Goal: Information Seeking & Learning: Learn about a topic

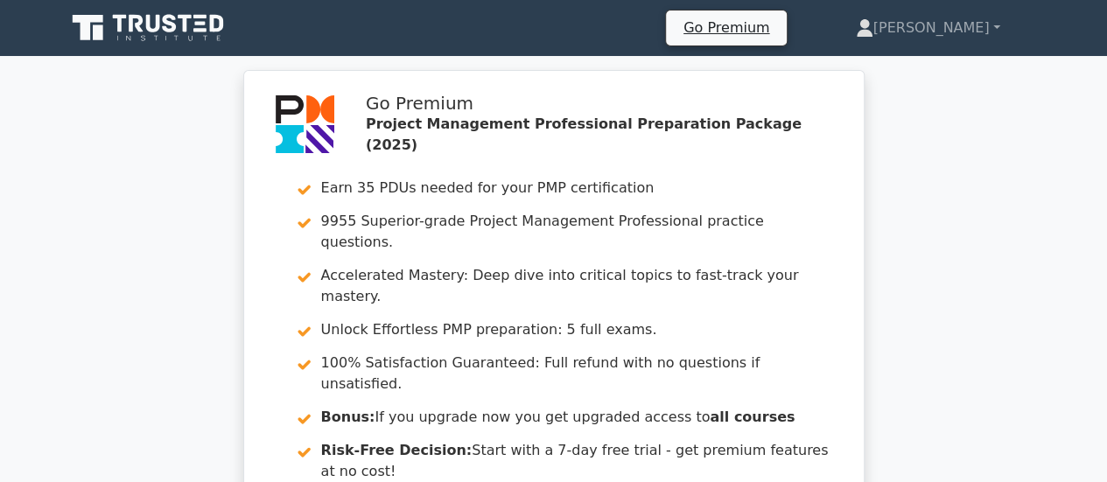
click at [143, 17] on icon at bounding box center [150, 27] width 168 height 33
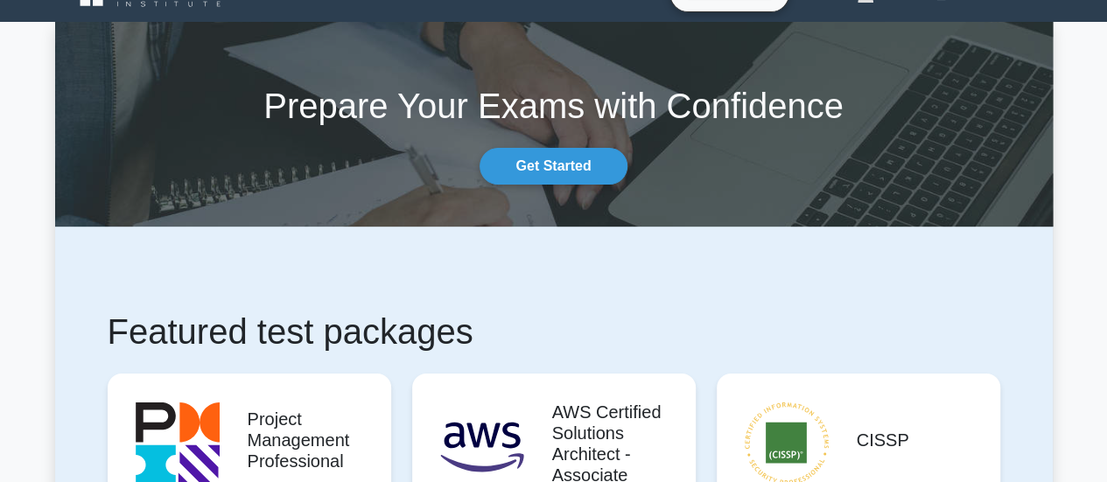
scroll to position [88, 0]
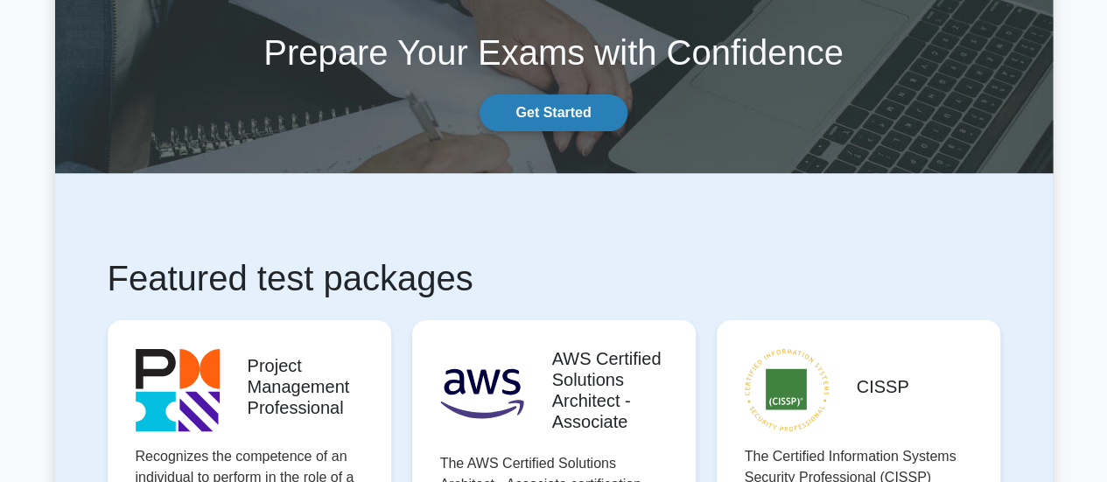
click at [552, 114] on link "Get Started" at bounding box center [553, 113] width 147 height 37
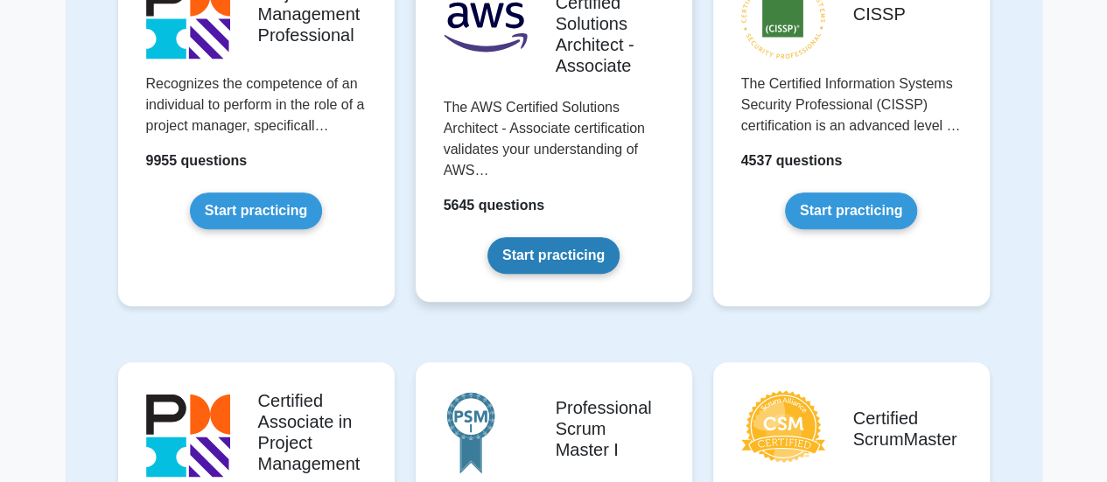
scroll to position [263, 0]
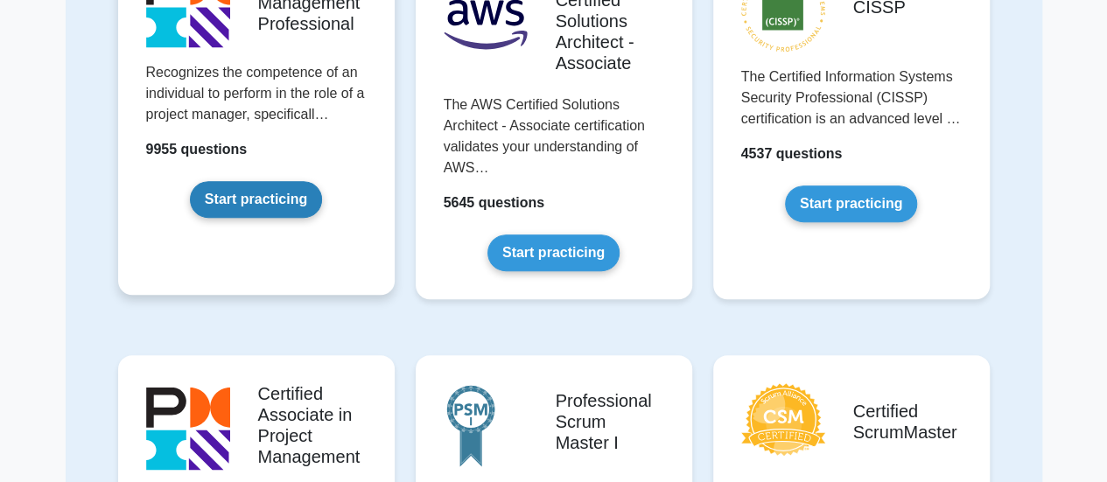
click at [298, 191] on link "Start practicing" at bounding box center [256, 199] width 132 height 37
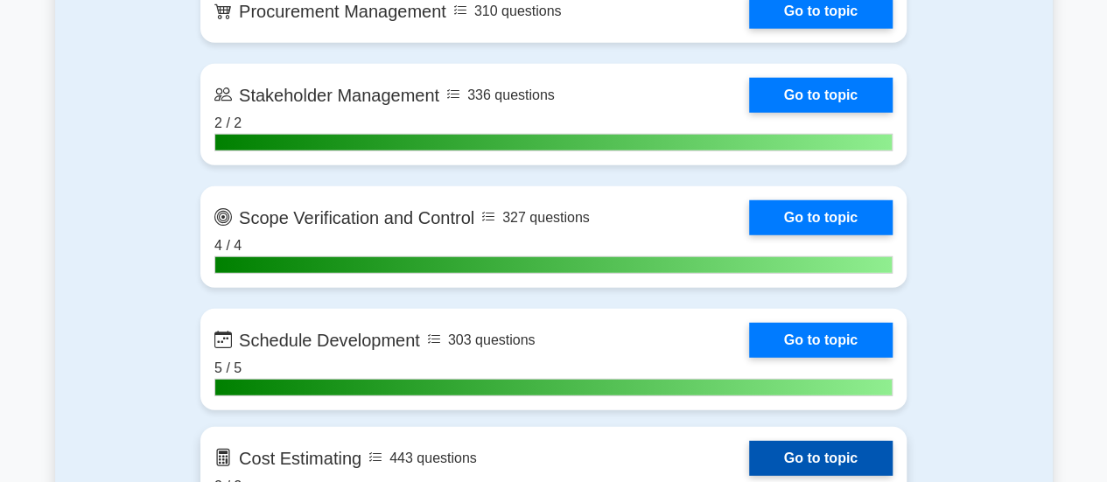
scroll to position [2101, 0]
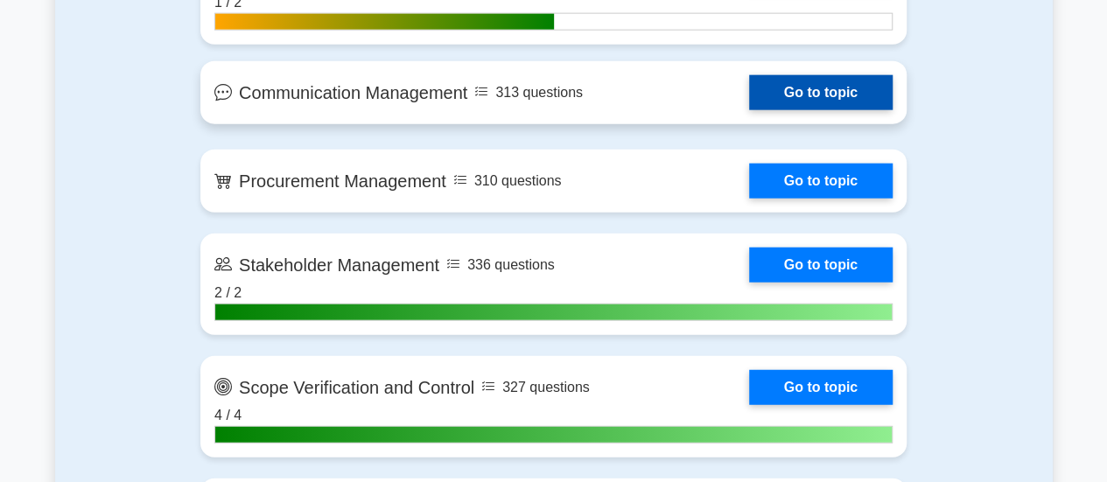
click at [769, 102] on link "Go to topic" at bounding box center [821, 92] width 144 height 35
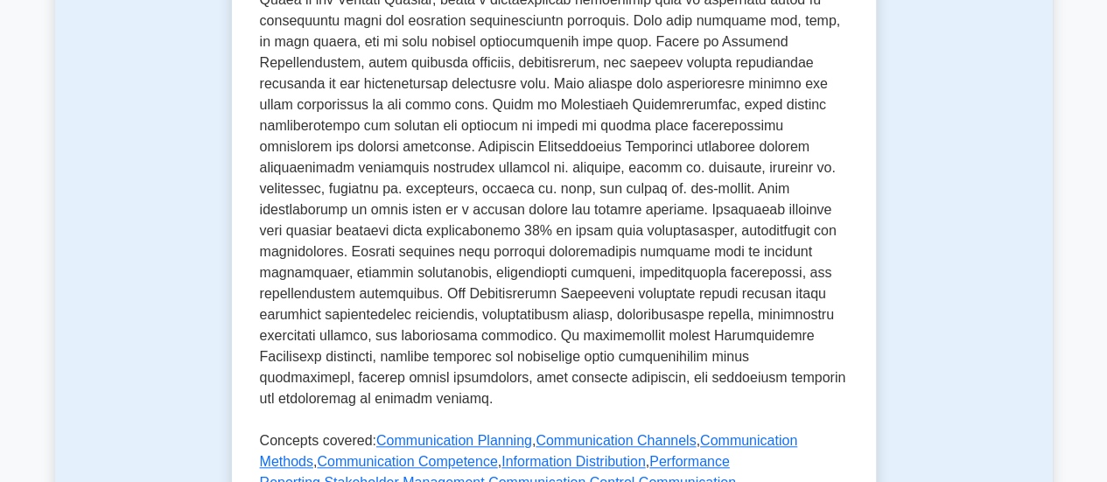
scroll to position [1050, 0]
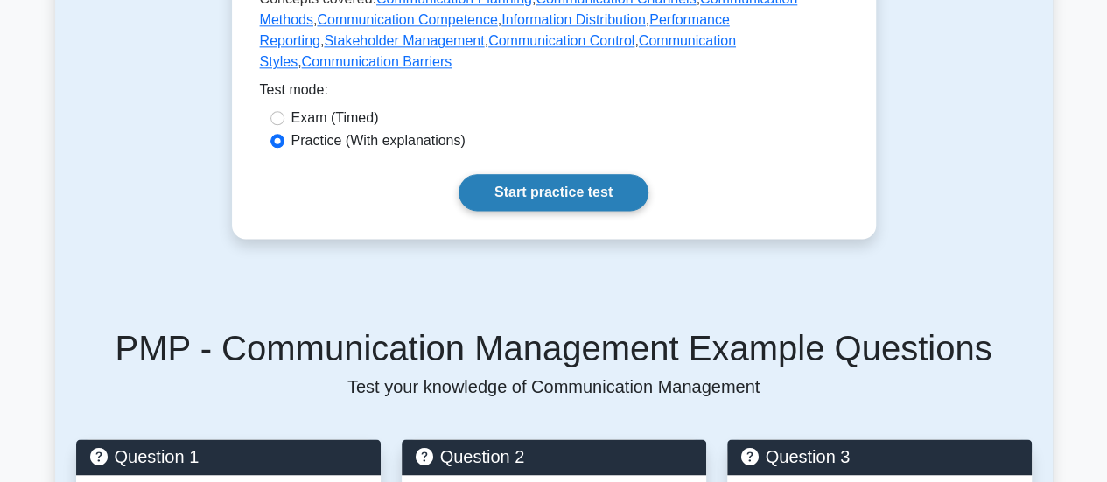
click at [606, 174] on link "Start practice test" at bounding box center [554, 192] width 190 height 37
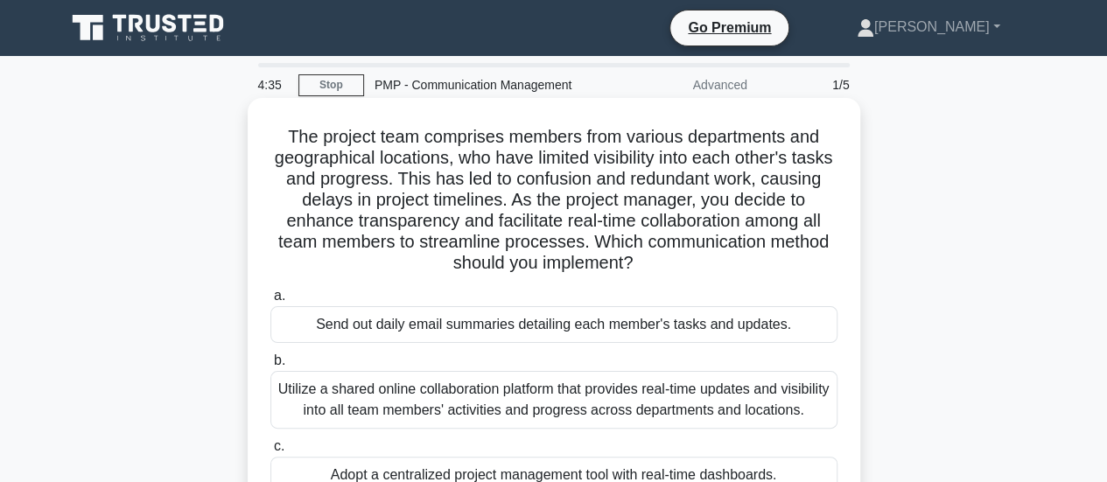
scroll to position [88, 0]
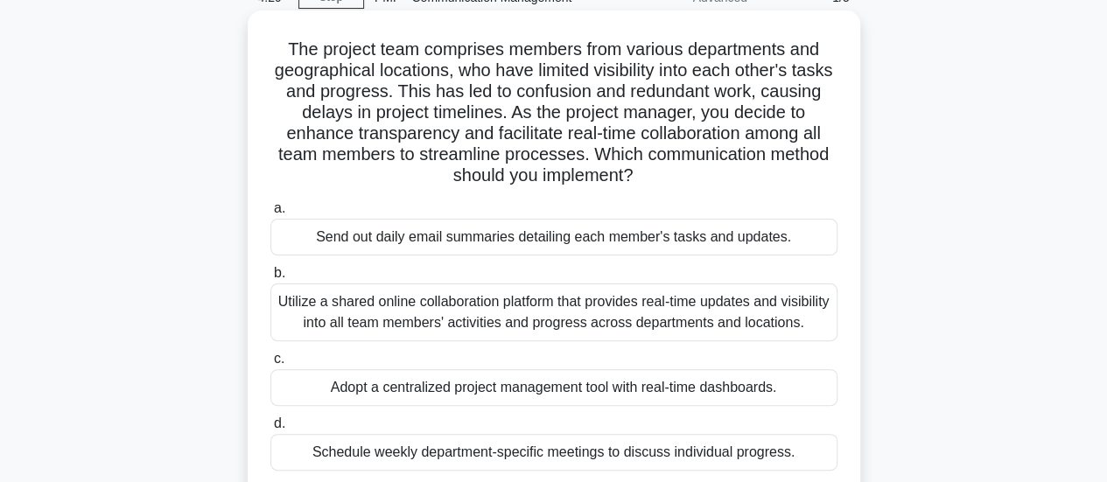
click at [457, 326] on div "Utilize a shared online collaboration platform that provides real-time updates …" at bounding box center [553, 313] width 567 height 58
click at [270, 279] on input "b. Utilize a shared online collaboration platform that provides real-time updat…" at bounding box center [270, 273] width 0 height 11
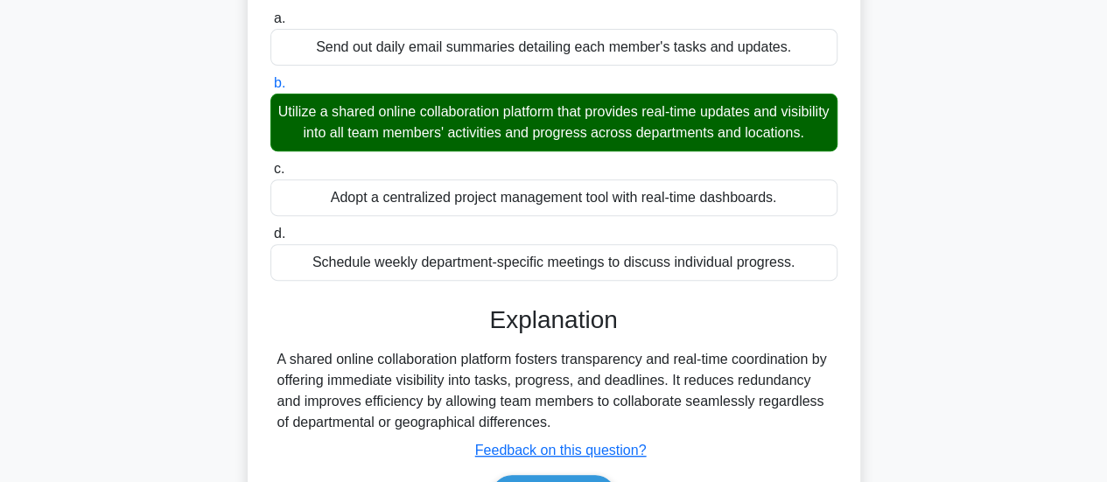
scroll to position [438, 0]
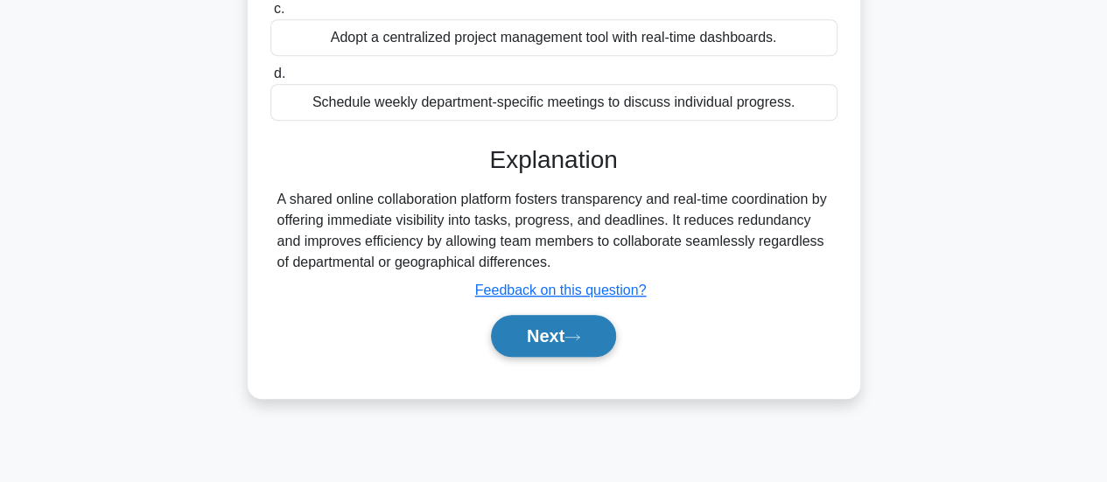
click at [518, 346] on button "Next" at bounding box center [553, 336] width 125 height 42
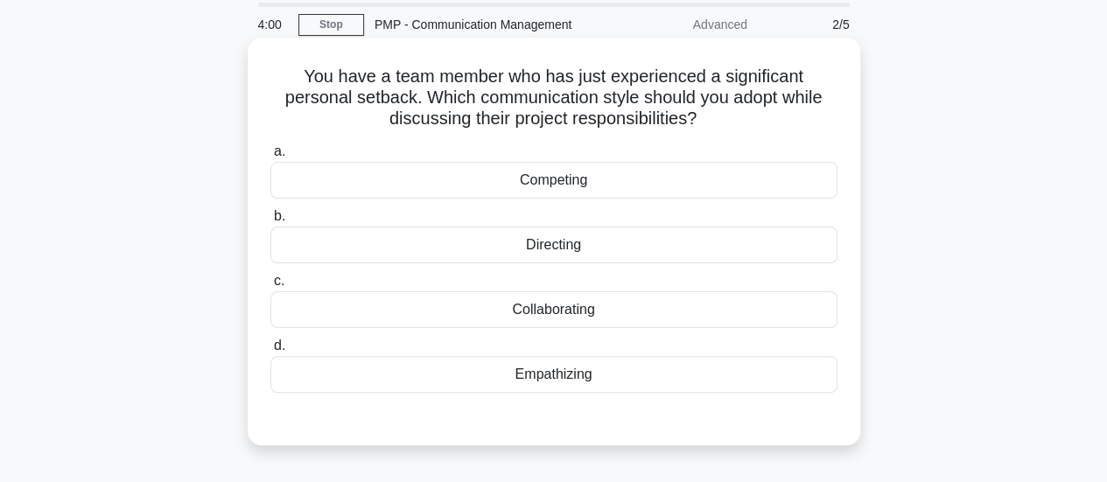
scroll to position [88, 0]
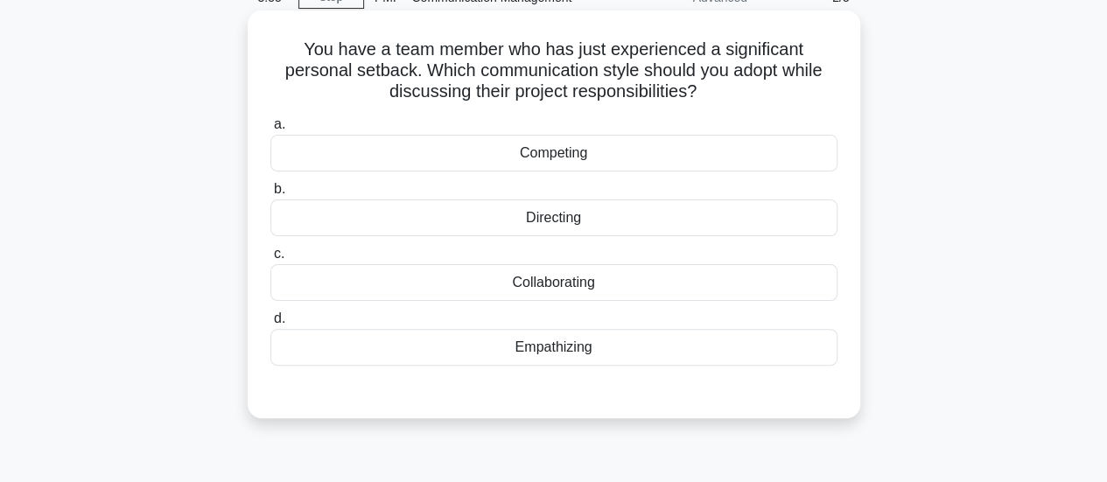
click at [545, 282] on div "Collaborating" at bounding box center [553, 282] width 567 height 37
click at [270, 260] on input "c. Collaborating" at bounding box center [270, 254] width 0 height 11
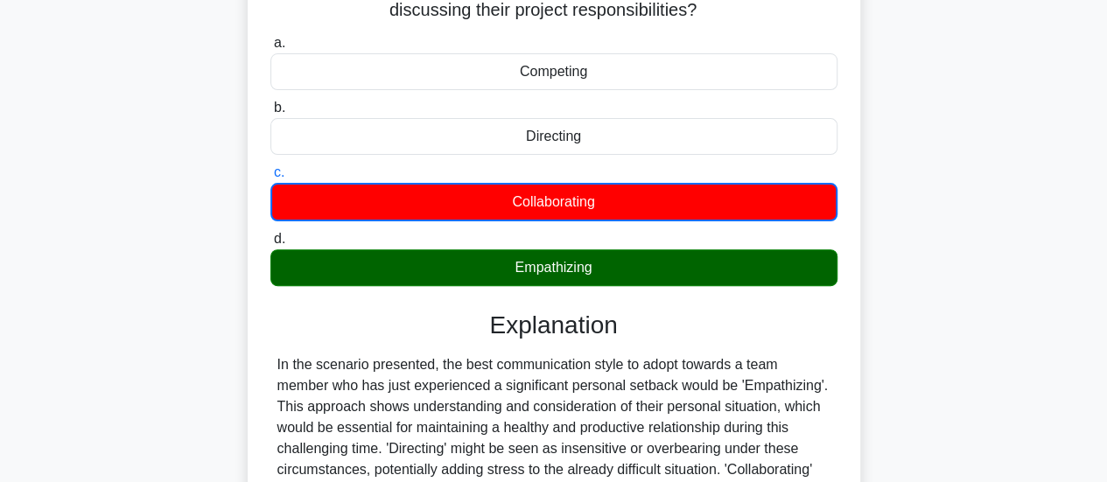
scroll to position [350, 0]
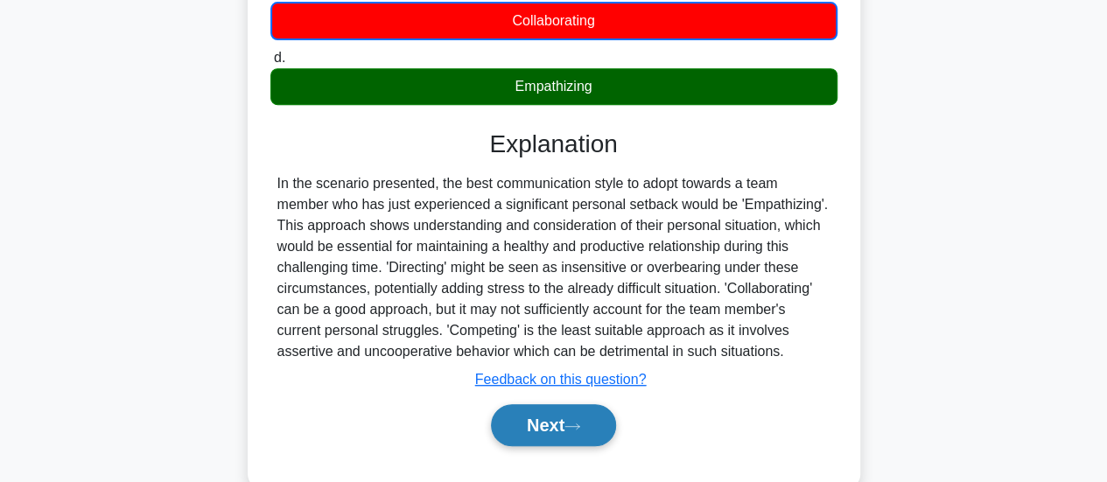
click at [568, 416] on button "Next" at bounding box center [553, 425] width 125 height 42
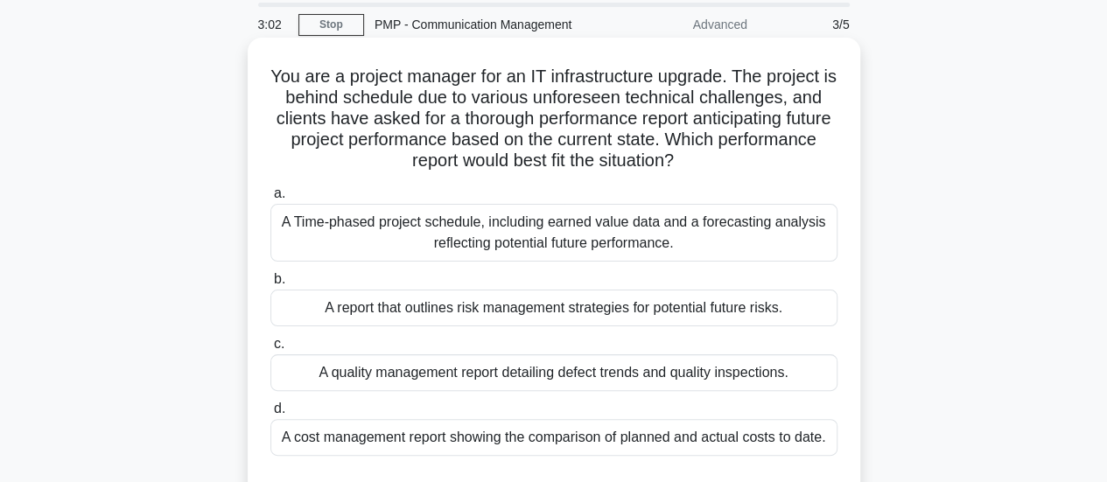
scroll to position [88, 0]
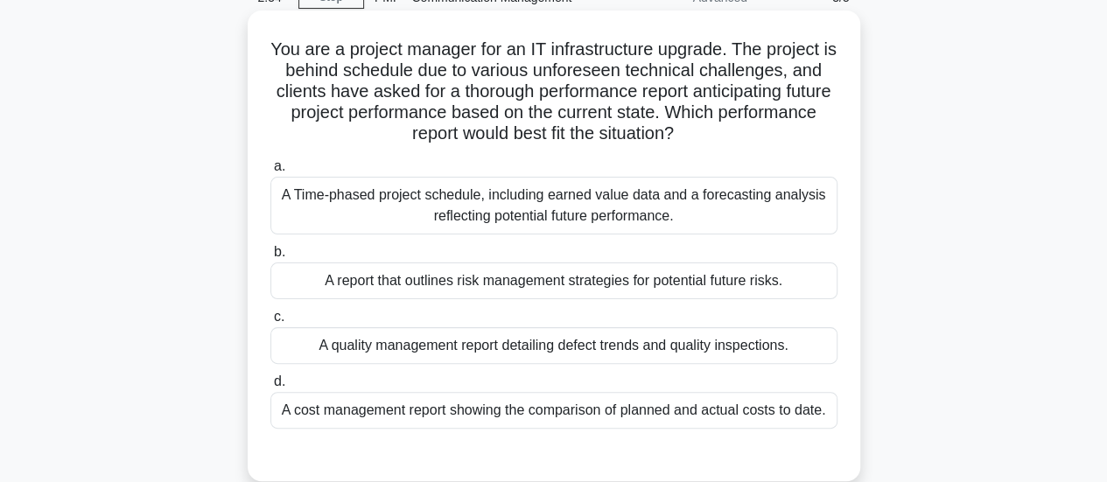
click at [665, 216] on div "A Time-phased project schedule, including earned value data and a forecasting a…" at bounding box center [553, 206] width 567 height 58
click at [270, 172] on input "a. A Time-phased project schedule, including earned value data and a forecastin…" at bounding box center [270, 166] width 0 height 11
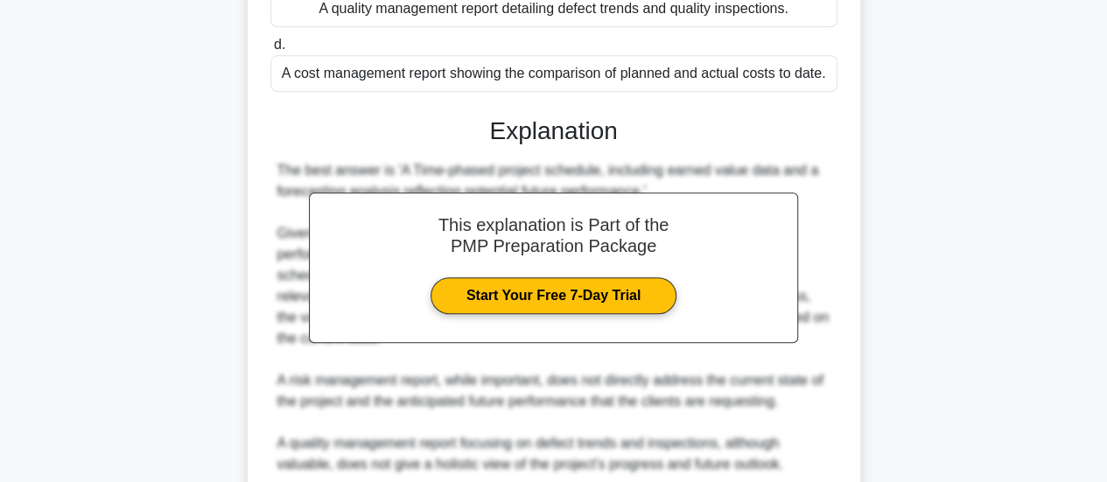
scroll to position [613, 0]
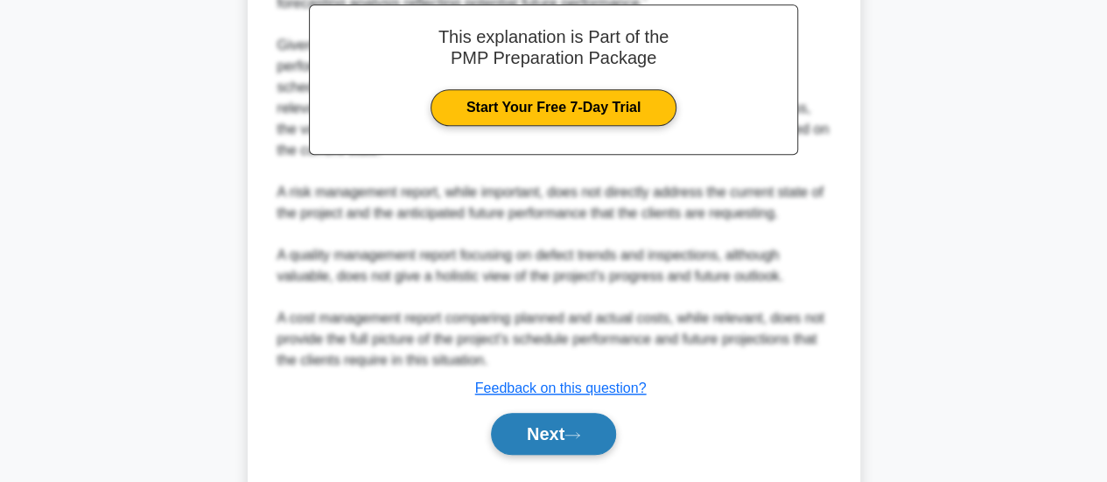
click at [572, 437] on icon at bounding box center [573, 436] width 16 height 10
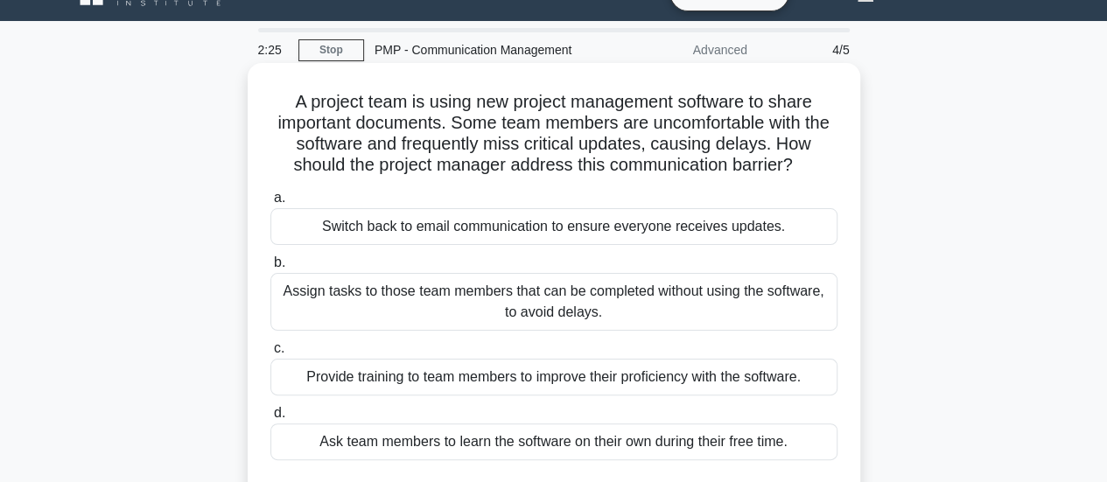
scroll to position [88, 0]
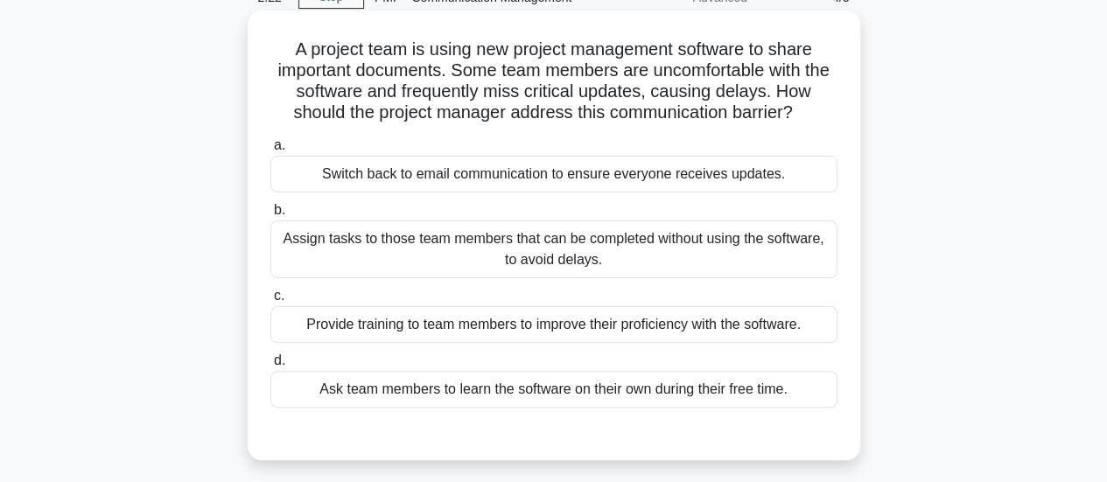
click at [562, 325] on div "Provide training to team members to improve their proficiency with the software." at bounding box center [553, 324] width 567 height 37
click at [270, 302] on input "c. Provide training to team members to improve their proficiency with the softw…" at bounding box center [270, 296] width 0 height 11
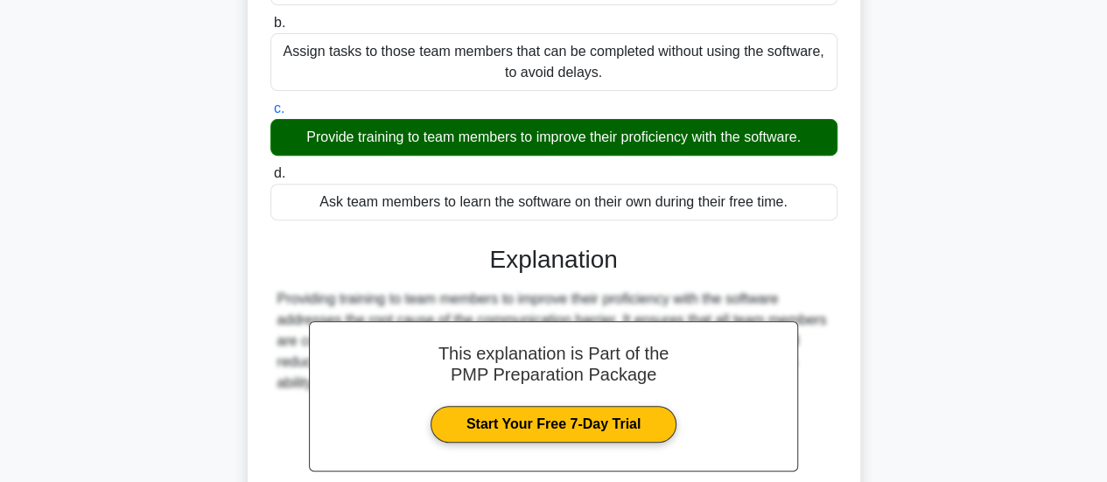
scroll to position [438, 0]
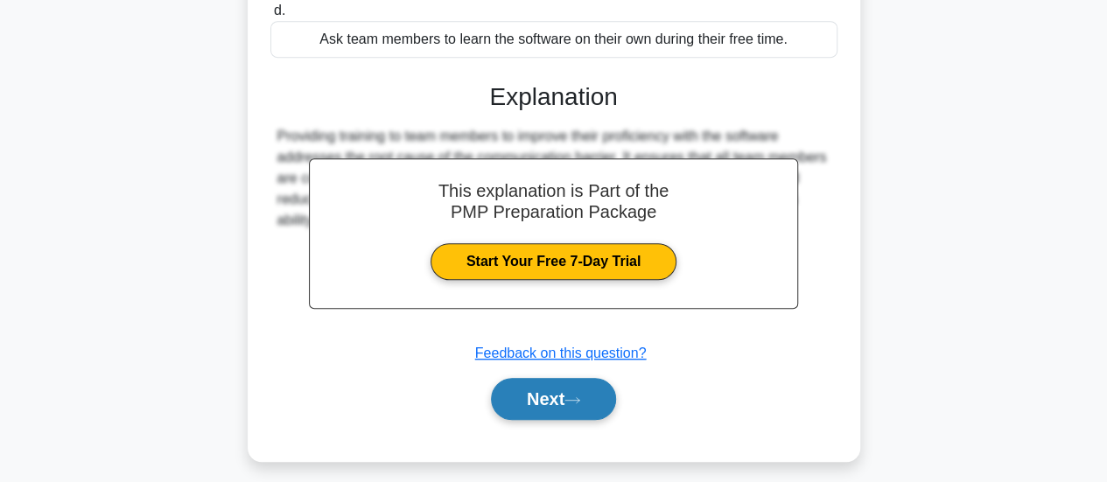
click at [579, 404] on button "Next" at bounding box center [553, 399] width 125 height 42
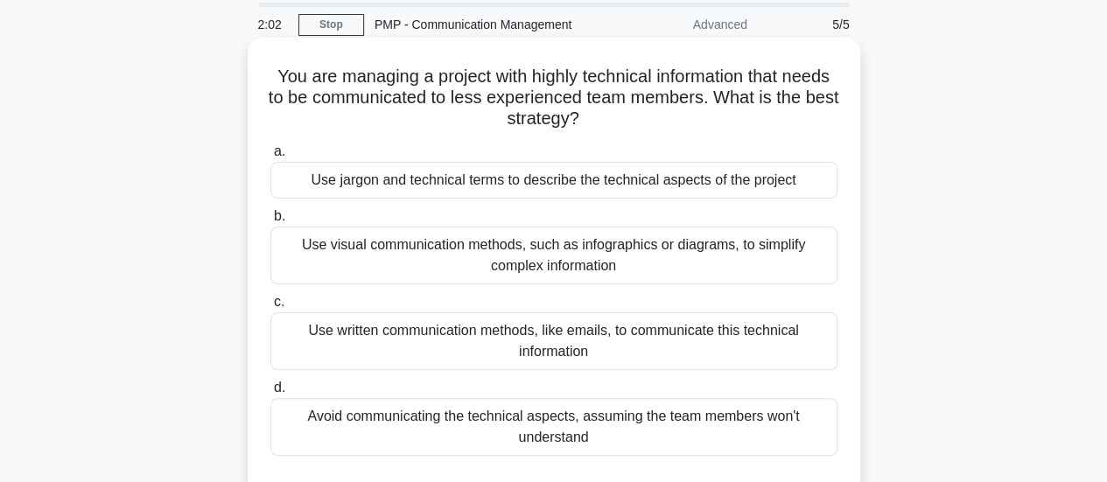
scroll to position [88, 0]
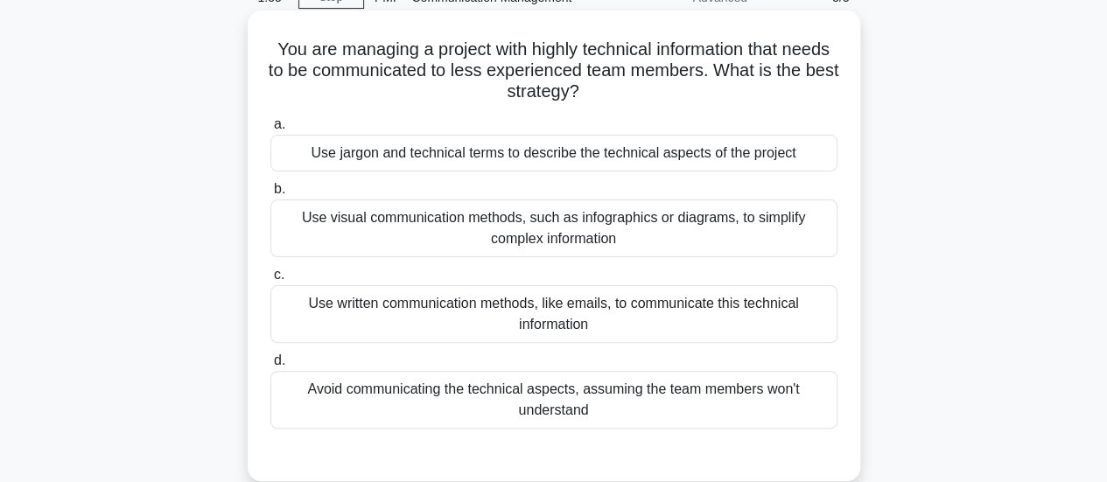
click at [641, 237] on div "Use visual communication methods, such as infographics or diagrams, to simplify…" at bounding box center [553, 229] width 567 height 58
click at [270, 195] on input "b. Use visual communication methods, such as infographics or diagrams, to simpl…" at bounding box center [270, 189] width 0 height 11
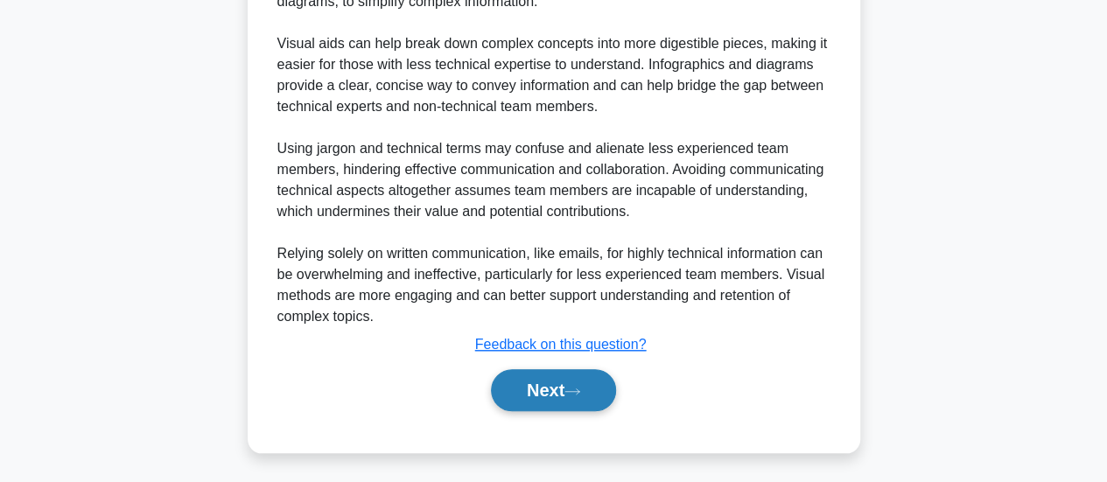
scroll to position [636, 0]
click at [579, 404] on button "Next" at bounding box center [553, 390] width 125 height 42
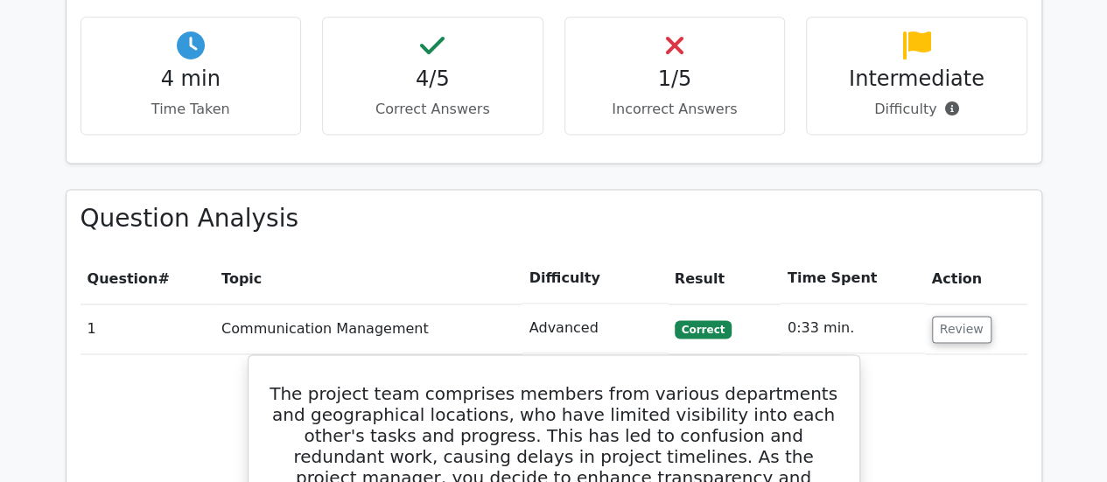
scroll to position [1138, 0]
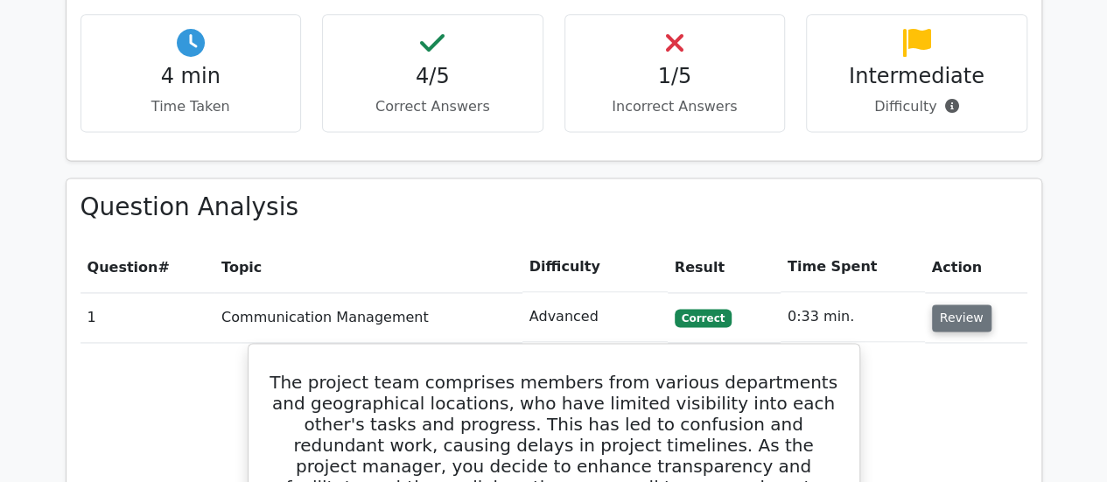
click at [942, 305] on button "Review" at bounding box center [962, 318] width 60 height 27
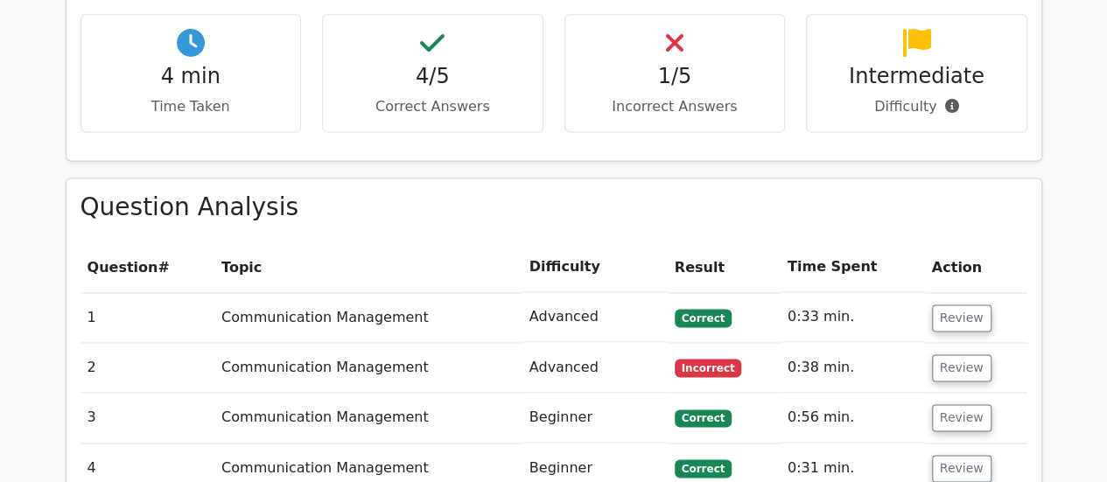
scroll to position [1226, 0]
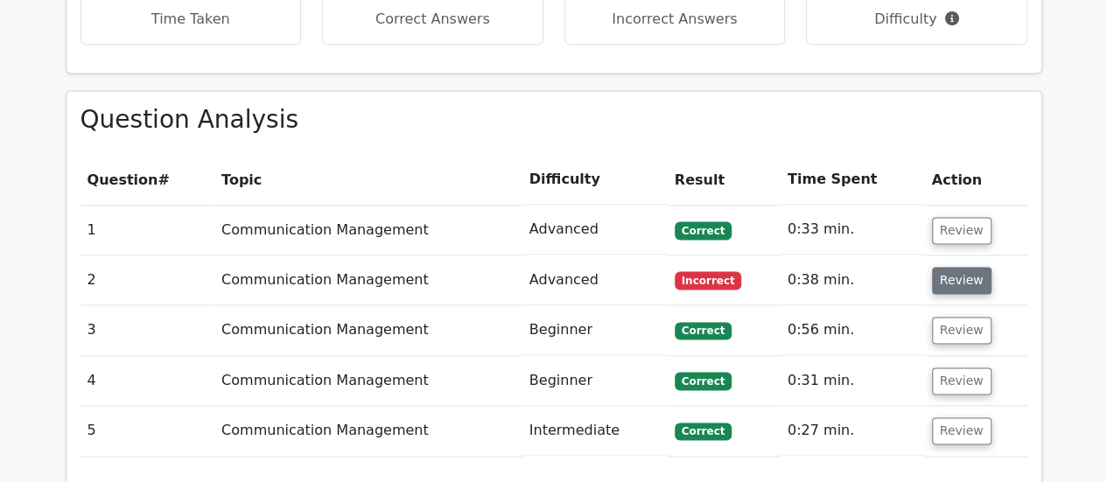
click at [950, 267] on button "Review" at bounding box center [962, 280] width 60 height 27
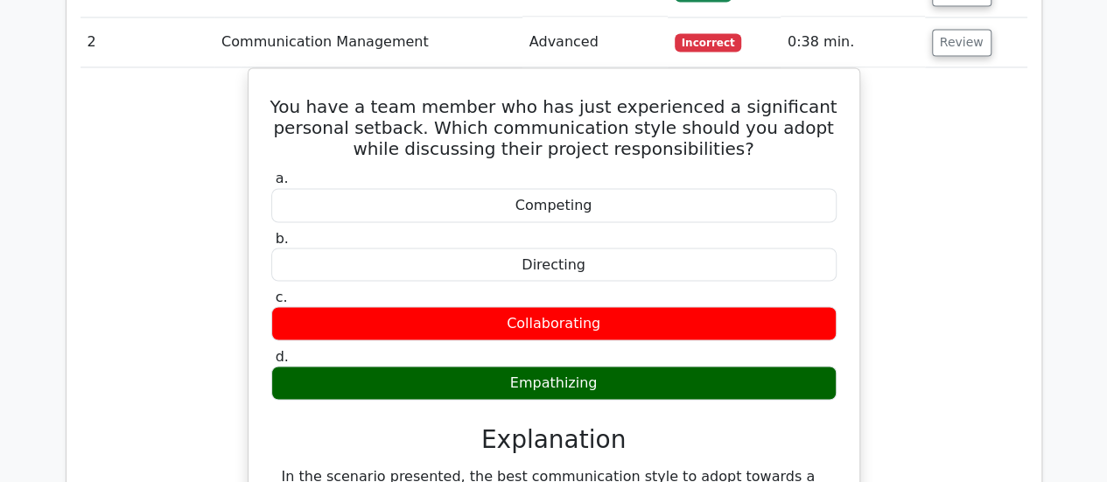
scroll to position [1401, 0]
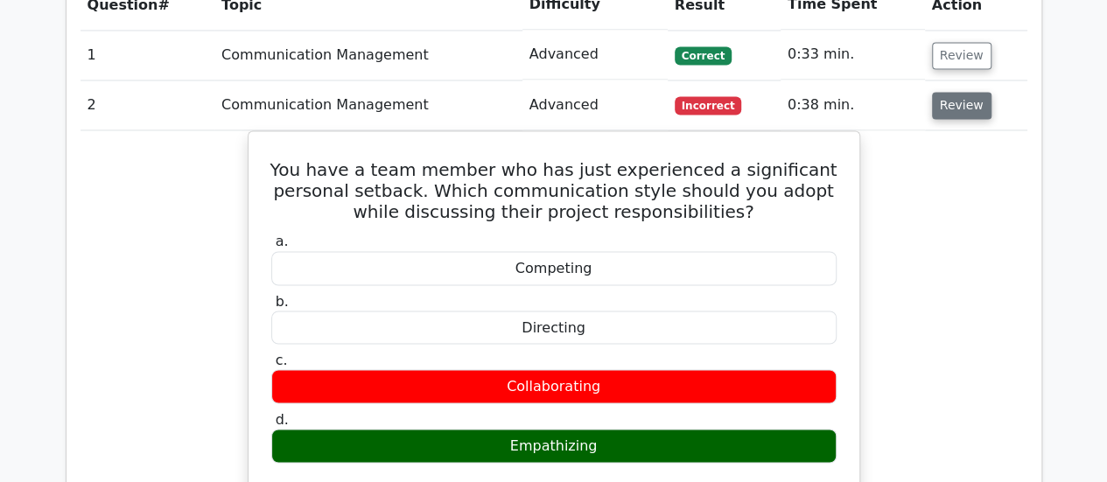
click at [957, 92] on button "Review" at bounding box center [962, 105] width 60 height 27
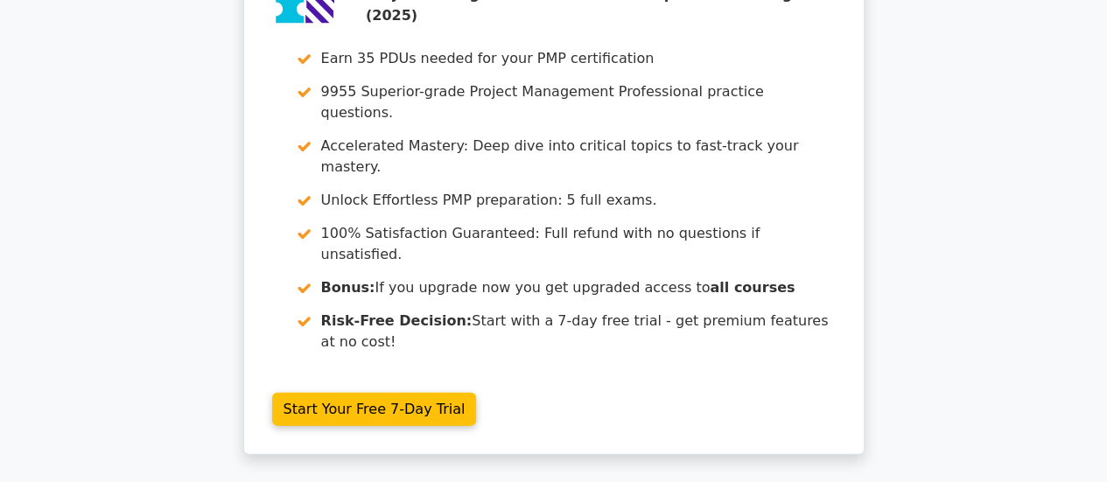
scroll to position [1979, 0]
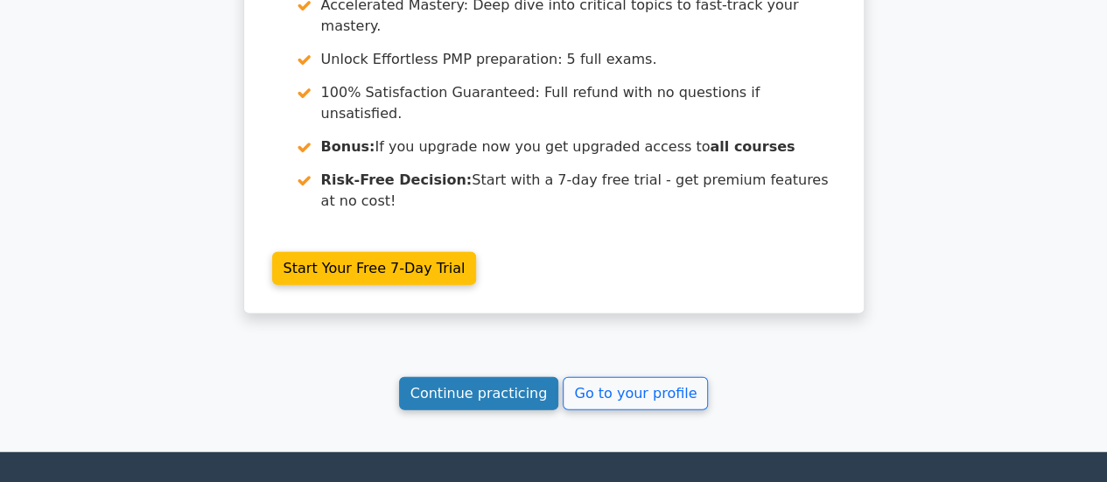
click at [538, 377] on link "Continue practicing" at bounding box center [479, 393] width 160 height 33
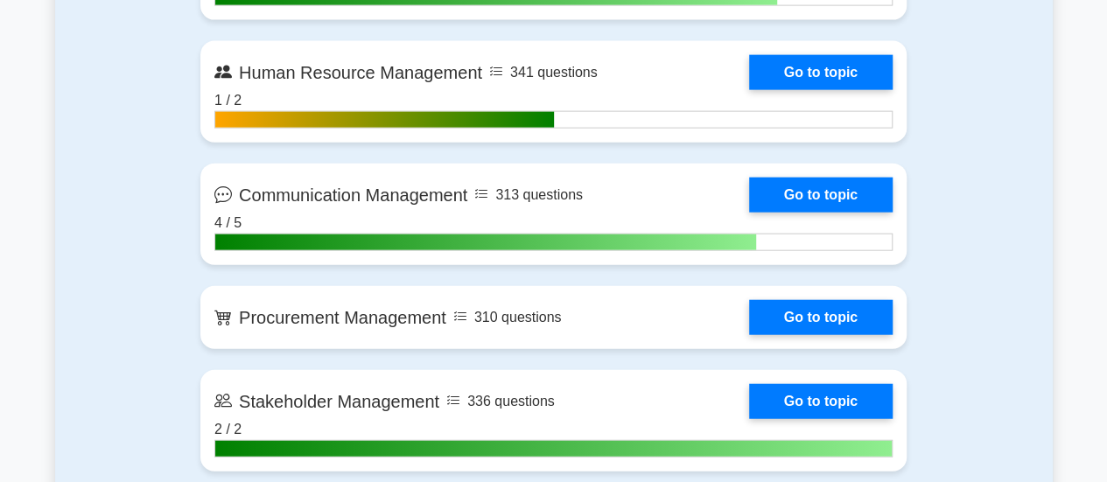
scroll to position [2013, 0]
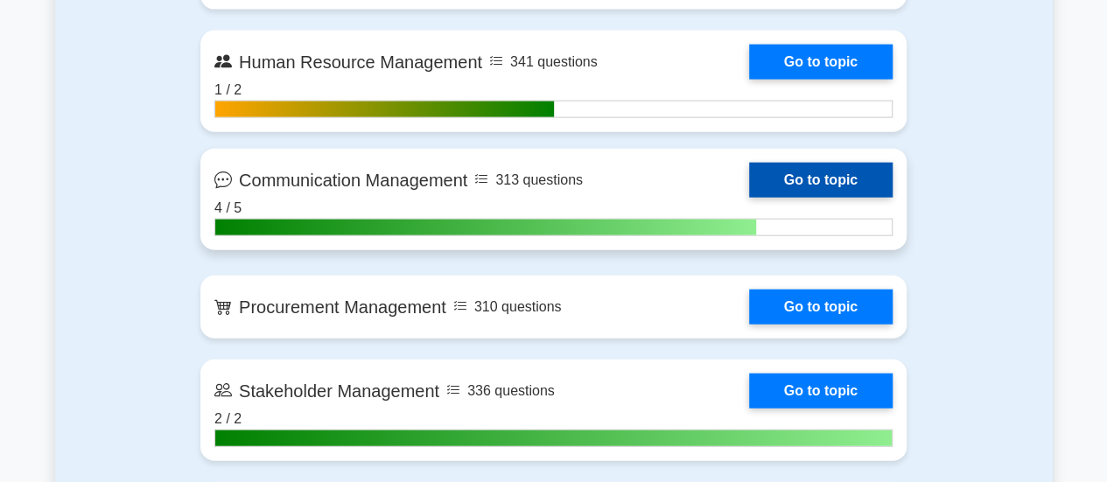
click at [860, 178] on link "Go to topic" at bounding box center [821, 180] width 144 height 35
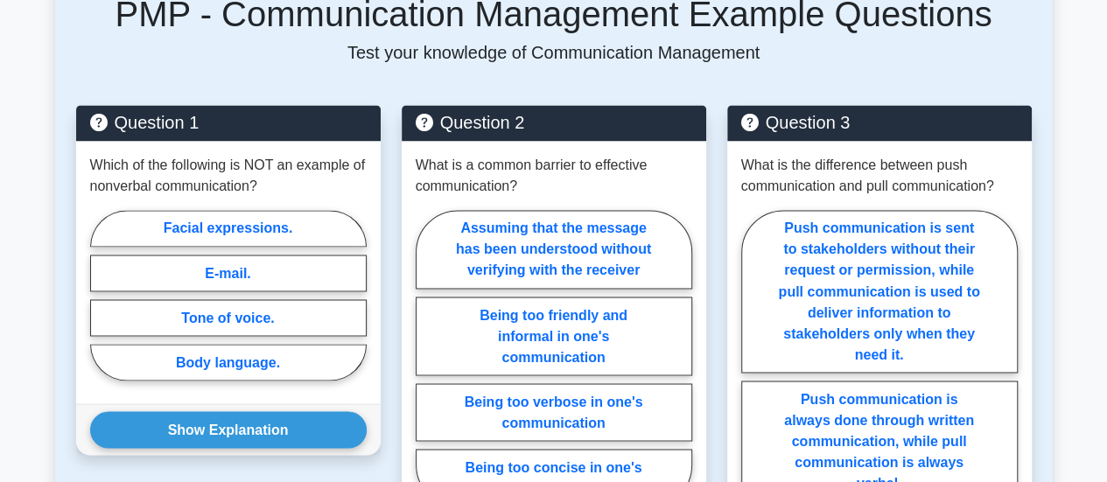
scroll to position [1434, 0]
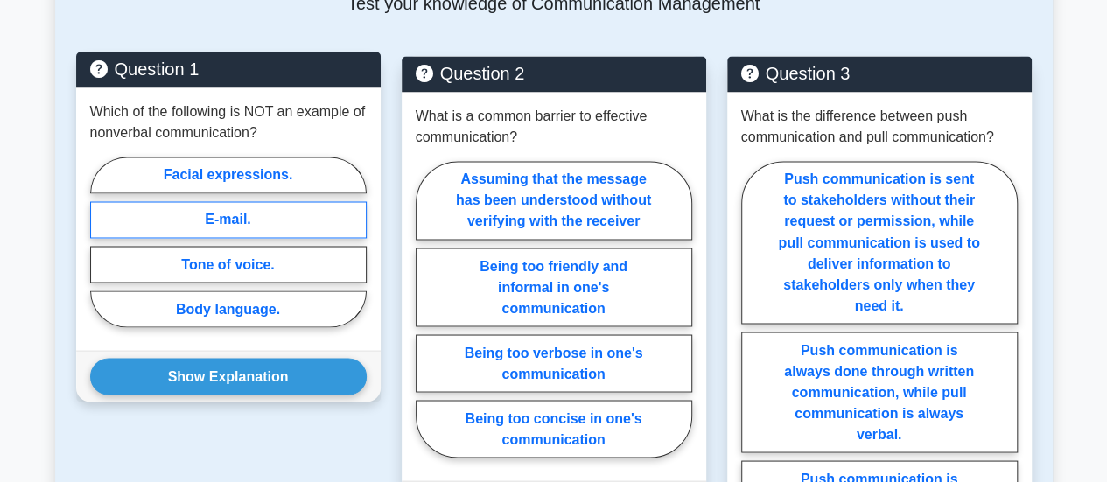
click at [241, 201] on label "E-mail." at bounding box center [228, 219] width 277 height 37
click at [102, 242] on input "E-mail." at bounding box center [95, 247] width 11 height 11
radio input "true"
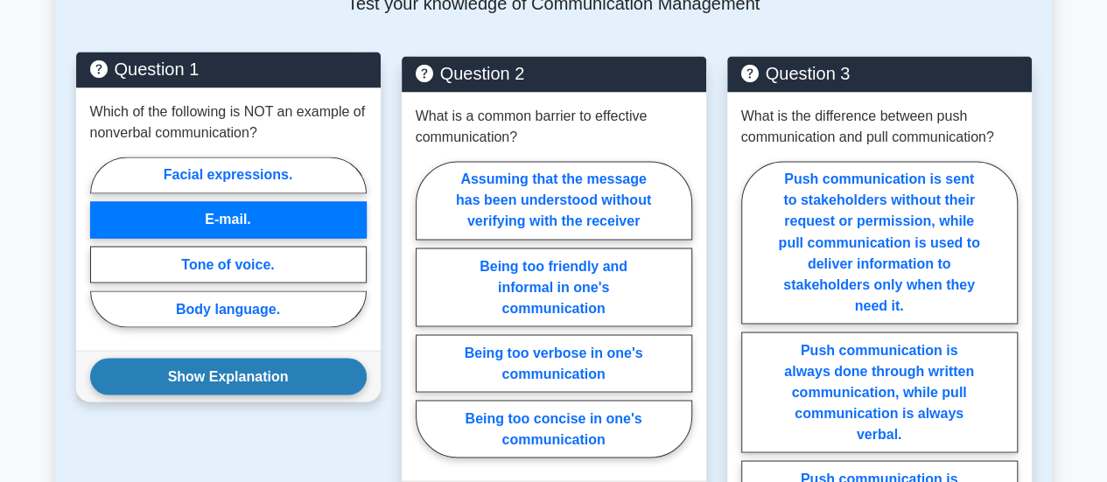
click at [245, 358] on button "Show Explanation" at bounding box center [228, 376] width 277 height 37
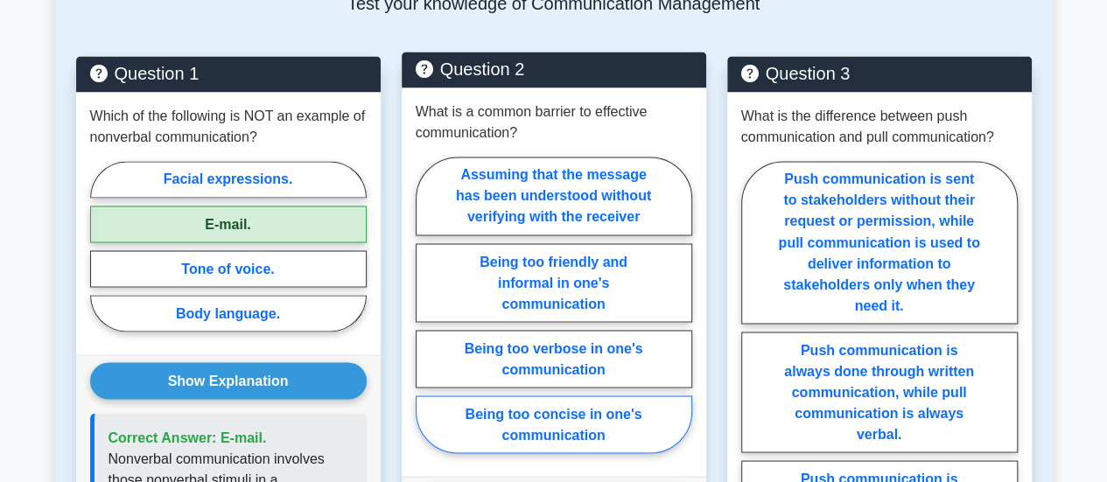
scroll to position [1521, 0]
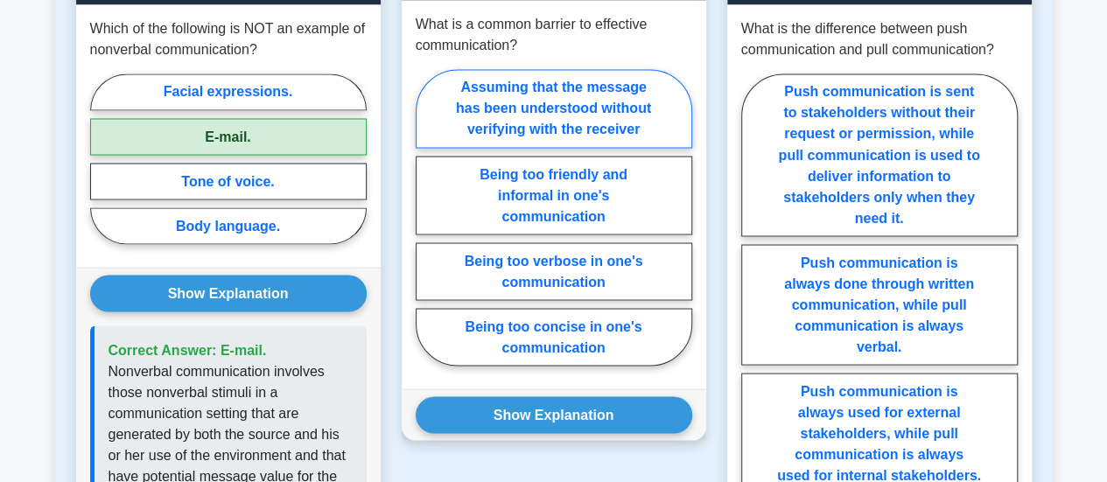
click at [599, 75] on label "Assuming that the message has been understood without verifying with the receiv…" at bounding box center [554, 108] width 277 height 79
click at [427, 217] on input "Assuming that the message has been understood without verifying with the receiv…" at bounding box center [421, 222] width 11 height 11
radio input "true"
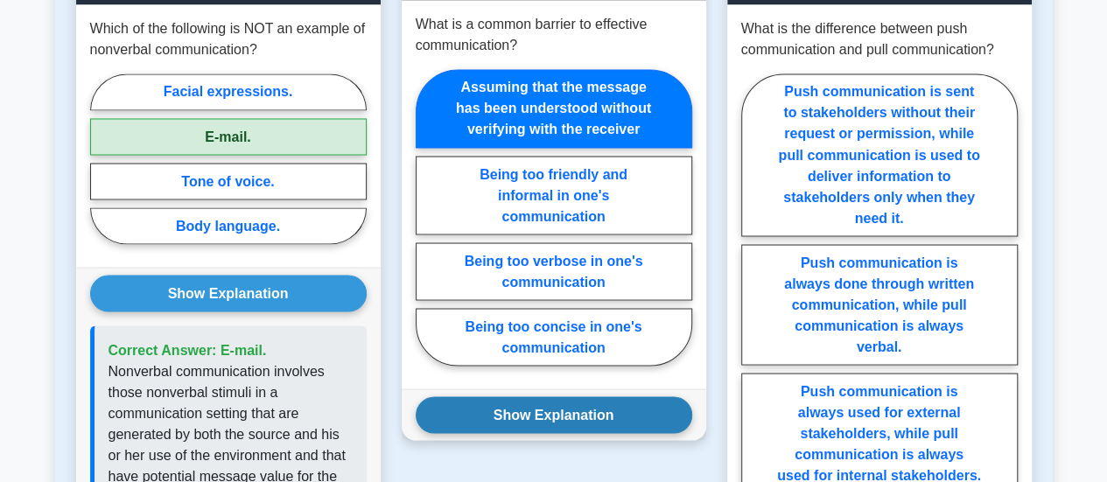
click at [586, 397] on button "Show Explanation" at bounding box center [554, 415] width 277 height 37
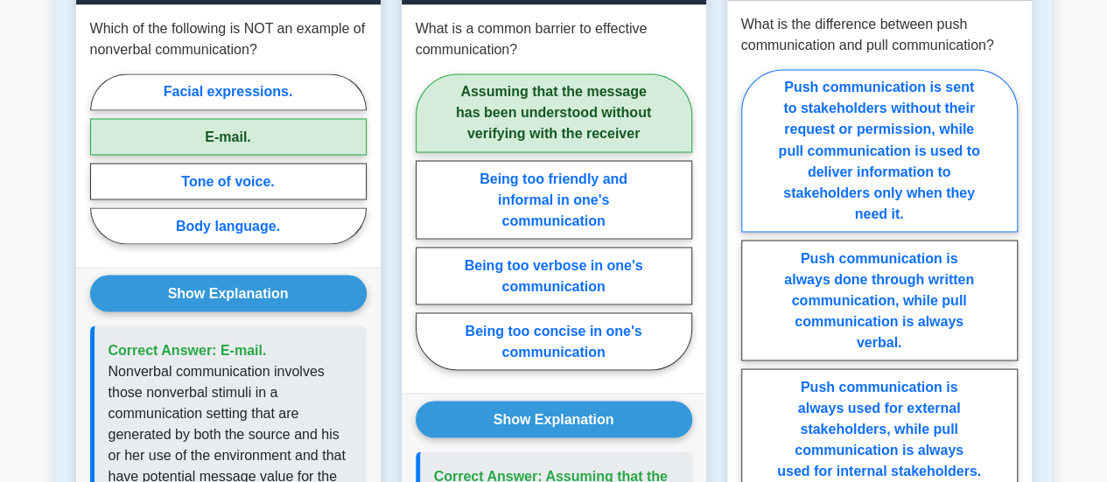
click at [982, 132] on label "Push communication is sent to stakeholders without their request or permission,…" at bounding box center [879, 150] width 277 height 163
click at [753, 343] on input "Push communication is sent to stakeholders without their request or permission,…" at bounding box center [746, 348] width 11 height 11
radio input "true"
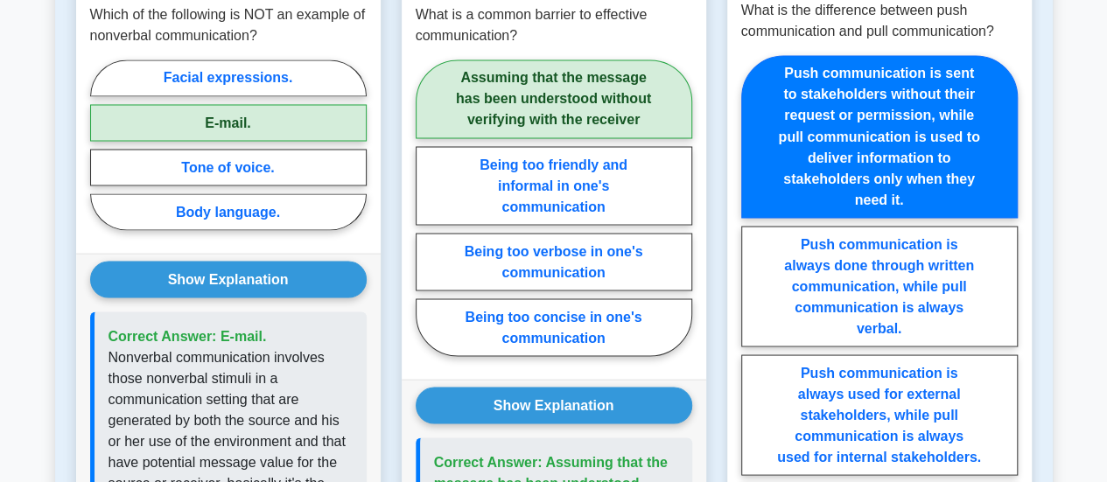
scroll to position [1784, 0]
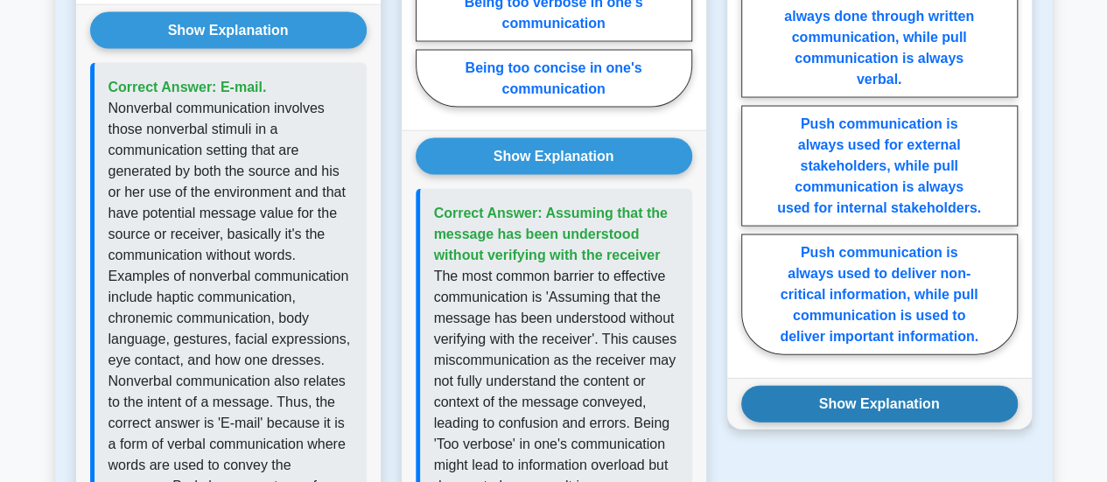
click at [890, 386] on button "Show Explanation" at bounding box center [879, 404] width 277 height 37
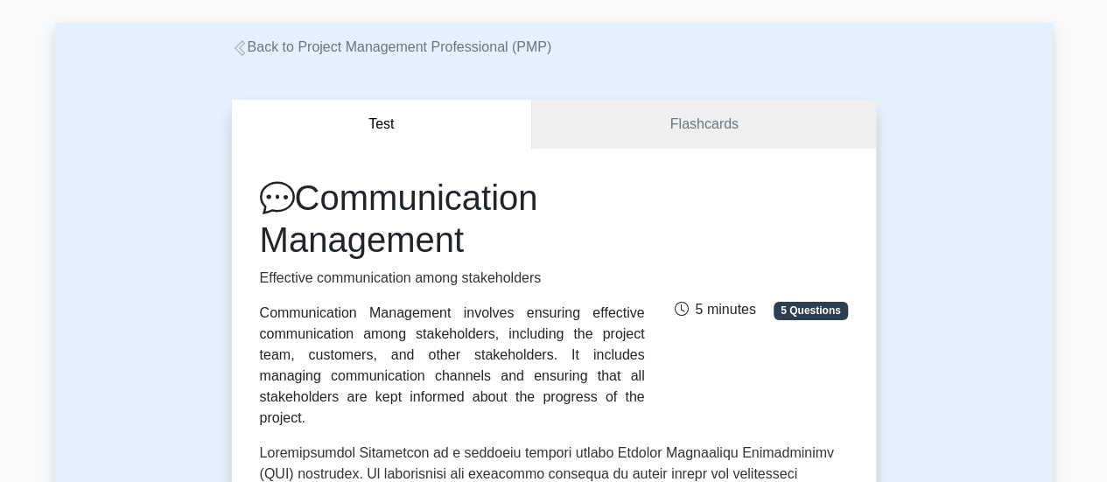
scroll to position [0, 0]
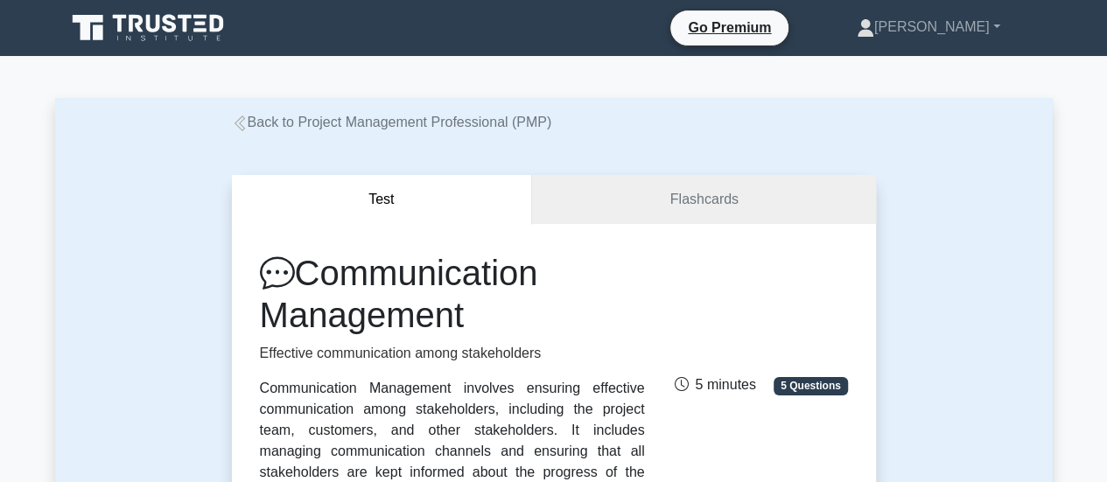
click at [198, 18] on icon at bounding box center [200, 17] width 13 height 4
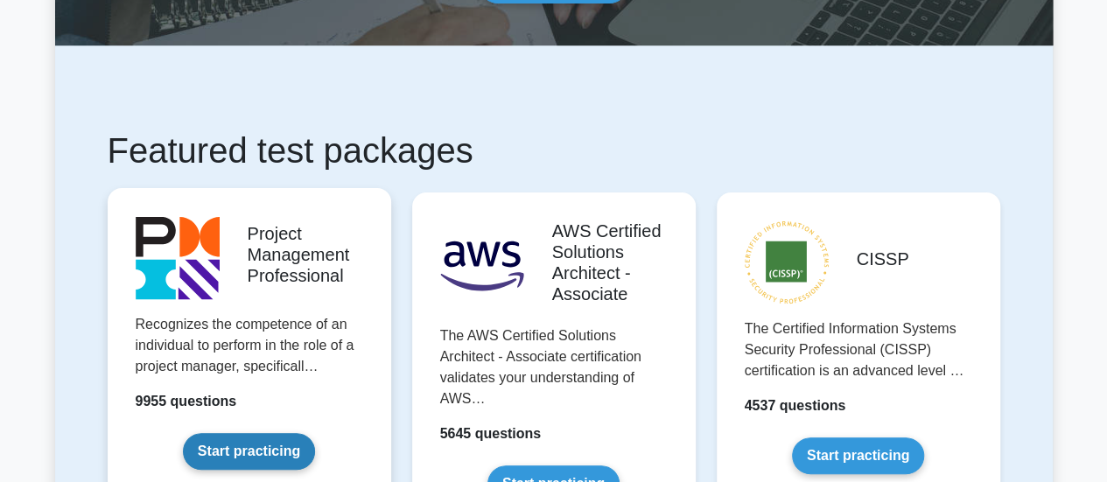
scroll to position [263, 0]
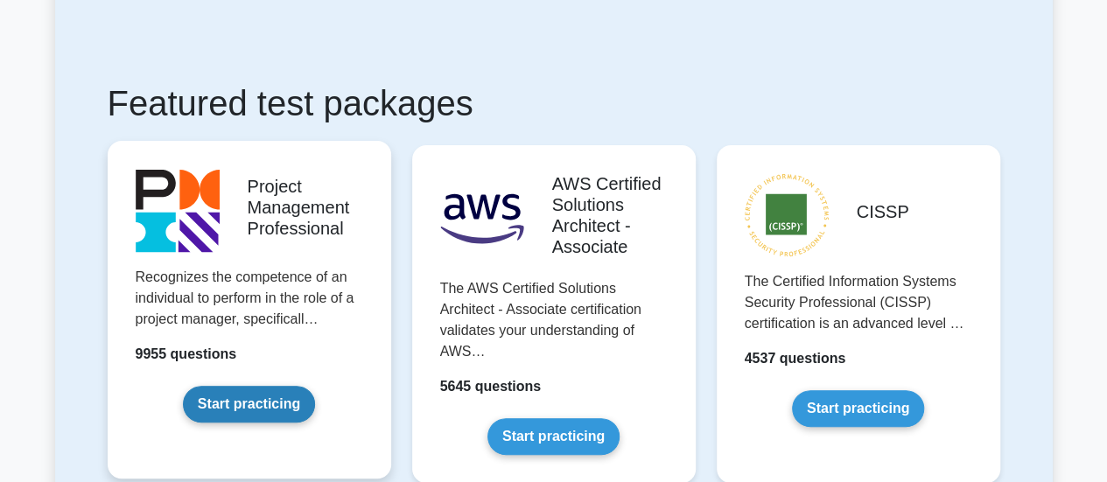
click at [257, 398] on link "Start practicing" at bounding box center [249, 404] width 132 height 37
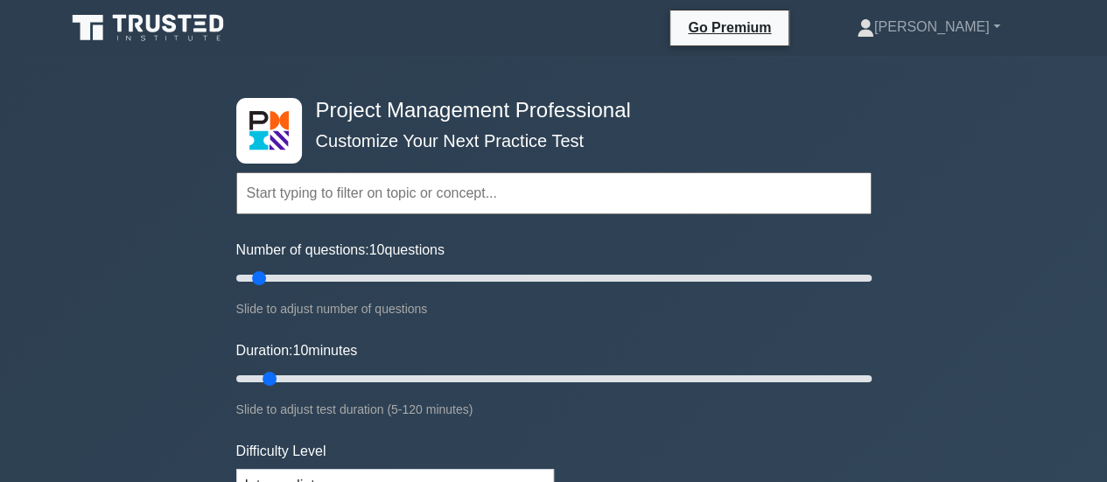
click at [366, 200] on input "text" at bounding box center [554, 193] width 636 height 42
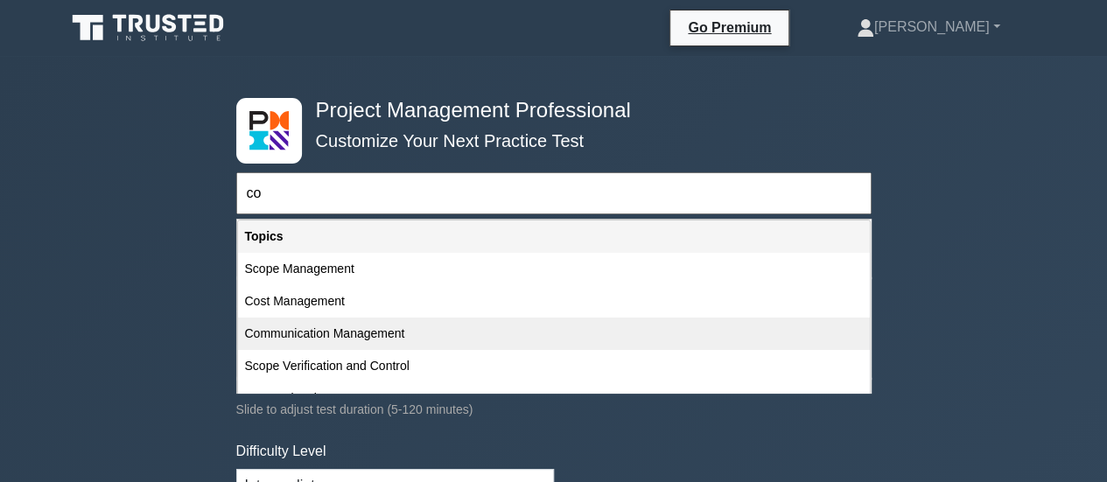
click at [315, 334] on div "Communication Management" at bounding box center [554, 334] width 632 height 32
type input "Communication Management"
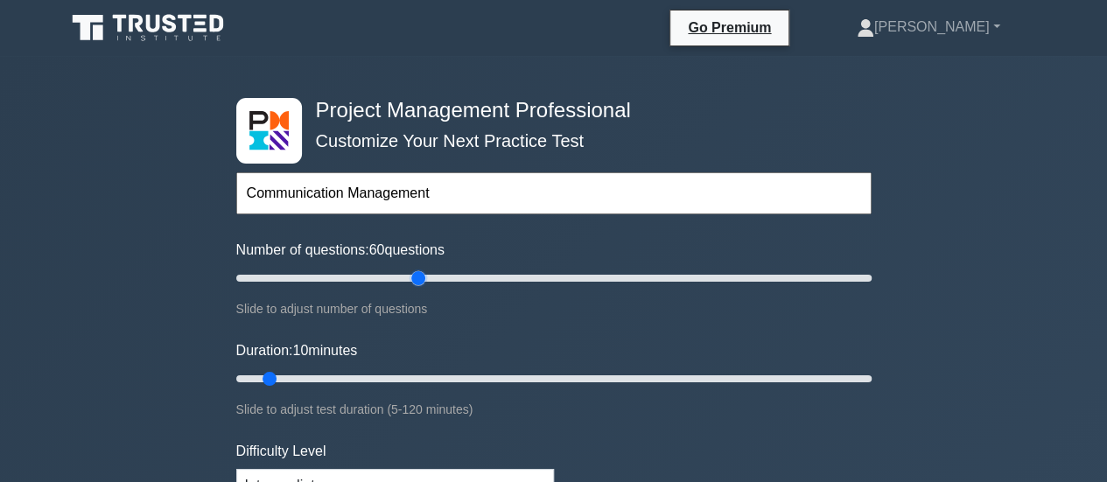
drag, startPoint x: 259, startPoint y: 276, endPoint x: 420, endPoint y: 279, distance: 161.1
type input "60"
click at [420, 279] on input "Number of questions: 60 questions" at bounding box center [554, 278] width 636 height 21
drag, startPoint x: 270, startPoint y: 376, endPoint x: 581, endPoint y: 362, distance: 312.0
type input "70"
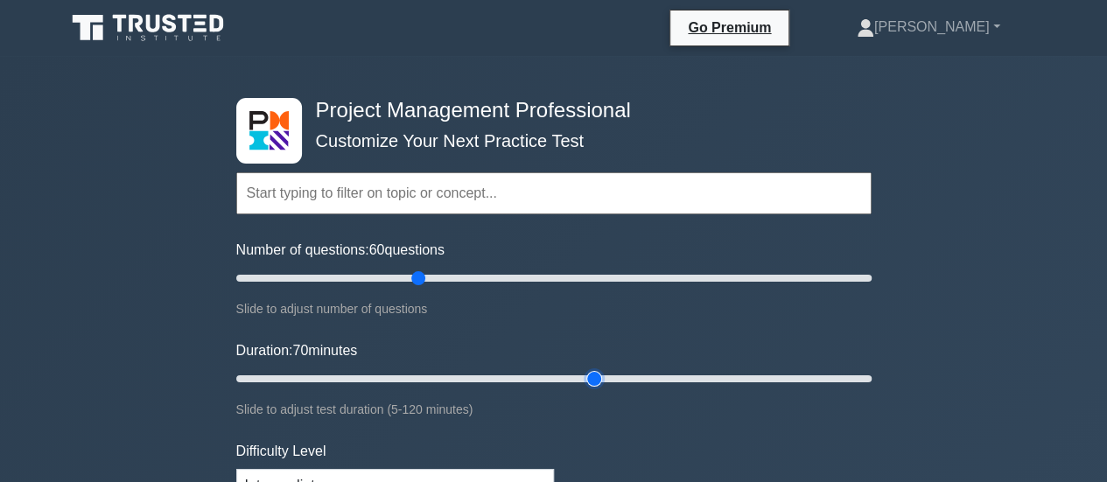
click at [581, 369] on input "Duration: 70 minutes" at bounding box center [554, 379] width 636 height 21
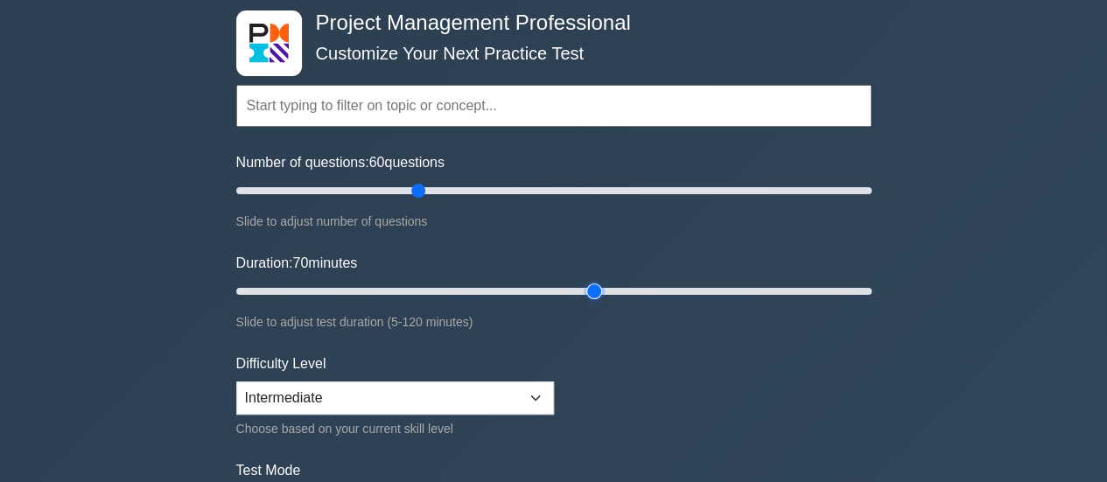
scroll to position [175, 0]
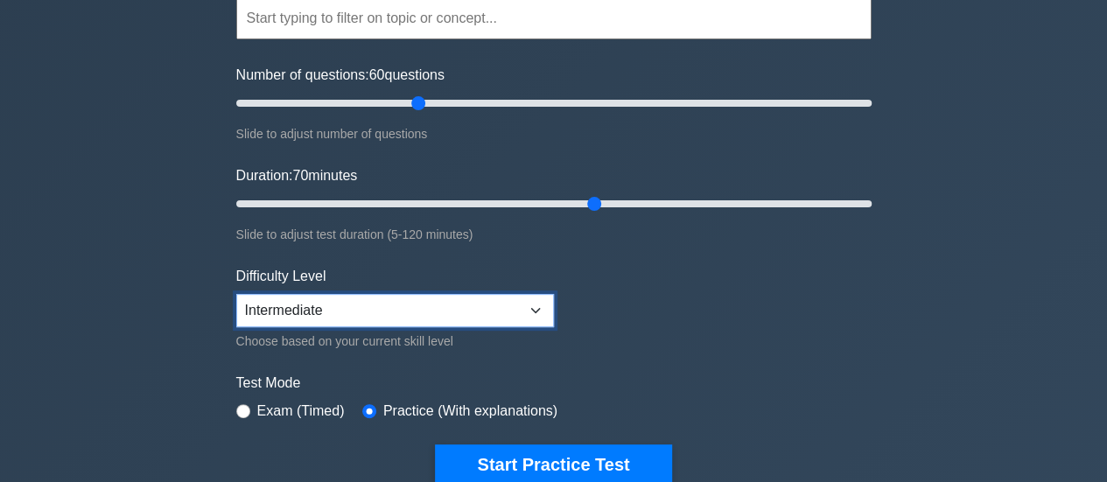
click at [462, 310] on select "Beginner Intermediate Expert" at bounding box center [395, 310] width 318 height 33
click at [236, 294] on select "Beginner Intermediate Expert" at bounding box center [395, 310] width 318 height 33
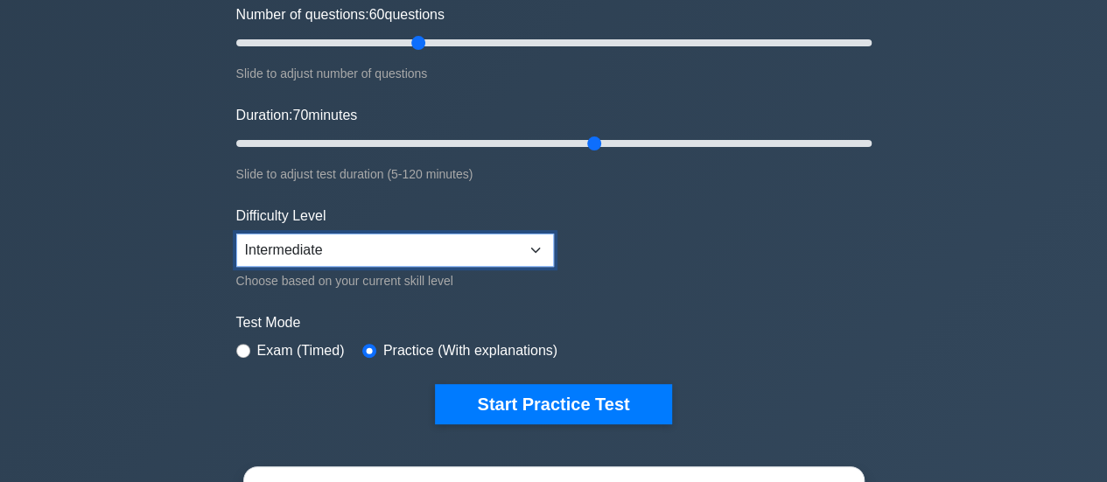
scroll to position [263, 0]
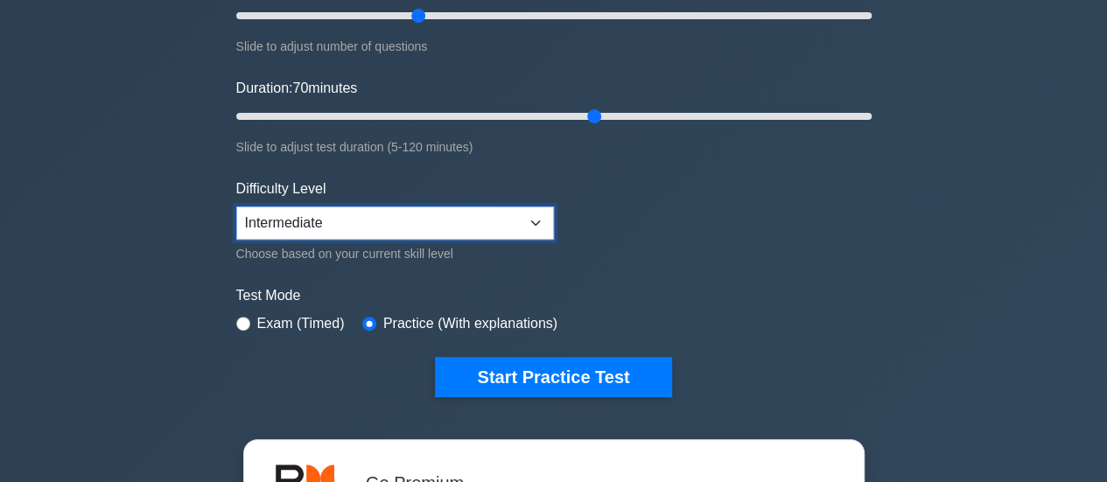
click at [507, 218] on select "Beginner Intermediate Expert" at bounding box center [395, 223] width 318 height 33
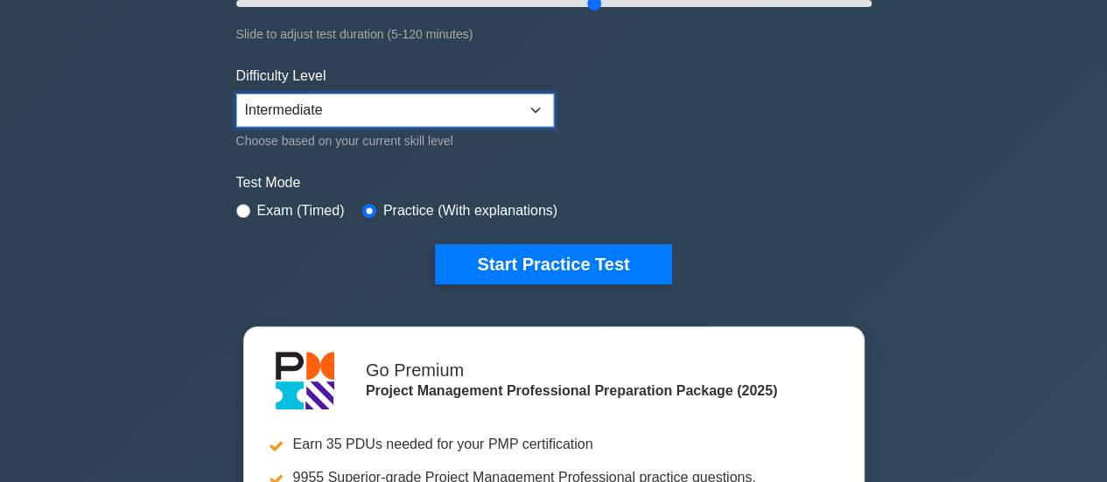
scroll to position [438, 0]
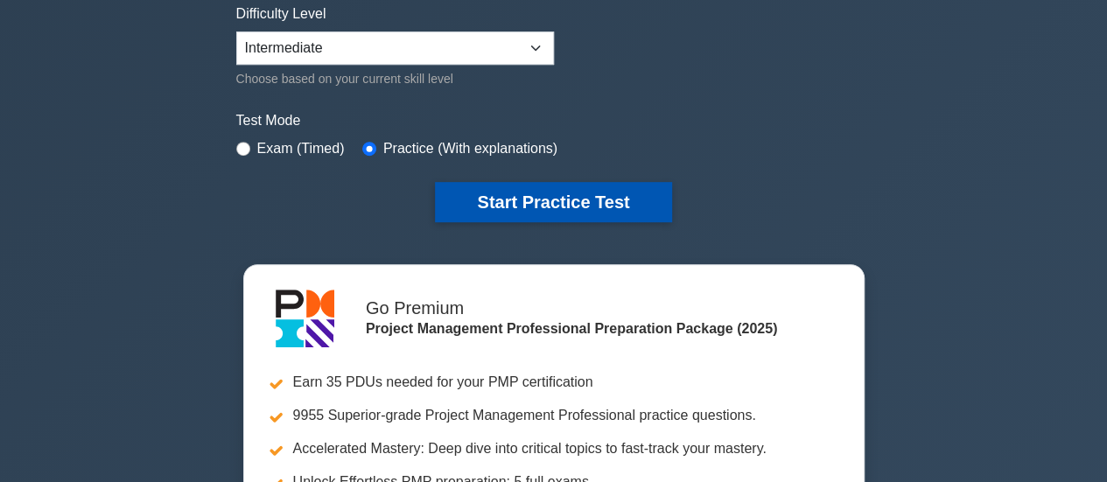
click at [608, 198] on button "Start Practice Test" at bounding box center [553, 202] width 236 height 40
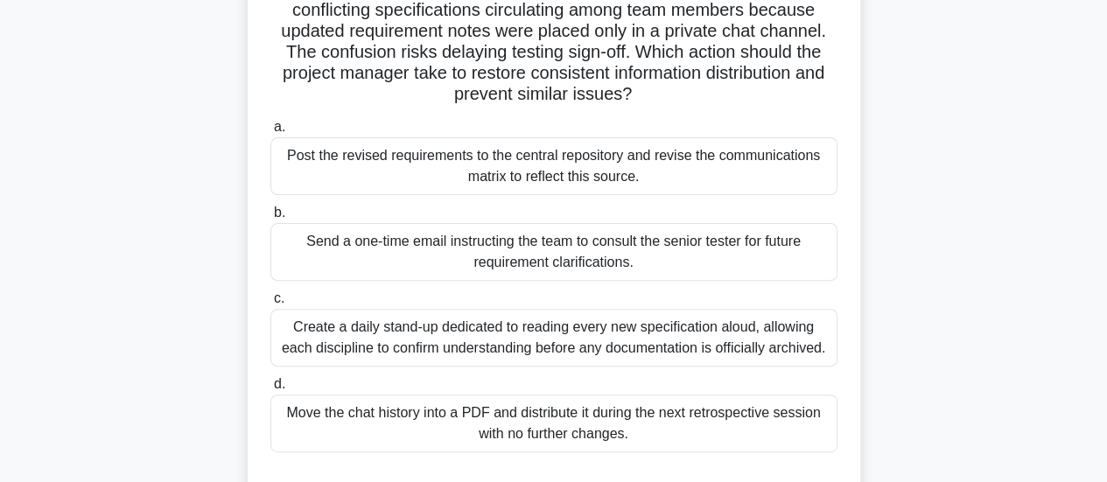
scroll to position [175, 0]
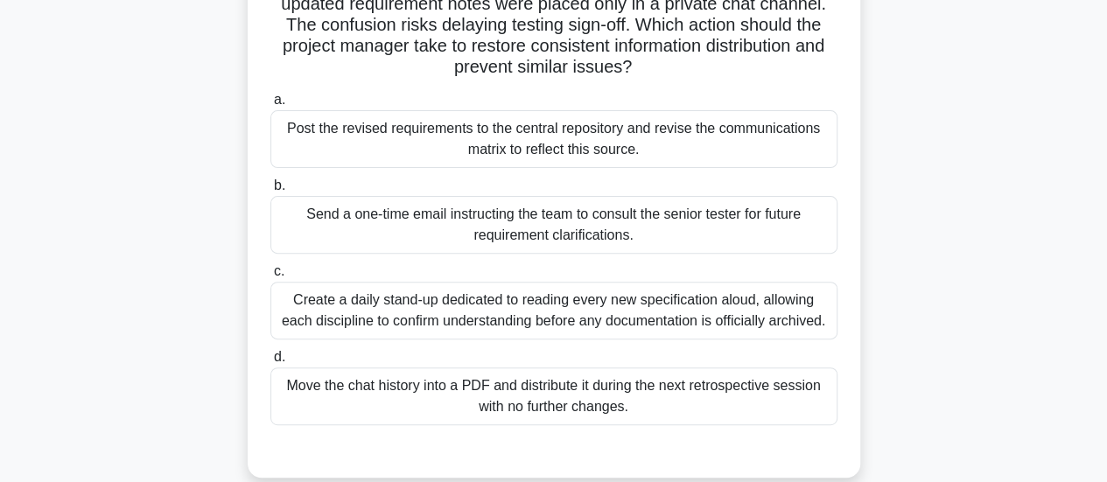
click at [599, 145] on div "Post the revised requirements to the central repository and revise the communic…" at bounding box center [553, 139] width 567 height 58
click at [270, 106] on input "a. Post the revised requirements to the central repository and revise the commu…" at bounding box center [270, 100] width 0 height 11
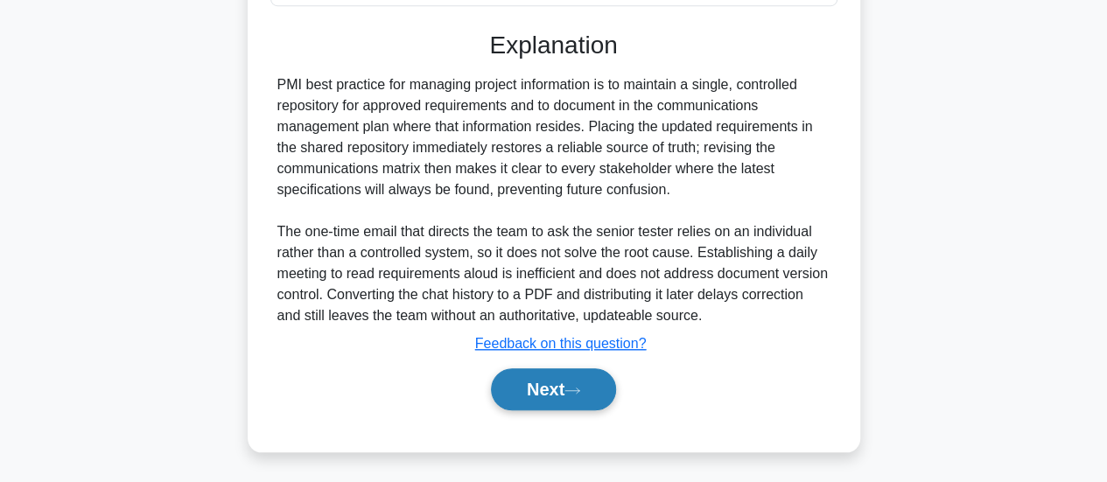
click at [546, 379] on button "Next" at bounding box center [553, 390] width 125 height 42
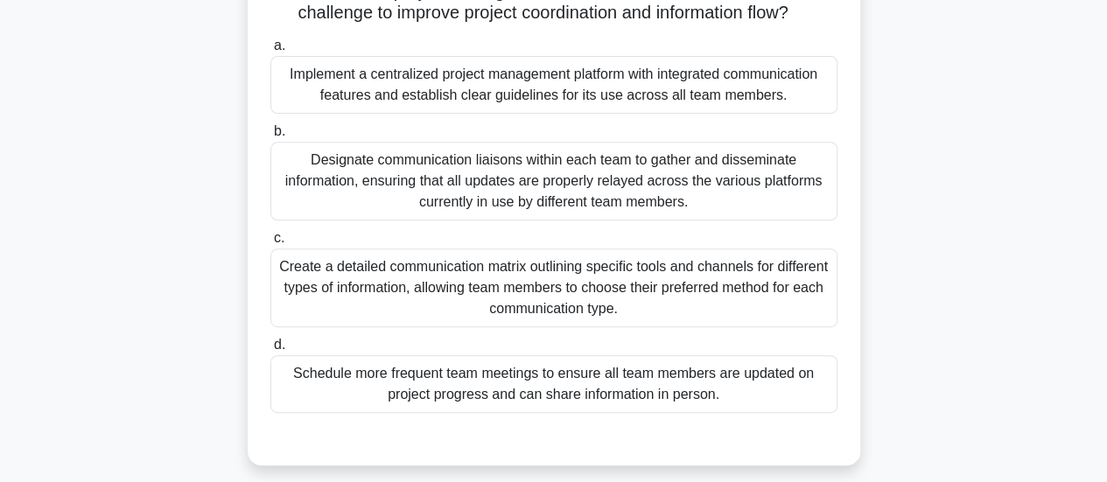
scroll to position [25, 0]
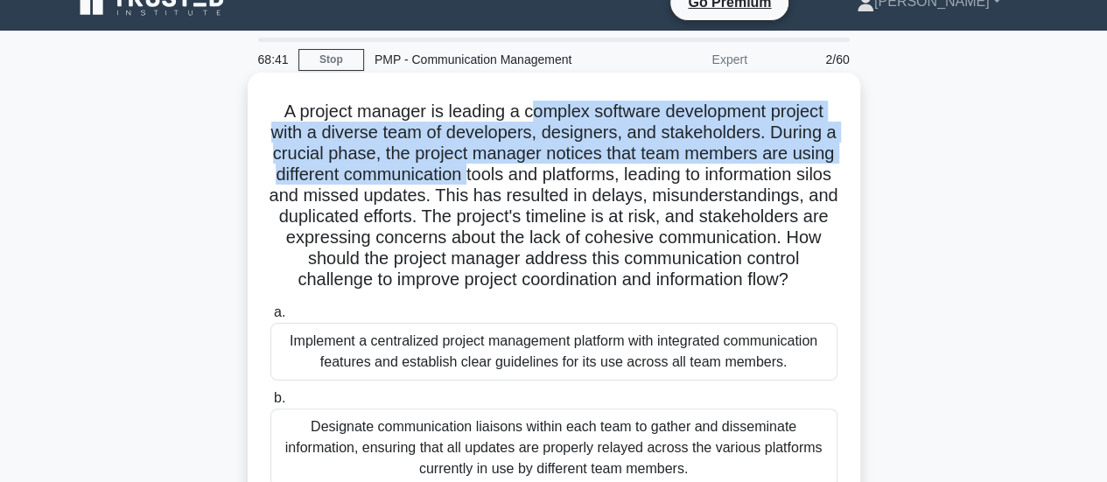
drag, startPoint x: 532, startPoint y: 118, endPoint x: 558, endPoint y: 175, distance: 62.3
click at [558, 175] on h5 "A project manager is leading a complex software development project with a dive…" at bounding box center [554, 196] width 571 height 191
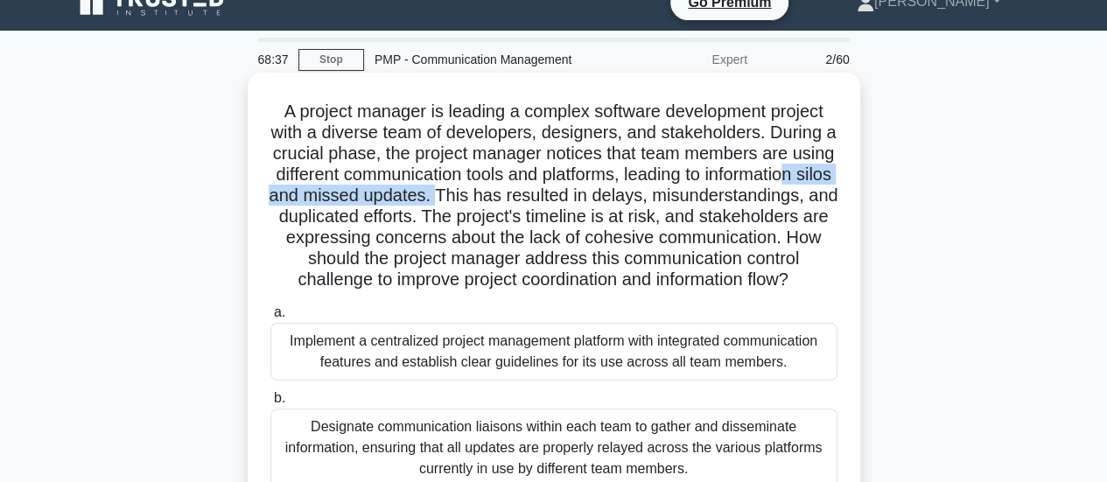
drag, startPoint x: 380, startPoint y: 197, endPoint x: 604, endPoint y: 199, distance: 224.1
click at [604, 199] on h5 "A project manager is leading a complex software development project with a dive…" at bounding box center [554, 196] width 571 height 191
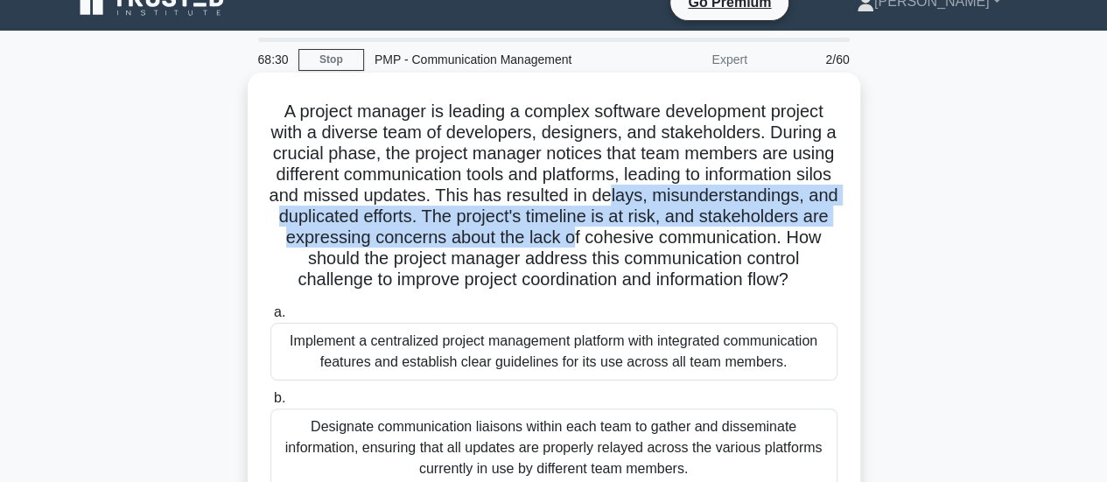
drag, startPoint x: 779, startPoint y: 205, endPoint x: 801, endPoint y: 230, distance: 33.5
click at [801, 230] on h5 "A project manager is leading a complex software development project with a dive…" at bounding box center [554, 196] width 571 height 191
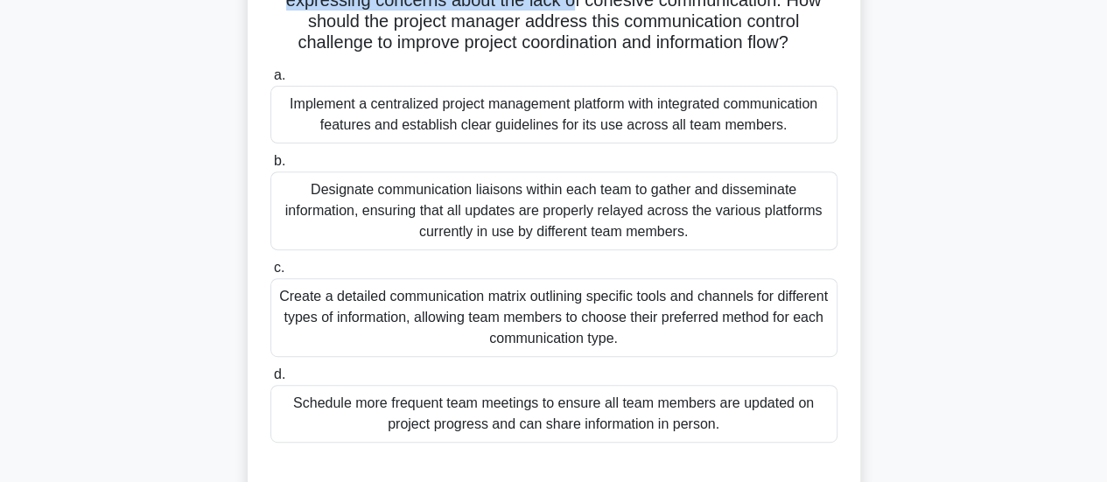
scroll to position [200, 0]
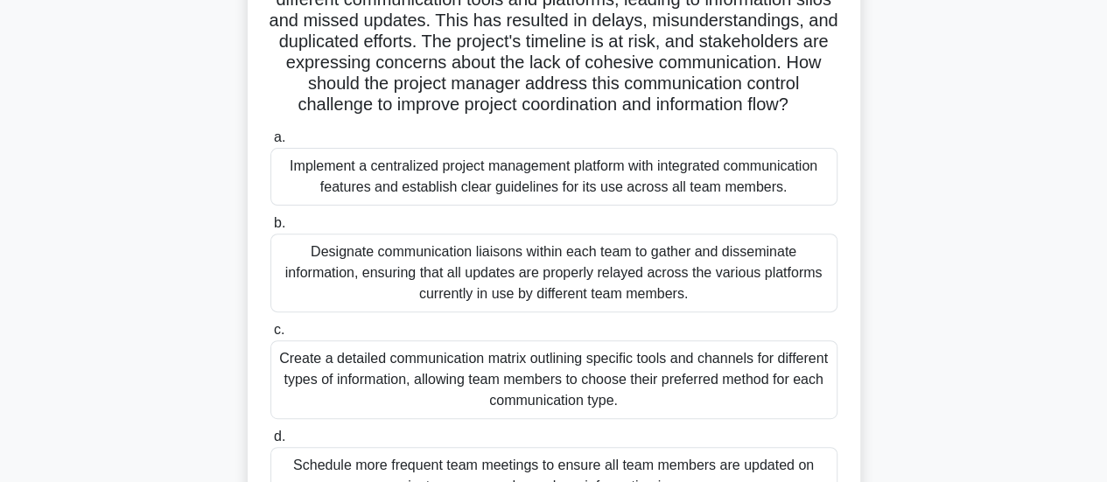
click at [615, 407] on div "Create a detailed communication matrix outlining specific tools and channels fo…" at bounding box center [553, 380] width 567 height 79
click at [270, 336] on input "c. Create a detailed communication matrix outlining specific tools and channels…" at bounding box center [270, 330] width 0 height 11
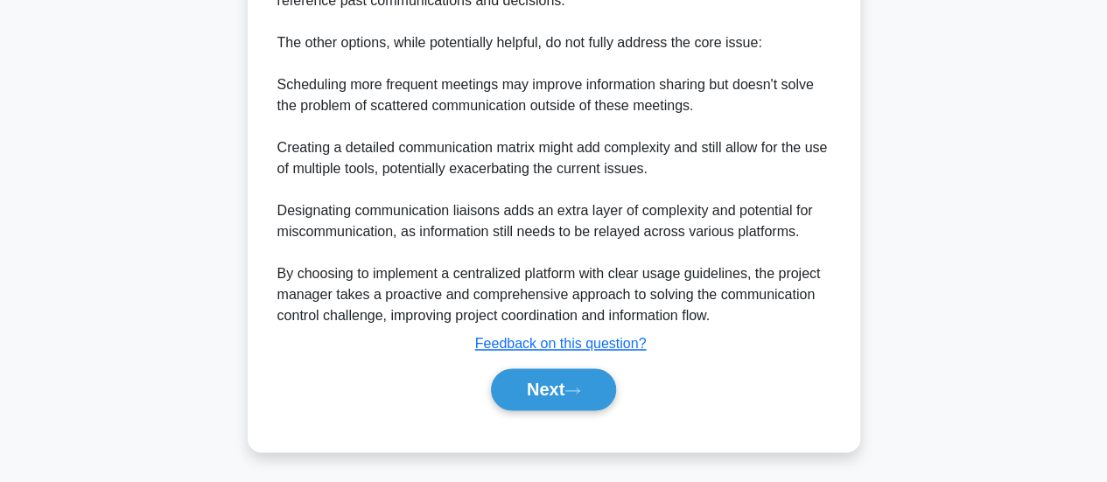
scroll to position [1206, 0]
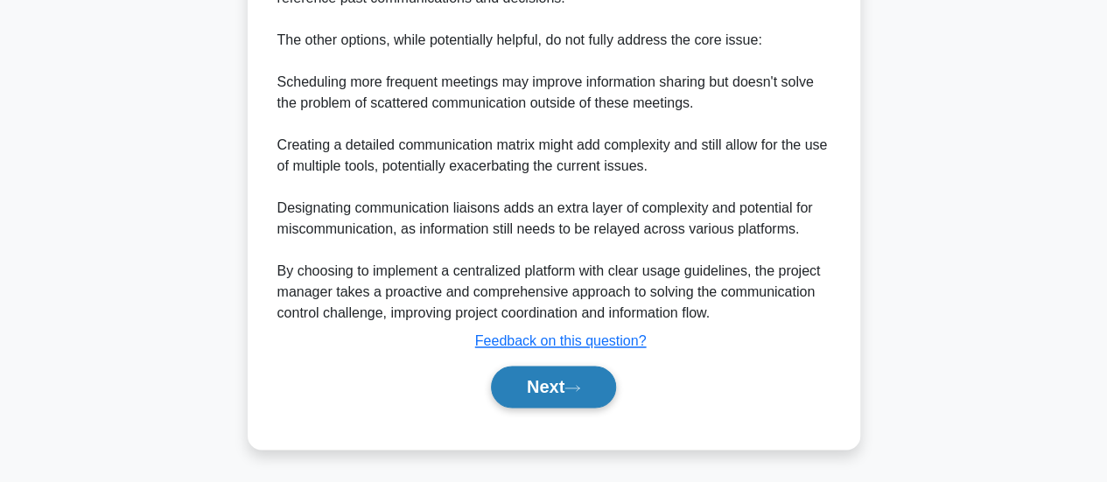
click at [557, 390] on button "Next" at bounding box center [553, 387] width 125 height 42
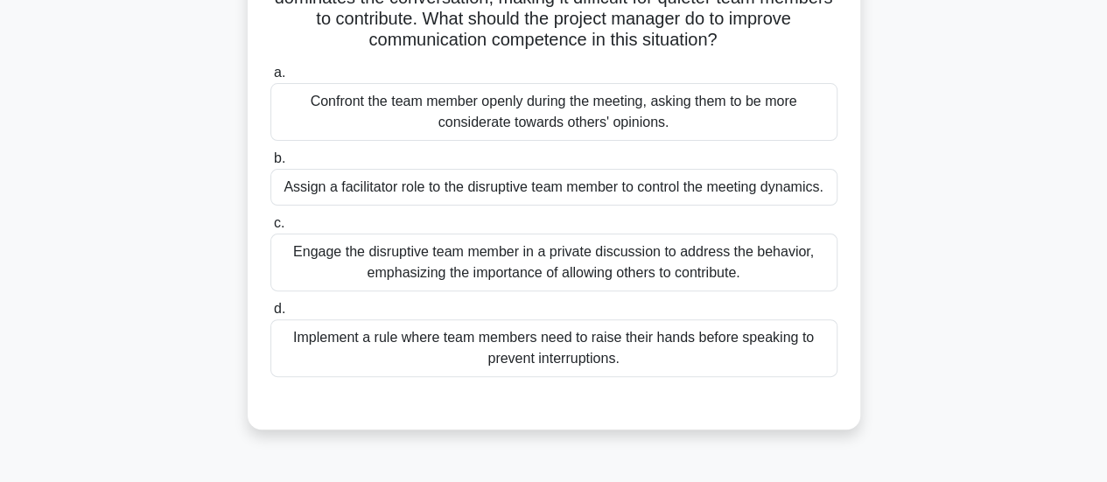
scroll to position [25, 0]
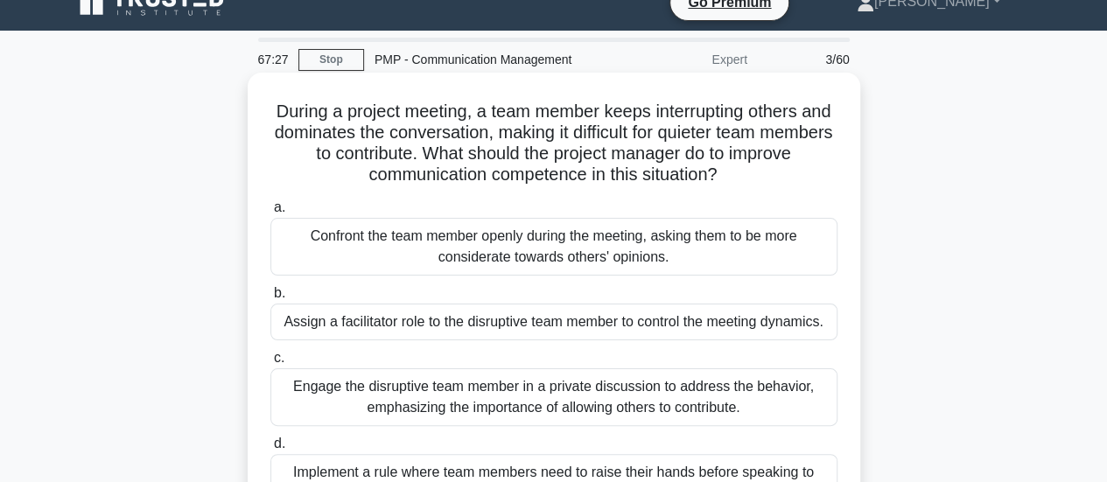
drag, startPoint x: 495, startPoint y: 154, endPoint x: 769, endPoint y: 170, distance: 273.6
click at [769, 170] on h5 "During a project meeting, a team member keeps interrupting others and dominates…" at bounding box center [554, 144] width 571 height 86
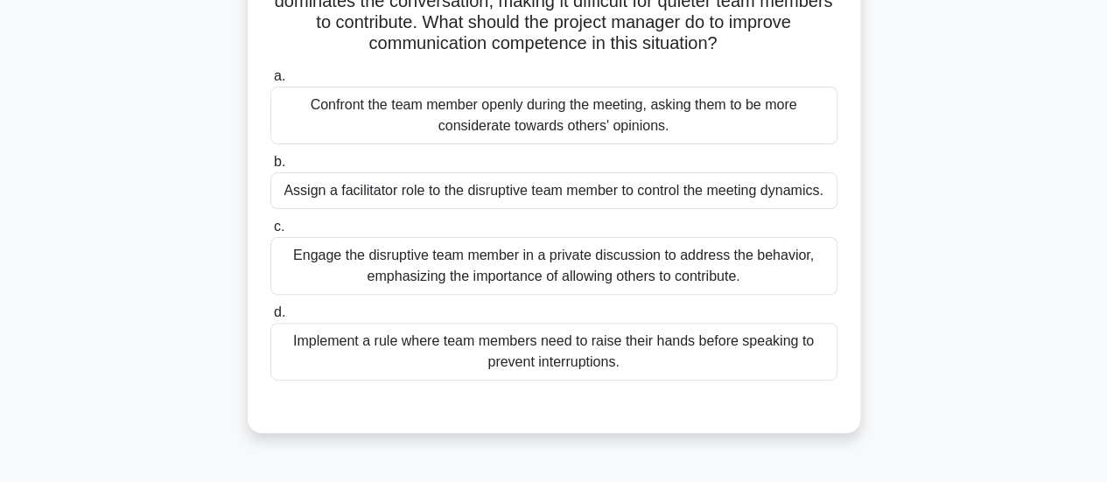
scroll to position [200, 0]
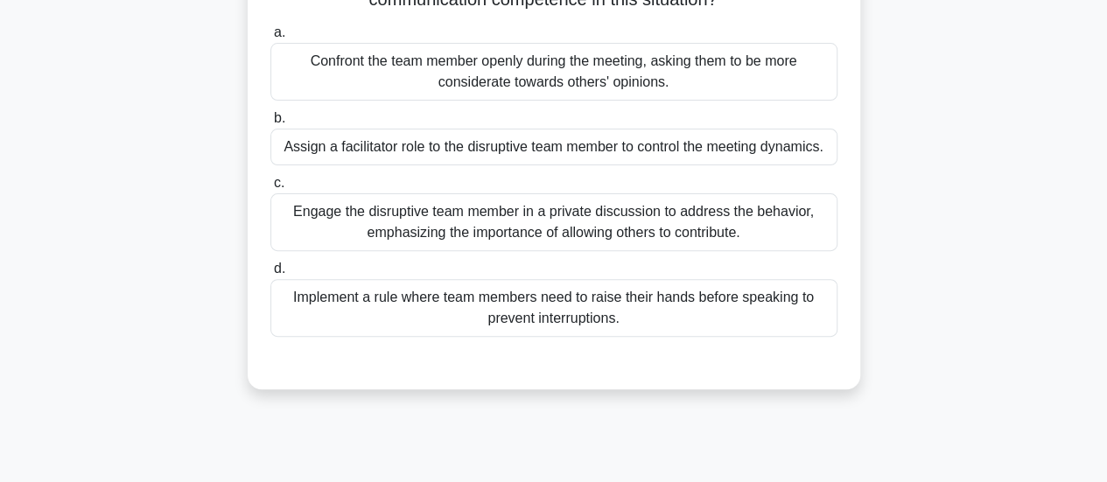
click at [601, 229] on div "Engage the disruptive team member in a private discussion to address the behavi…" at bounding box center [553, 222] width 567 height 58
click at [270, 189] on input "c. Engage the disruptive team member in a private discussion to address the beh…" at bounding box center [270, 183] width 0 height 11
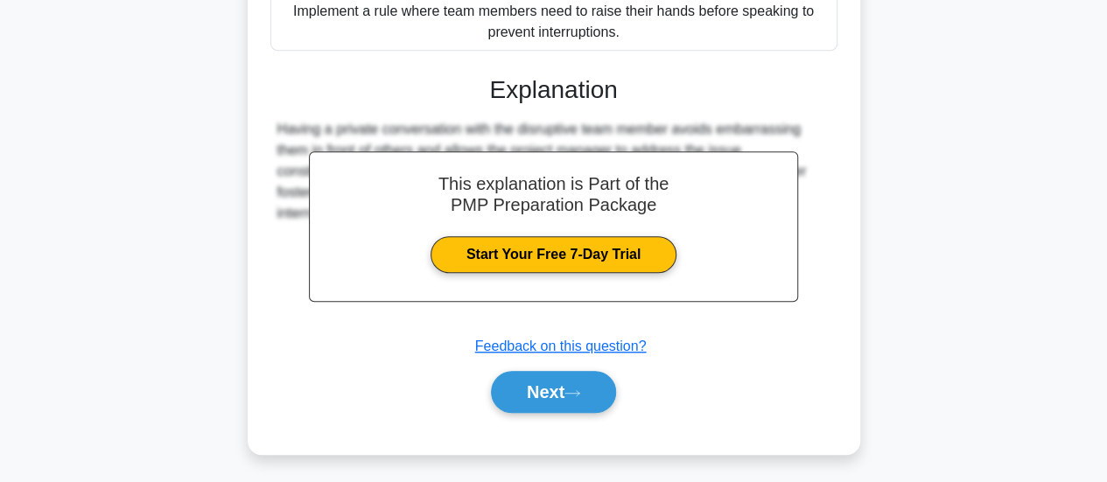
scroll to position [489, 0]
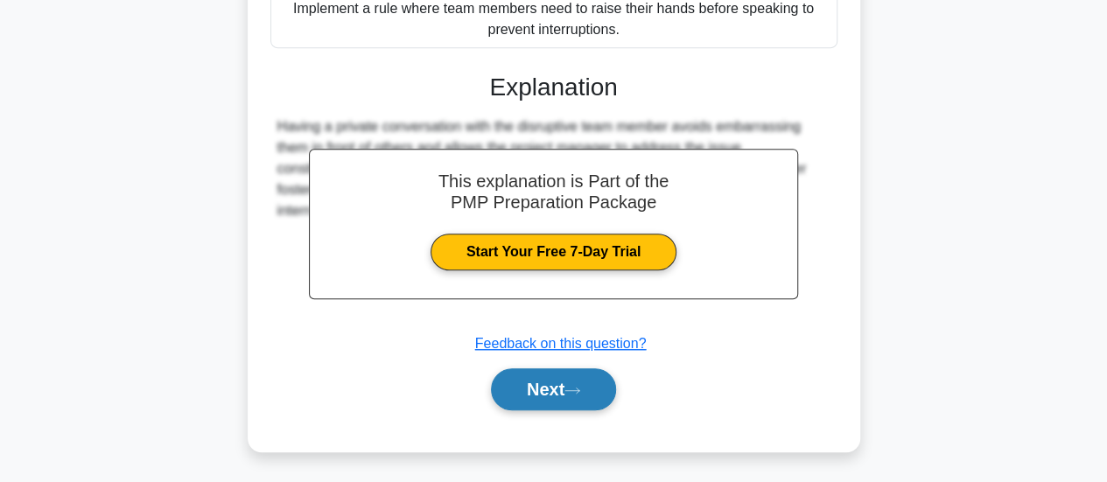
click at [580, 389] on icon at bounding box center [573, 391] width 16 height 10
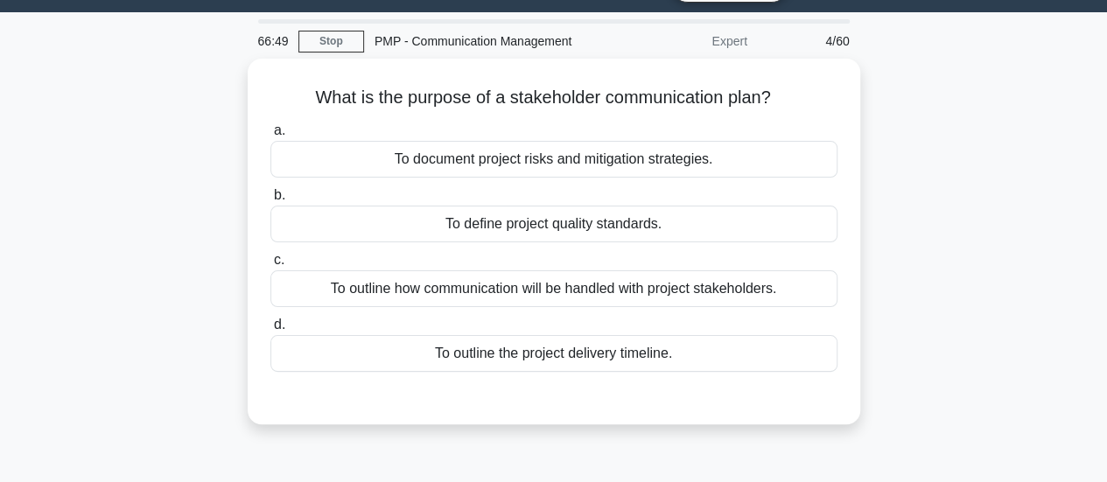
scroll to position [25, 0]
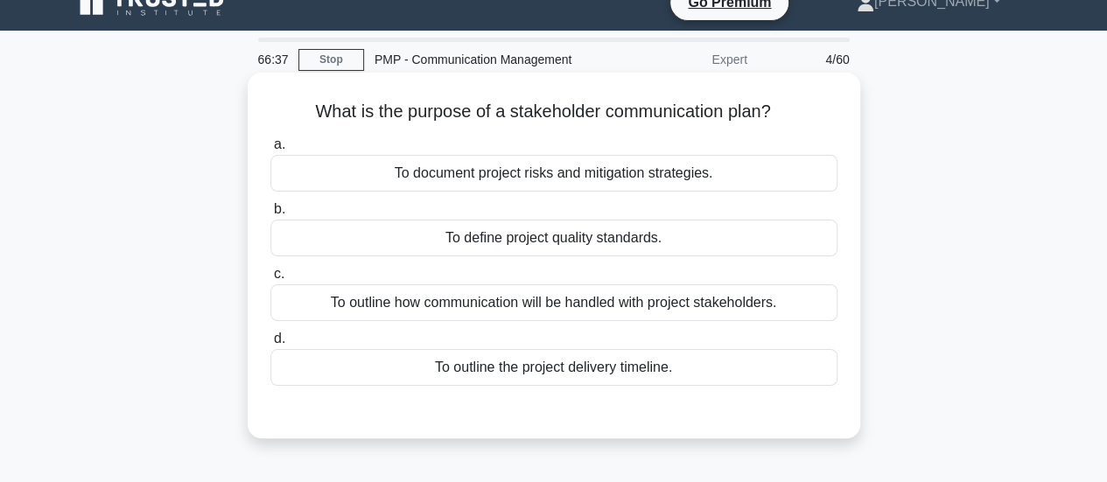
click at [657, 311] on div "To outline how communication will be handled with project stakeholders." at bounding box center [553, 302] width 567 height 37
click at [270, 280] on input "c. To outline how communication will be handled with project stakeholders." at bounding box center [270, 274] width 0 height 11
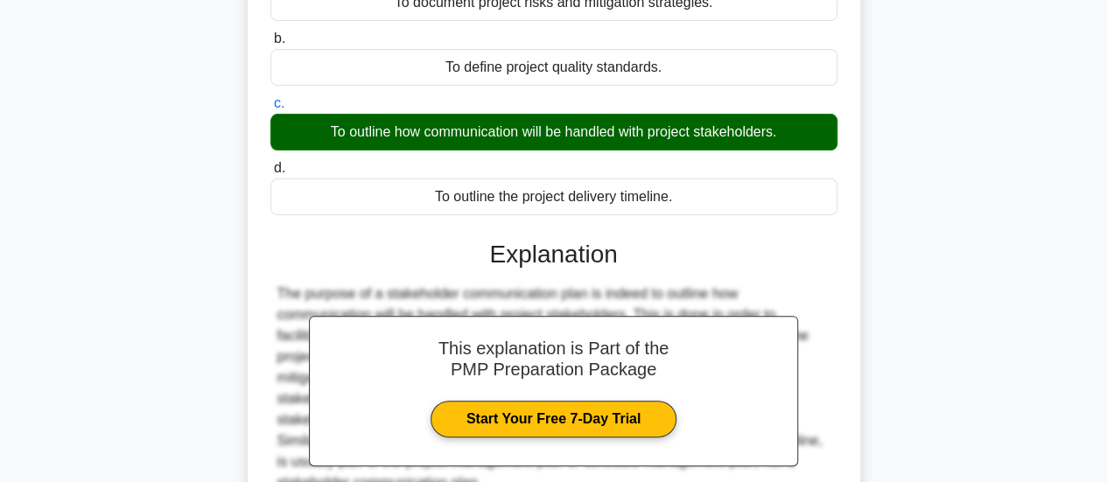
scroll to position [463, 0]
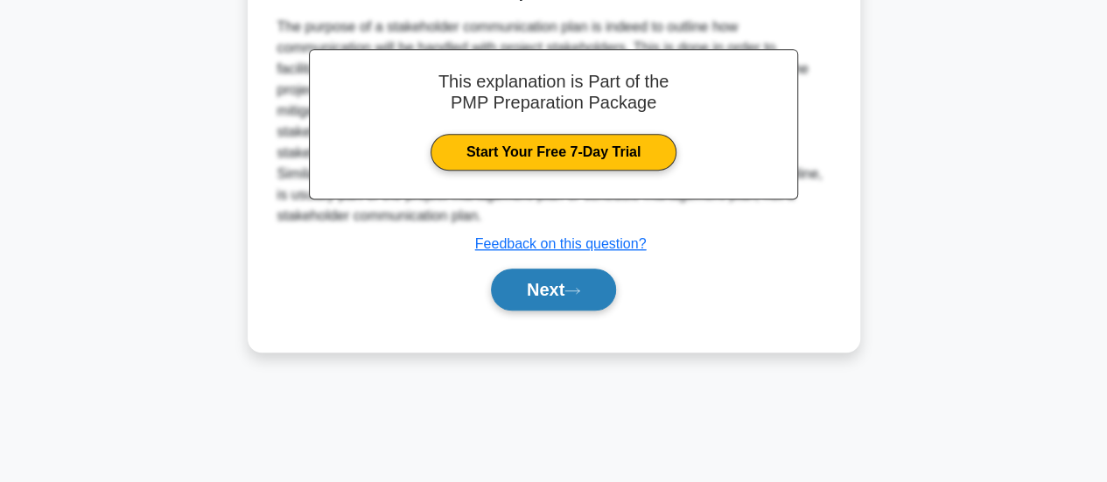
click at [589, 290] on button "Next" at bounding box center [553, 290] width 125 height 42
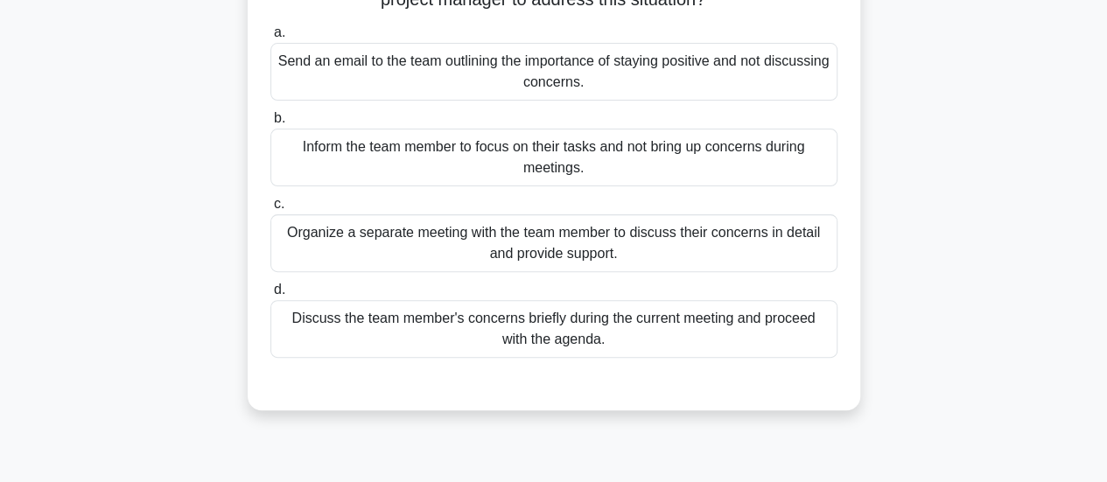
scroll to position [113, 0]
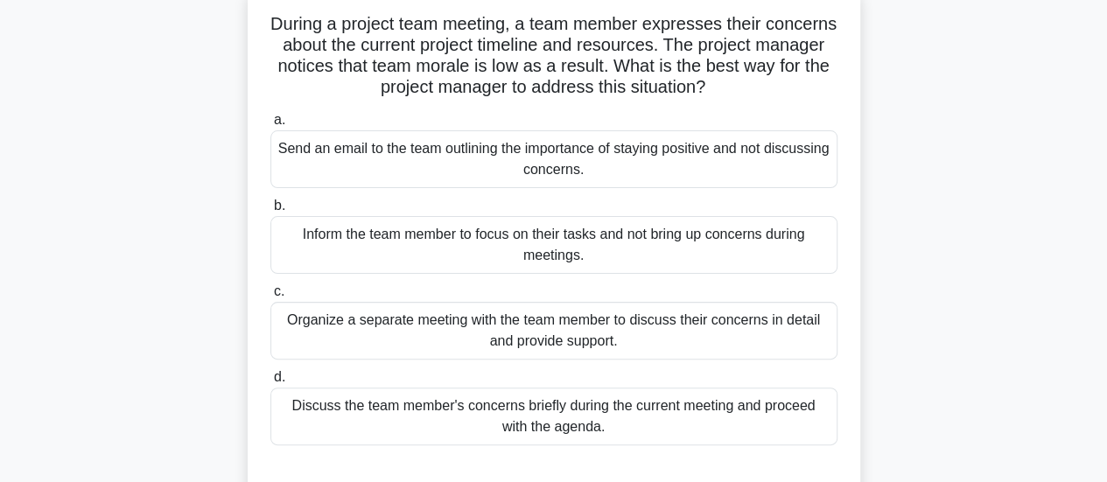
click at [596, 348] on div "Organize a separate meeting with the team member to discuss their concerns in d…" at bounding box center [553, 331] width 567 height 58
click at [270, 298] on input "c. Organize a separate meeting with the team member to discuss their concerns i…" at bounding box center [270, 291] width 0 height 11
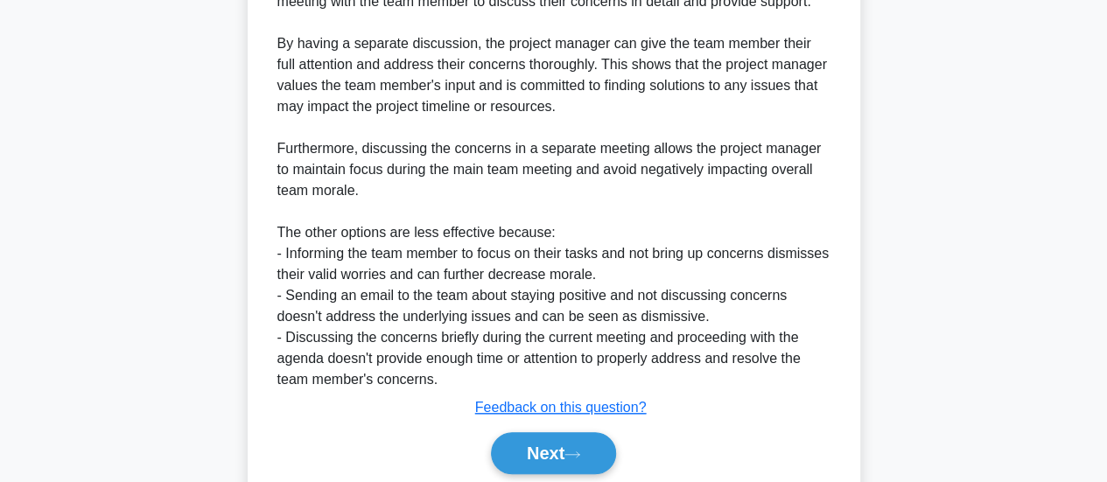
scroll to position [720, 0]
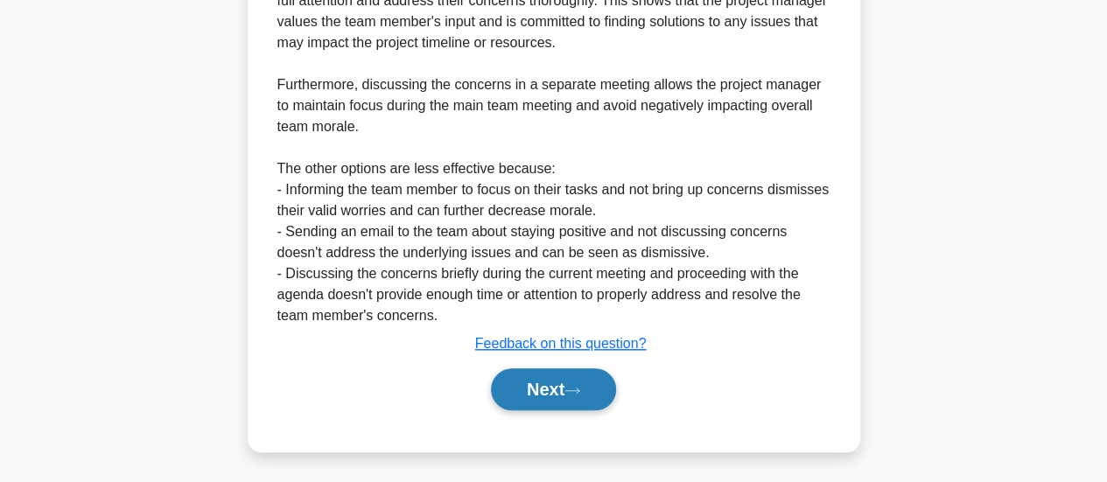
click at [579, 390] on icon at bounding box center [573, 391] width 16 height 10
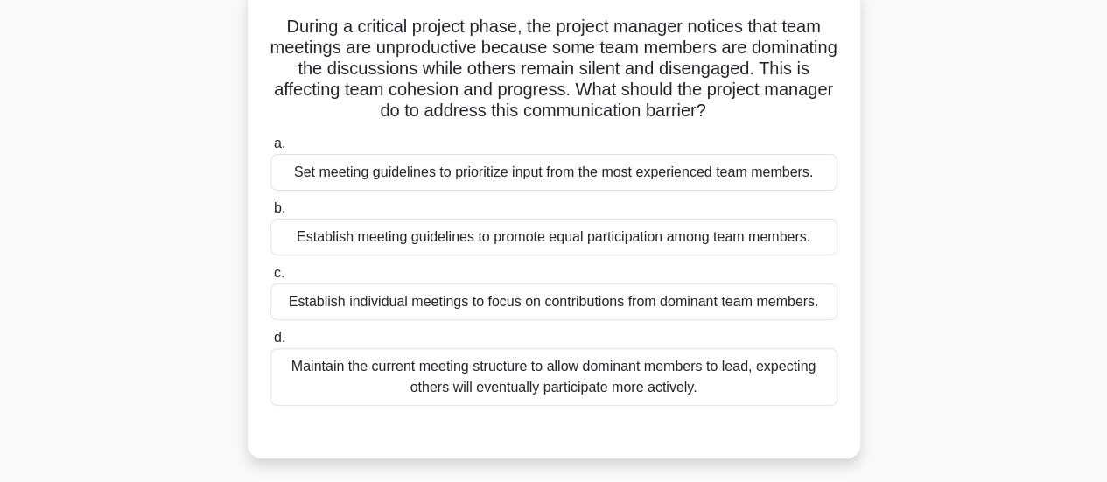
scroll to position [88, 0]
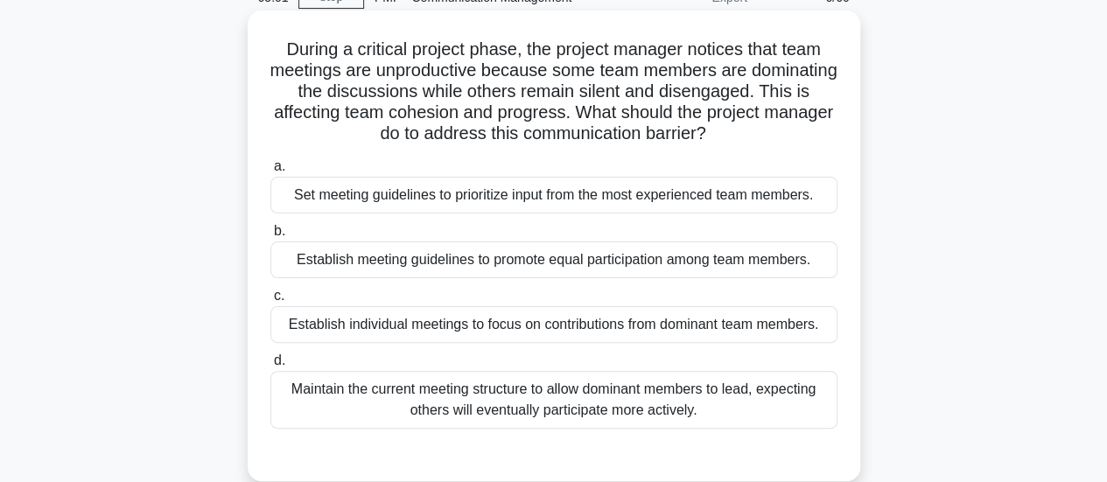
click at [789, 254] on div "Establish meeting guidelines to promote equal participation among team members." at bounding box center [553, 260] width 567 height 37
click at [270, 237] on input "b. Establish meeting guidelines to promote equal participation among team membe…" at bounding box center [270, 231] width 0 height 11
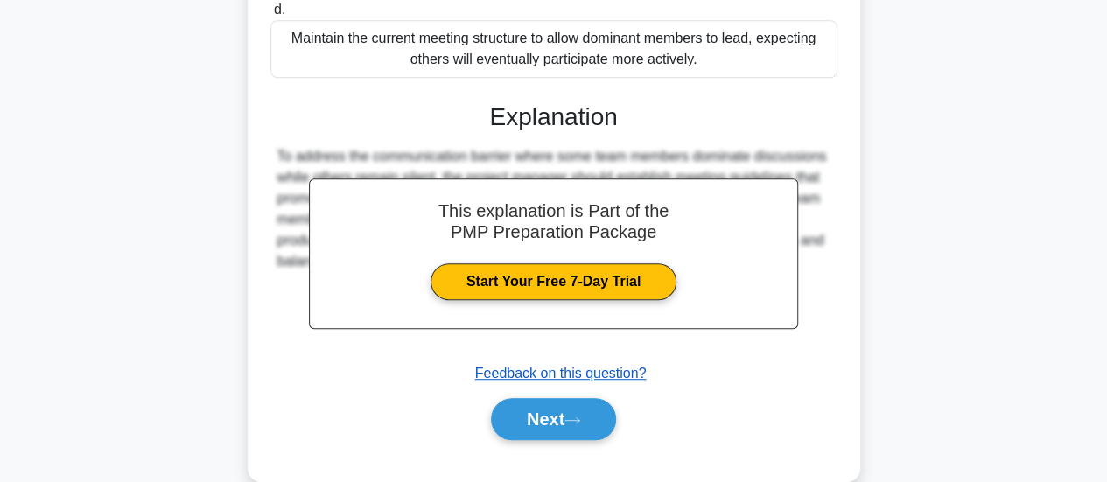
scroll to position [468, 0]
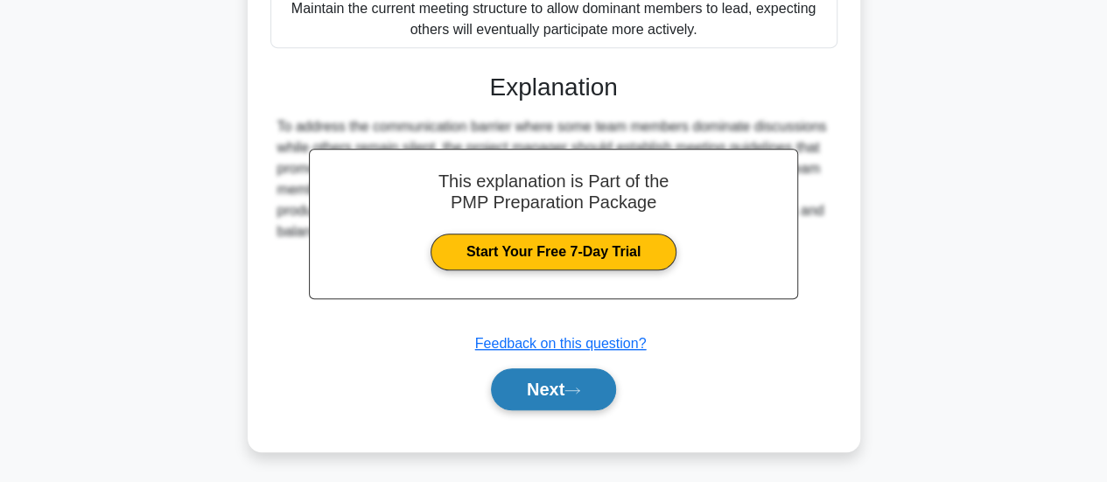
click at [556, 376] on button "Next" at bounding box center [553, 390] width 125 height 42
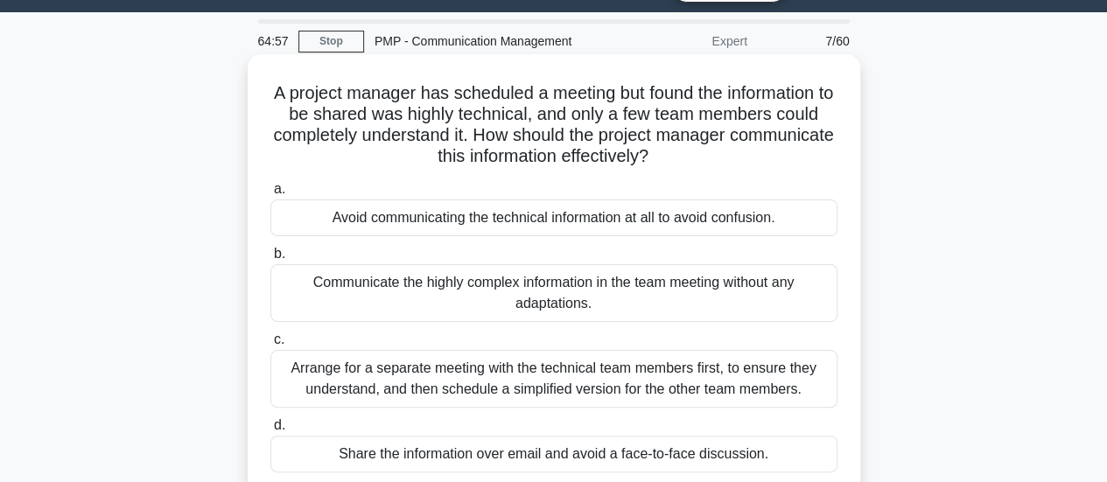
scroll to position [25, 0]
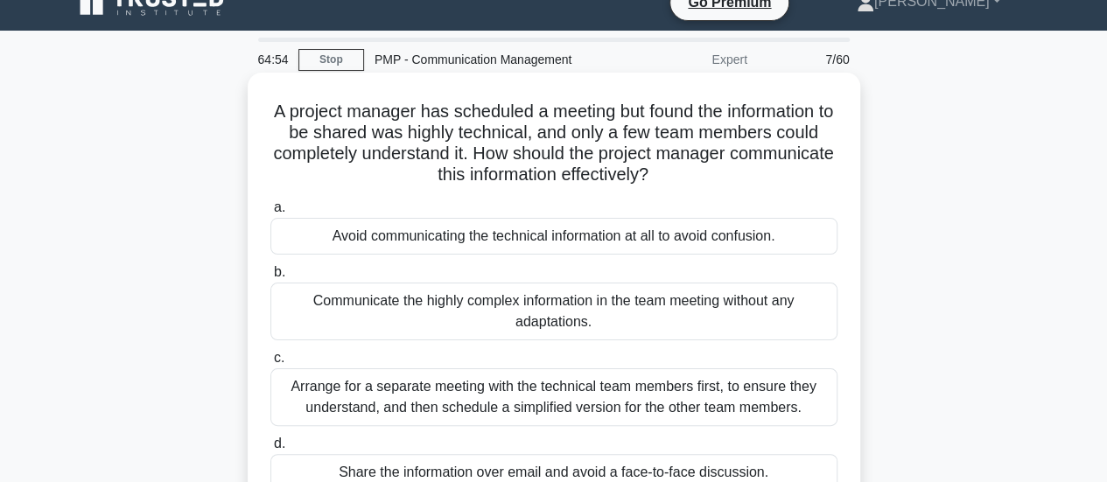
drag, startPoint x: 526, startPoint y: 155, endPoint x: 753, endPoint y: 174, distance: 227.5
click at [753, 174] on h5 "A project manager has scheduled a meeting but found the information to be share…" at bounding box center [554, 144] width 571 height 86
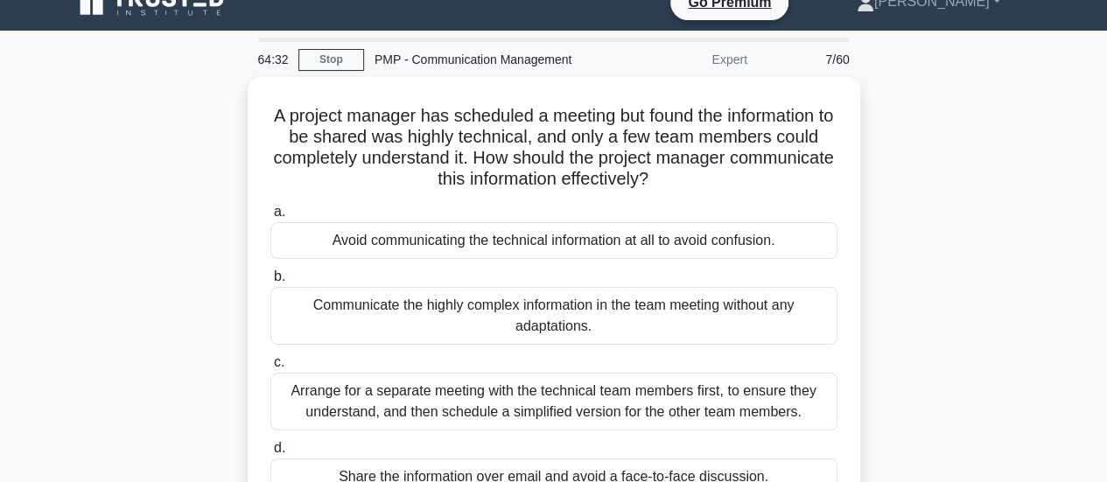
scroll to position [113, 0]
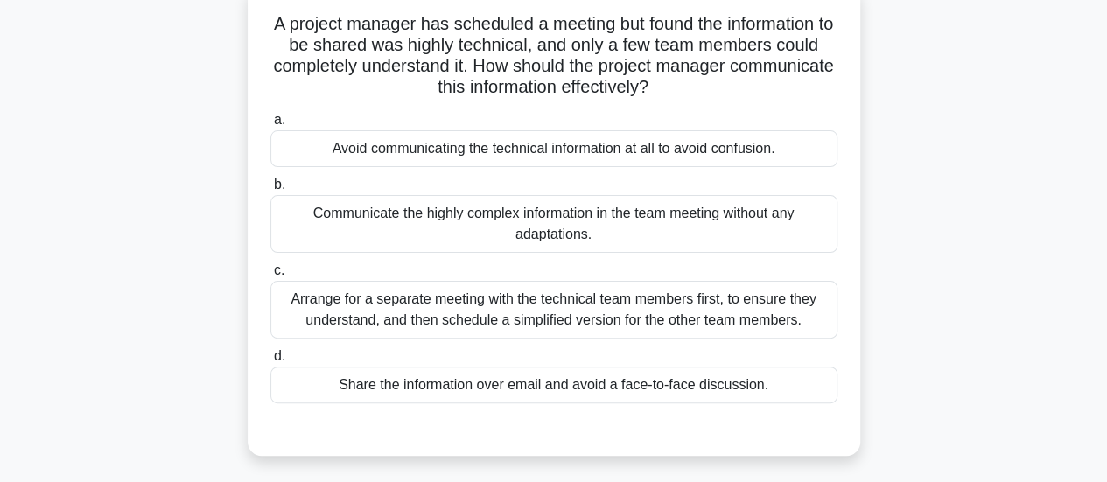
click at [665, 316] on div "Arrange for a separate meeting with the technical team members first, to ensure…" at bounding box center [553, 310] width 567 height 58
click at [270, 277] on input "c. Arrange for a separate meeting with the technical team members first, to ens…" at bounding box center [270, 270] width 0 height 11
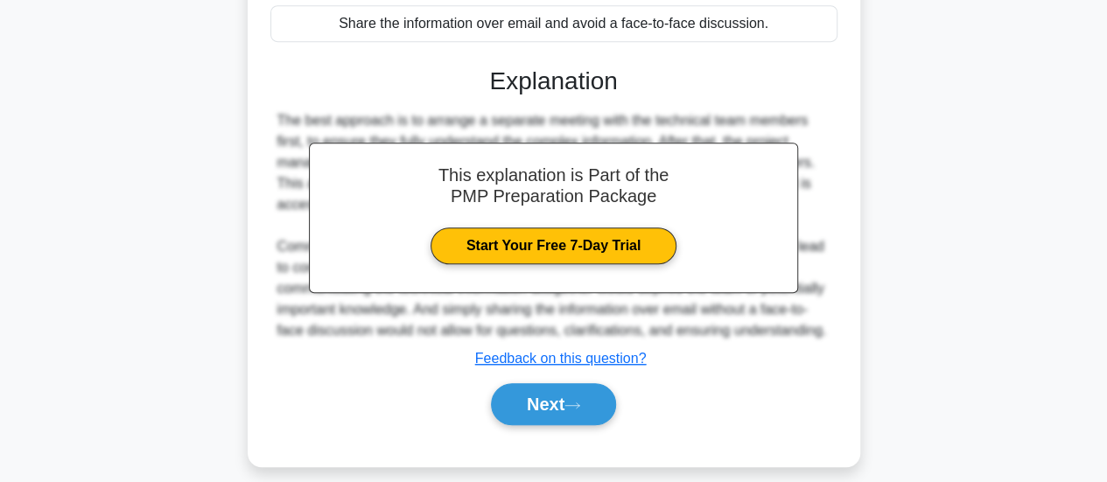
scroll to position [510, 0]
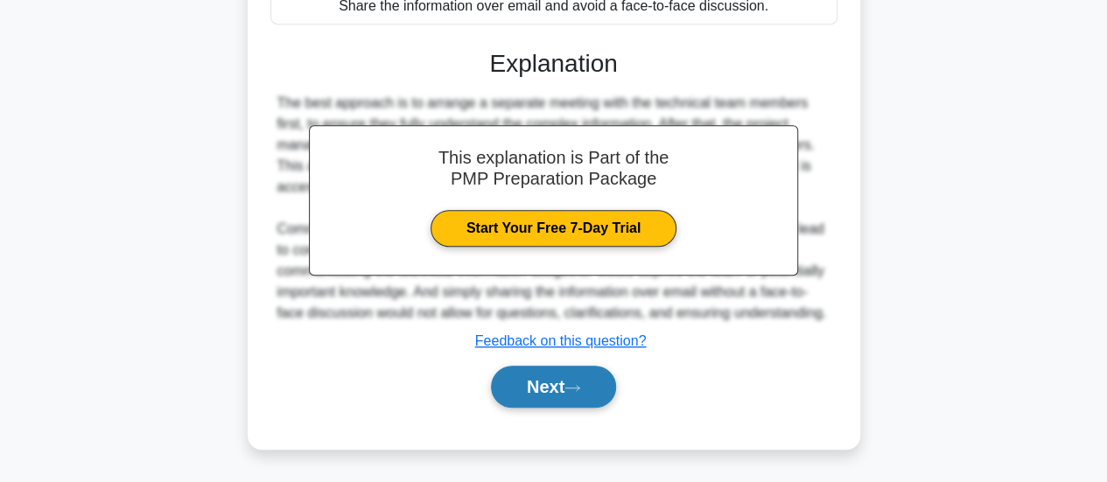
click at [562, 395] on button "Next" at bounding box center [553, 387] width 125 height 42
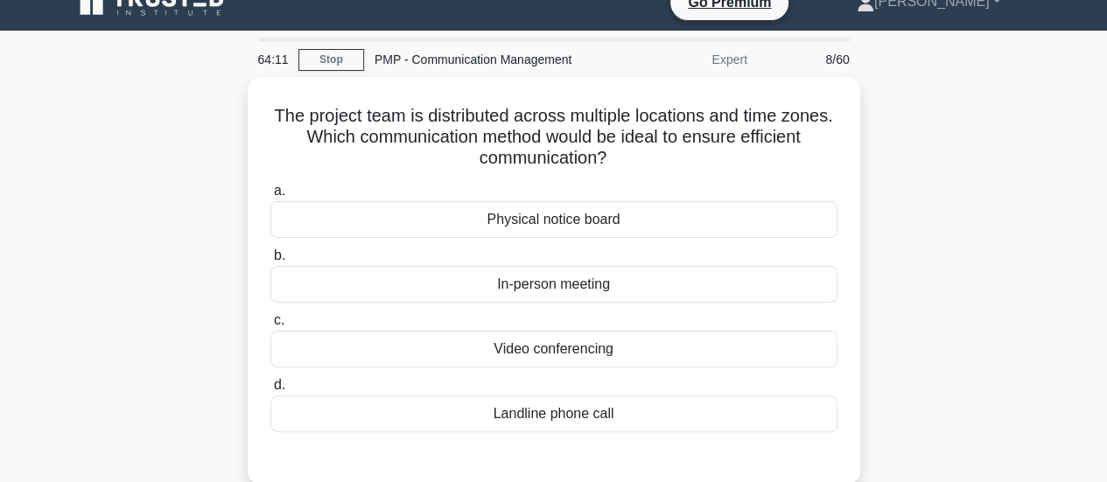
scroll to position [0, 0]
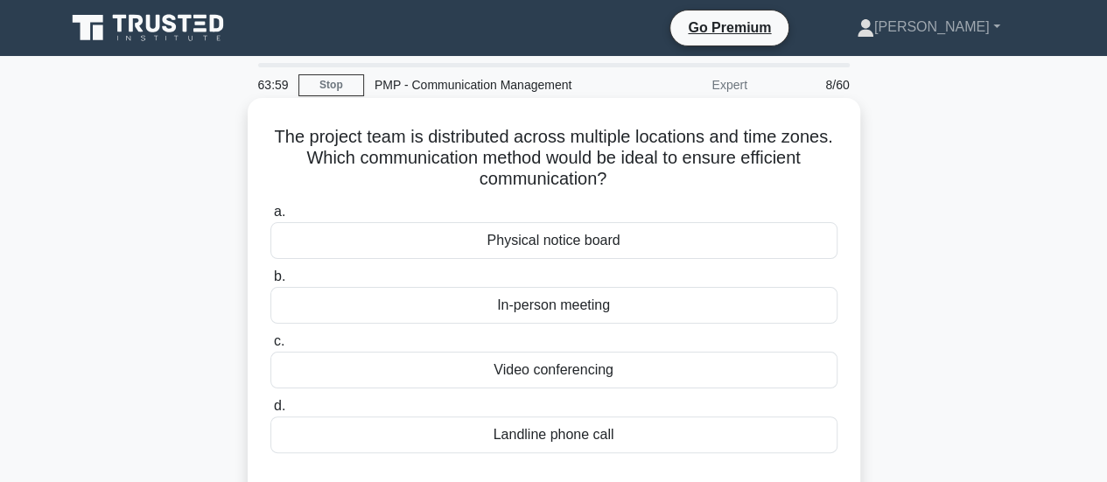
click at [608, 367] on div "Video conferencing" at bounding box center [553, 370] width 567 height 37
click at [270, 348] on input "c. Video conferencing" at bounding box center [270, 341] width 0 height 11
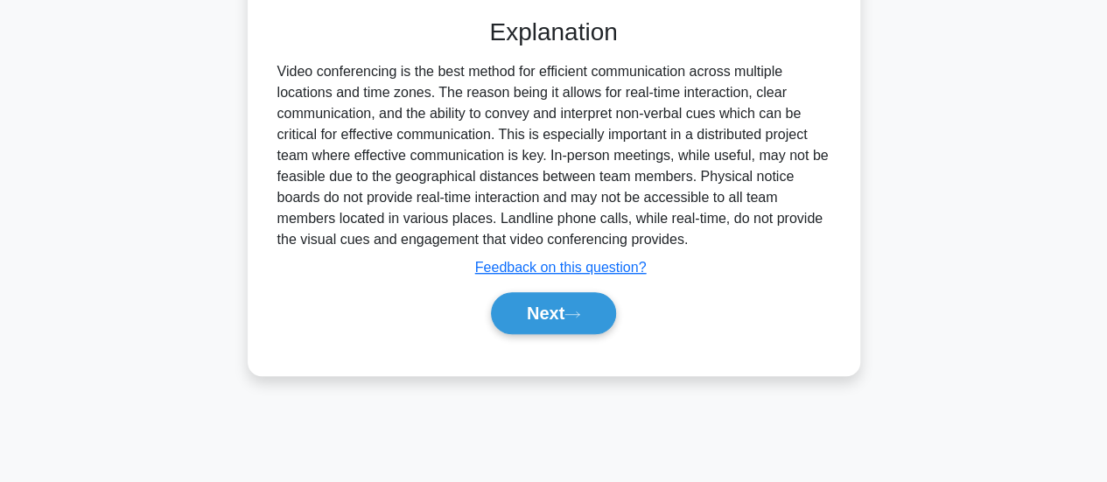
scroll to position [463, 0]
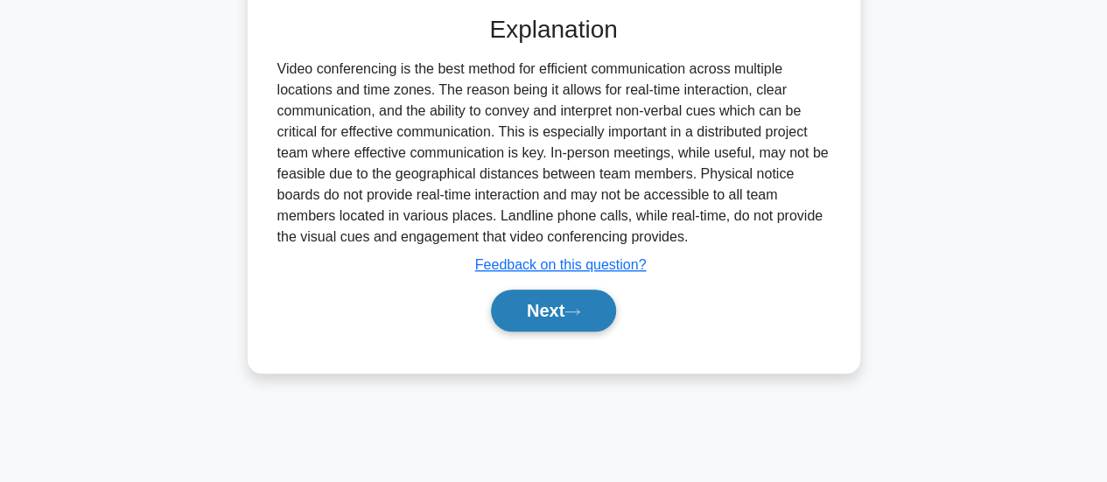
click at [600, 313] on button "Next" at bounding box center [553, 311] width 125 height 42
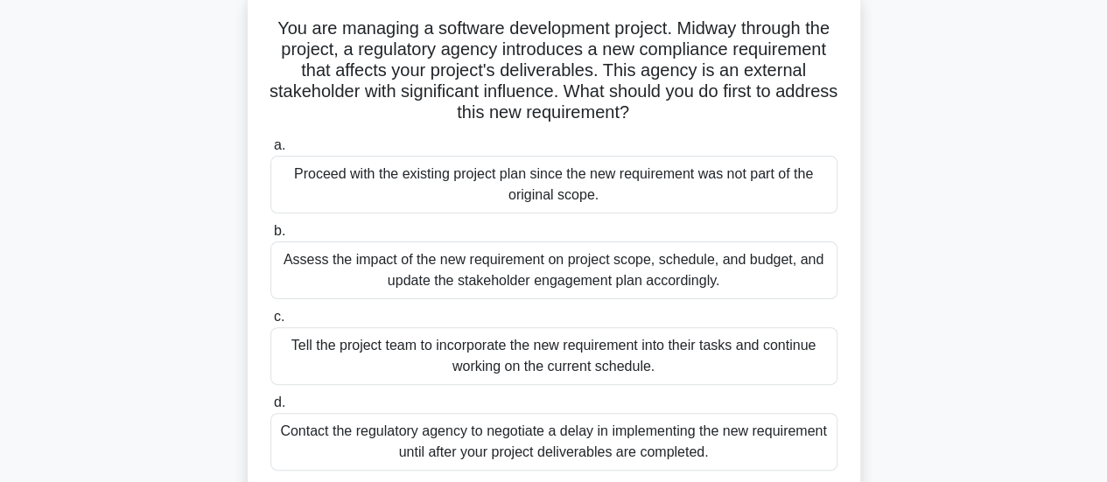
scroll to position [200, 0]
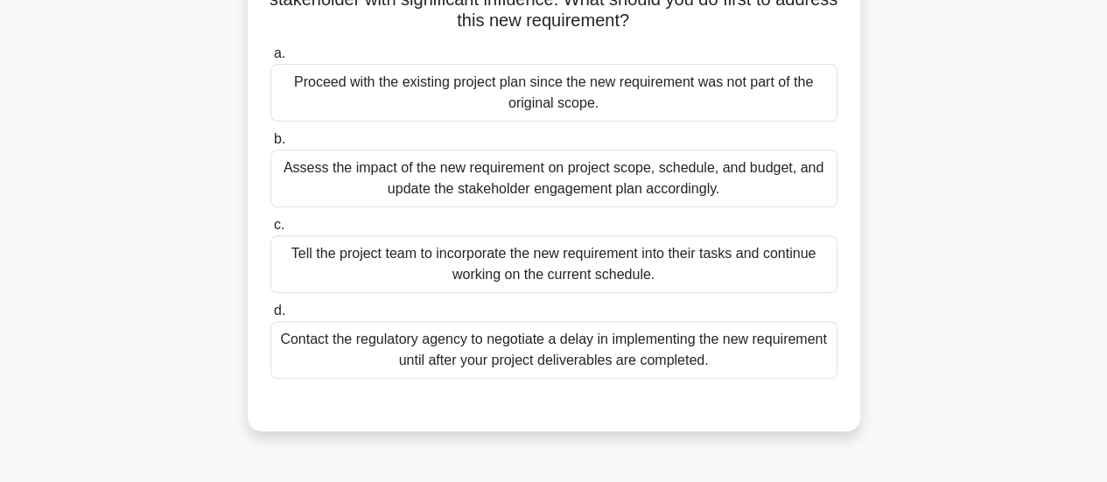
click at [573, 186] on div "Assess the impact of the new requirement on project scope, schedule, and budget…" at bounding box center [553, 179] width 567 height 58
click at [270, 145] on input "b. Assess the impact of the new requirement on project scope, schedule, and bud…" at bounding box center [270, 139] width 0 height 11
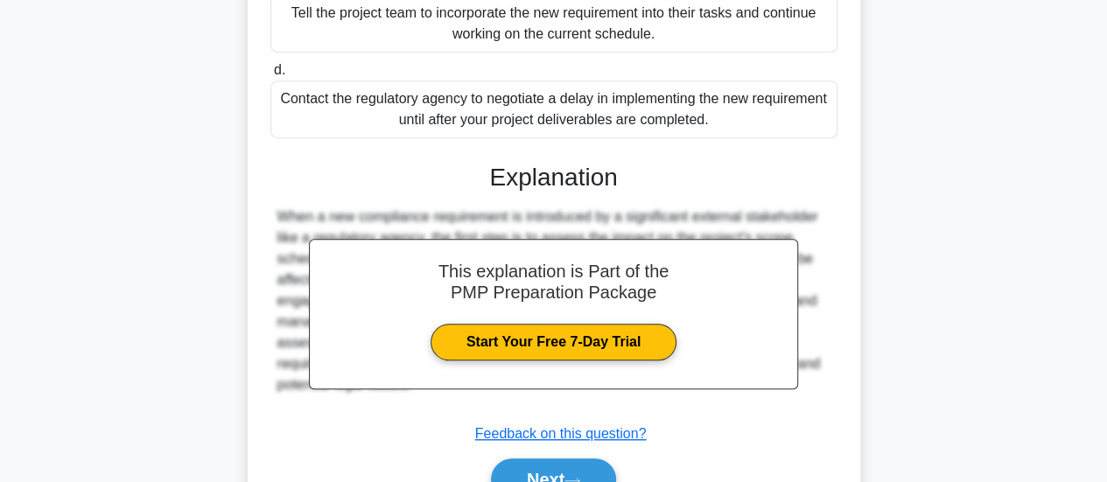
scroll to position [531, 0]
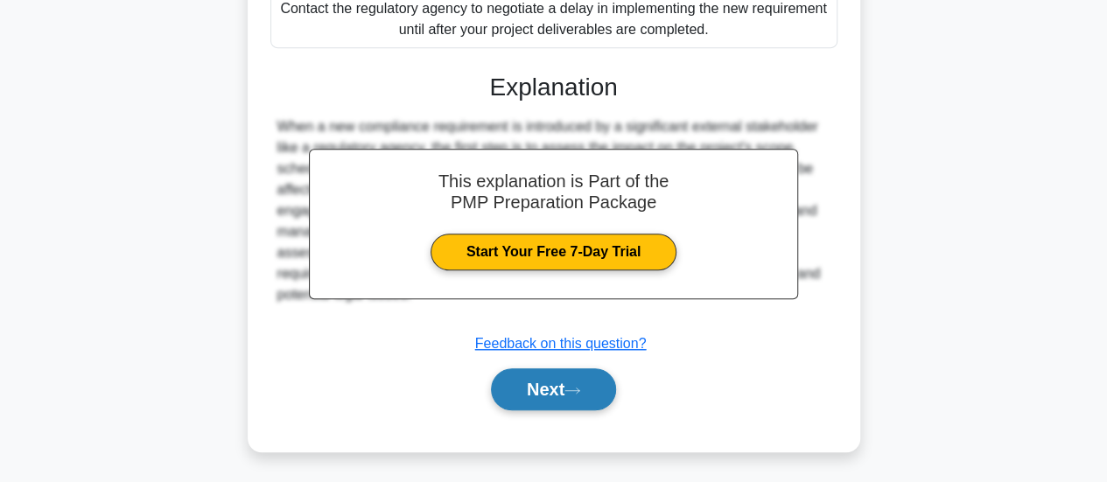
click at [560, 391] on button "Next" at bounding box center [553, 390] width 125 height 42
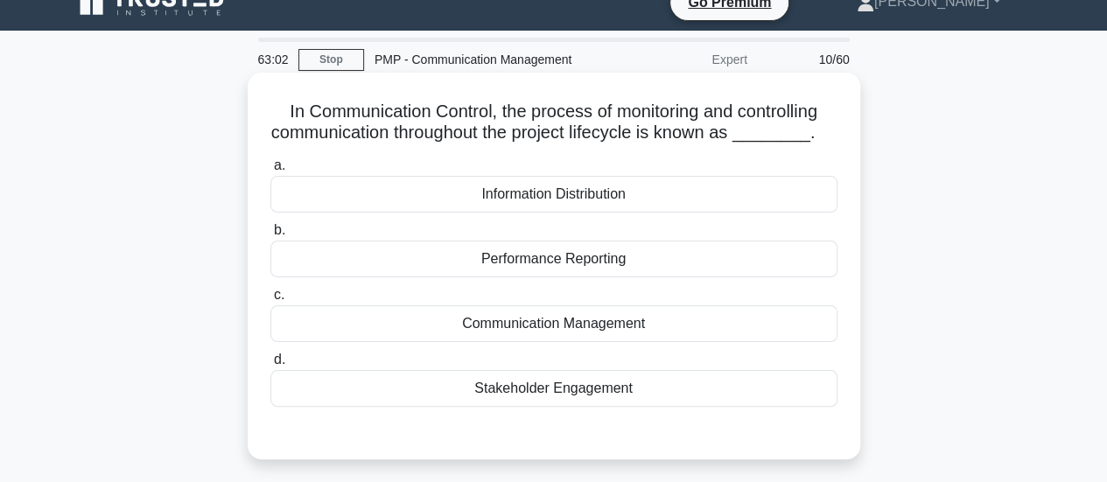
scroll to position [0, 0]
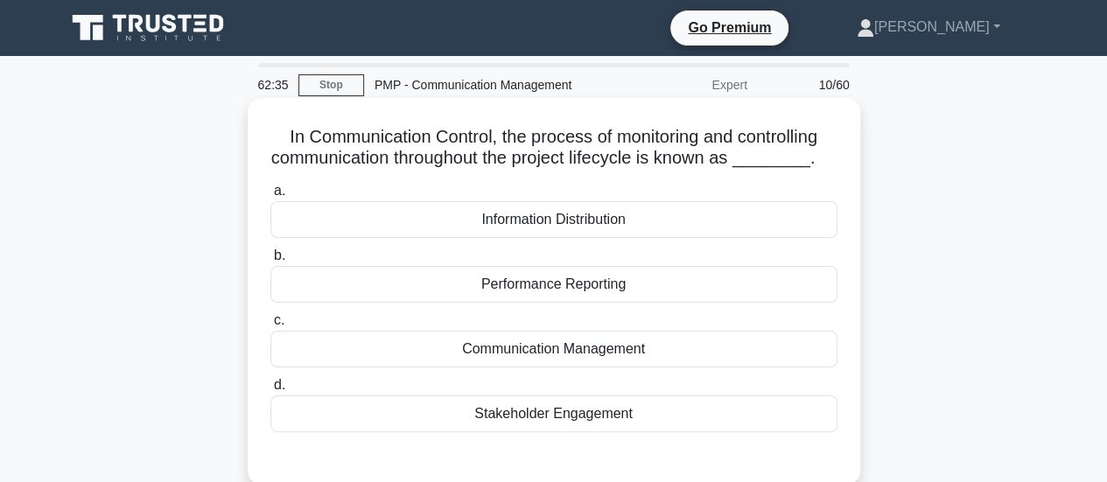
click at [598, 292] on div "Performance Reporting" at bounding box center [553, 284] width 567 height 37
click at [270, 262] on input "b. Performance Reporting" at bounding box center [270, 255] width 0 height 11
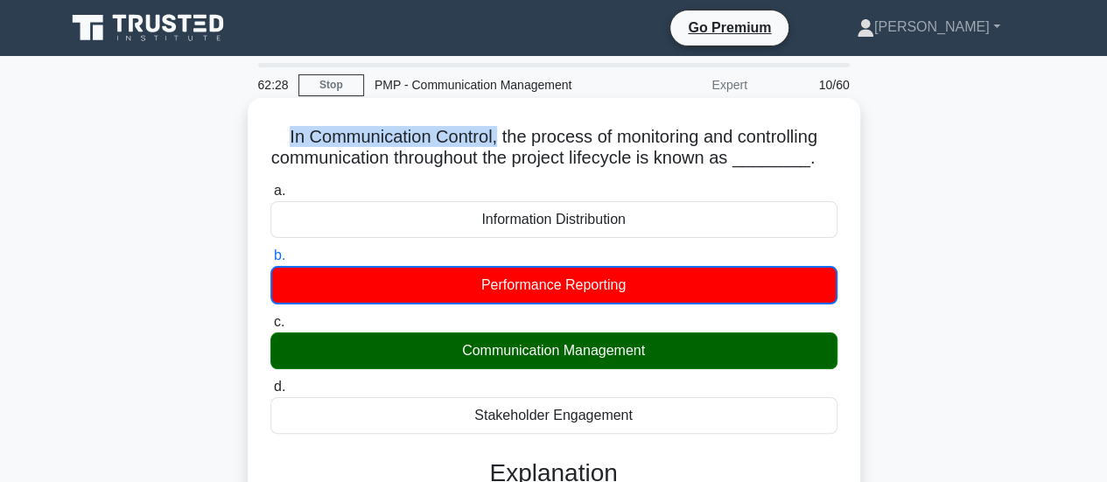
drag, startPoint x: 276, startPoint y: 142, endPoint x: 495, endPoint y: 142, distance: 218.8
click at [495, 142] on h5 "In Communication Control, the process of monitoring and controlling communicati…" at bounding box center [554, 148] width 571 height 44
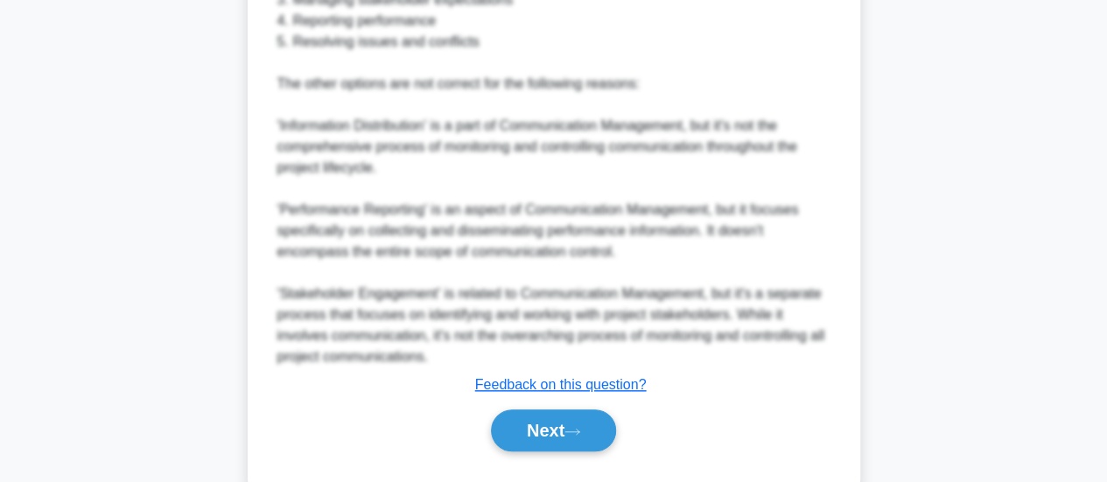
scroll to position [765, 0]
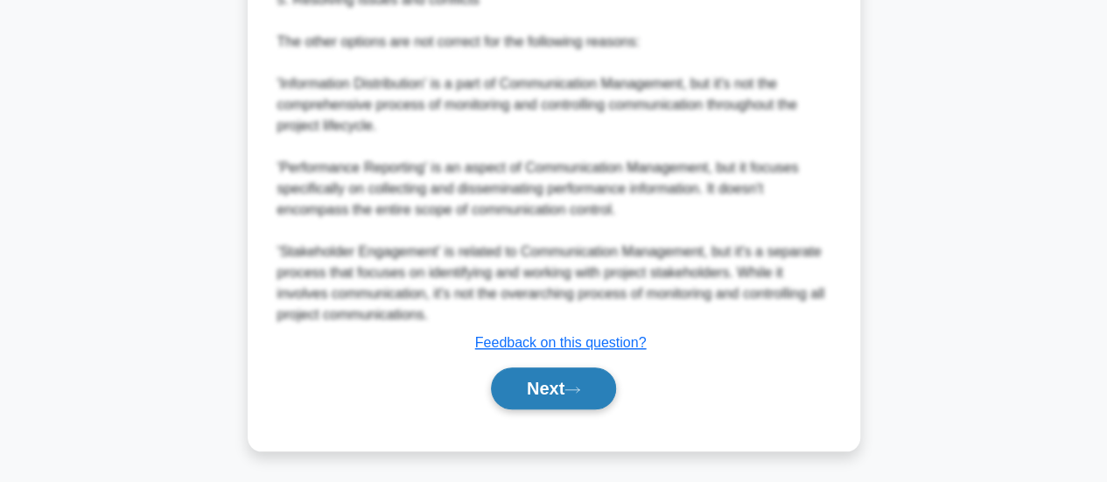
click at [555, 386] on button "Next" at bounding box center [553, 389] width 125 height 42
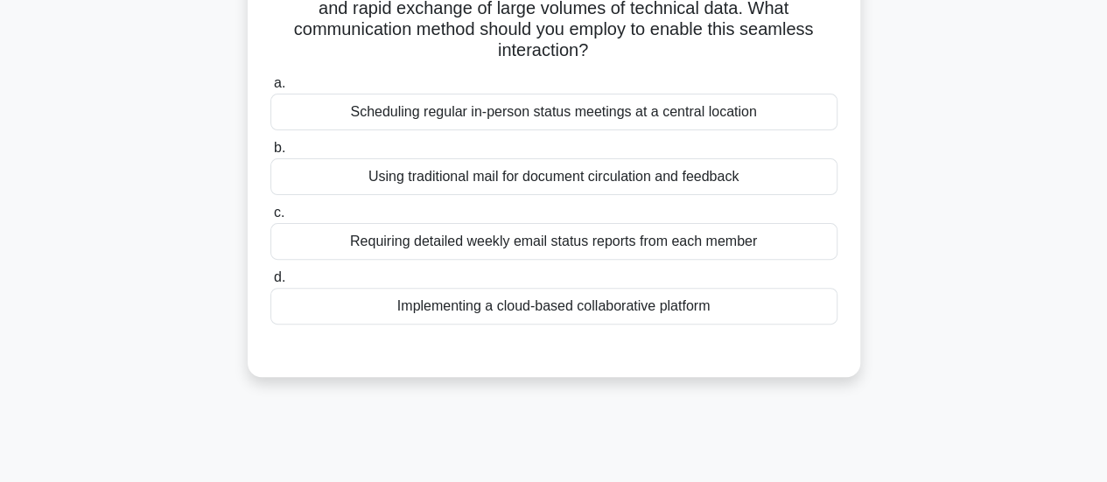
scroll to position [175, 0]
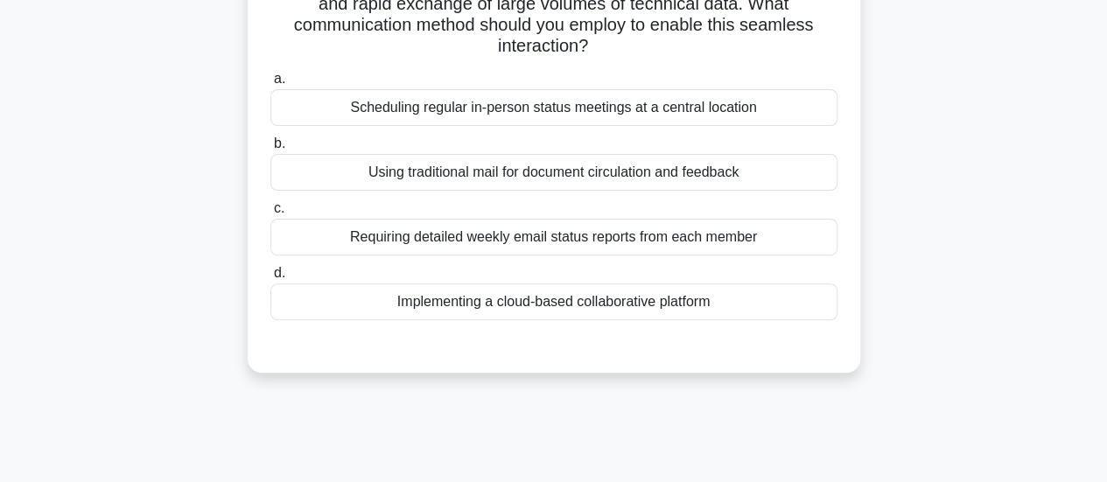
click at [546, 299] on div "Implementing a cloud-based collaborative platform" at bounding box center [553, 302] width 567 height 37
click at [270, 279] on input "d. Implementing a cloud-based collaborative platform" at bounding box center [270, 273] width 0 height 11
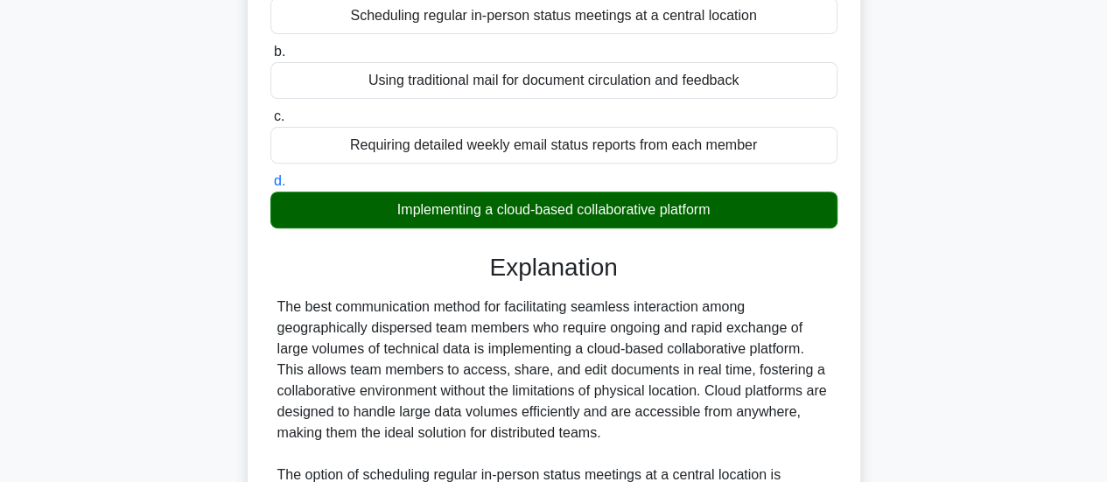
scroll to position [573, 0]
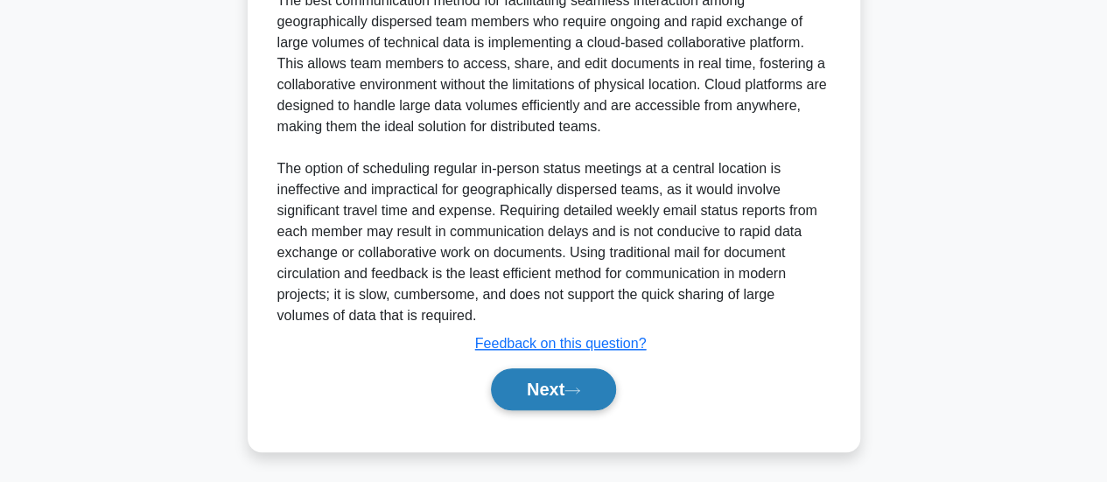
click at [543, 384] on button "Next" at bounding box center [553, 390] width 125 height 42
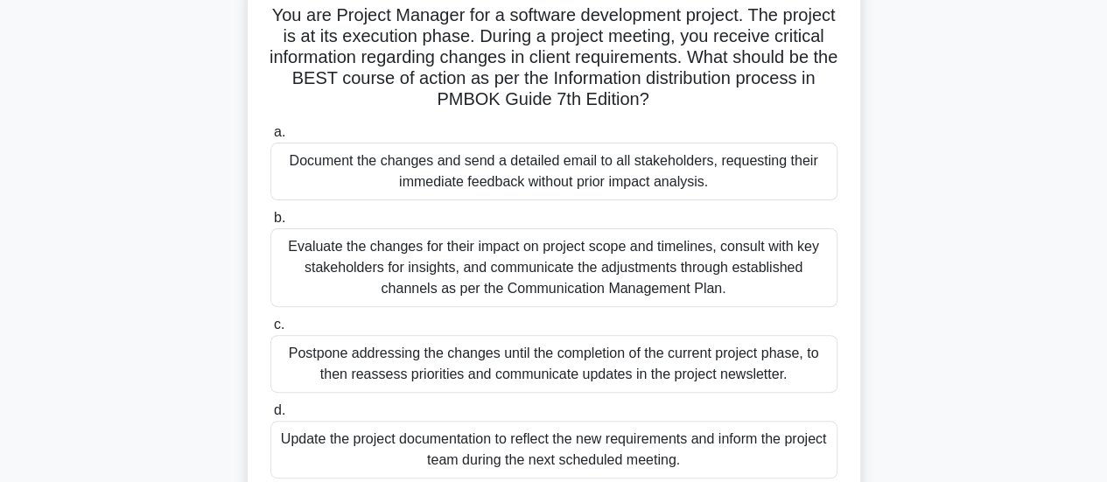
scroll to position [200, 0]
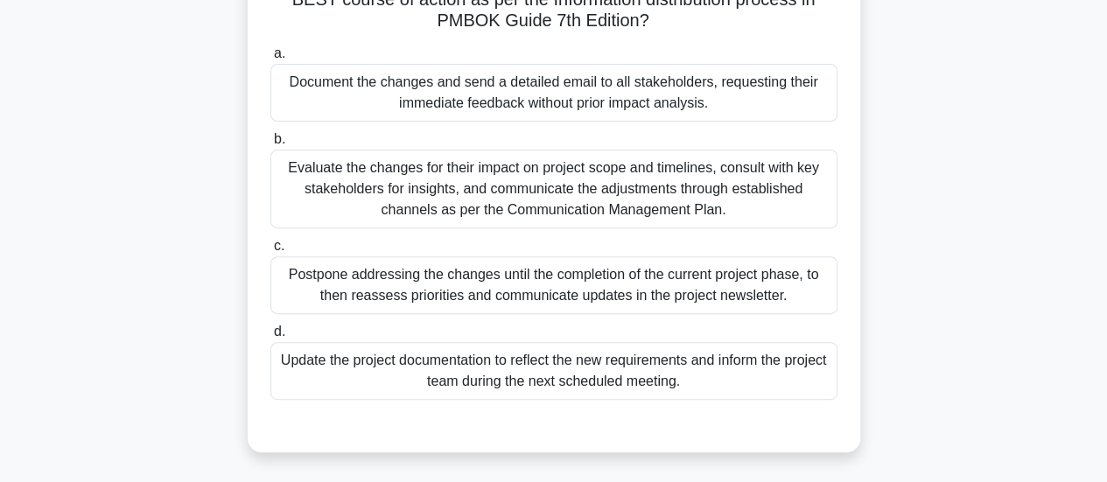
click at [544, 199] on div "Evaluate the changes for their impact on project scope and timelines, consult w…" at bounding box center [553, 189] width 567 height 79
click at [270, 145] on input "b. Evaluate the changes for their impact on project scope and timelines, consul…" at bounding box center [270, 139] width 0 height 11
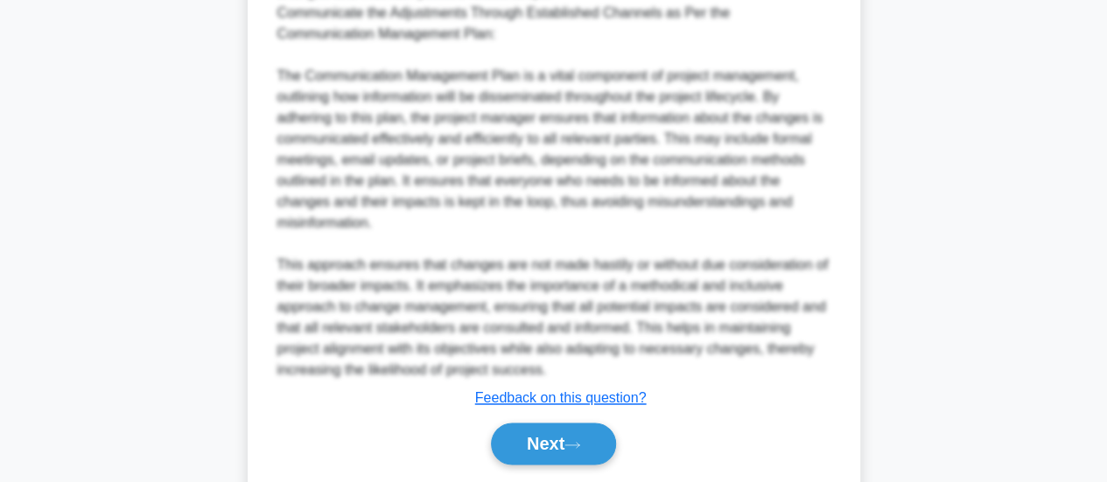
scroll to position [1204, 0]
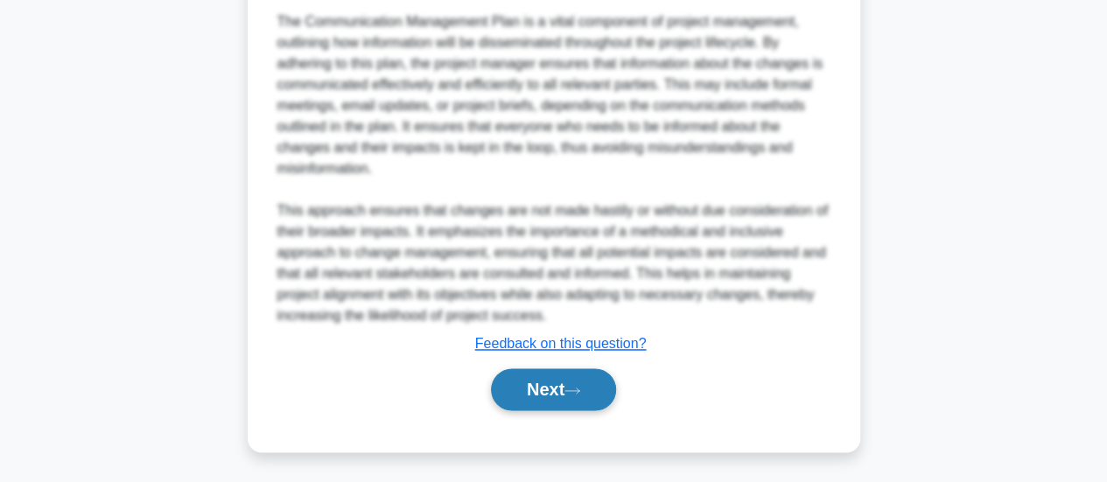
click at [582, 379] on button "Next" at bounding box center [553, 390] width 125 height 42
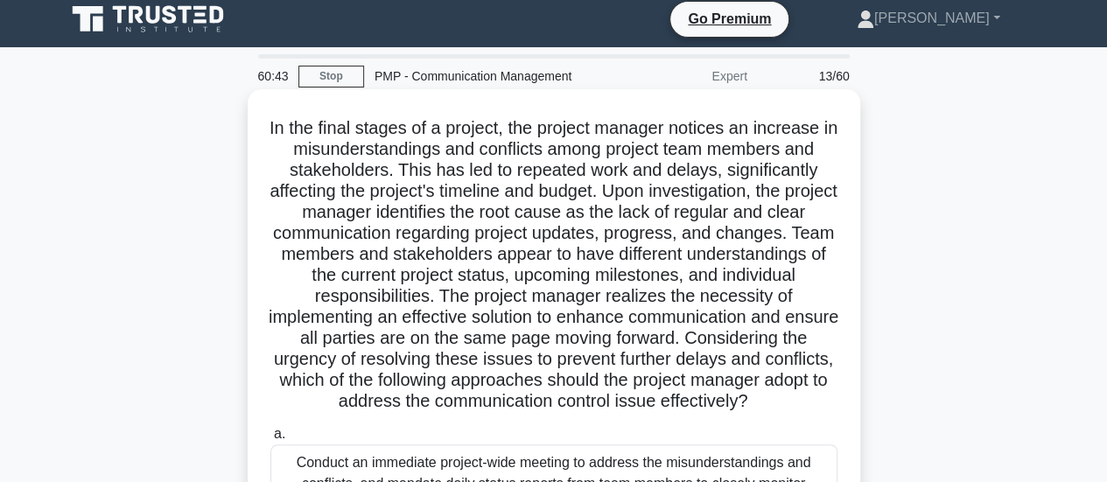
scroll to position [0, 0]
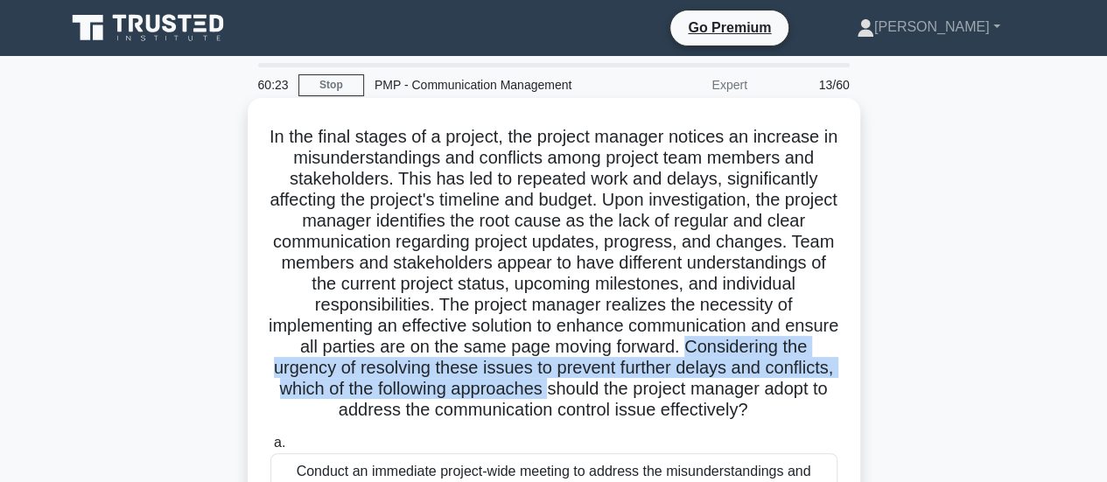
drag, startPoint x: 737, startPoint y: 349, endPoint x: 660, endPoint y: 400, distance: 92.3
click at [659, 400] on h5 "In the final stages of a project, the project manager notices an increase in mi…" at bounding box center [554, 274] width 571 height 296
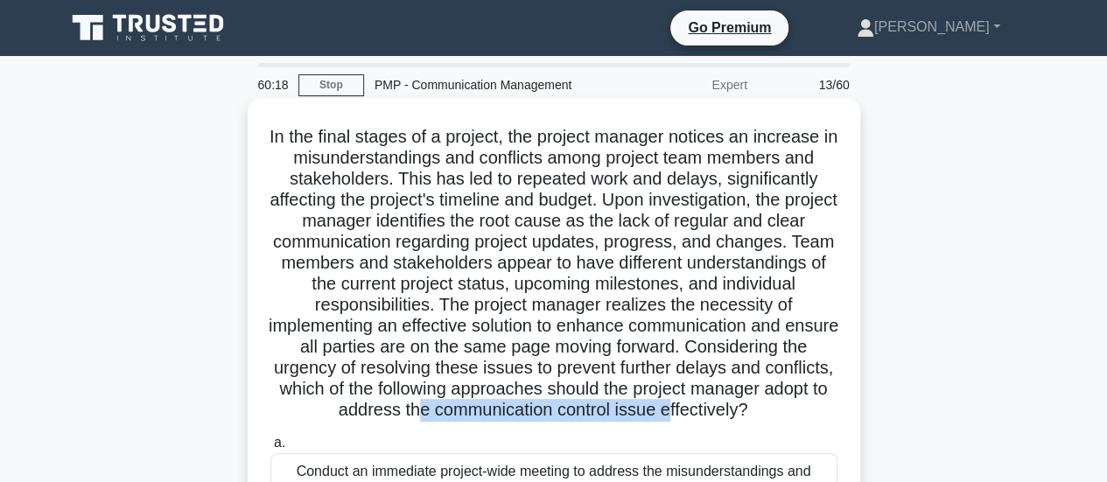
drag, startPoint x: 495, startPoint y: 416, endPoint x: 760, endPoint y: 416, distance: 264.4
click at [760, 416] on h5 "In the final stages of a project, the project manager notices an increase in mi…" at bounding box center [554, 274] width 571 height 296
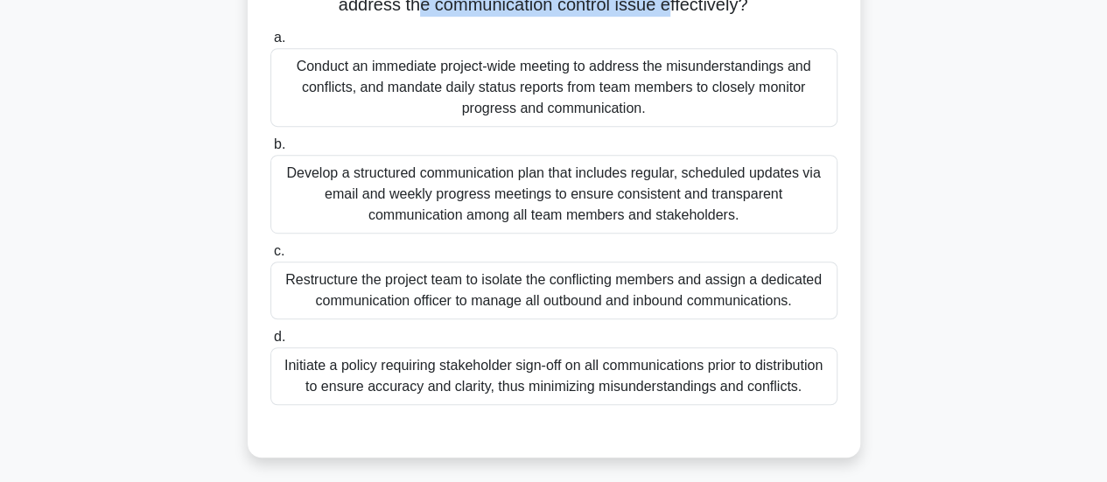
scroll to position [438, 0]
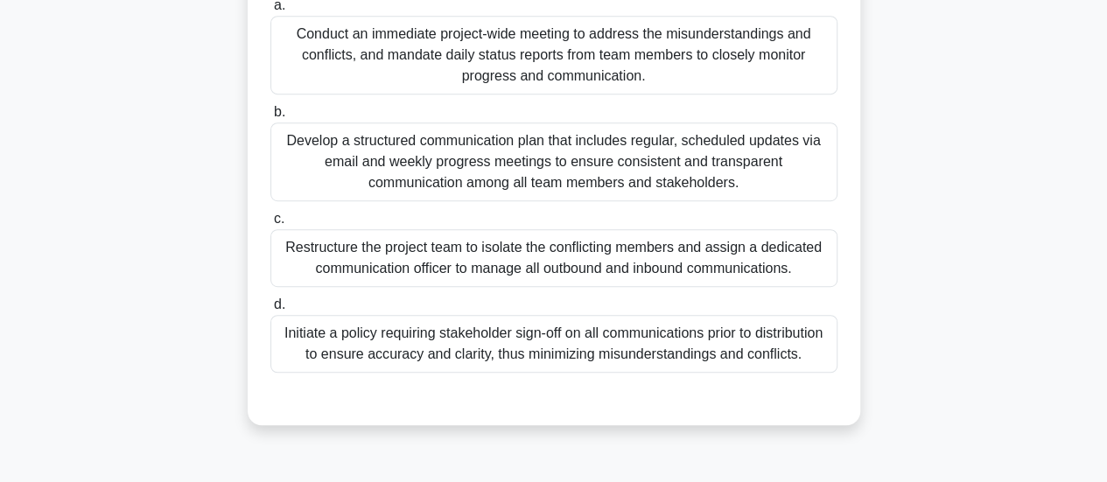
click at [530, 186] on div "Develop a structured communication plan that includes regular, scheduled update…" at bounding box center [553, 162] width 567 height 79
click at [270, 118] on input "b. Develop a structured communication plan that includes regular, scheduled upd…" at bounding box center [270, 112] width 0 height 11
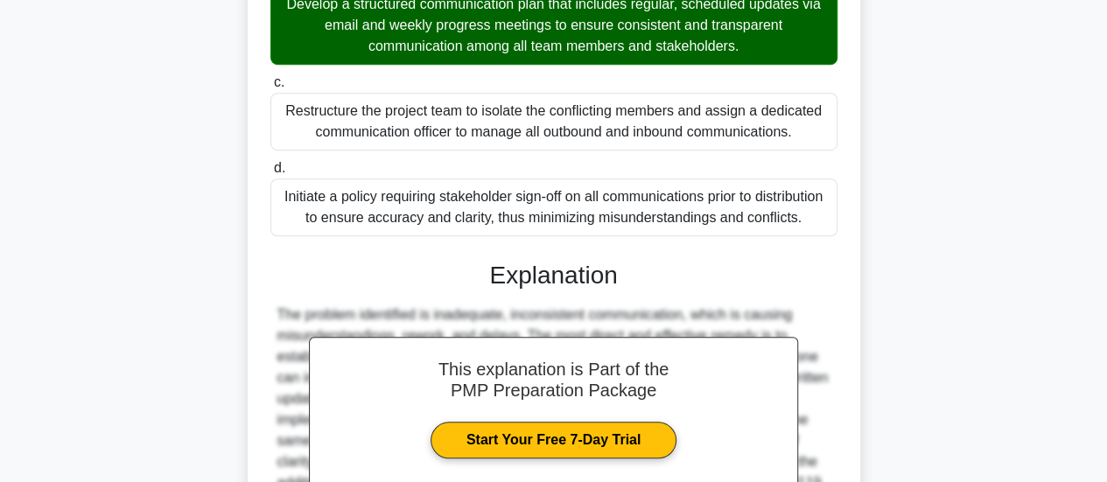
scroll to position [788, 0]
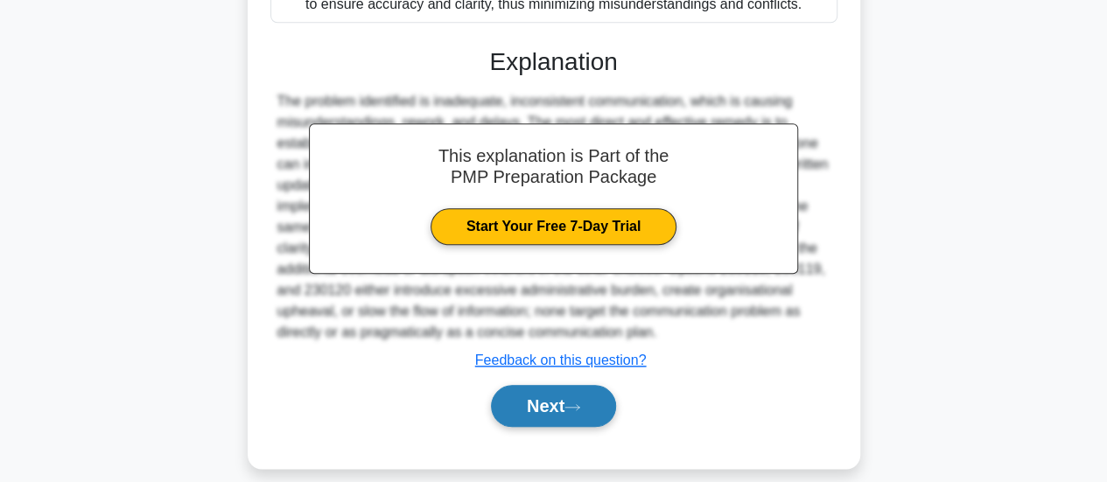
click at [565, 427] on button "Next" at bounding box center [553, 406] width 125 height 42
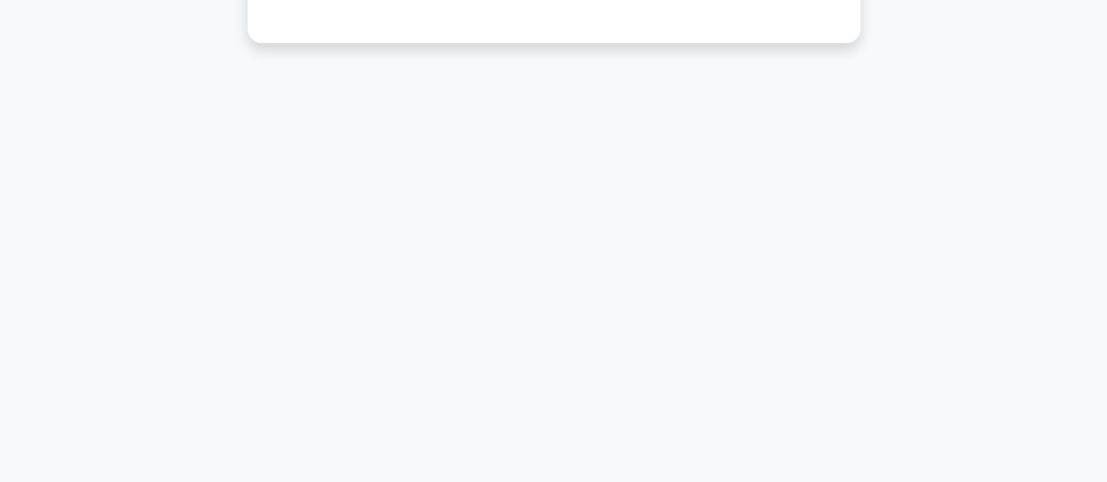
scroll to position [0, 0]
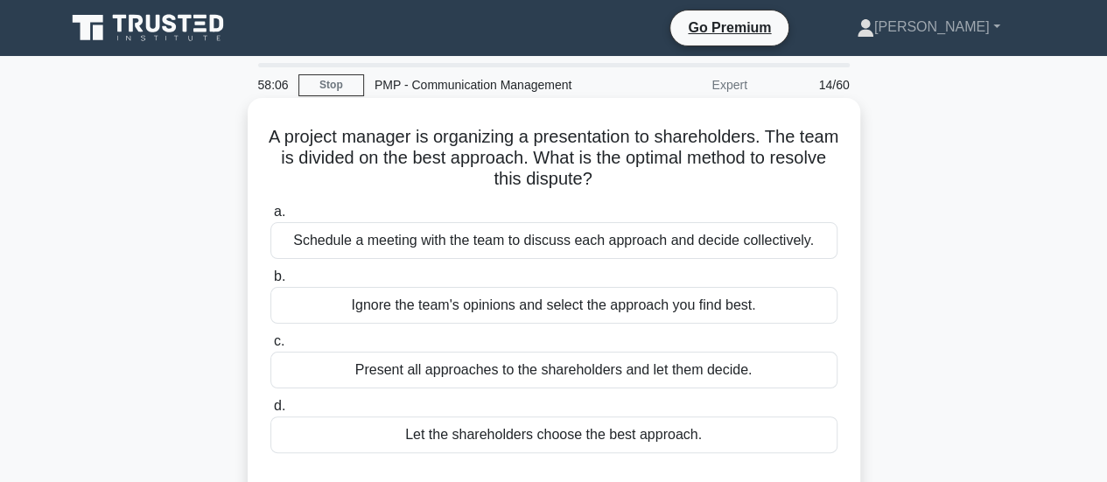
click at [772, 239] on div "Schedule a meeting with the team to discuss each approach and decide collective…" at bounding box center [553, 240] width 567 height 37
click at [270, 218] on input "a. Schedule a meeting with the team to discuss each approach and decide collect…" at bounding box center [270, 212] width 0 height 11
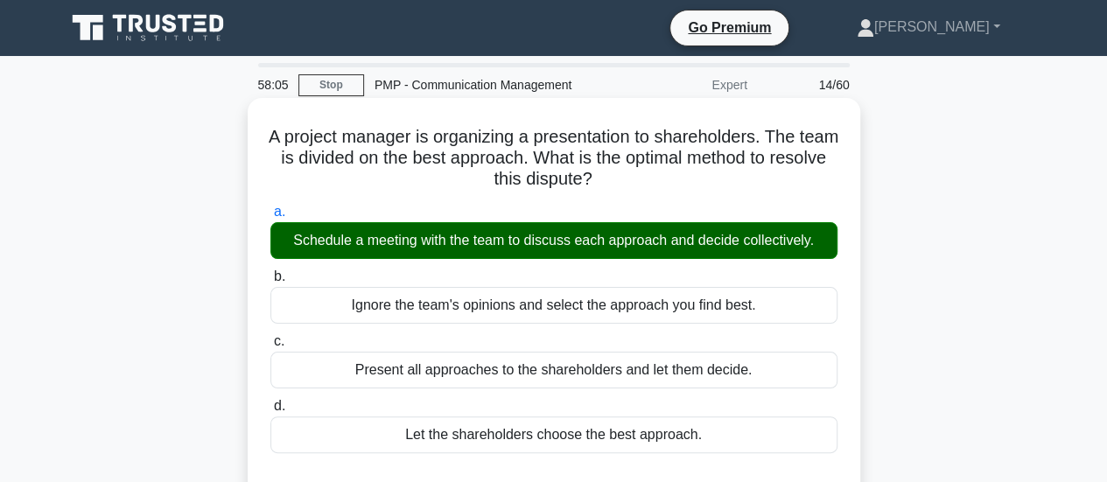
scroll to position [463, 0]
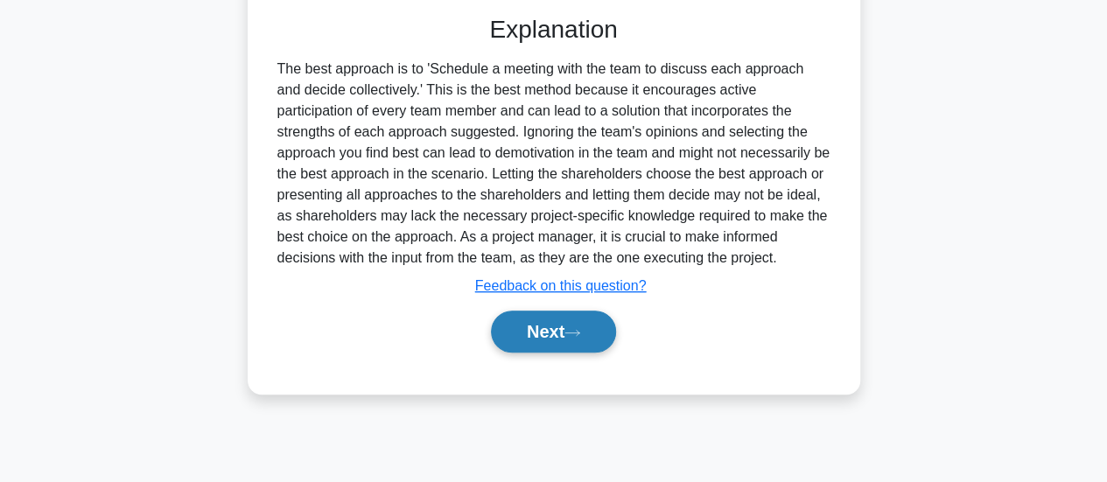
click at [538, 337] on button "Next" at bounding box center [553, 332] width 125 height 42
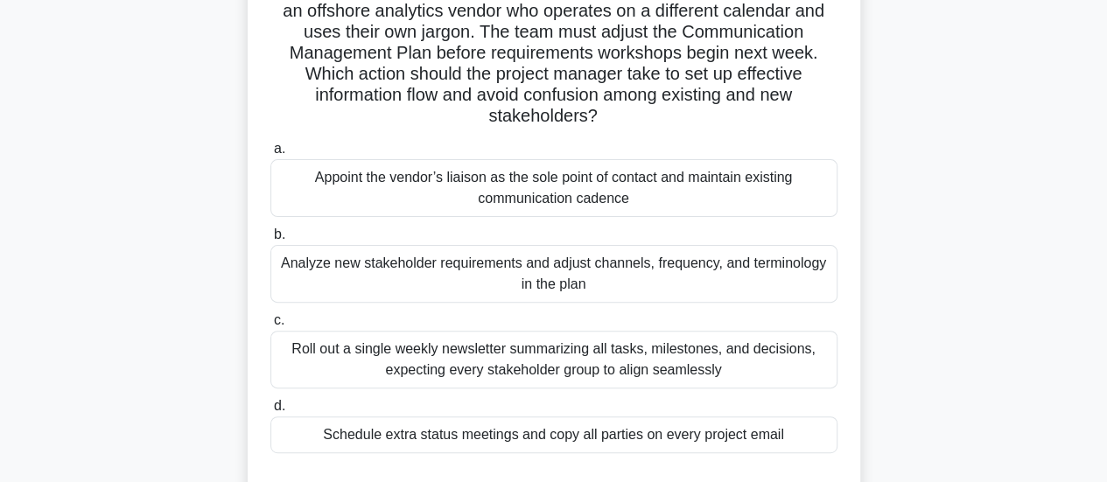
scroll to position [175, 0]
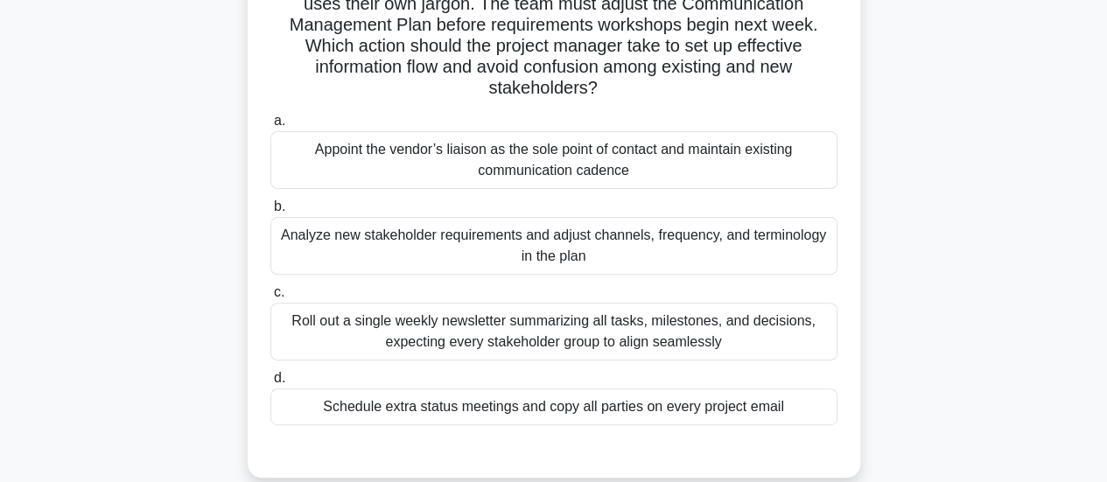
click at [648, 250] on div "Analyze new stakeholder requirements and adjust channels, frequency, and termin…" at bounding box center [553, 246] width 567 height 58
click at [270, 213] on input "b. Analyze new stakeholder requirements and adjust channels, frequency, and ter…" at bounding box center [270, 206] width 0 height 11
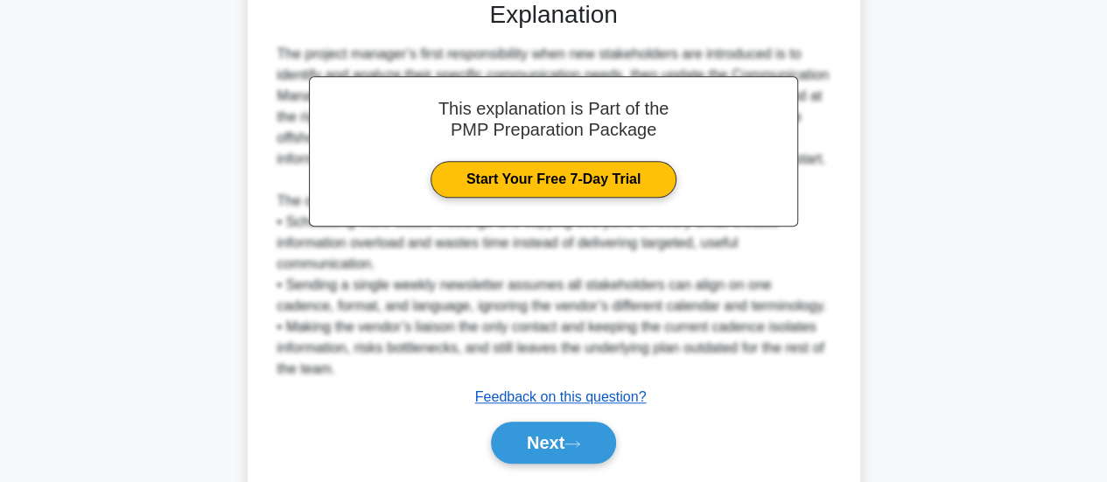
scroll to position [699, 0]
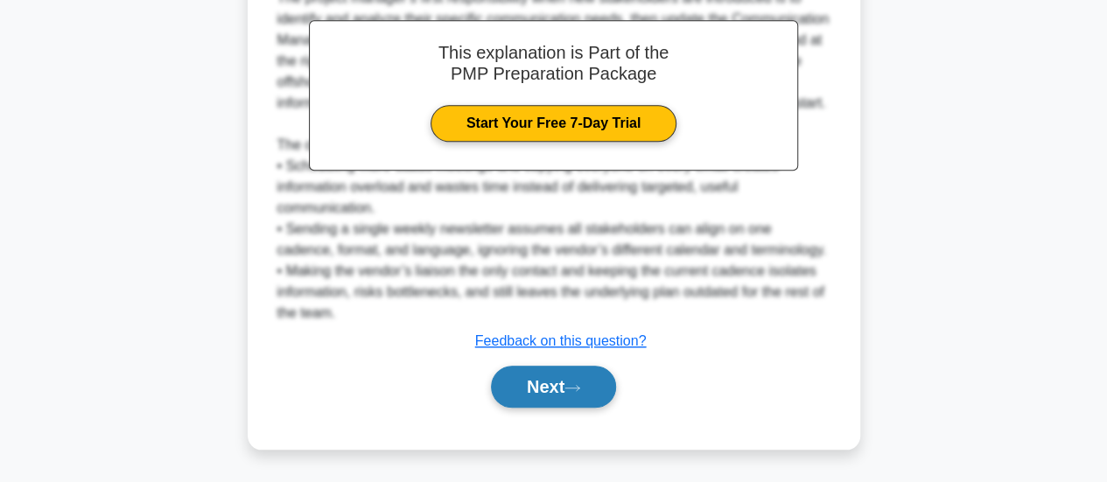
click at [558, 380] on button "Next" at bounding box center [553, 387] width 125 height 42
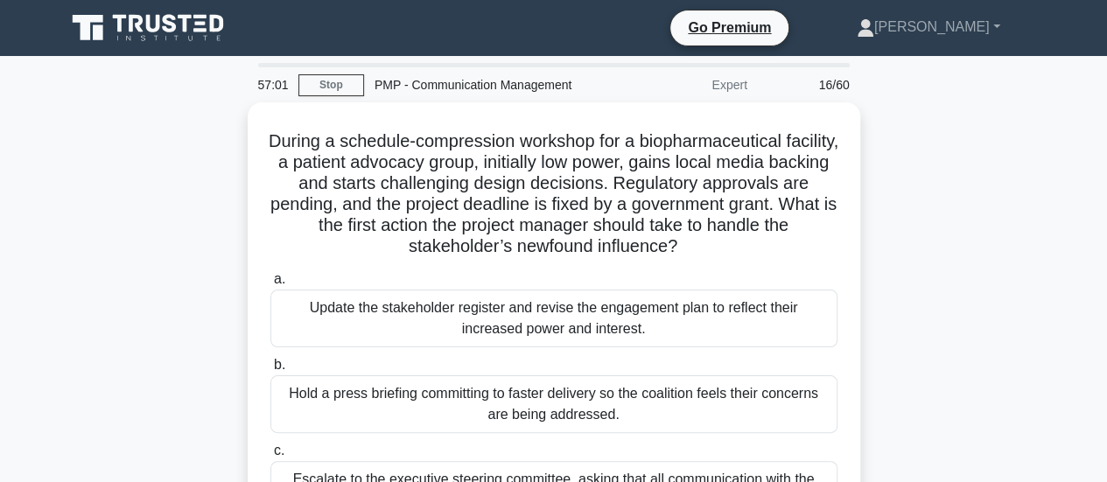
scroll to position [0, 0]
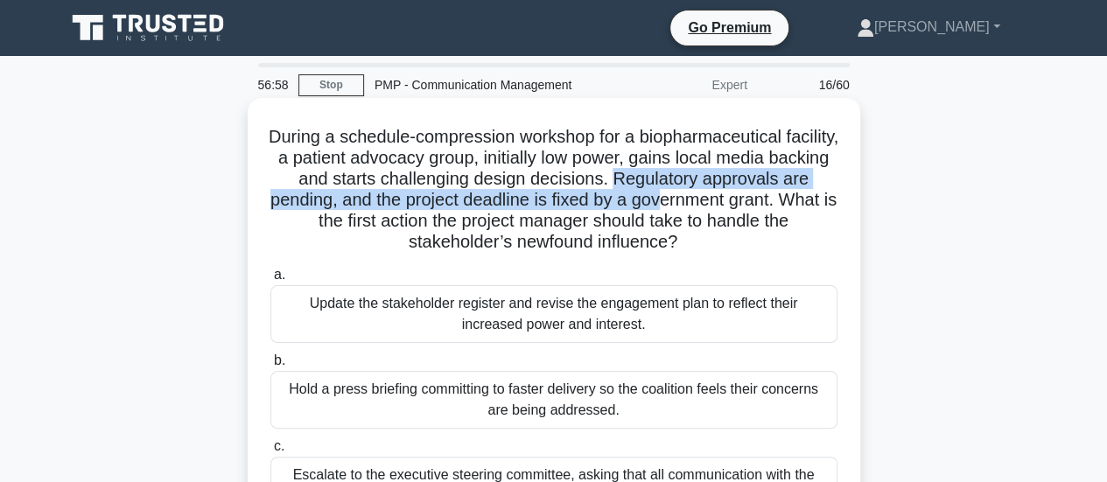
drag, startPoint x: 665, startPoint y: 180, endPoint x: 713, endPoint y: 192, distance: 49.5
click at [713, 192] on h5 "During a schedule-compression workshop for a biopharmaceutical facility, a pati…" at bounding box center [554, 190] width 571 height 128
drag, startPoint x: 278, startPoint y: 226, endPoint x: 697, endPoint y: 236, distance: 418.6
click at [697, 236] on h5 "During a schedule-compression workshop for a biopharmaceutical facility, a pati…" at bounding box center [554, 190] width 571 height 128
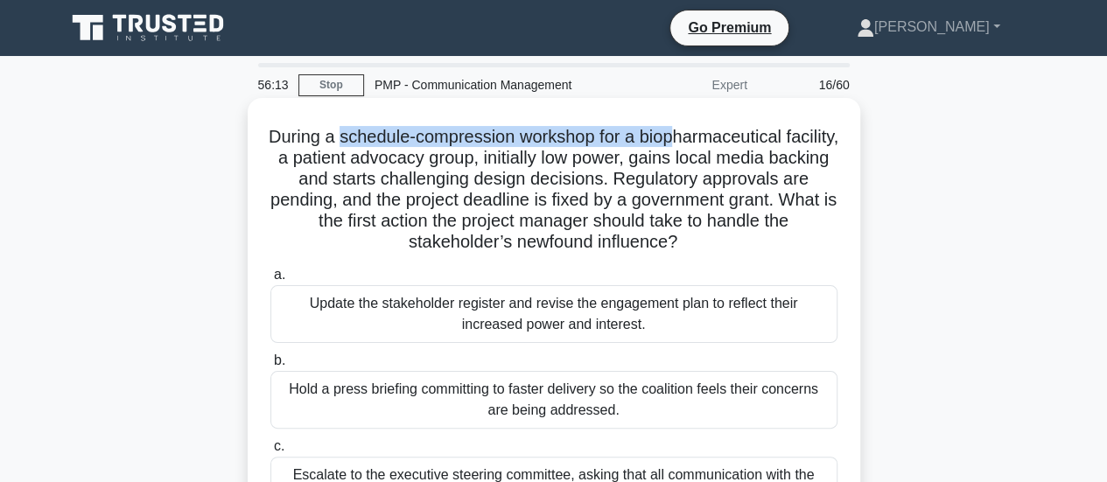
drag, startPoint x: 365, startPoint y: 143, endPoint x: 704, endPoint y: 142, distance: 338.8
click at [704, 142] on h5 "During a schedule-compression workshop for a biopharmaceutical facility, a pati…" at bounding box center [554, 190] width 571 height 128
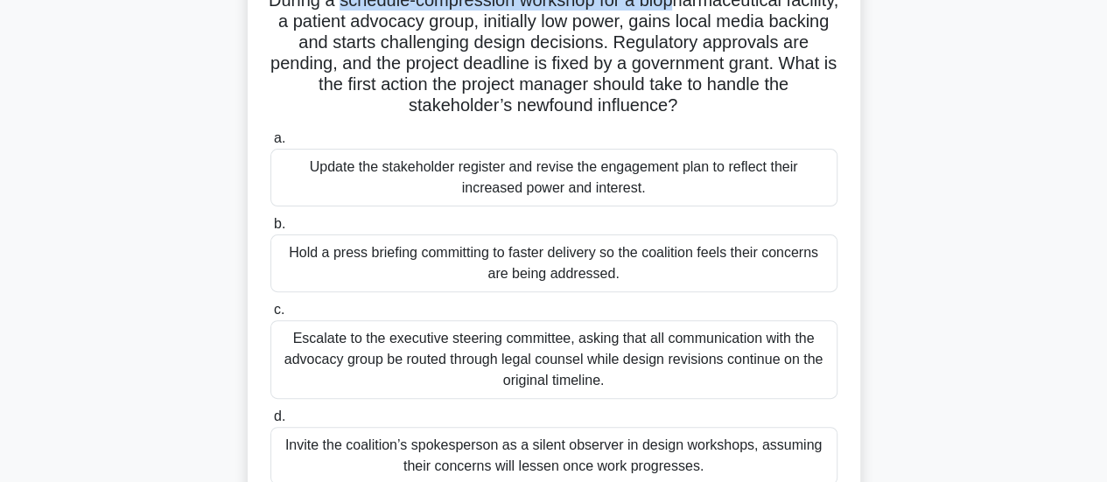
scroll to position [175, 0]
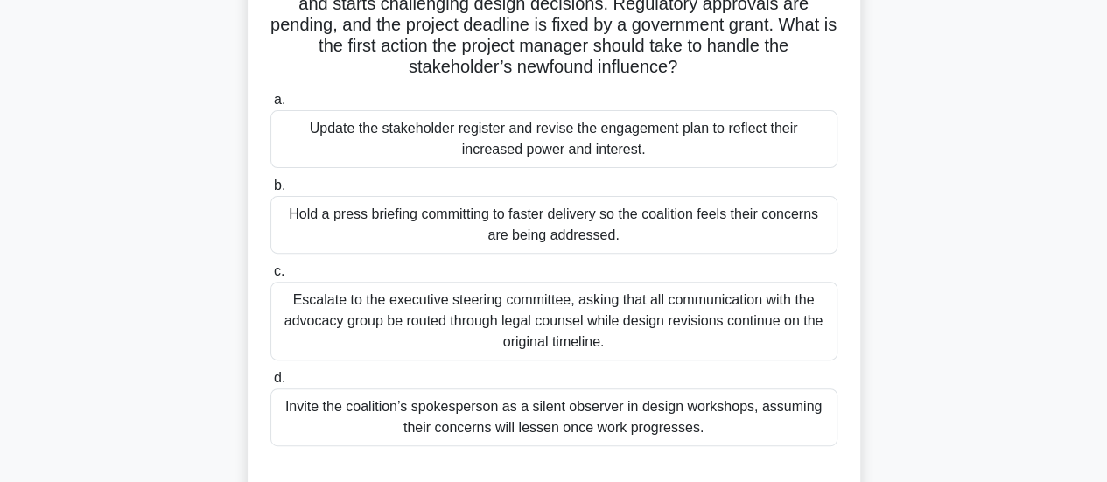
click at [458, 153] on div "Update the stakeholder register and revise the engagement plan to reflect their…" at bounding box center [553, 139] width 567 height 58
click at [270, 106] on input "a. Update the stakeholder register and revise the engagement plan to reflect th…" at bounding box center [270, 100] width 0 height 11
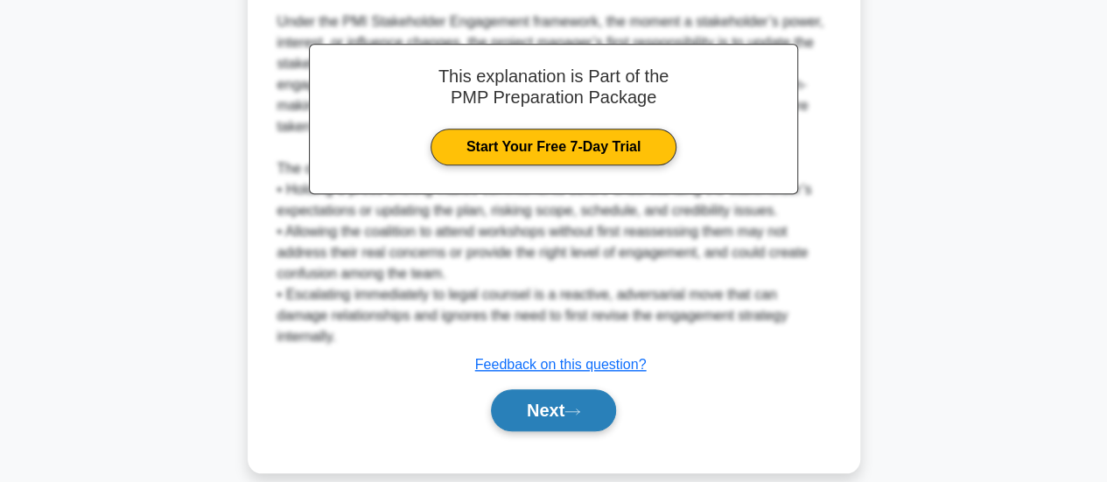
click at [579, 407] on icon at bounding box center [573, 412] width 16 height 10
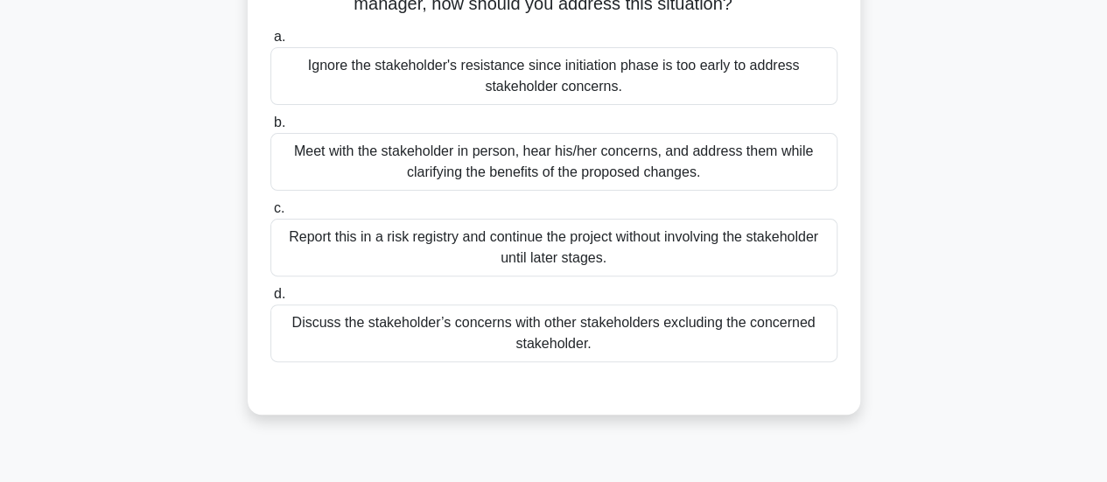
scroll to position [88, 0]
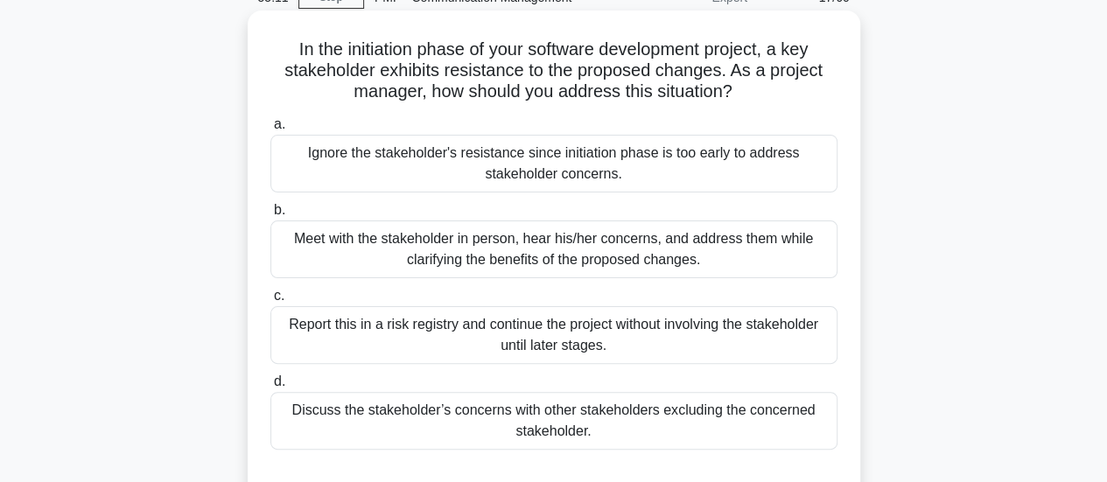
click at [579, 263] on div "Meet with the stakeholder in person, hear his/her concerns, and address them wh…" at bounding box center [553, 250] width 567 height 58
click at [270, 216] on input "b. Meet with the stakeholder in person, hear his/her concerns, and address them…" at bounding box center [270, 210] width 0 height 11
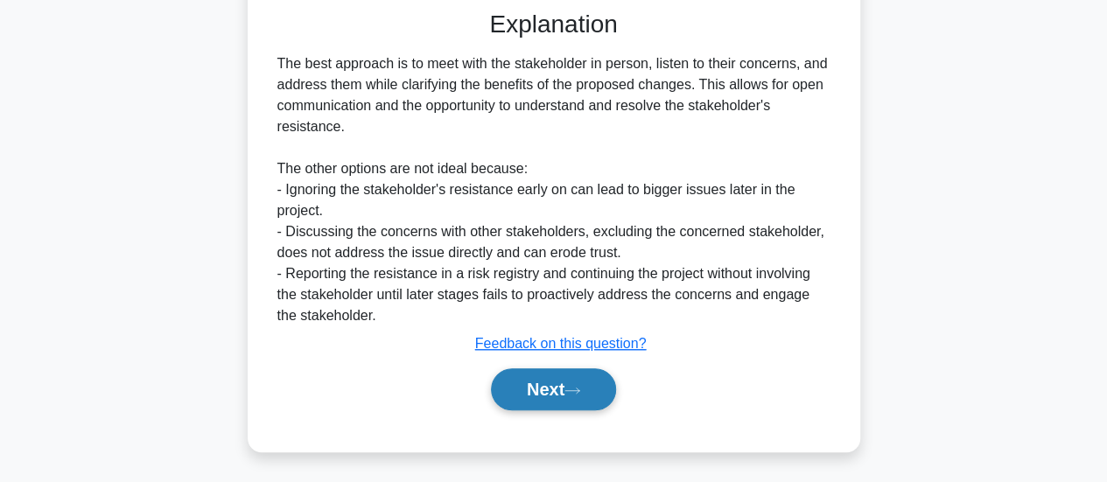
click at [578, 374] on button "Next" at bounding box center [553, 390] width 125 height 42
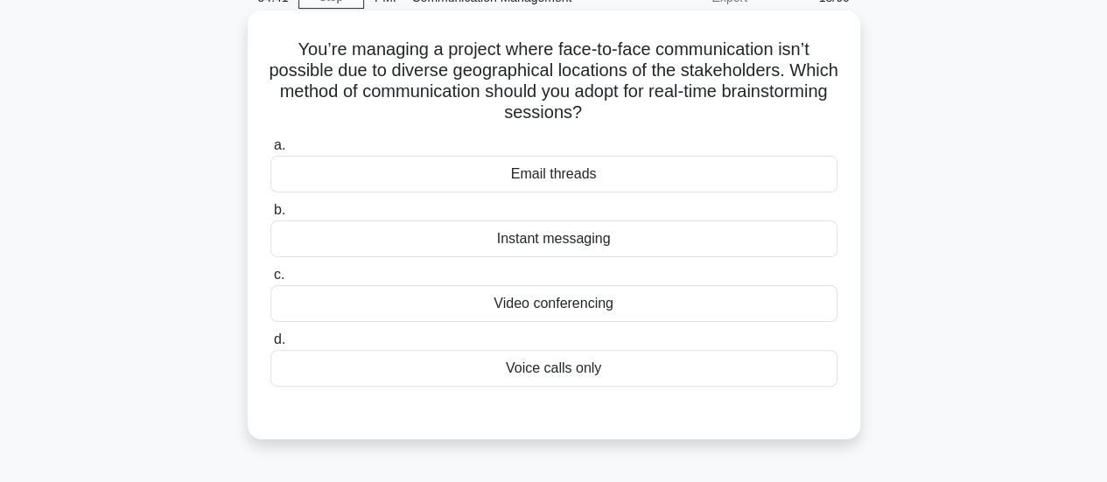
click at [625, 309] on div "Video conferencing" at bounding box center [553, 303] width 567 height 37
click at [270, 281] on input "c. Video conferencing" at bounding box center [270, 275] width 0 height 11
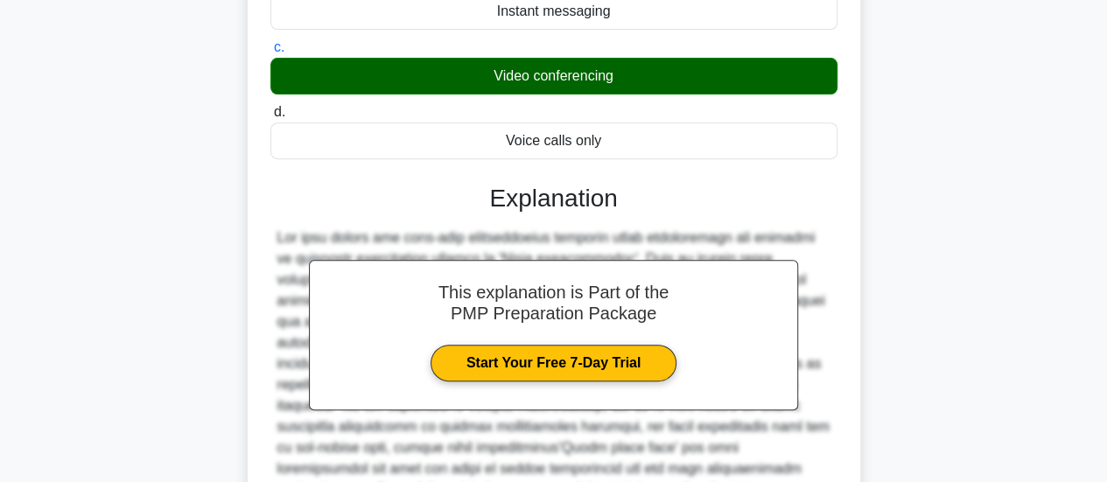
scroll to position [489, 0]
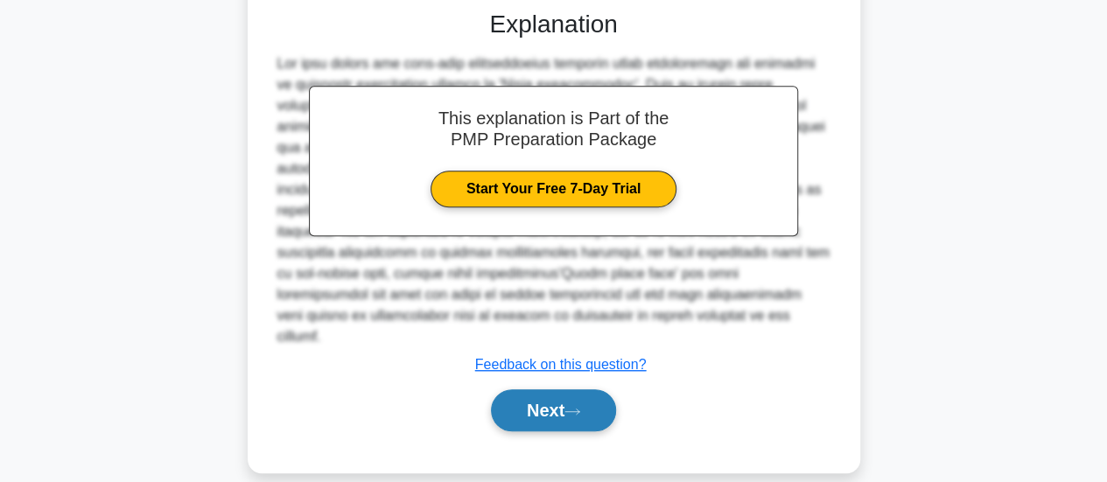
click at [561, 390] on button "Next" at bounding box center [553, 411] width 125 height 42
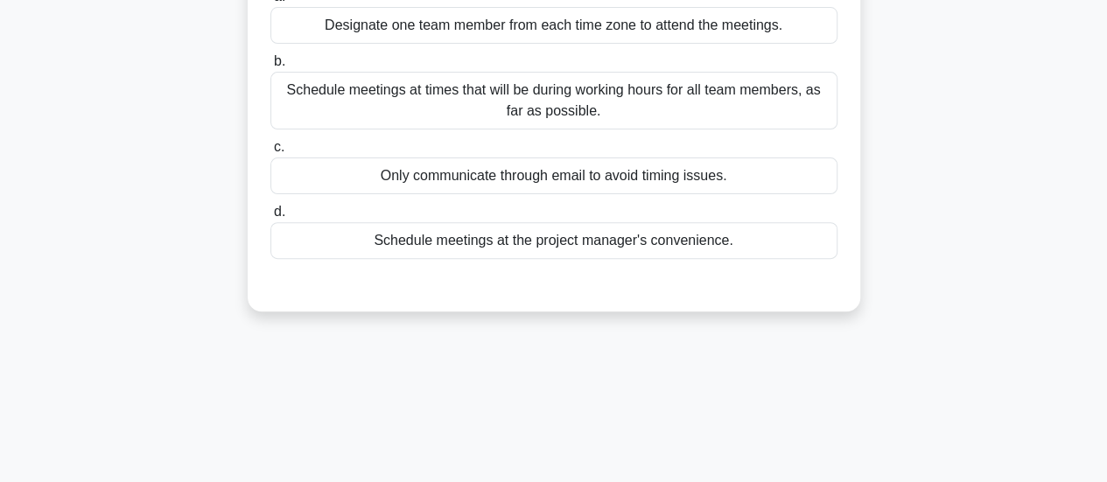
scroll to position [0, 0]
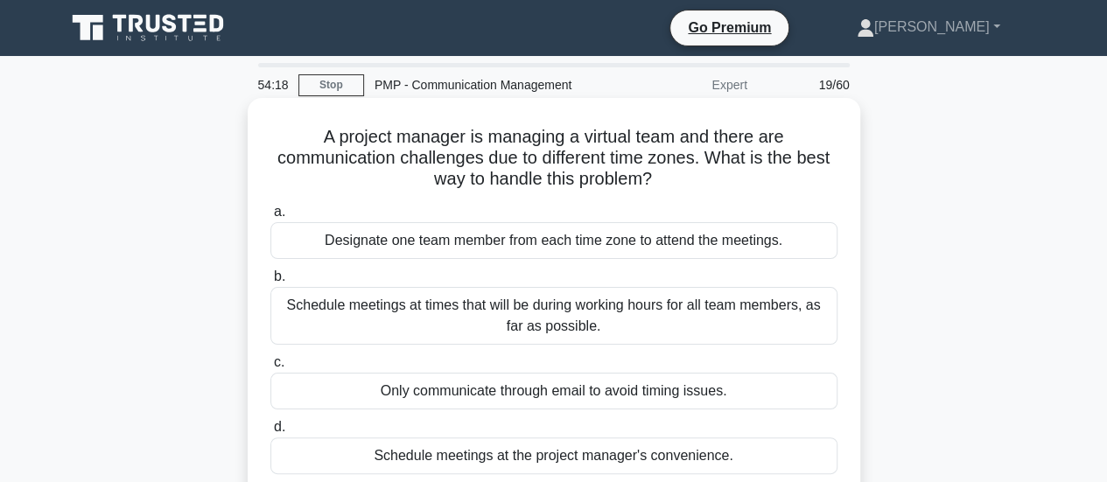
click at [797, 300] on div "Schedule meetings at times that will be during working hours for all team membe…" at bounding box center [553, 316] width 567 height 58
click at [270, 283] on input "b. Schedule meetings at times that will be during working hours for all team me…" at bounding box center [270, 276] width 0 height 11
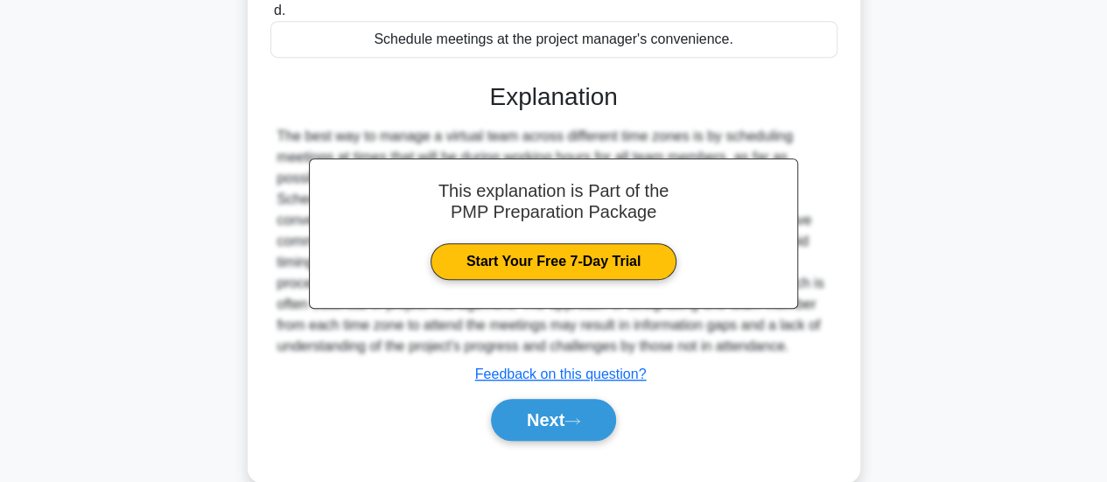
scroll to position [463, 0]
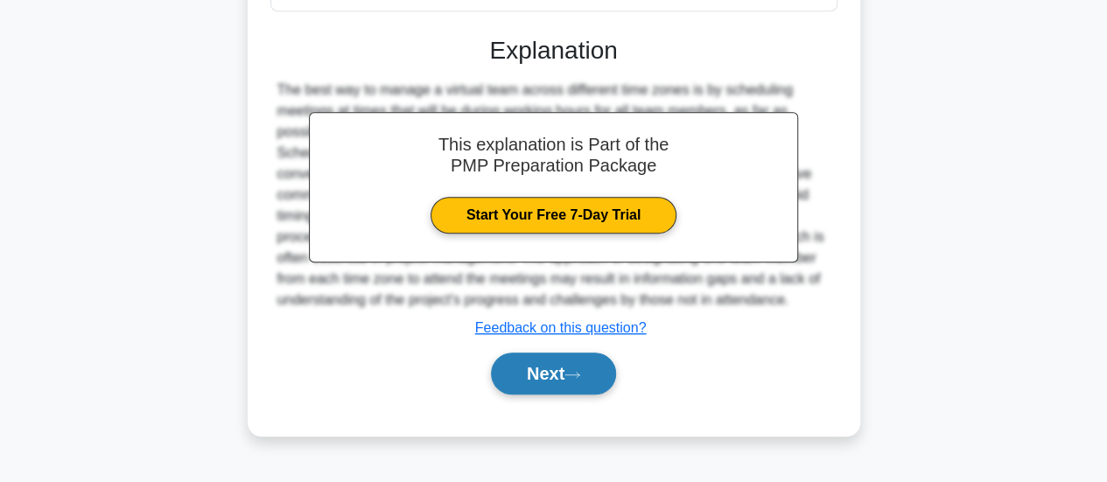
click at [601, 380] on button "Next" at bounding box center [553, 374] width 125 height 42
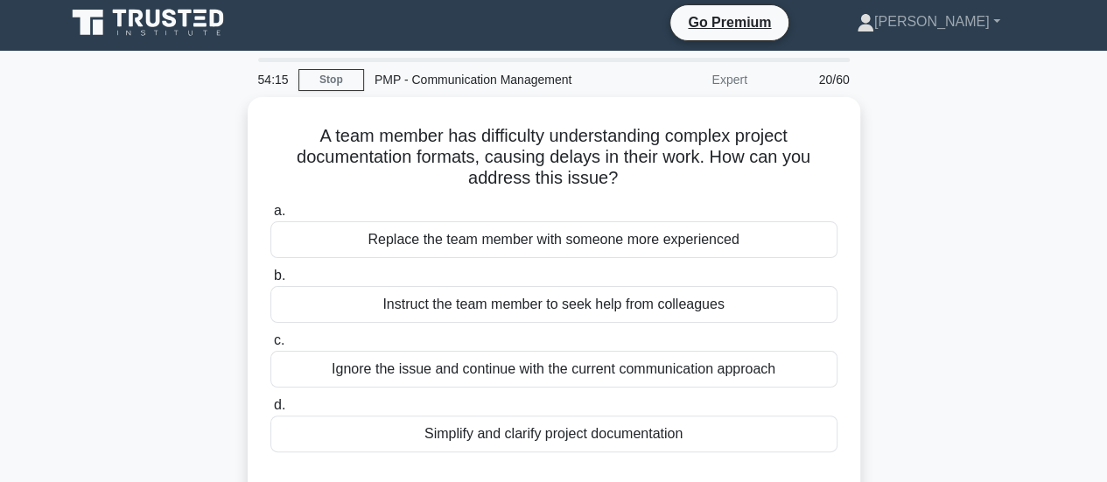
scroll to position [0, 0]
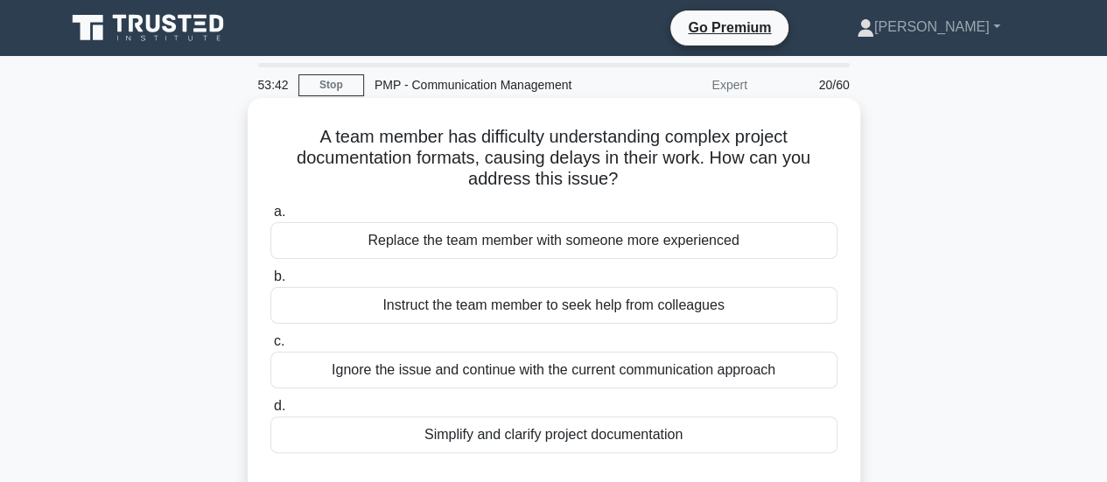
click at [547, 439] on div "Simplify and clarify project documentation" at bounding box center [553, 435] width 567 height 37
click at [270, 412] on input "d. Simplify and clarify project documentation" at bounding box center [270, 406] width 0 height 11
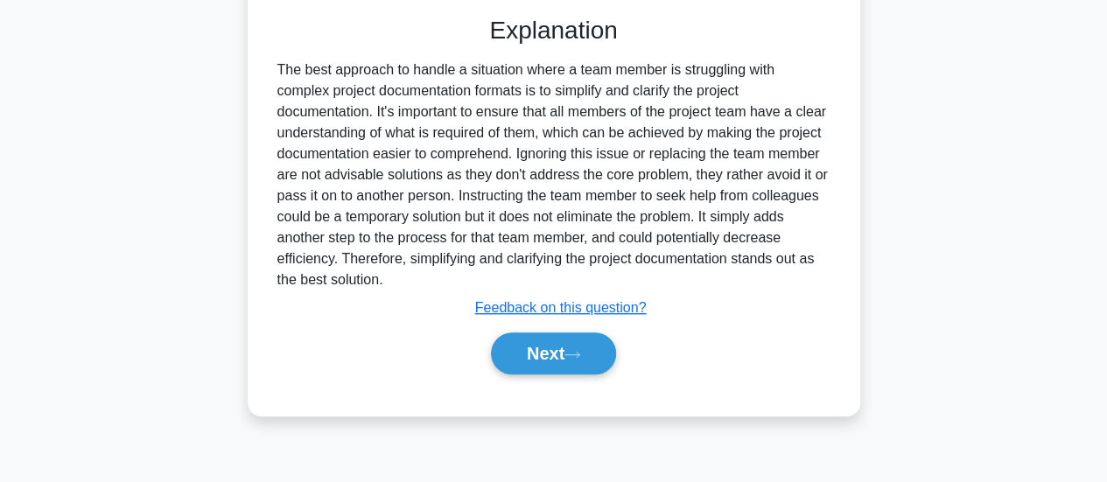
scroll to position [463, 0]
click at [565, 349] on button "Next" at bounding box center [553, 353] width 125 height 42
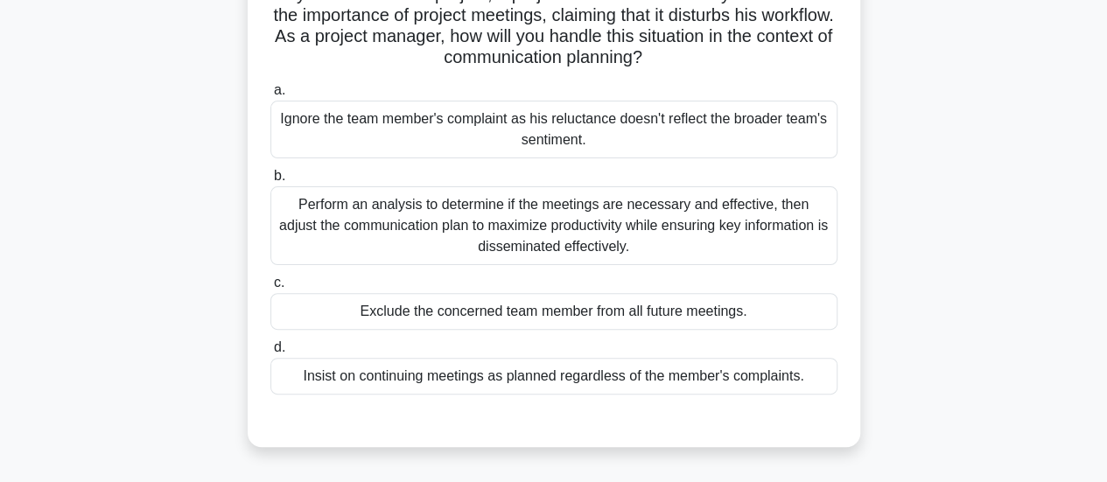
scroll to position [175, 0]
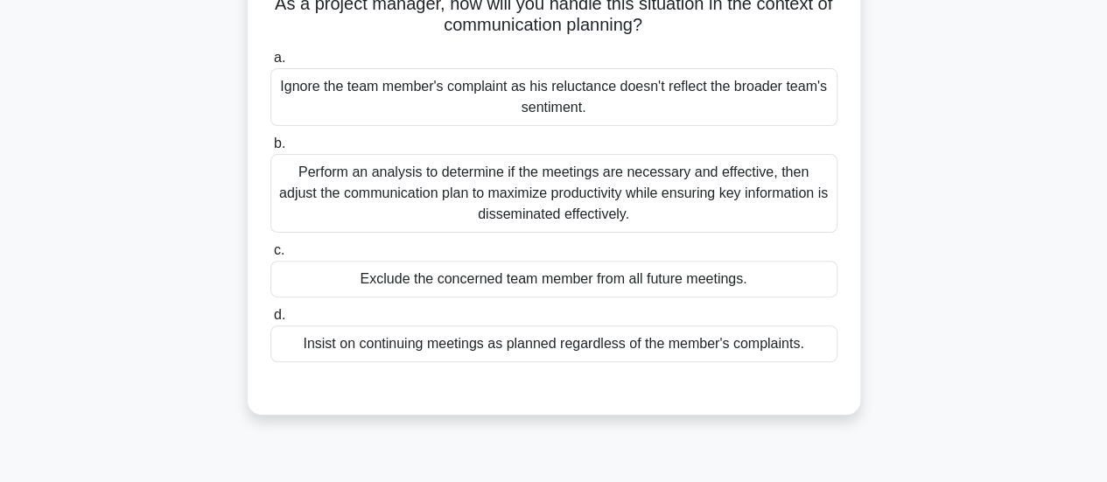
click at [722, 207] on div "Perform an analysis to determine if the meetings are necessary and effective, t…" at bounding box center [553, 193] width 567 height 79
click at [270, 150] on input "b. Perform an analysis to determine if the meetings are necessary and effective…" at bounding box center [270, 143] width 0 height 11
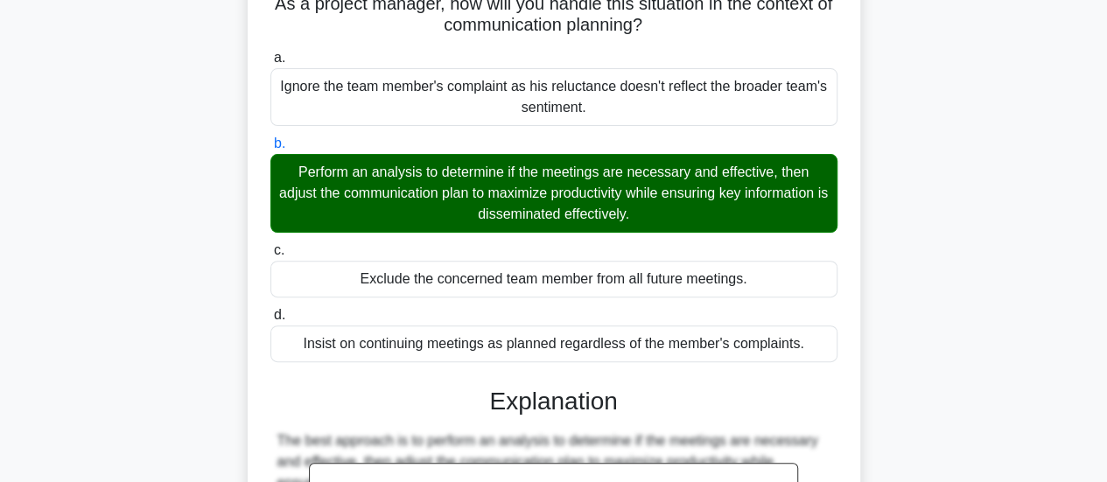
scroll to position [657, 0]
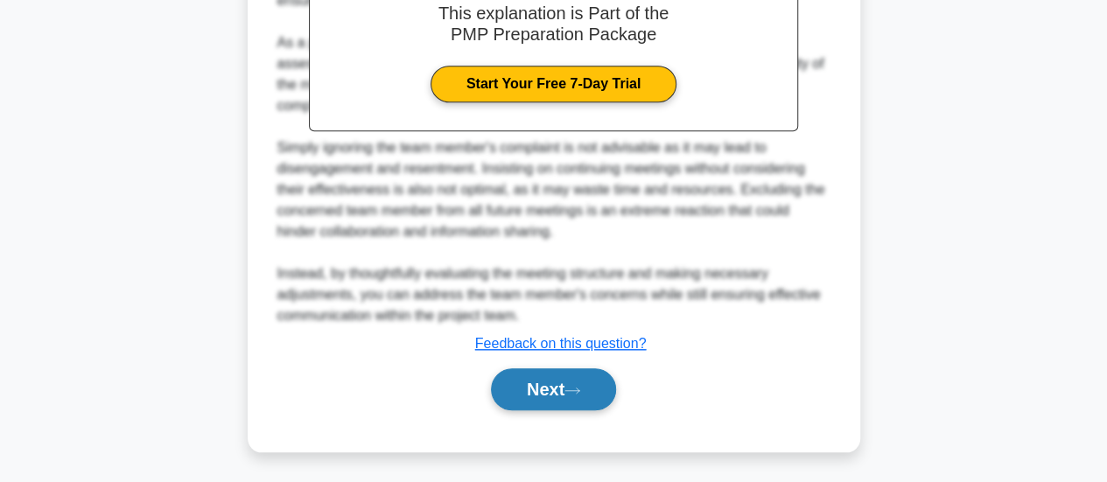
click at [574, 379] on button "Next" at bounding box center [553, 390] width 125 height 42
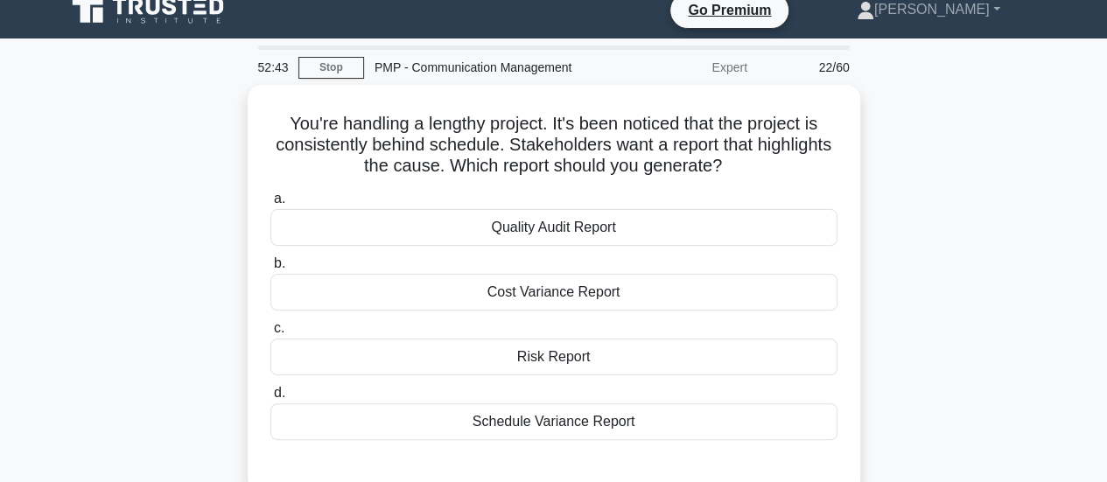
scroll to position [0, 0]
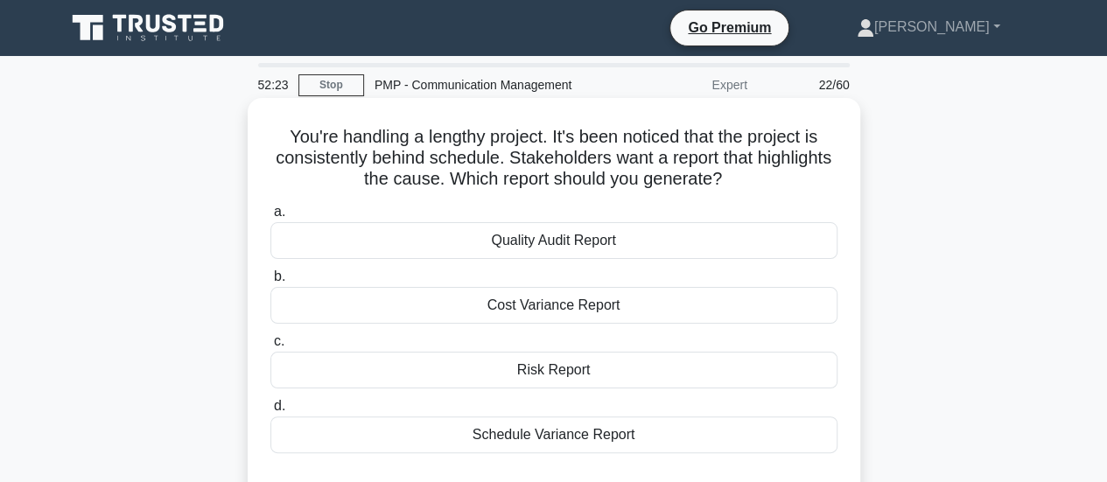
click at [560, 436] on div "Schedule Variance Report" at bounding box center [553, 435] width 567 height 37
click at [270, 412] on input "d. Schedule Variance Report" at bounding box center [270, 406] width 0 height 11
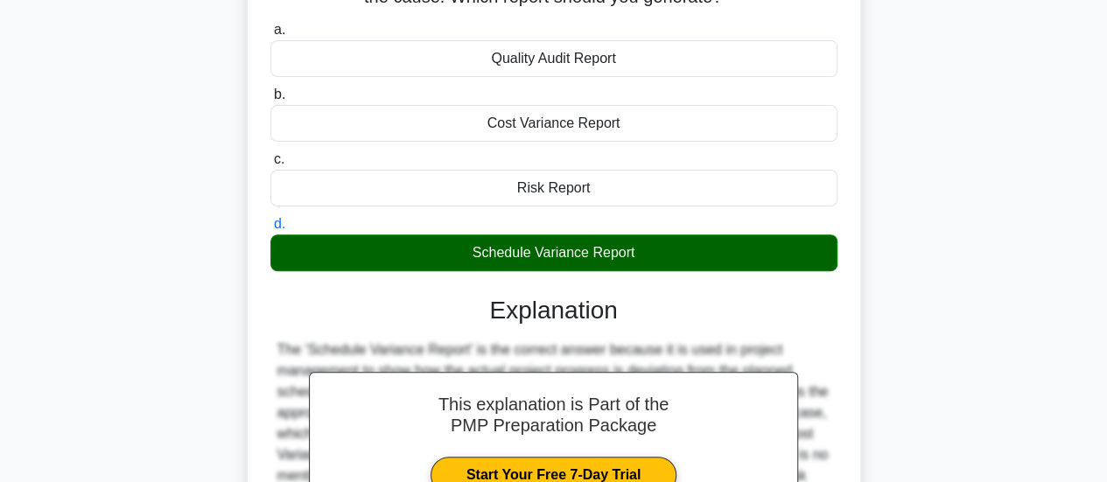
scroll to position [463, 0]
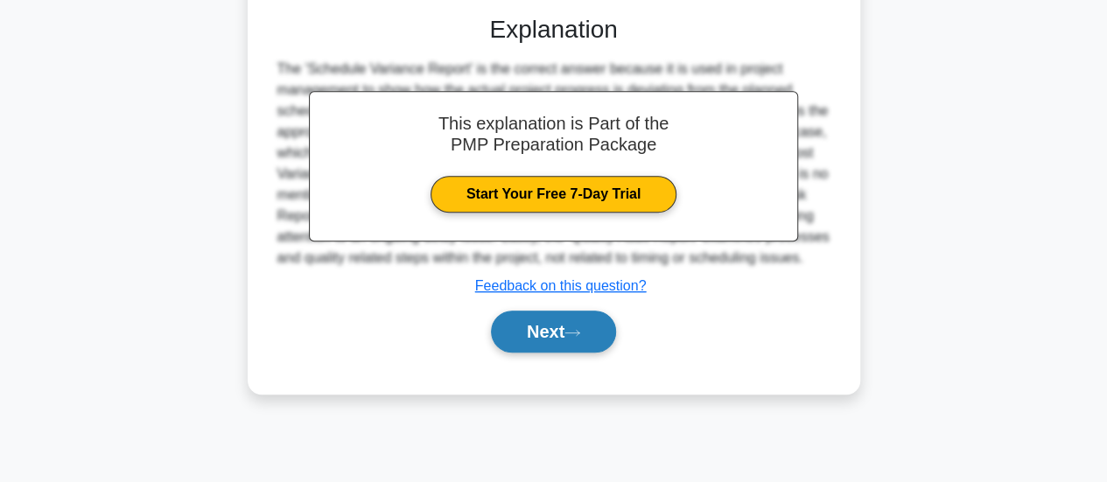
click at [595, 341] on button "Next" at bounding box center [553, 332] width 125 height 42
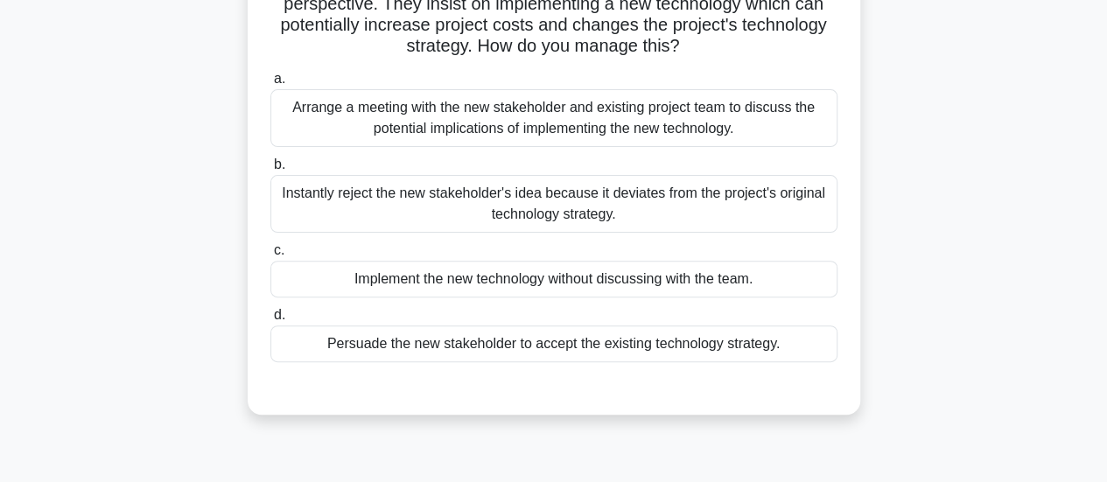
scroll to position [0, 0]
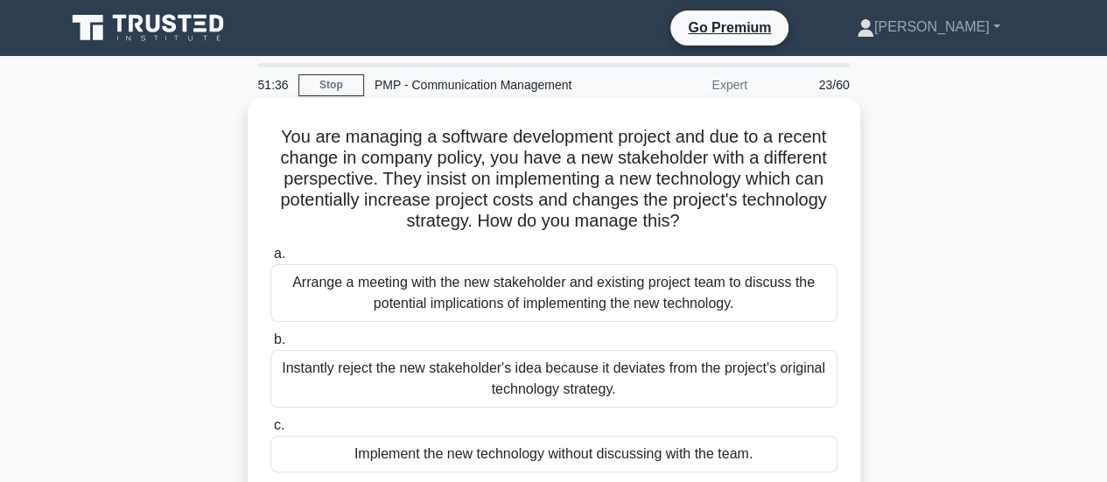
click at [712, 300] on div "Arrange a meeting with the new stakeholder and existing project team to discuss…" at bounding box center [553, 293] width 567 height 58
click at [270, 260] on input "a. Arrange a meeting with the new stakeholder and existing project team to disc…" at bounding box center [270, 254] width 0 height 11
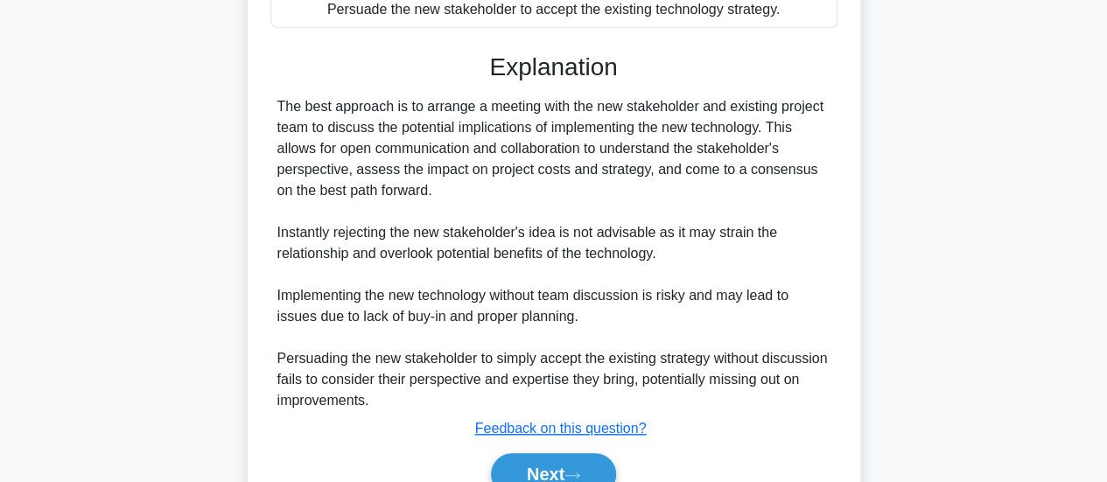
scroll to position [525, 0]
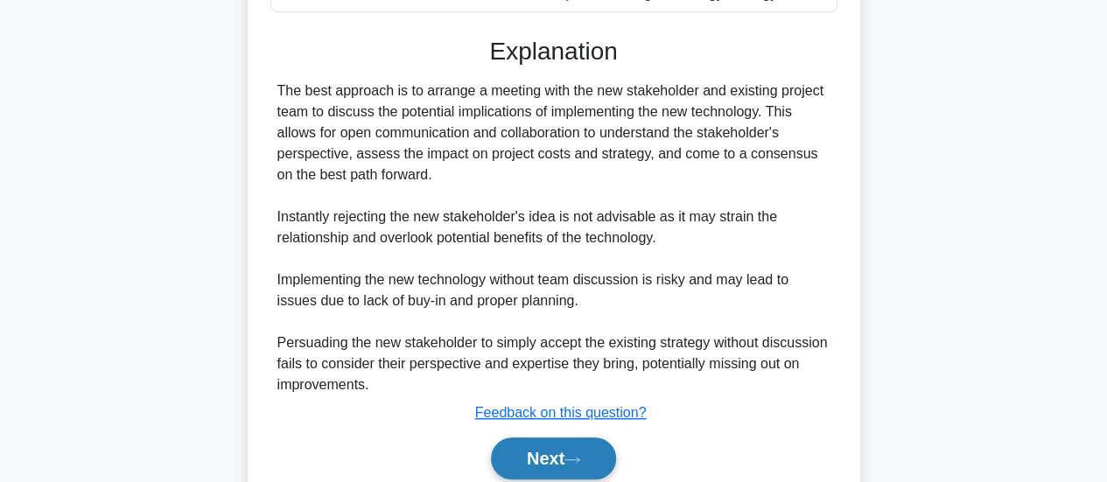
drag, startPoint x: 546, startPoint y: 437, endPoint x: 553, endPoint y: 464, distance: 28.0
click at [546, 440] on button "Next" at bounding box center [553, 459] width 125 height 42
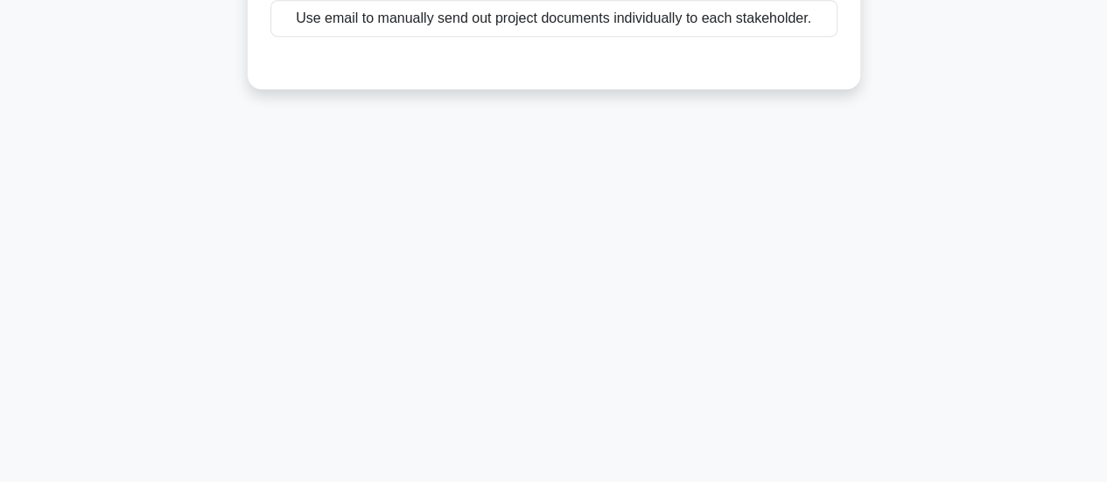
click at [558, 461] on div "51:33 Stop PMP - Communication Management Expert 24/60 During the project execu…" at bounding box center [554, 37] width 998 height 875
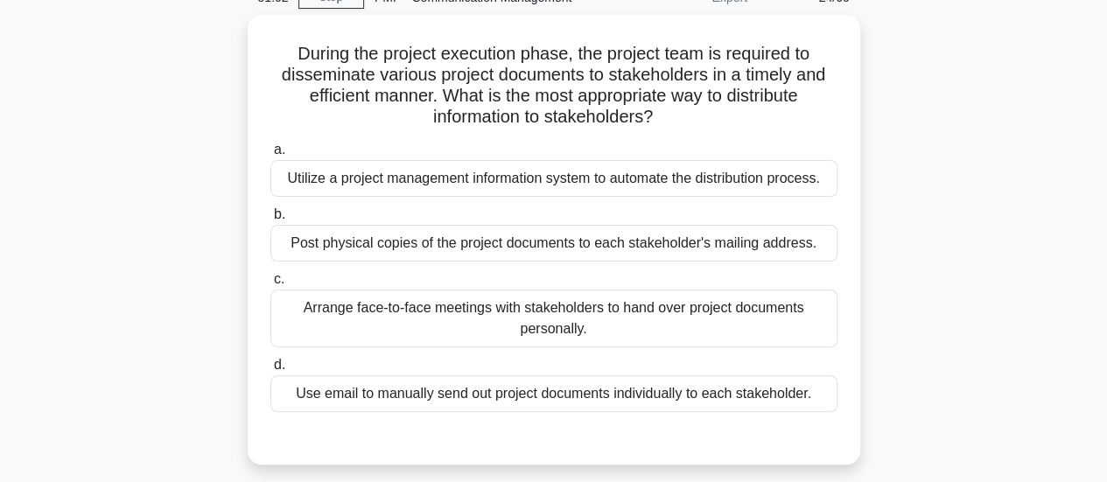
scroll to position [0, 0]
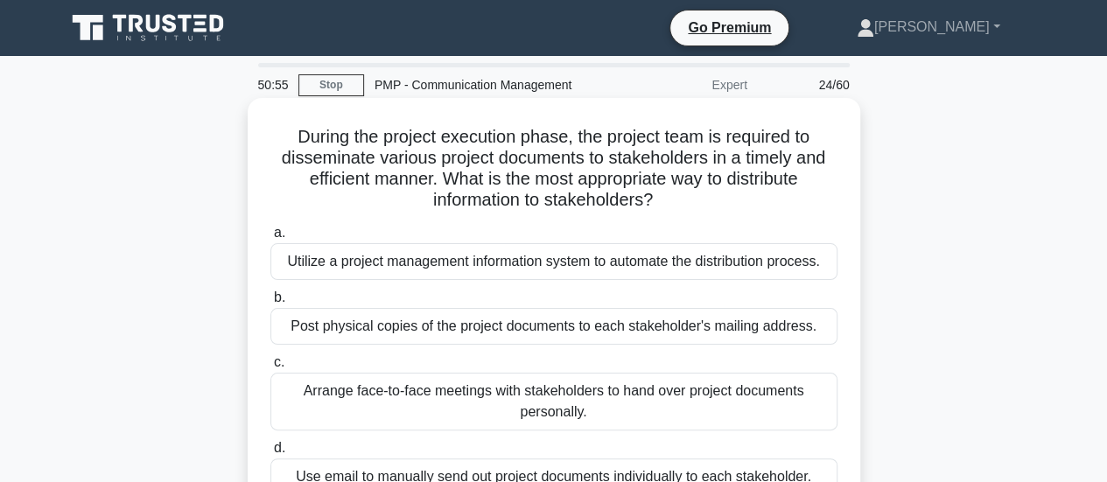
click at [760, 269] on div "Utilize a project management information system to automate the distribution pr…" at bounding box center [553, 261] width 567 height 37
click at [270, 239] on input "a. Utilize a project management information system to automate the distribution…" at bounding box center [270, 233] width 0 height 11
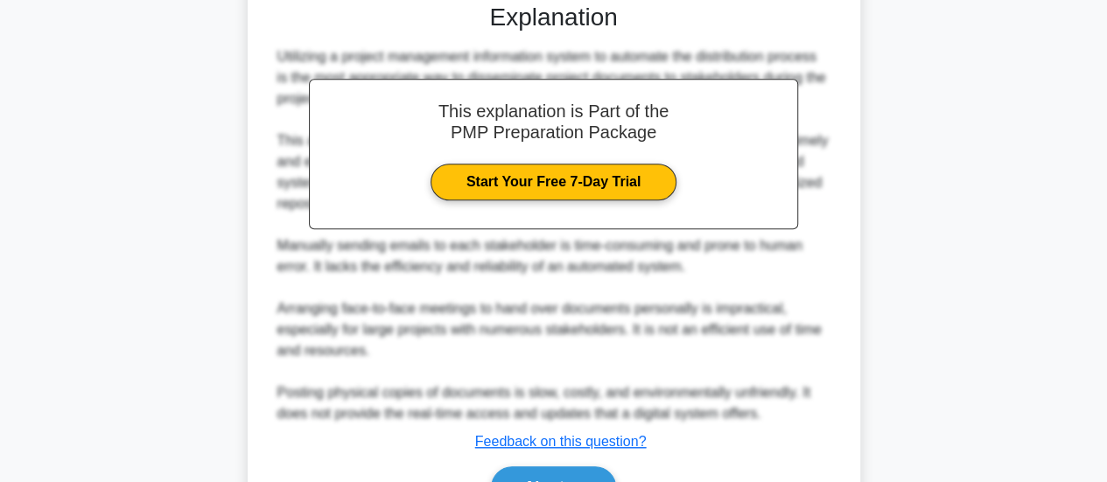
scroll to position [636, 0]
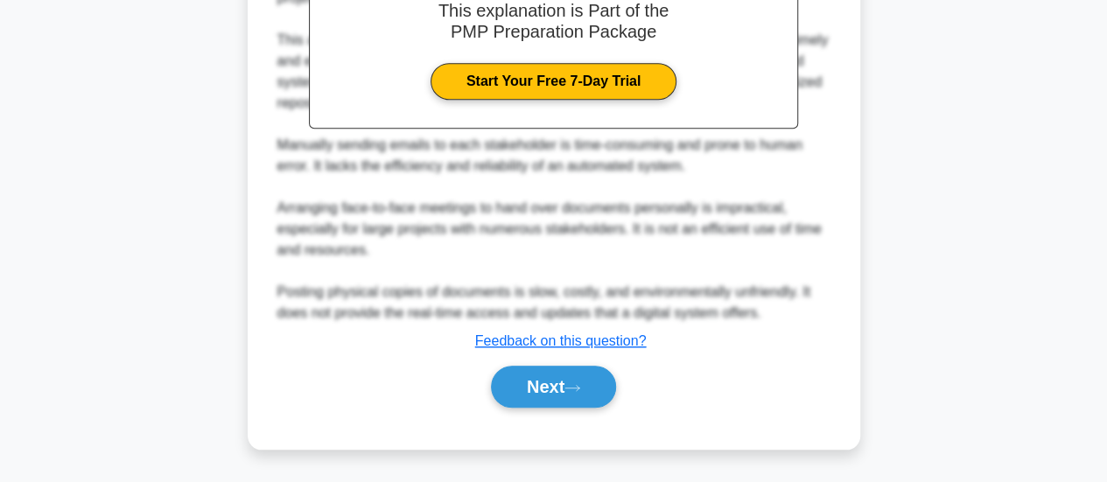
click at [542, 409] on div "Next" at bounding box center [553, 387] width 567 height 56
click at [548, 399] on button "Next" at bounding box center [553, 387] width 125 height 42
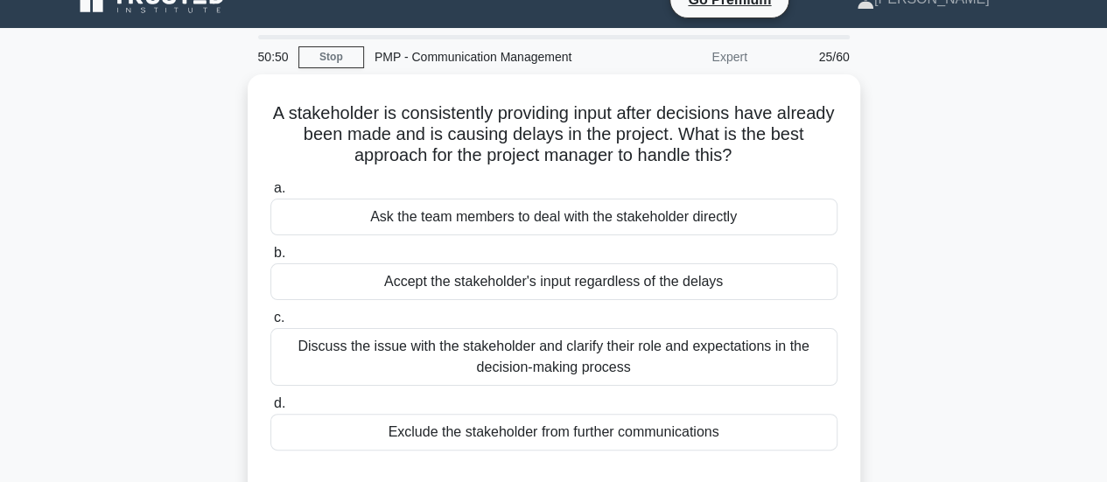
scroll to position [25, 0]
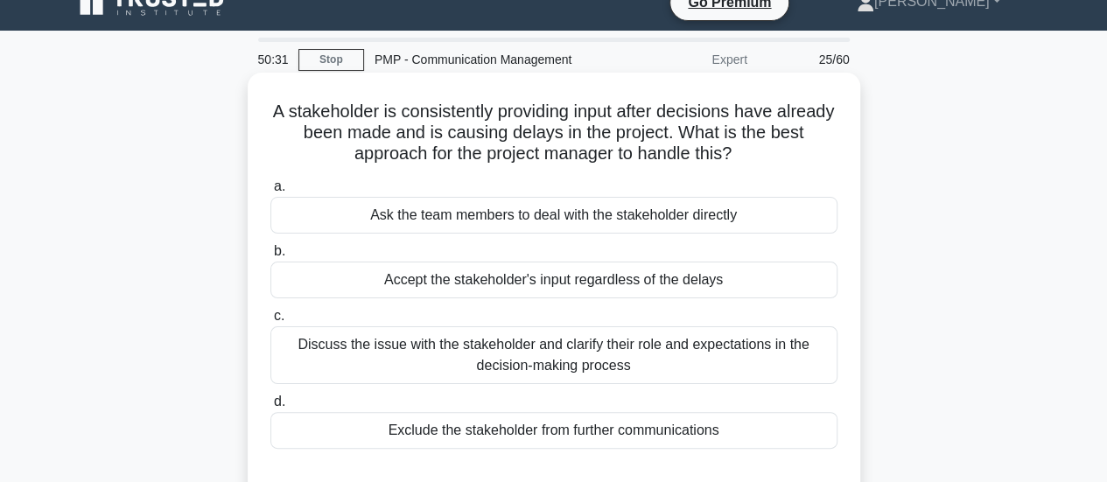
click at [722, 365] on div "Discuss the issue with the stakeholder and clarify their role and expectations …" at bounding box center [553, 356] width 567 height 58
click at [270, 322] on input "c. Discuss the issue with the stakeholder and clarify their role and expectatio…" at bounding box center [270, 316] width 0 height 11
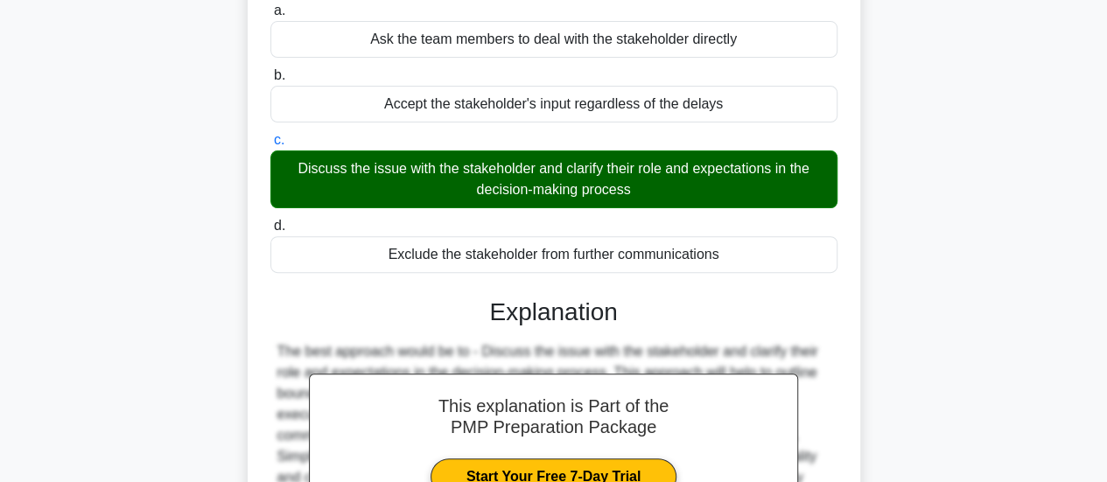
scroll to position [463, 0]
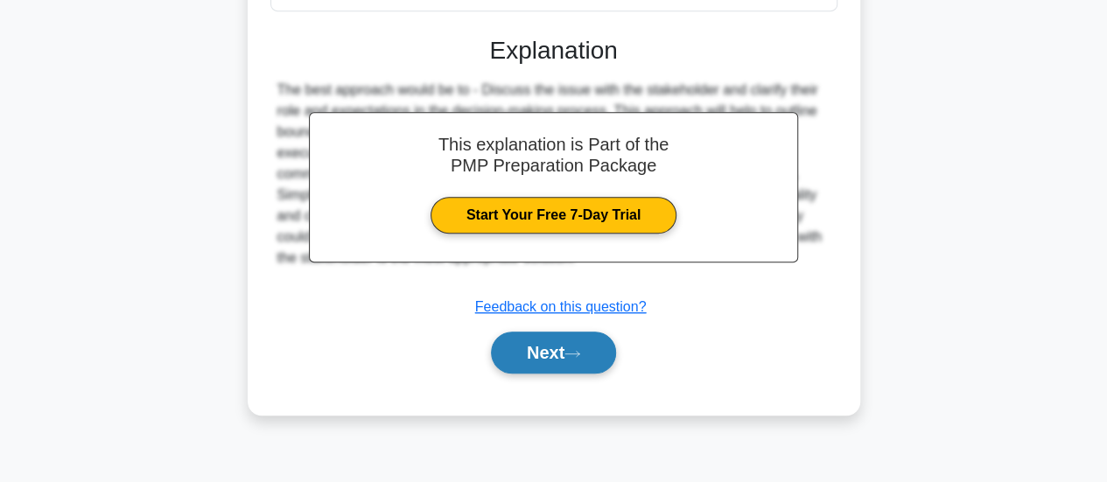
click at [553, 362] on button "Next" at bounding box center [553, 353] width 125 height 42
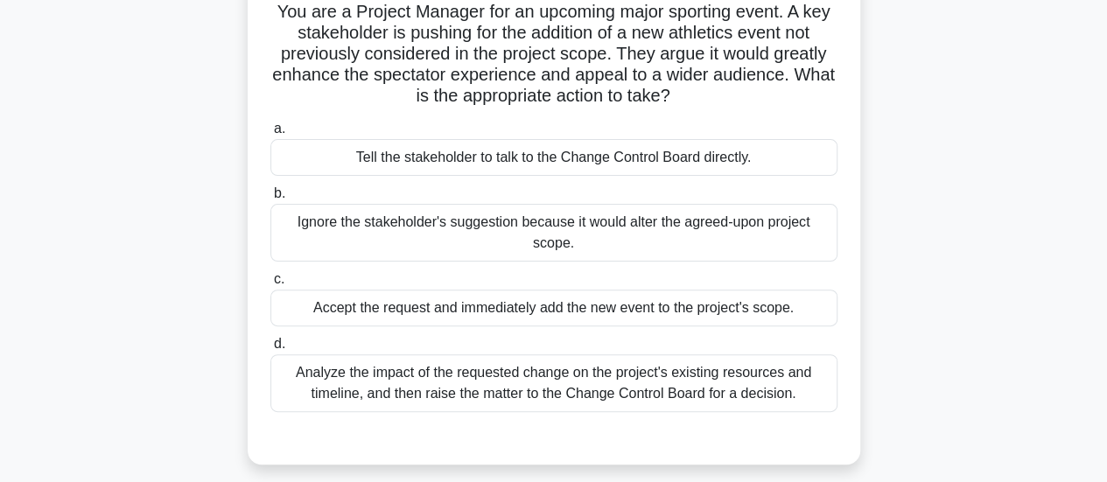
scroll to position [263, 0]
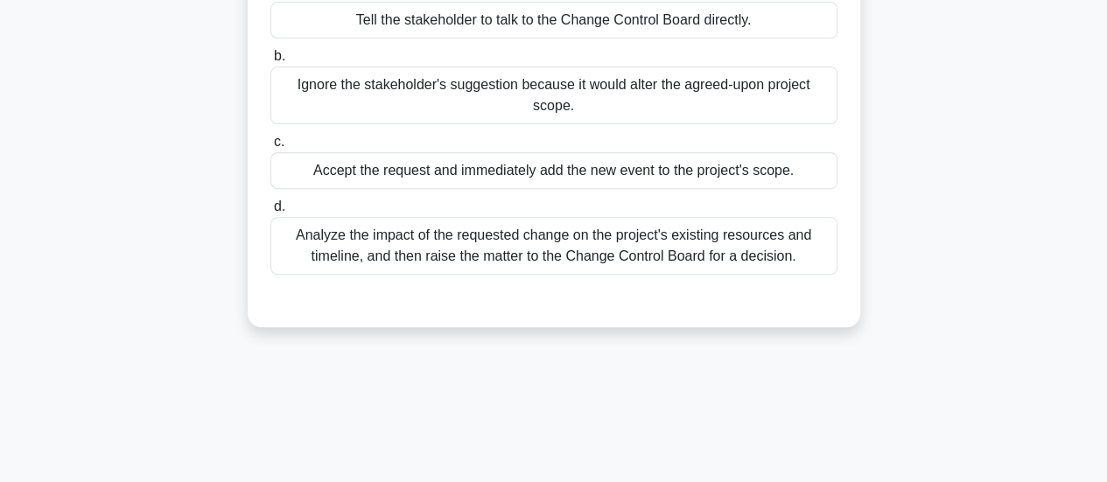
click at [671, 249] on div "Analyze the impact of the requested change on the project's existing resources …" at bounding box center [553, 246] width 567 height 58
click at [270, 213] on input "d. Analyze the impact of the requested change on the project's existing resourc…" at bounding box center [270, 206] width 0 height 11
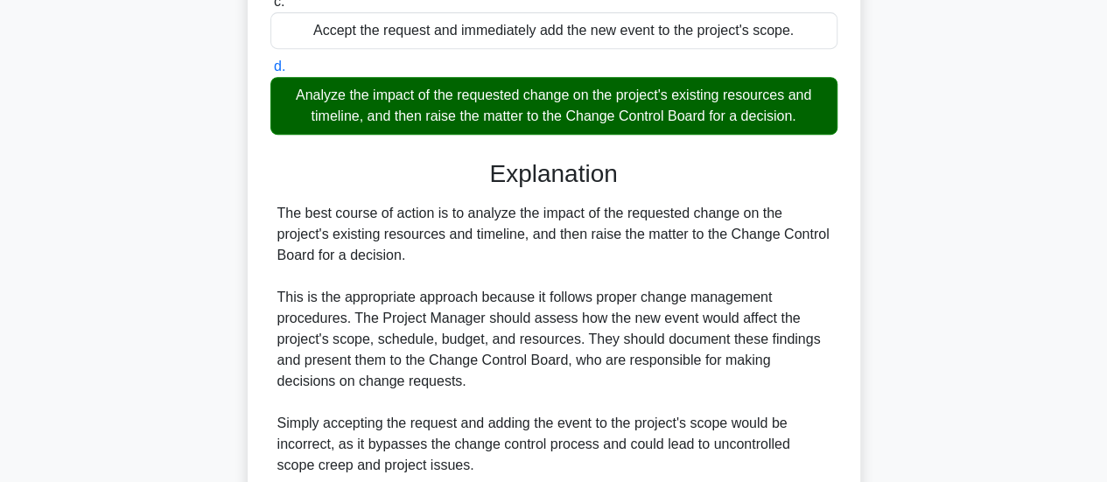
scroll to position [699, 0]
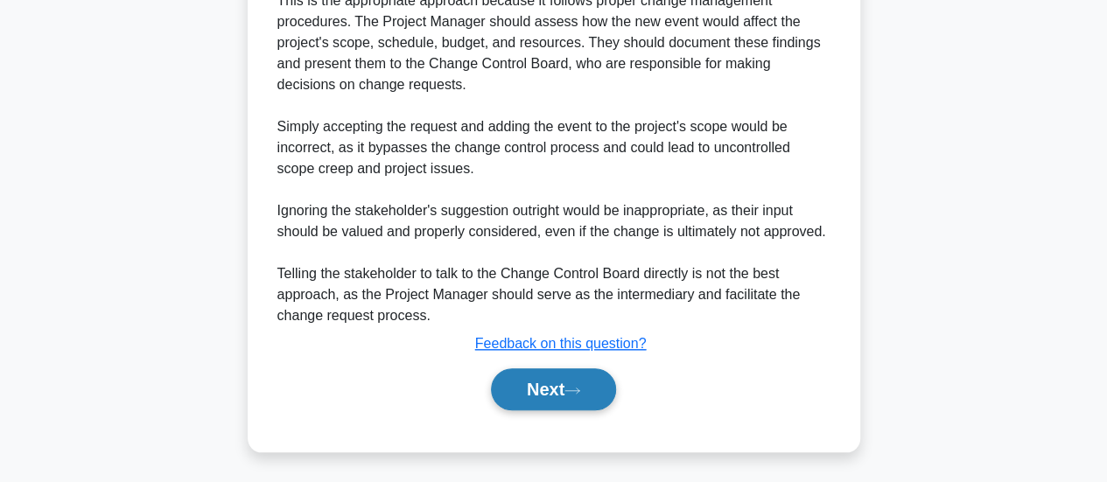
click at [590, 400] on button "Next" at bounding box center [553, 390] width 125 height 42
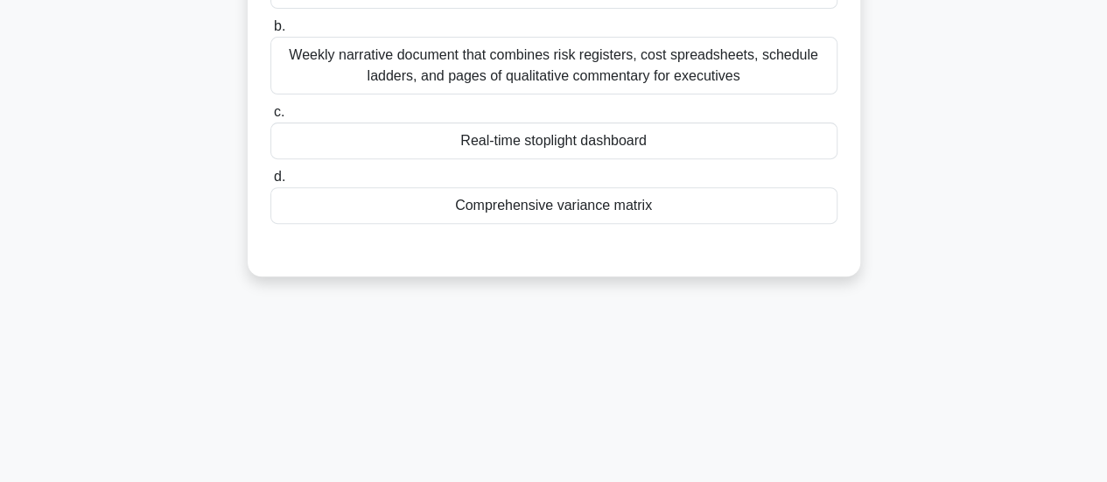
scroll to position [0, 0]
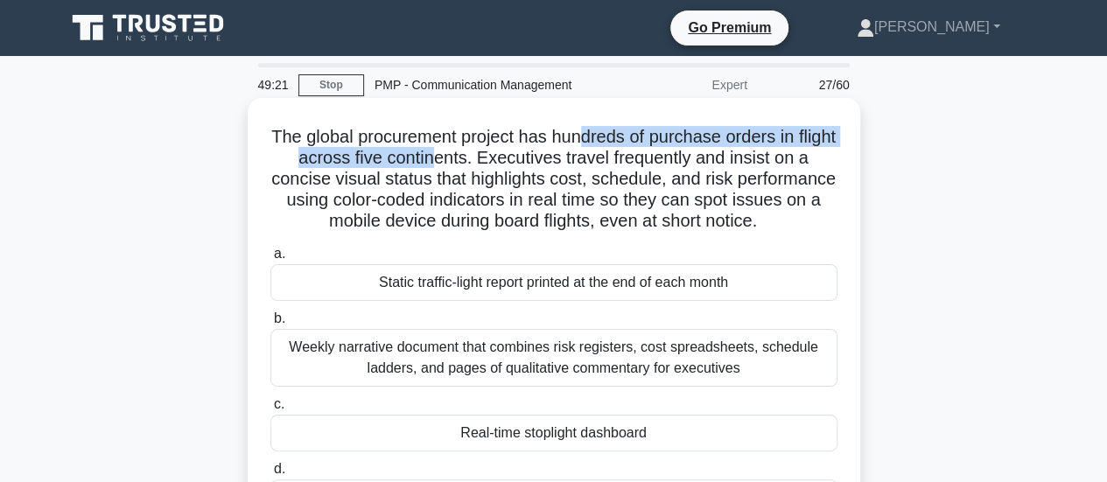
drag, startPoint x: 625, startPoint y: 144, endPoint x: 452, endPoint y: 169, distance: 175.0
click at [452, 169] on h5 "The global procurement project has hundreds of purchase orders in flight across…" at bounding box center [554, 179] width 571 height 107
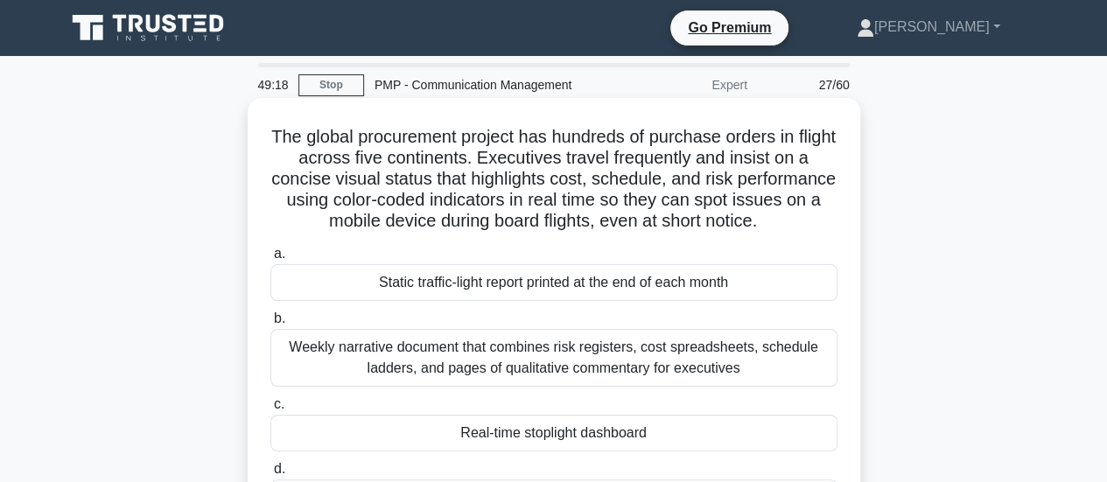
click at [491, 165] on h5 "The global procurement project has hundreds of purchase orders in flight across…" at bounding box center [554, 179] width 571 height 107
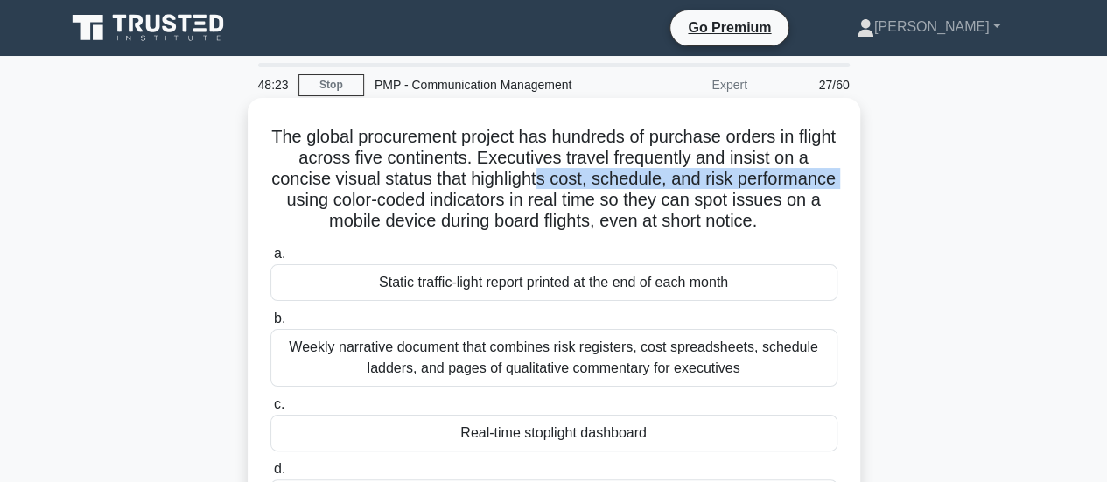
drag, startPoint x: 593, startPoint y: 184, endPoint x: 379, endPoint y: 209, distance: 216.0
click at [379, 209] on h5 "The global procurement project has hundreds of purchase orders in flight across…" at bounding box center [554, 179] width 571 height 107
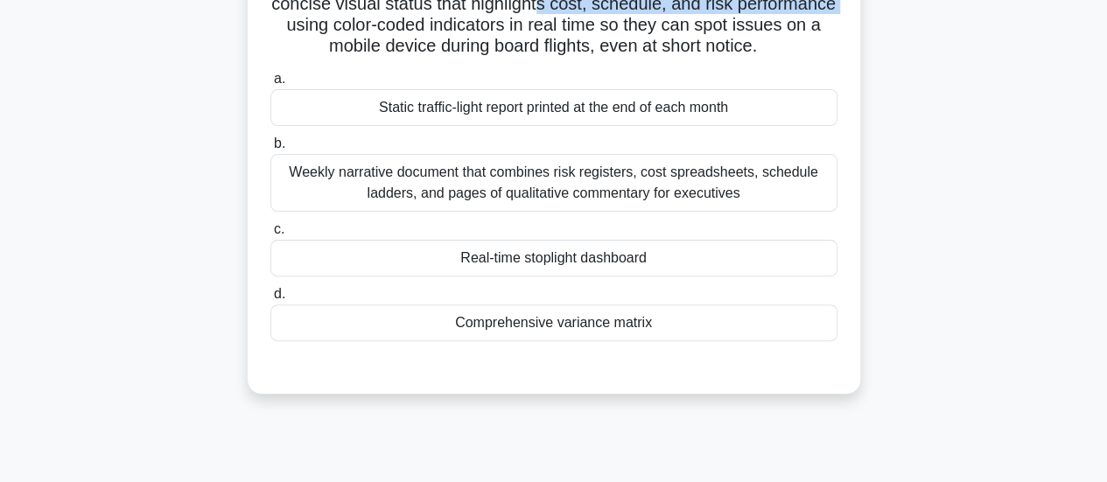
scroll to position [88, 0]
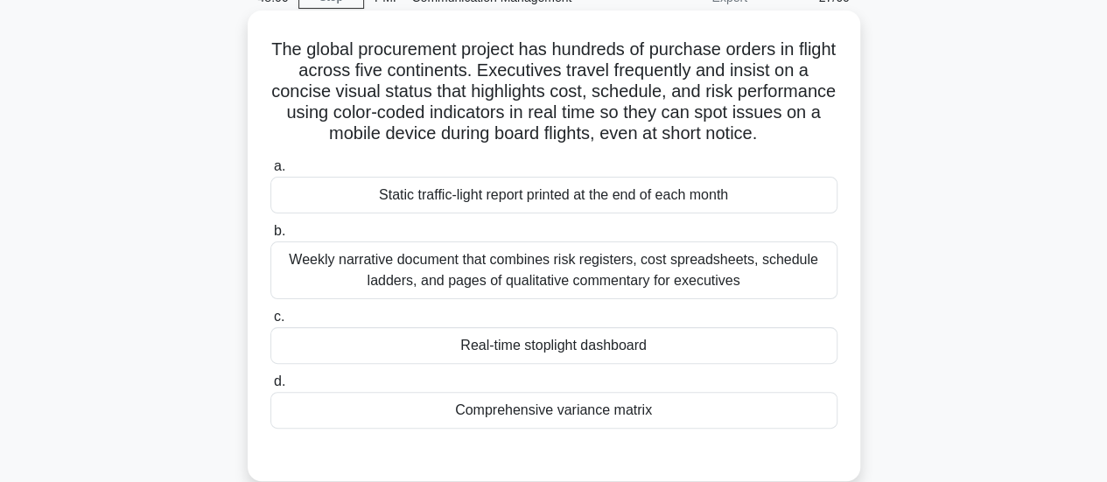
click at [538, 356] on div "Real-time stoplight dashboard" at bounding box center [553, 345] width 567 height 37
click at [270, 323] on input "c. Real-time stoplight dashboard" at bounding box center [270, 317] width 0 height 11
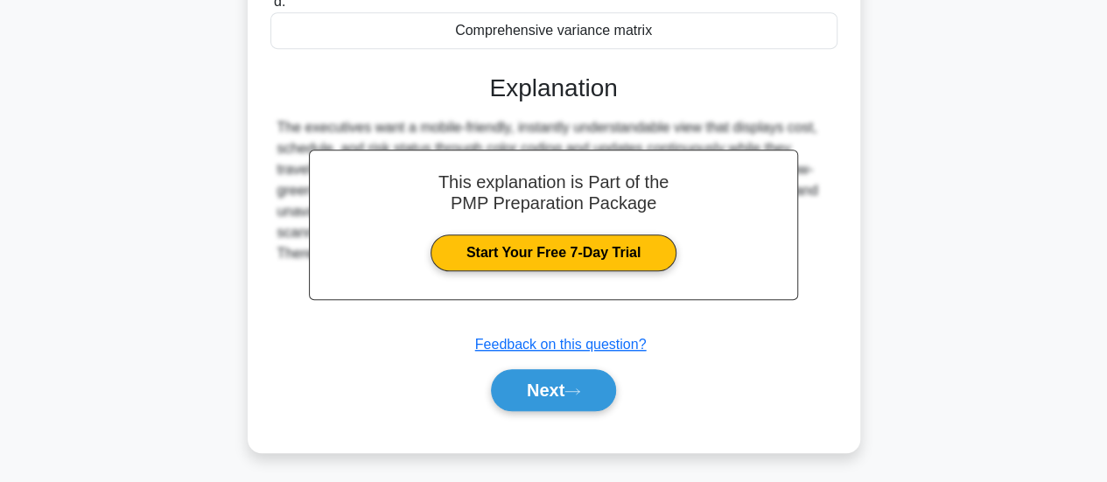
scroll to position [468, 0]
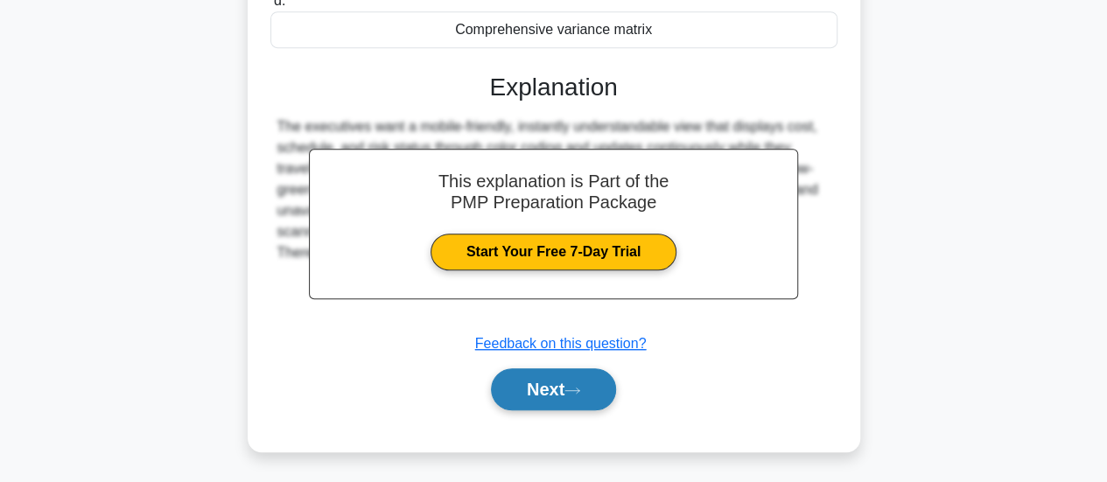
click at [558, 386] on button "Next" at bounding box center [553, 390] width 125 height 42
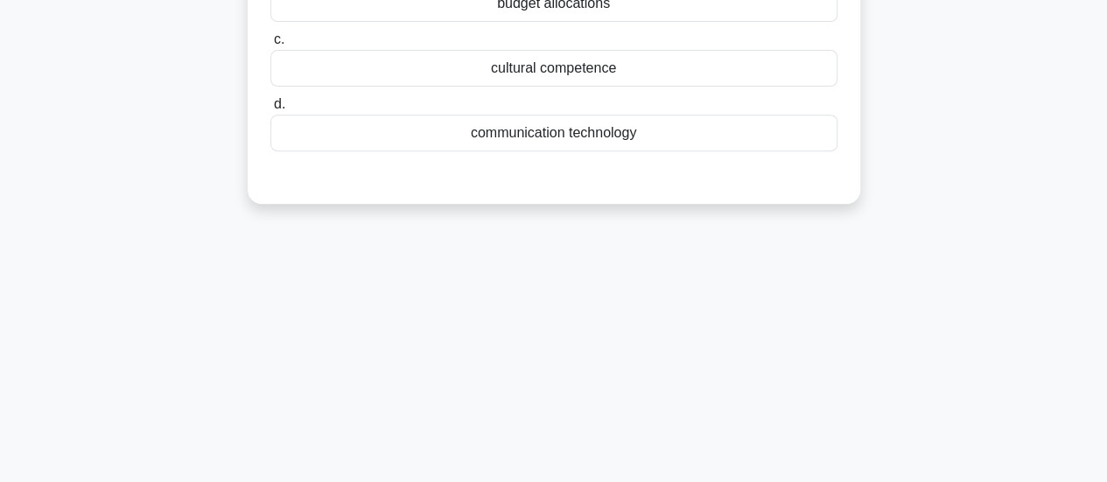
scroll to position [25, 0]
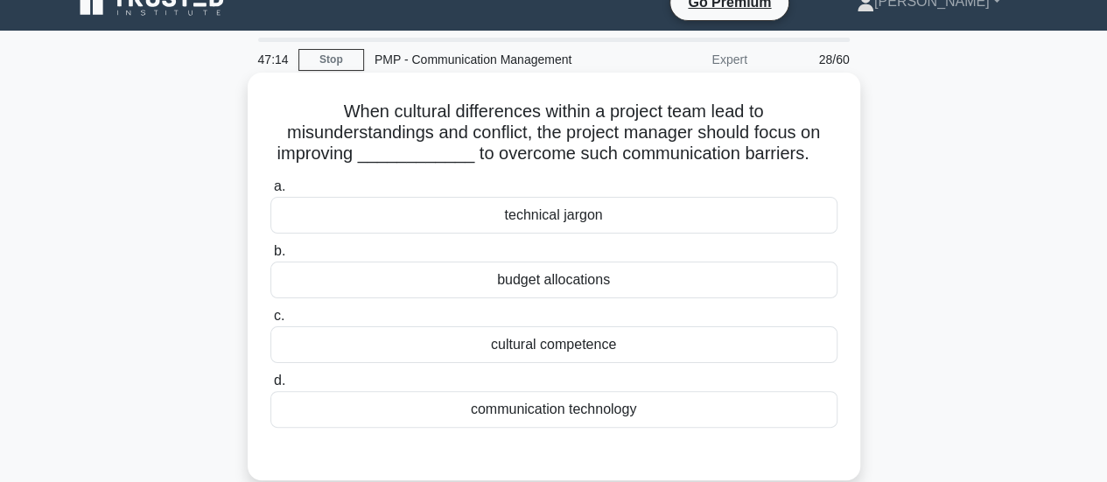
click at [482, 209] on div "technical jargon" at bounding box center [553, 215] width 567 height 37
click at [270, 193] on input "a. technical jargon" at bounding box center [270, 186] width 0 height 11
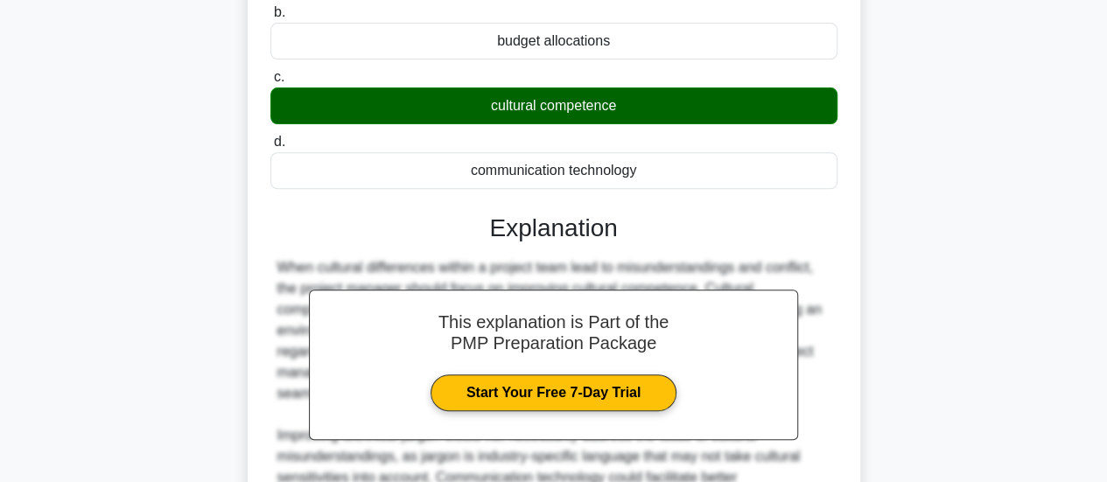
scroll to position [438, 0]
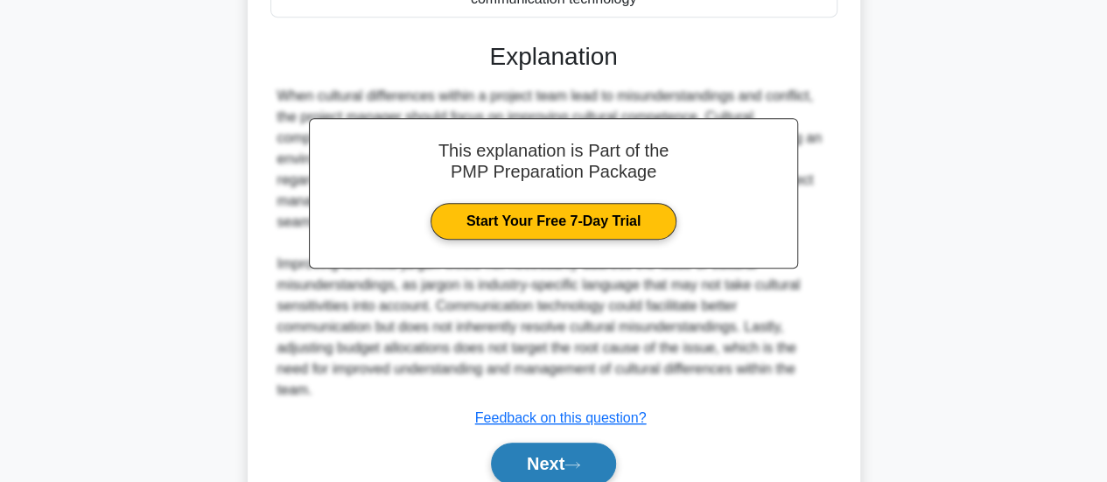
click at [551, 467] on button "Next" at bounding box center [553, 464] width 125 height 42
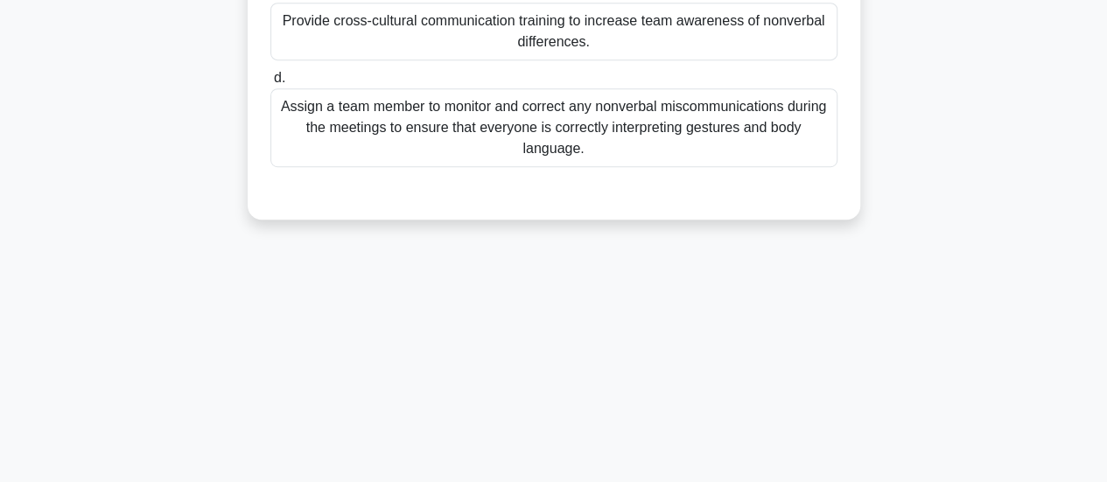
scroll to position [0, 0]
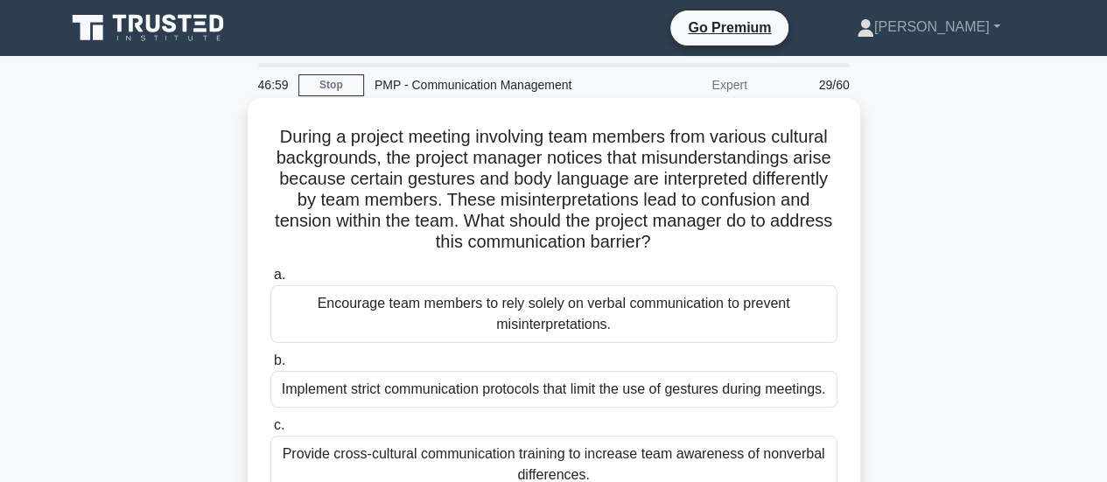
drag, startPoint x: 645, startPoint y: 222, endPoint x: 776, endPoint y: 244, distance: 132.3
click at [776, 244] on h5 "During a project meeting involving team members from various cultural backgroun…" at bounding box center [554, 190] width 571 height 128
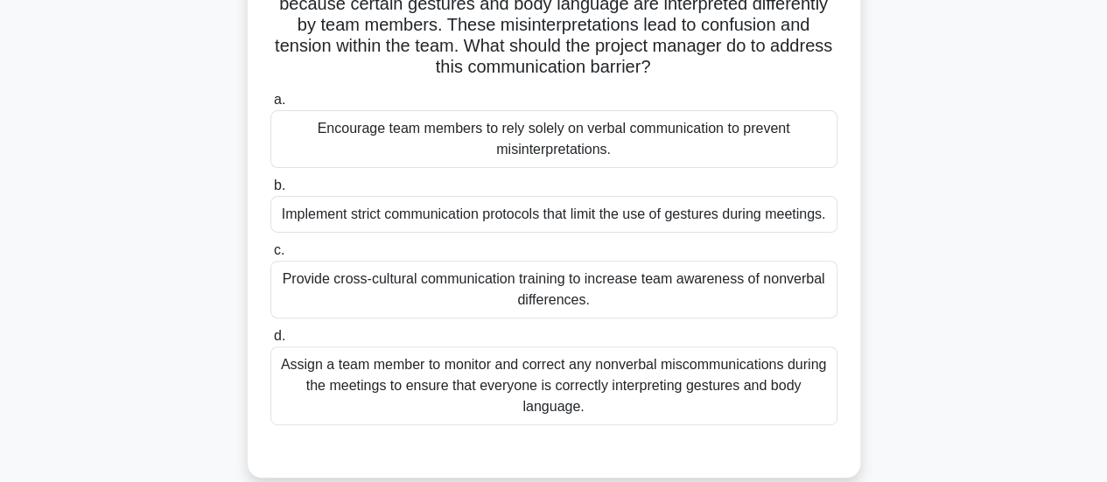
scroll to position [263, 0]
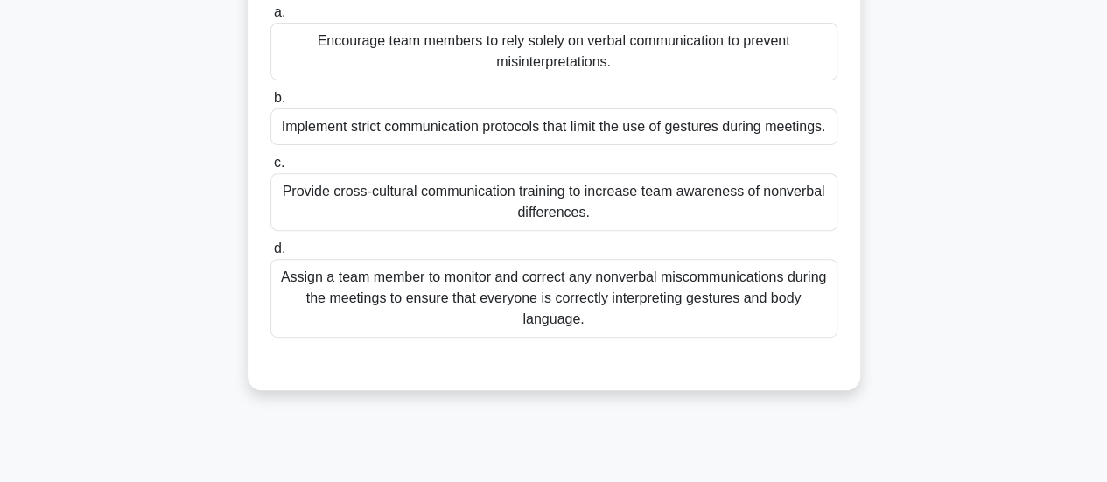
click at [662, 201] on div "Provide cross-cultural communication training to increase team awareness of non…" at bounding box center [553, 202] width 567 height 58
click at [270, 169] on input "c. Provide cross-cultural communication training to increase team awareness of …" at bounding box center [270, 163] width 0 height 11
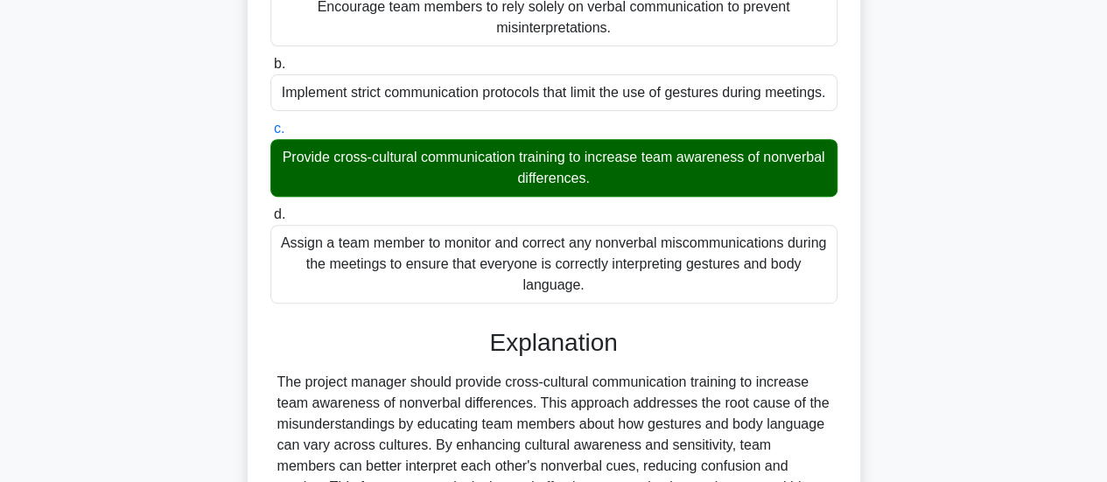
scroll to position [468, 0]
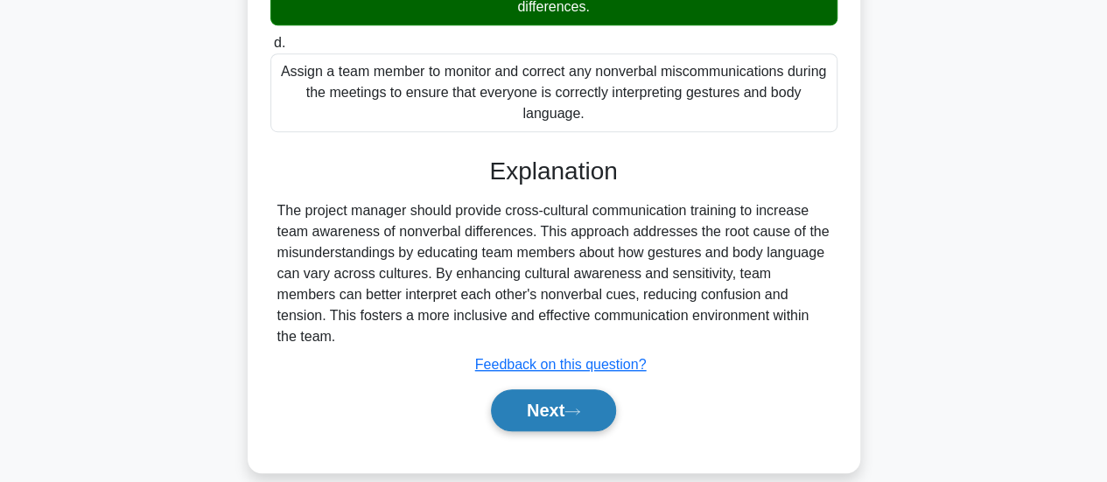
click at [588, 390] on button "Next" at bounding box center [553, 411] width 125 height 42
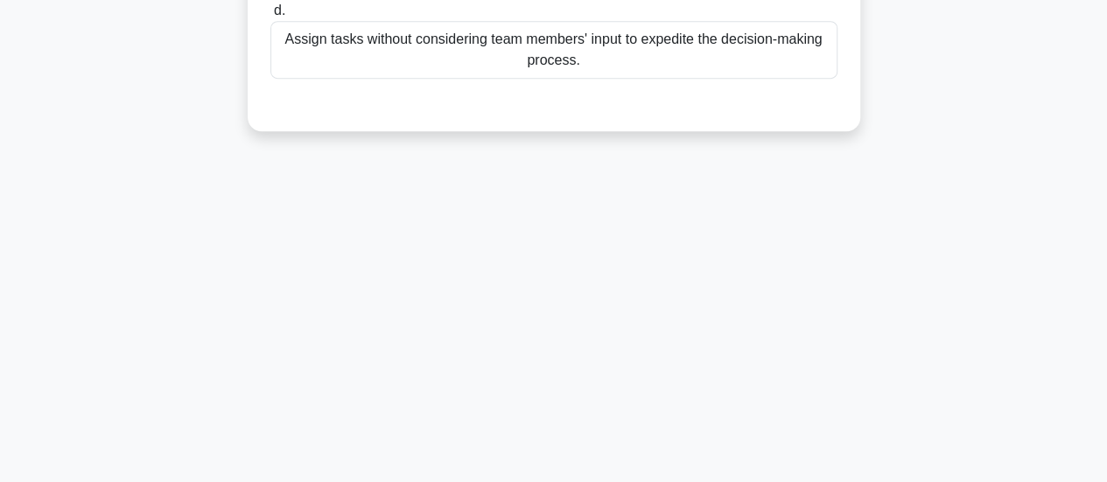
scroll to position [0, 0]
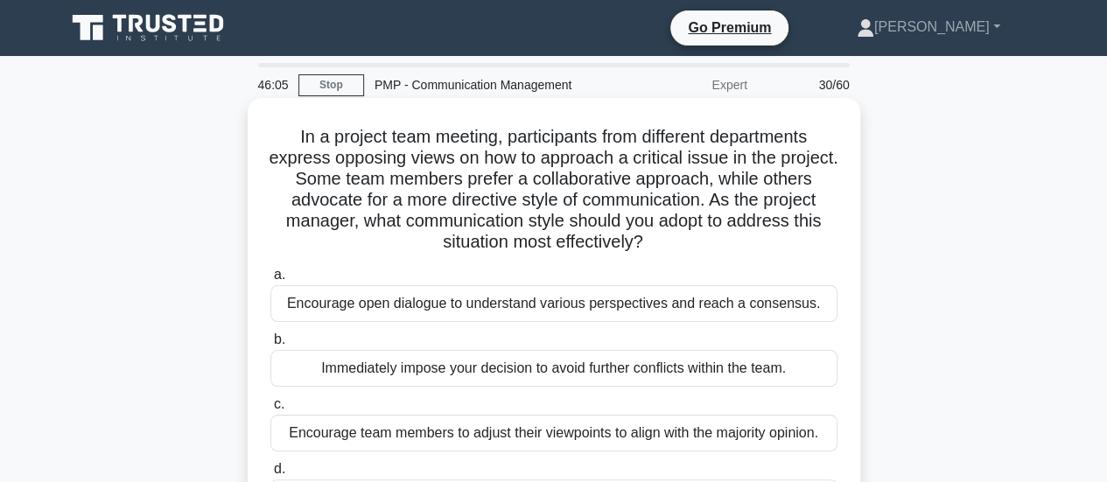
drag, startPoint x: 774, startPoint y: 200, endPoint x: 712, endPoint y: 240, distance: 74.1
click at [712, 240] on h5 "In a project team meeting, participants from different departments express oppo…" at bounding box center [554, 190] width 571 height 128
click at [664, 240] on icon ".spinner_0XTQ{transform-origin:center;animation:spinner_y6GP .75s linear infini…" at bounding box center [653, 243] width 21 height 21
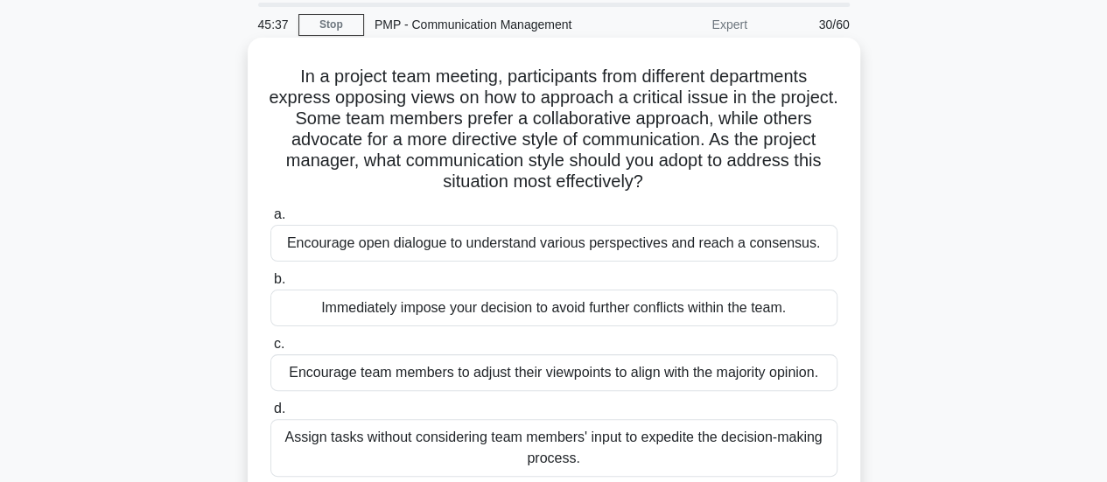
scroll to position [88, 0]
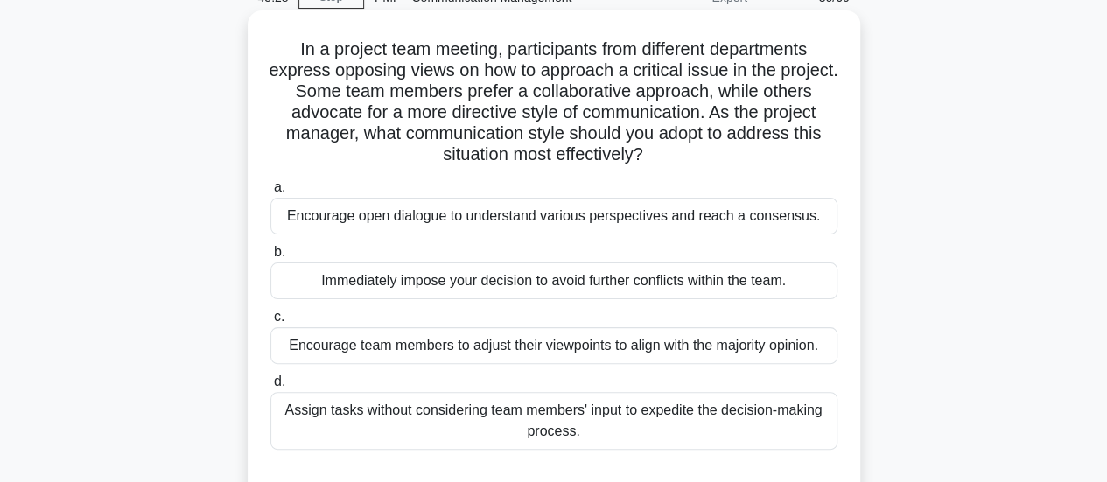
click at [616, 221] on div "Encourage open dialogue to understand various perspectives and reach a consensu…" at bounding box center [553, 216] width 567 height 37
click at [270, 193] on input "a. Encourage open dialogue to understand various perspectives and reach a conse…" at bounding box center [270, 187] width 0 height 11
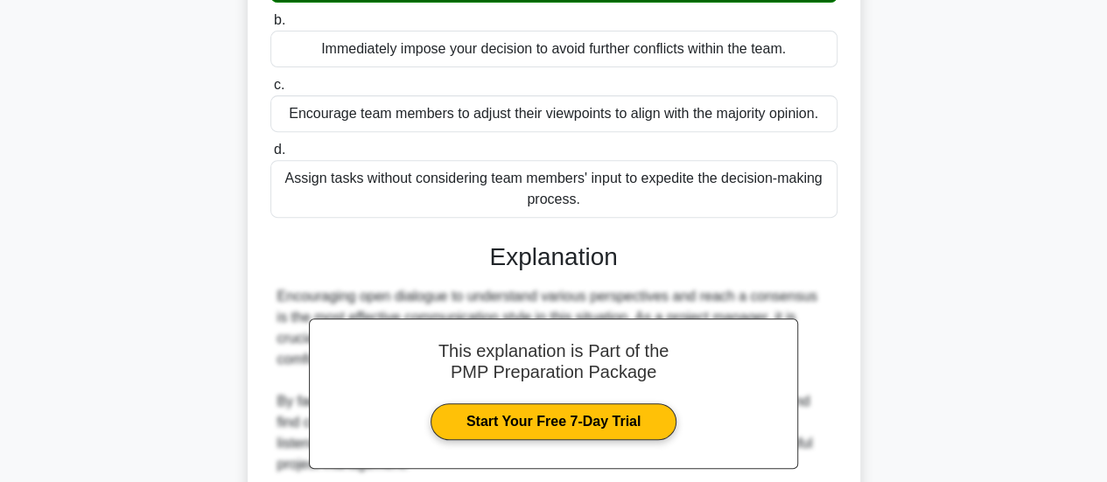
scroll to position [613, 0]
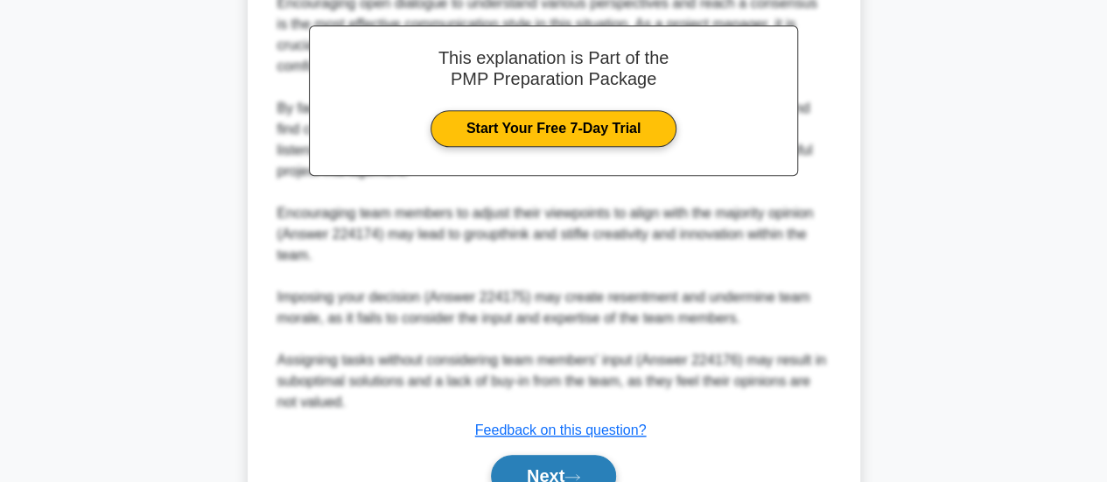
click at [555, 467] on button "Next" at bounding box center [553, 476] width 125 height 42
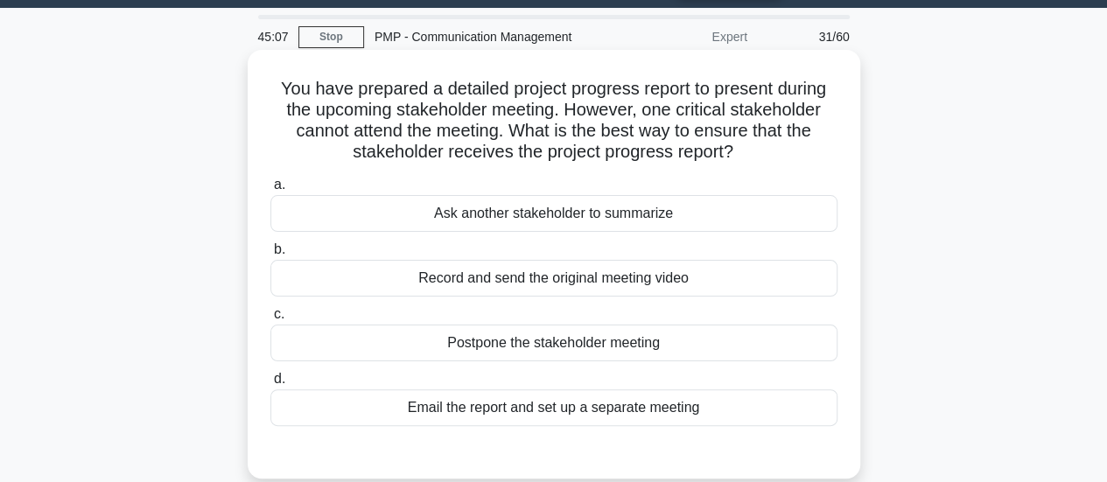
scroll to position [88, 0]
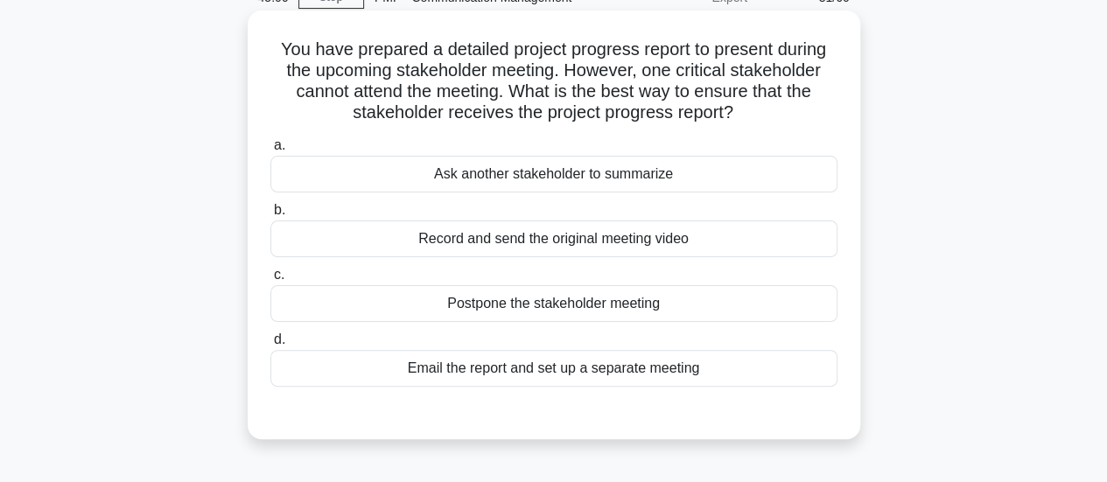
click at [592, 369] on div "Email the report and set up a separate meeting" at bounding box center [553, 368] width 567 height 37
click at [270, 346] on input "d. Email the report and set up a separate meeting" at bounding box center [270, 339] width 0 height 11
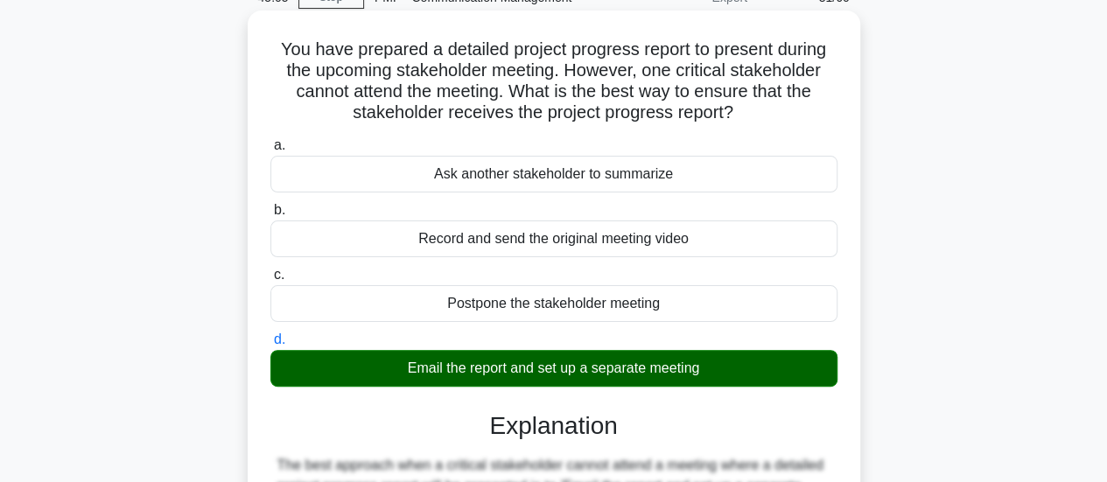
scroll to position [463, 0]
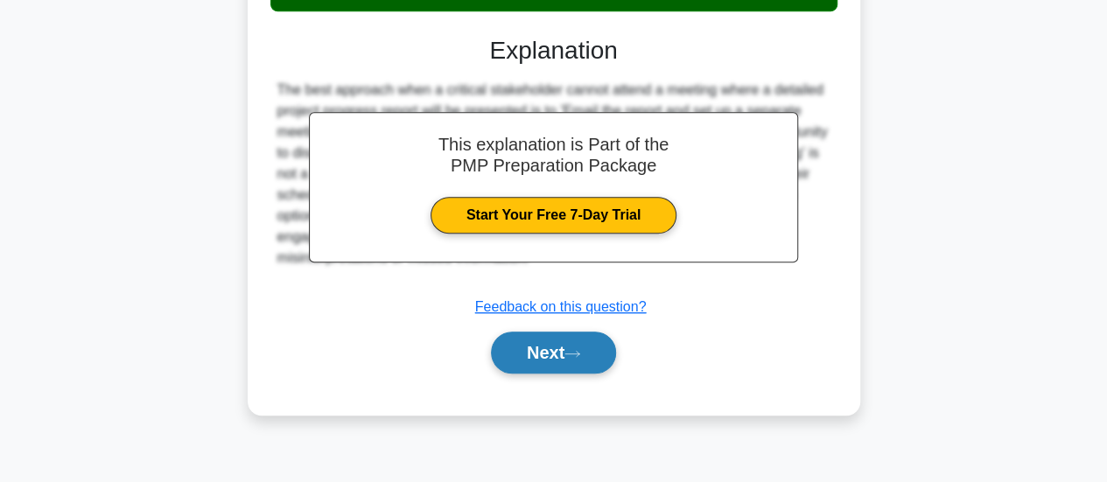
click at [580, 353] on icon at bounding box center [573, 354] width 16 height 10
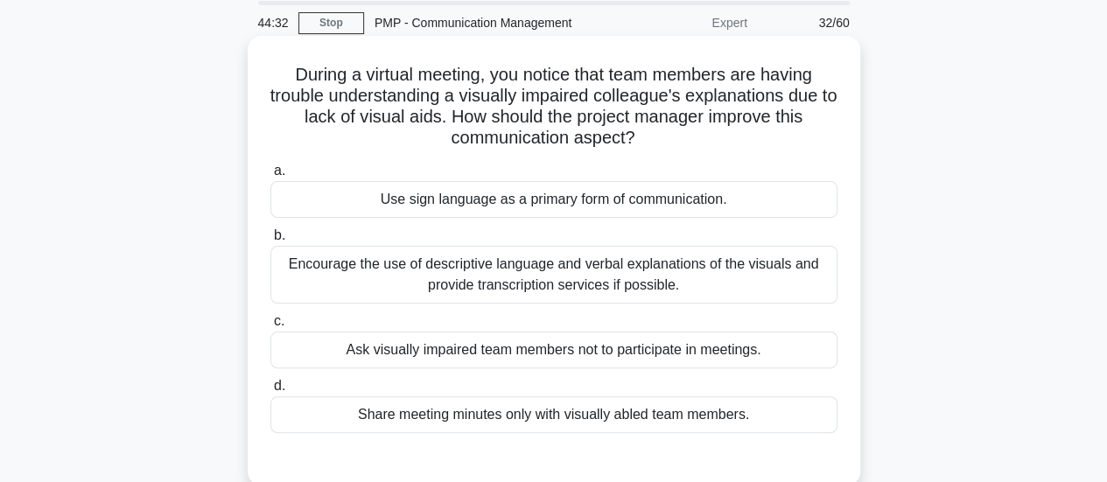
scroll to position [88, 0]
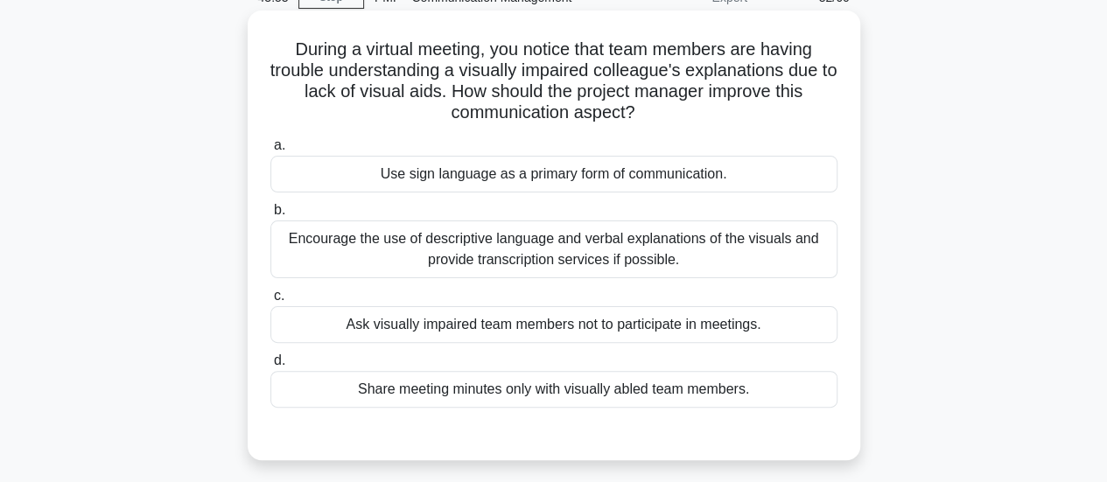
click at [727, 252] on div "Encourage the use of descriptive language and verbal explanations of the visual…" at bounding box center [553, 250] width 567 height 58
click at [270, 216] on input "b. Encourage the use of descriptive language and verbal explanations of the vis…" at bounding box center [270, 210] width 0 height 11
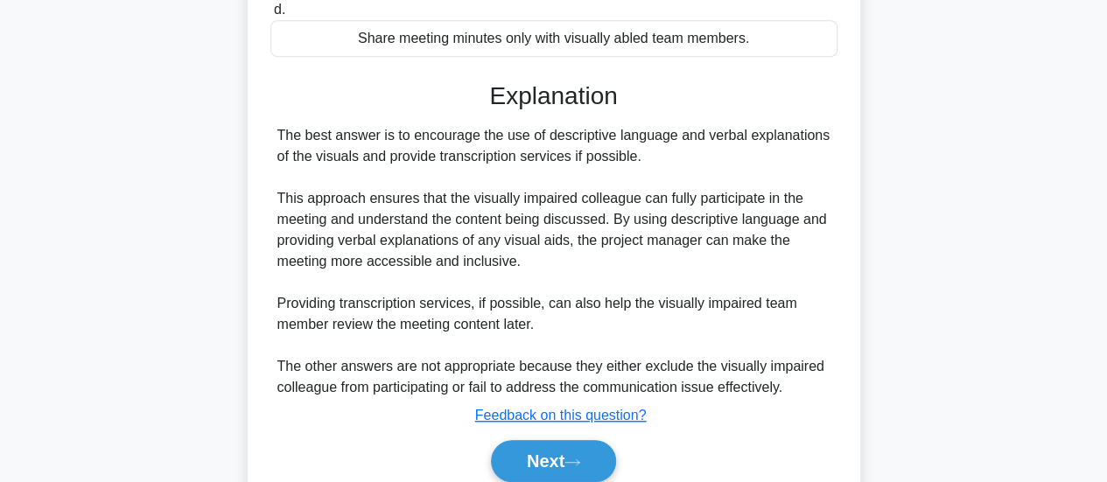
scroll to position [510, 0]
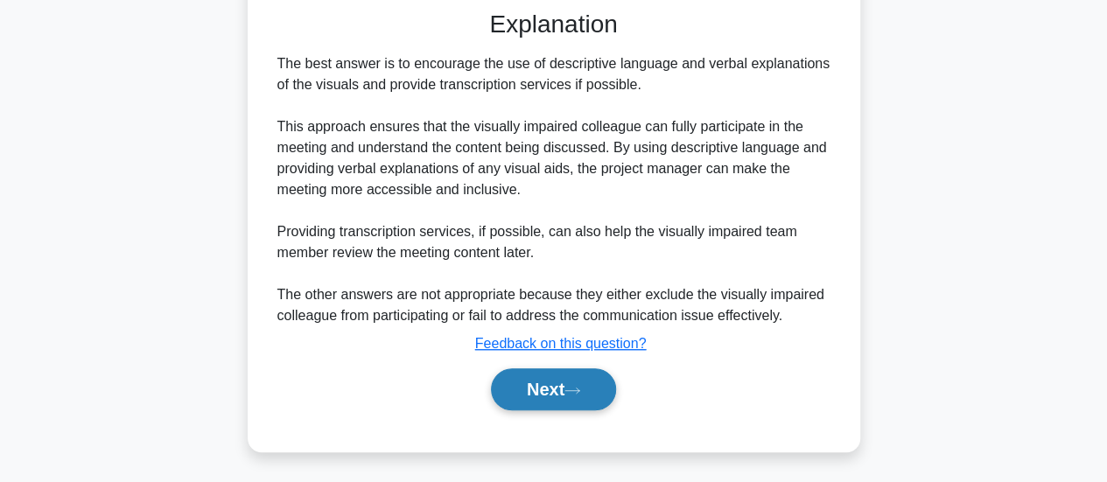
click at [565, 386] on button "Next" at bounding box center [553, 390] width 125 height 42
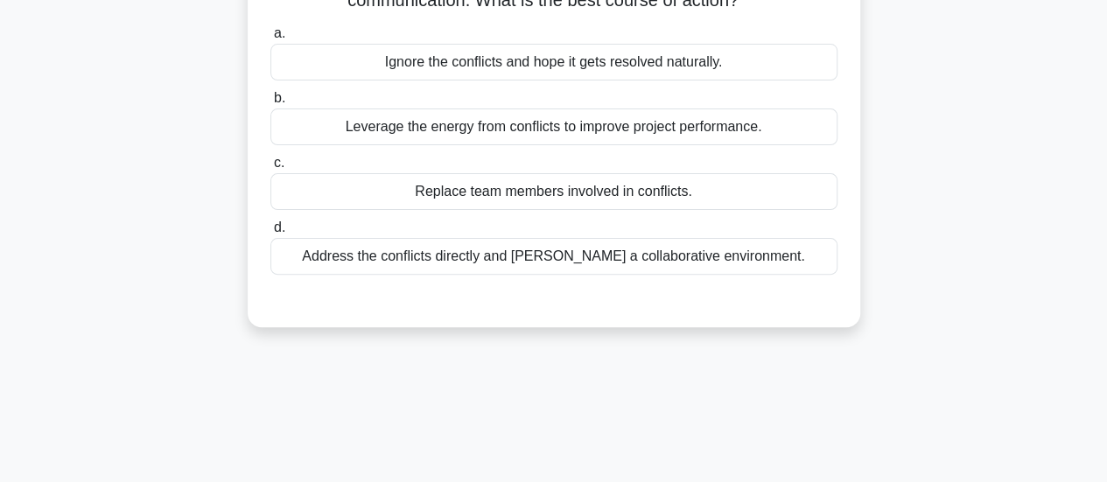
scroll to position [0, 0]
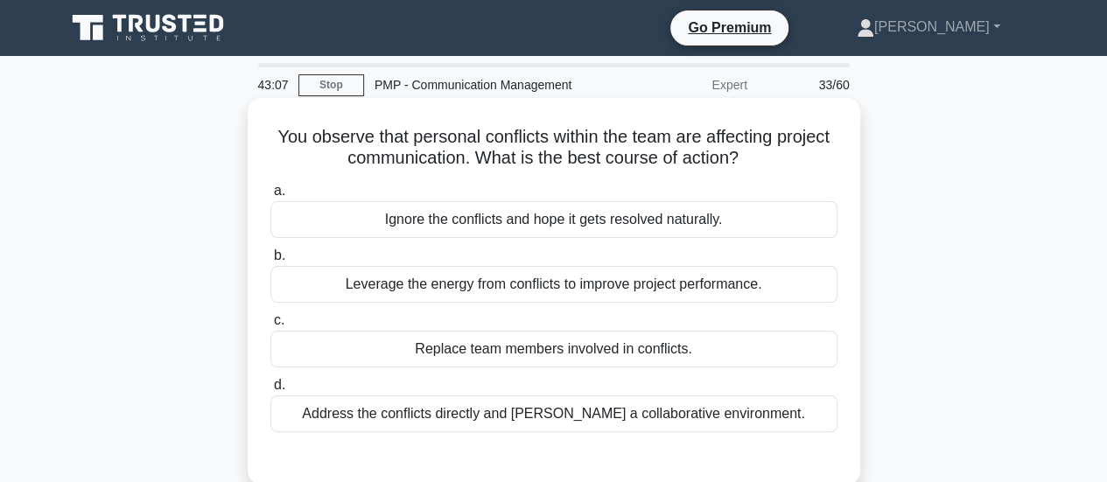
click at [723, 428] on div "Address the conflicts directly and foster a collaborative environment." at bounding box center [553, 414] width 567 height 37
click at [270, 391] on input "d. Address the conflicts directly and foster a collaborative environment." at bounding box center [270, 385] width 0 height 11
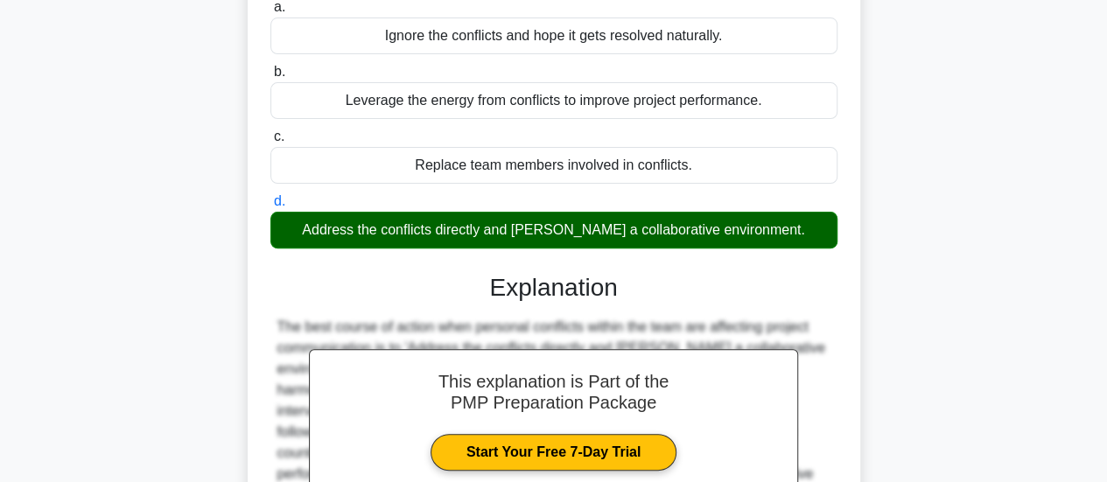
scroll to position [438, 0]
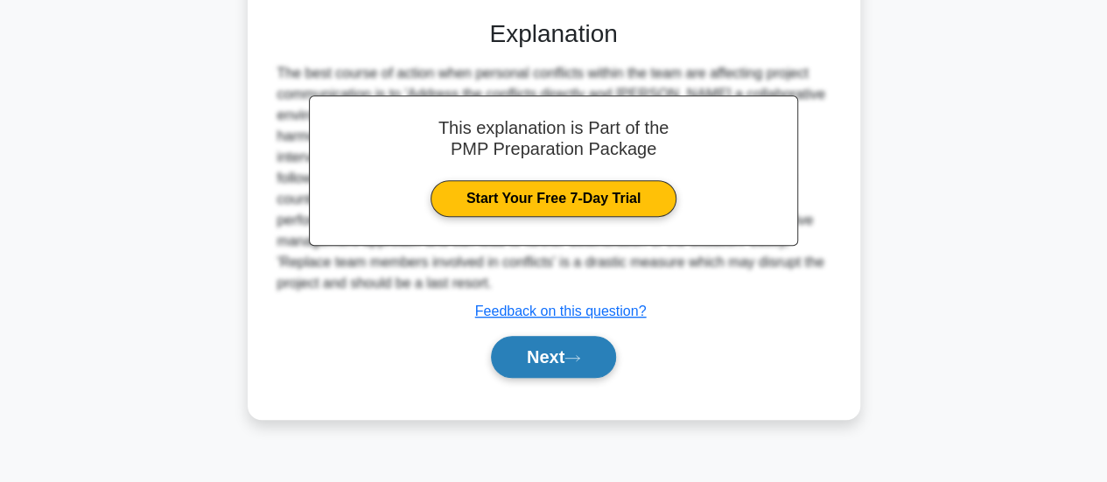
click at [592, 350] on button "Next" at bounding box center [553, 357] width 125 height 42
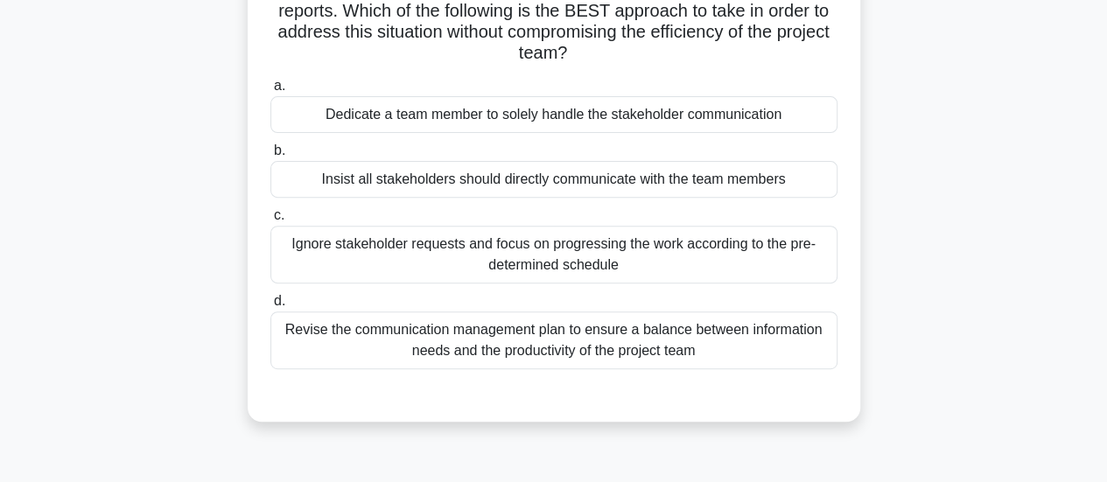
scroll to position [263, 0]
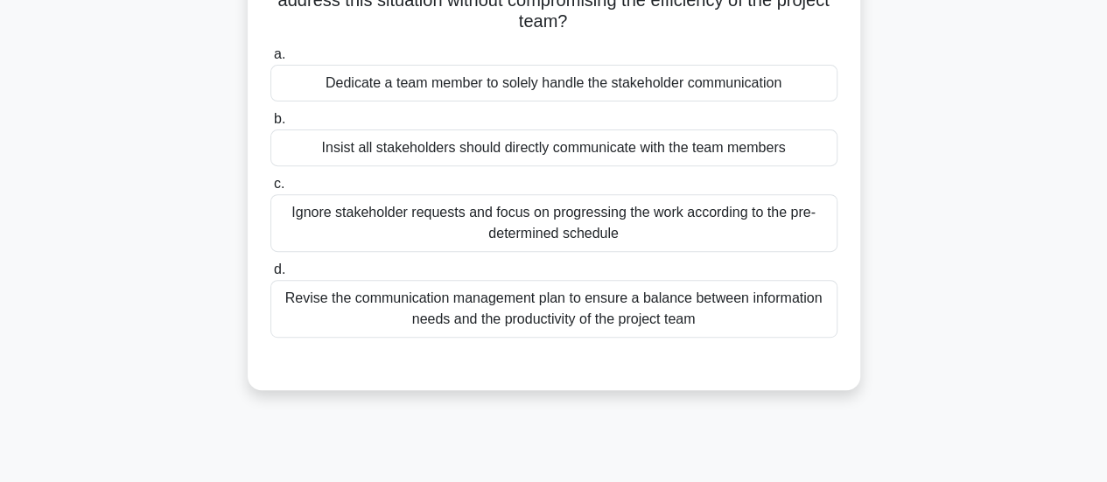
click at [722, 332] on div "Revise the communication management plan to ensure a balance between informatio…" at bounding box center [553, 309] width 567 height 58
click at [270, 276] on input "d. Revise the communication management plan to ensure a balance between informa…" at bounding box center [270, 269] width 0 height 11
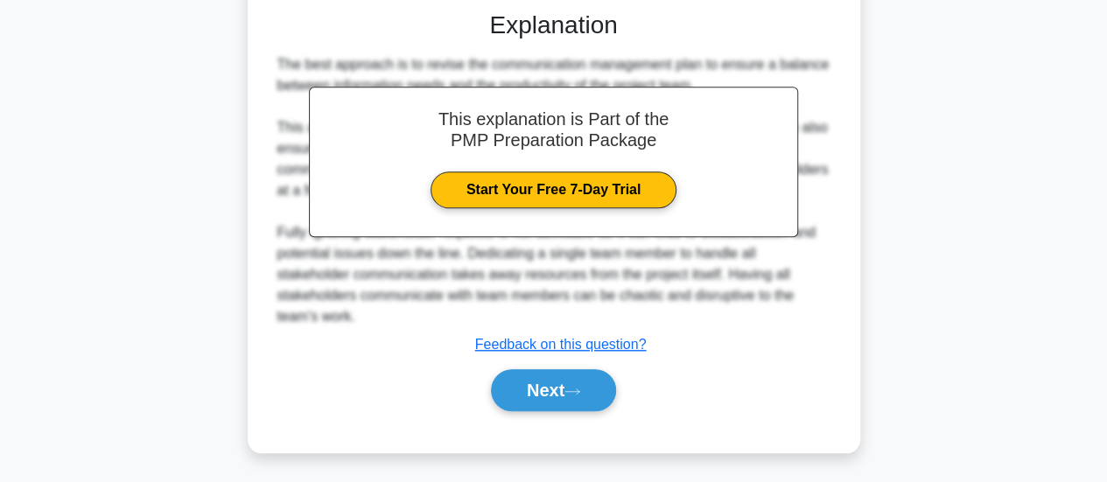
scroll to position [615, 0]
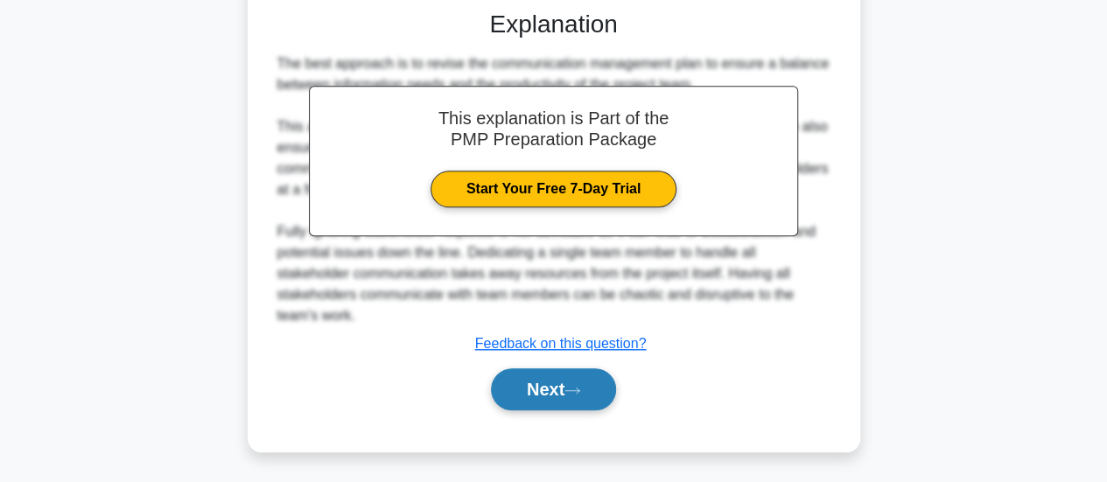
click at [554, 385] on button "Next" at bounding box center [553, 390] width 125 height 42
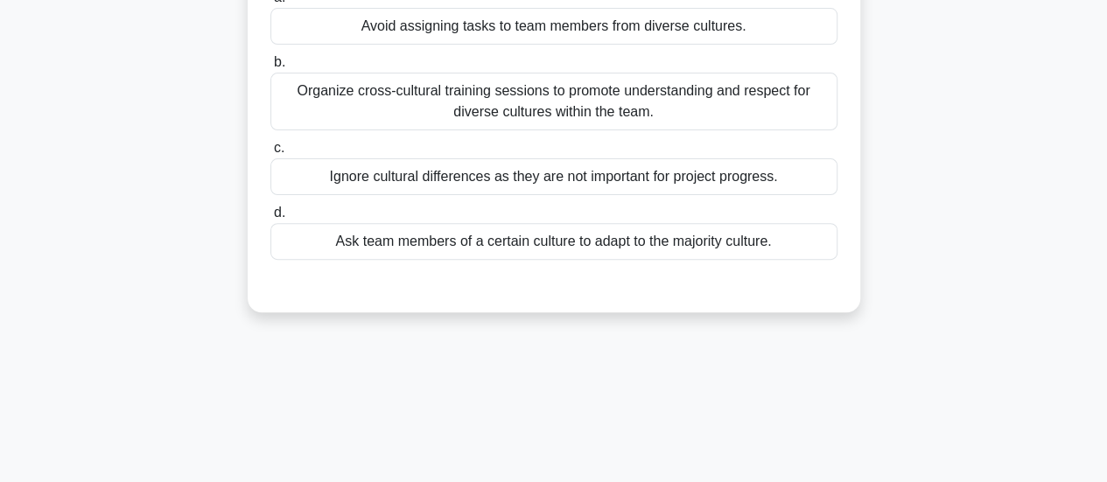
scroll to position [25, 0]
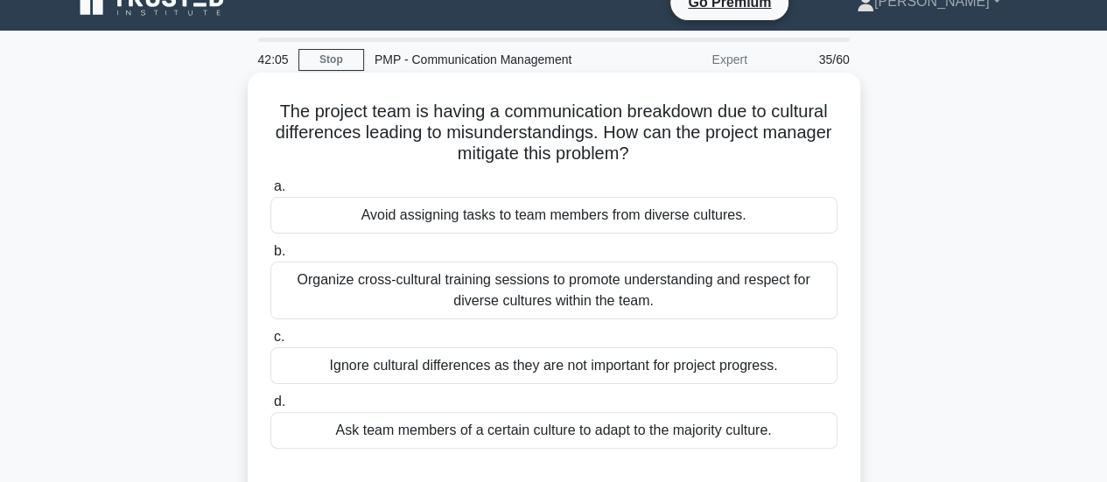
click at [781, 303] on div "Organize cross-cultural training sessions to promote understanding and respect …" at bounding box center [553, 291] width 567 height 58
click at [270, 257] on input "b. Organize cross-cultural training sessions to promote understanding and respe…" at bounding box center [270, 251] width 0 height 11
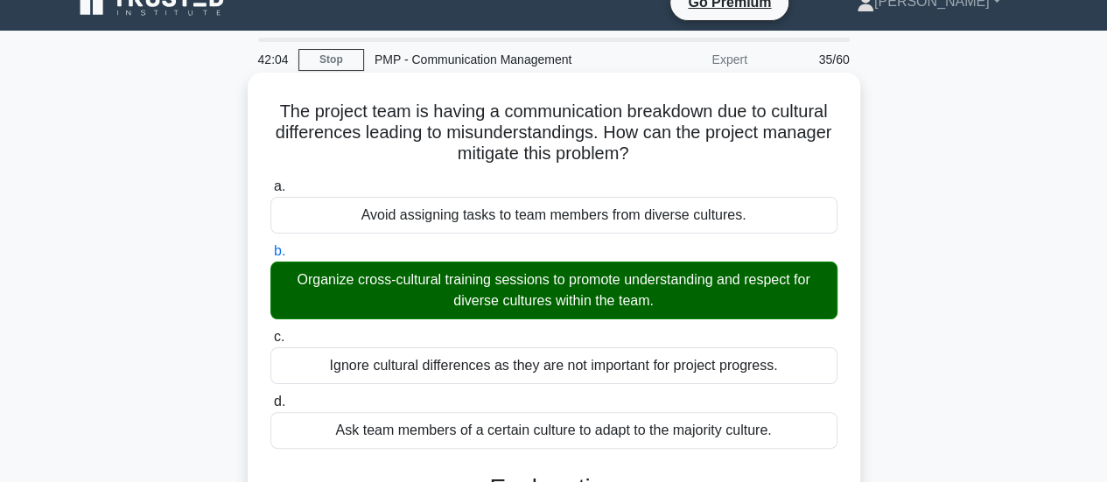
scroll to position [463, 0]
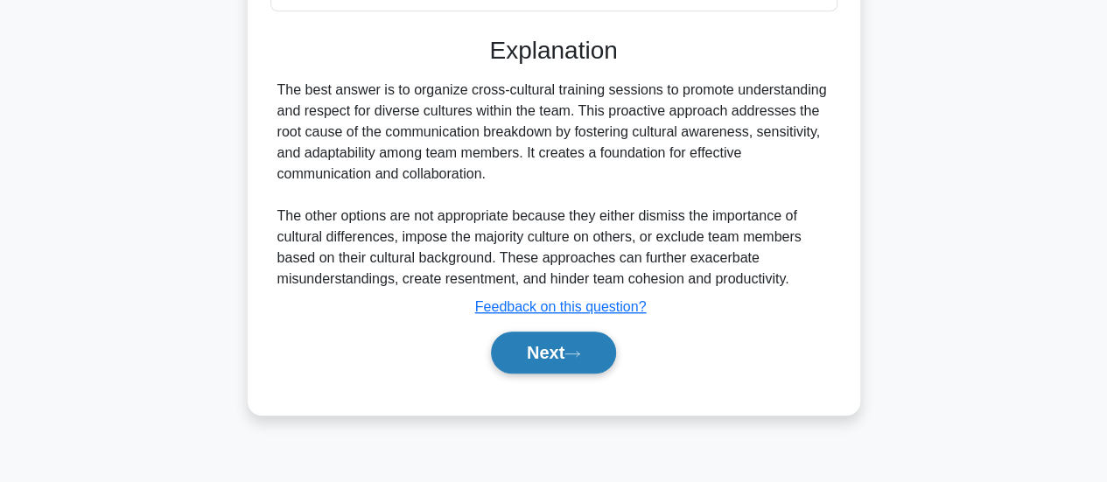
click at [566, 345] on button "Next" at bounding box center [553, 353] width 125 height 42
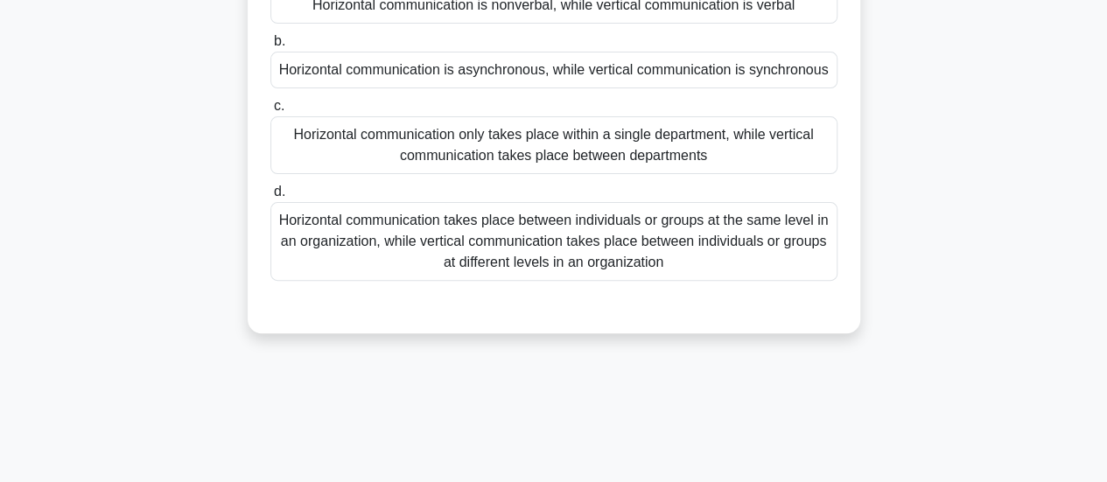
scroll to position [0, 0]
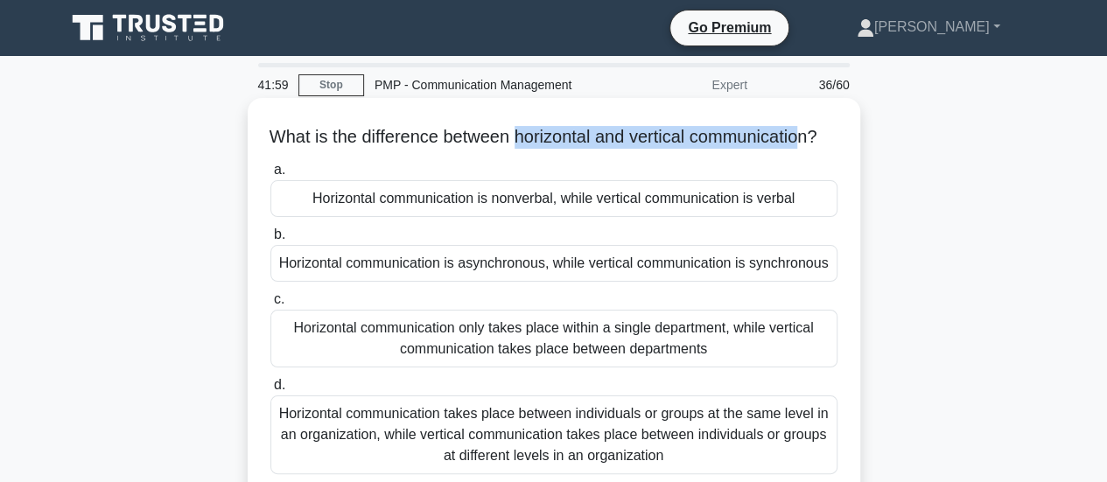
drag, startPoint x: 527, startPoint y: 145, endPoint x: 821, endPoint y: 146, distance: 294.1
click at [821, 146] on h5 "What is the difference between horizontal and vertical communication? .spinner_…" at bounding box center [554, 137] width 571 height 23
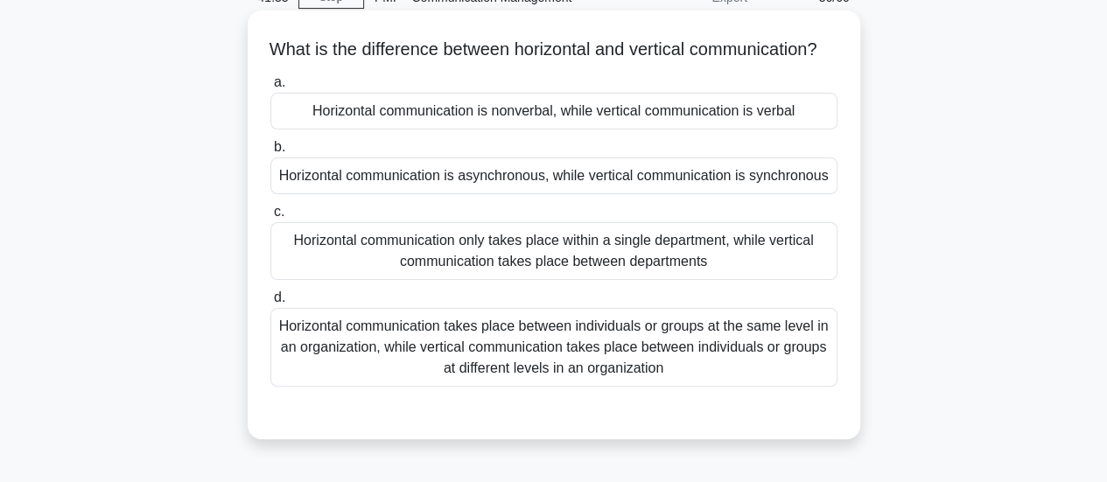
click at [772, 370] on div "Horizontal communication takes place between individuals or groups at the same …" at bounding box center [553, 347] width 567 height 79
click at [270, 304] on input "d. Horizontal communication takes place between individuals or groups at the sa…" at bounding box center [270, 297] width 0 height 11
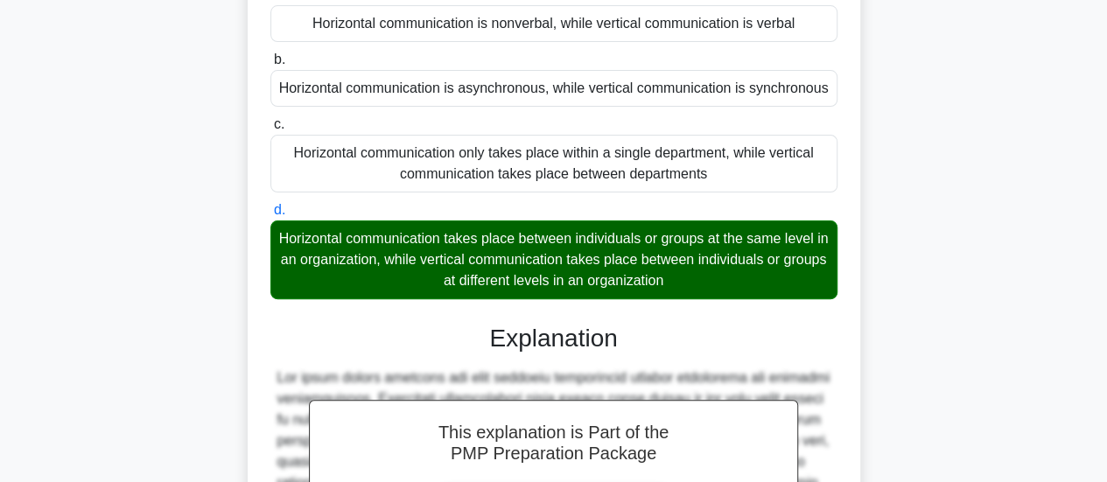
scroll to position [510, 0]
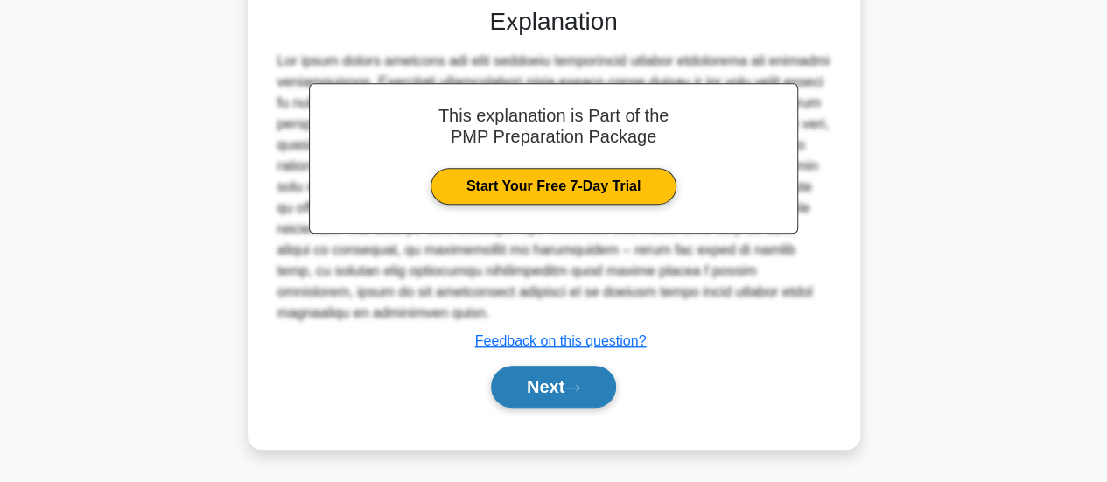
click at [558, 385] on button "Next" at bounding box center [553, 387] width 125 height 42
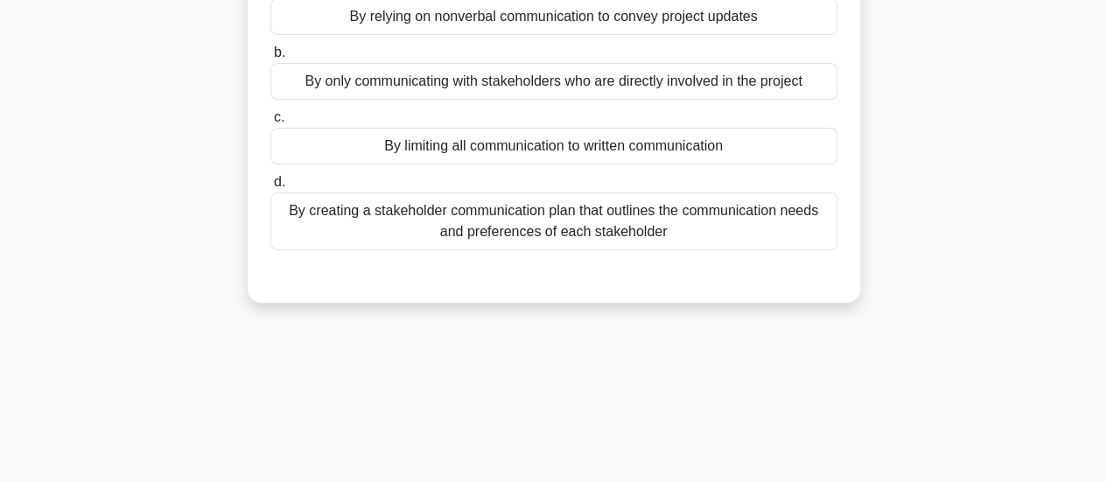
scroll to position [0, 0]
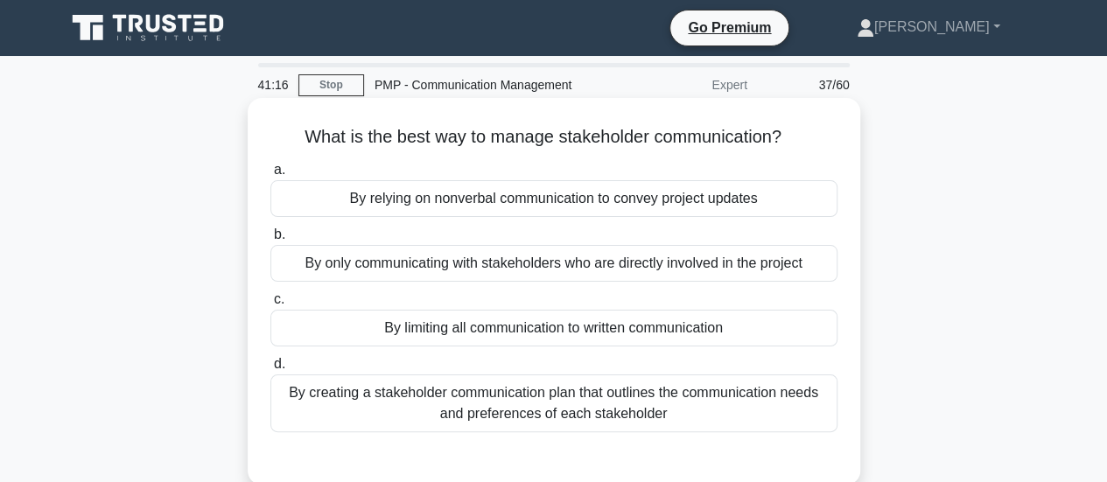
click at [746, 409] on div "By creating a stakeholder communication plan that outlines the communication ne…" at bounding box center [553, 404] width 567 height 58
click at [270, 370] on input "d. By creating a stakeholder communication plan that outlines the communication…" at bounding box center [270, 364] width 0 height 11
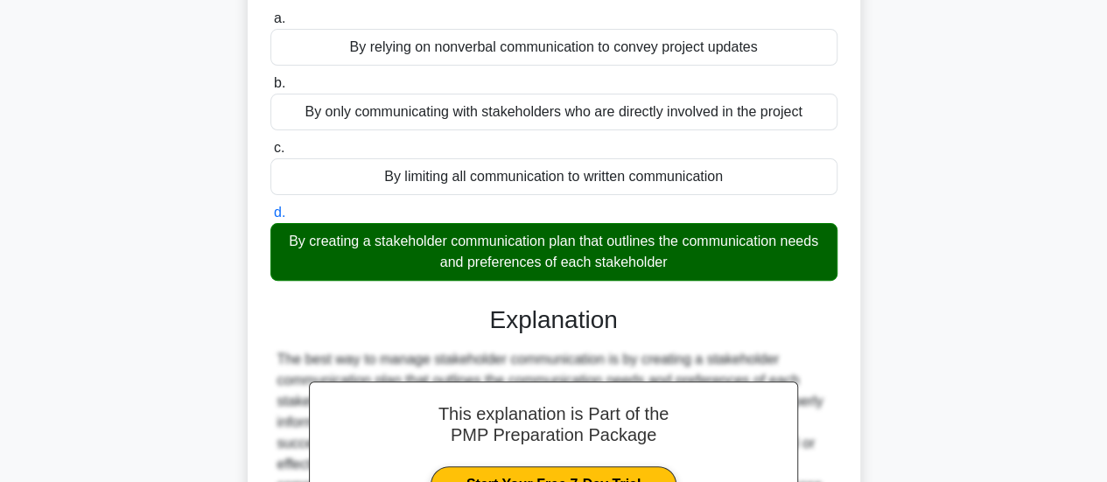
scroll to position [438, 0]
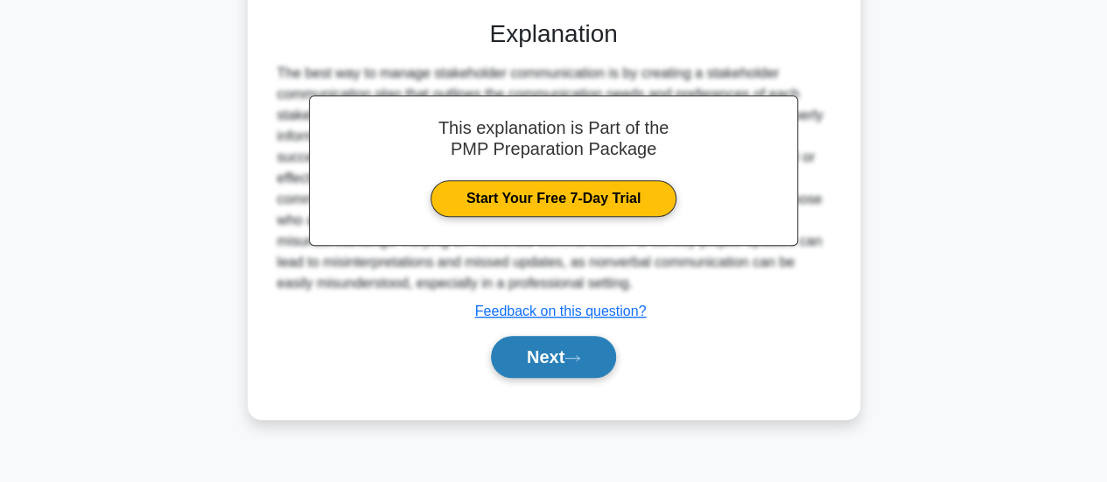
click at [592, 356] on button "Next" at bounding box center [553, 357] width 125 height 42
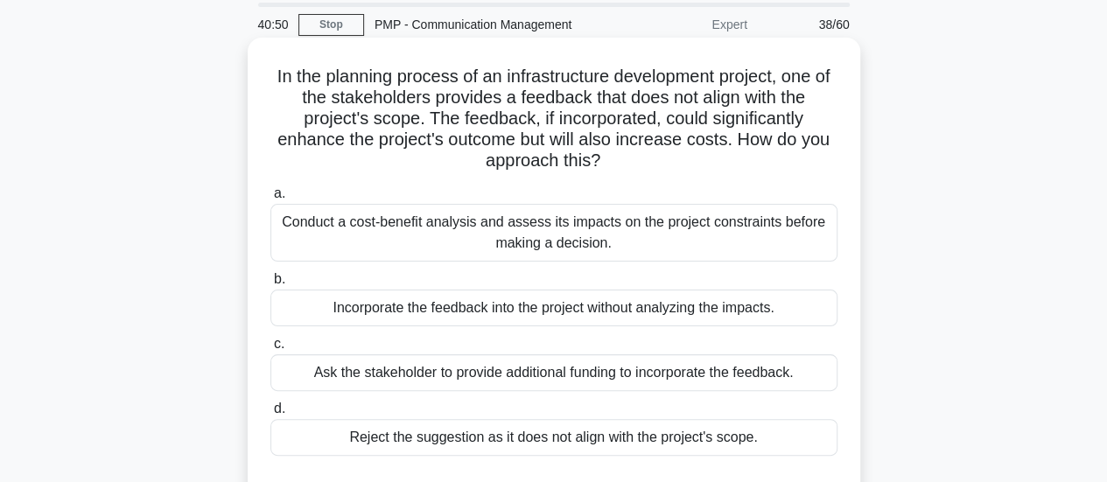
scroll to position [88, 0]
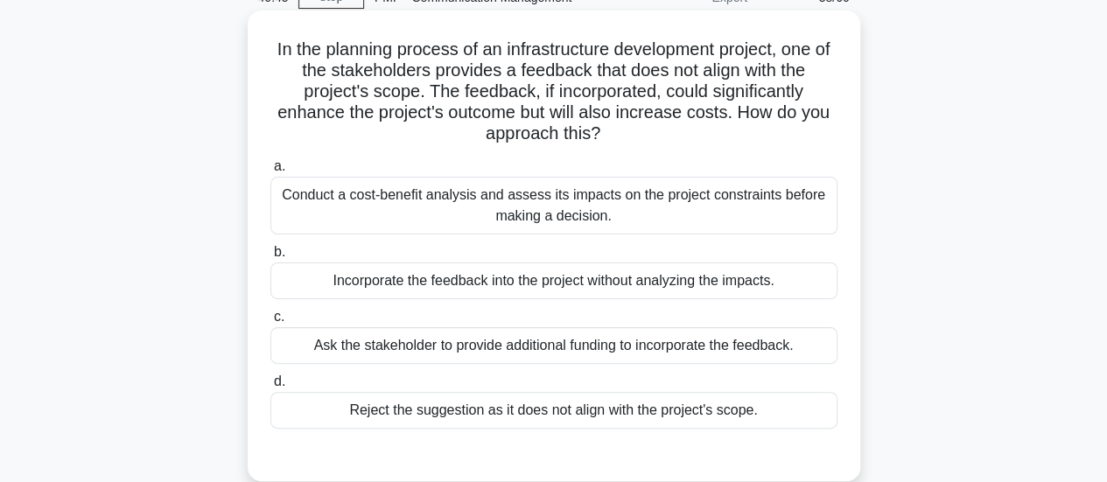
click at [601, 225] on div "Conduct a cost-benefit analysis and assess its impacts on the project constrain…" at bounding box center [553, 206] width 567 height 58
click at [270, 172] on input "a. Conduct a cost-benefit analysis and assess its impacts on the project constr…" at bounding box center [270, 166] width 0 height 11
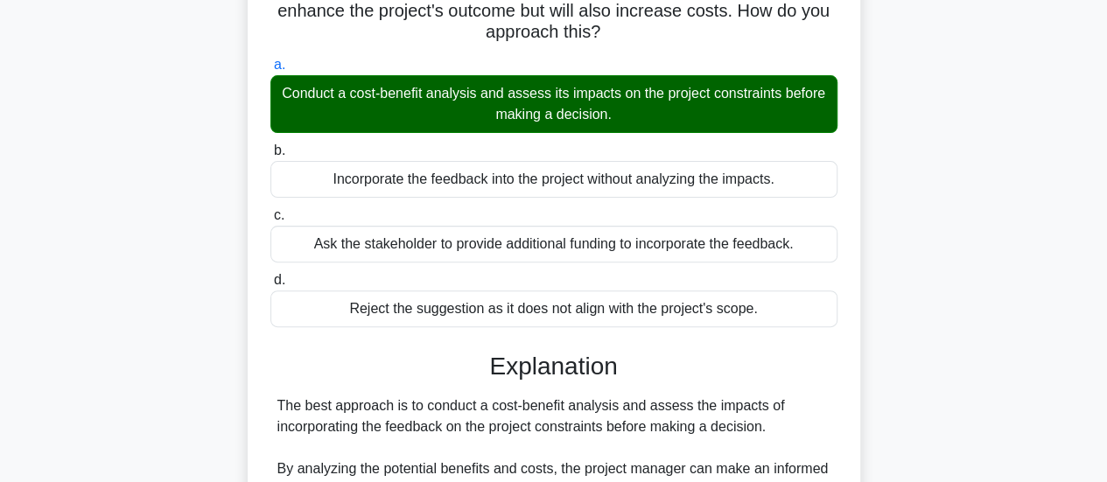
scroll to position [510, 0]
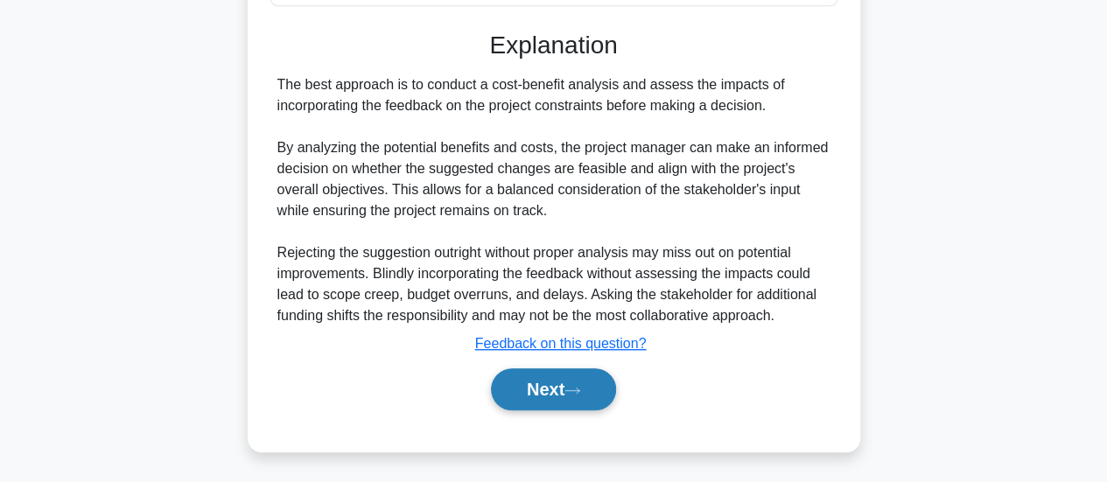
click at [546, 391] on button "Next" at bounding box center [553, 390] width 125 height 42
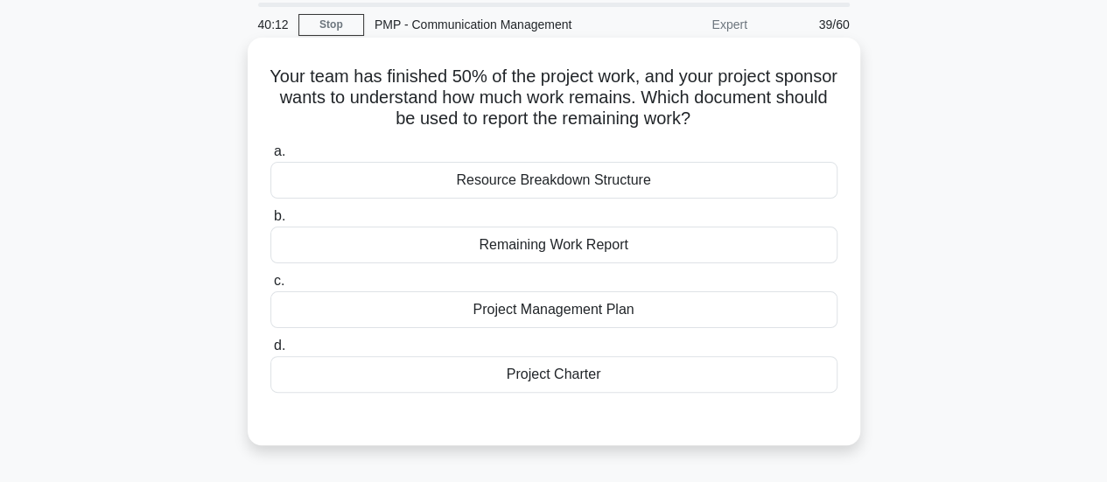
scroll to position [88, 0]
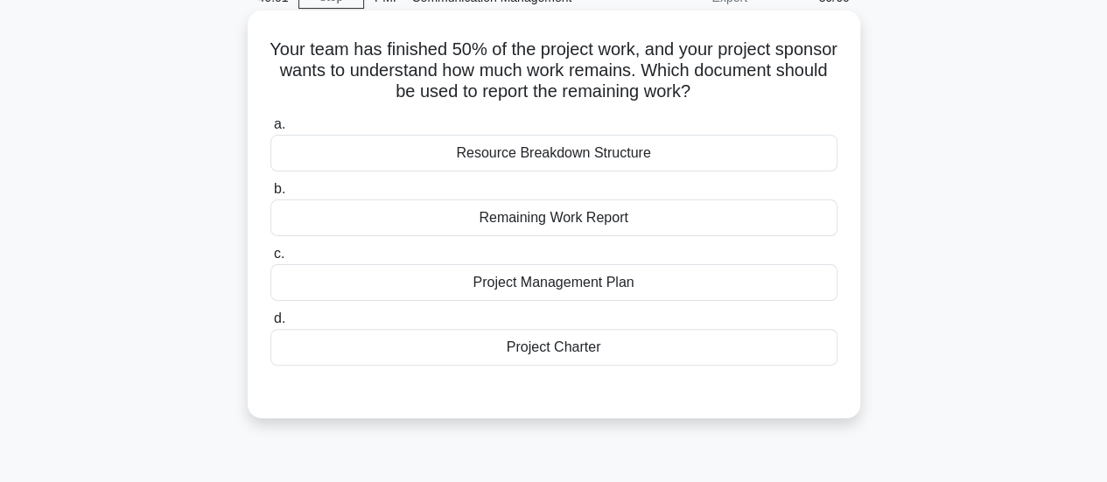
click at [615, 225] on div "Remaining Work Report" at bounding box center [553, 218] width 567 height 37
click at [270, 195] on input "b. Remaining Work Report" at bounding box center [270, 189] width 0 height 11
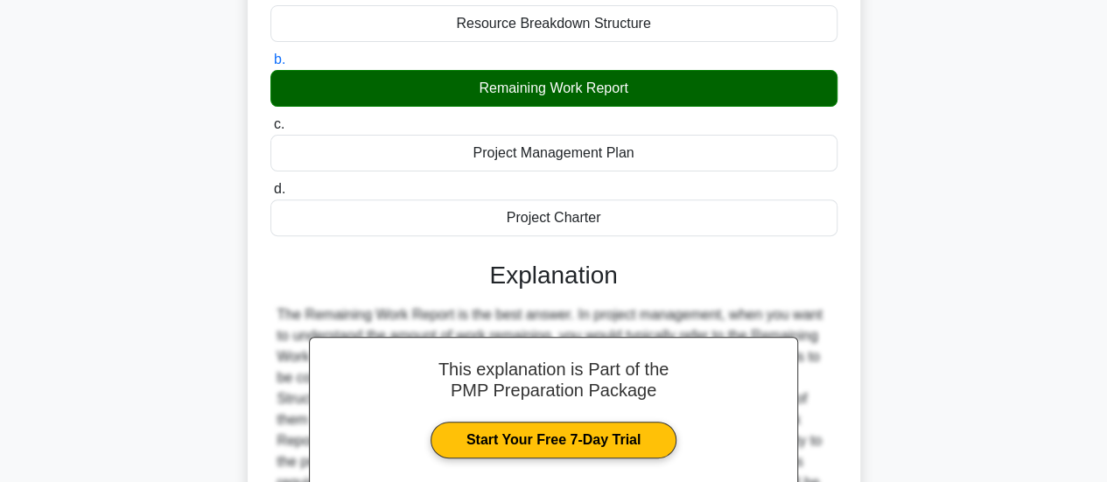
scroll to position [463, 0]
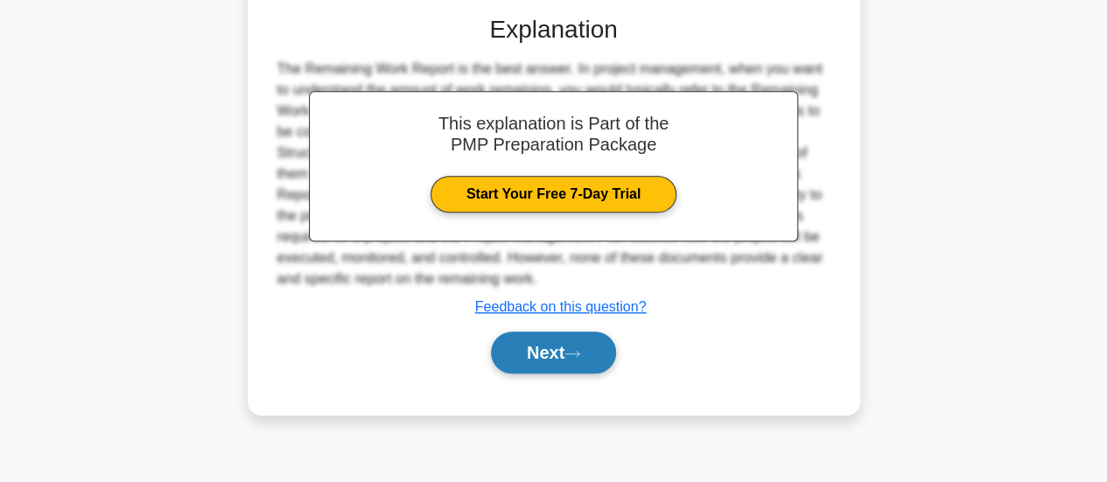
click at [547, 334] on button "Next" at bounding box center [553, 353] width 125 height 42
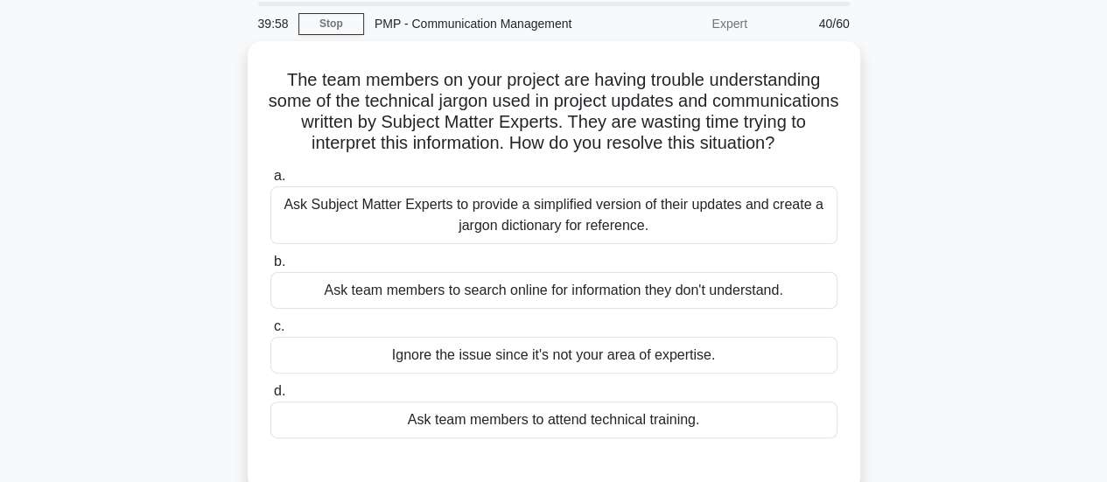
scroll to position [25, 0]
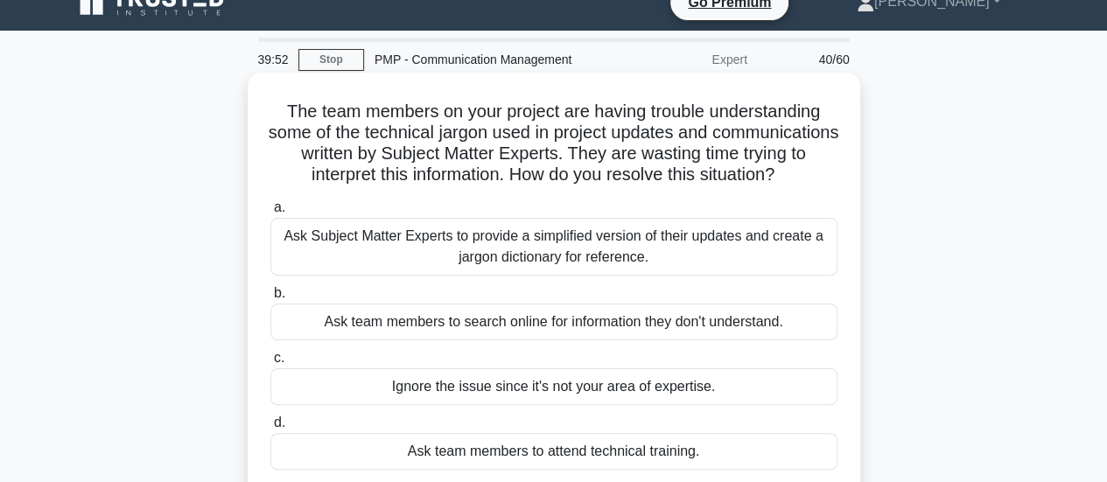
drag, startPoint x: 624, startPoint y: 173, endPoint x: 685, endPoint y: 192, distance: 63.1
click at [685, 186] on h5 "The team members on your project are having trouble understanding some of the t…" at bounding box center [554, 144] width 571 height 86
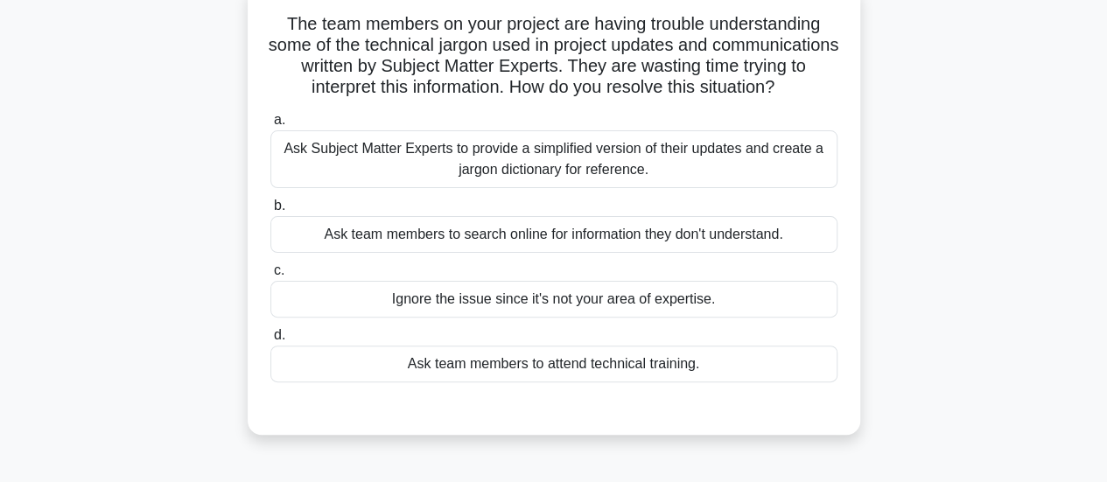
click at [671, 181] on div "Ask Subject Matter Experts to provide a simplified version of their updates and…" at bounding box center [553, 159] width 567 height 58
click at [270, 126] on input "a. Ask Subject Matter Experts to provide a simplified version of their updates …" at bounding box center [270, 120] width 0 height 11
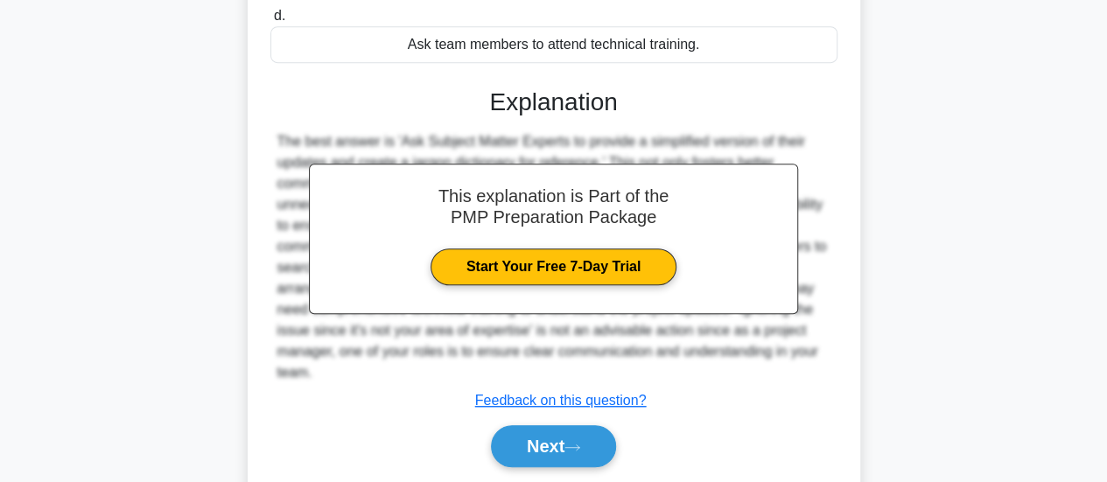
scroll to position [463, 0]
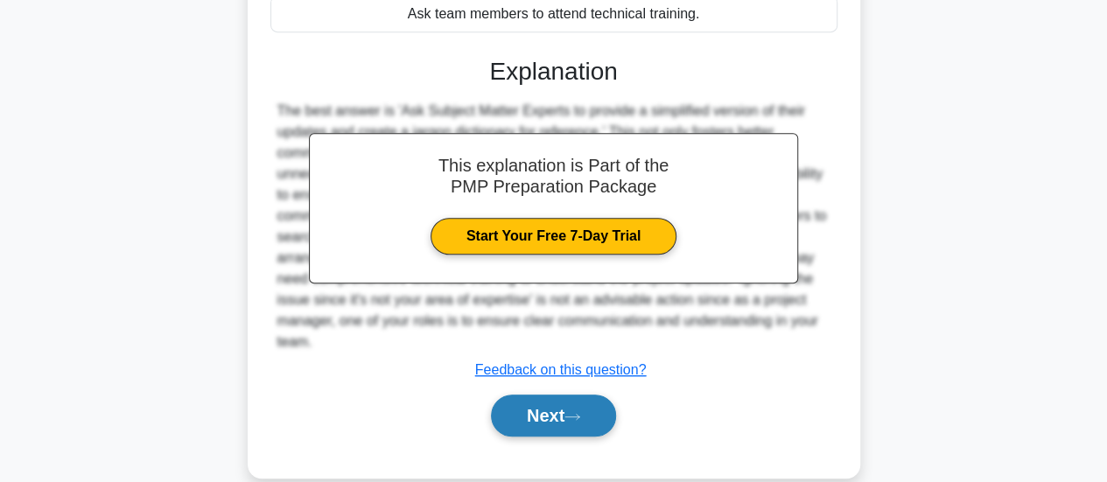
click at [564, 433] on button "Next" at bounding box center [553, 416] width 125 height 42
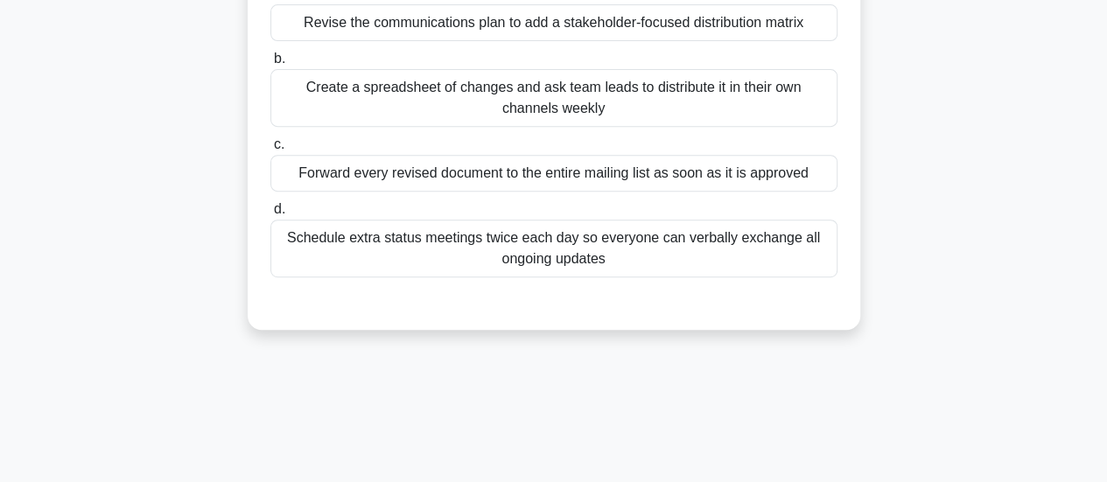
scroll to position [25, 0]
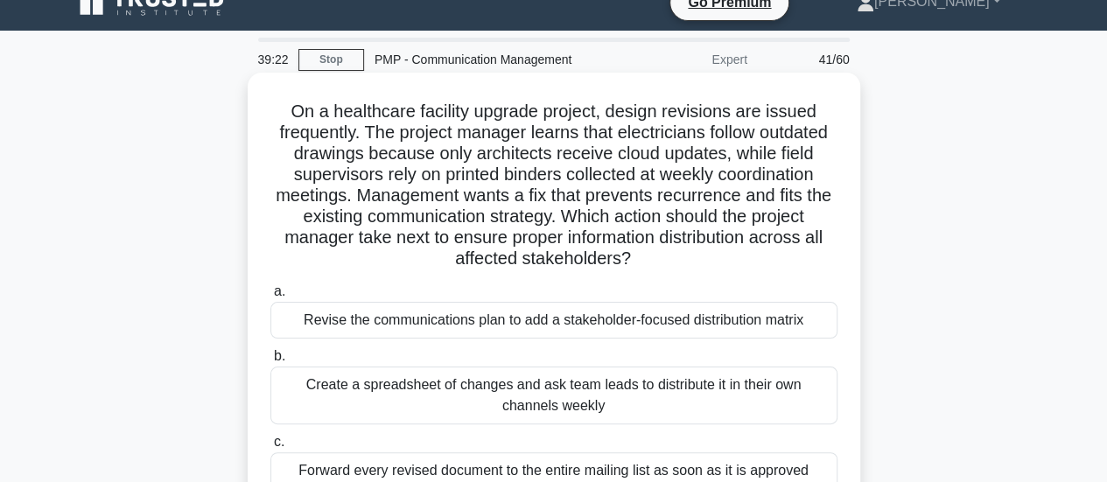
drag, startPoint x: 577, startPoint y: 218, endPoint x: 739, endPoint y: 251, distance: 165.3
click at [739, 251] on h5 "On a healthcare facility upgrade project, design revisions are issued frequentl…" at bounding box center [554, 186] width 571 height 170
click at [709, 284] on label "a. Revise the communications plan to add a stakeholder-focused distribution mat…" at bounding box center [553, 310] width 567 height 58
click at [270, 286] on input "a. Revise the communications plan to add a stakeholder-focused distribution mat…" at bounding box center [270, 291] width 0 height 11
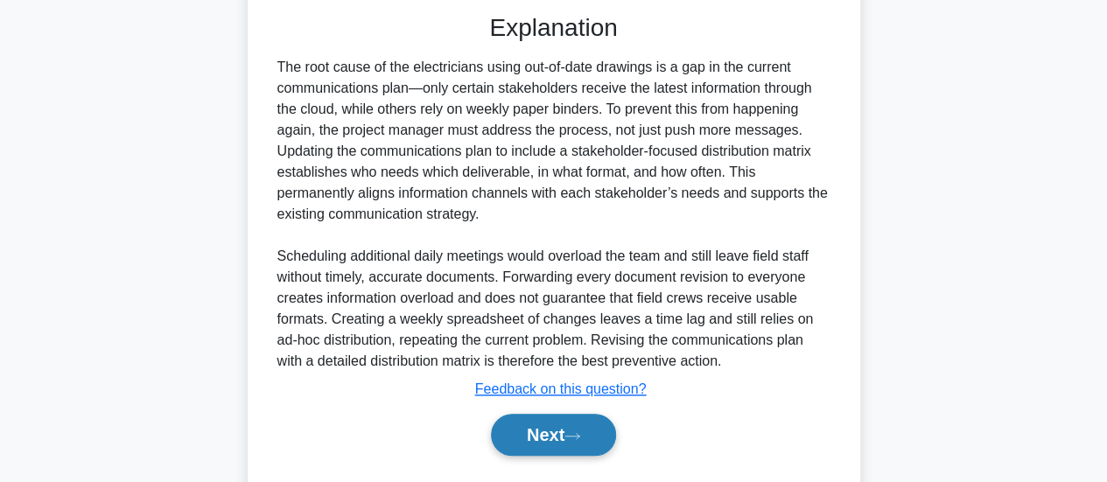
scroll to position [638, 0]
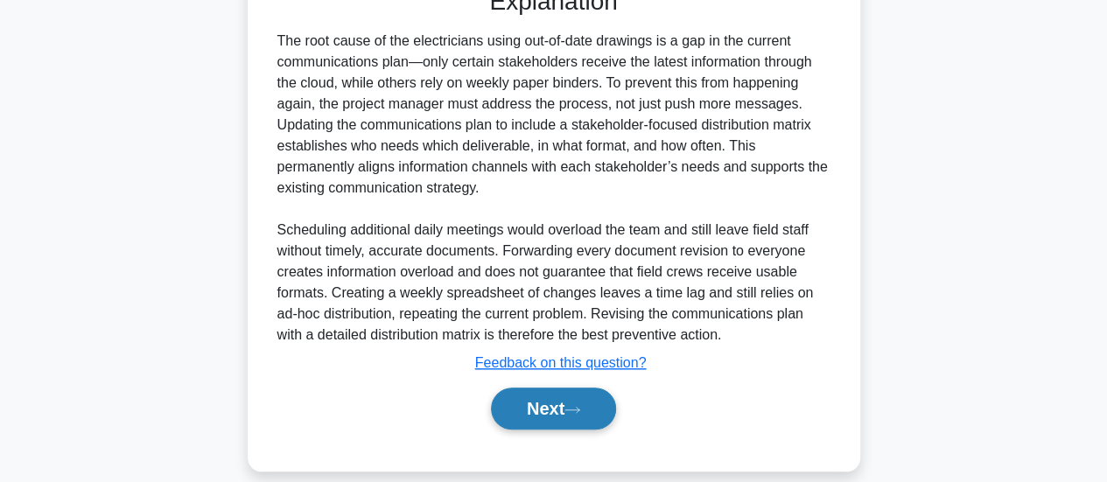
click at [579, 415] on button "Next" at bounding box center [553, 409] width 125 height 42
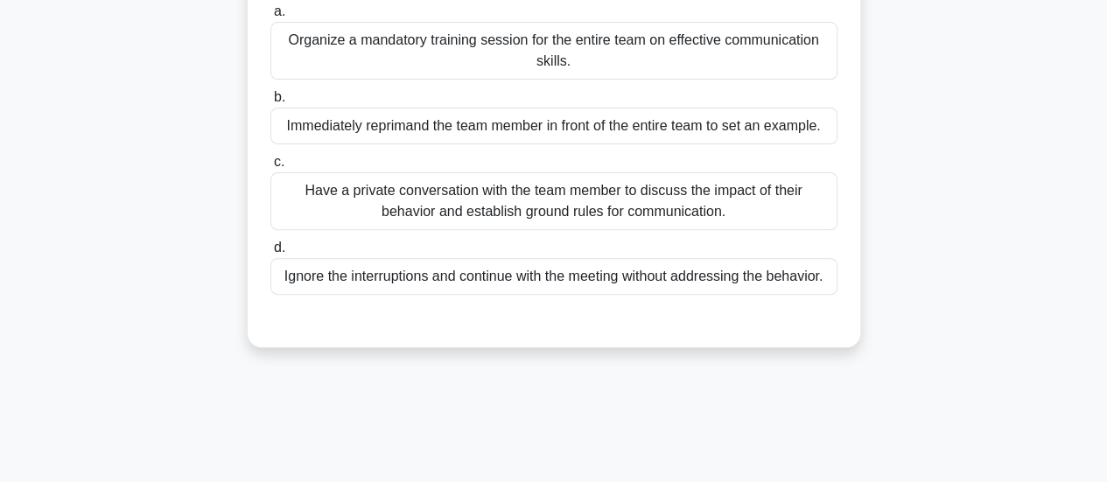
scroll to position [0, 0]
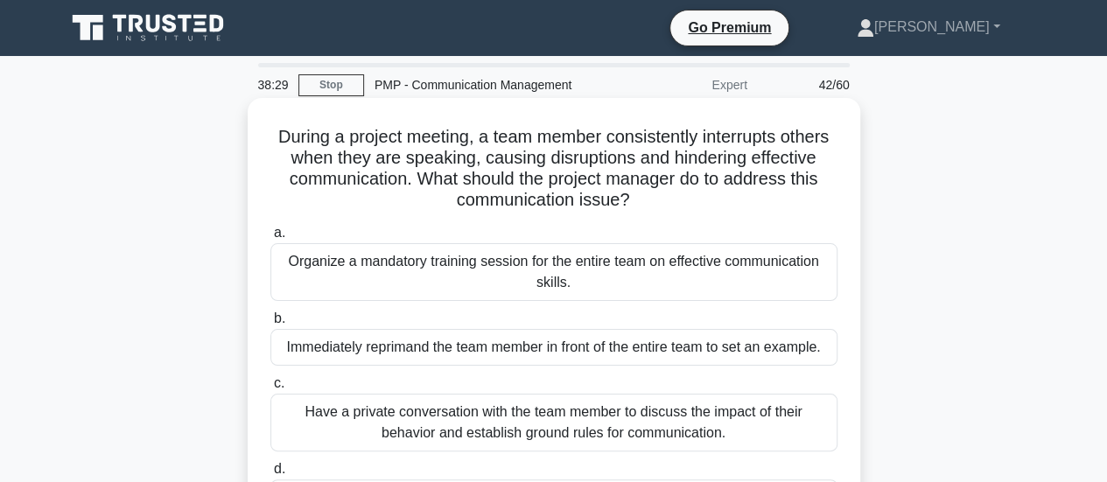
drag, startPoint x: 507, startPoint y: 173, endPoint x: 714, endPoint y: 192, distance: 208.3
click at [714, 192] on h5 "During a project meeting, a team member consistently interrupts others when the…" at bounding box center [554, 169] width 571 height 86
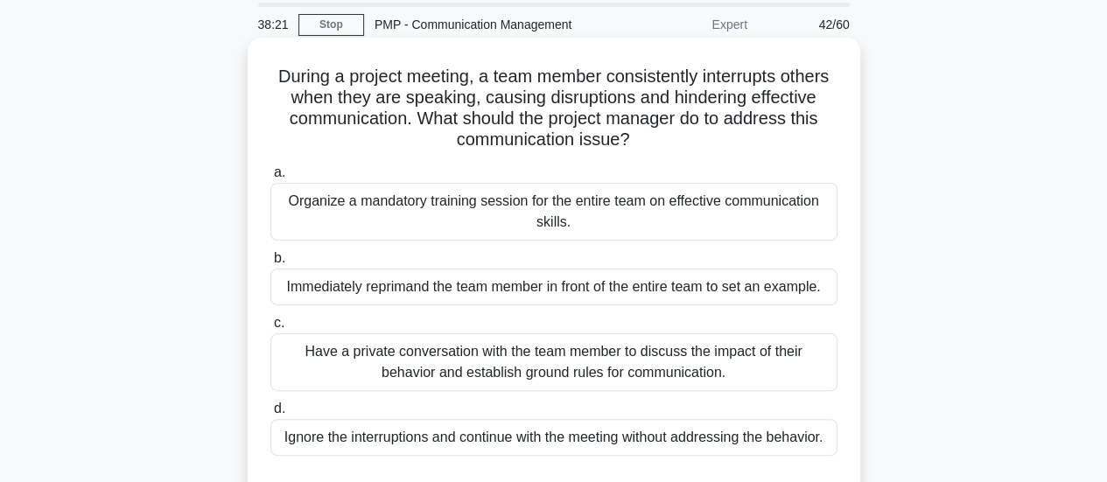
scroll to position [88, 0]
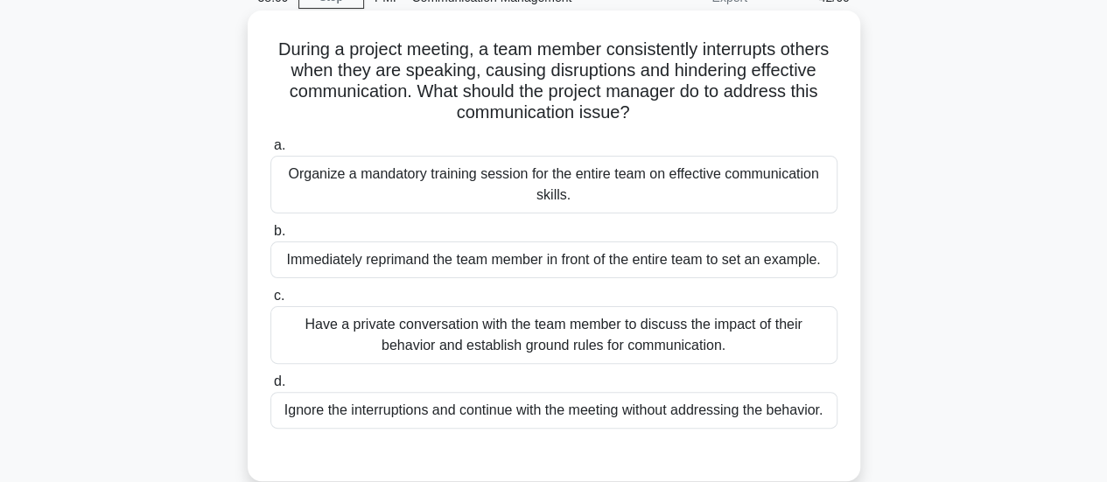
click at [544, 348] on div "Have a private conversation with the team member to discuss the impact of their…" at bounding box center [553, 335] width 567 height 58
click at [270, 302] on input "c. Have a private conversation with the team member to discuss the impact of th…" at bounding box center [270, 296] width 0 height 11
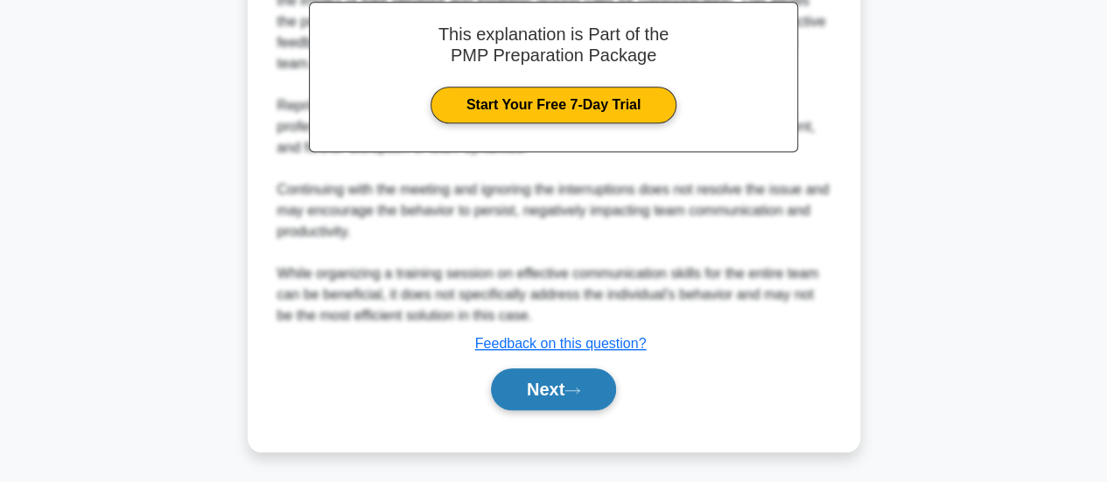
click at [572, 397] on button "Next" at bounding box center [553, 390] width 125 height 42
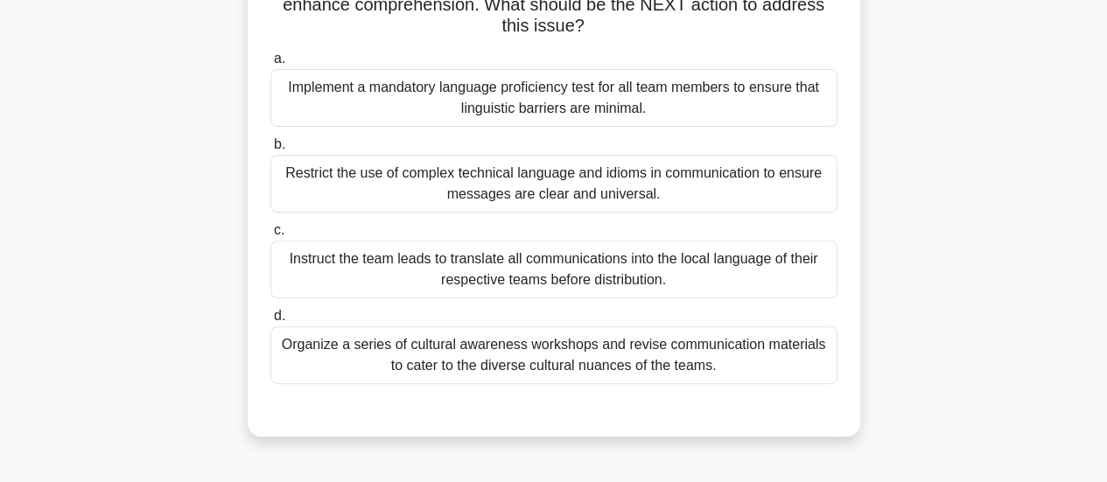
scroll to position [25, 0]
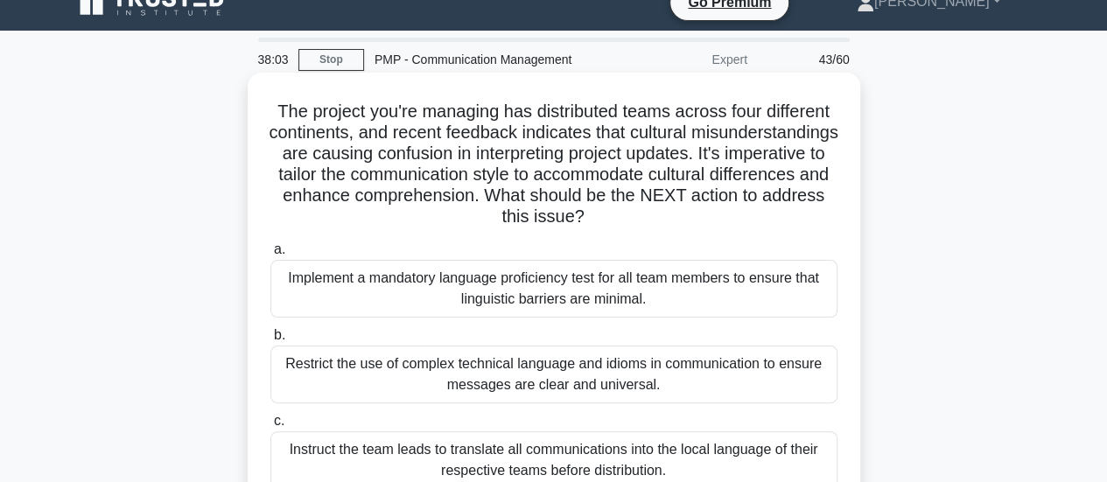
drag, startPoint x: 787, startPoint y: 197, endPoint x: 811, endPoint y: 221, distance: 34.0
click at [811, 221] on h5 "The project you're managing has distributed teams across four different contine…" at bounding box center [554, 165] width 571 height 128
drag, startPoint x: 436, startPoint y: 179, endPoint x: 749, endPoint y: 214, distance: 315.4
click at [749, 214] on h5 "The project you're managing has distributed teams across four different contine…" at bounding box center [554, 165] width 571 height 128
click at [647, 213] on h5 "The project you're managing has distributed teams across four different contine…" at bounding box center [554, 165] width 571 height 128
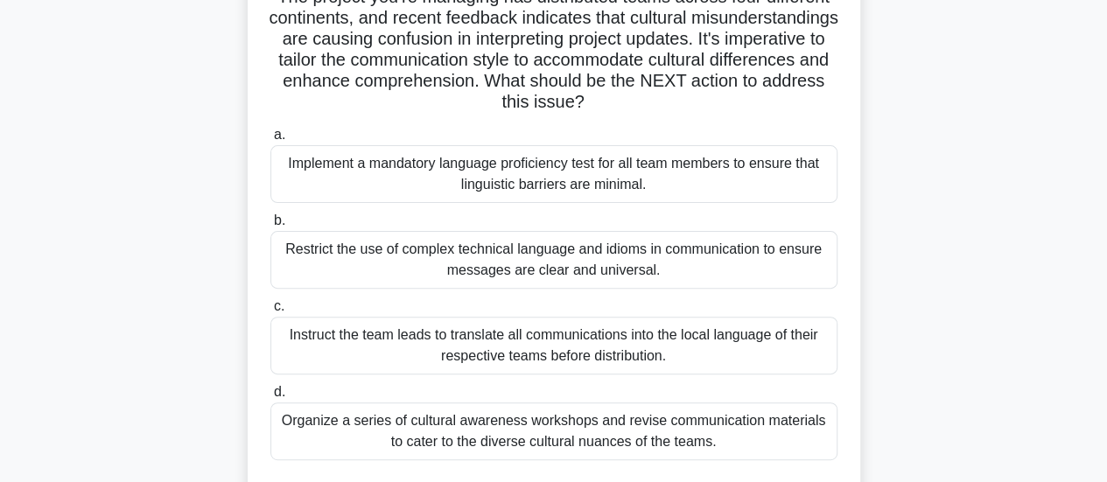
scroll to position [113, 0]
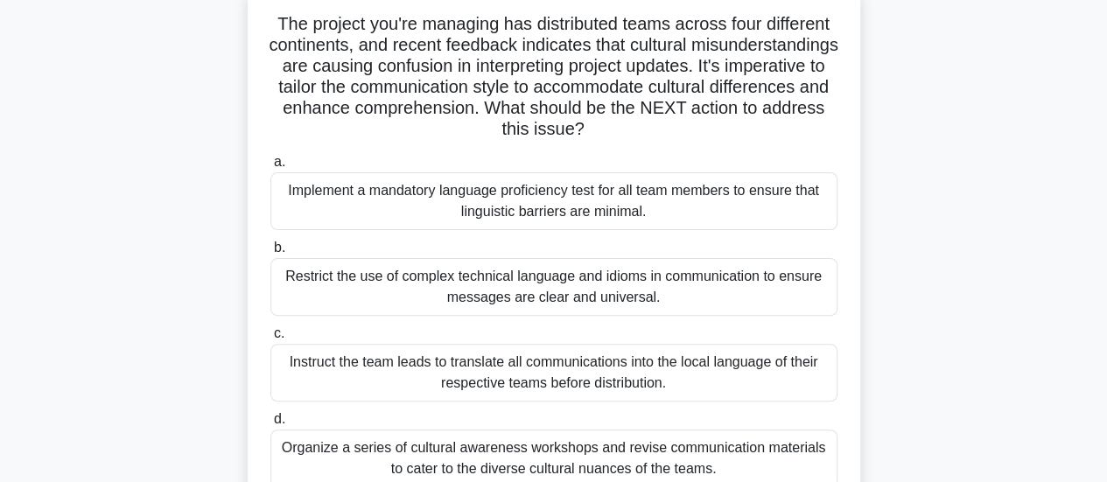
click at [589, 298] on div "Restrict the use of complex technical language and idioms in communication to e…" at bounding box center [553, 287] width 567 height 58
click at [270, 254] on input "b. Restrict the use of complex technical language and idioms in communication t…" at bounding box center [270, 247] width 0 height 11
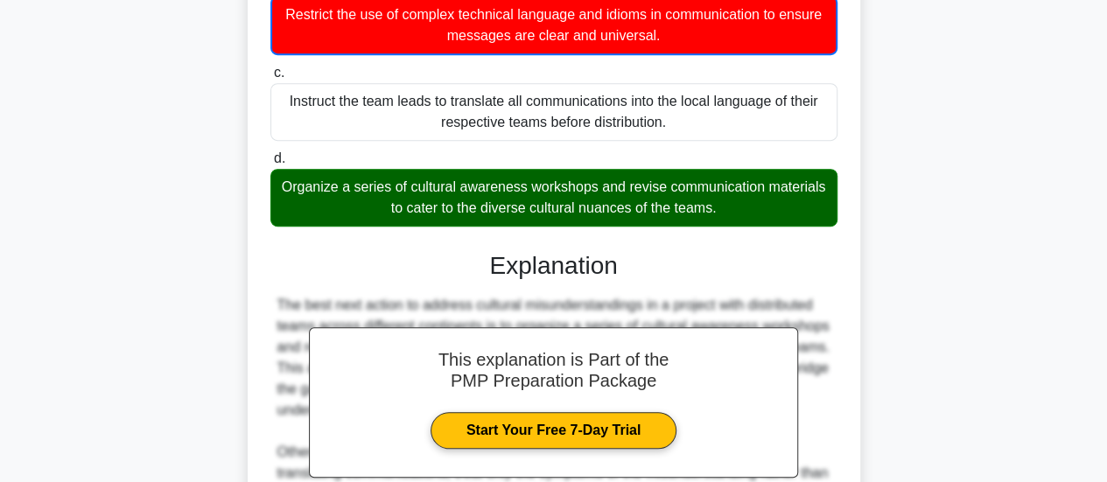
scroll to position [639, 0]
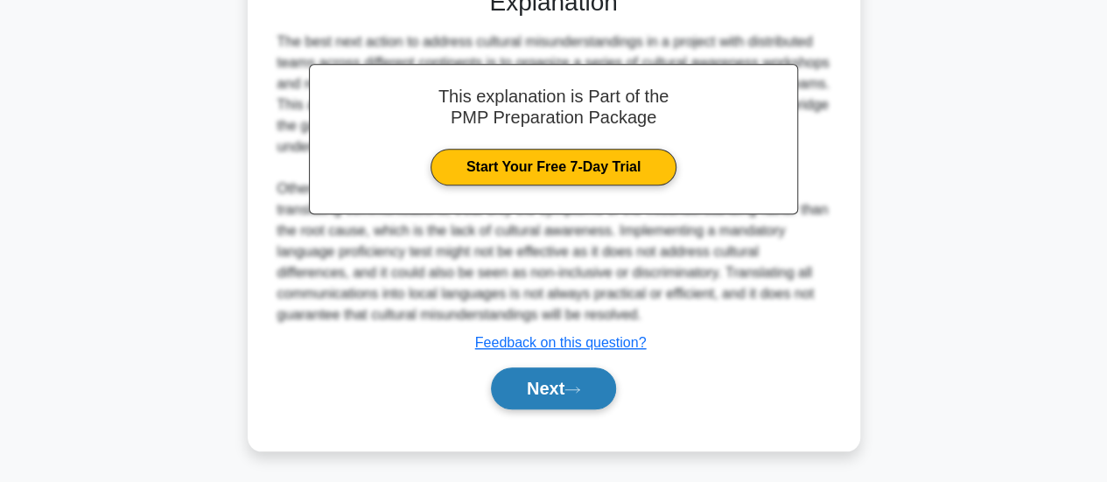
click at [564, 398] on button "Next" at bounding box center [553, 389] width 125 height 42
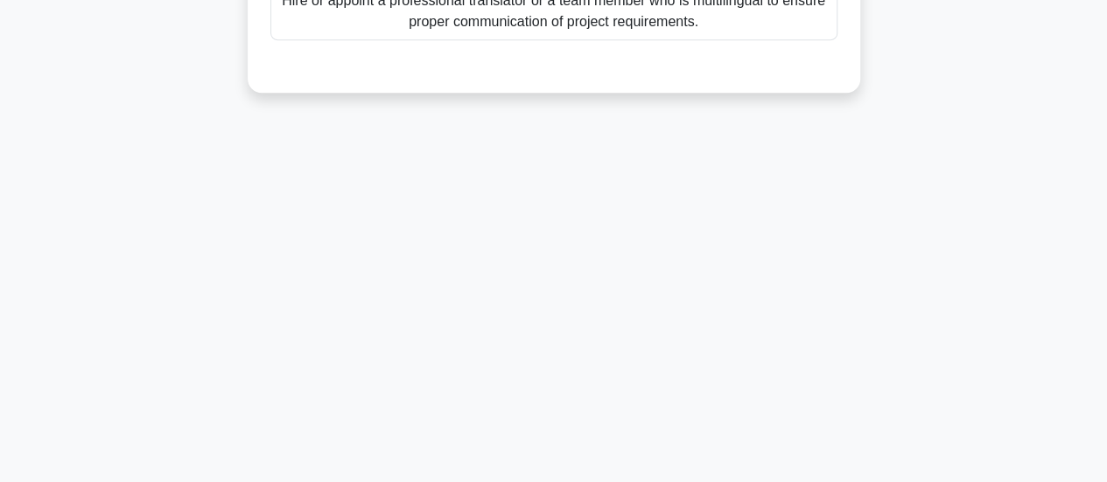
scroll to position [0, 0]
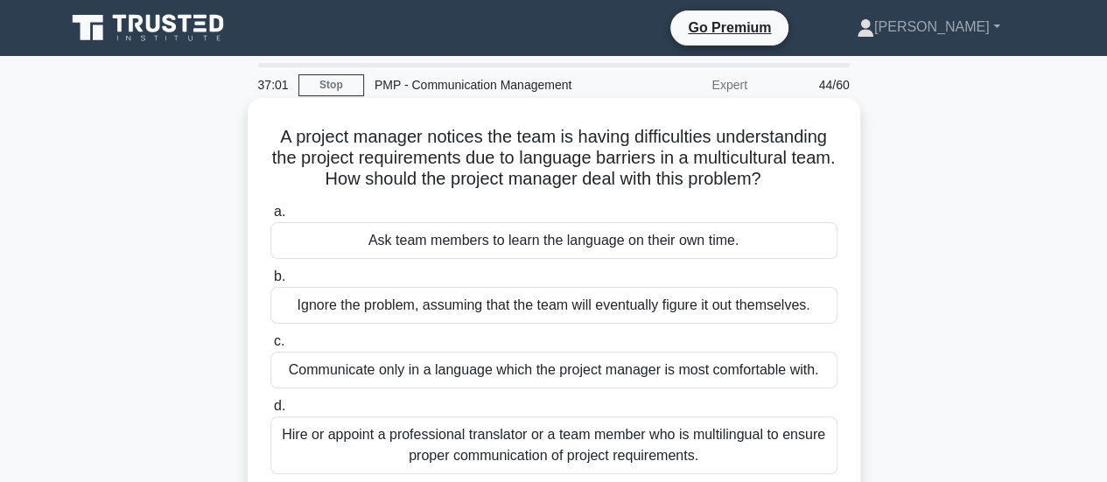
drag, startPoint x: 363, startPoint y: 184, endPoint x: 798, endPoint y: 193, distance: 435.1
click at [798, 193] on div "A project manager notices the team is having difficulties understanding the pro…" at bounding box center [554, 312] width 599 height 415
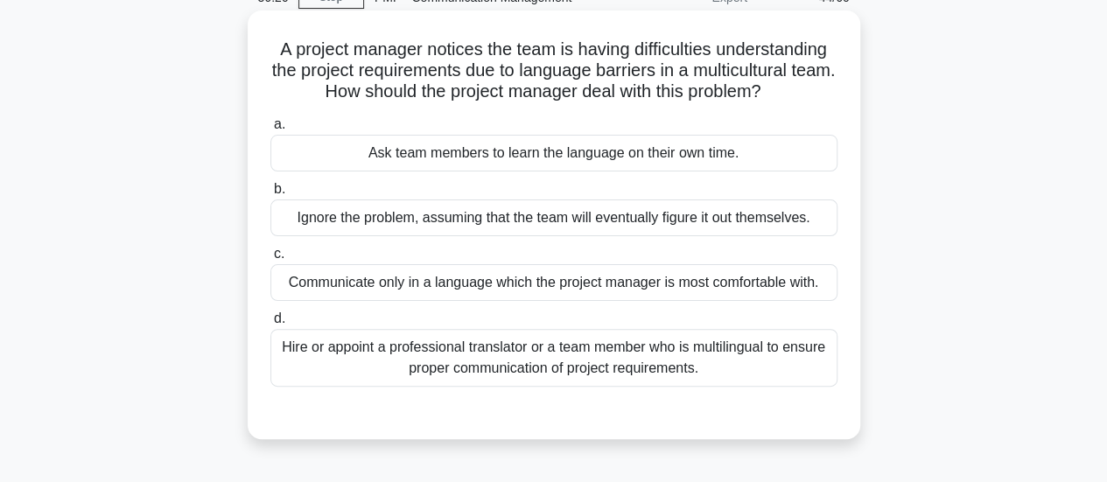
click at [574, 374] on div "Hire or appoint a professional translator or a team member who is multilingual …" at bounding box center [553, 358] width 567 height 58
click at [270, 325] on input "d. Hire or appoint a professional translator or a team member who is multilingu…" at bounding box center [270, 318] width 0 height 11
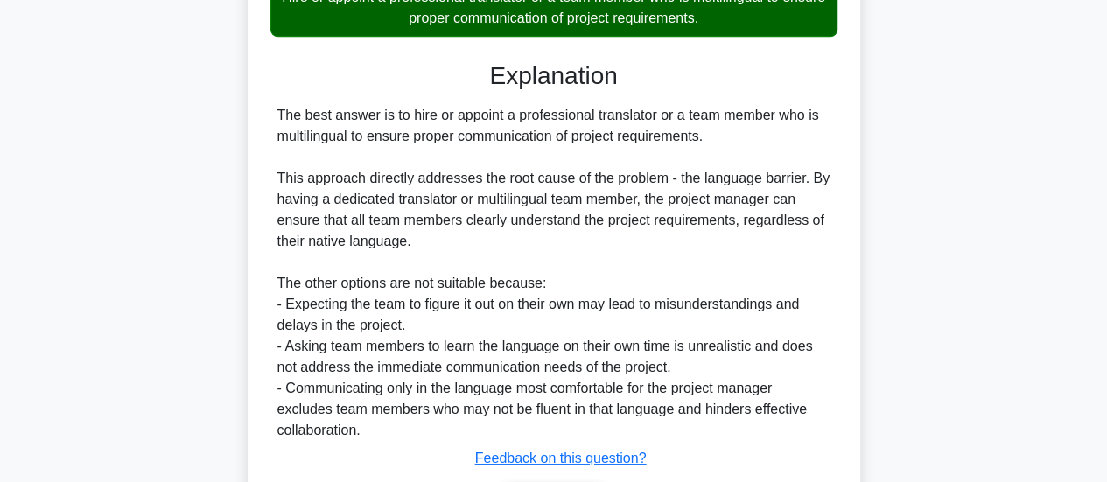
scroll to position [552, 0]
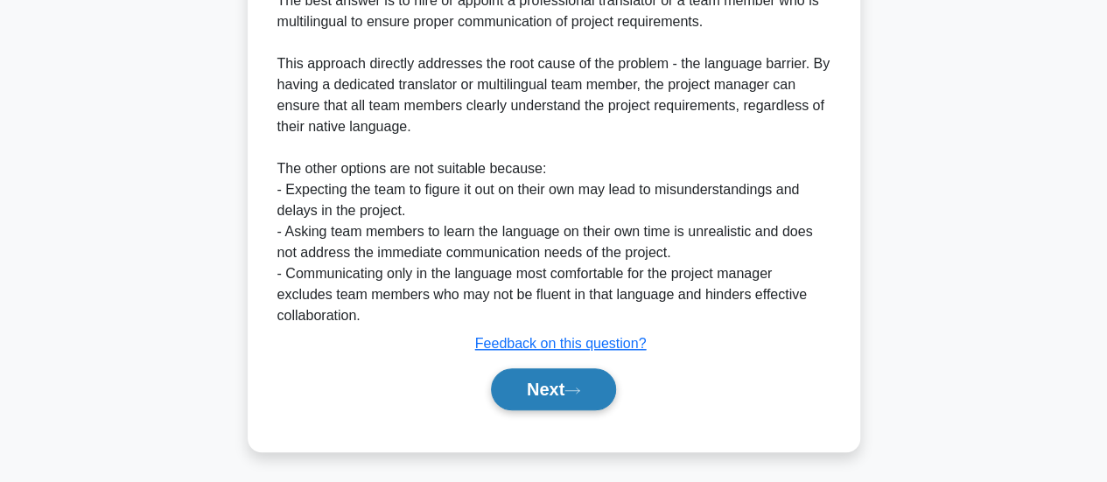
click at [527, 379] on button "Next" at bounding box center [553, 390] width 125 height 42
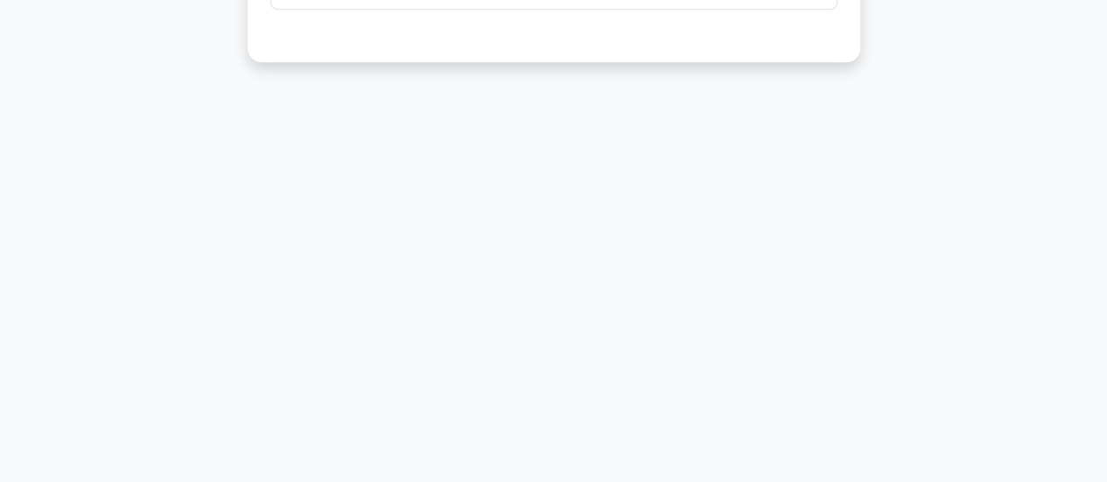
scroll to position [25, 0]
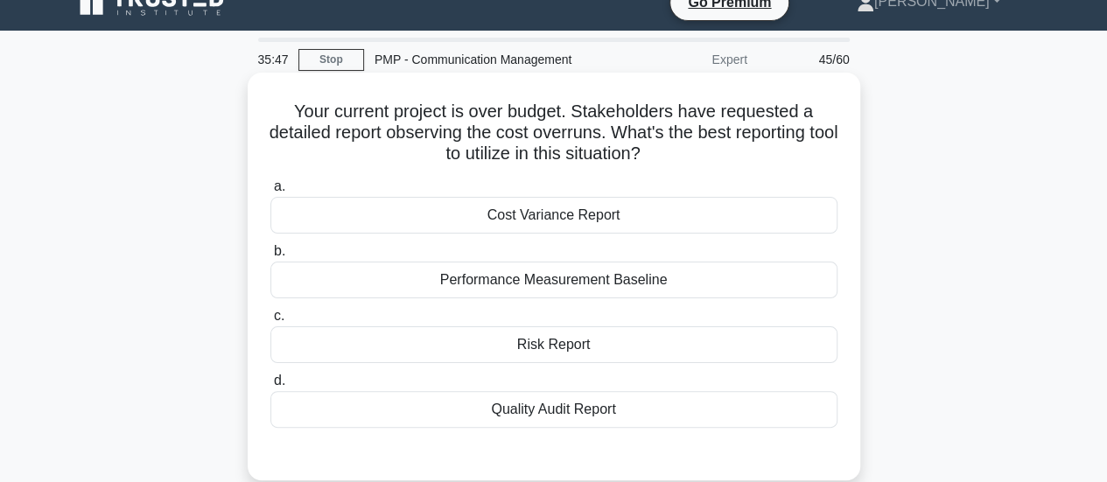
click at [549, 226] on div "Cost Variance Report" at bounding box center [553, 215] width 567 height 37
click at [270, 193] on input "a. Cost Variance Report" at bounding box center [270, 186] width 0 height 11
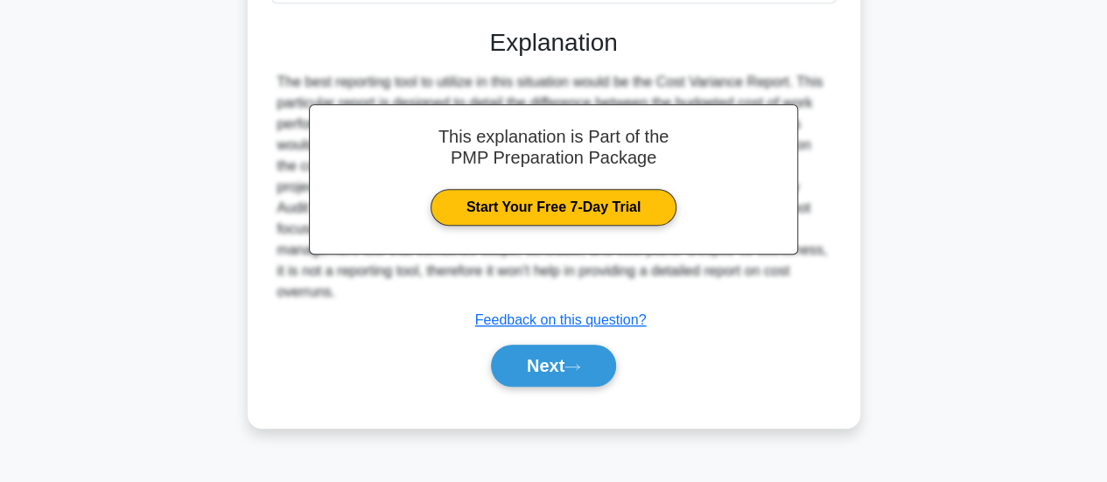
scroll to position [463, 0]
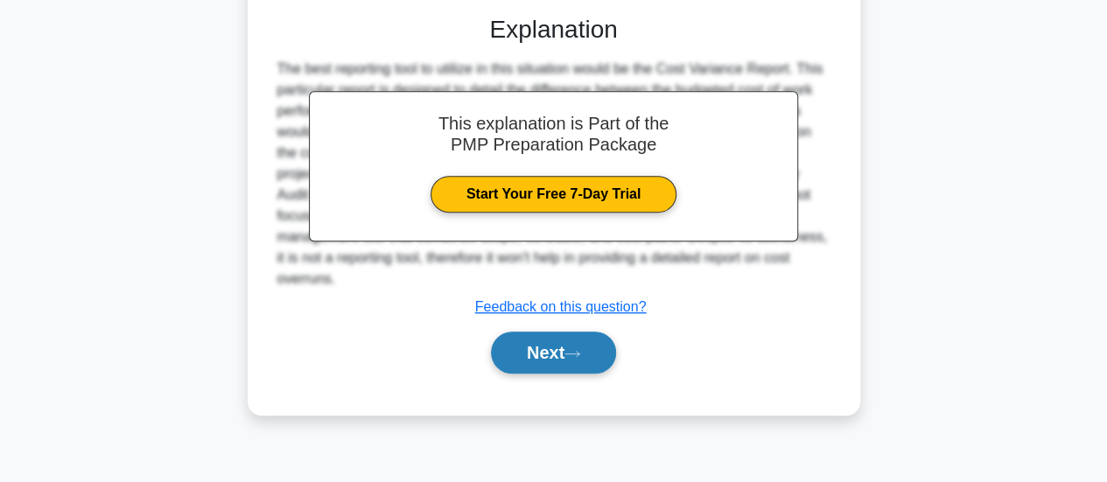
click at [530, 332] on button "Next" at bounding box center [553, 353] width 125 height 42
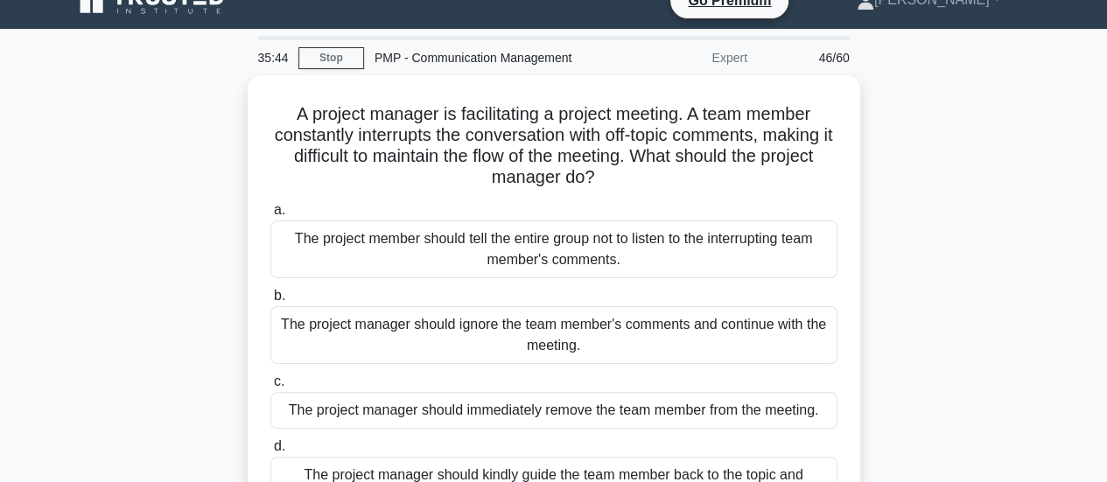
scroll to position [25, 0]
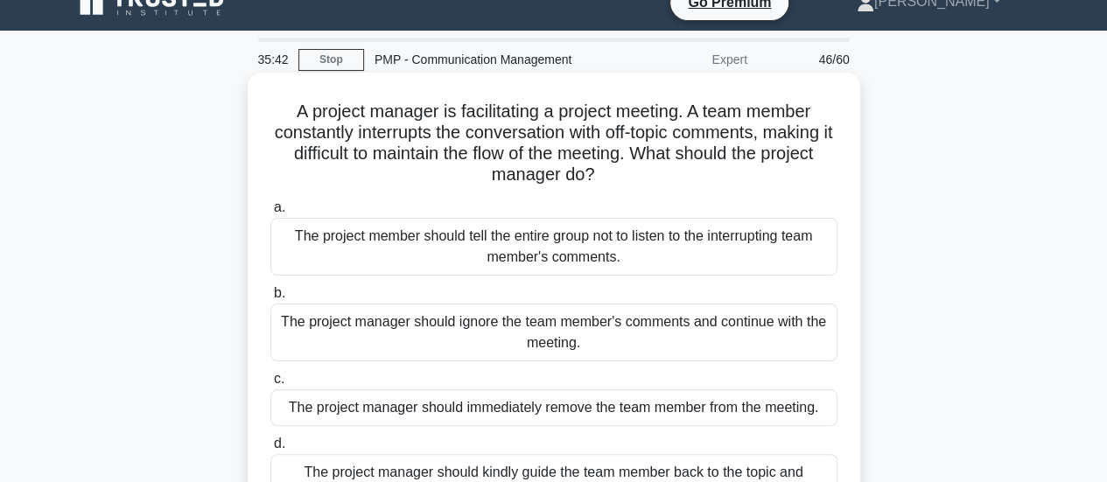
drag, startPoint x: 650, startPoint y: 150, endPoint x: 656, endPoint y: 185, distance: 35.4
click at [656, 185] on h5 "A project manager is facilitating a project meeting. A team member constantly i…" at bounding box center [554, 144] width 571 height 86
click at [284, 109] on h5 "A project manager is facilitating a project meeting. A team member constantly i…" at bounding box center [554, 144] width 571 height 86
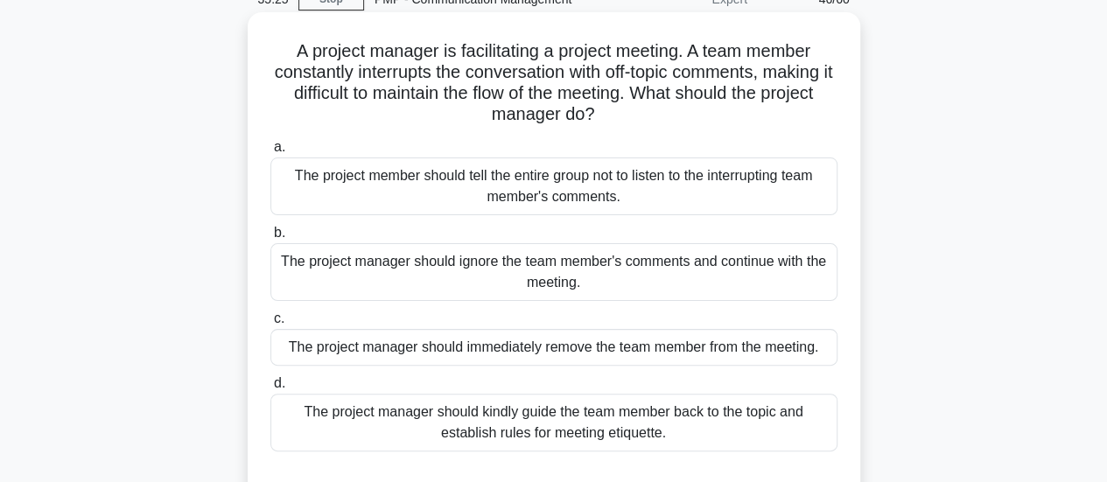
scroll to position [113, 0]
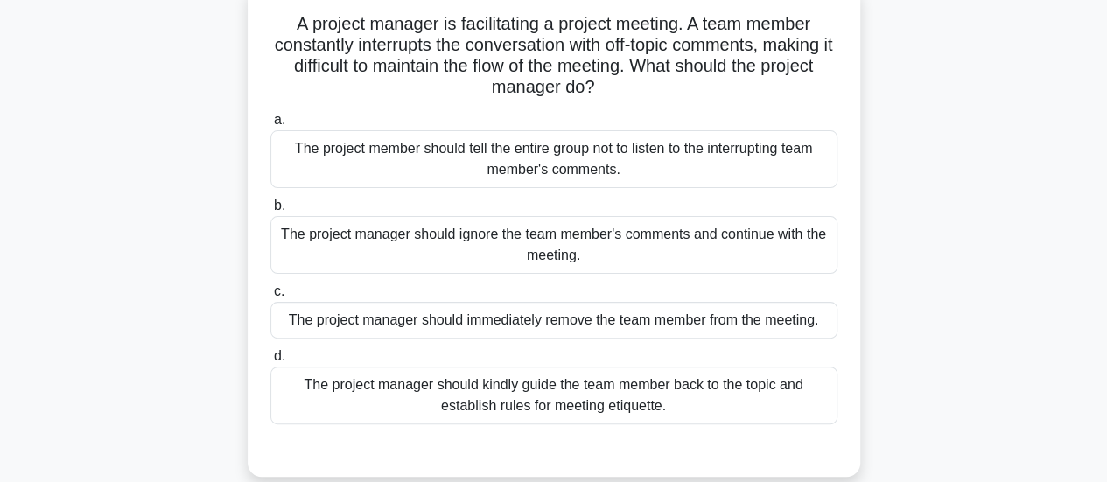
click at [593, 410] on div "The project manager should kindly guide the team member back to the topic and e…" at bounding box center [553, 396] width 567 height 58
click at [270, 362] on input "d. The project manager should kindly guide the team member back to the topic an…" at bounding box center [270, 356] width 0 height 11
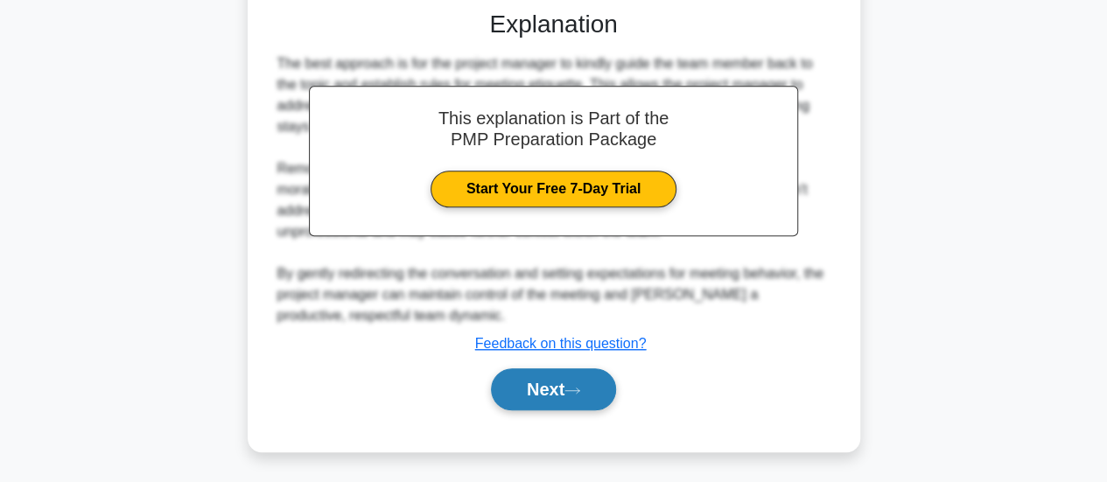
click at [582, 393] on button "Next" at bounding box center [553, 390] width 125 height 42
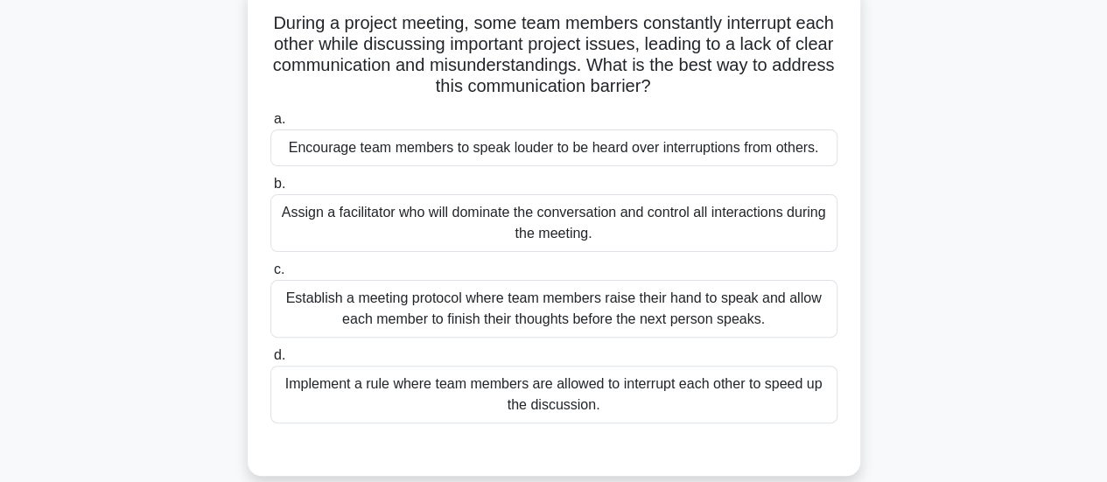
scroll to position [88, 0]
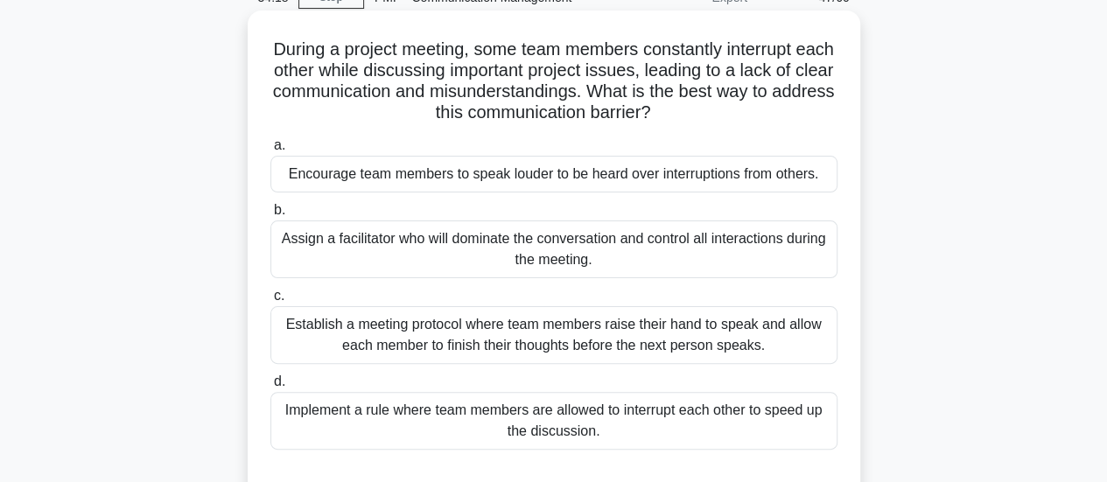
click at [469, 332] on div "Establish a meeting protocol where team members raise their hand to speak and a…" at bounding box center [553, 335] width 567 height 58
click at [270, 302] on input "c. Establish a meeting protocol where team members raise their hand to speak an…" at bounding box center [270, 296] width 0 height 11
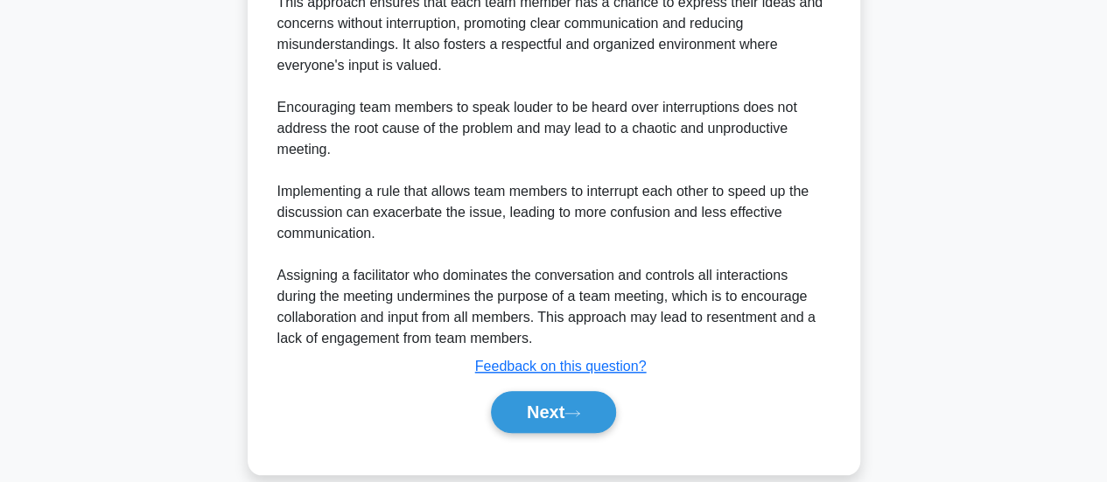
scroll to position [741, 0]
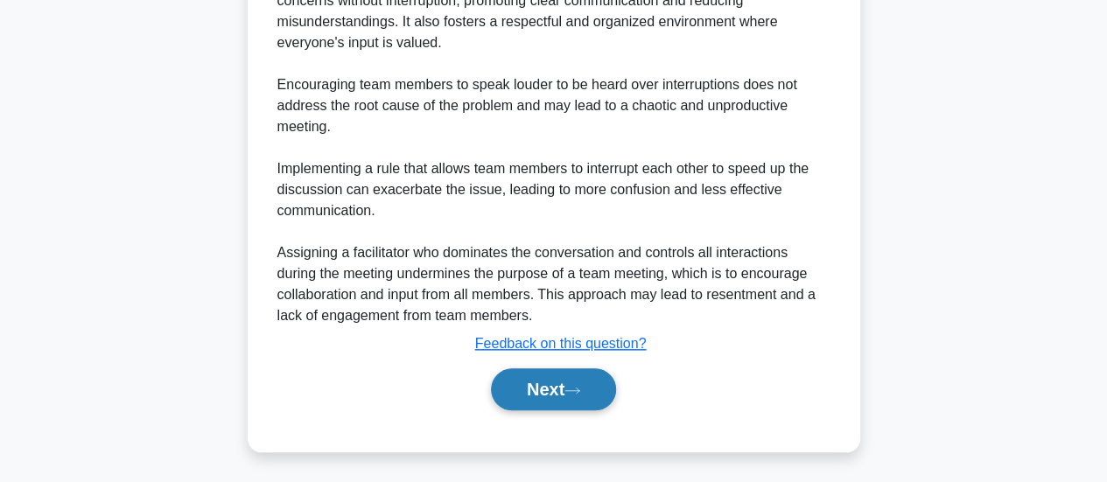
click at [571, 381] on button "Next" at bounding box center [553, 390] width 125 height 42
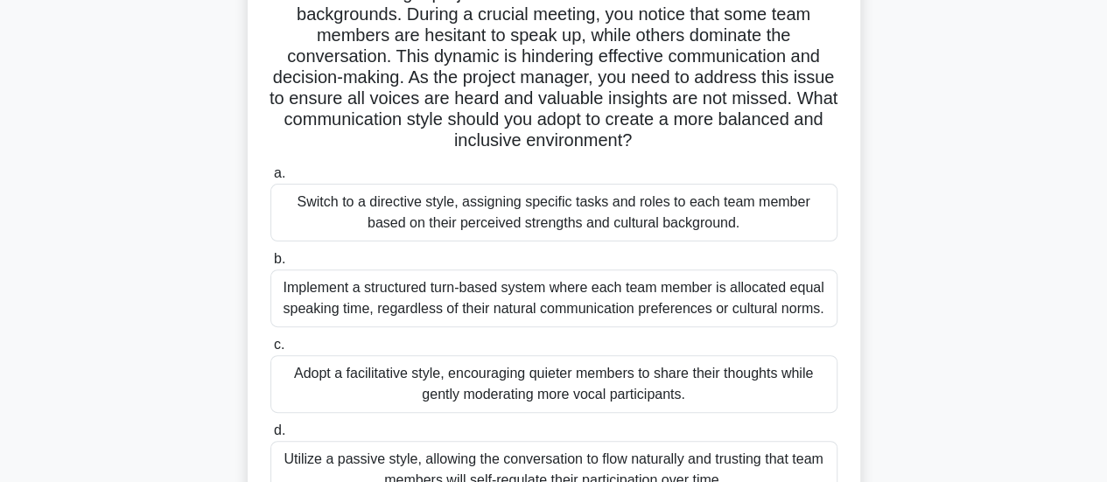
scroll to position [175, 0]
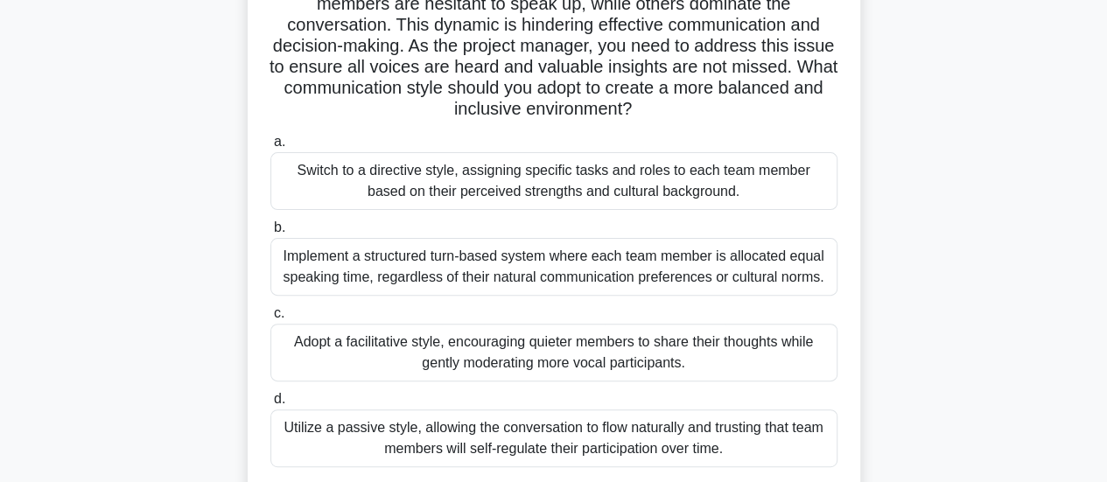
click at [665, 367] on div "Adopt a facilitative style, encouraging quieter members to share their thoughts…" at bounding box center [553, 353] width 567 height 58
click at [270, 320] on input "c. Adopt a facilitative style, encouraging quieter members to share their thoug…" at bounding box center [270, 313] width 0 height 11
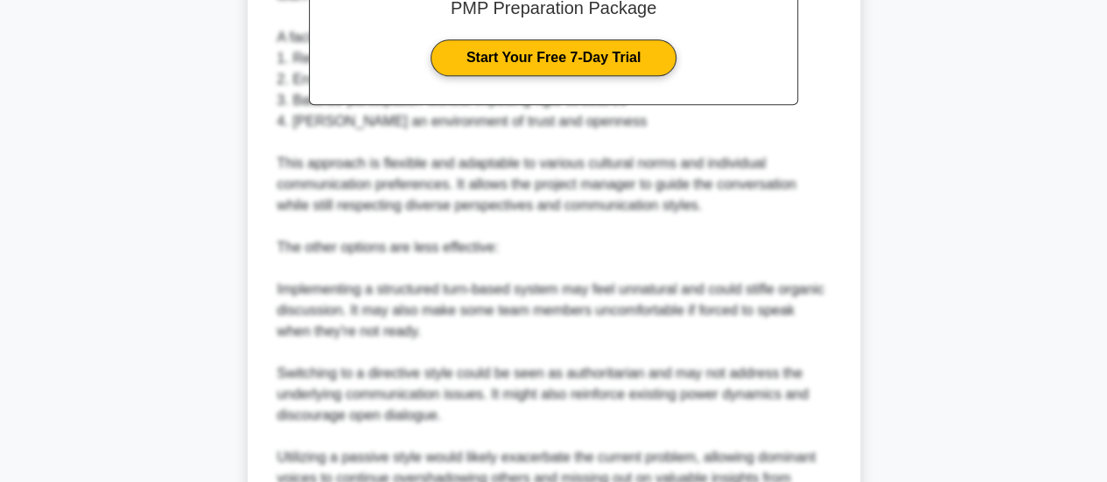
scroll to position [1050, 0]
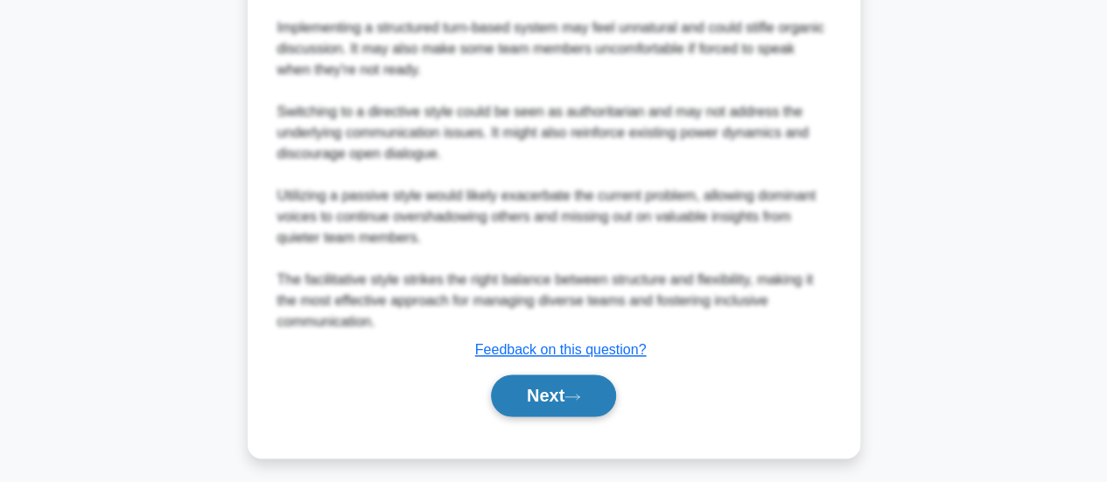
click at [590, 381] on button "Next" at bounding box center [553, 396] width 125 height 42
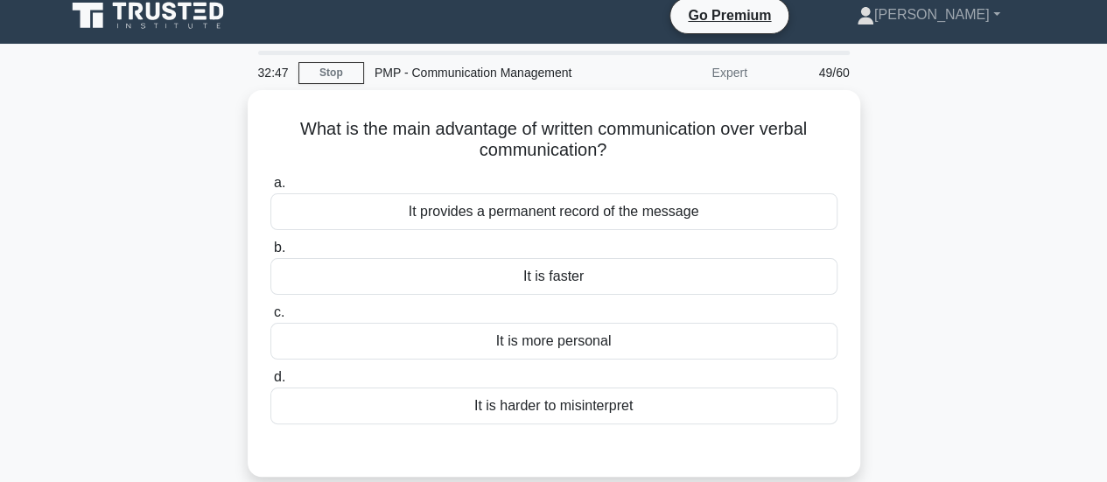
scroll to position [0, 0]
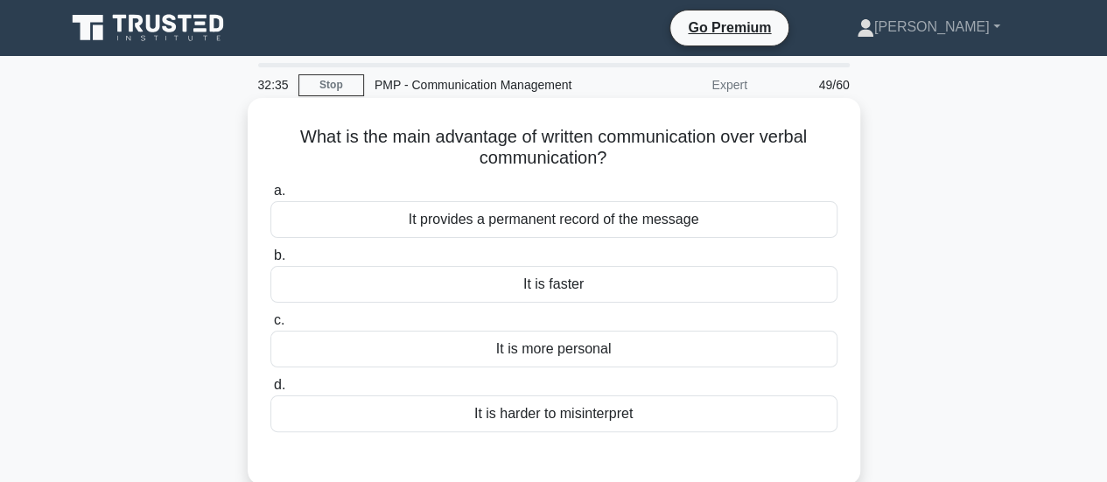
click at [615, 220] on div "It provides a permanent record of the message" at bounding box center [553, 219] width 567 height 37
click at [270, 197] on input "a. It provides a permanent record of the message" at bounding box center [270, 191] width 0 height 11
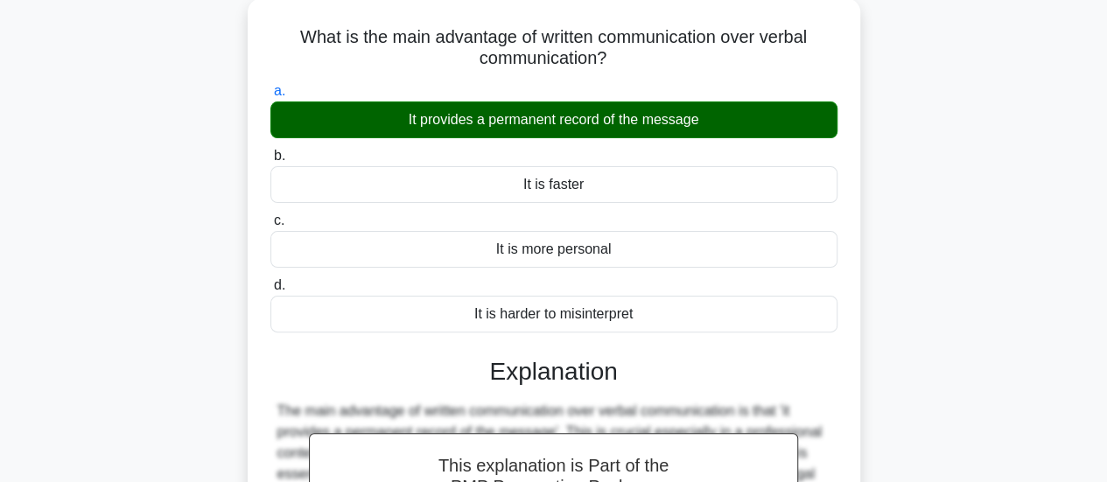
scroll to position [438, 0]
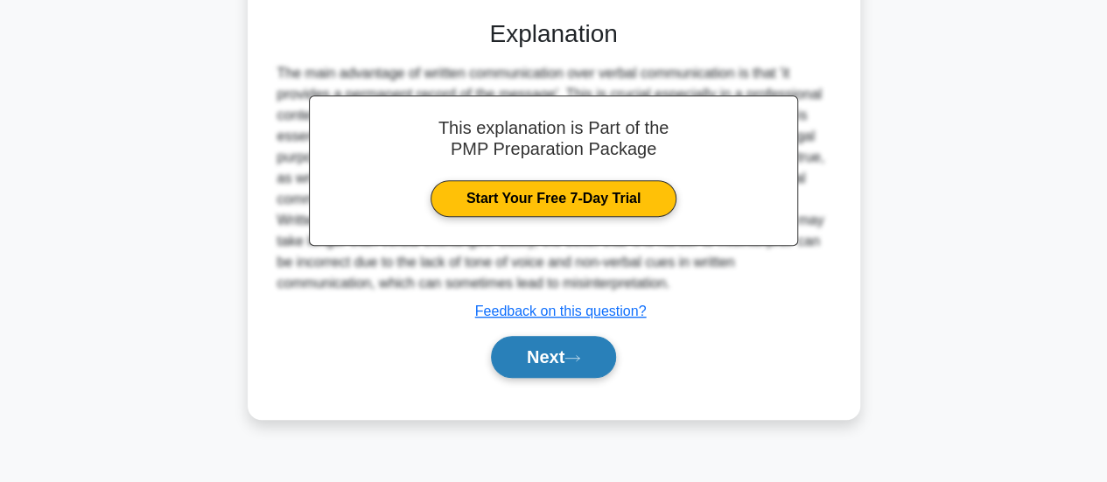
click at [580, 356] on icon at bounding box center [573, 359] width 16 height 10
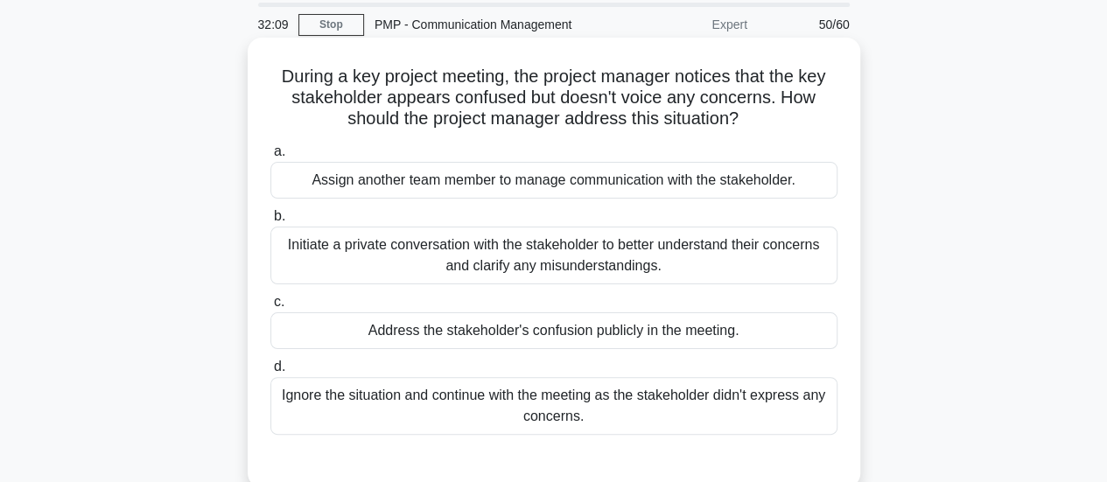
scroll to position [88, 0]
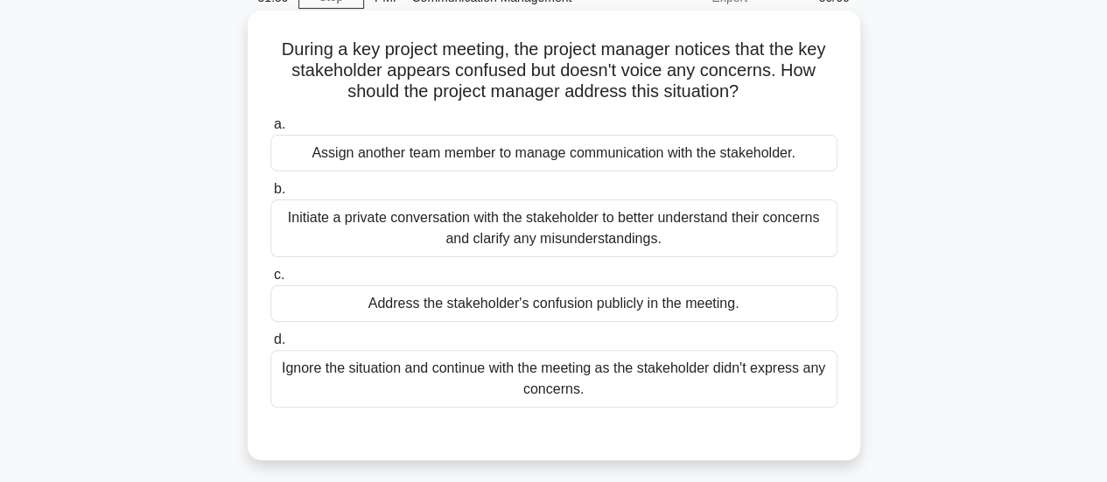
click at [644, 242] on div "Initiate a private conversation with the stakeholder to better understand their…" at bounding box center [553, 229] width 567 height 58
click at [270, 195] on input "b. Initiate a private conversation with the stakeholder to better understand th…" at bounding box center [270, 189] width 0 height 11
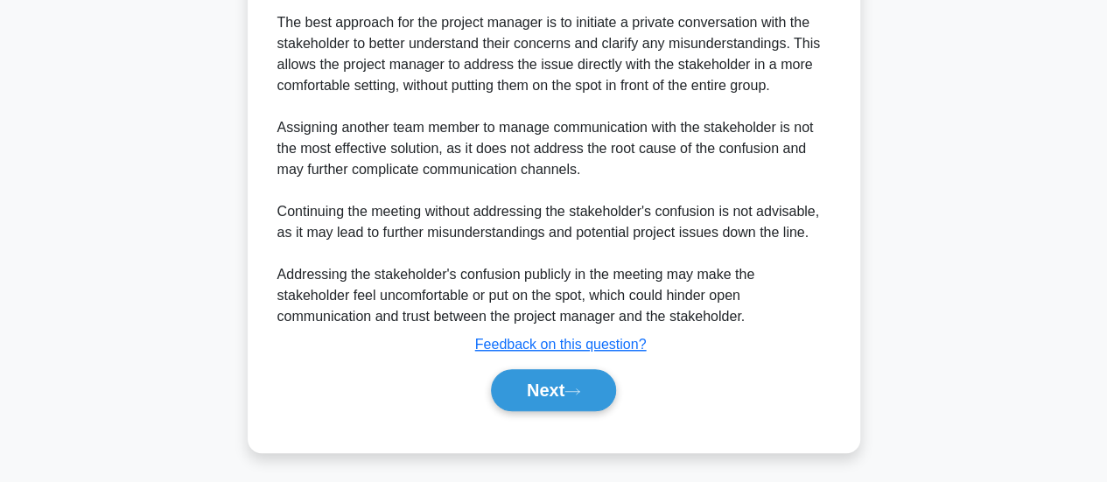
scroll to position [552, 0]
click at [597, 397] on button "Next" at bounding box center [553, 390] width 125 height 42
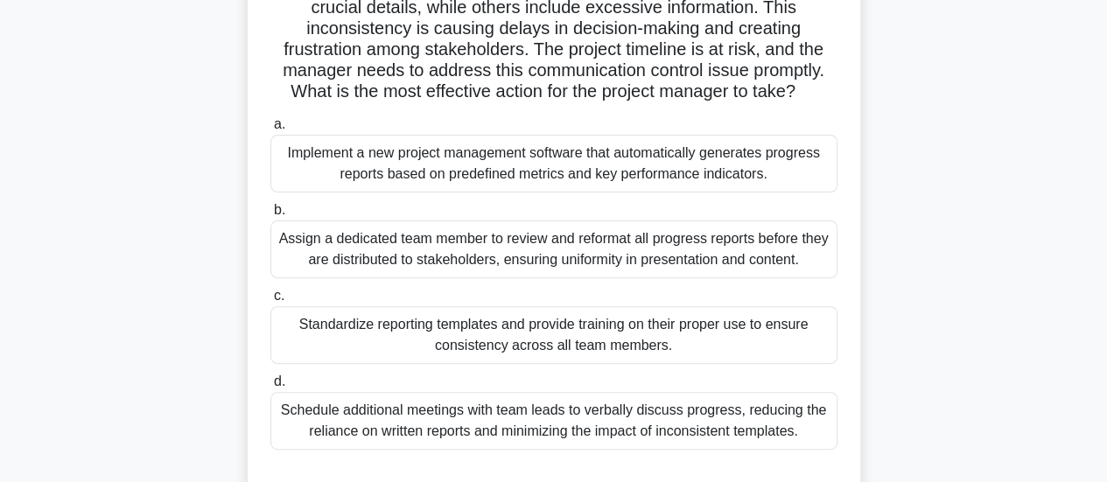
scroll to position [0, 0]
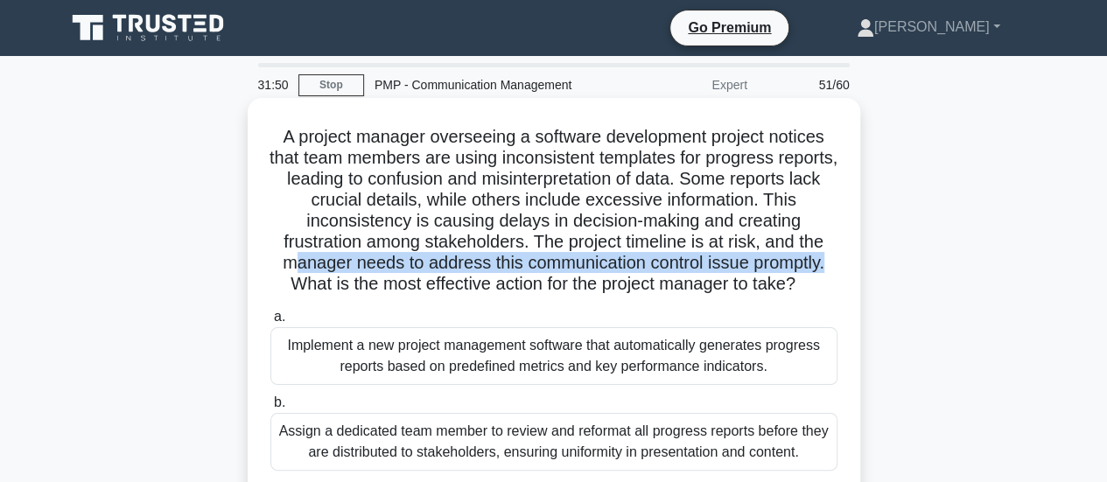
drag, startPoint x: 291, startPoint y: 265, endPoint x: 855, endPoint y: 266, distance: 564.6
click at [855, 266] on div "A project manager overseeing a software development project notices that team m…" at bounding box center [554, 396] width 613 height 597
drag, startPoint x: 291, startPoint y: 288, endPoint x: 821, endPoint y: 291, distance: 530.5
click at [821, 291] on h5 "A project manager overseeing a software development project notices that team m…" at bounding box center [554, 211] width 571 height 170
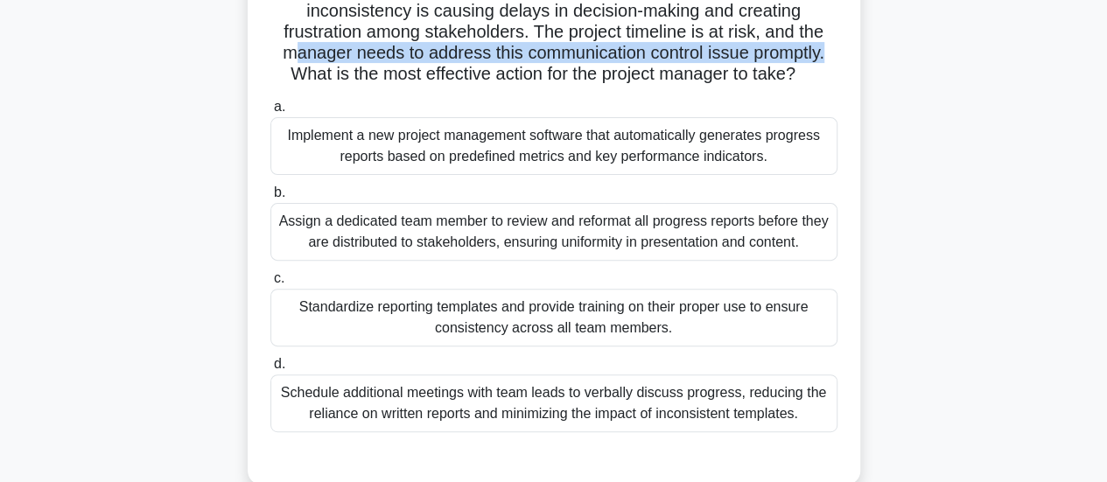
scroll to position [263, 0]
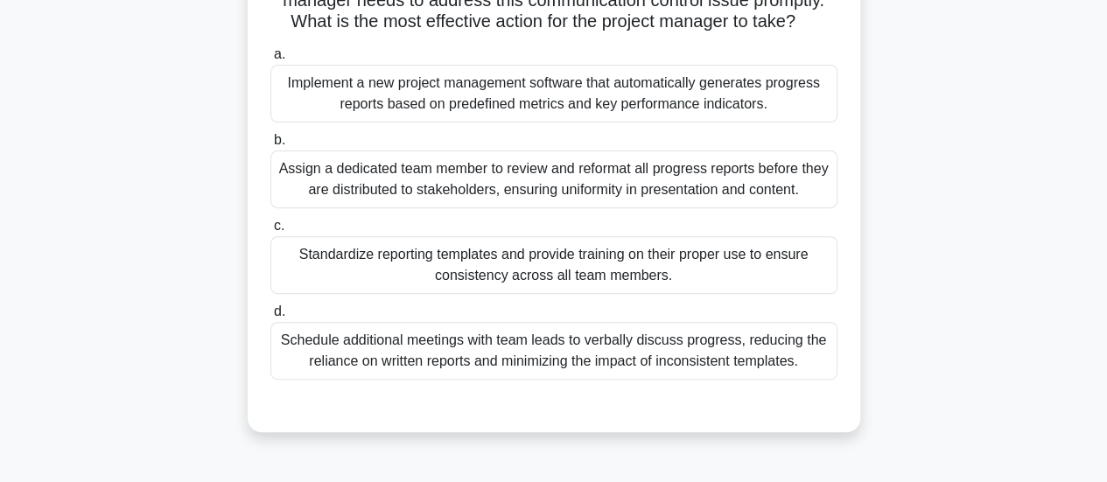
click at [684, 273] on div "Standardize reporting templates and provide training on their proper use to ens…" at bounding box center [553, 265] width 567 height 58
click at [270, 232] on input "c. Standardize reporting templates and provide training on their proper use to …" at bounding box center [270, 226] width 0 height 11
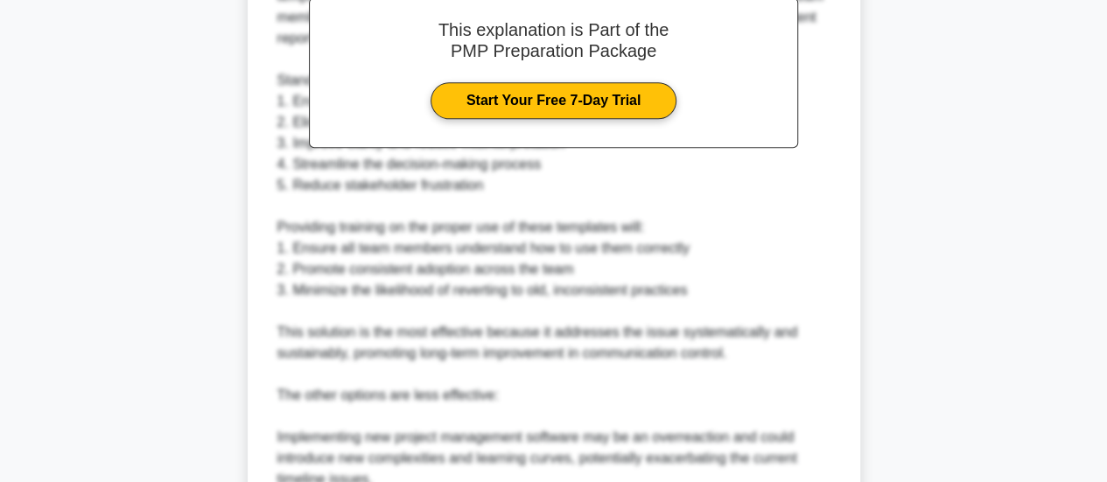
scroll to position [1050, 0]
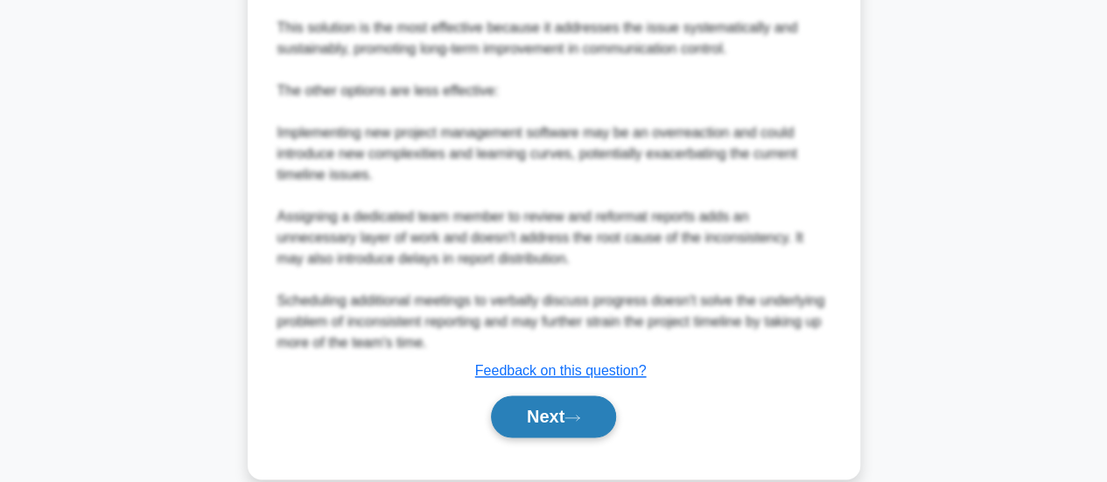
click at [562, 404] on button "Next" at bounding box center [553, 417] width 125 height 42
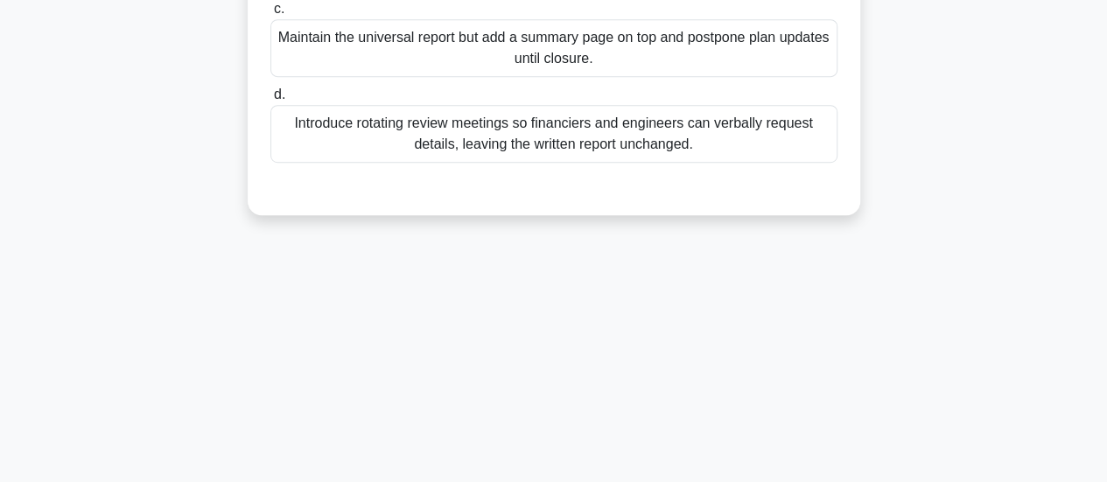
scroll to position [0, 0]
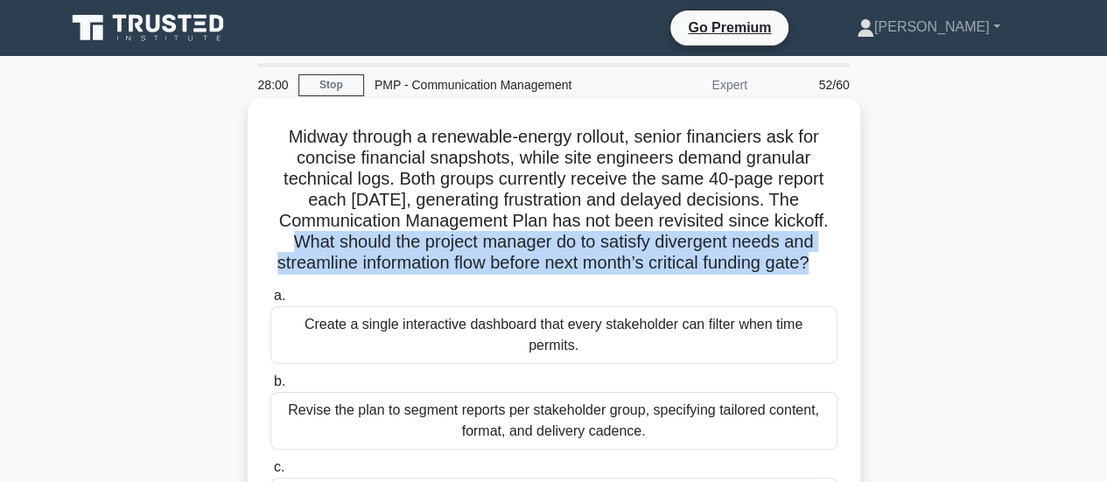
drag, startPoint x: 289, startPoint y: 248, endPoint x: 832, endPoint y: 266, distance: 543.9
click at [832, 266] on h5 "Midway through a renewable-energy rollout, senior financiers ask for concise fi…" at bounding box center [554, 200] width 571 height 149
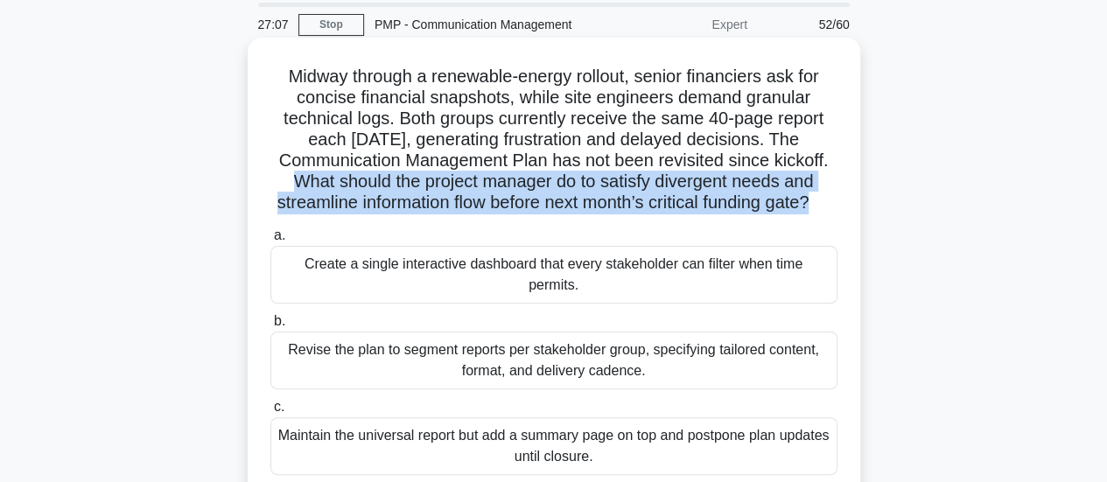
scroll to position [88, 0]
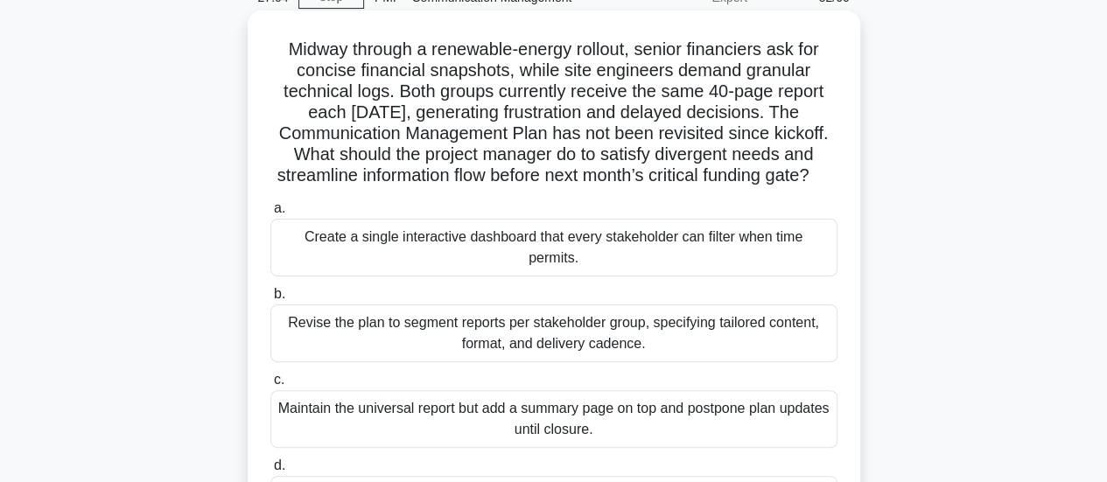
click at [552, 334] on div "Revise the plan to segment reports per stakeholder group, specifying tailored c…" at bounding box center [553, 334] width 567 height 58
click at [270, 300] on input "b. Revise the plan to segment reports per stakeholder group, specifying tailore…" at bounding box center [270, 294] width 0 height 11
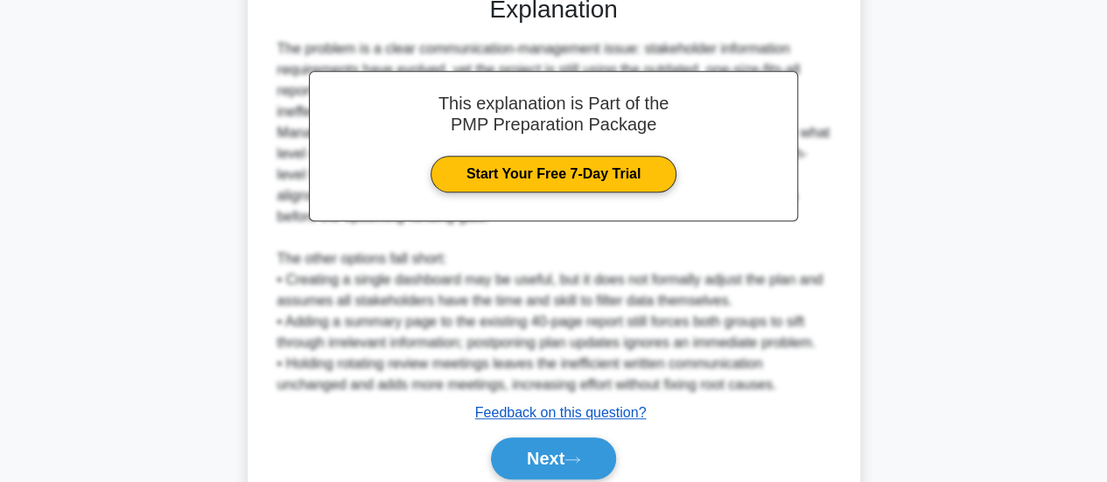
scroll to position [720, 0]
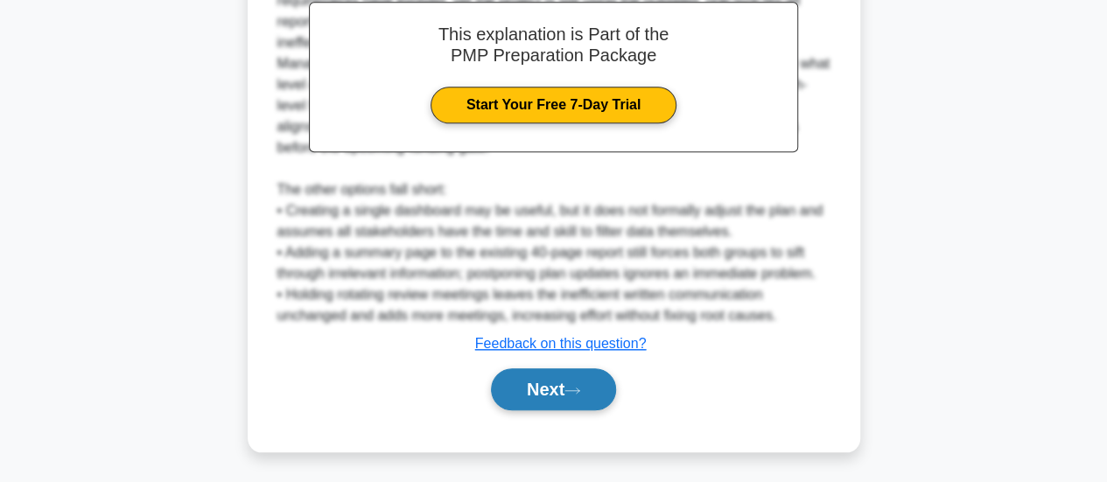
click at [592, 392] on button "Next" at bounding box center [553, 390] width 125 height 42
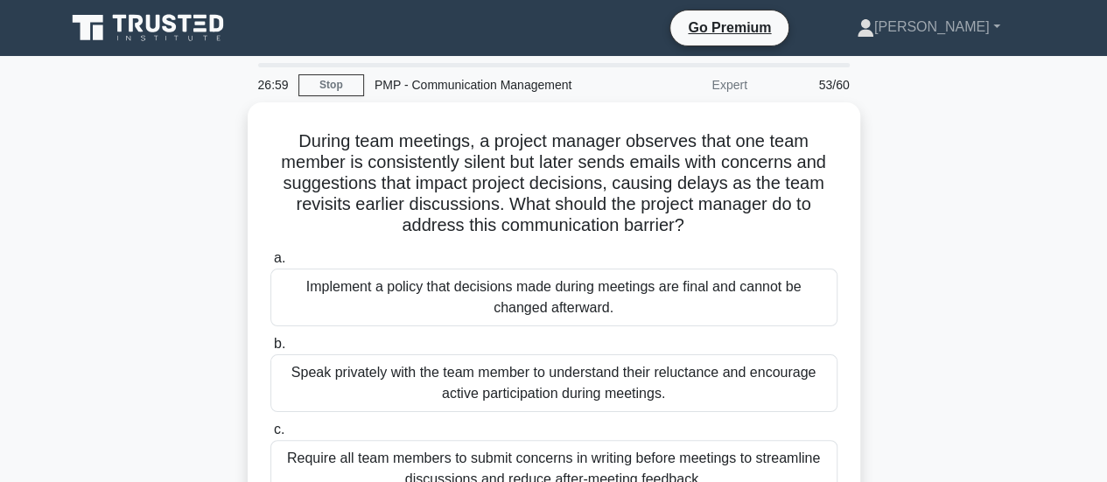
scroll to position [0, 0]
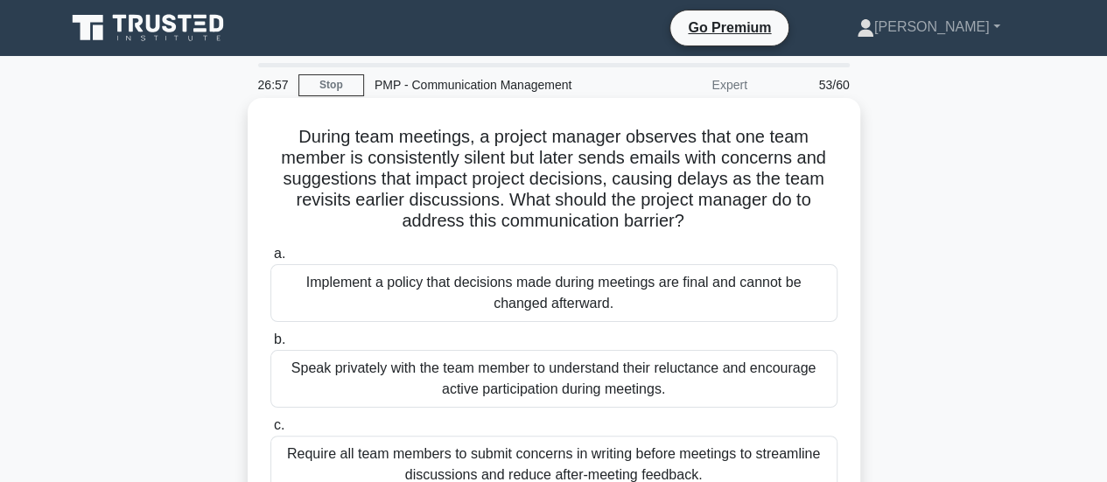
drag, startPoint x: 507, startPoint y: 207, endPoint x: 721, endPoint y: 213, distance: 214.5
click at [721, 213] on h5 "During team meetings, a project manager observes that one team member is consis…" at bounding box center [554, 179] width 571 height 107
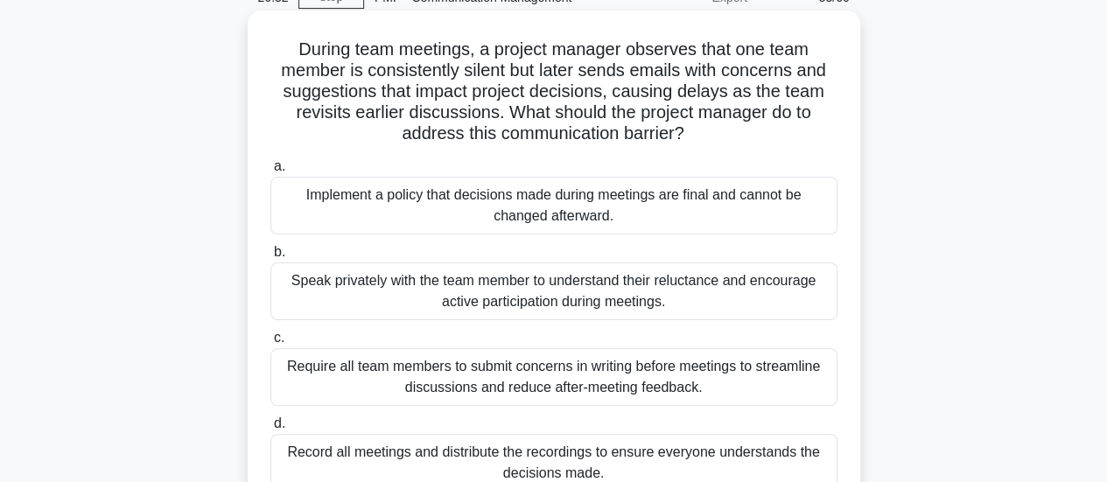
scroll to position [175, 0]
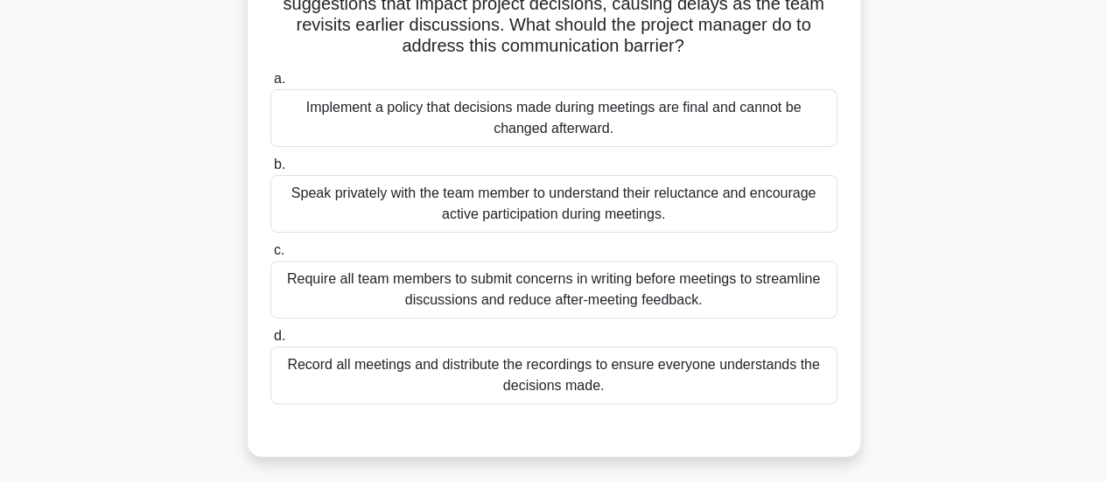
click at [610, 214] on div "Speak privately with the team member to understand their reluctance and encoura…" at bounding box center [553, 204] width 567 height 58
click at [270, 171] on input "b. Speak privately with the team member to understand their reluctance and enco…" at bounding box center [270, 164] width 0 height 11
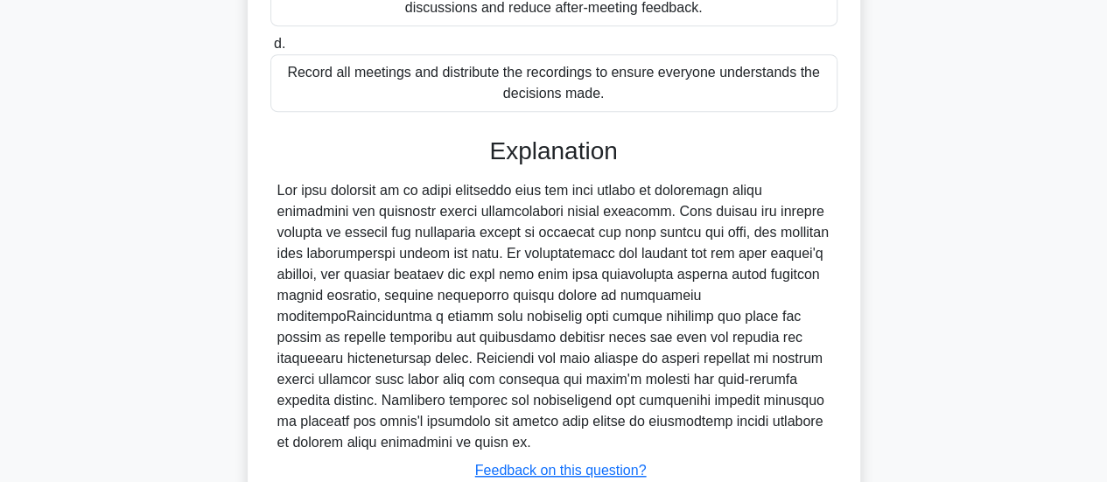
scroll to position [594, 0]
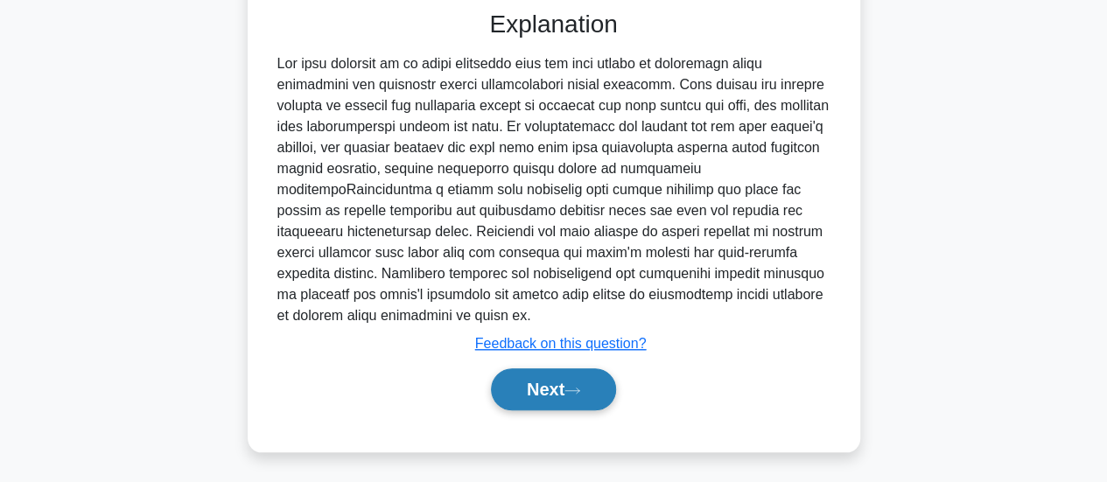
click at [540, 396] on button "Next" at bounding box center [553, 390] width 125 height 42
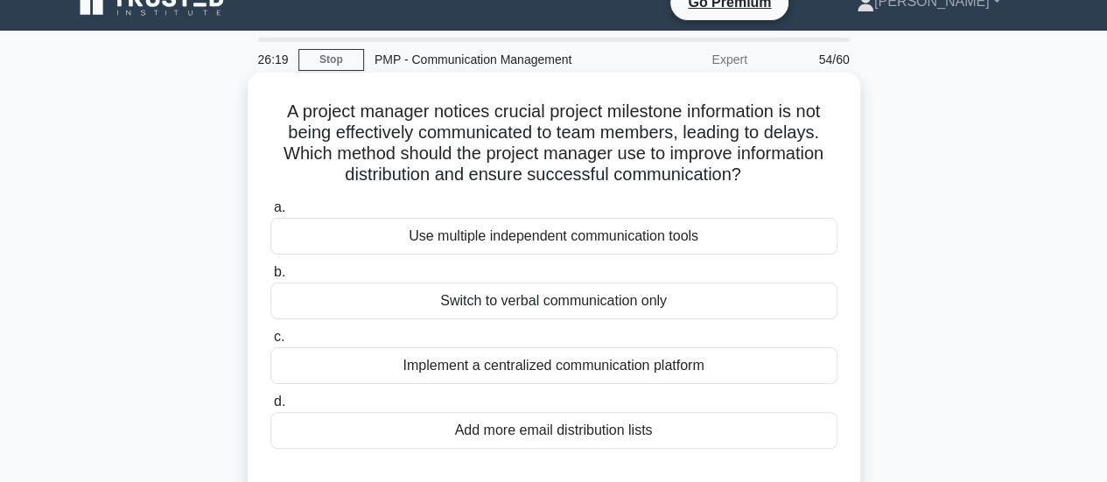
scroll to position [0, 0]
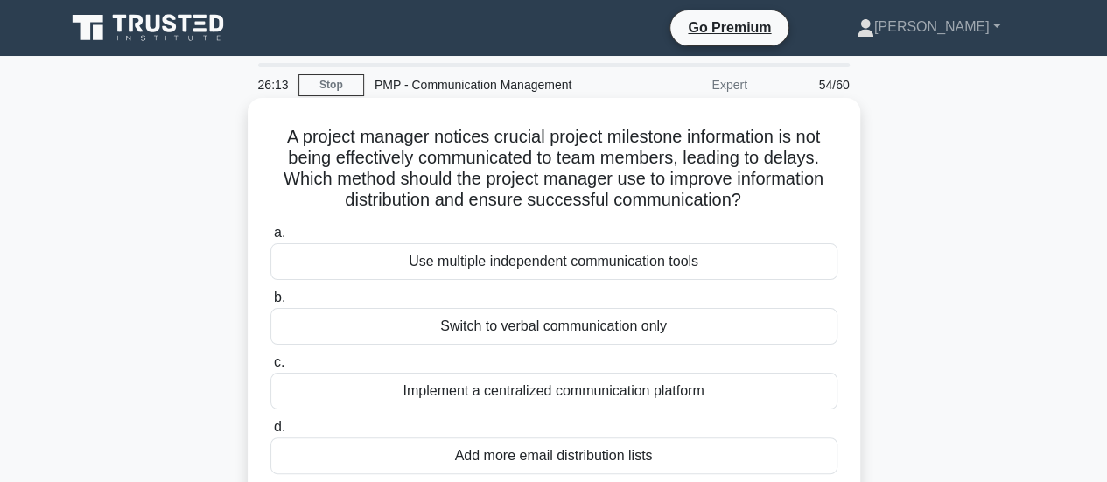
drag, startPoint x: 284, startPoint y: 183, endPoint x: 770, endPoint y: 192, distance: 485.9
click at [770, 192] on h5 "A project manager notices crucial project milestone information is not being ef…" at bounding box center [554, 169] width 571 height 86
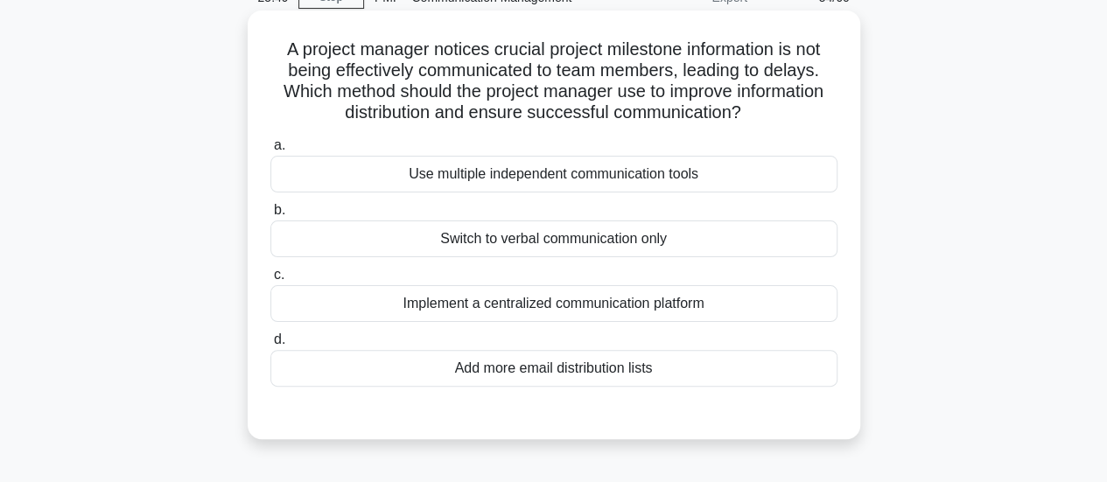
click at [593, 305] on div "Implement a centralized communication platform" at bounding box center [553, 303] width 567 height 37
click at [270, 281] on input "c. Implement a centralized communication platform" at bounding box center [270, 275] width 0 height 11
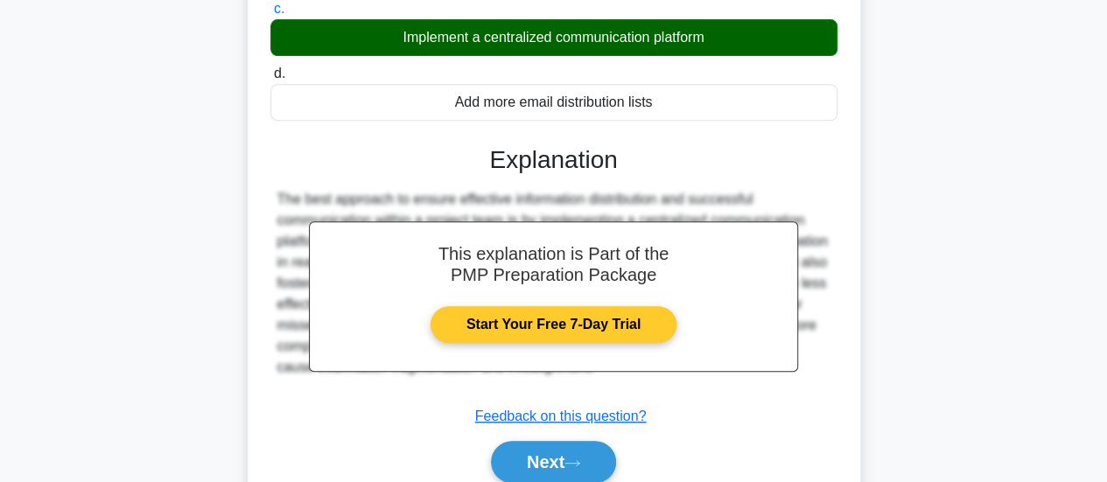
scroll to position [463, 0]
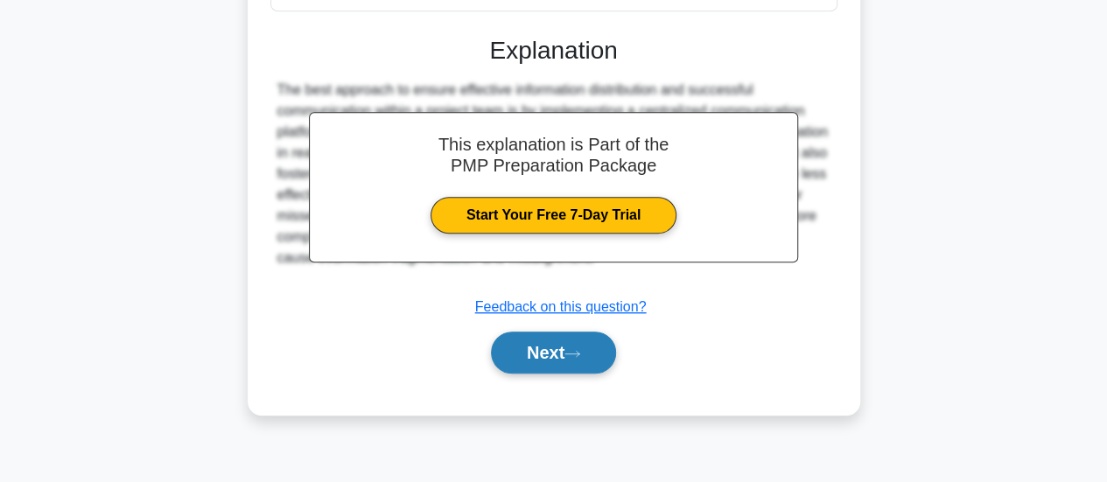
click at [567, 346] on button "Next" at bounding box center [553, 353] width 125 height 42
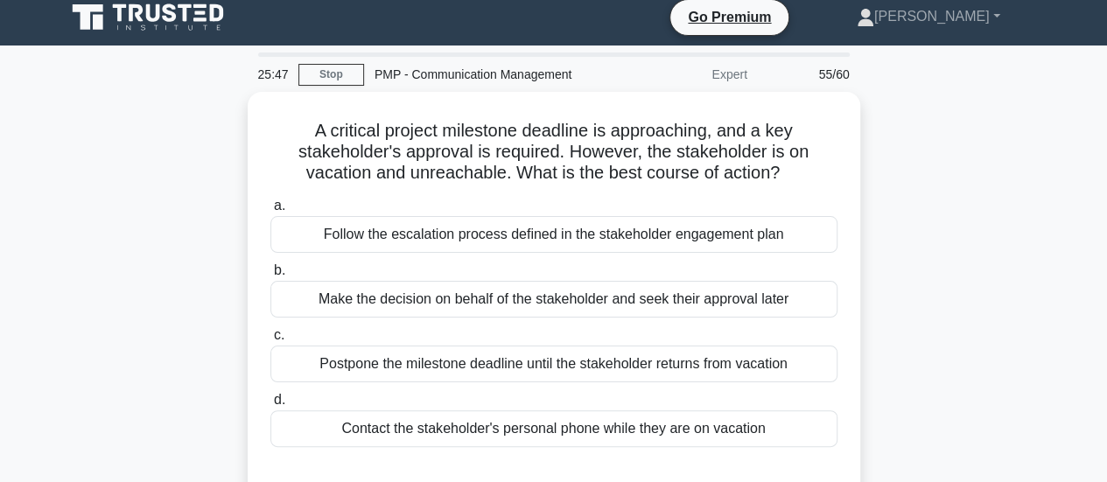
scroll to position [0, 0]
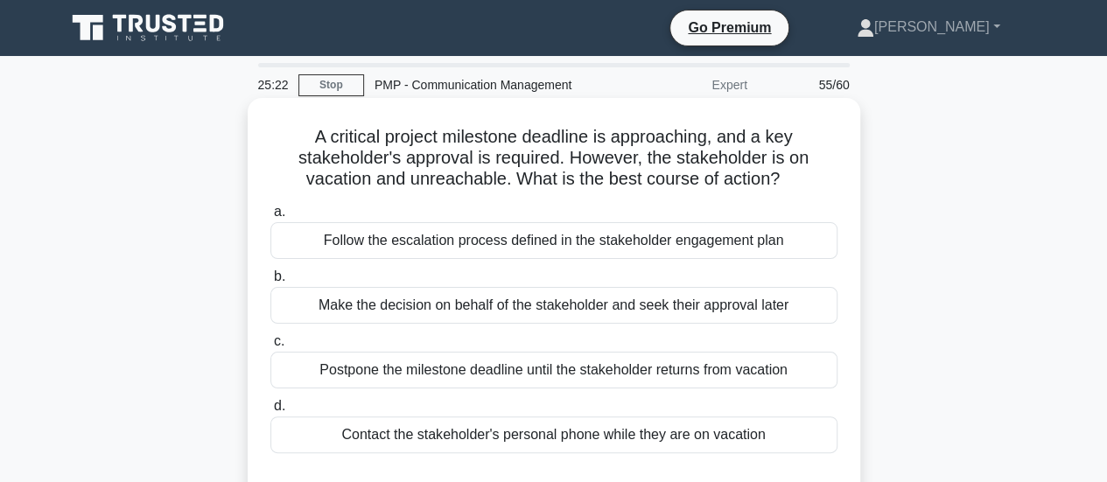
click at [558, 248] on div "Follow the escalation process defined in the stakeholder engagement plan" at bounding box center [553, 240] width 567 height 37
click at [270, 218] on input "a. Follow the escalation process defined in the stakeholder engagement plan" at bounding box center [270, 212] width 0 height 11
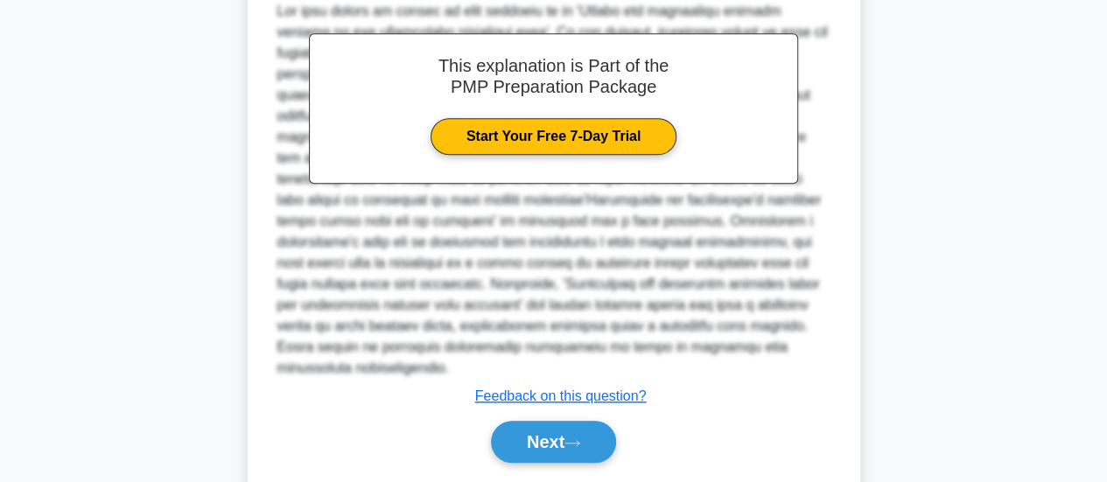
scroll to position [525, 0]
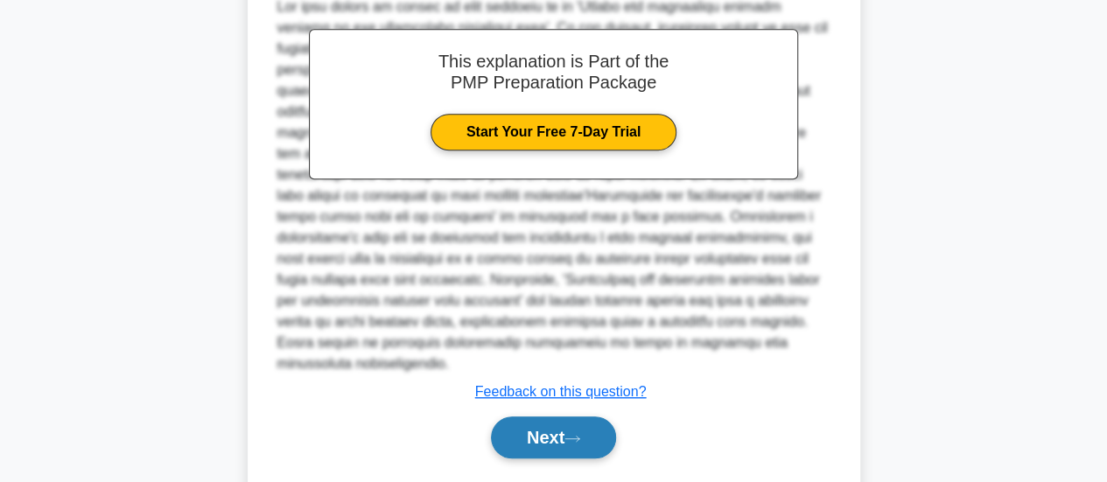
click at [546, 417] on button "Next" at bounding box center [553, 438] width 125 height 42
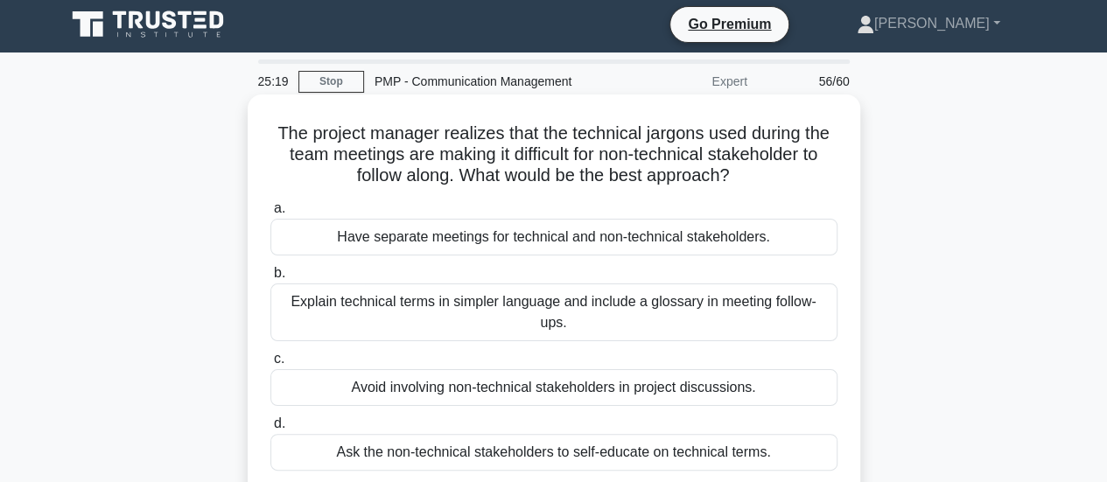
scroll to position [0, 0]
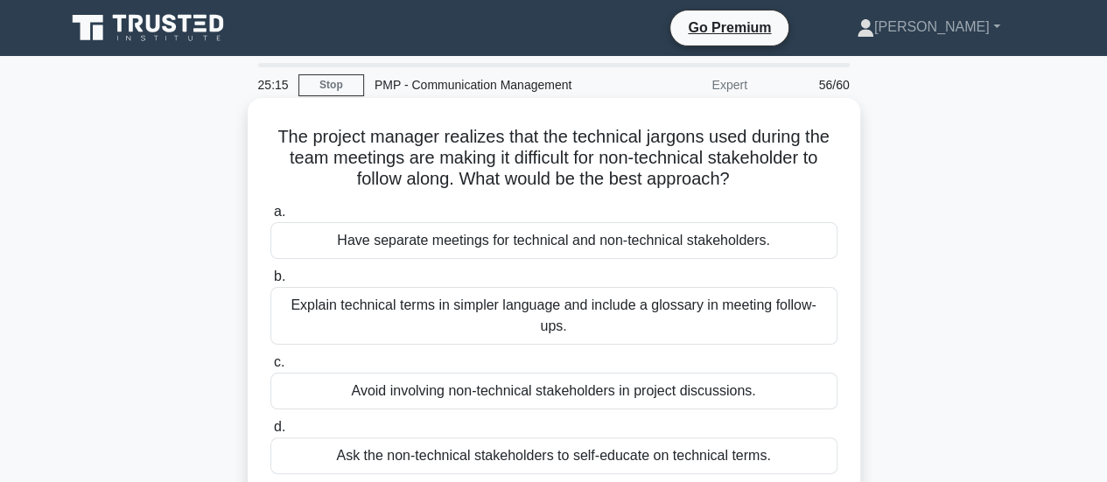
drag, startPoint x: 469, startPoint y: 188, endPoint x: 770, endPoint y: 186, distance: 301.1
click at [770, 186] on h5 "The project manager realizes that the technical jargons used during the team me…" at bounding box center [554, 158] width 571 height 65
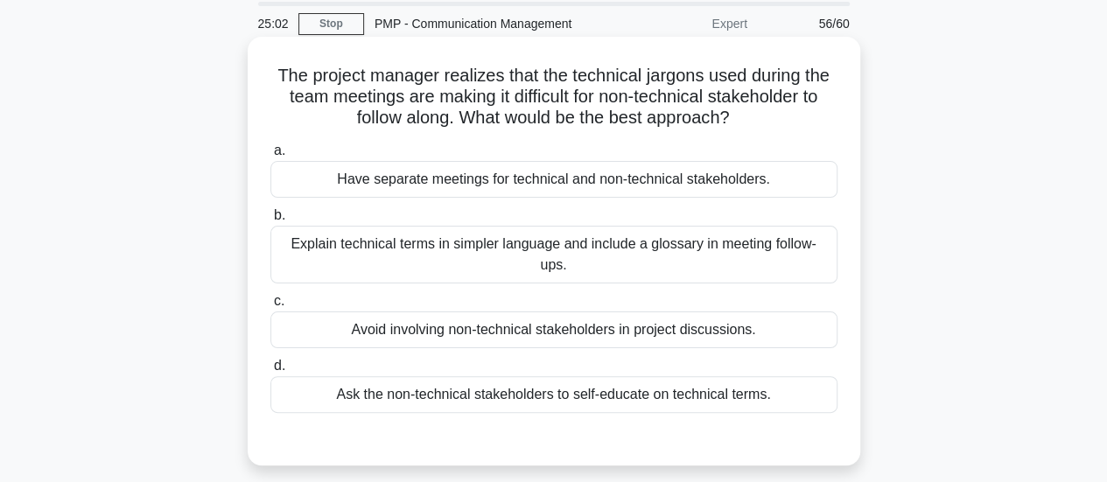
scroll to position [88, 0]
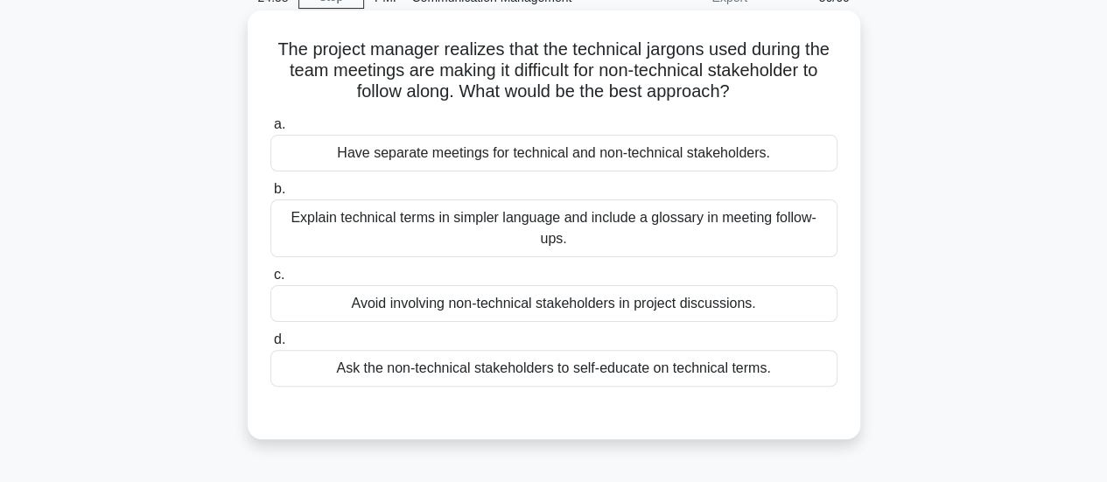
click at [477, 227] on div "Explain technical terms in simpler language and include a glossary in meeting f…" at bounding box center [553, 229] width 567 height 58
click at [270, 195] on input "b. Explain technical terms in simpler language and include a glossary in meetin…" at bounding box center [270, 189] width 0 height 11
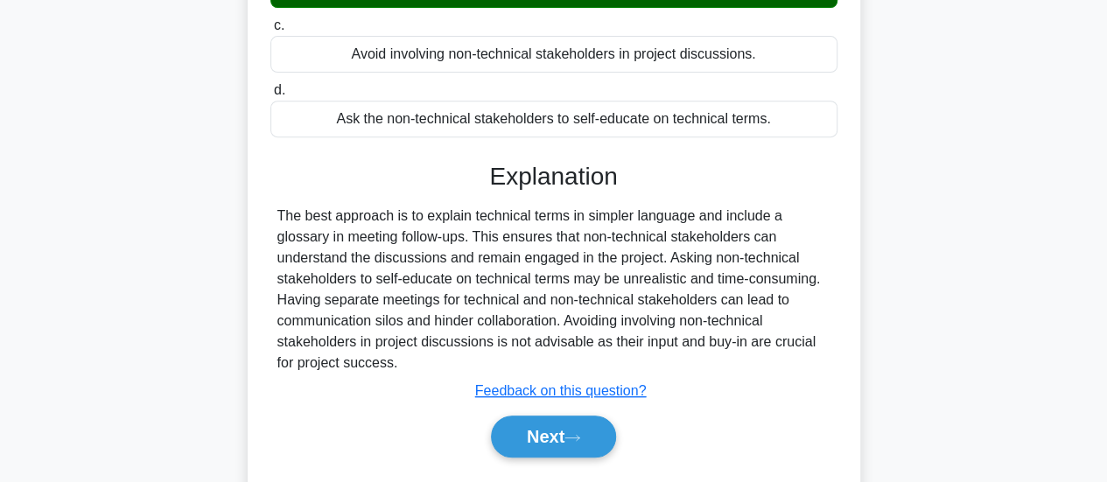
scroll to position [463, 0]
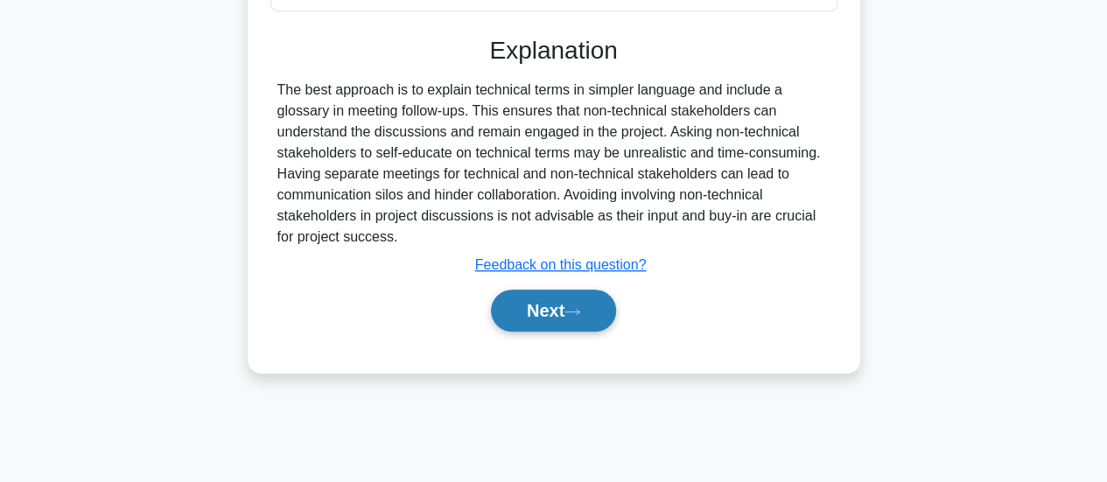
click at [532, 306] on button "Next" at bounding box center [553, 311] width 125 height 42
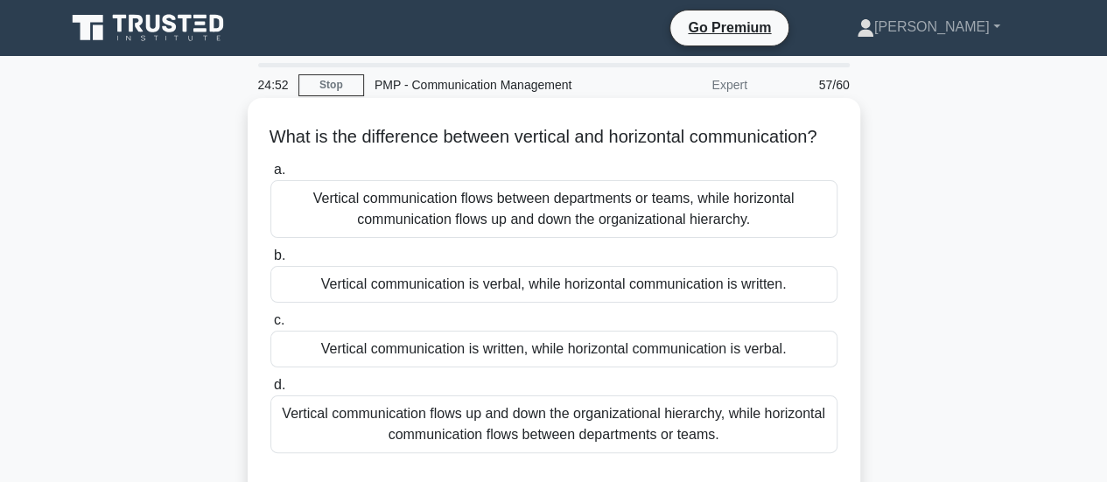
scroll to position [88, 0]
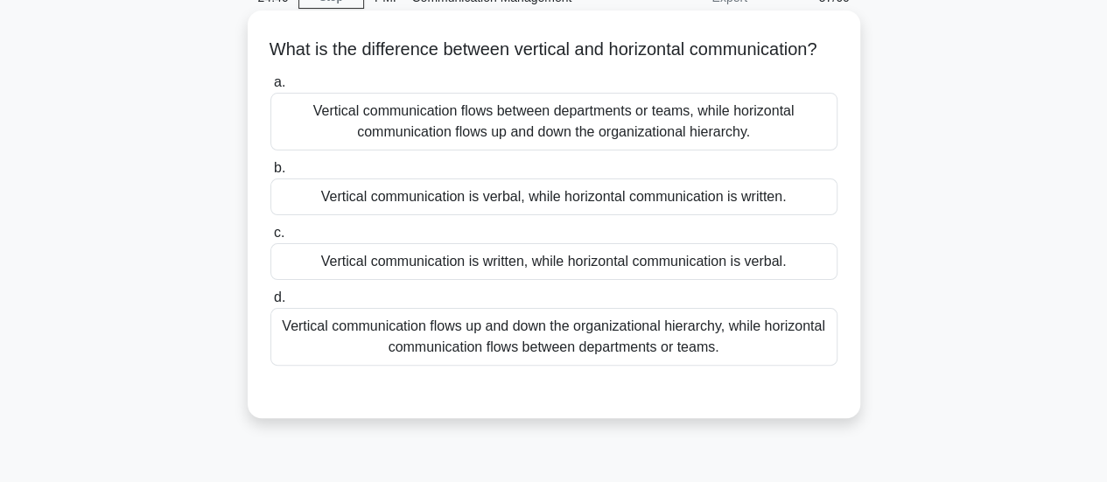
click at [516, 366] on div "Vertical communication flows up and down the organizational hierarchy, while ho…" at bounding box center [553, 337] width 567 height 58
click at [270, 304] on input "d. Vertical communication flows up and down the organizational hierarchy, while…" at bounding box center [270, 297] width 0 height 11
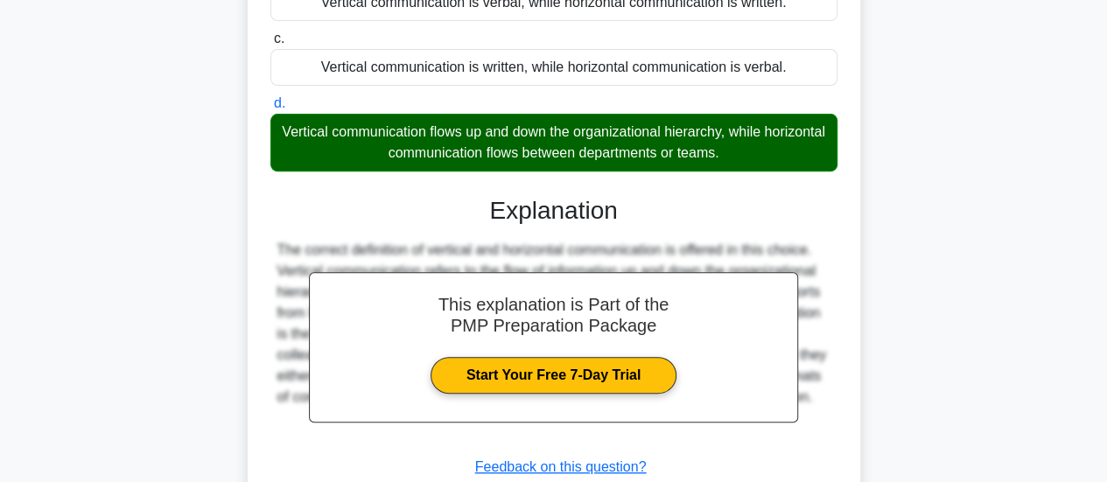
scroll to position [463, 0]
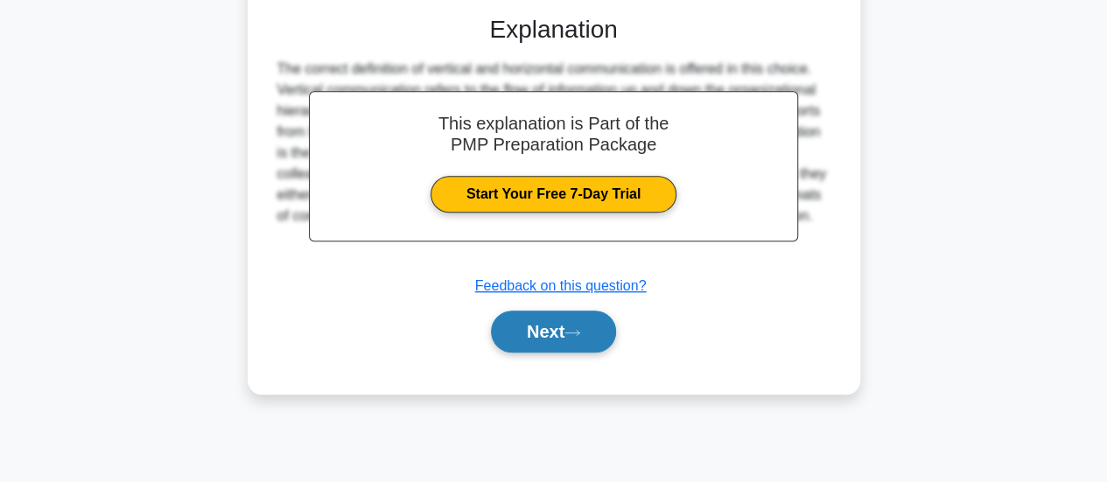
click at [516, 353] on button "Next" at bounding box center [553, 332] width 125 height 42
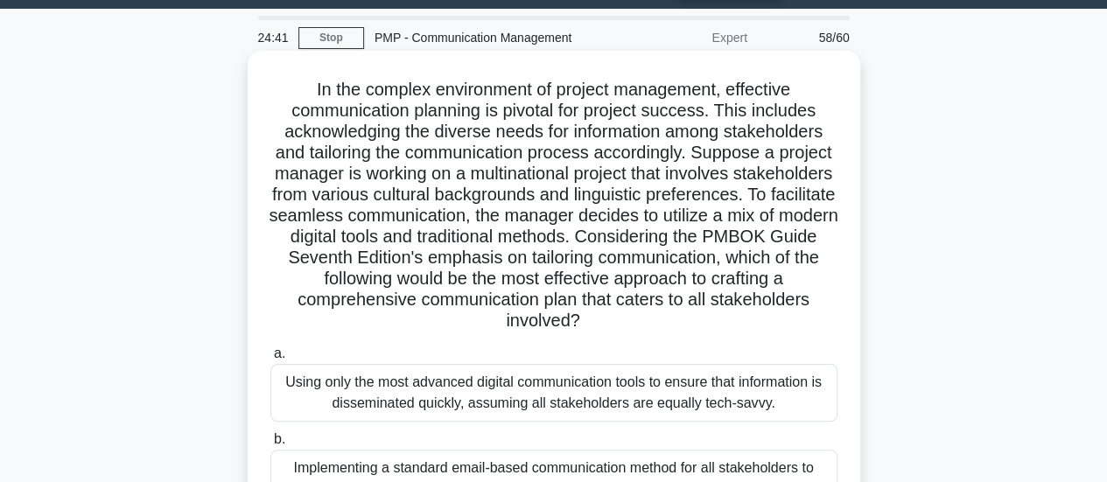
scroll to position [88, 0]
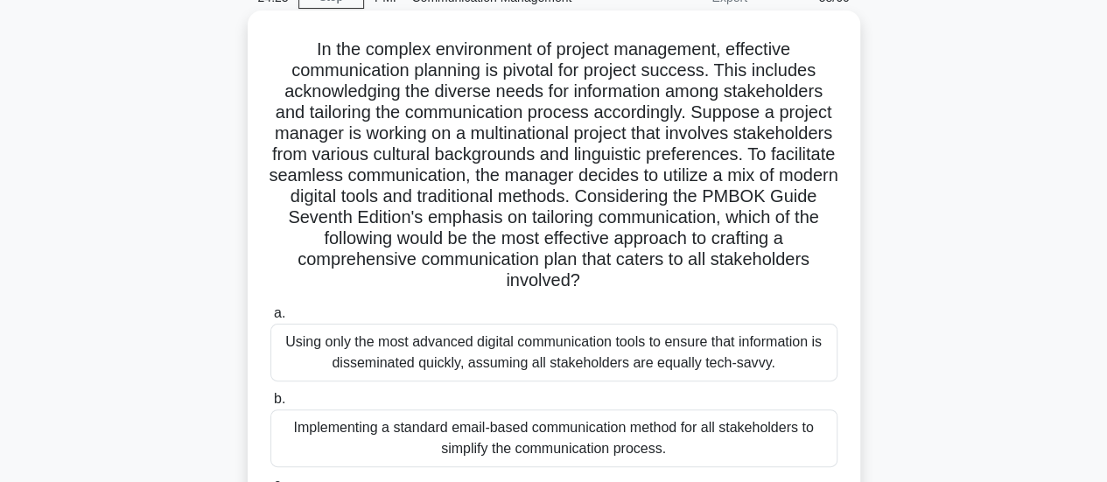
drag, startPoint x: 285, startPoint y: 222, endPoint x: 712, endPoint y: 284, distance: 430.8
click at [712, 284] on h5 "In the complex environment of project management, effective communication plann…" at bounding box center [554, 166] width 571 height 254
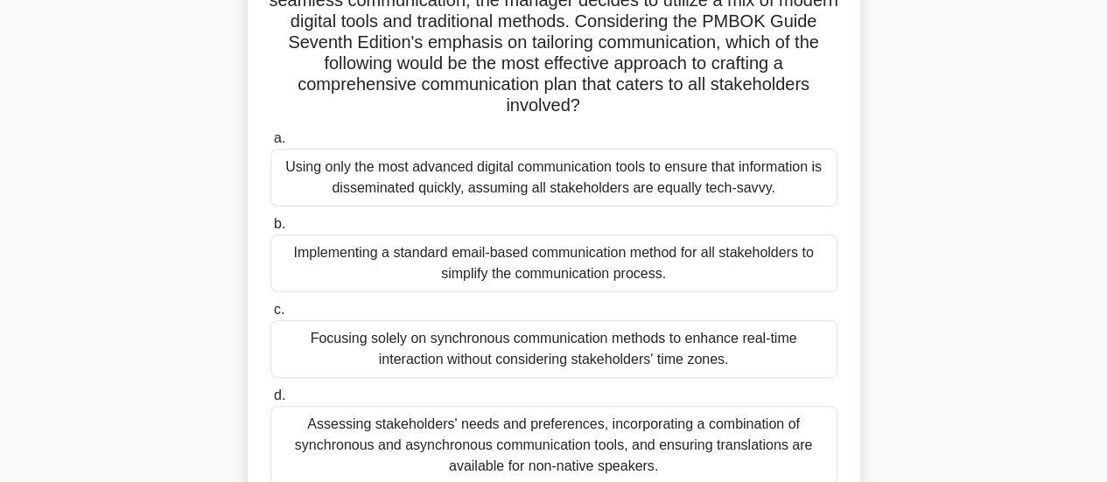
scroll to position [350, 0]
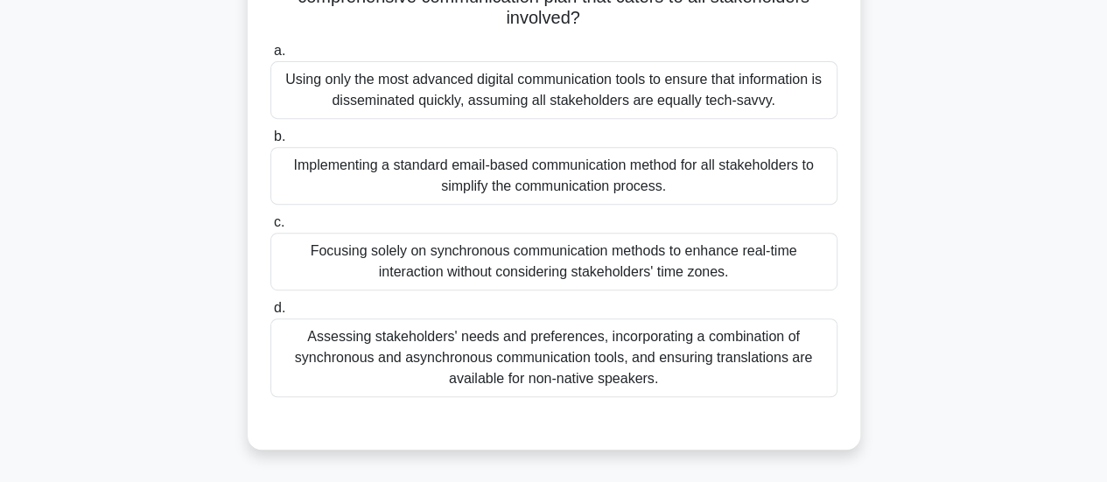
click at [650, 365] on div "Assessing stakeholders' needs and preferences, incorporating a combination of s…" at bounding box center [553, 358] width 567 height 79
click at [270, 314] on input "d. Assessing stakeholders' needs and preferences, incorporating a combination o…" at bounding box center [270, 308] width 0 height 11
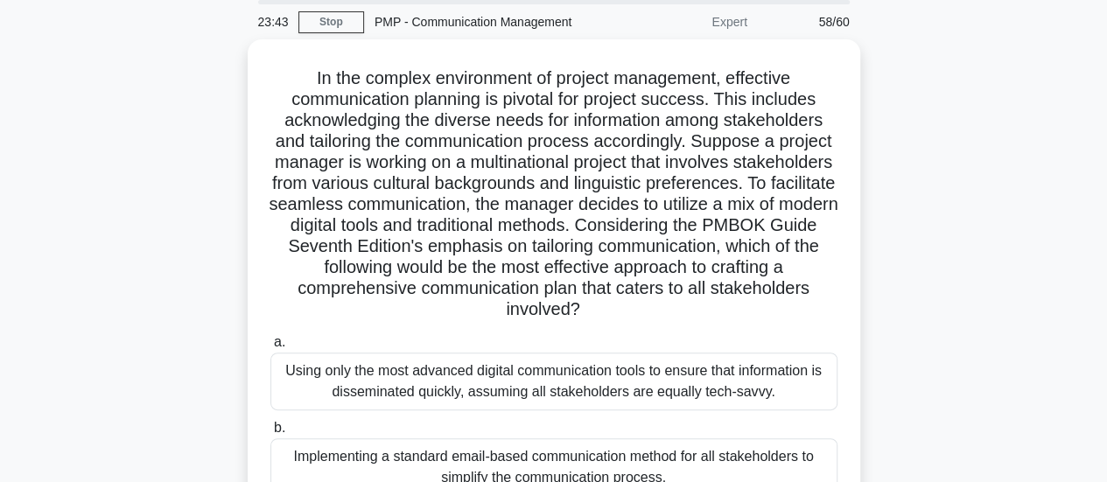
scroll to position [0, 0]
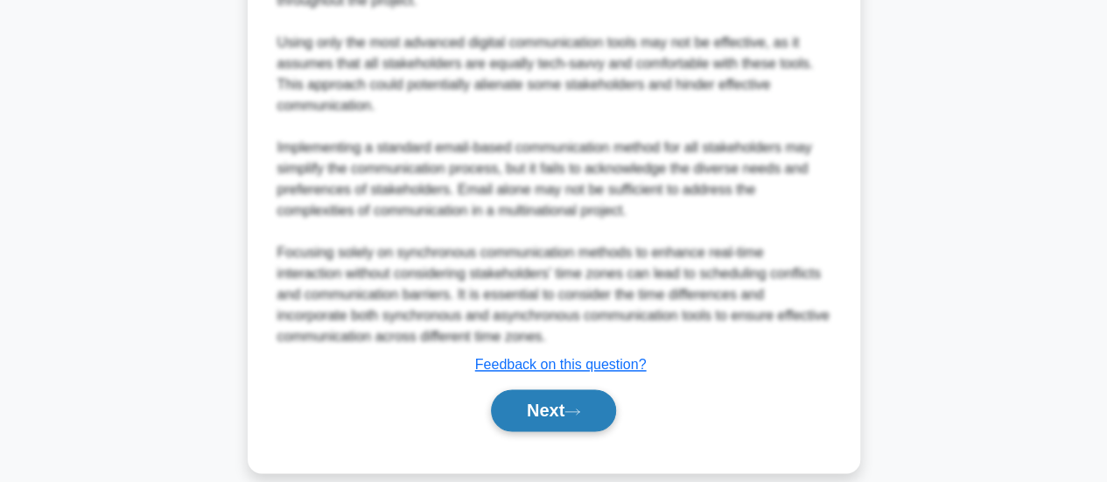
click at [585, 397] on button "Next" at bounding box center [553, 411] width 125 height 42
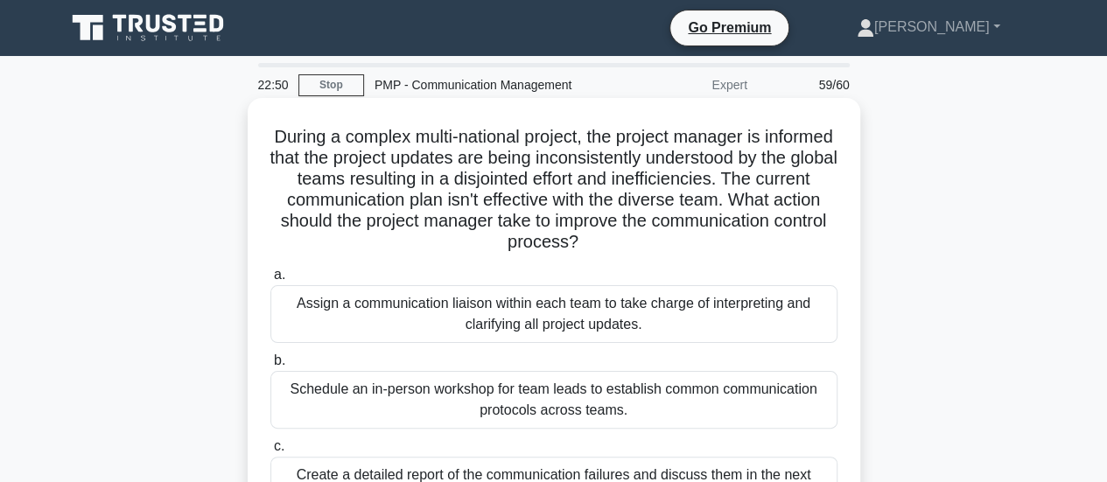
drag, startPoint x: 329, startPoint y: 223, endPoint x: 685, endPoint y: 240, distance: 355.8
click at [685, 240] on h5 "During a complex multi-national project, the project manager is informed that t…" at bounding box center [554, 190] width 571 height 128
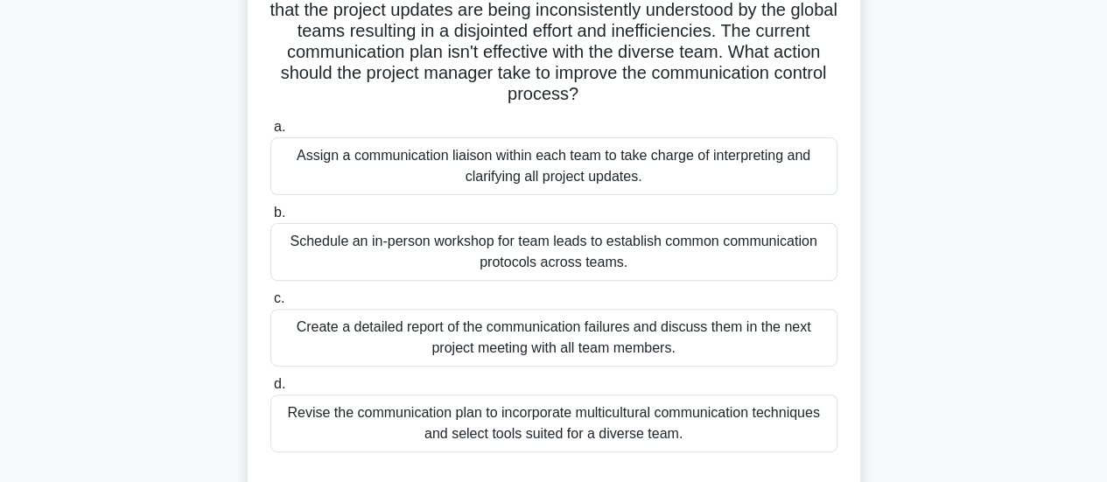
scroll to position [175, 0]
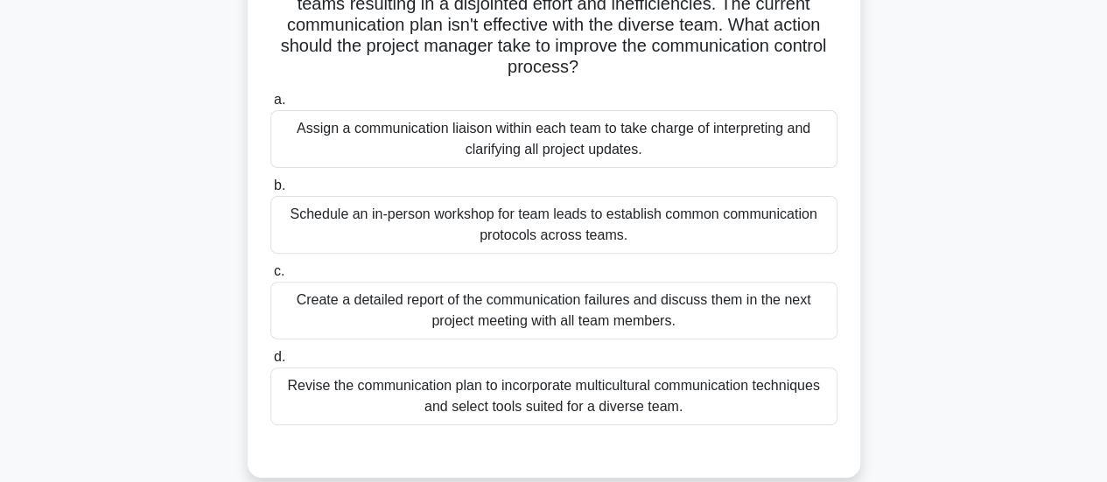
click at [656, 400] on div "Revise the communication plan to incorporate multicultural communication techni…" at bounding box center [553, 397] width 567 height 58
click at [270, 363] on input "d. Revise the communication plan to incorporate multicultural communication tec…" at bounding box center [270, 357] width 0 height 11
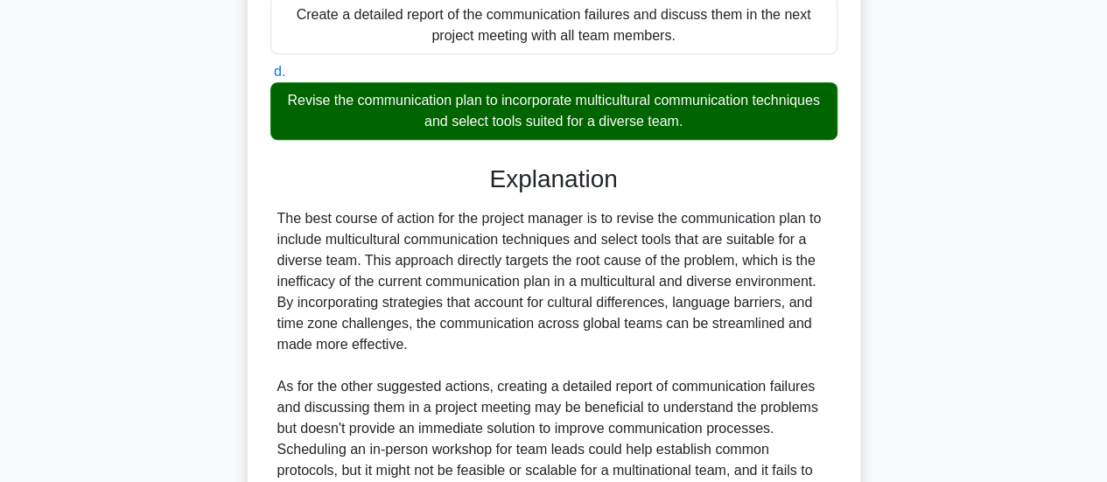
scroll to position [699, 0]
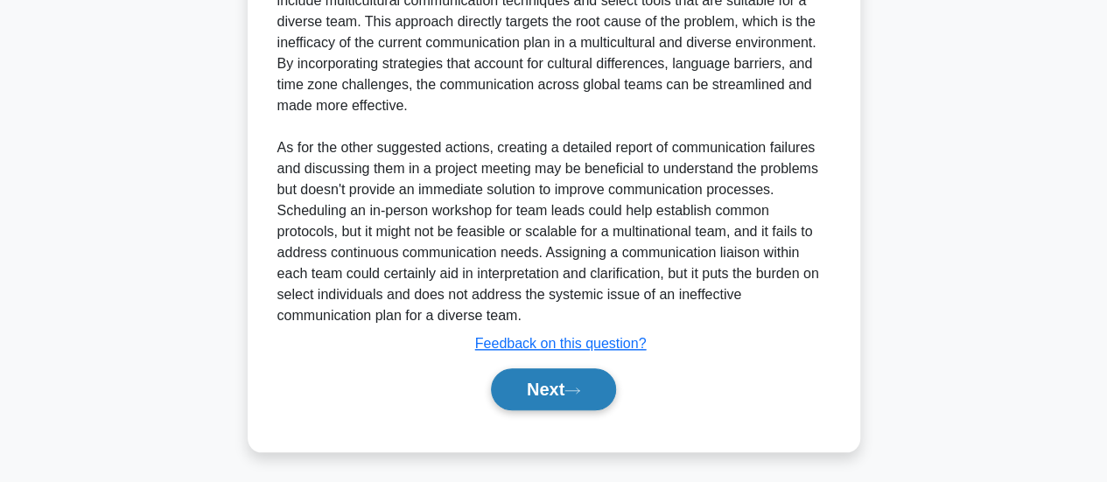
click at [595, 395] on button "Next" at bounding box center [553, 390] width 125 height 42
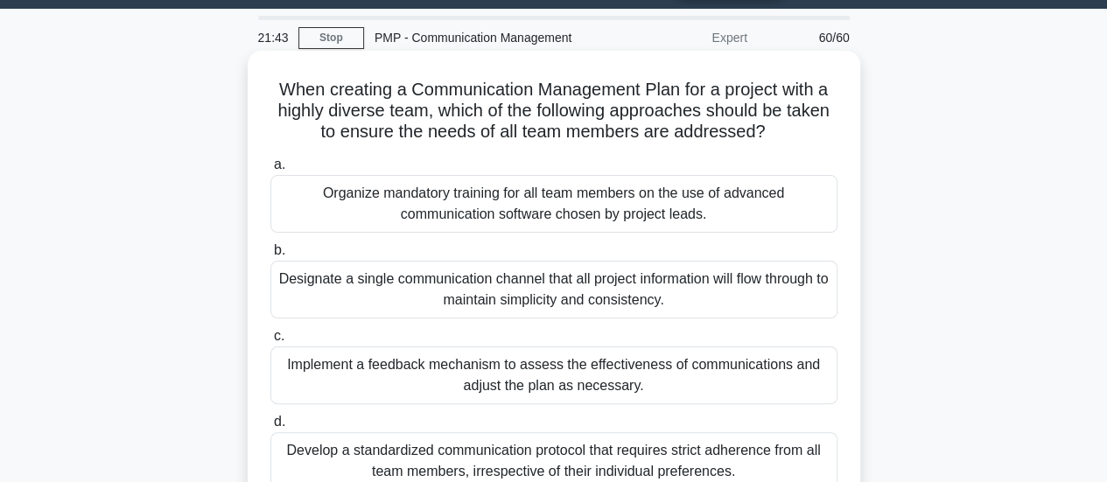
scroll to position [88, 0]
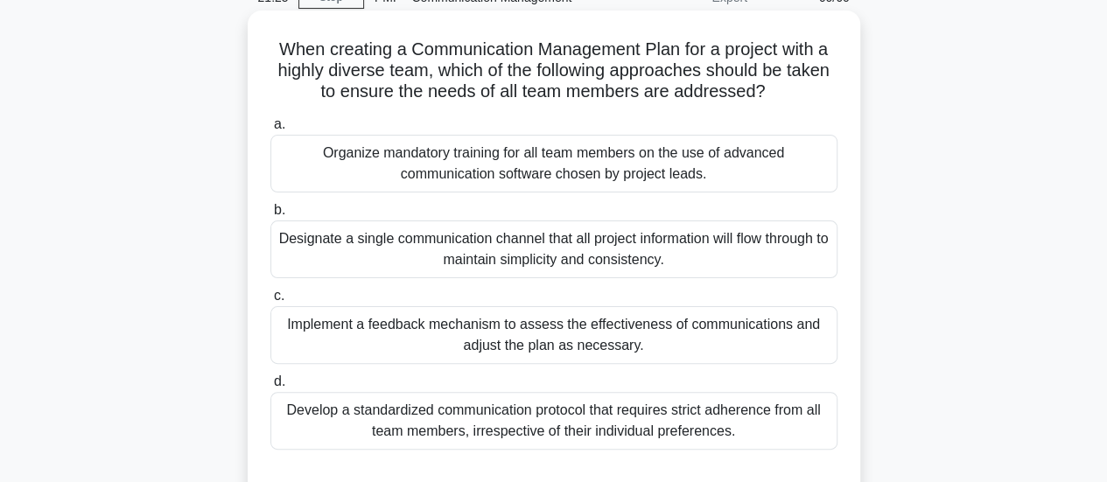
click at [550, 352] on div "Implement a feedback mechanism to assess the effectiveness of communications an…" at bounding box center [553, 335] width 567 height 58
click at [270, 302] on input "c. Implement a feedback mechanism to assess the effectiveness of communications…" at bounding box center [270, 296] width 0 height 11
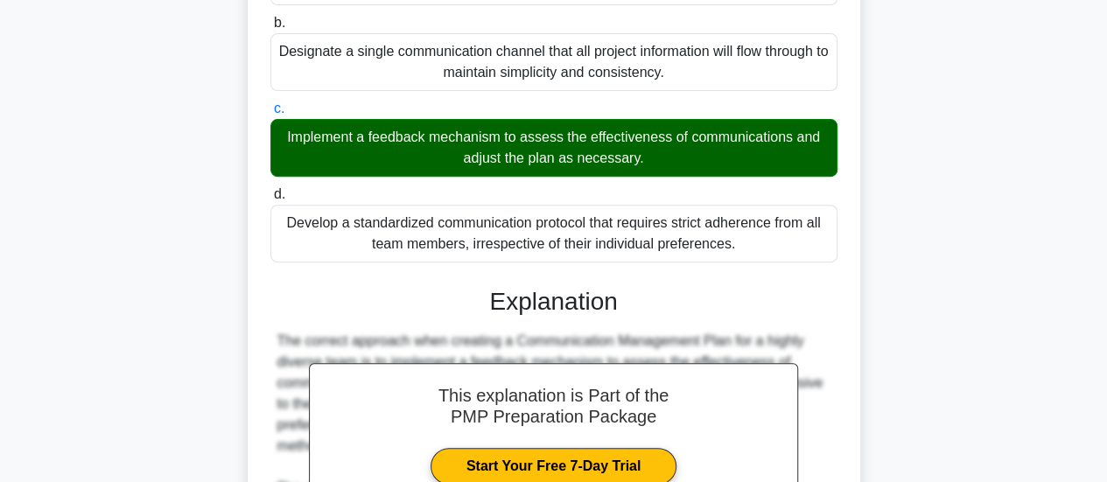
scroll to position [594, 0]
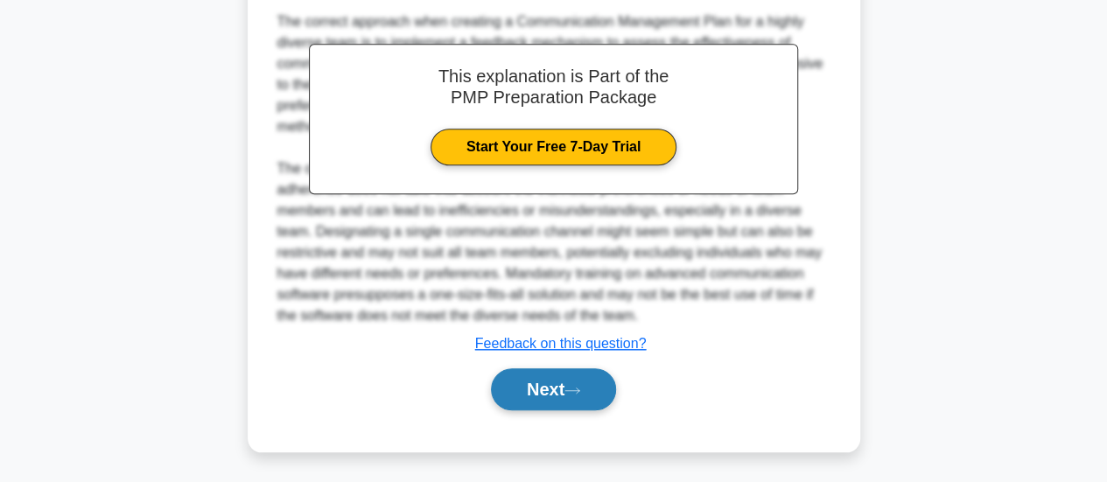
click at [561, 402] on button "Next" at bounding box center [553, 390] width 125 height 42
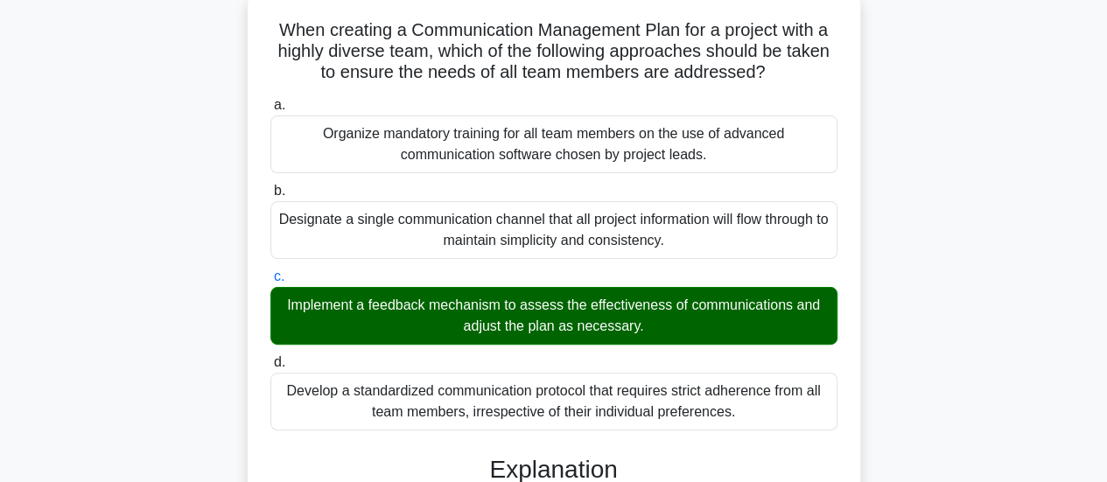
scroll to position [0, 0]
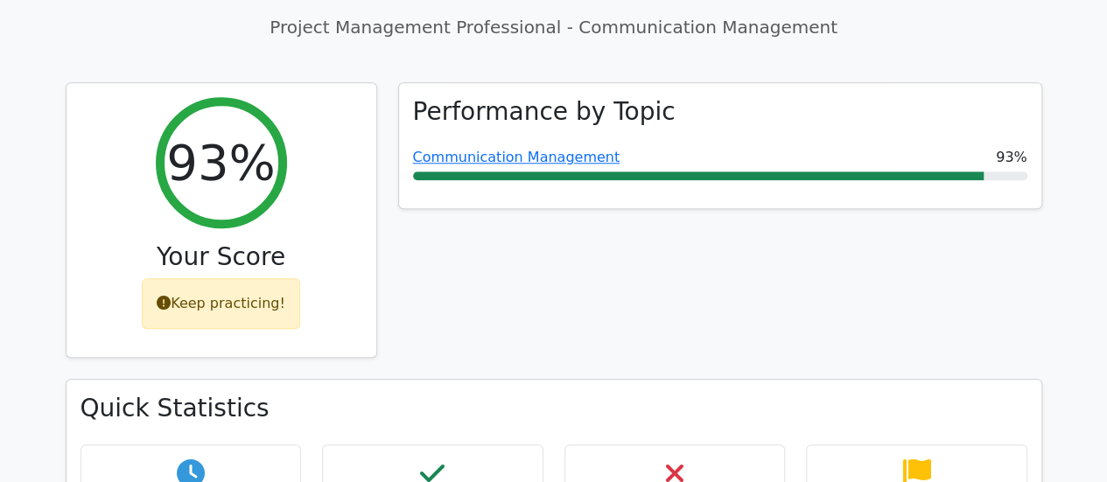
scroll to position [788, 0]
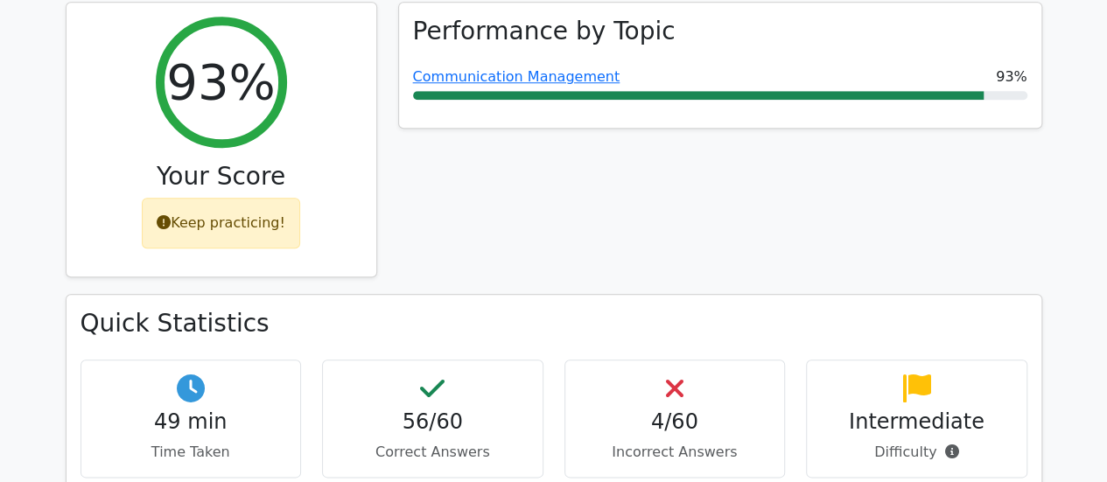
click at [706, 360] on div "4/60 Incorrect Answers" at bounding box center [675, 419] width 221 height 118
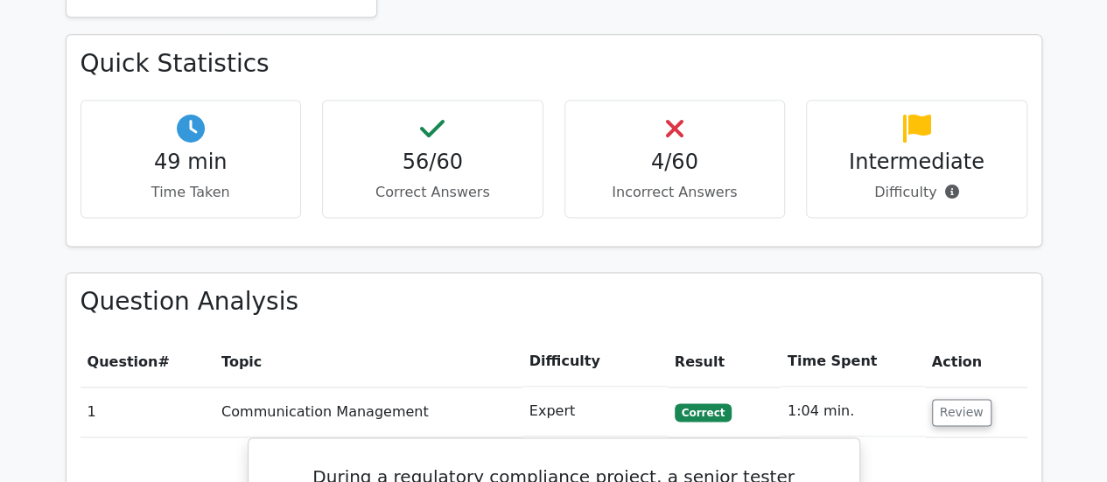
scroll to position [1138, 0]
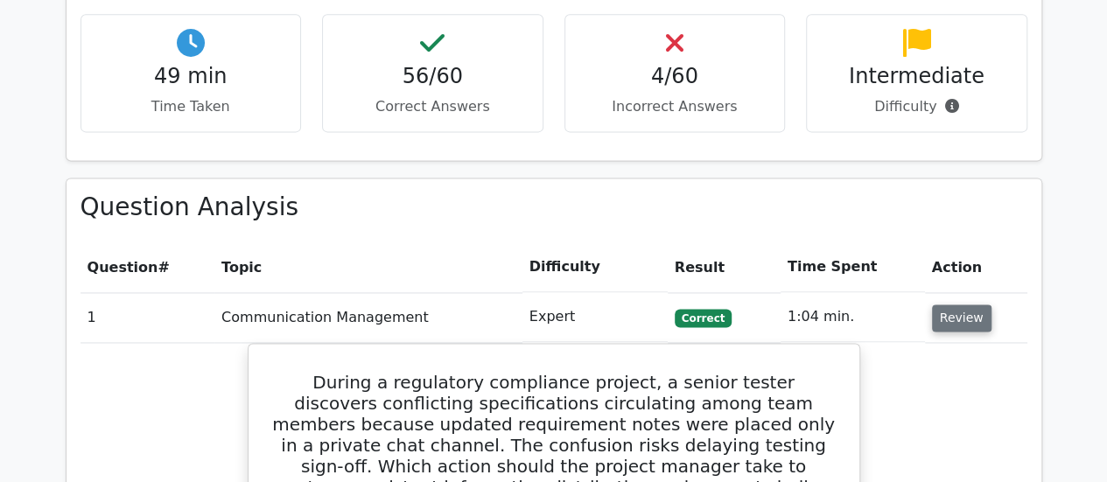
click at [959, 305] on button "Review" at bounding box center [962, 318] width 60 height 27
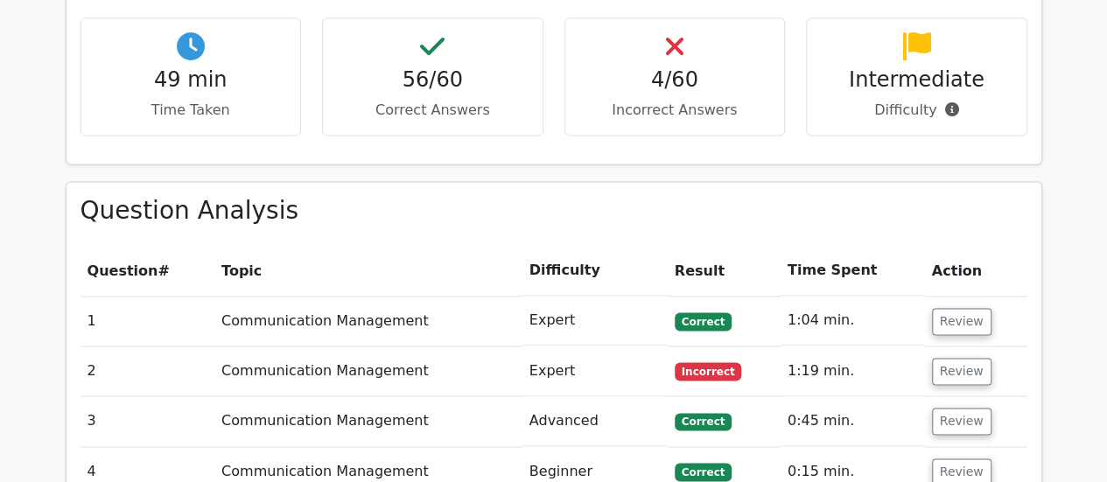
scroll to position [1226, 0]
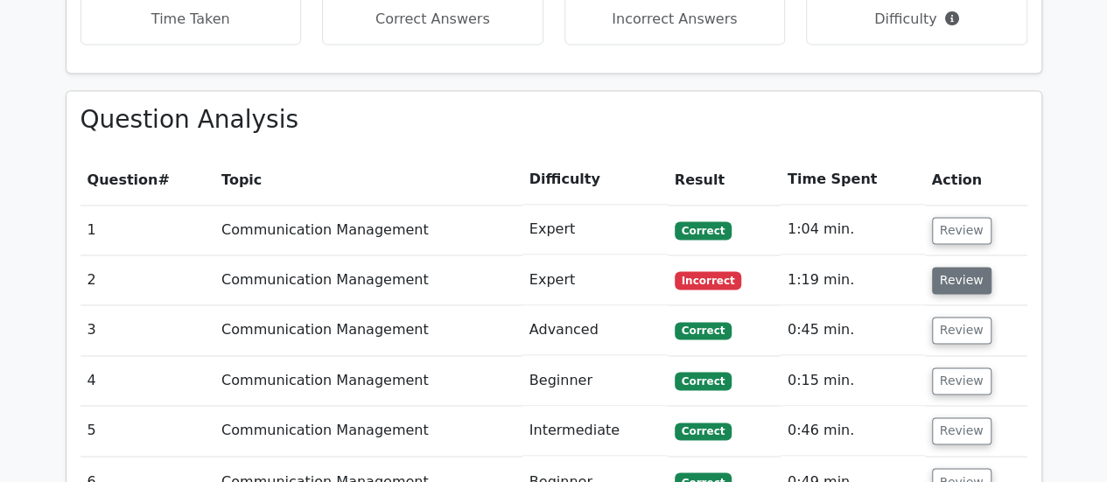
click at [956, 267] on button "Review" at bounding box center [962, 280] width 60 height 27
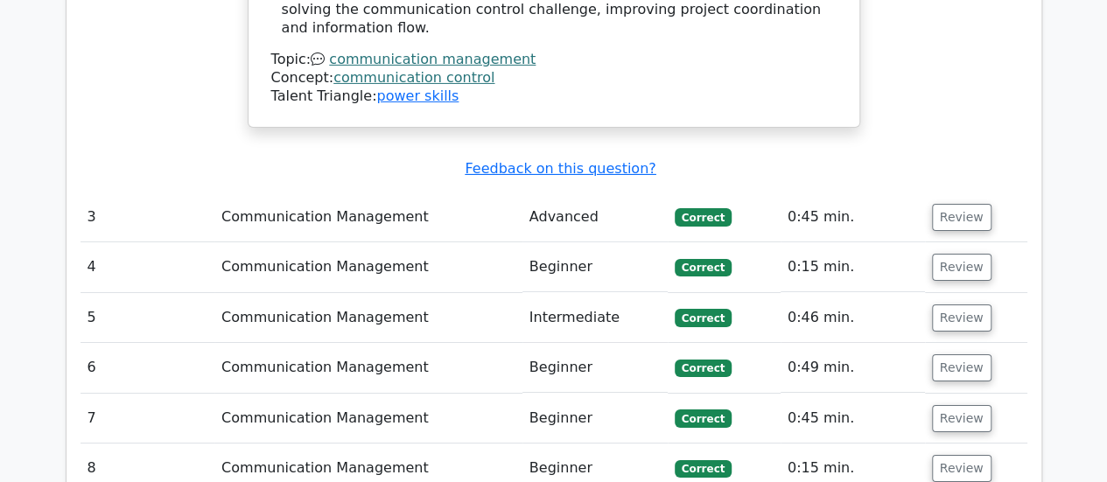
scroll to position [2976, 0]
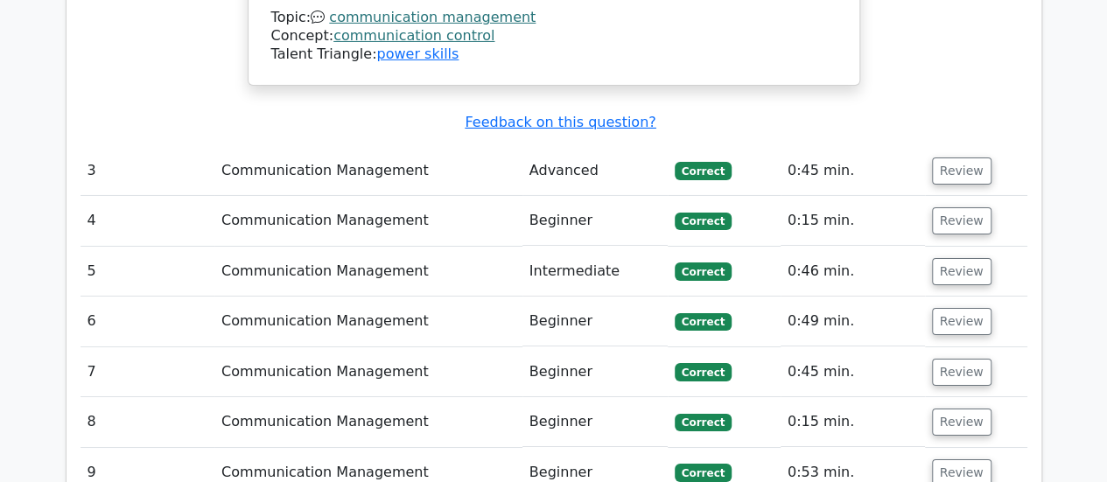
scroll to position [3064, 0]
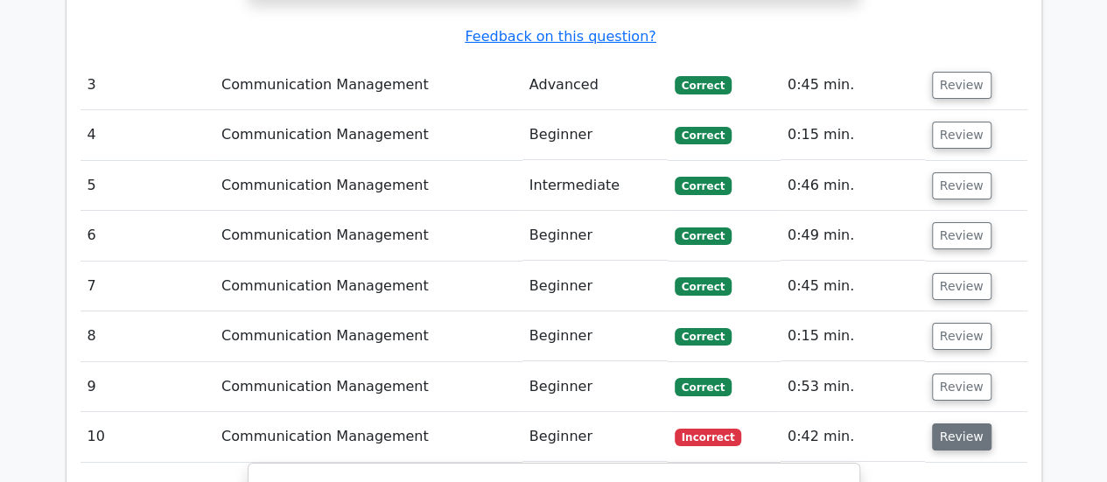
click at [938, 424] on button "Review" at bounding box center [962, 437] width 60 height 27
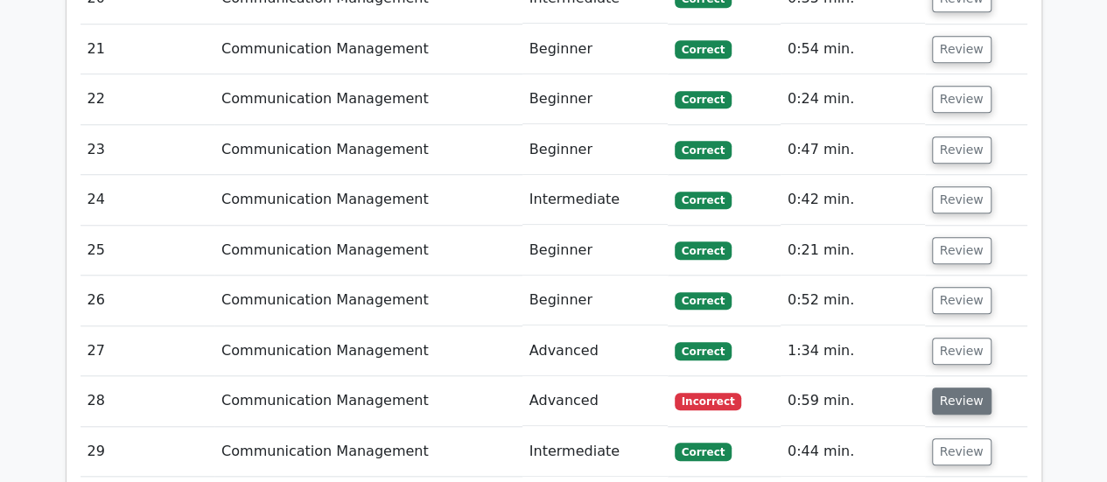
scroll to position [4027, 0]
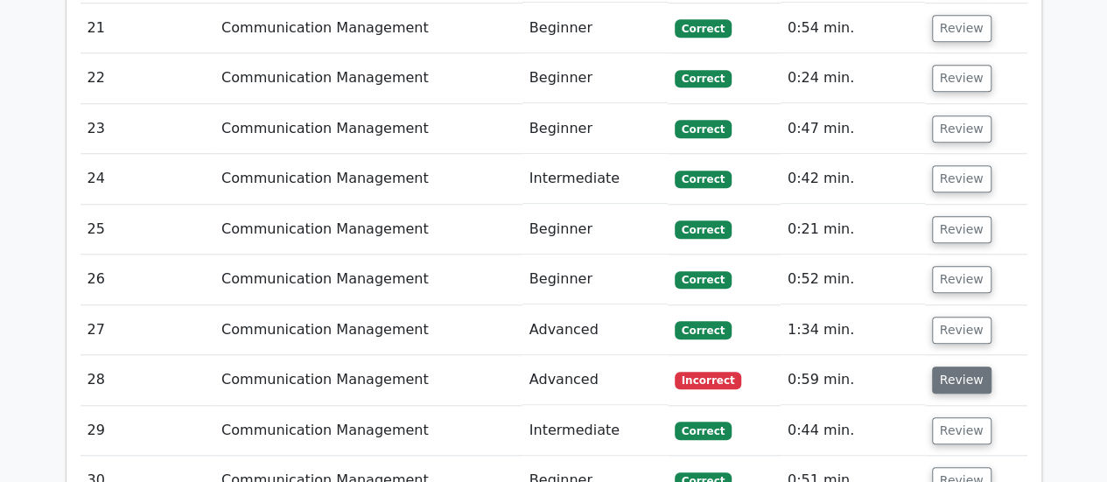
click at [964, 367] on button "Review" at bounding box center [962, 380] width 60 height 27
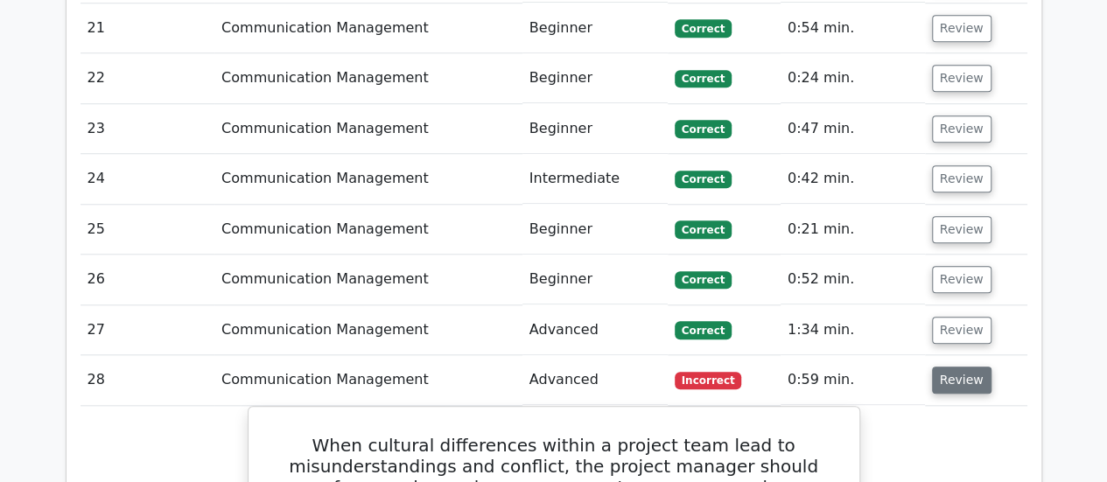
click at [961, 367] on button "Review" at bounding box center [962, 380] width 60 height 27
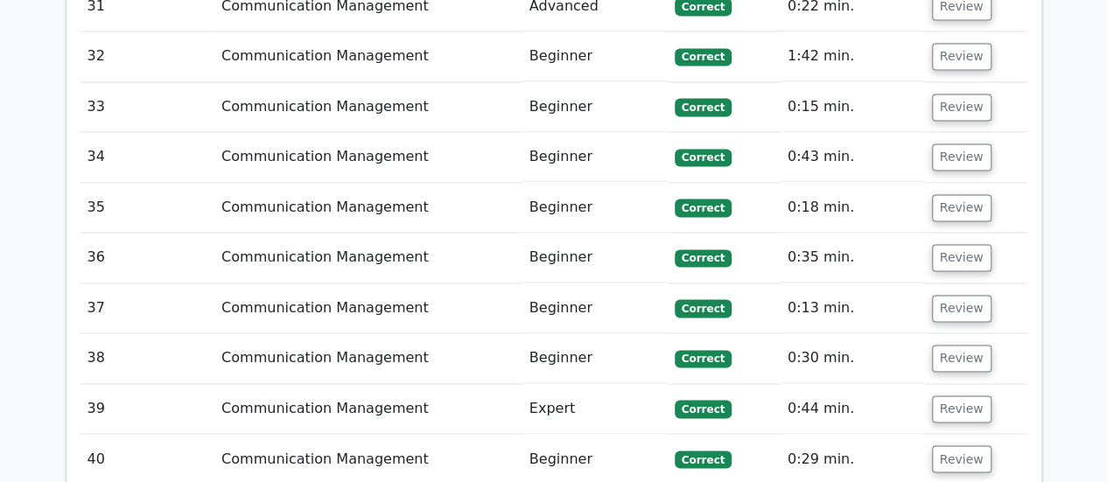
scroll to position [4815, 0]
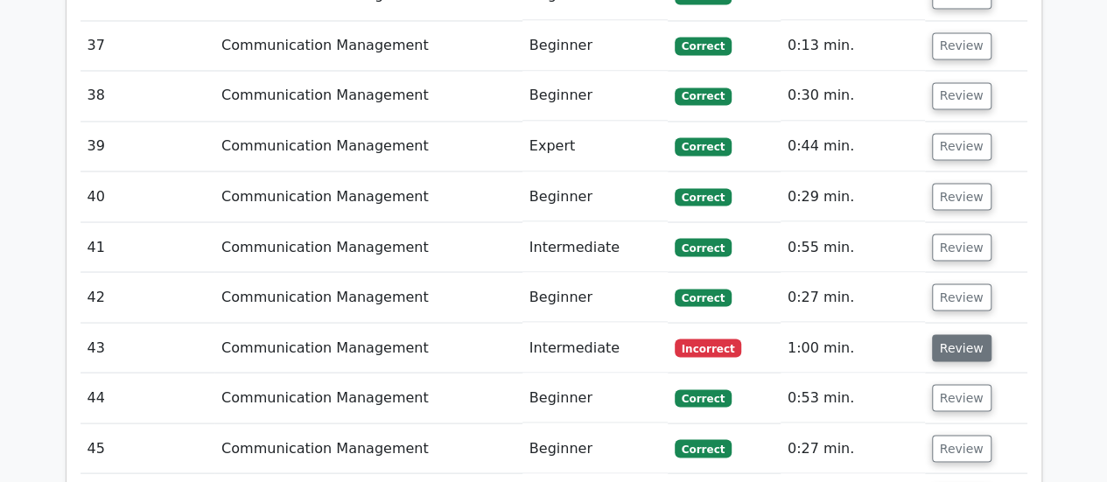
click at [945, 334] on button "Review" at bounding box center [962, 347] width 60 height 27
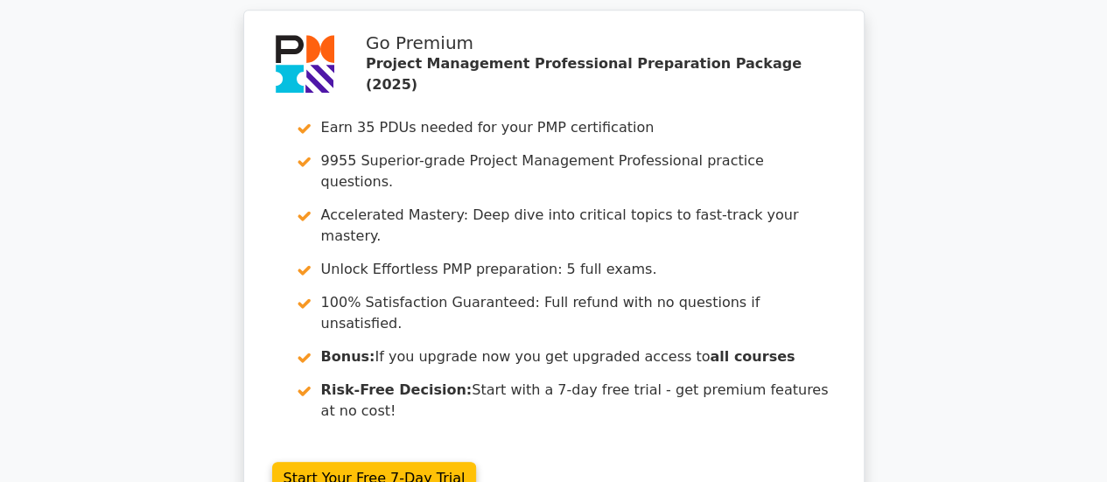
scroll to position [7153, 0]
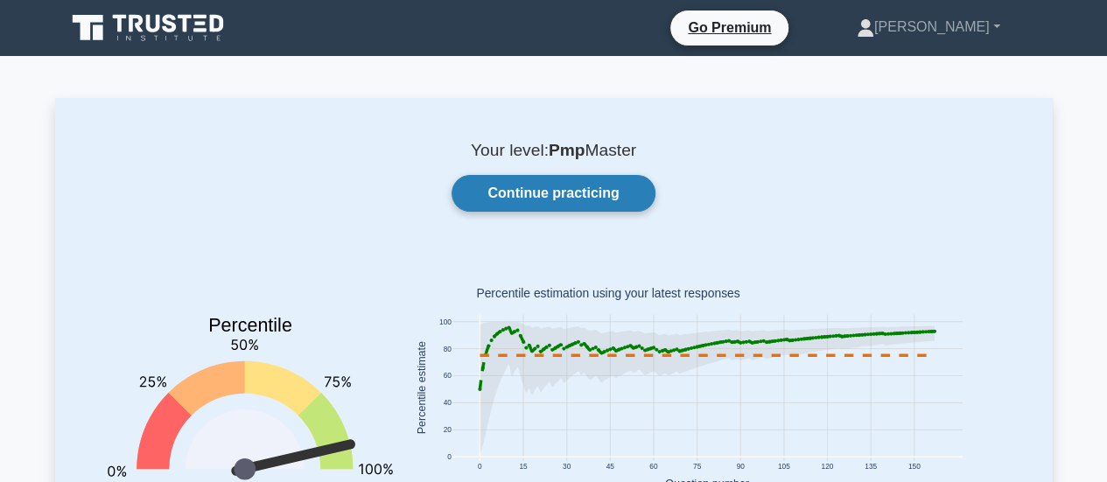
click at [639, 192] on link "Continue practicing" at bounding box center [553, 193] width 203 height 37
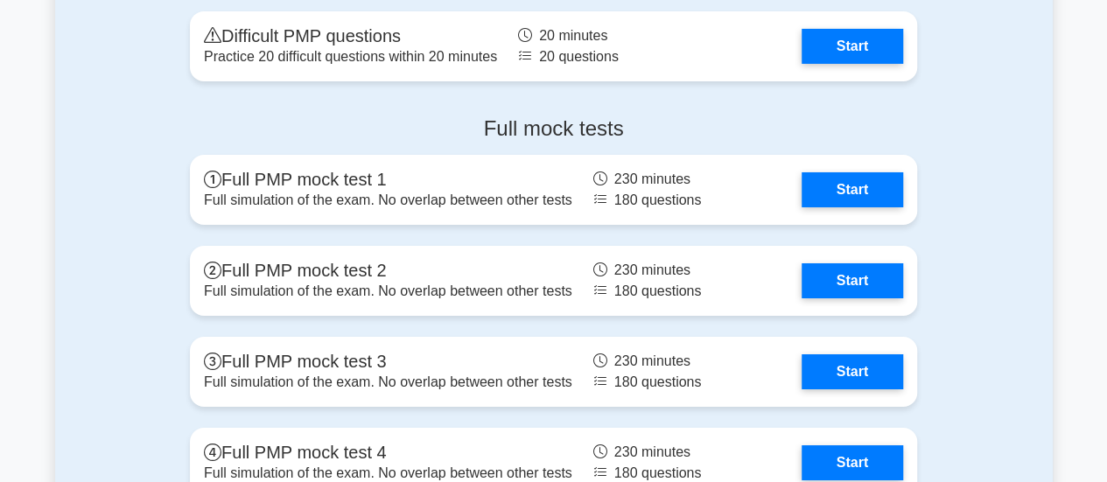
scroll to position [6128, 0]
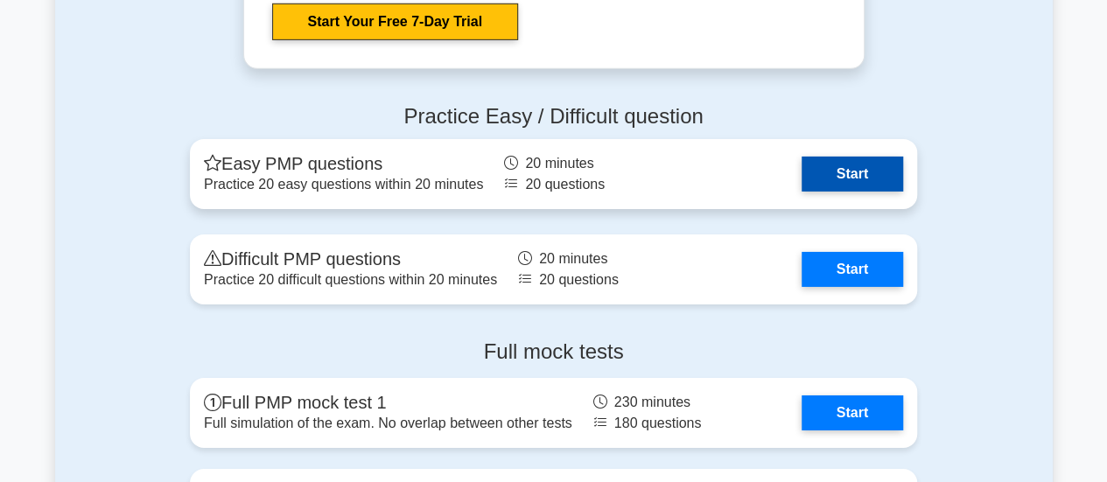
click at [828, 170] on link "Start" at bounding box center [853, 174] width 102 height 35
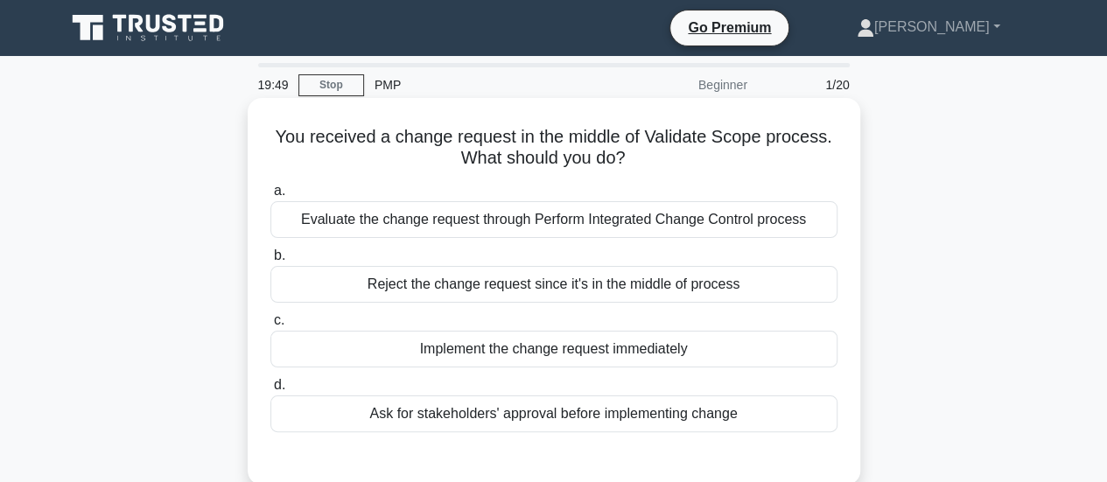
click at [648, 220] on div "Evaluate the change request through Perform Integrated Change Control process" at bounding box center [553, 219] width 567 height 37
click at [270, 197] on input "a. Evaluate the change request through Perform Integrated Change Control process" at bounding box center [270, 191] width 0 height 11
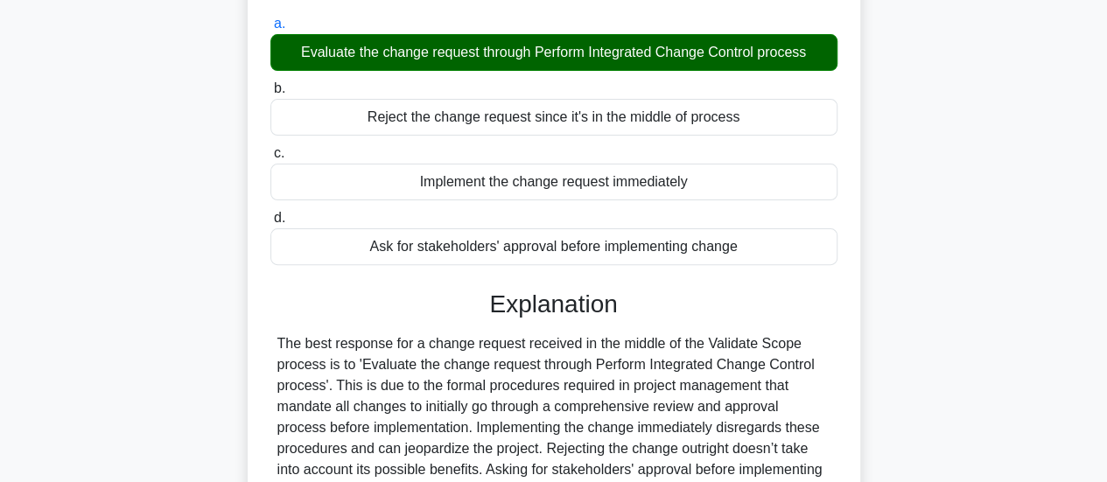
scroll to position [350, 0]
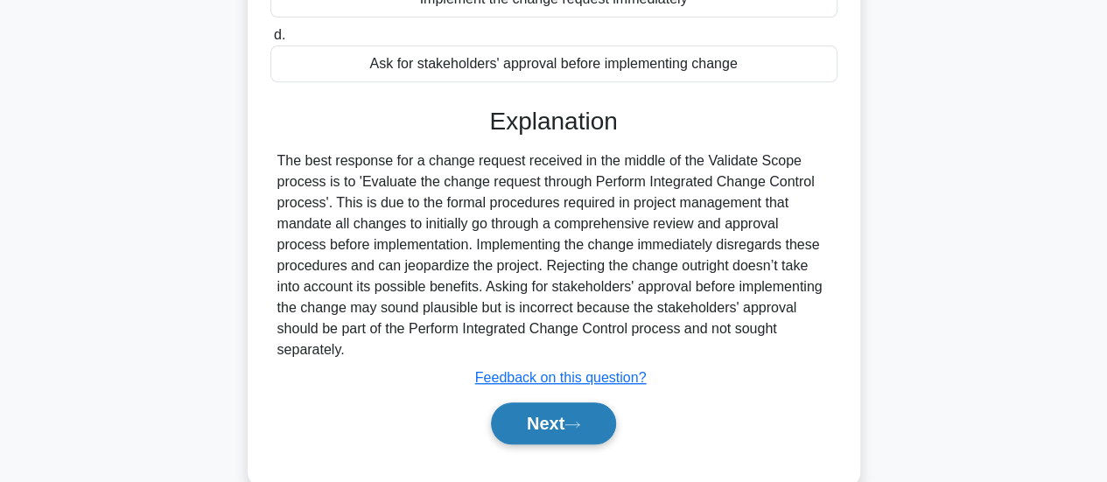
click at [552, 413] on button "Next" at bounding box center [553, 424] width 125 height 42
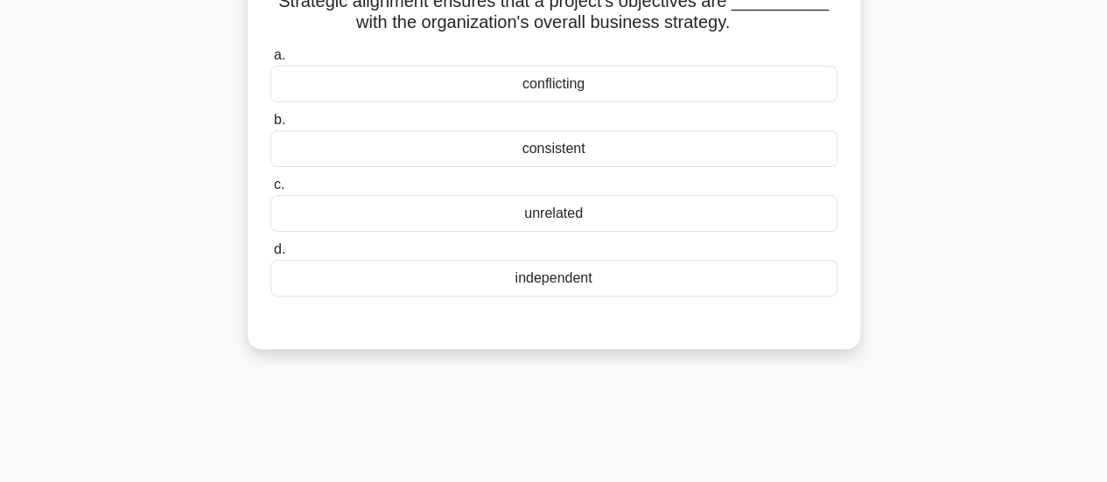
scroll to position [0, 0]
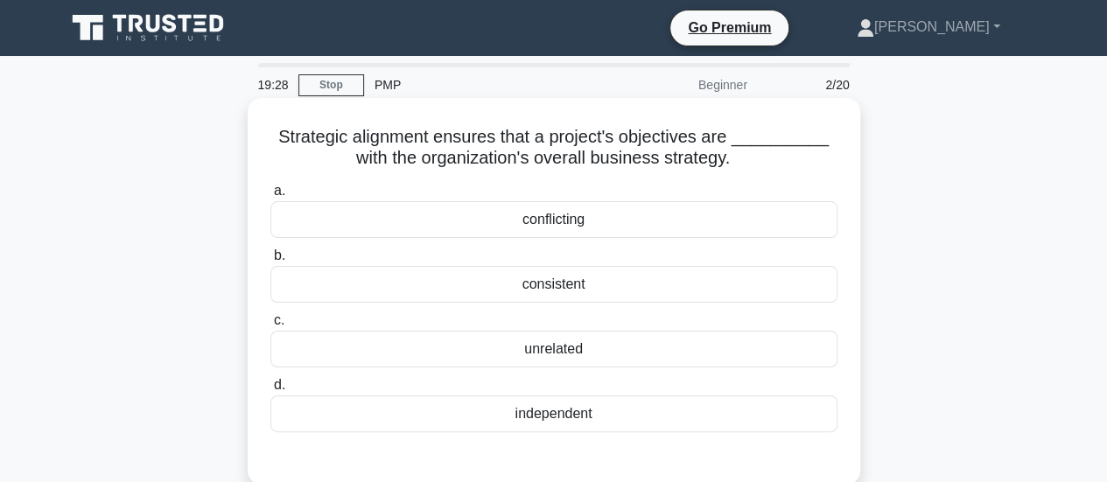
click at [576, 283] on div "consistent" at bounding box center [553, 284] width 567 height 37
click at [270, 262] on input "b. consistent" at bounding box center [270, 255] width 0 height 11
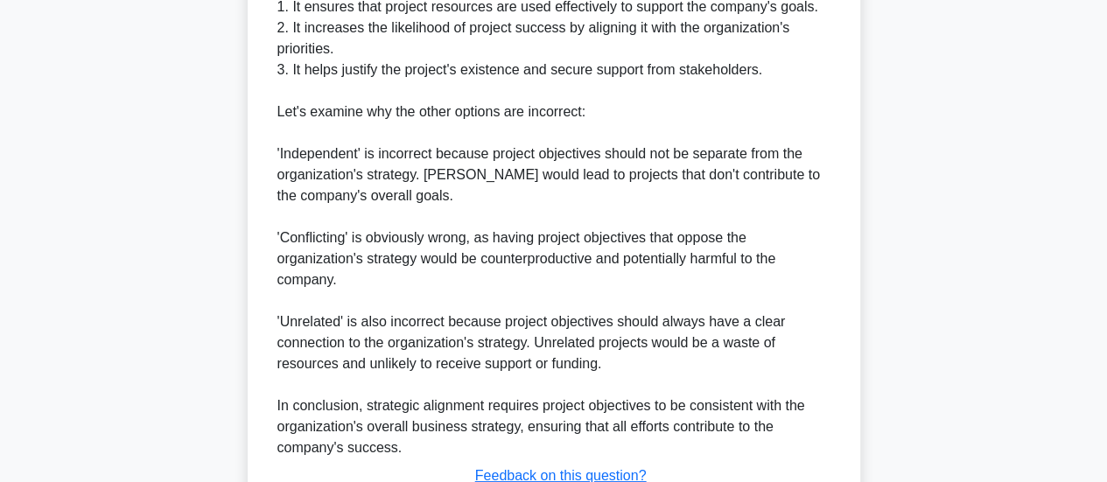
scroll to position [762, 0]
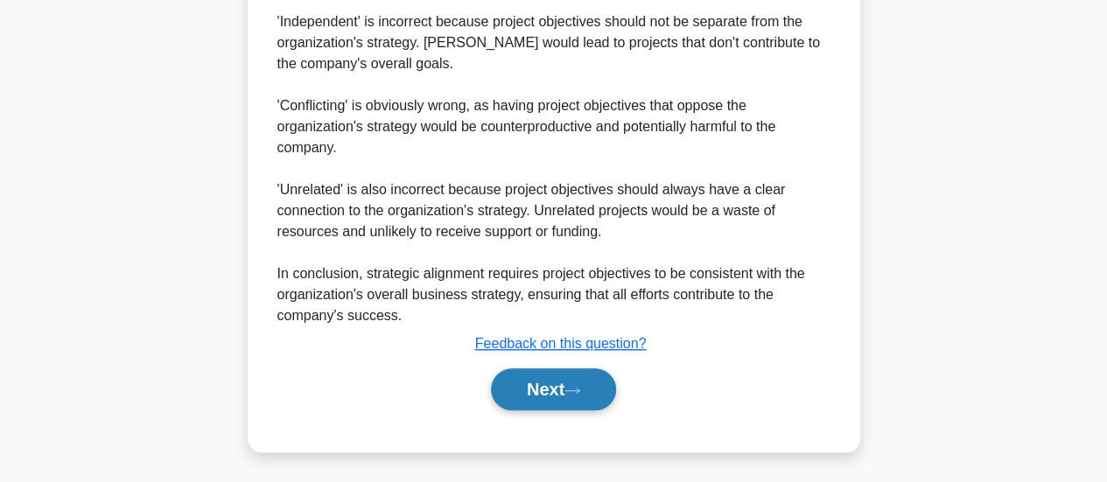
click at [551, 381] on button "Next" at bounding box center [553, 390] width 125 height 42
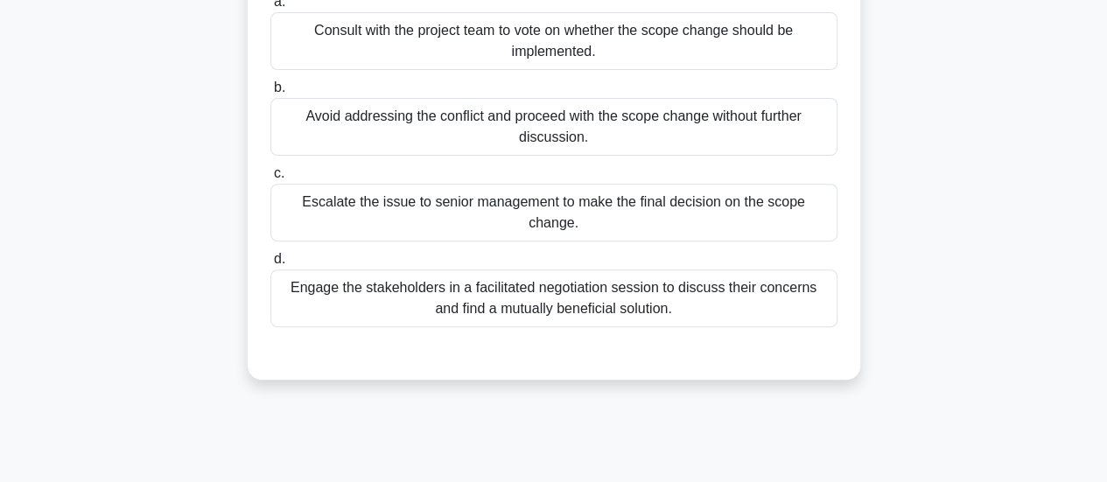
scroll to position [25, 0]
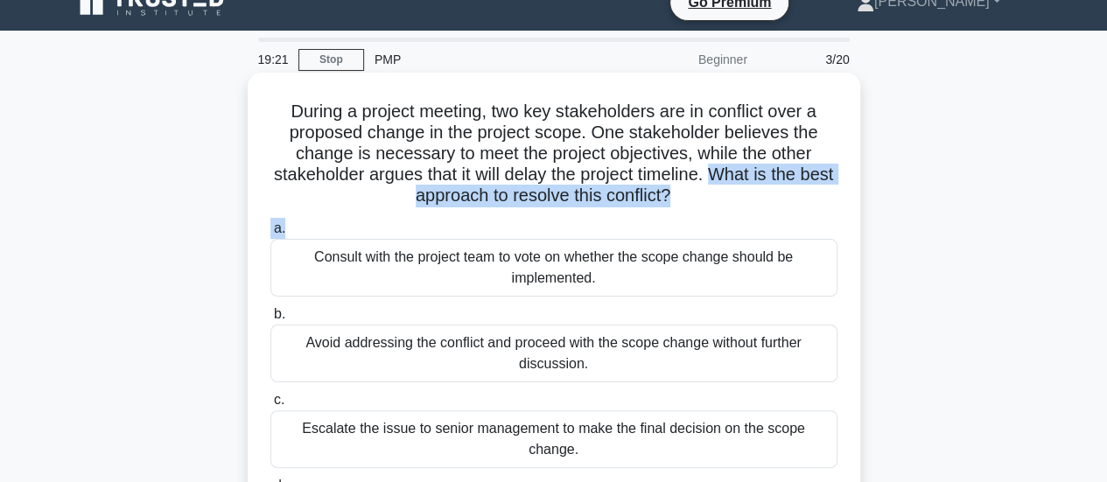
drag, startPoint x: 732, startPoint y: 175, endPoint x: 766, endPoint y: 215, distance: 52.8
click at [766, 215] on div "During a project meeting, two key stakeholders are in conflict over a proposed …" at bounding box center [554, 340] width 599 height 520
click at [748, 179] on h5 "During a project meeting, two key stakeholders are in conflict over a proposed …" at bounding box center [554, 154] width 571 height 107
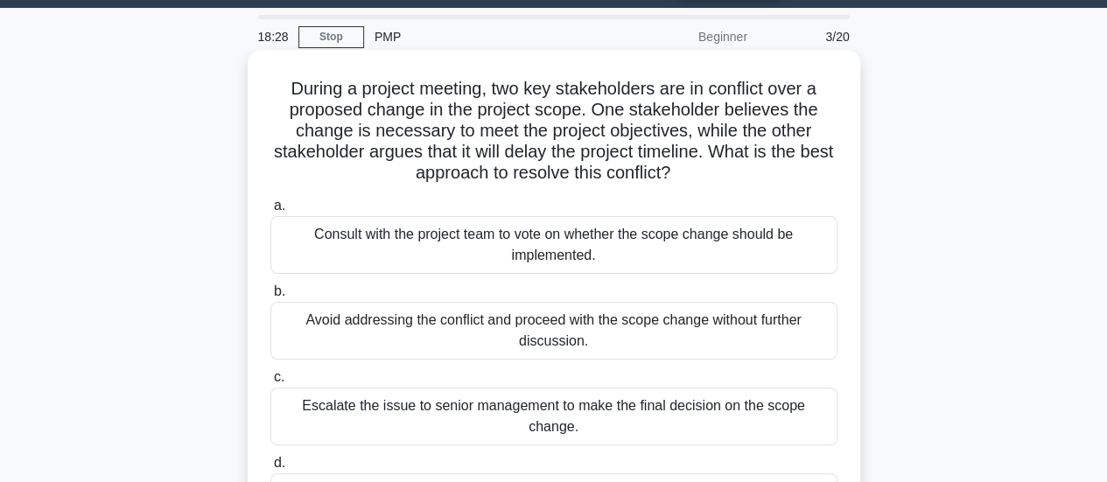
scroll to position [88, 0]
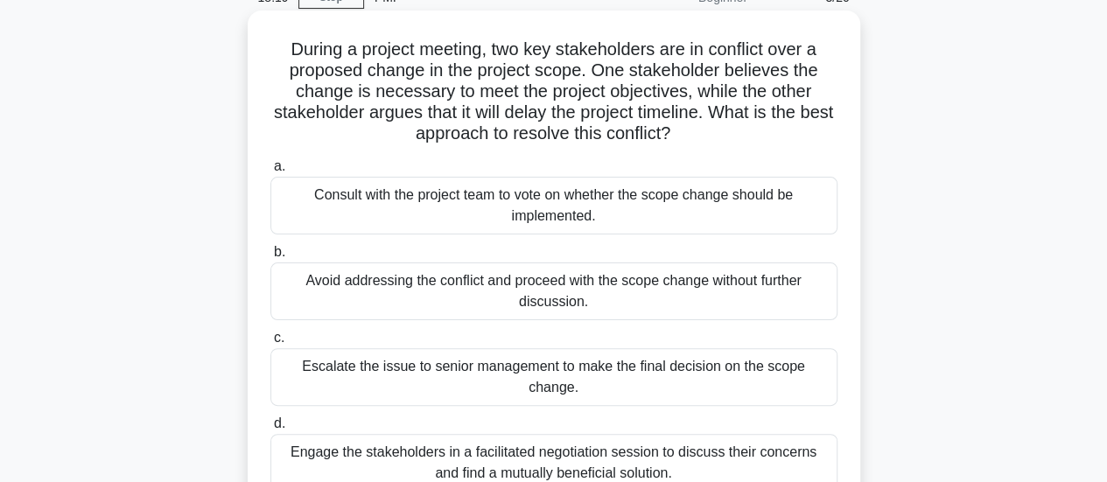
click at [607, 451] on div "Engage the stakeholders in a facilitated negotiation session to discuss their c…" at bounding box center [553, 463] width 567 height 58
click at [270, 430] on input "d. Engage the stakeholders in a facilitated negotiation session to discuss thei…" at bounding box center [270, 423] width 0 height 11
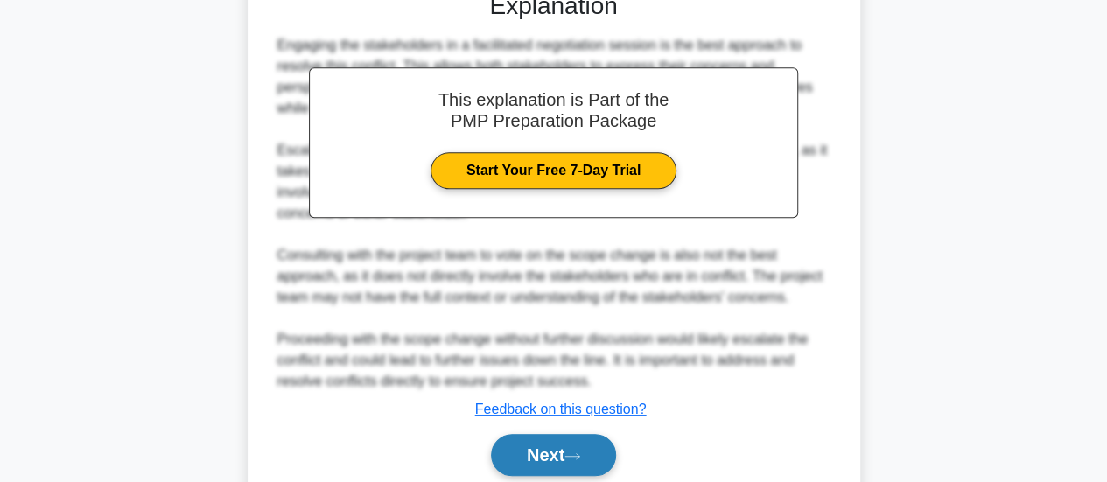
click at [595, 434] on button "Next" at bounding box center [553, 455] width 125 height 42
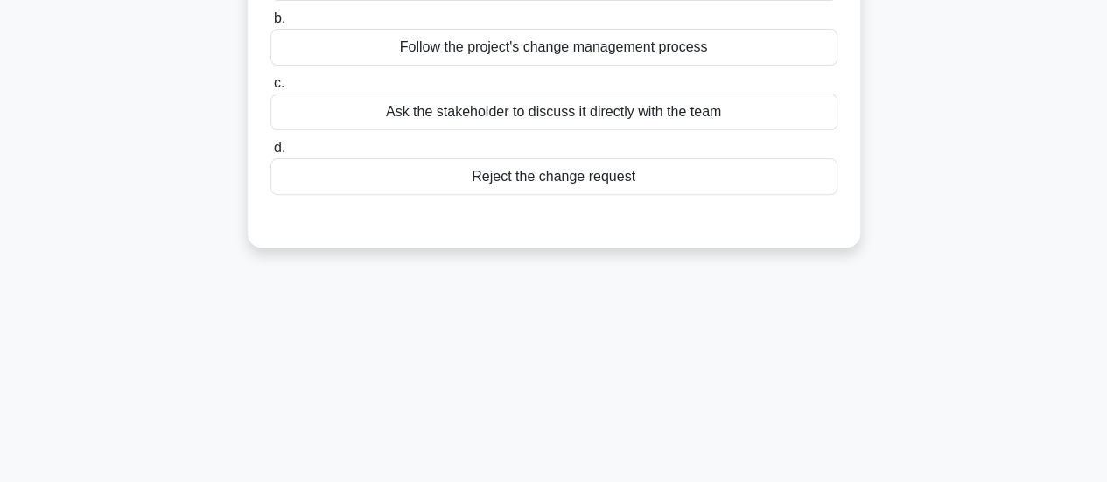
scroll to position [0, 0]
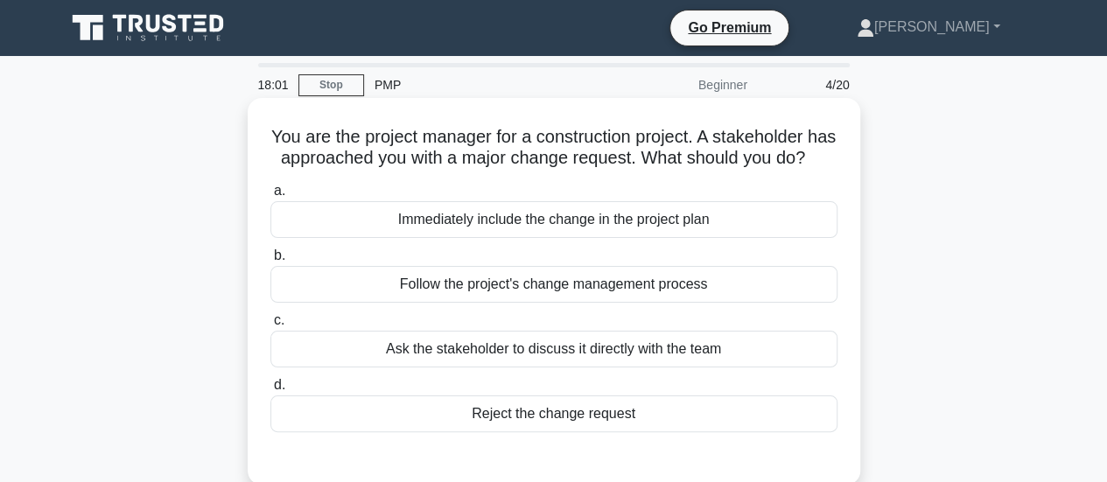
click at [569, 303] on div "Follow the project's change management process" at bounding box center [553, 284] width 567 height 37
click at [270, 262] on input "b. Follow the project's change management process" at bounding box center [270, 255] width 0 height 11
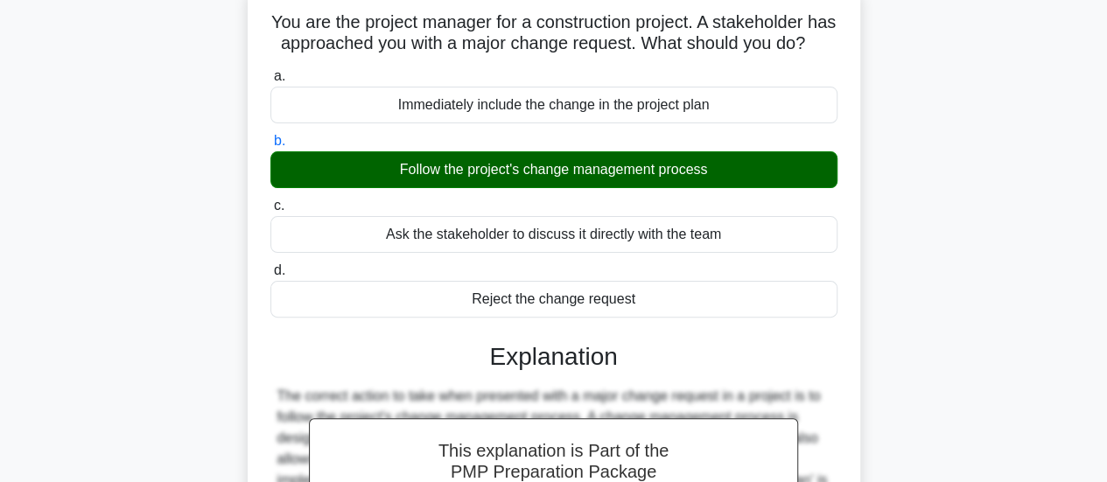
scroll to position [438, 0]
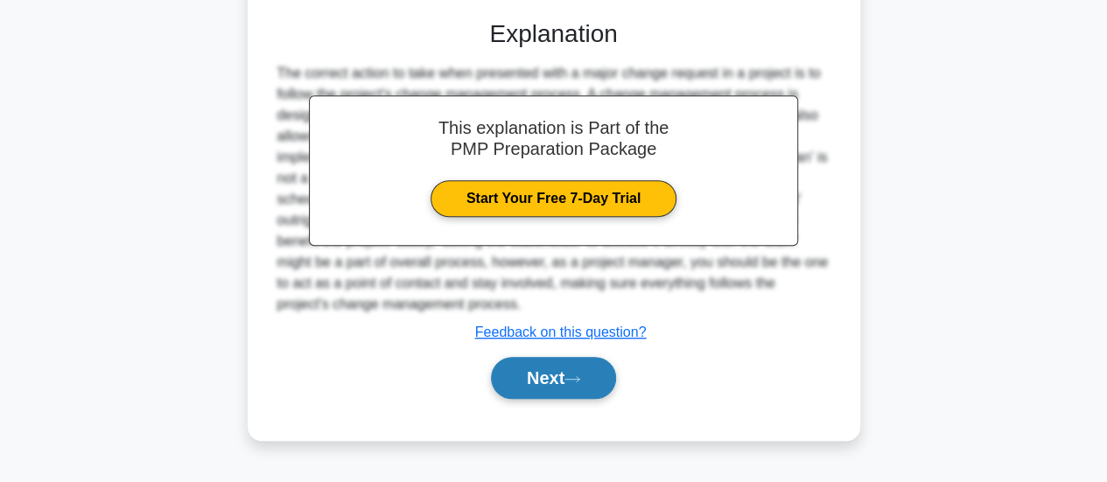
click at [557, 390] on button "Next" at bounding box center [553, 378] width 125 height 42
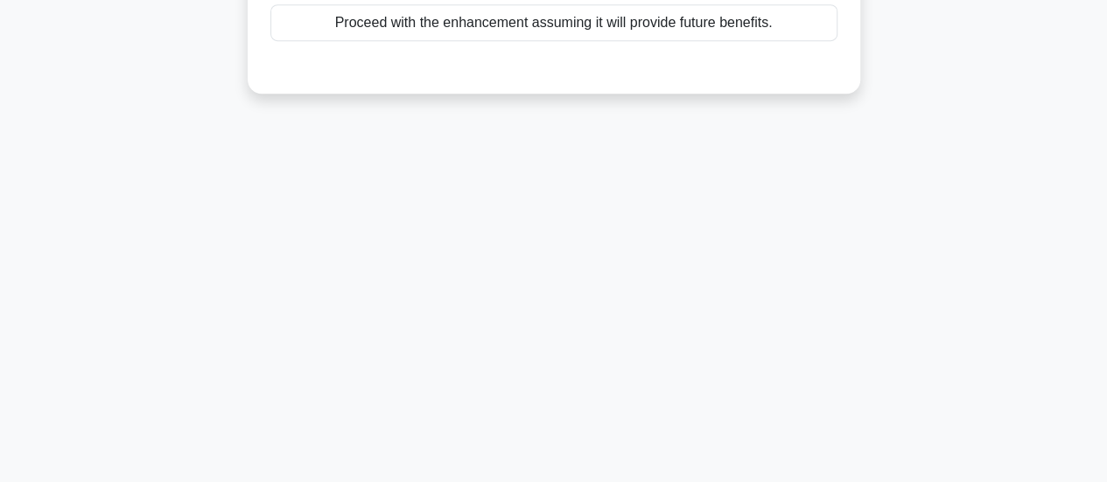
scroll to position [0, 0]
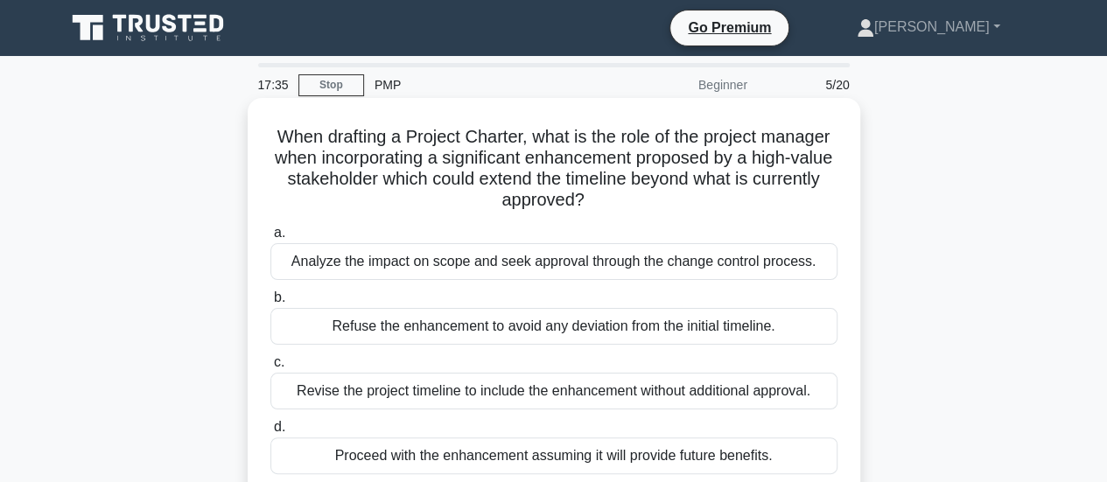
click at [685, 272] on div "Analyze the impact on scope and seek approval through the change control proces…" at bounding box center [553, 261] width 567 height 37
click at [270, 239] on input "a. Analyze the impact on scope and seek approval through the change control pro…" at bounding box center [270, 233] width 0 height 11
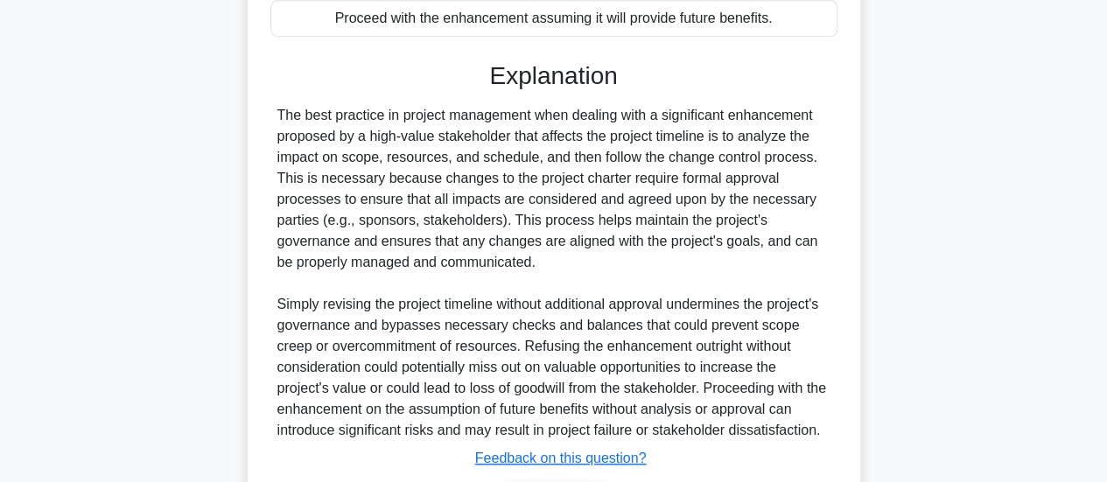
scroll to position [552, 0]
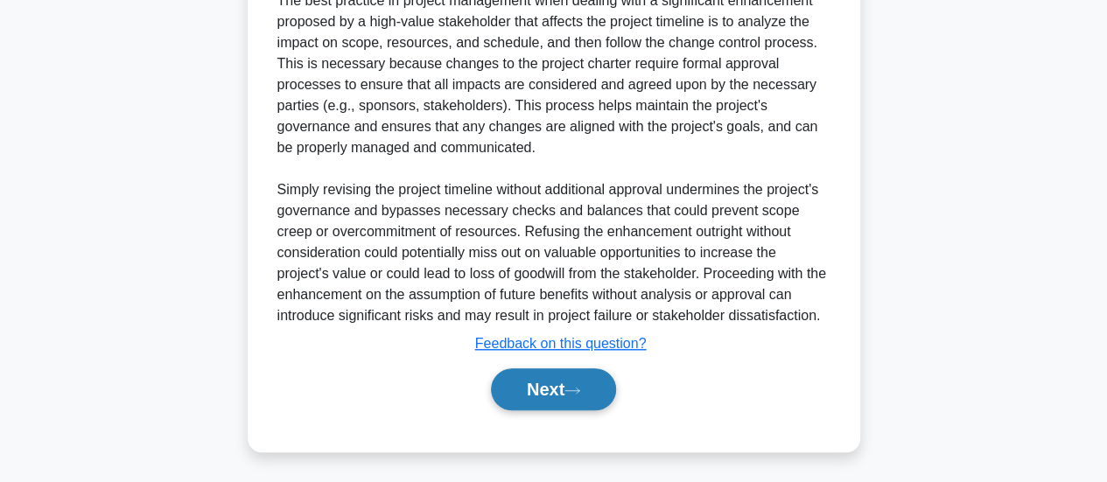
click at [579, 390] on icon at bounding box center [573, 391] width 16 height 10
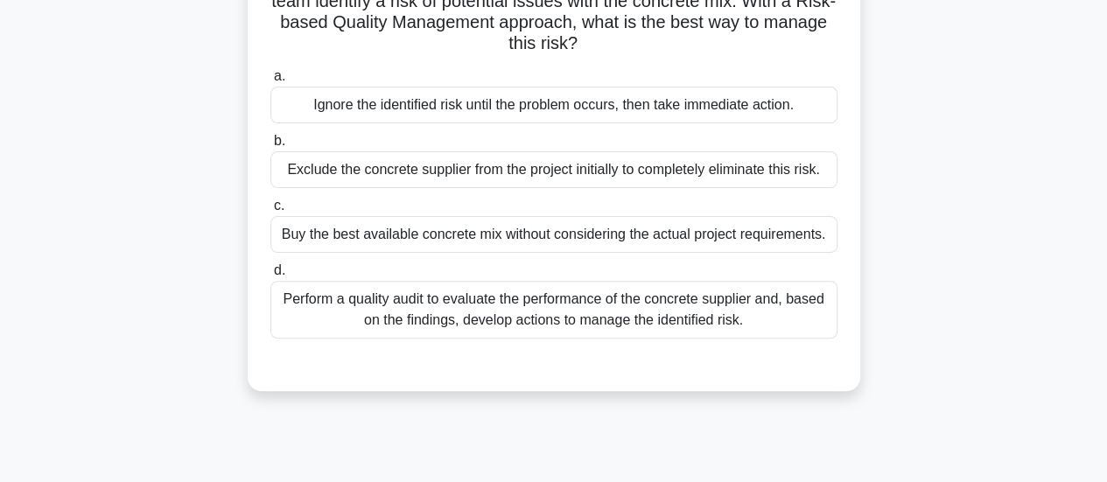
scroll to position [175, 0]
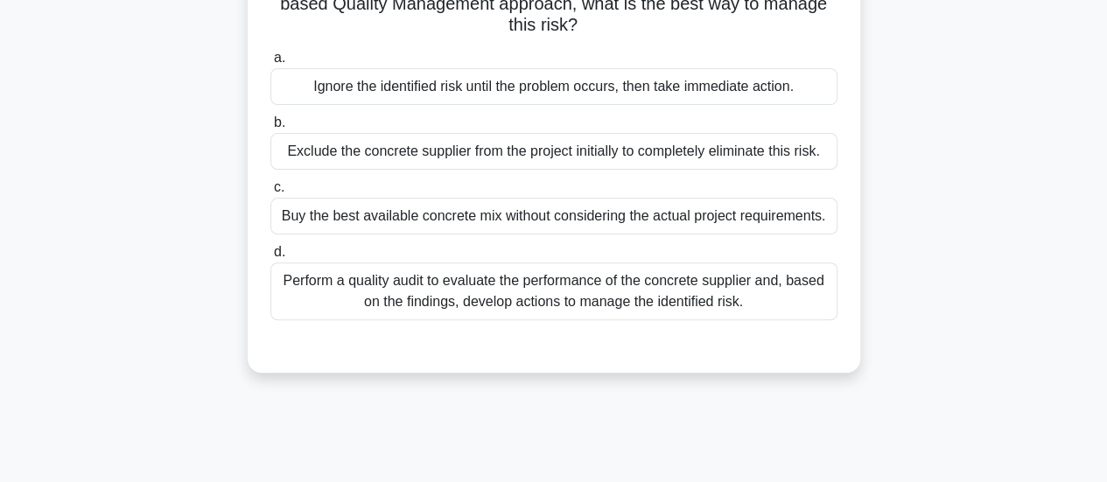
click at [795, 296] on div "Perform a quality audit to evaluate the performance of the concrete supplier an…" at bounding box center [553, 292] width 567 height 58
click at [270, 258] on input "d. Perform a quality audit to evaluate the performance of the concrete supplier…" at bounding box center [270, 252] width 0 height 11
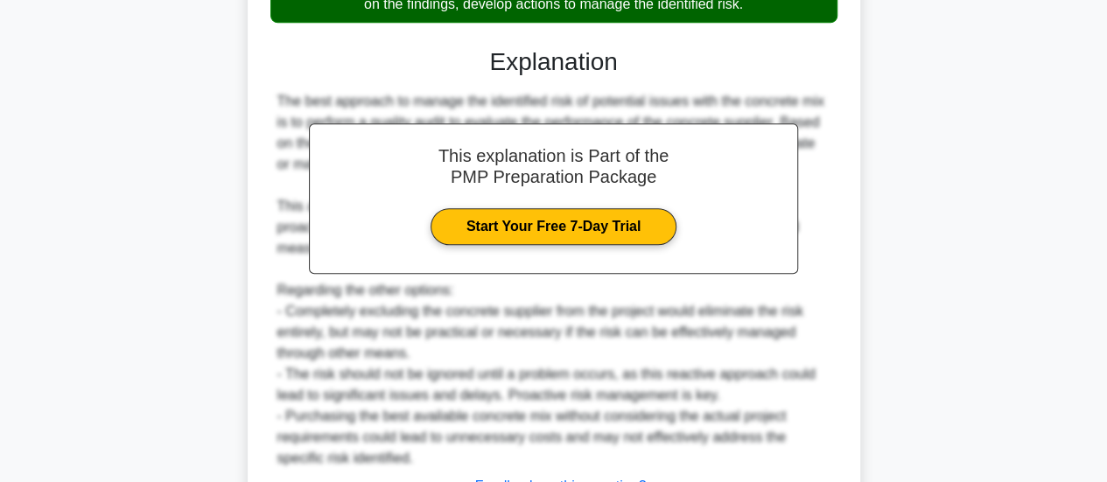
scroll to position [615, 0]
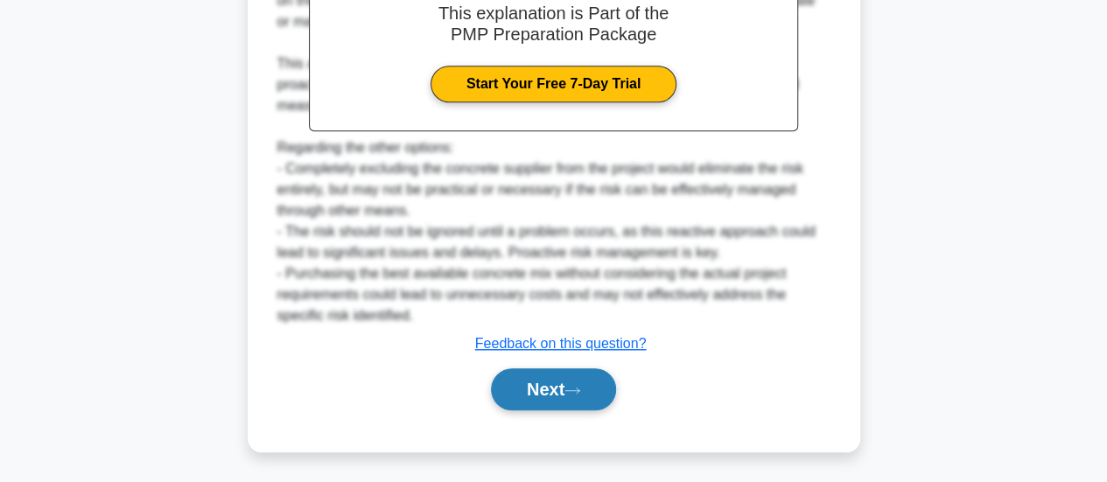
click at [571, 382] on button "Next" at bounding box center [553, 390] width 125 height 42
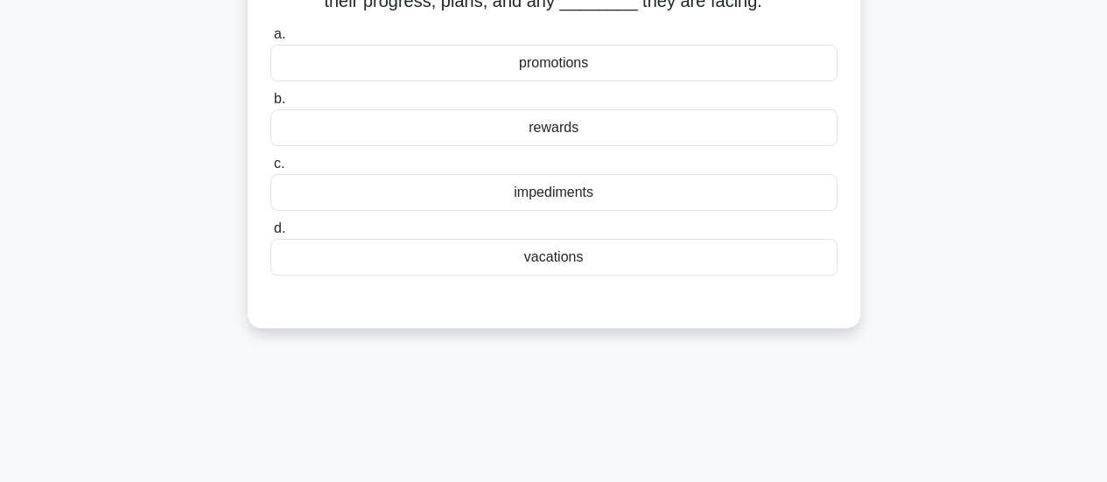
scroll to position [0, 0]
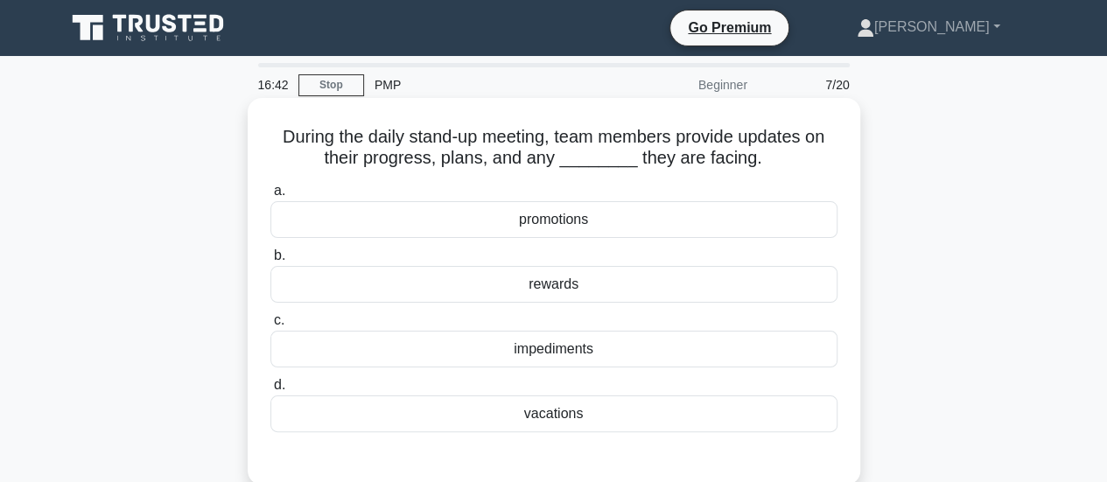
click at [545, 351] on div "impediments" at bounding box center [553, 349] width 567 height 37
click at [270, 327] on input "c. impediments" at bounding box center [270, 320] width 0 height 11
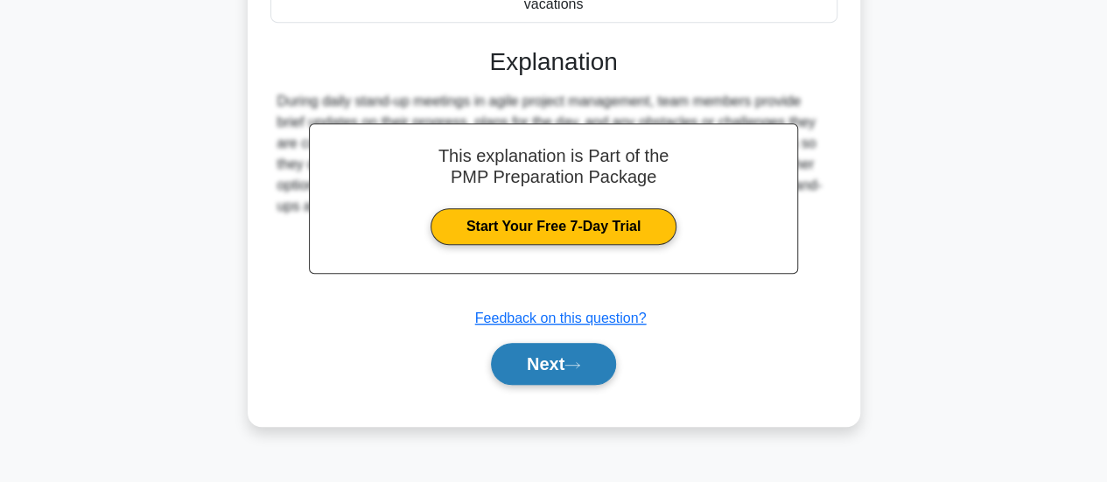
scroll to position [438, 0]
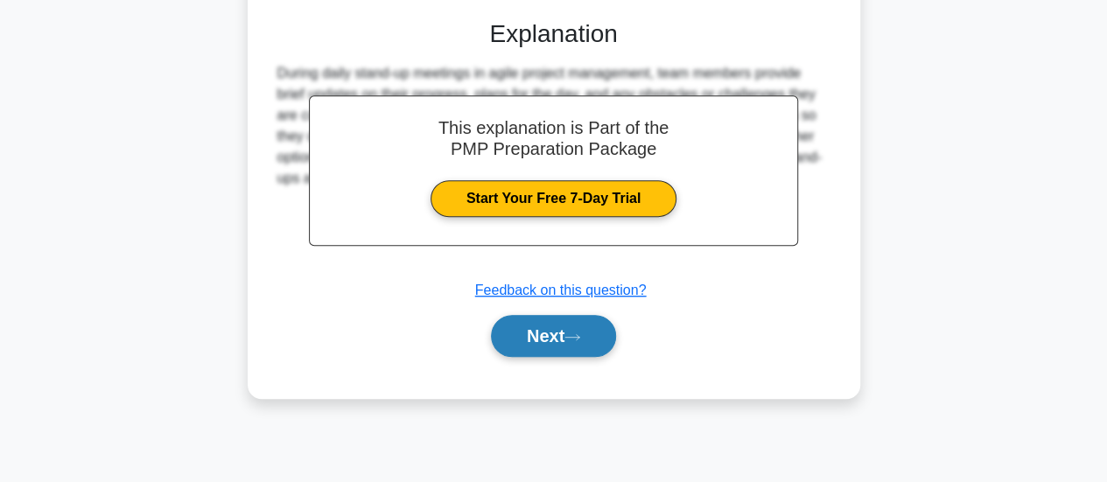
click at [554, 341] on button "Next" at bounding box center [553, 336] width 125 height 42
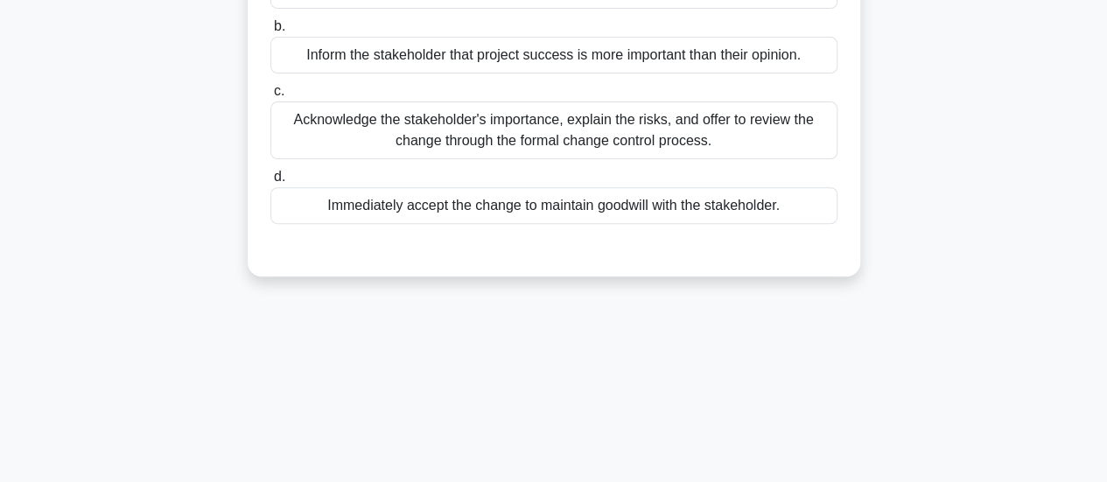
scroll to position [0, 0]
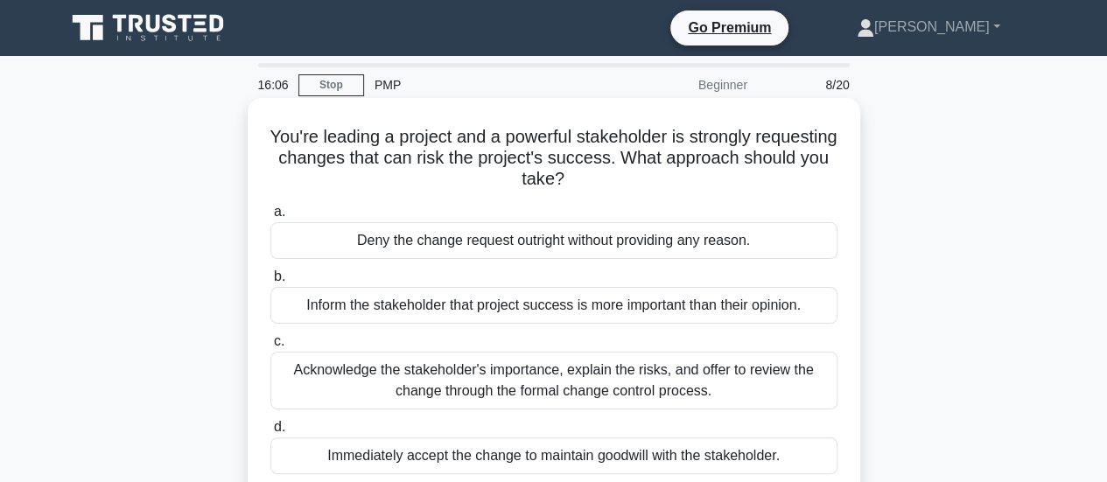
click at [601, 381] on div "Acknowledge the stakeholder's importance, explain the risks, and offer to revie…" at bounding box center [553, 381] width 567 height 58
click at [270, 348] on input "c. Acknowledge the stakeholder's importance, explain the risks, and offer to re…" at bounding box center [270, 341] width 0 height 11
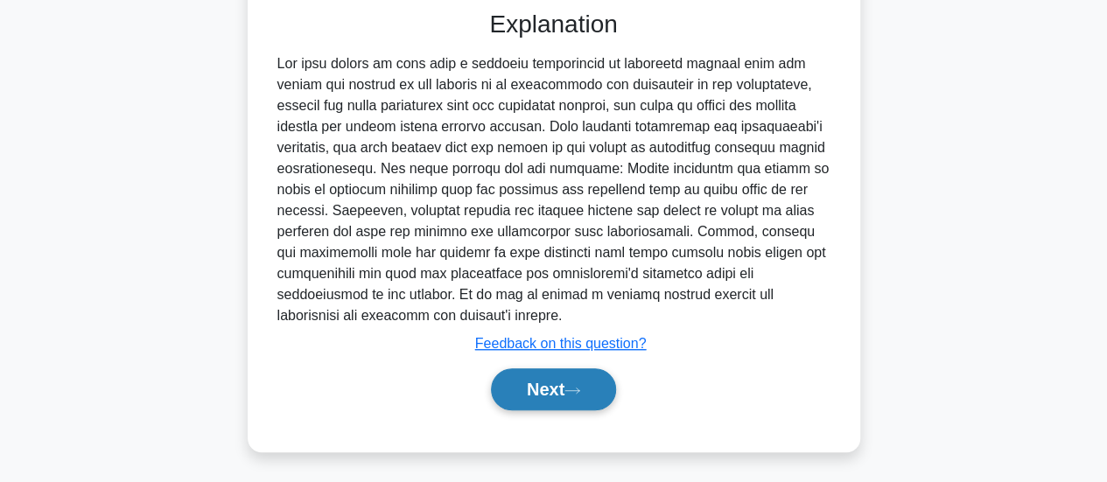
click at [592, 384] on button "Next" at bounding box center [553, 390] width 125 height 42
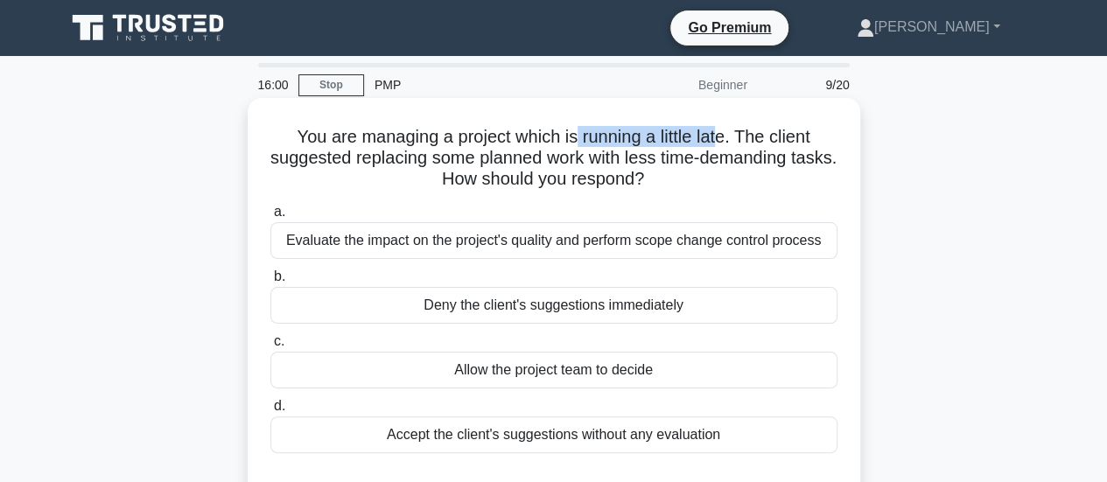
drag, startPoint x: 572, startPoint y: 145, endPoint x: 725, endPoint y: 147, distance: 153.2
click at [725, 147] on h5 "You are managing a project which is running a little late. The client suggested…" at bounding box center [554, 158] width 571 height 65
click at [686, 246] on div "Evaluate the impact on the project's quality and perform scope change control p…" at bounding box center [553, 240] width 567 height 37
click at [270, 218] on input "a. Evaluate the impact on the project's quality and perform scope change contro…" at bounding box center [270, 212] width 0 height 11
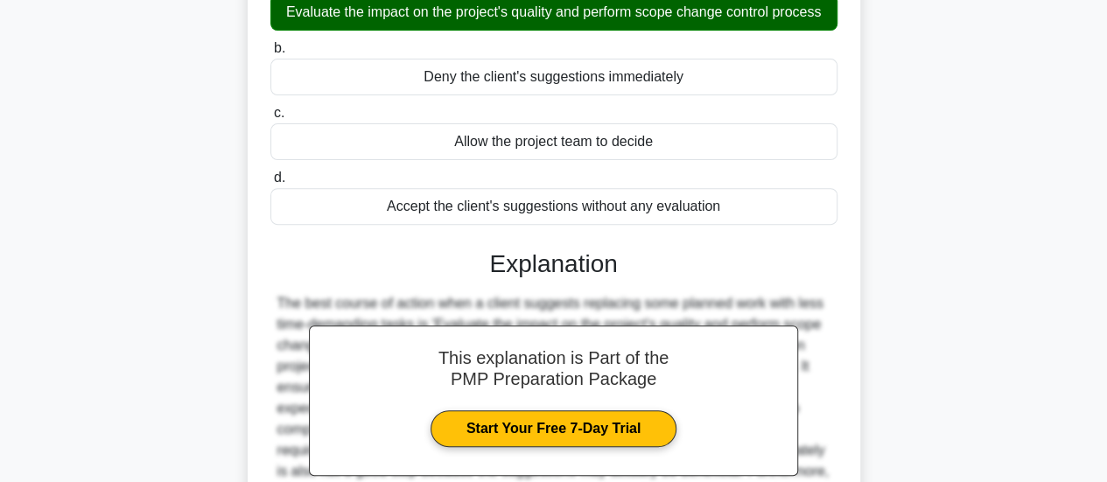
scroll to position [463, 0]
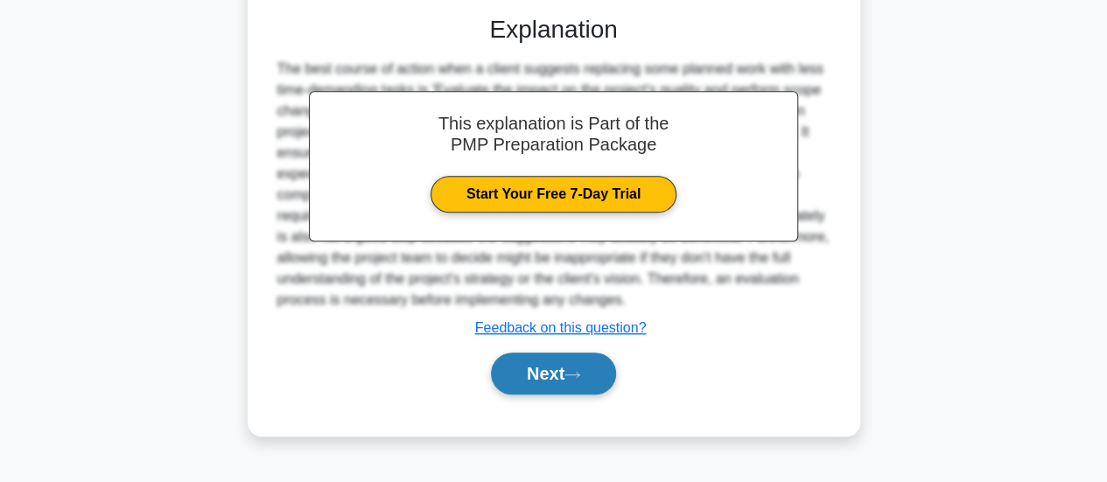
click at [578, 370] on icon at bounding box center [573, 375] width 16 height 10
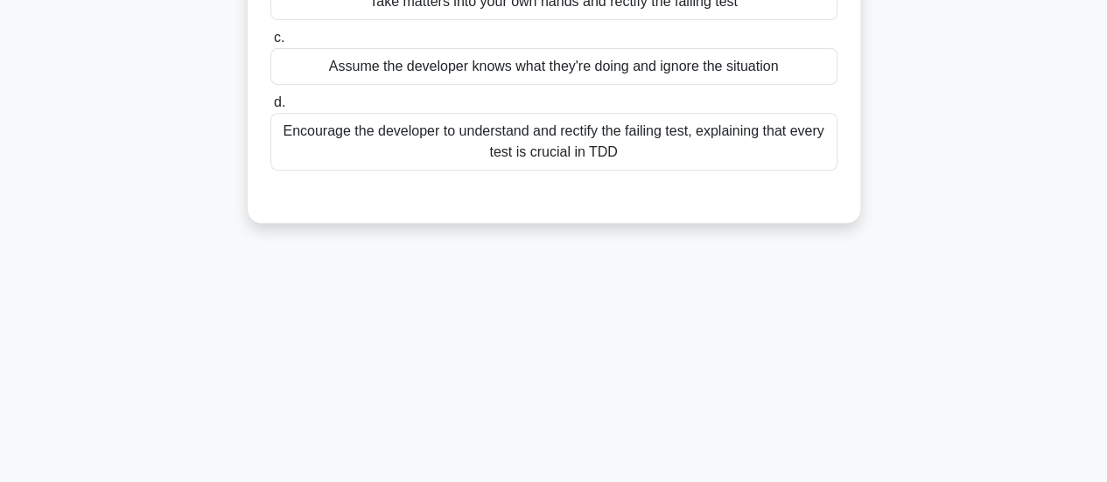
scroll to position [25, 0]
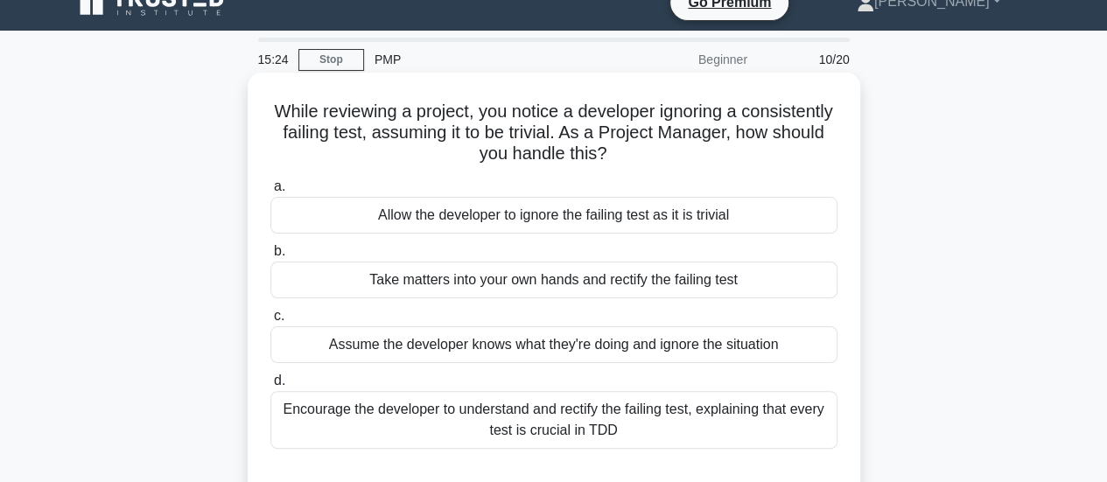
click at [704, 432] on div "Encourage the developer to understand and rectify the failing test, explaining …" at bounding box center [553, 420] width 567 height 58
click at [270, 387] on input "d. Encourage the developer to understand and rectify the failing test, explaini…" at bounding box center [270, 381] width 0 height 11
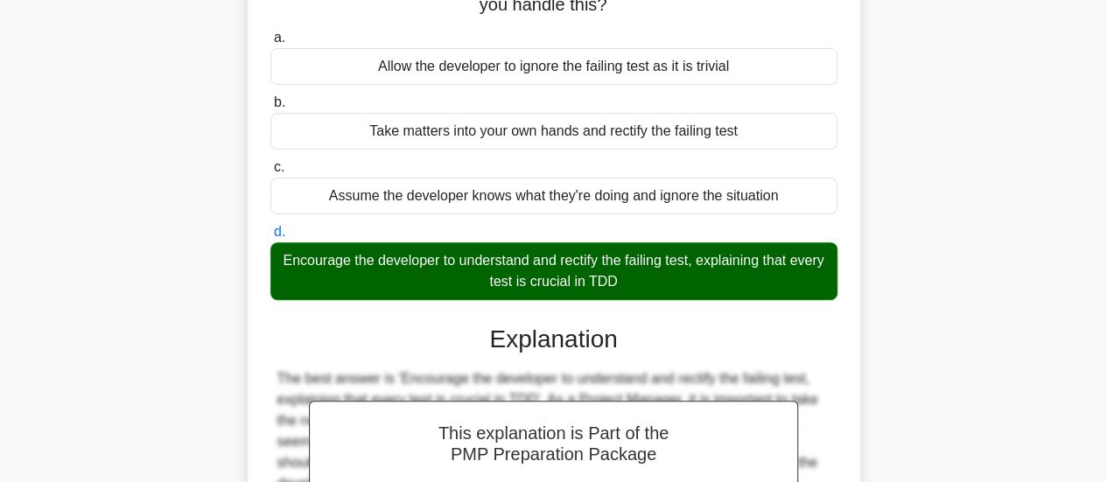
scroll to position [463, 0]
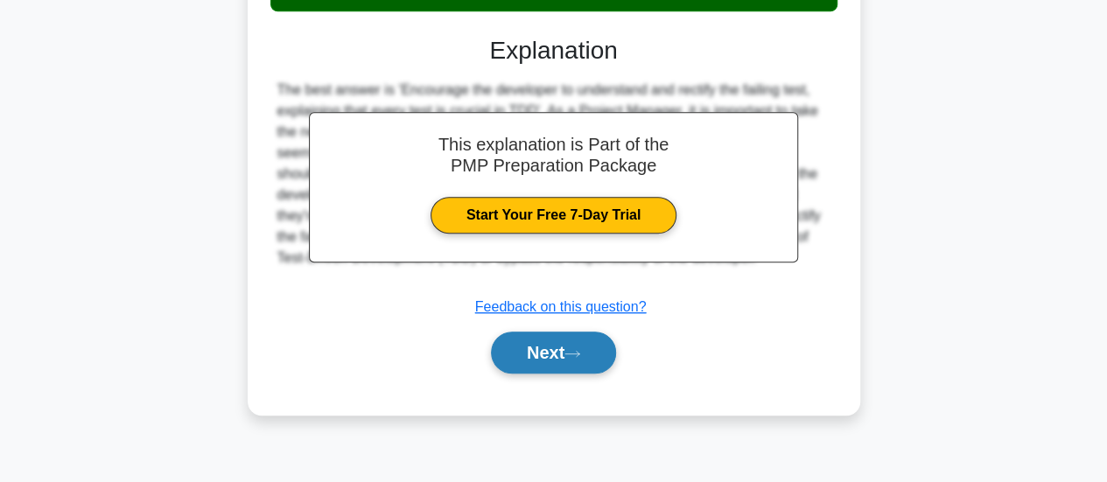
click at [594, 357] on button "Next" at bounding box center [553, 353] width 125 height 42
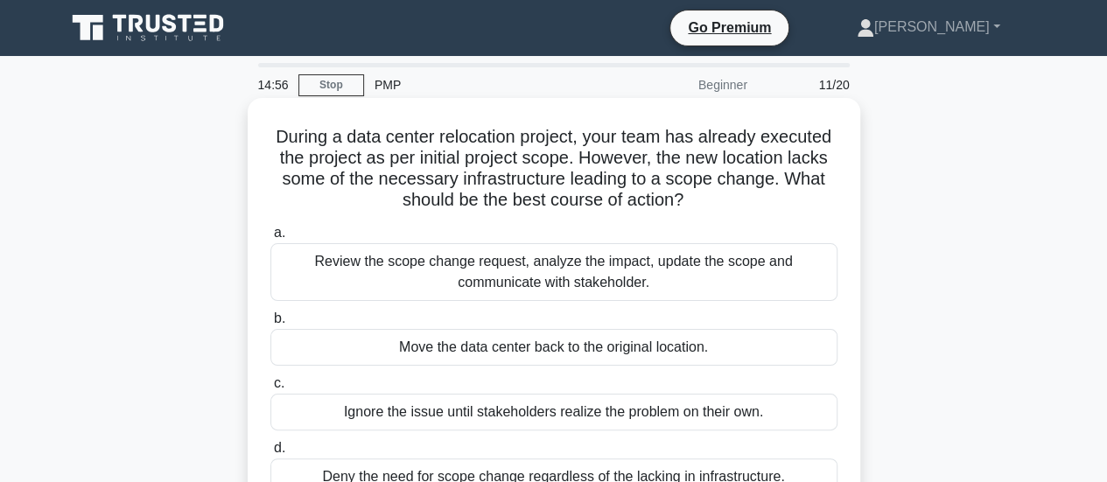
scroll to position [88, 0]
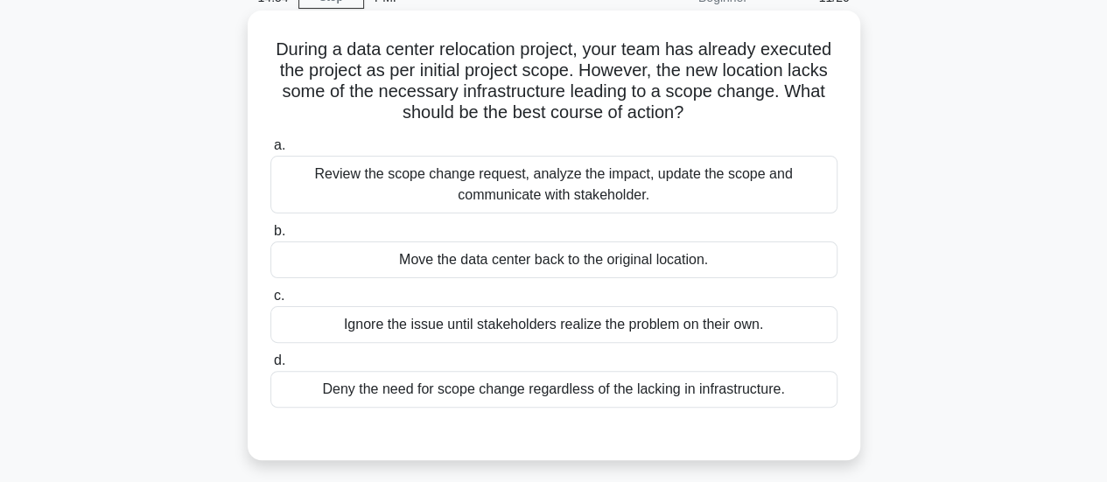
click at [613, 184] on div "Review the scope change request, analyze the impact, update the scope and commu…" at bounding box center [553, 185] width 567 height 58
click at [270, 151] on input "a. Review the scope change request, analyze the impact, update the scope and co…" at bounding box center [270, 145] width 0 height 11
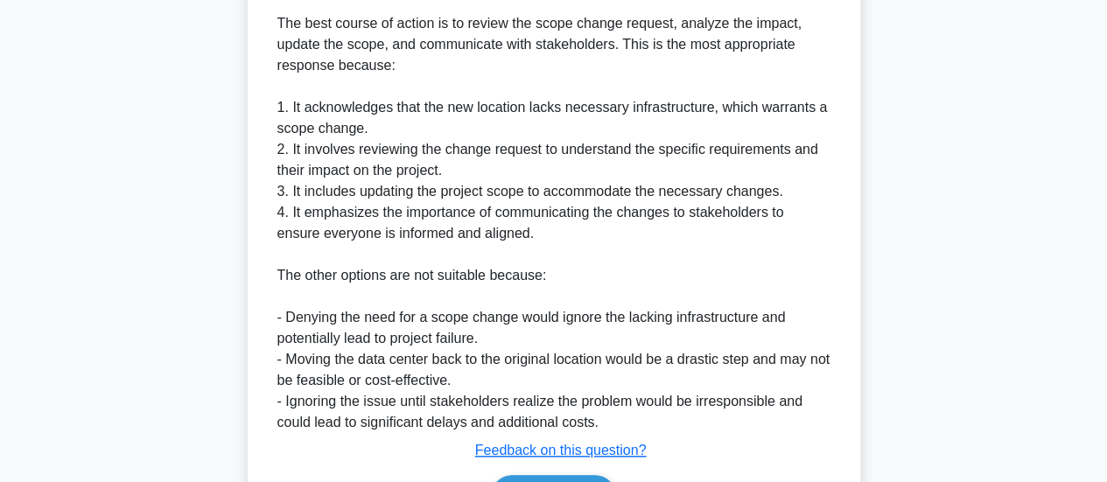
scroll to position [613, 0]
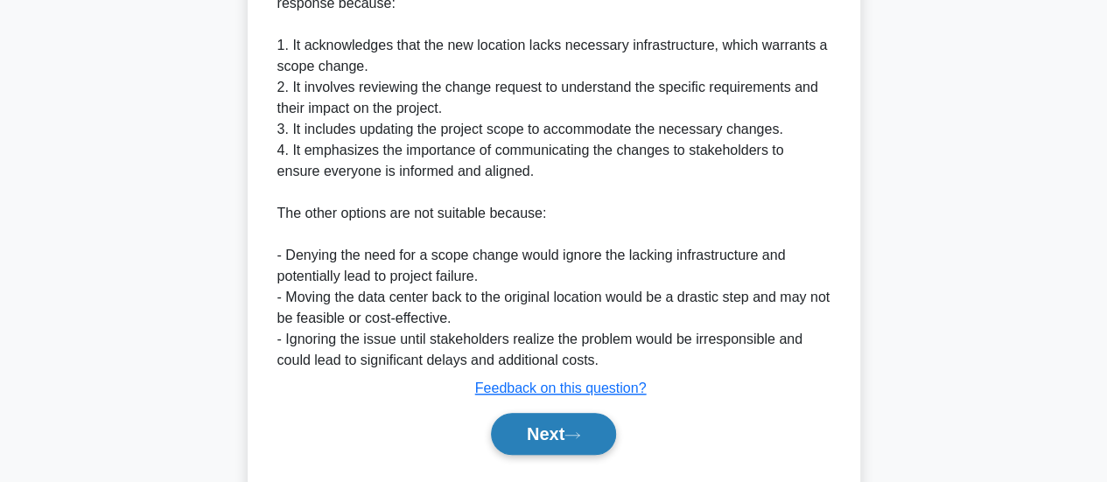
click at [524, 433] on button "Next" at bounding box center [553, 434] width 125 height 42
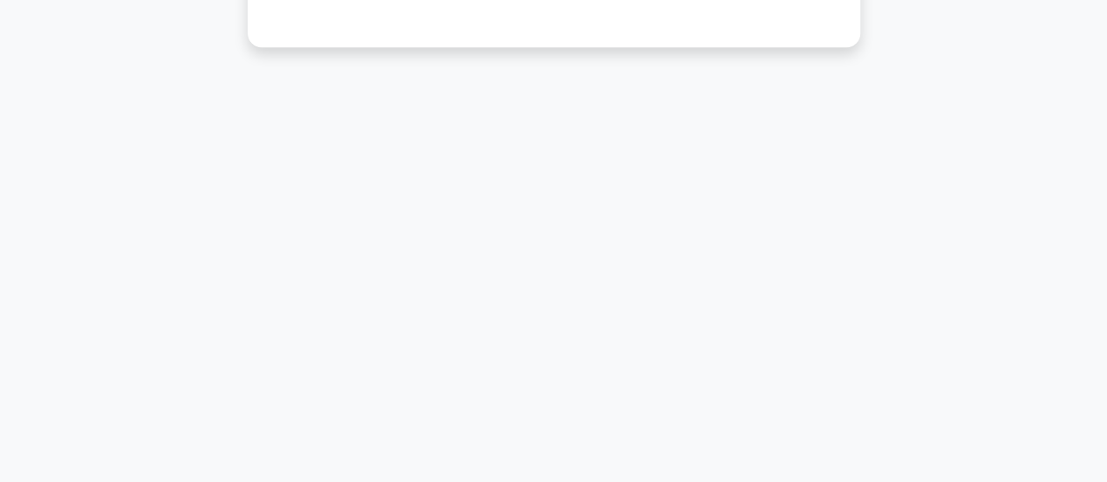
scroll to position [0, 0]
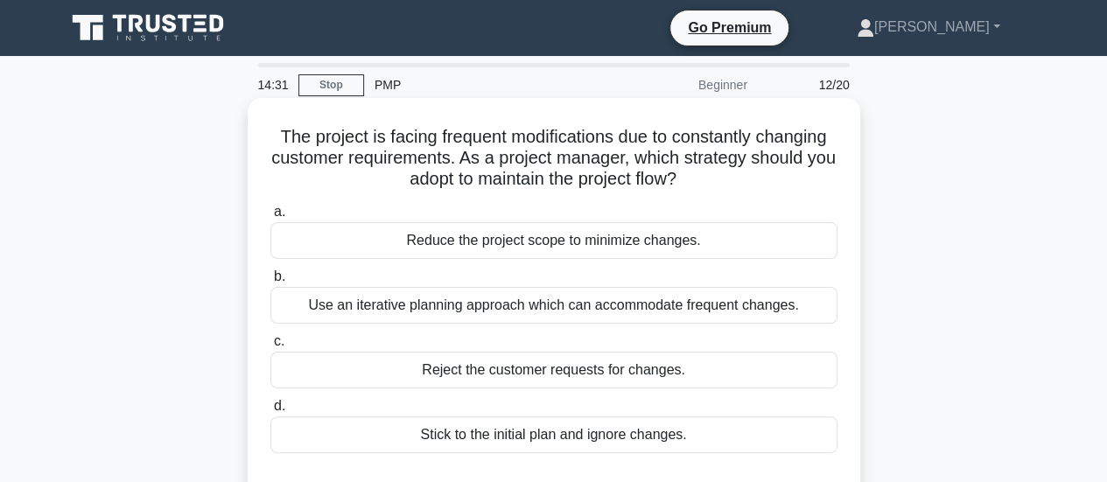
click at [530, 320] on div "Use an iterative planning approach which can accommodate frequent changes." at bounding box center [553, 305] width 567 height 37
click at [270, 283] on input "b. Use an iterative planning approach which can accommodate frequent changes." at bounding box center [270, 276] width 0 height 11
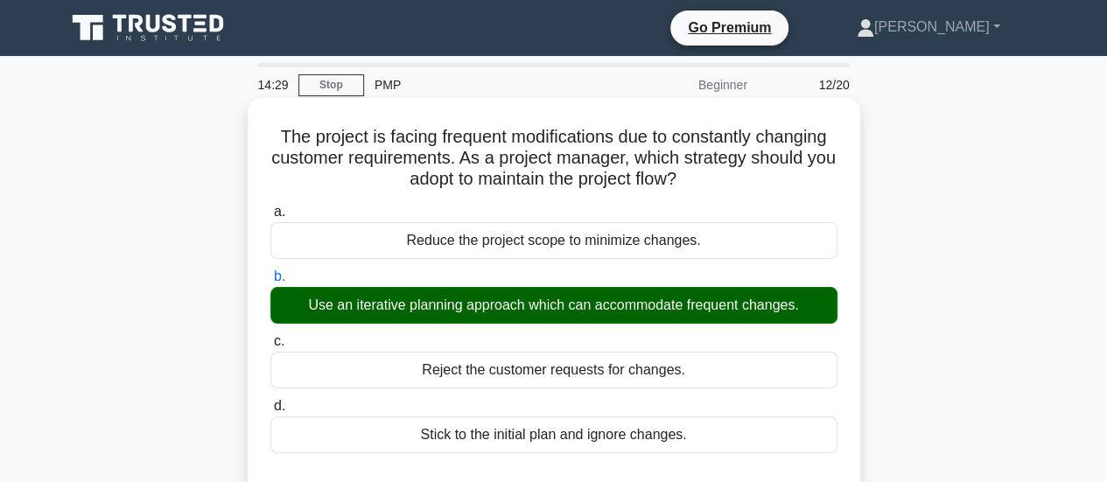
scroll to position [463, 0]
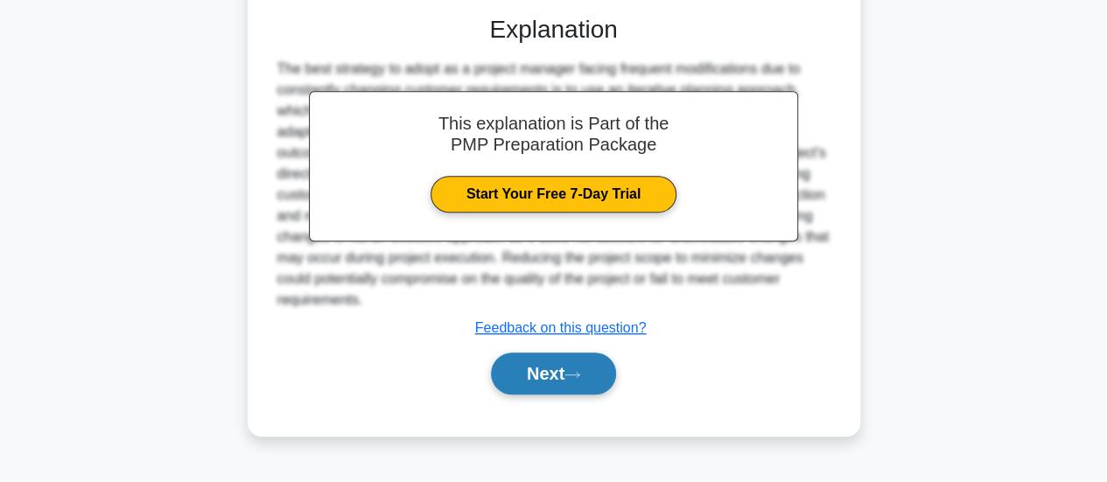
click at [523, 362] on button "Next" at bounding box center [553, 374] width 125 height 42
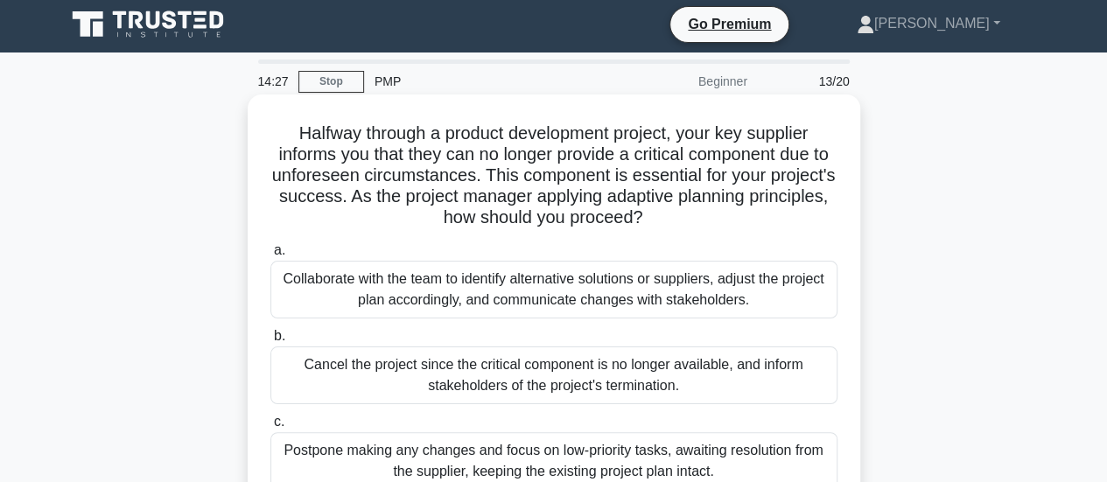
scroll to position [0, 0]
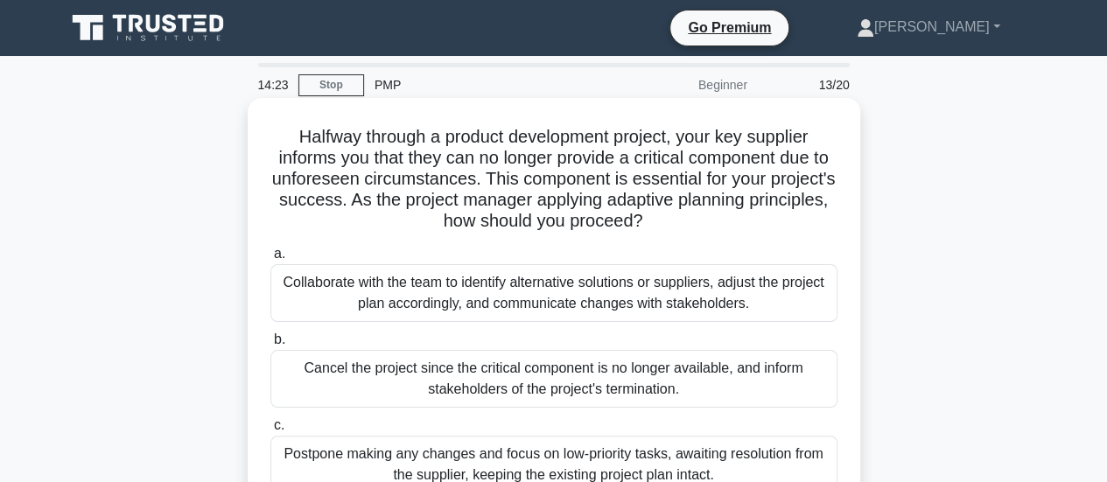
drag, startPoint x: 436, startPoint y: 204, endPoint x: 704, endPoint y: 213, distance: 268.0
click at [704, 213] on h5 "Halfway through a product development project, your key supplier informs you th…" at bounding box center [554, 179] width 571 height 107
click at [689, 227] on h5 "Halfway through a product development project, your key supplier informs you th…" at bounding box center [554, 179] width 571 height 107
click at [548, 298] on div "Collaborate with the team to identify alternative solutions or suppliers, adjus…" at bounding box center [553, 293] width 567 height 58
click at [270, 260] on input "a. Collaborate with the team to identify alternative solutions or suppliers, ad…" at bounding box center [270, 254] width 0 height 11
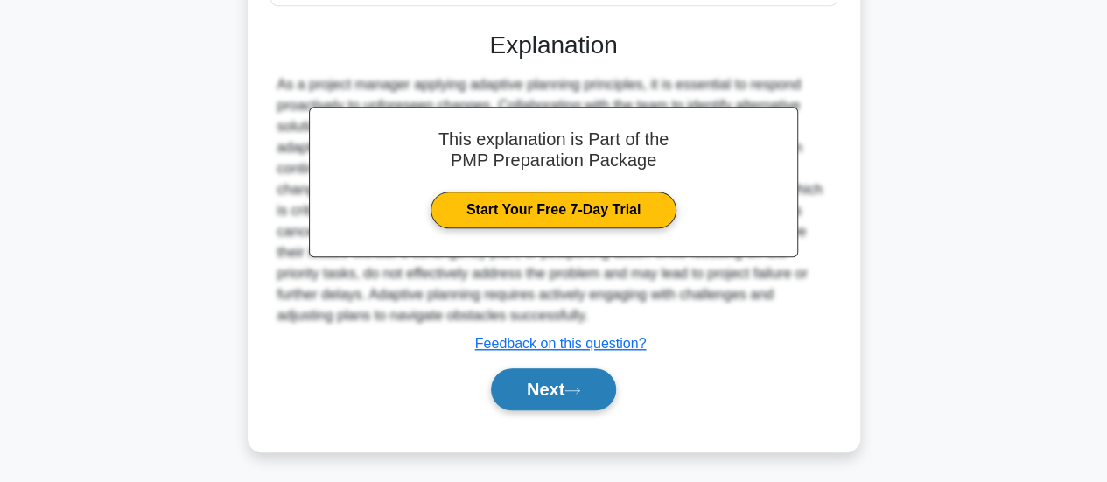
click at [524, 380] on button "Next" at bounding box center [553, 390] width 125 height 42
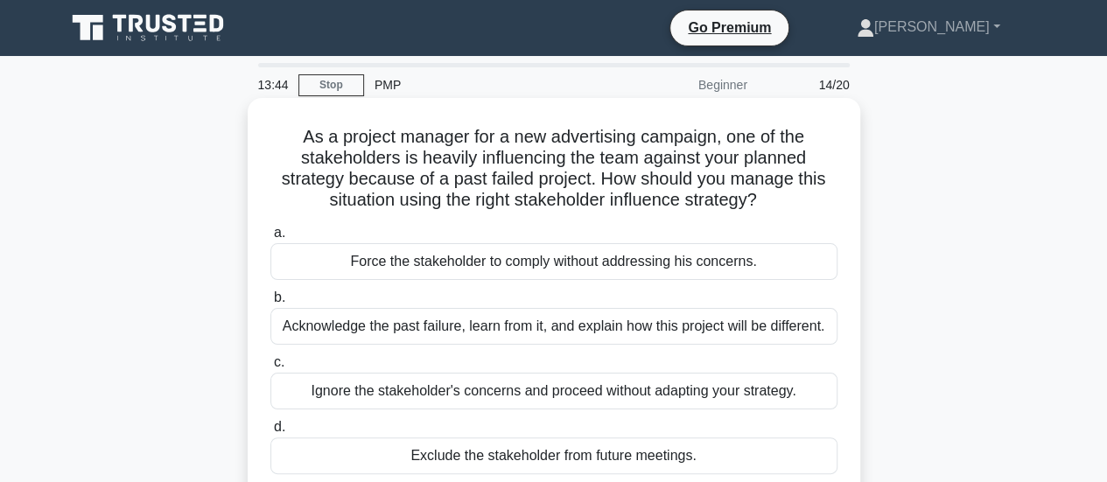
drag, startPoint x: 601, startPoint y: 186, endPoint x: 800, endPoint y: 205, distance: 200.4
click at [800, 205] on h5 "As a project manager for a new advertising campaign, one of the stakeholders is…" at bounding box center [554, 169] width 571 height 86
click at [608, 322] on div "Acknowledge the past failure, learn from it, and explain how this project will …" at bounding box center [553, 326] width 567 height 37
click at [270, 304] on input "b. Acknowledge the past failure, learn from it, and explain how this project wi…" at bounding box center [270, 297] width 0 height 11
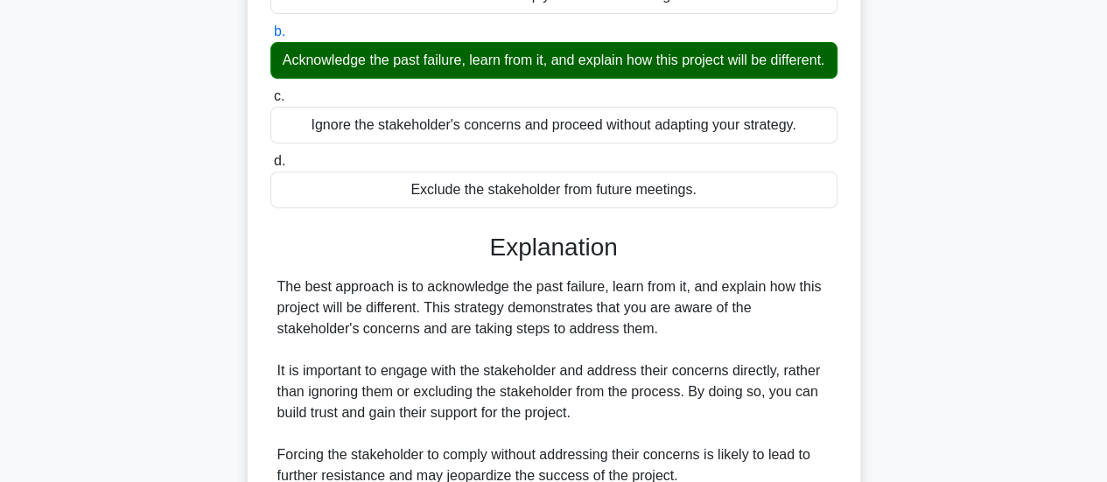
scroll to position [463, 0]
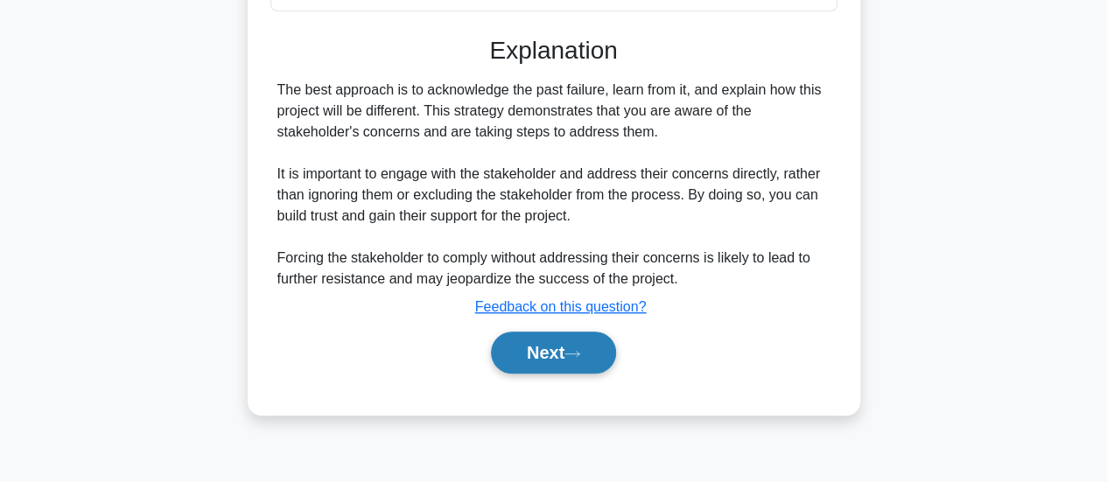
click at [596, 363] on button "Next" at bounding box center [553, 353] width 125 height 42
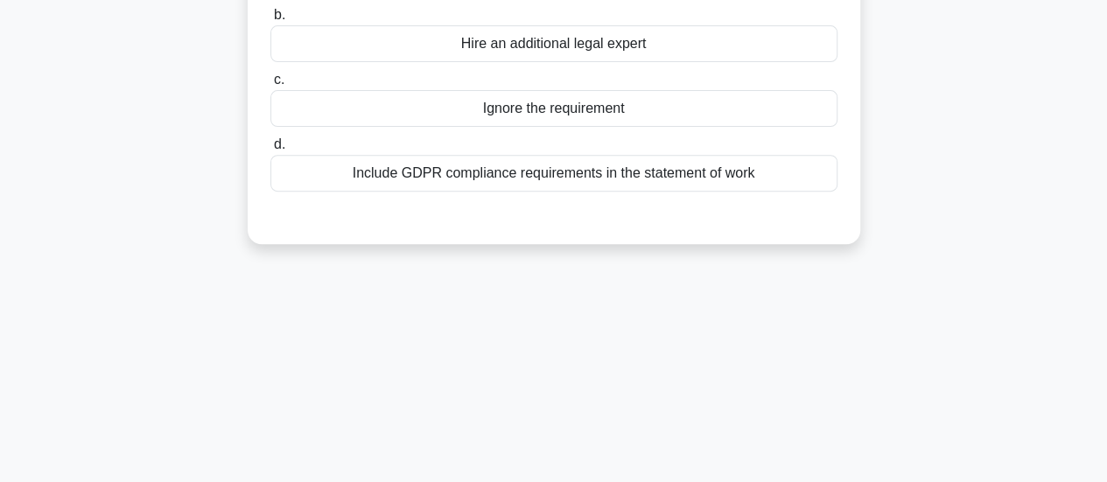
scroll to position [25, 0]
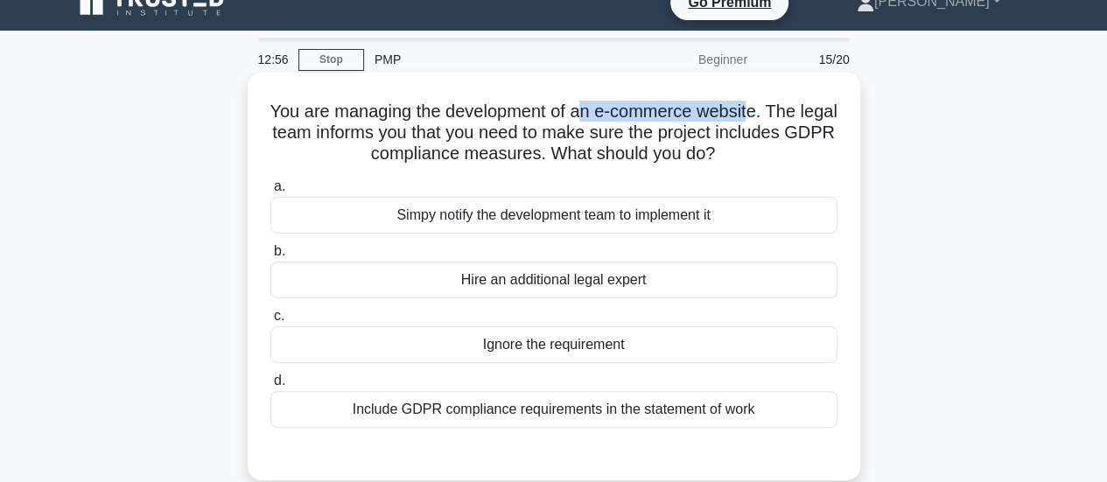
drag, startPoint x: 601, startPoint y: 111, endPoint x: 772, endPoint y: 113, distance: 171.6
click at [772, 113] on h5 "You are managing the development of an e-commerce website. The legal team infor…" at bounding box center [554, 133] width 571 height 65
drag, startPoint x: 375, startPoint y: 137, endPoint x: 748, endPoint y: 160, distance: 373.7
click at [748, 160] on h5 "You are managing the development of an e-commerce website. The legal team infor…" at bounding box center [554, 133] width 571 height 65
click at [620, 411] on div "Include GDPR compliance requirements in the statement of work" at bounding box center [553, 409] width 567 height 37
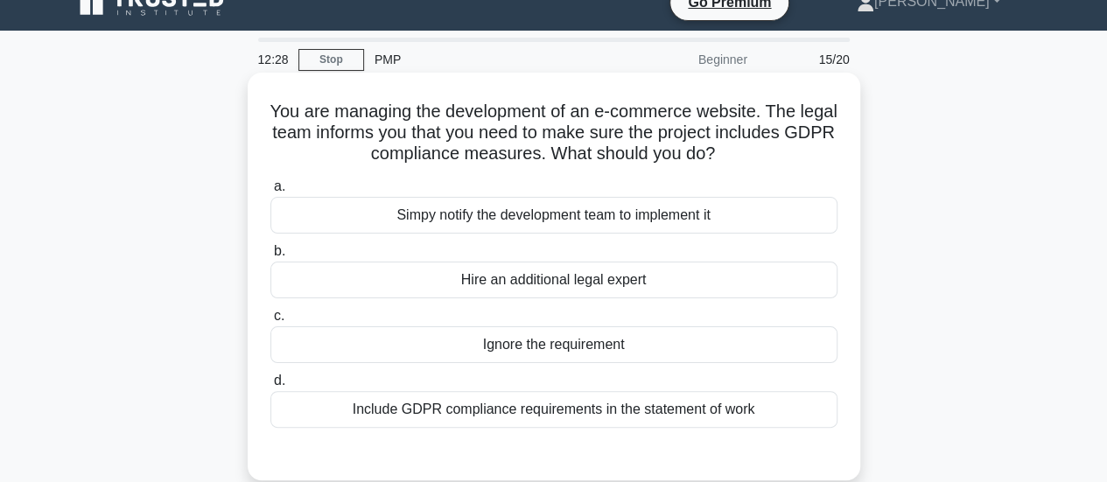
click at [270, 387] on input "d. Include GDPR compliance requirements in the statement of work" at bounding box center [270, 381] width 0 height 11
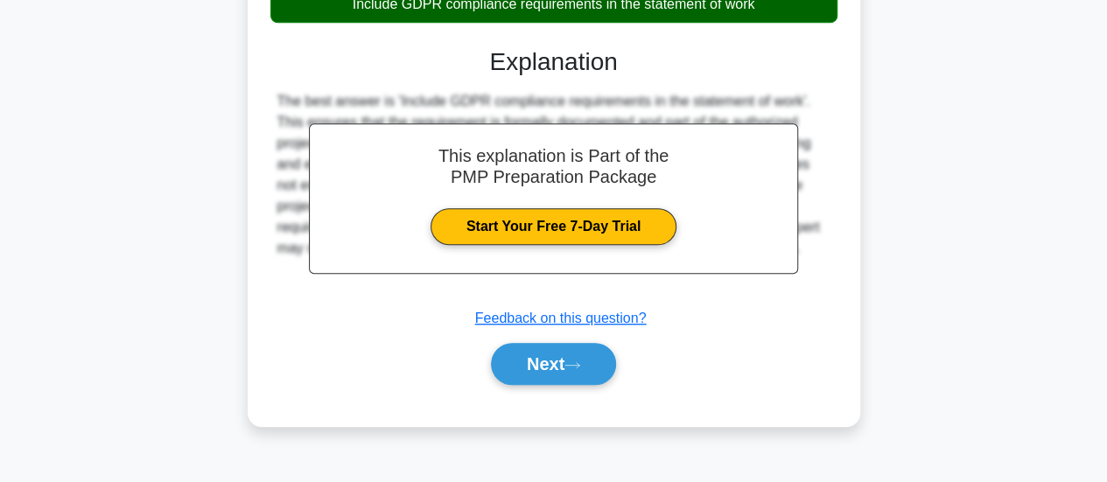
scroll to position [463, 0]
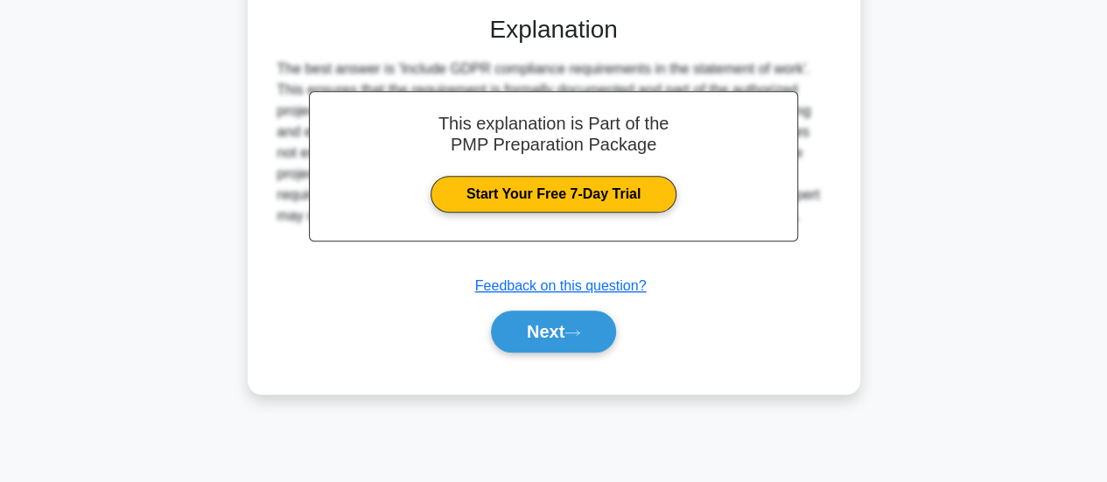
click at [614, 353] on div "Next" at bounding box center [553, 332] width 567 height 56
click at [599, 328] on button "Next" at bounding box center [553, 332] width 125 height 42
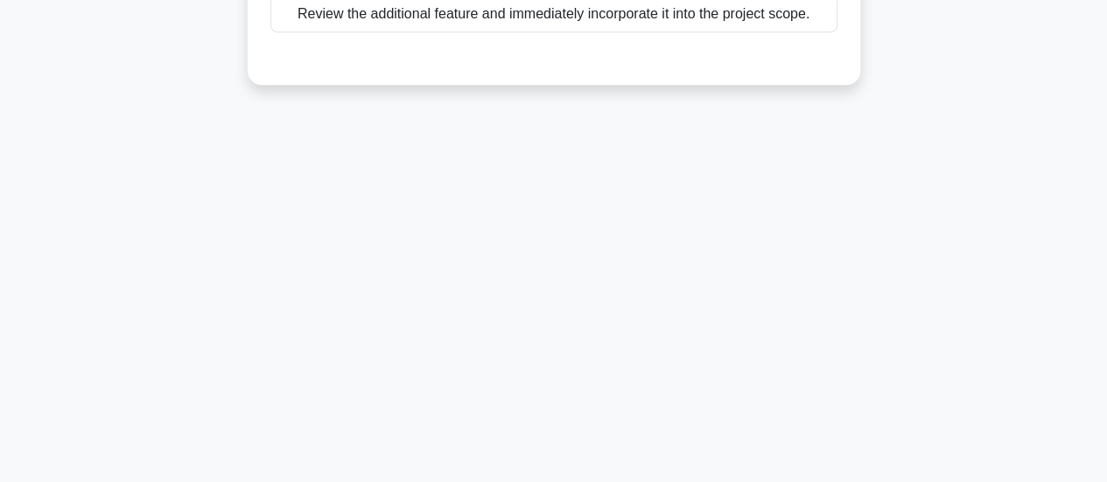
scroll to position [0, 0]
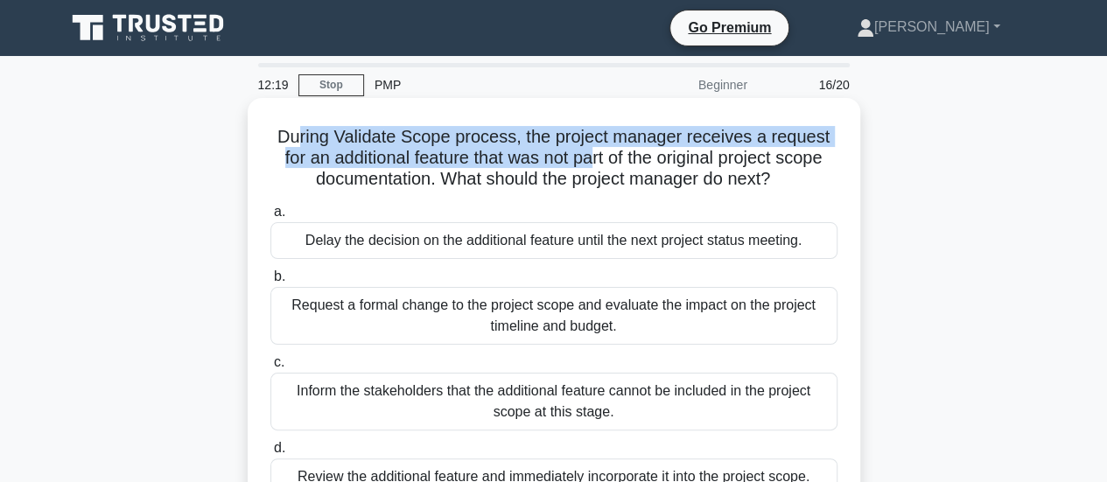
drag, startPoint x: 299, startPoint y: 139, endPoint x: 593, endPoint y: 164, distance: 295.1
click at [593, 164] on h5 "During Validate Scope process, the project manager receives a request for an ad…" at bounding box center [554, 158] width 571 height 65
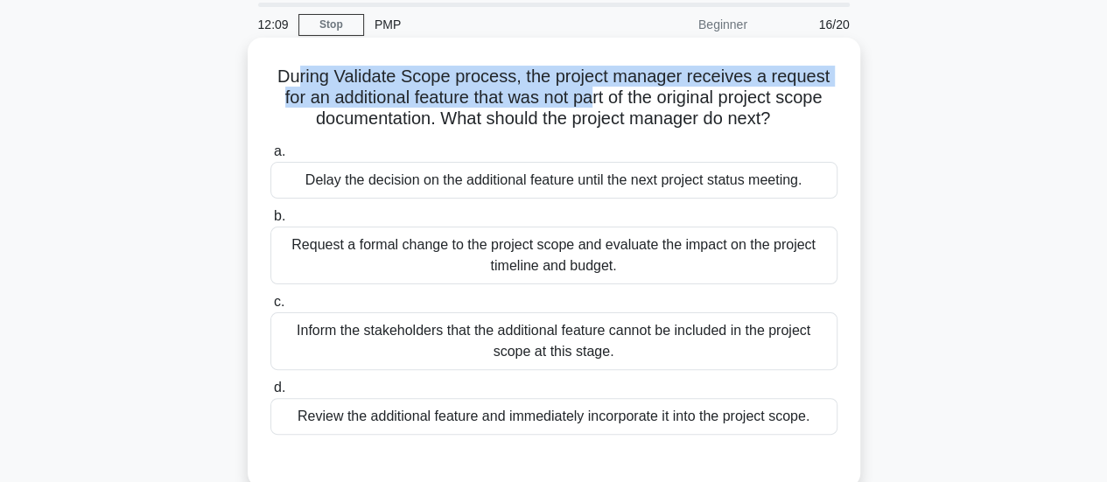
scroll to position [88, 0]
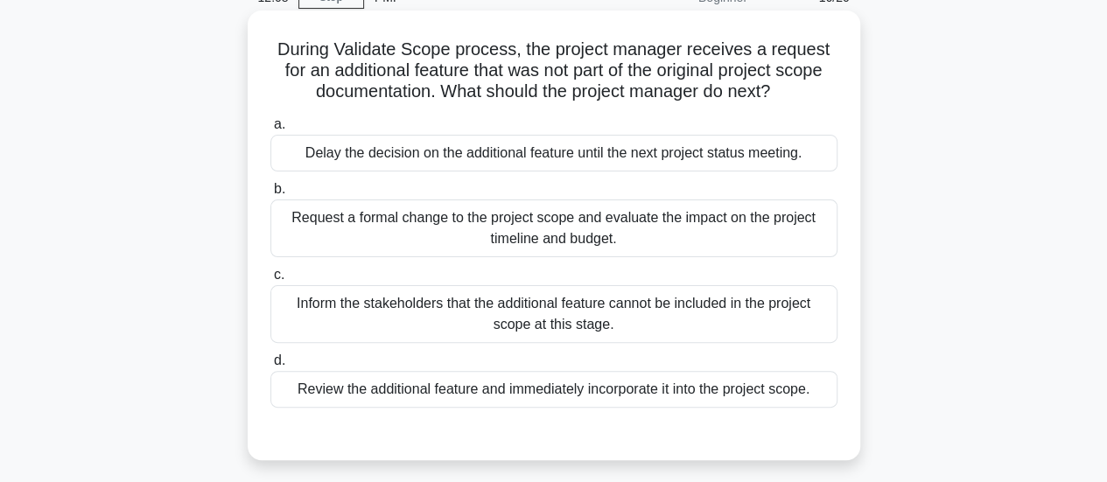
click at [614, 232] on div "Request a formal change to the project scope and evaluate the impact on the pro…" at bounding box center [553, 229] width 567 height 58
click at [270, 195] on input "b. Request a formal change to the project scope and evaluate the impact on the …" at bounding box center [270, 189] width 0 height 11
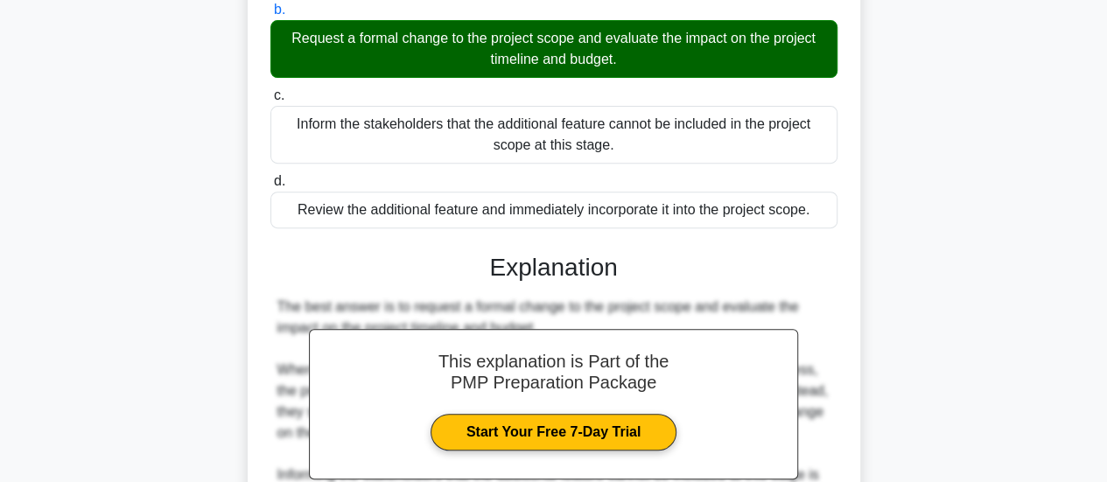
scroll to position [594, 0]
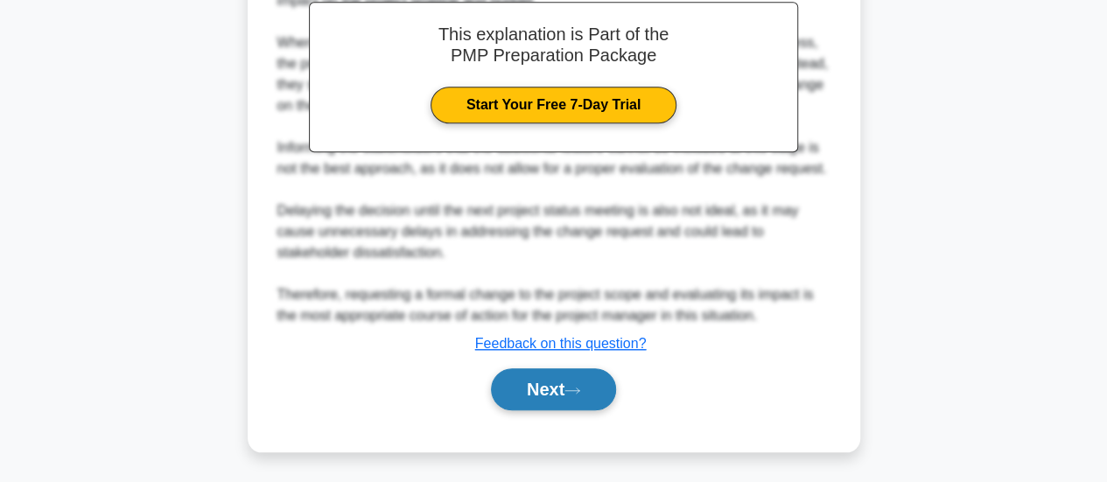
click at [559, 384] on button "Next" at bounding box center [553, 390] width 125 height 42
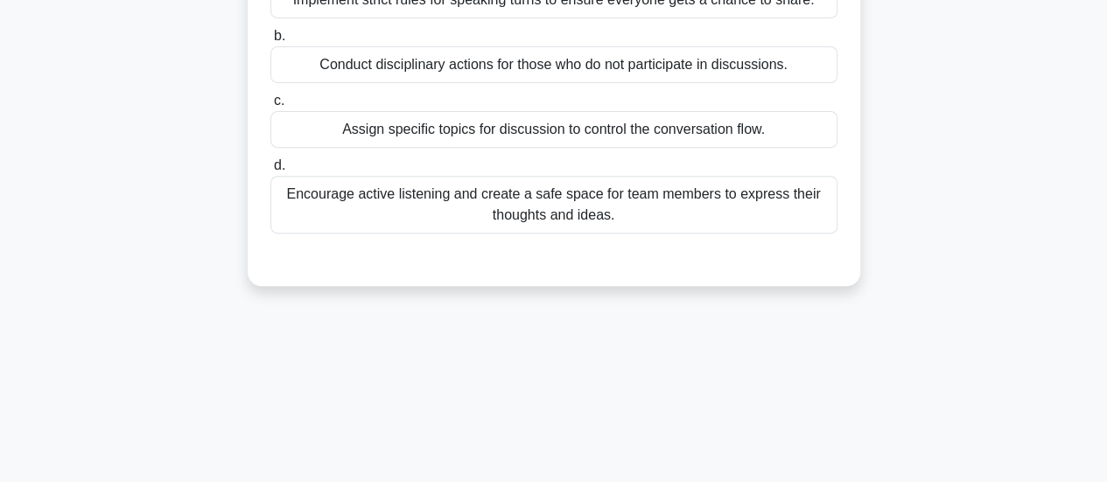
scroll to position [0, 0]
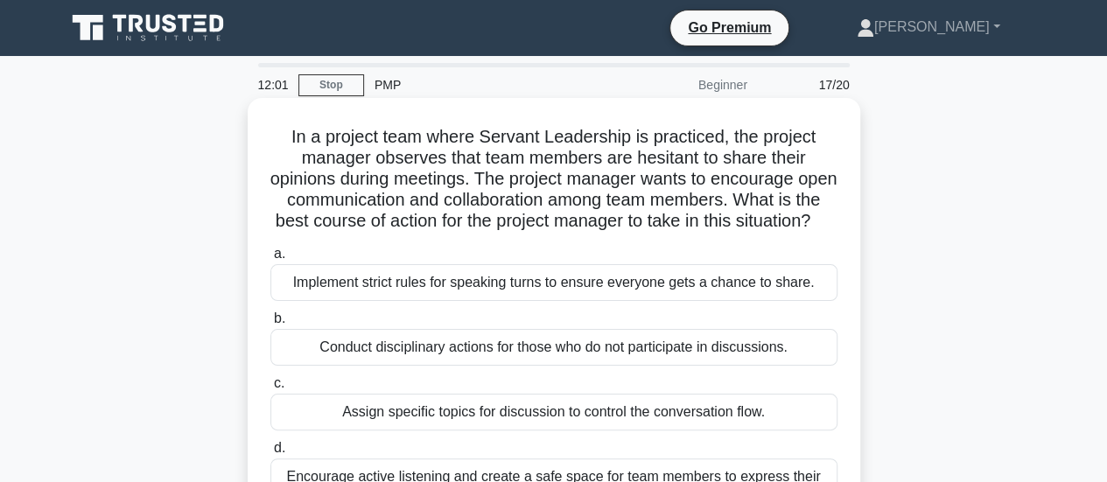
drag, startPoint x: 778, startPoint y: 207, endPoint x: 749, endPoint y: 243, distance: 46.1
click at [749, 233] on h5 "In a project team where Servant Leadership is practiced, the project manager ob…" at bounding box center [554, 179] width 571 height 107
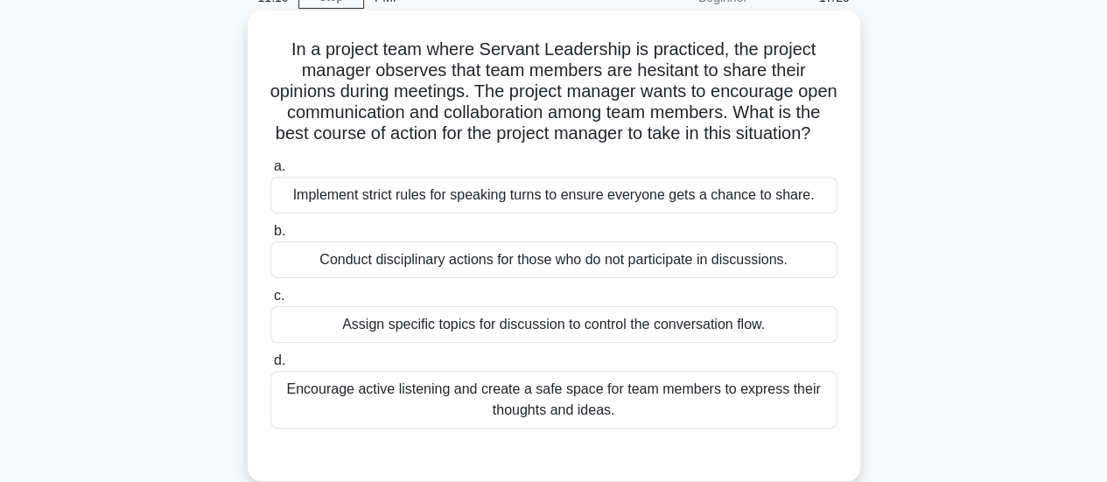
click at [457, 418] on div "Encourage active listening and create a safe space for team members to express …" at bounding box center [553, 400] width 567 height 58
click at [270, 367] on input "d. Encourage active listening and create a safe space for team members to expre…" at bounding box center [270, 360] width 0 height 11
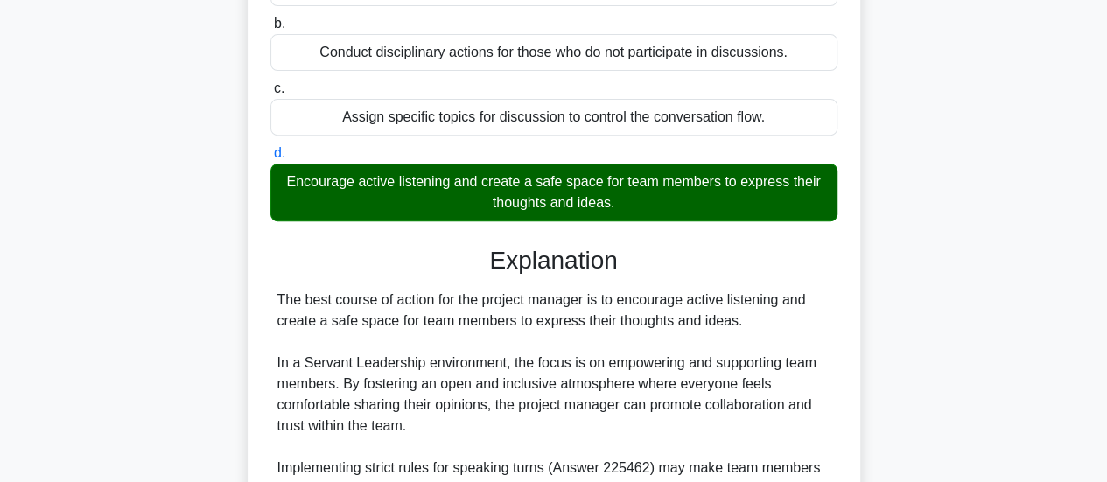
scroll to position [657, 0]
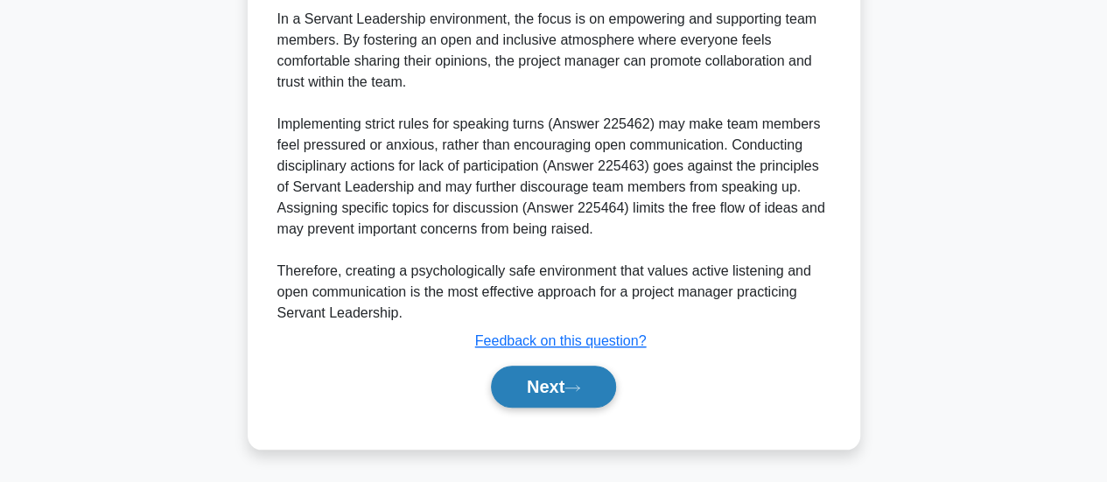
click at [525, 401] on button "Next" at bounding box center [553, 387] width 125 height 42
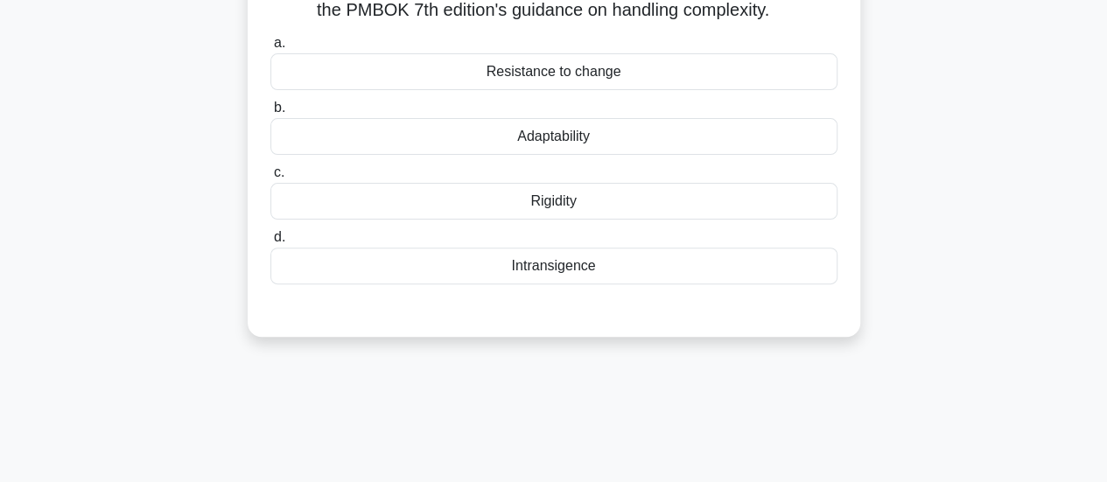
scroll to position [0, 0]
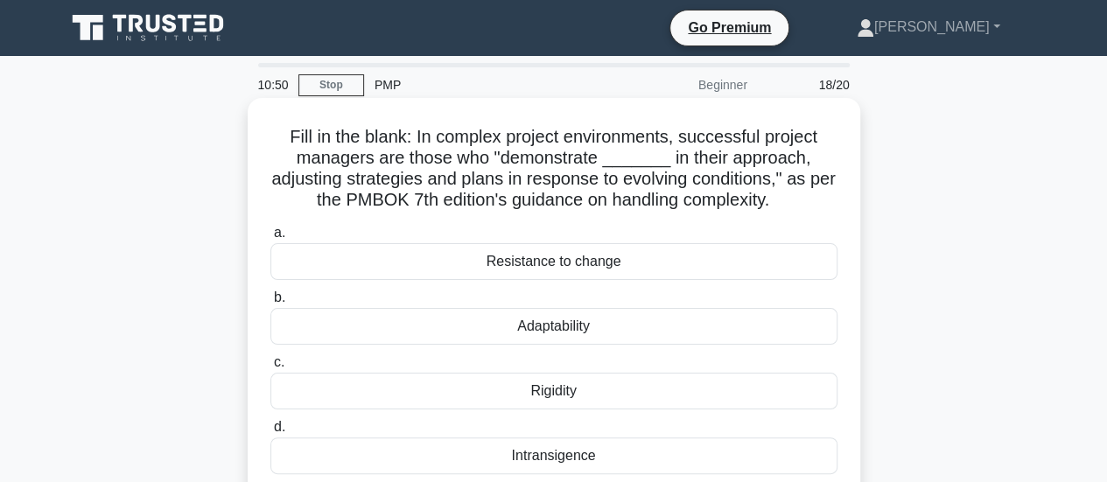
click at [563, 335] on div "Adaptability" at bounding box center [553, 326] width 567 height 37
click at [270, 304] on input "b. Adaptability" at bounding box center [270, 297] width 0 height 11
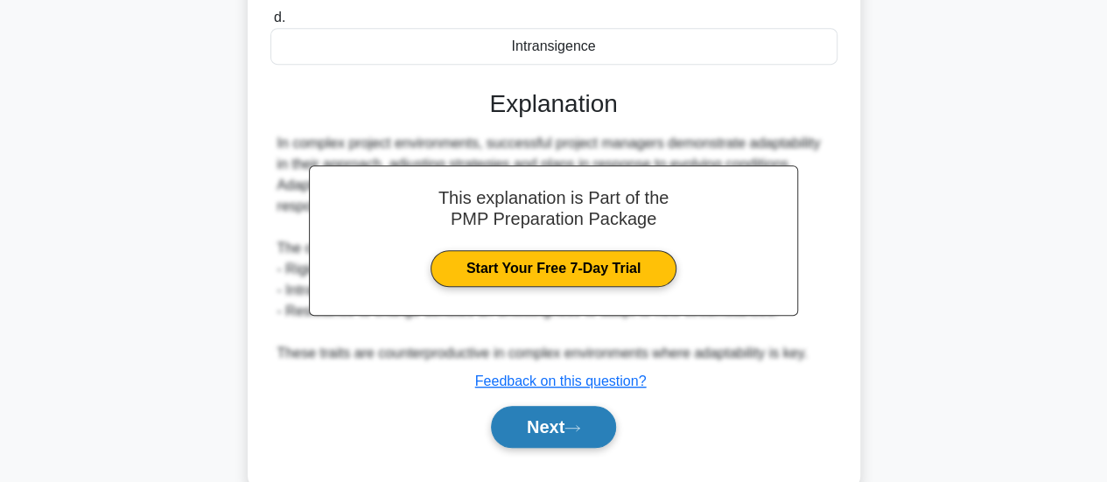
scroll to position [438, 0]
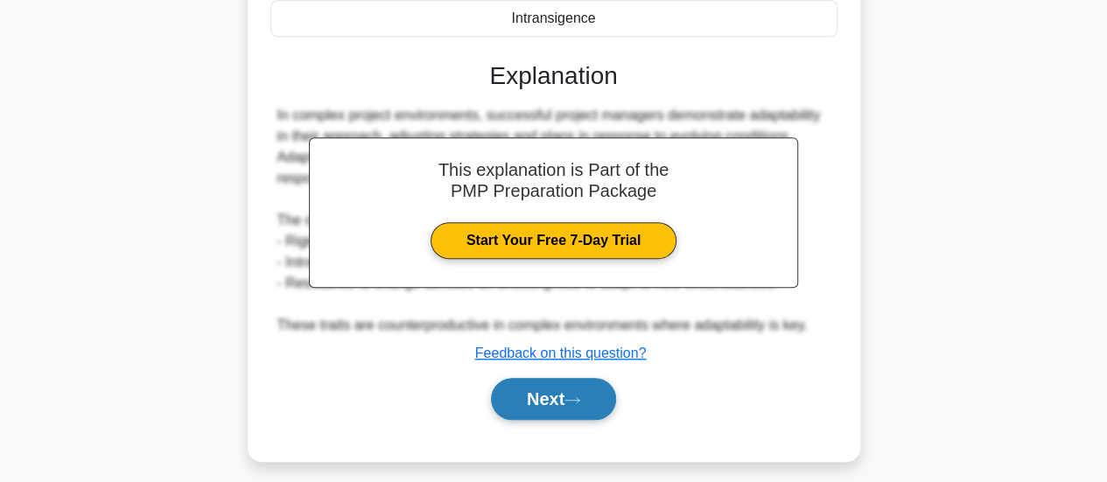
click at [572, 398] on icon at bounding box center [572, 399] width 14 height 5
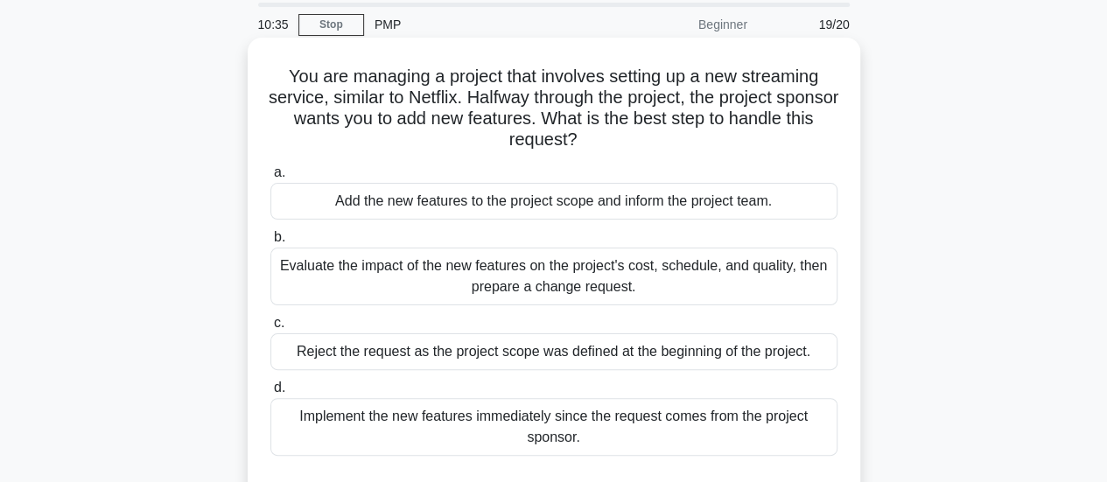
scroll to position [88, 0]
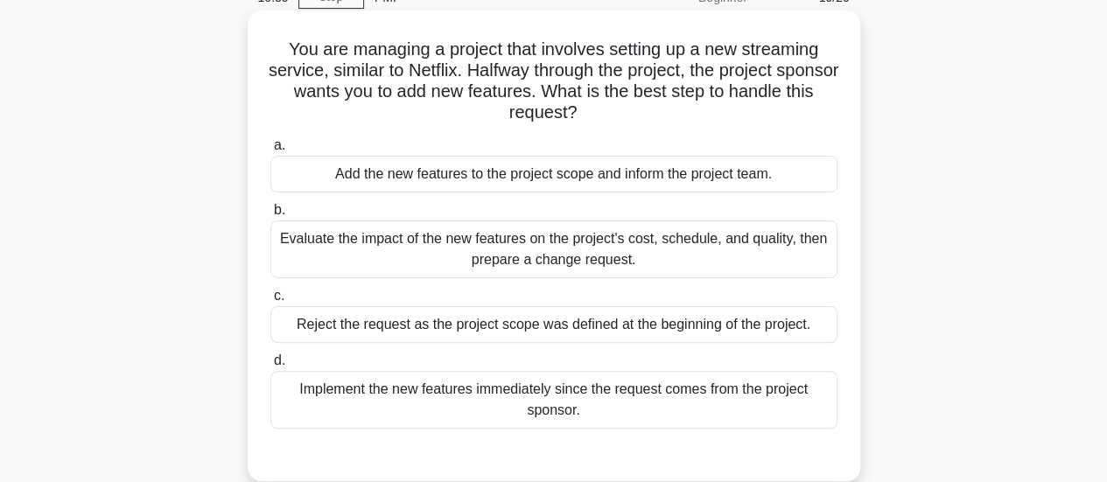
click at [555, 256] on div "Evaluate the impact of the new features on the project's cost, schedule, and qu…" at bounding box center [553, 250] width 567 height 58
click at [270, 216] on input "b. Evaluate the impact of the new features on the project's cost, schedule, and…" at bounding box center [270, 210] width 0 height 11
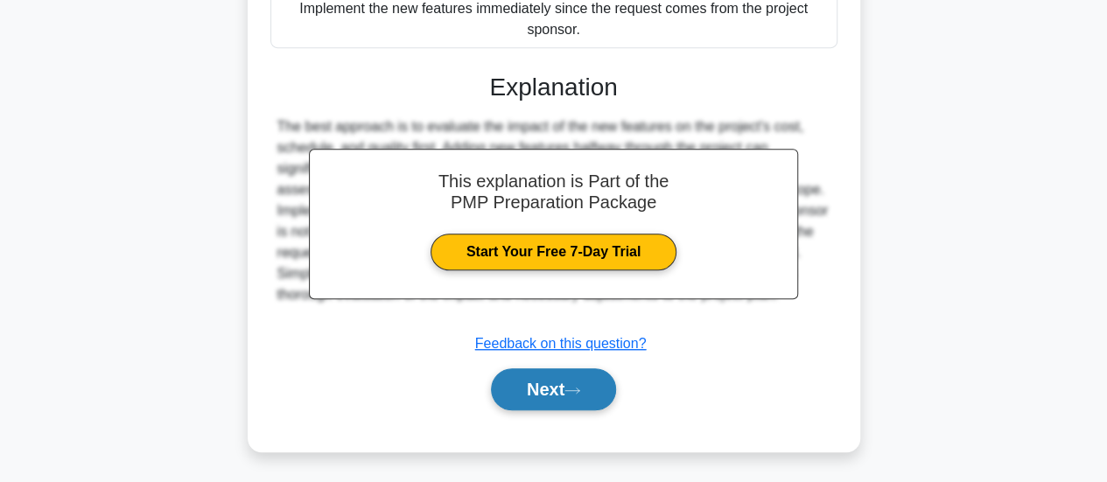
click at [544, 404] on button "Next" at bounding box center [553, 390] width 125 height 42
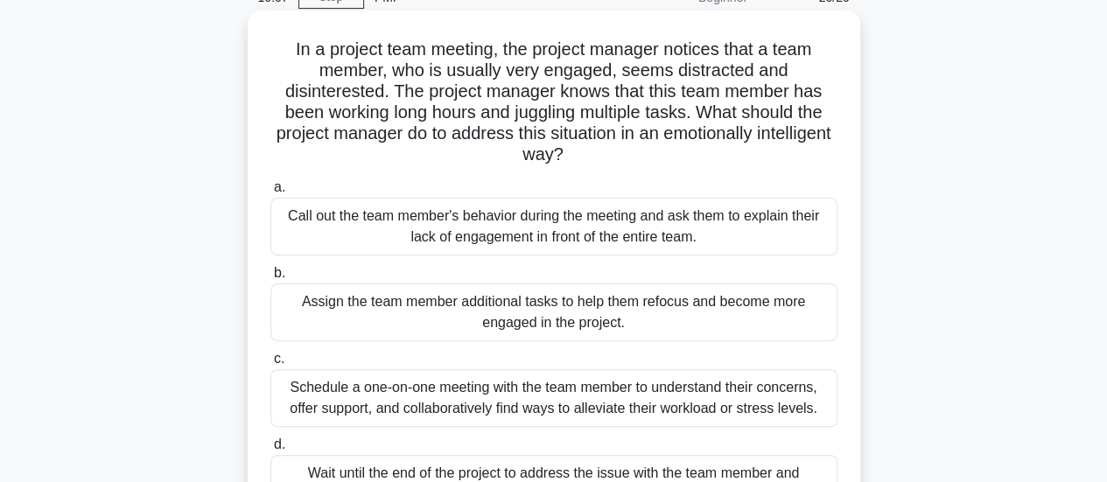
scroll to position [175, 0]
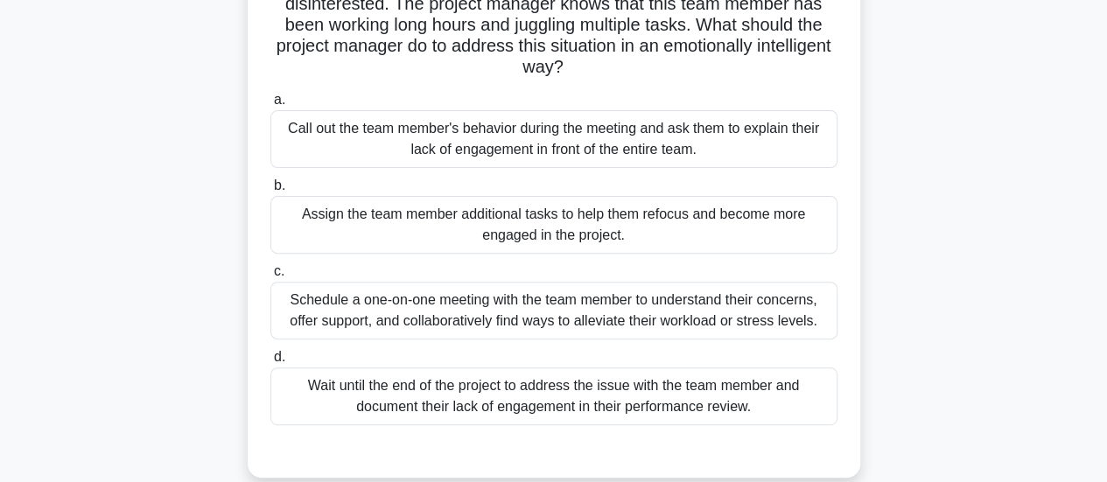
click at [493, 325] on div "Schedule a one-on-one meeting with the team member to understand their concerns…" at bounding box center [553, 311] width 567 height 58
click at [270, 277] on input "c. Schedule a one-on-one meeting with the team member to understand their conce…" at bounding box center [270, 271] width 0 height 11
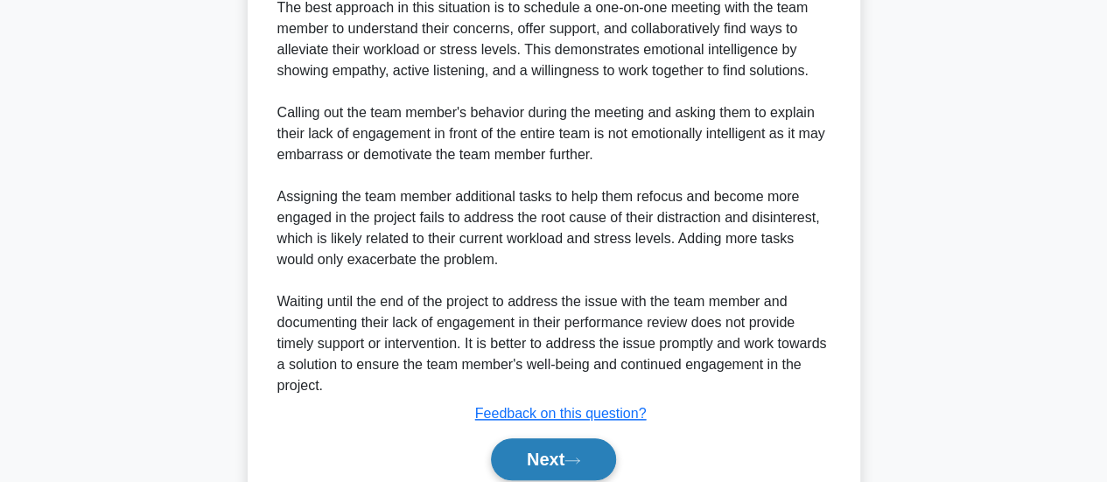
scroll to position [741, 0]
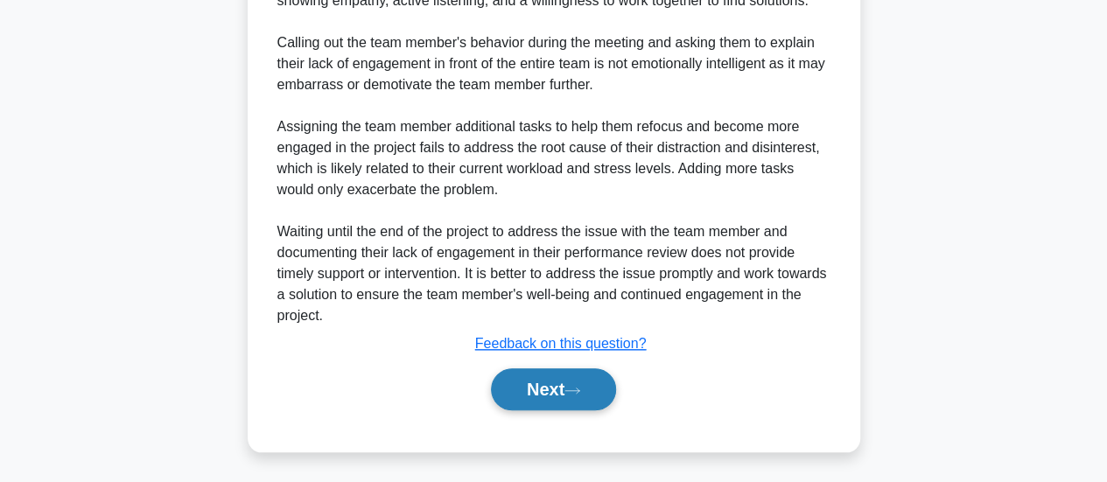
click at [563, 408] on button "Next" at bounding box center [553, 390] width 125 height 42
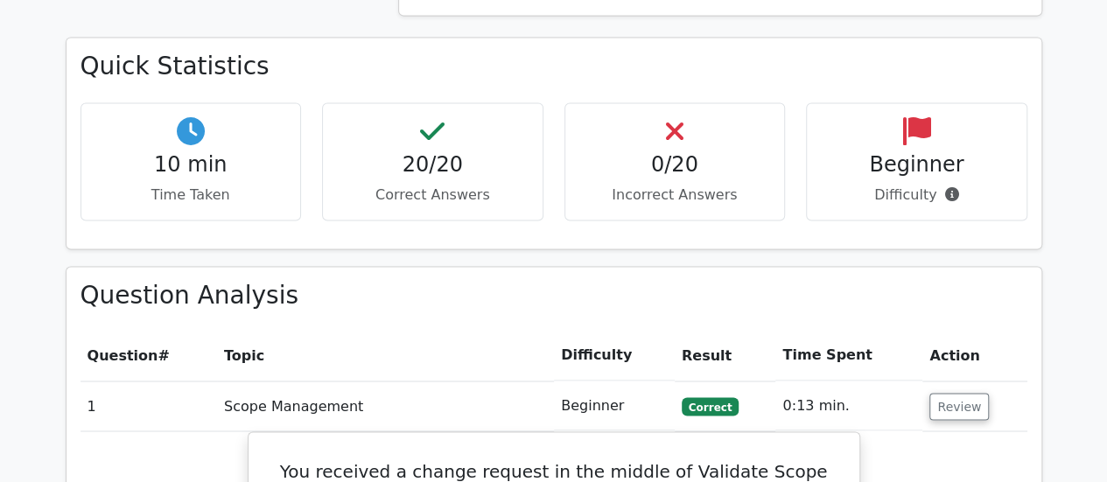
scroll to position [1313, 0]
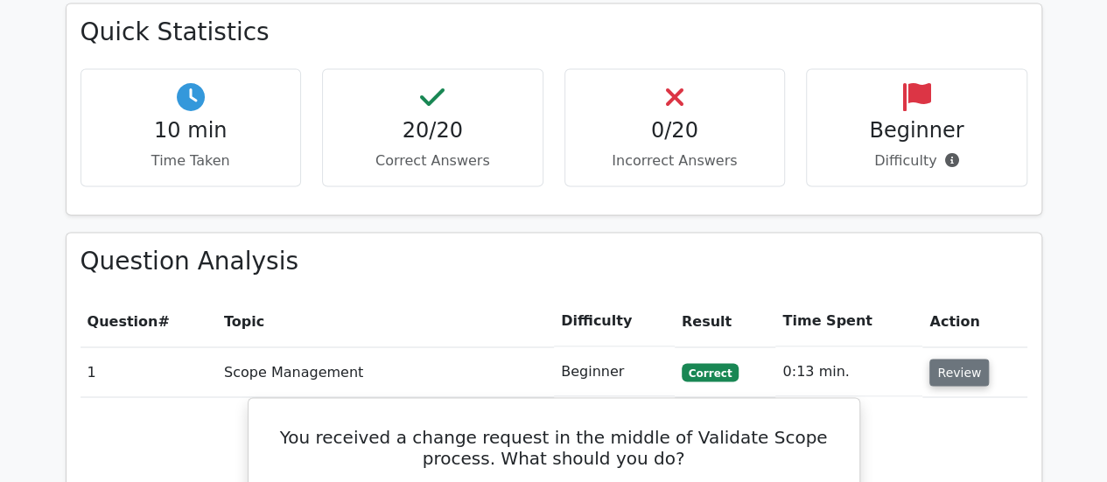
click at [952, 359] on button "Review" at bounding box center [960, 372] width 60 height 27
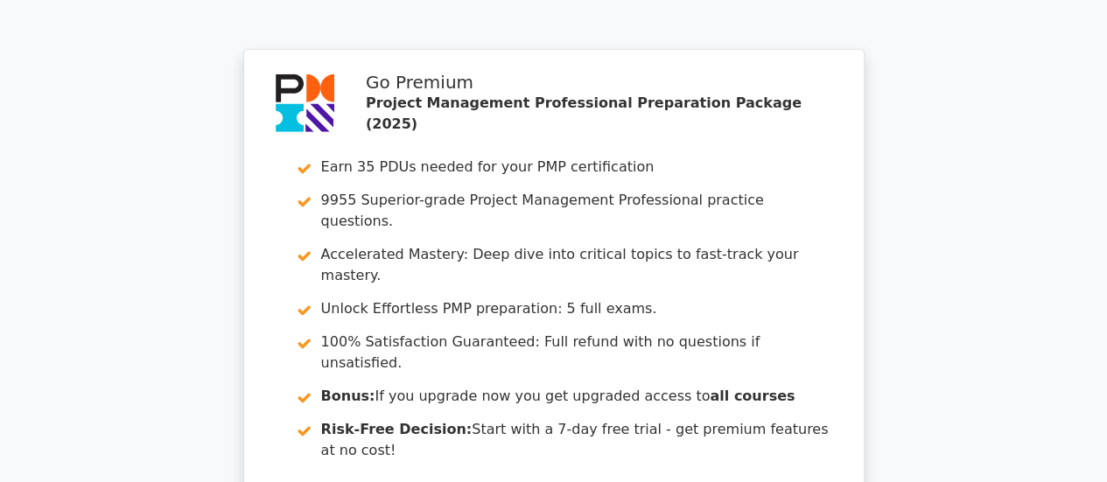
scroll to position [2801, 0]
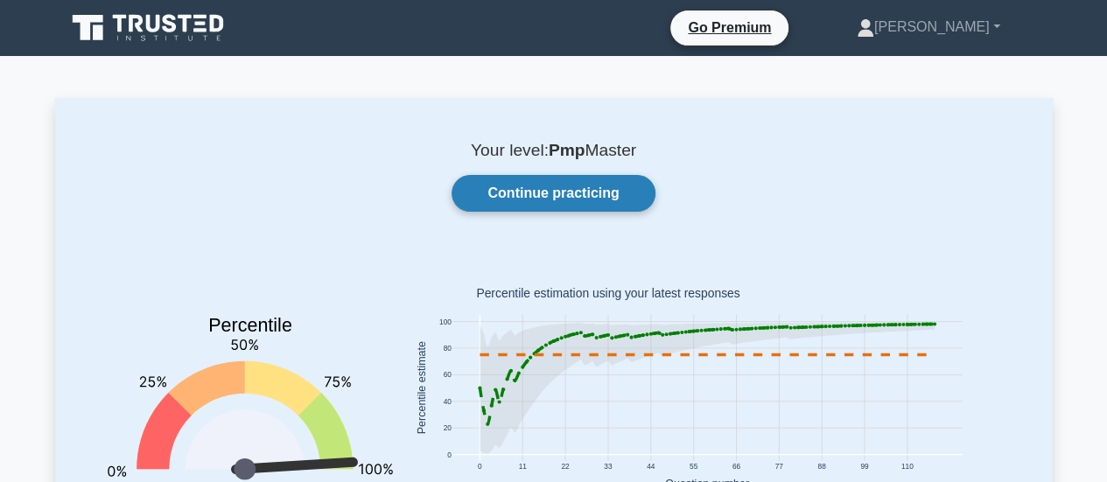
click at [546, 185] on link "Continue practicing" at bounding box center [553, 193] width 203 height 37
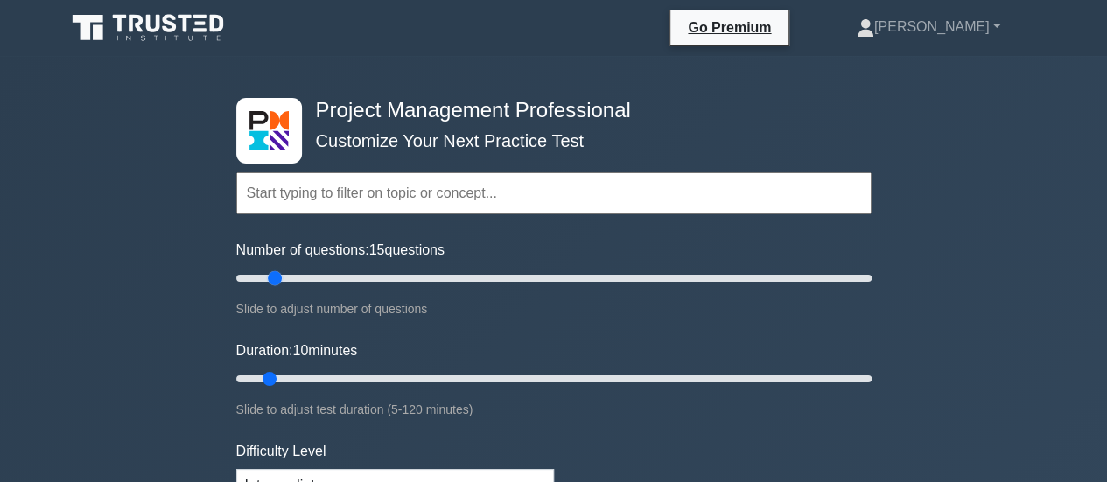
drag, startPoint x: 257, startPoint y: 274, endPoint x: 268, endPoint y: 275, distance: 10.5
type input "15"
click at [268, 275] on input "Number of questions: 15 questions" at bounding box center [554, 278] width 636 height 21
click at [348, 193] on input "text" at bounding box center [554, 193] width 636 height 42
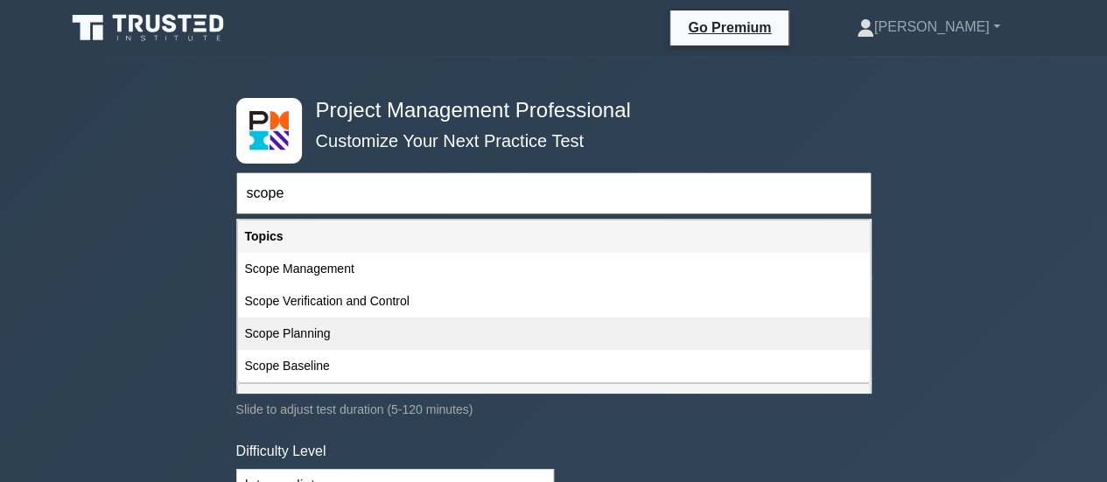
click at [312, 344] on div "Scope Planning" at bounding box center [554, 334] width 632 height 32
type input "Scope Planning"
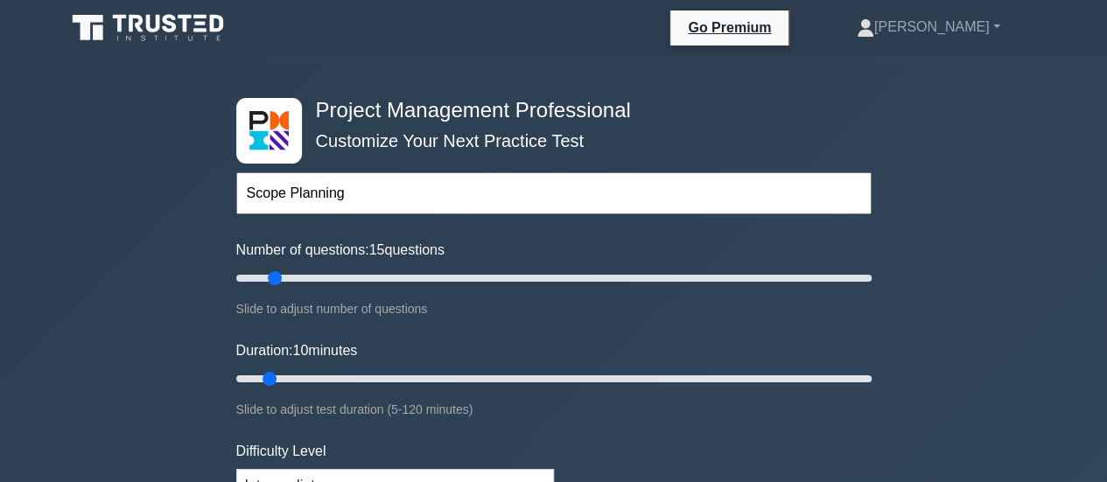
scroll to position [88, 0]
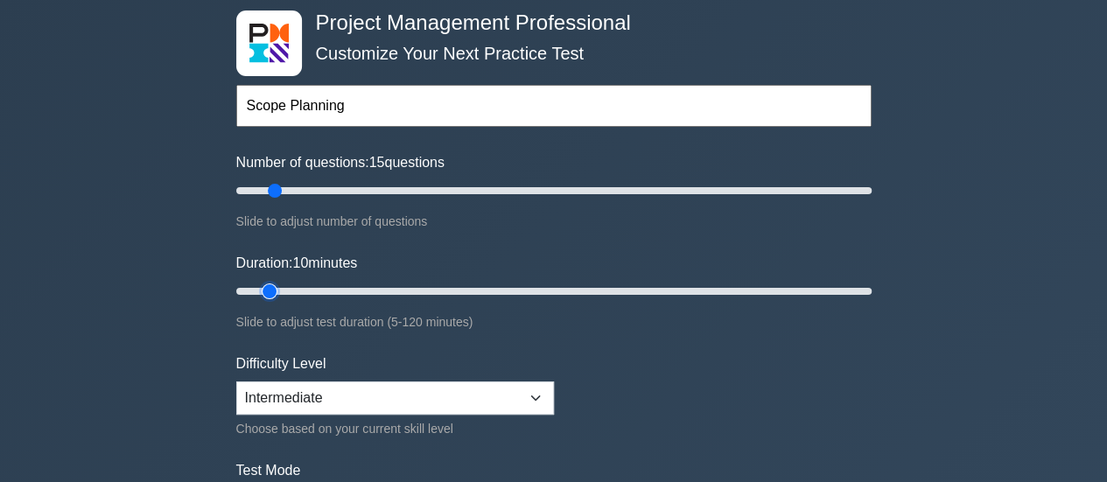
click at [273, 293] on input "Duration: 10 minutes" at bounding box center [554, 291] width 636 height 21
drag, startPoint x: 275, startPoint y: 193, endPoint x: 263, endPoint y: 193, distance: 12.3
type input "10"
click at [263, 193] on input "Number of questions: 10 questions" at bounding box center [554, 190] width 636 height 21
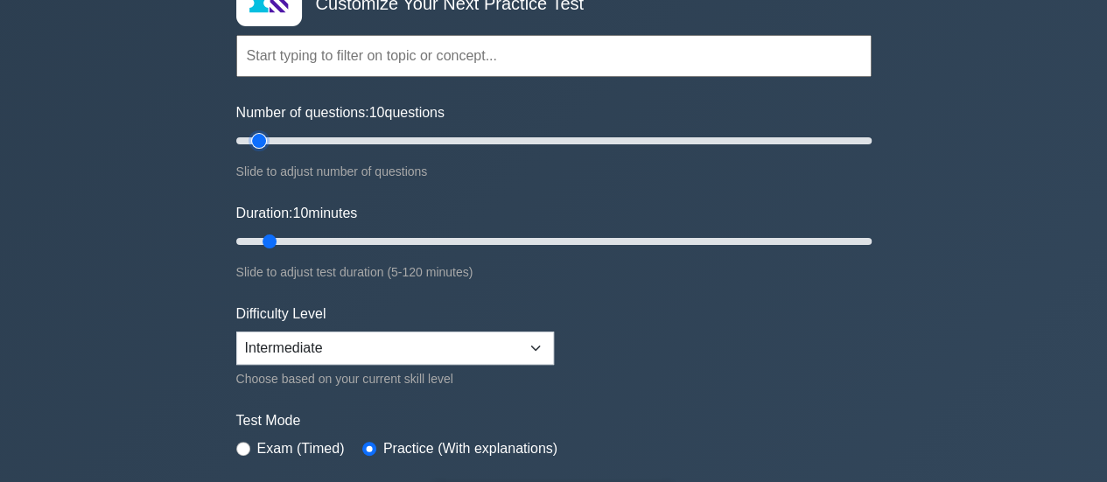
scroll to position [175, 0]
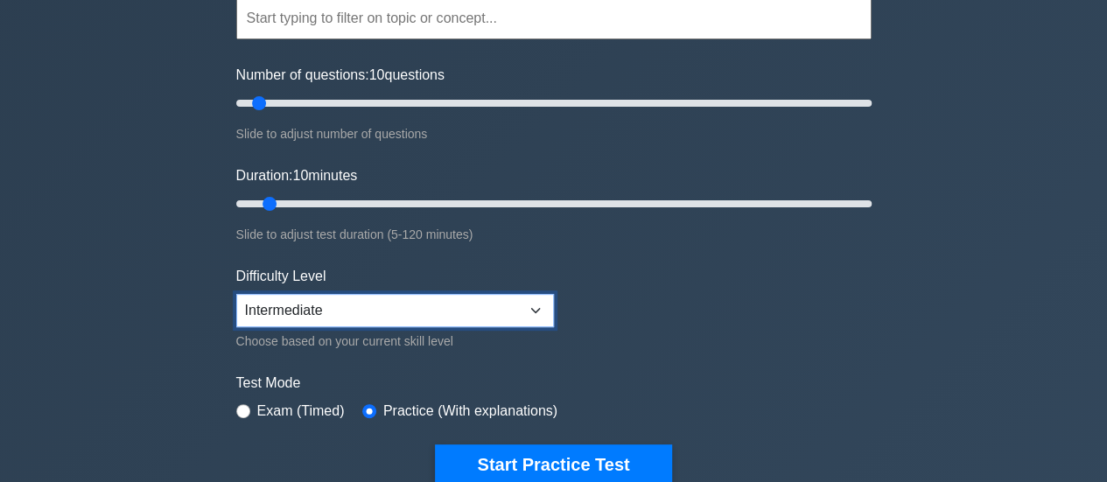
click at [370, 294] on select "Beginner Intermediate Expert" at bounding box center [395, 310] width 318 height 33
select select "expert"
click at [236, 294] on select "Beginner Intermediate Expert" at bounding box center [395, 310] width 318 height 33
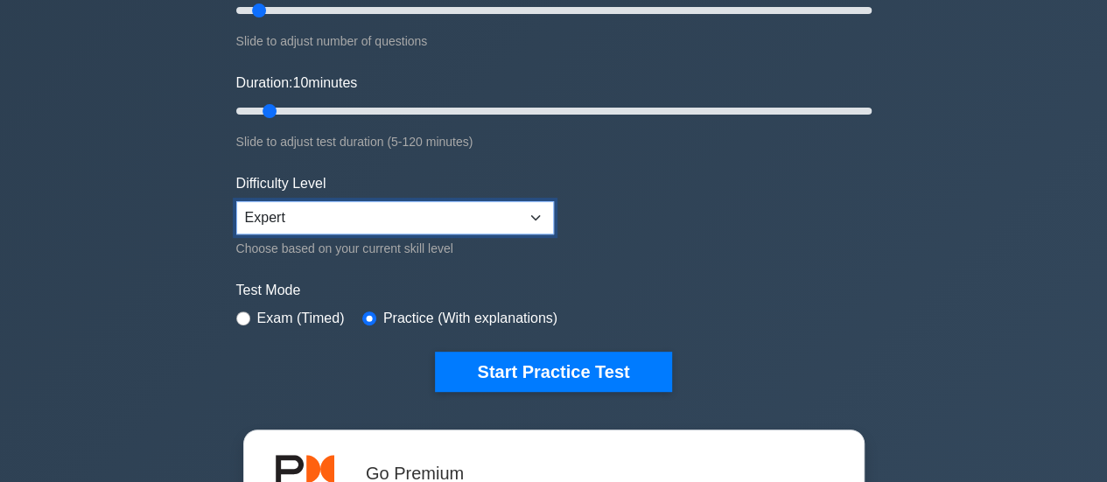
scroll to position [350, 0]
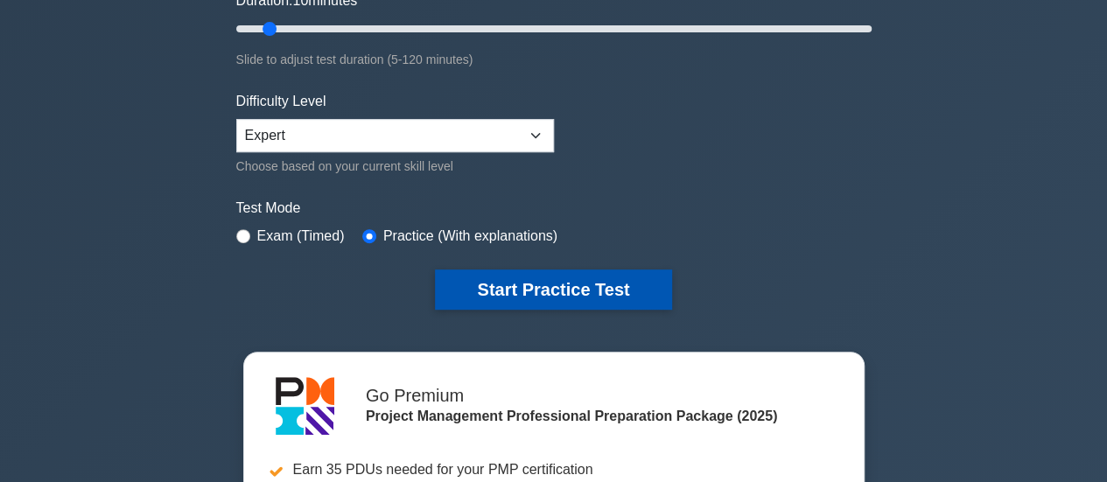
click at [528, 292] on button "Start Practice Test" at bounding box center [553, 290] width 236 height 40
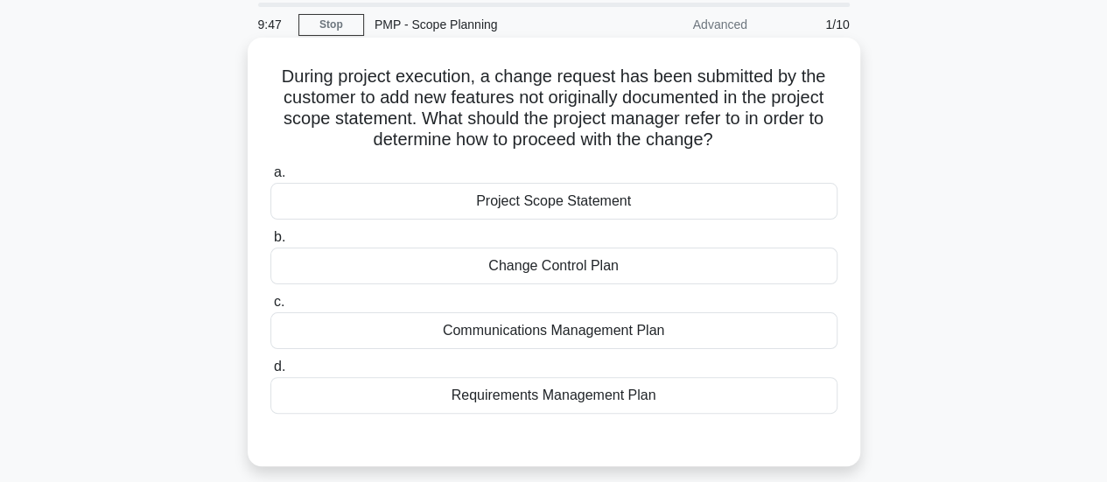
scroll to position [88, 0]
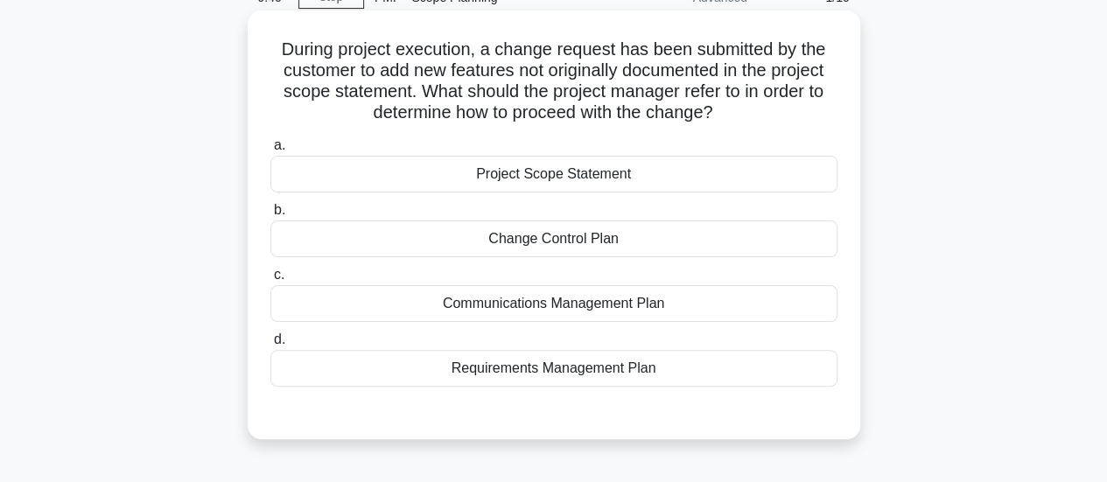
click at [551, 242] on div "Change Control Plan" at bounding box center [553, 239] width 567 height 37
click at [270, 216] on input "b. Change Control Plan" at bounding box center [270, 210] width 0 height 11
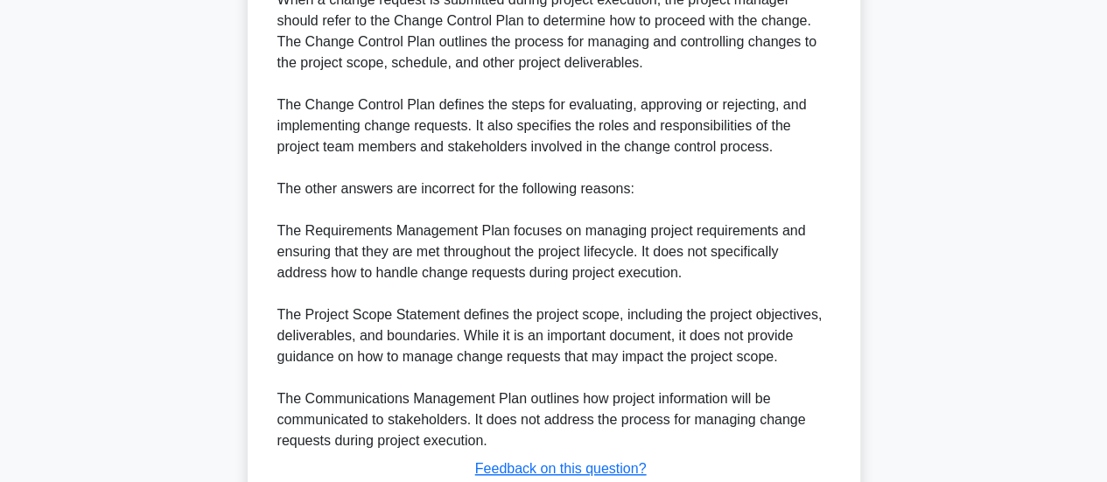
scroll to position [720, 0]
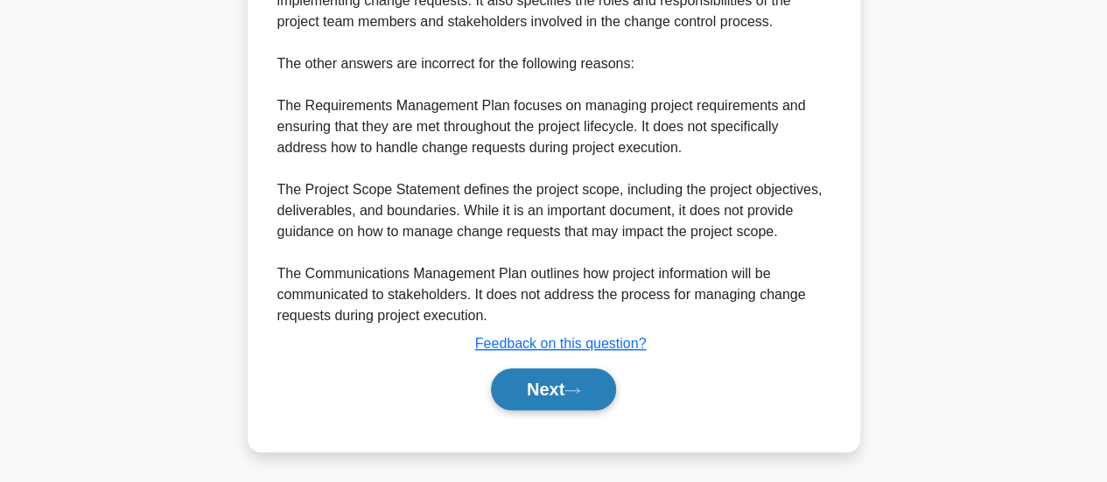
click at [551, 391] on button "Next" at bounding box center [553, 390] width 125 height 42
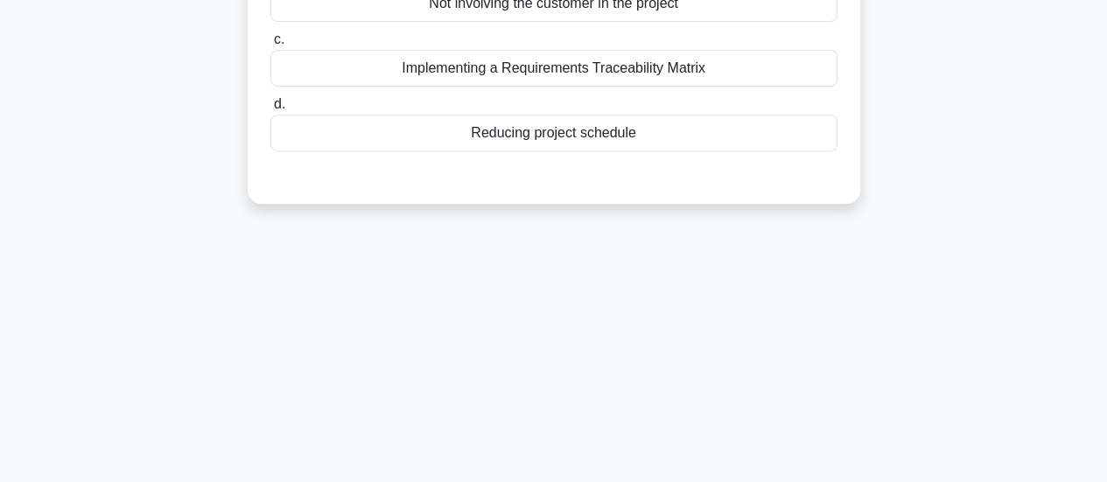
scroll to position [25, 0]
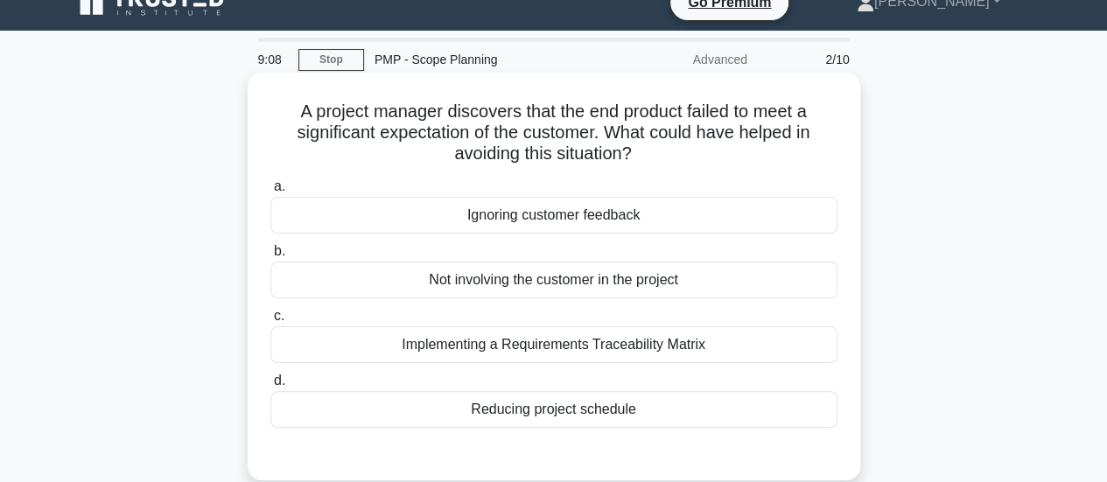
click at [637, 345] on div "Implementing a Requirements Traceability Matrix" at bounding box center [553, 345] width 567 height 37
click at [270, 322] on input "c. Implementing a Requirements Traceability Matrix" at bounding box center [270, 316] width 0 height 11
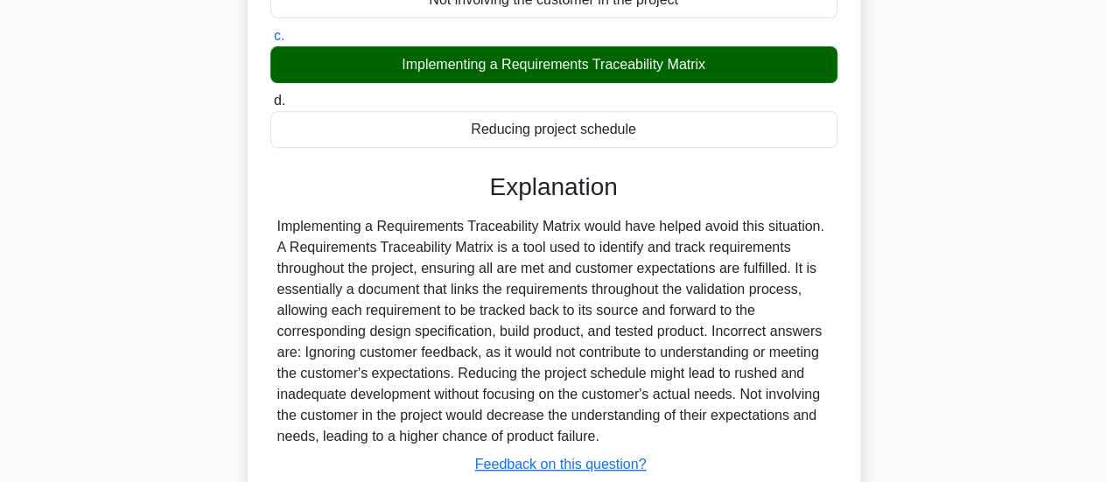
scroll to position [463, 0]
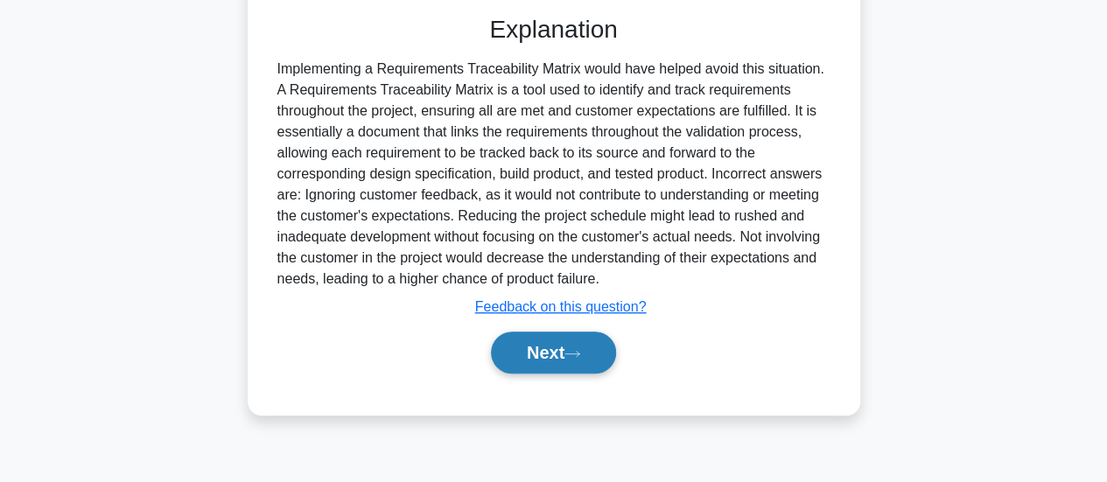
click at [562, 348] on button "Next" at bounding box center [553, 353] width 125 height 42
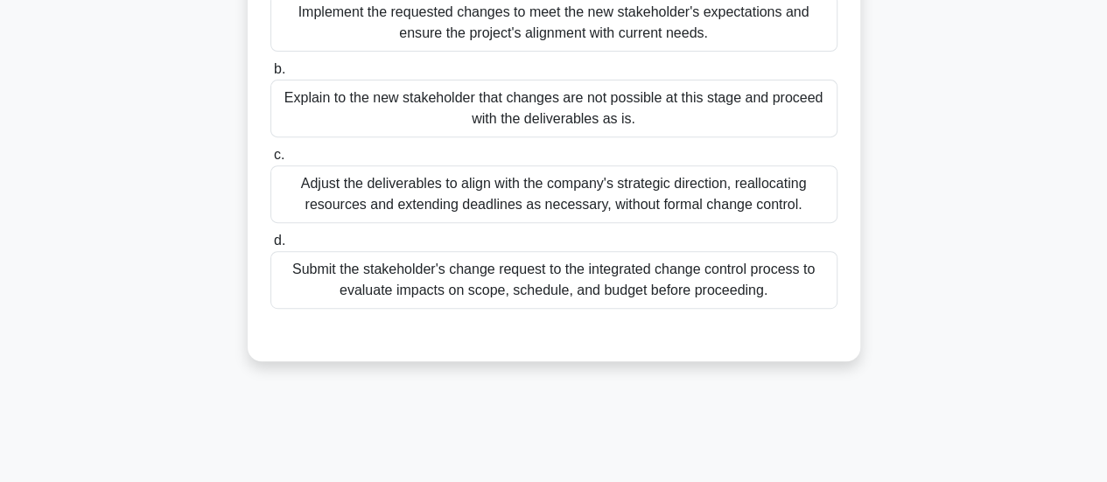
scroll to position [0, 0]
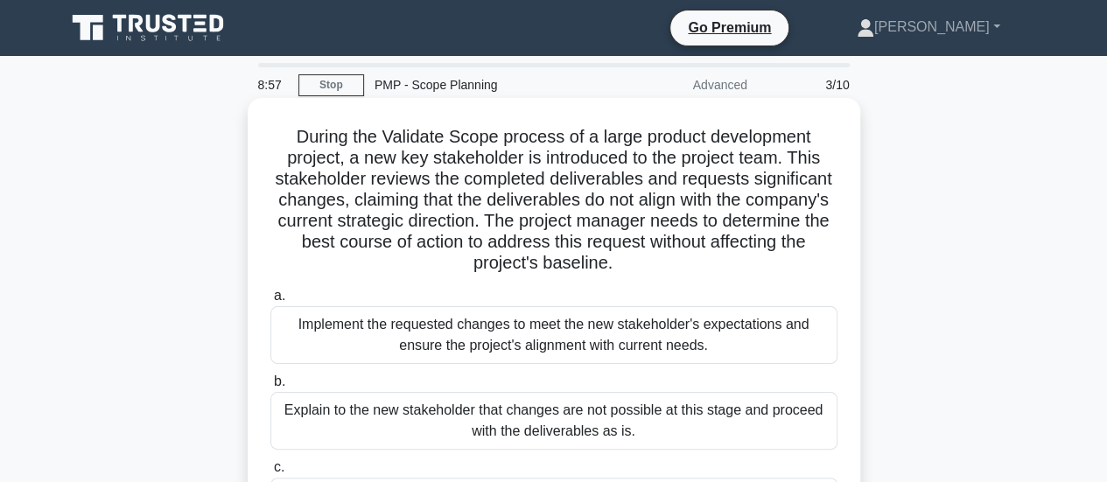
drag, startPoint x: 495, startPoint y: 222, endPoint x: 618, endPoint y: 264, distance: 129.6
click at [618, 264] on h5 "During the Validate Scope process of a large product development project, a new…" at bounding box center [554, 200] width 571 height 149
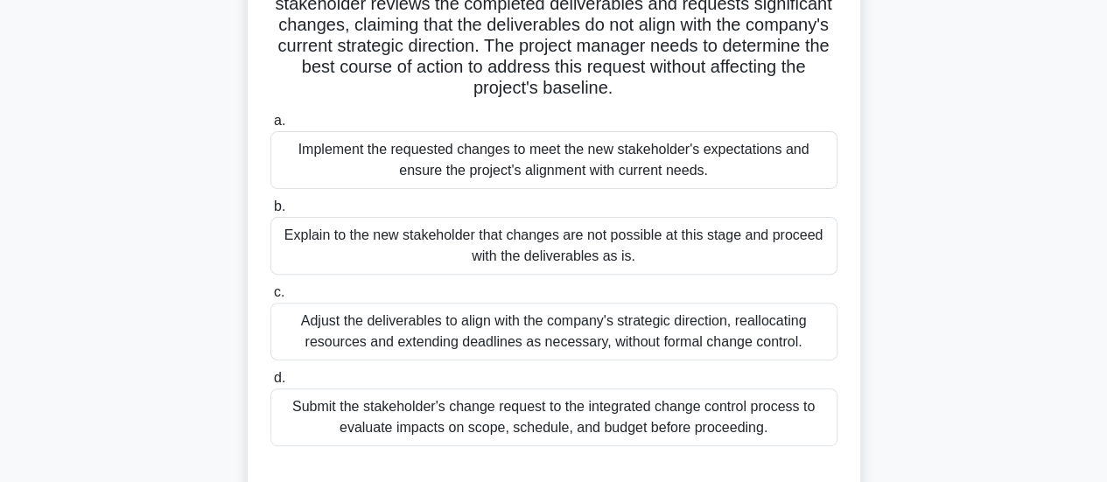
scroll to position [263, 0]
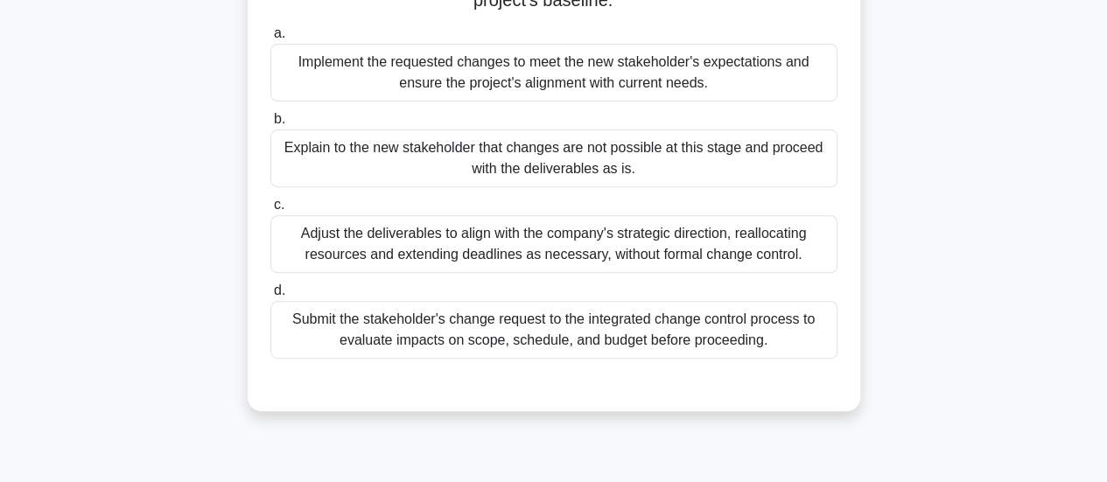
click at [573, 330] on div "Submit the stakeholder's change request to the integrated change control proces…" at bounding box center [553, 330] width 567 height 58
click at [270, 297] on input "d. Submit the stakeholder's change request to the integrated change control pro…" at bounding box center [270, 290] width 0 height 11
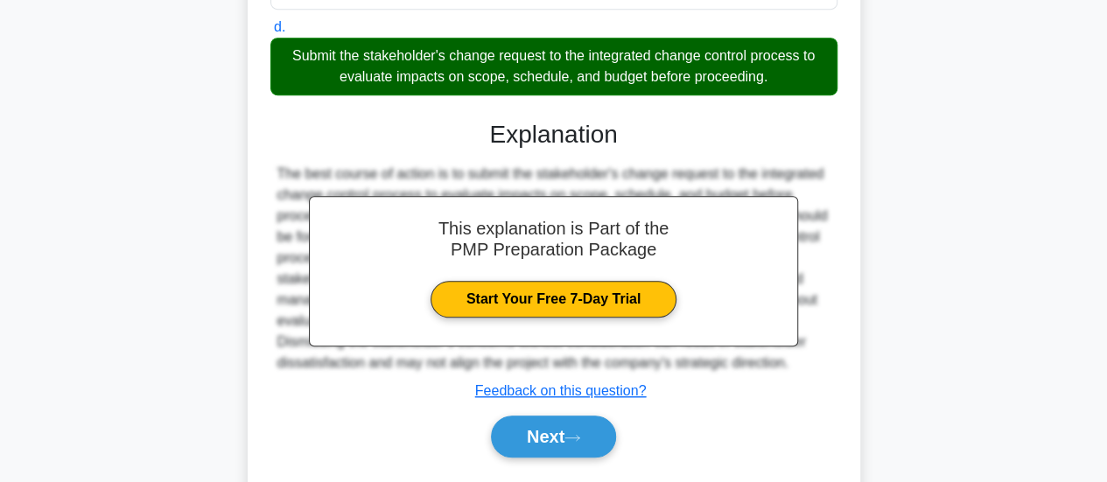
scroll to position [573, 0]
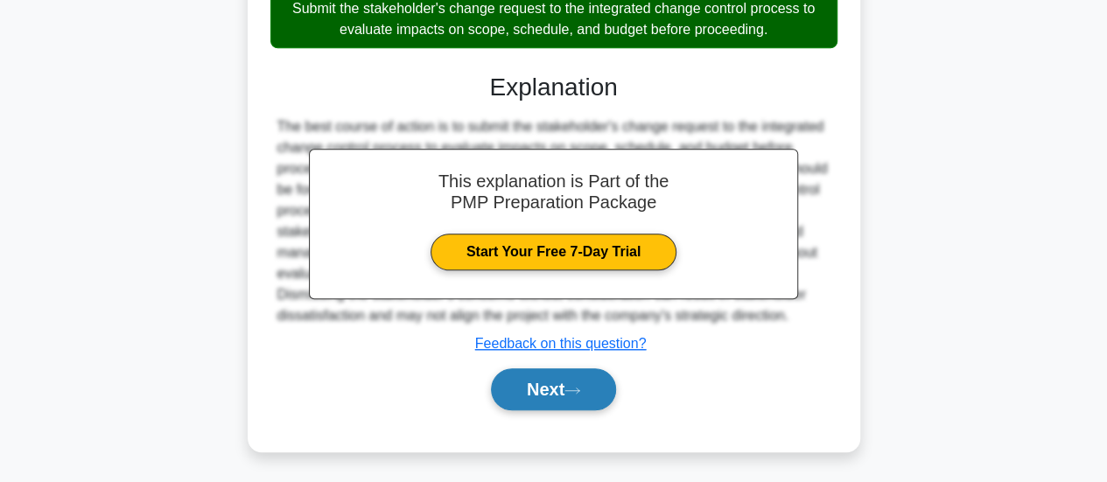
click at [544, 371] on button "Next" at bounding box center [553, 390] width 125 height 42
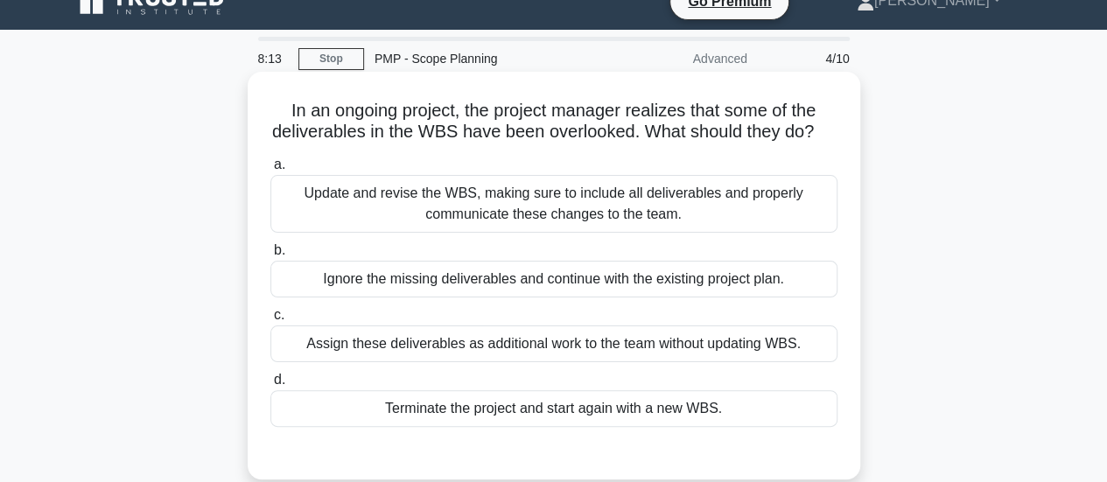
scroll to position [0, 0]
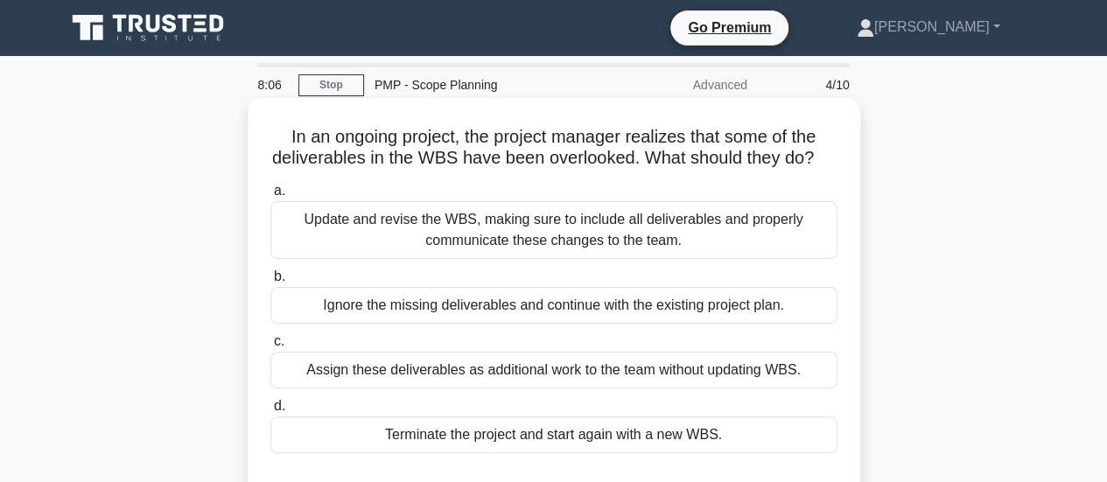
click at [658, 259] on div "Update and revise the WBS, making sure to include all deliverables and properly…" at bounding box center [553, 230] width 567 height 58
click at [270, 197] on input "a. Update and revise the WBS, making sure to include all deliverables and prope…" at bounding box center [270, 191] width 0 height 11
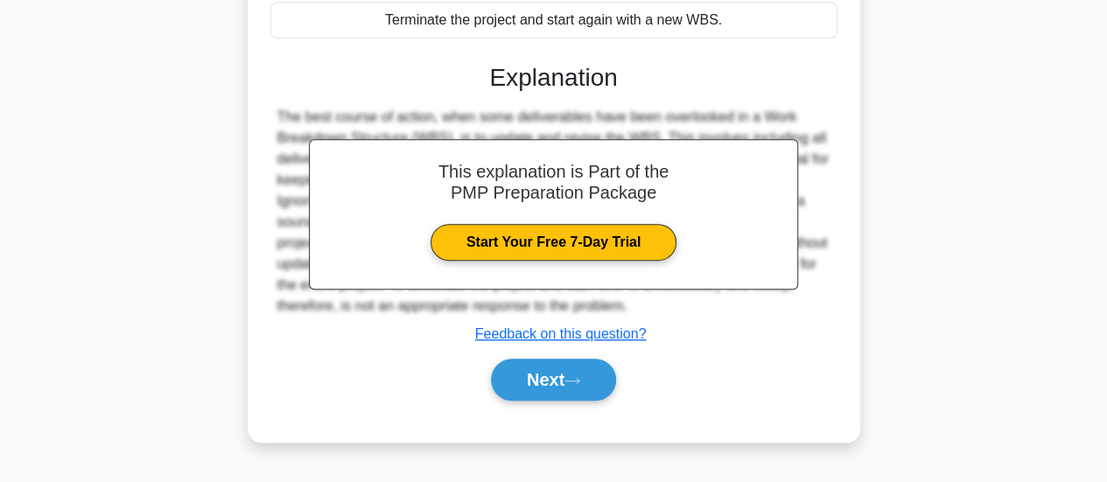
scroll to position [463, 0]
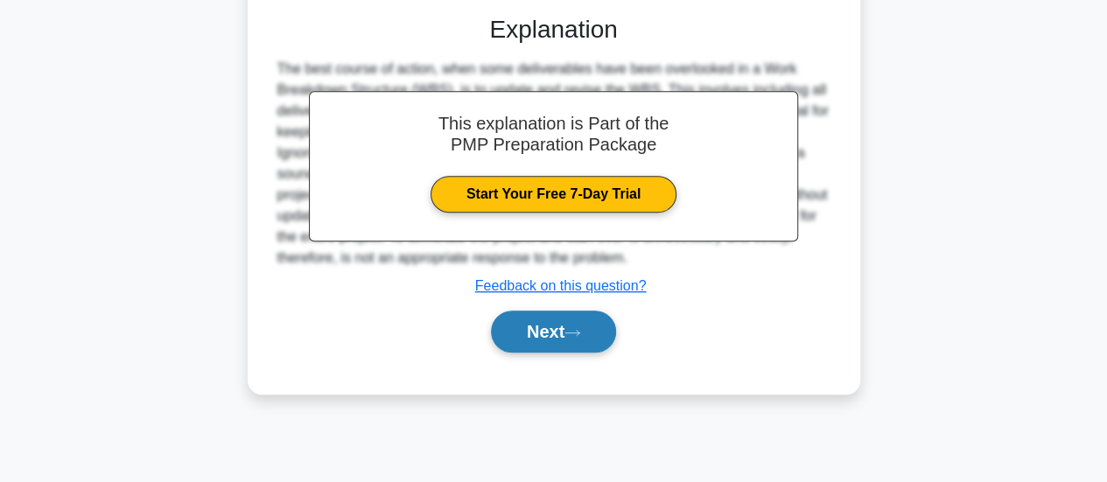
click at [590, 351] on button "Next" at bounding box center [553, 332] width 125 height 42
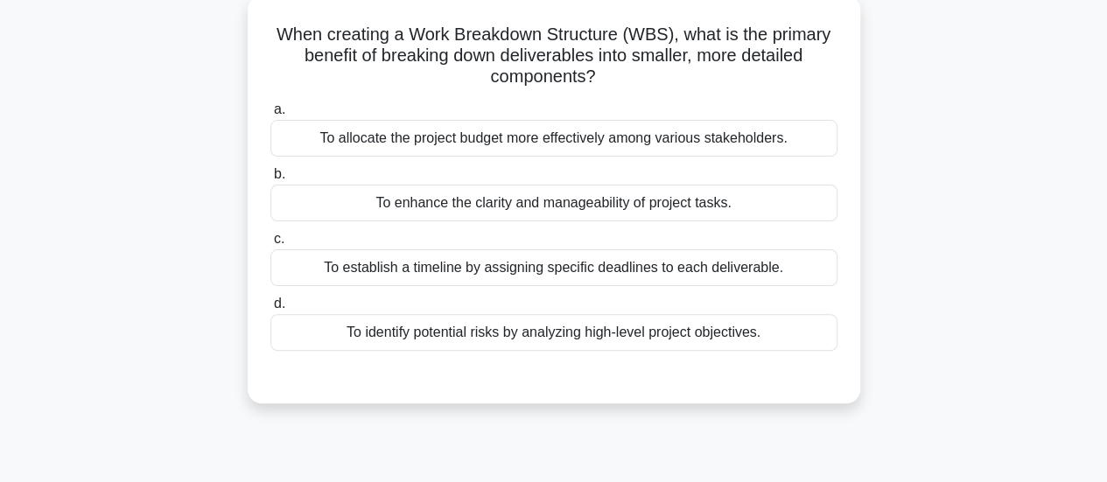
scroll to position [0, 0]
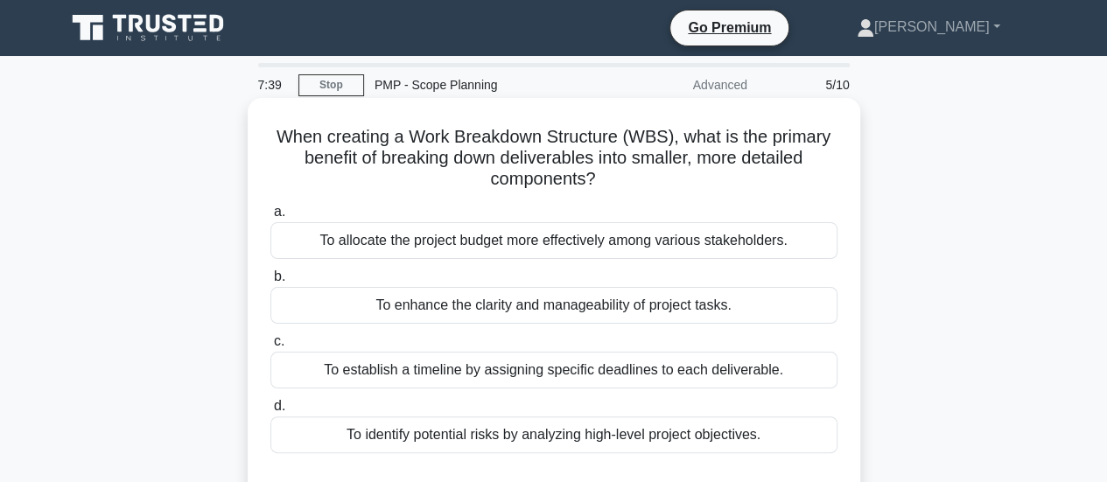
click at [602, 251] on div "To allocate the project budget more effectively among various stakeholders." at bounding box center [553, 240] width 567 height 37
click at [270, 218] on input "a. To allocate the project budget more effectively among various stakeholders." at bounding box center [270, 212] width 0 height 11
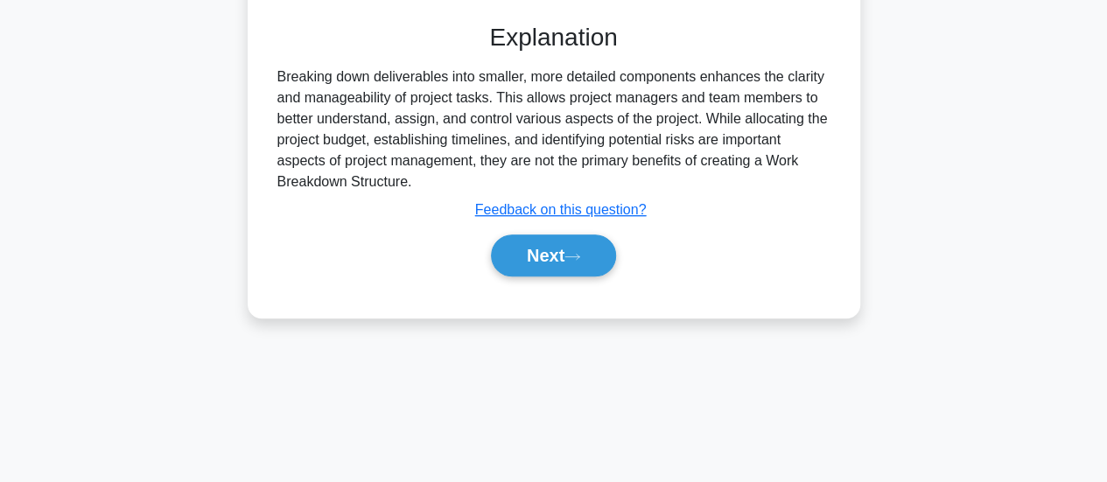
scroll to position [463, 0]
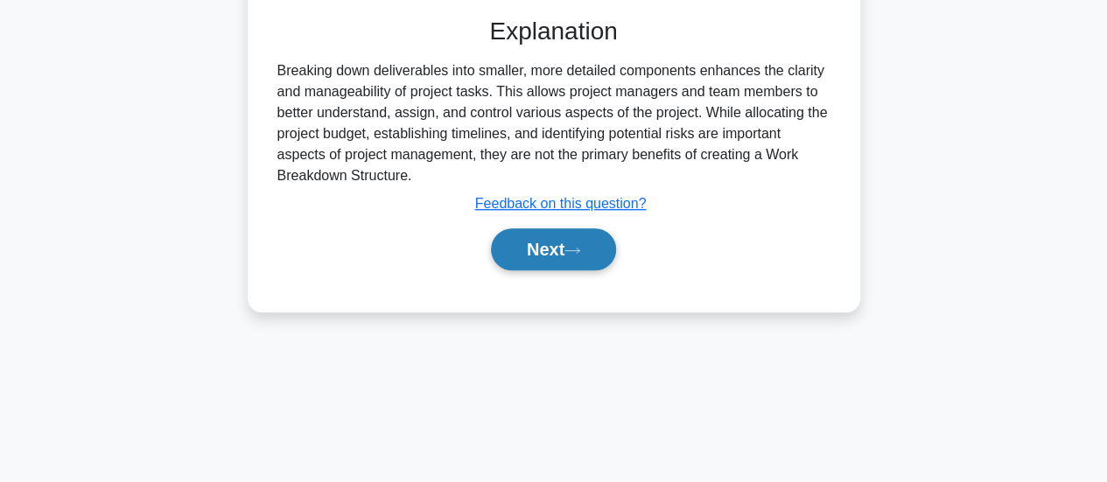
click at [573, 263] on button "Next" at bounding box center [553, 249] width 125 height 42
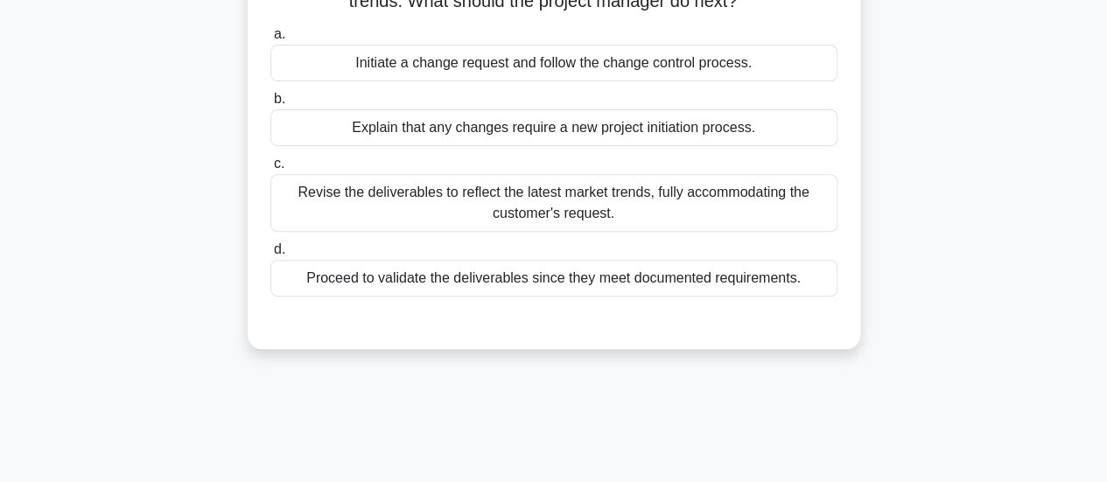
scroll to position [25, 0]
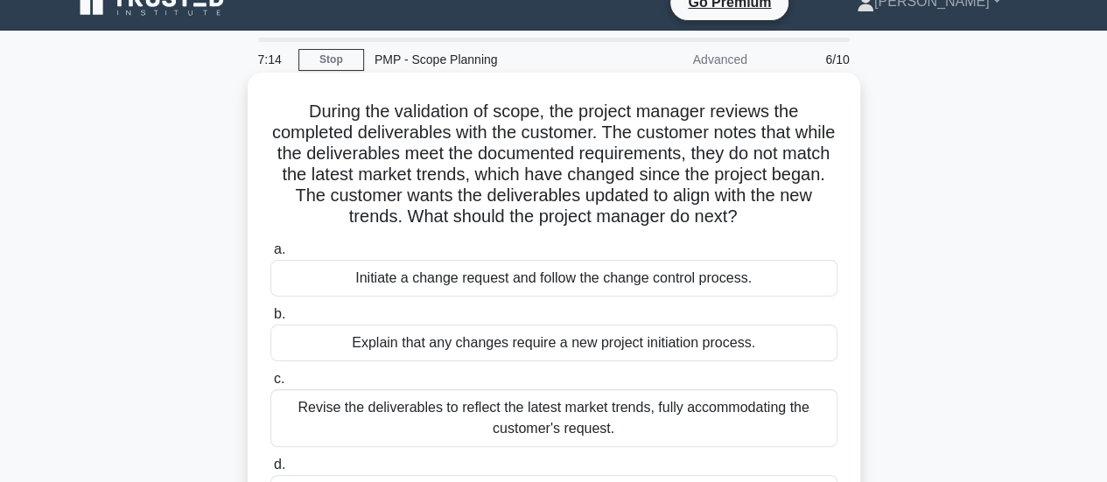
drag, startPoint x: 341, startPoint y: 192, endPoint x: 814, endPoint y: 210, distance: 473.9
click at [814, 210] on h5 "During the validation of scope, the project manager reviews the completed deliv…" at bounding box center [554, 165] width 571 height 128
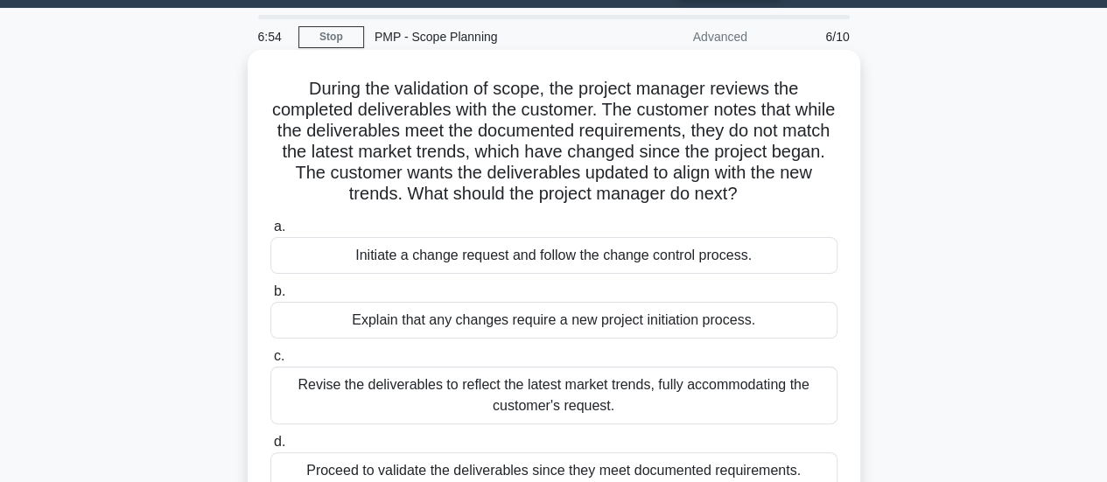
scroll to position [113, 0]
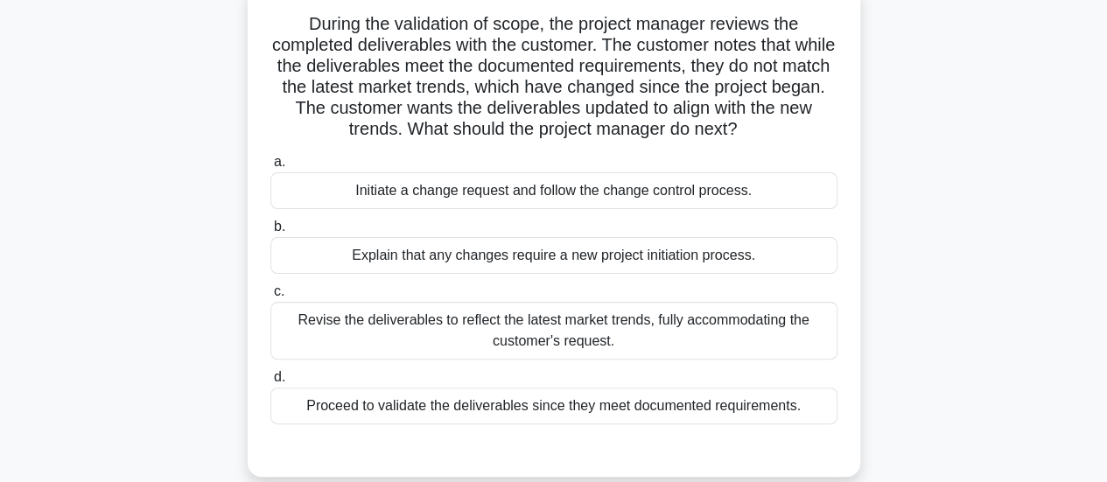
click at [636, 407] on div "Proceed to validate the deliverables since they meet documented requirements." at bounding box center [553, 406] width 567 height 37
click at [270, 383] on input "d. Proceed to validate the deliverables since they meet documented requirements." at bounding box center [270, 377] width 0 height 11
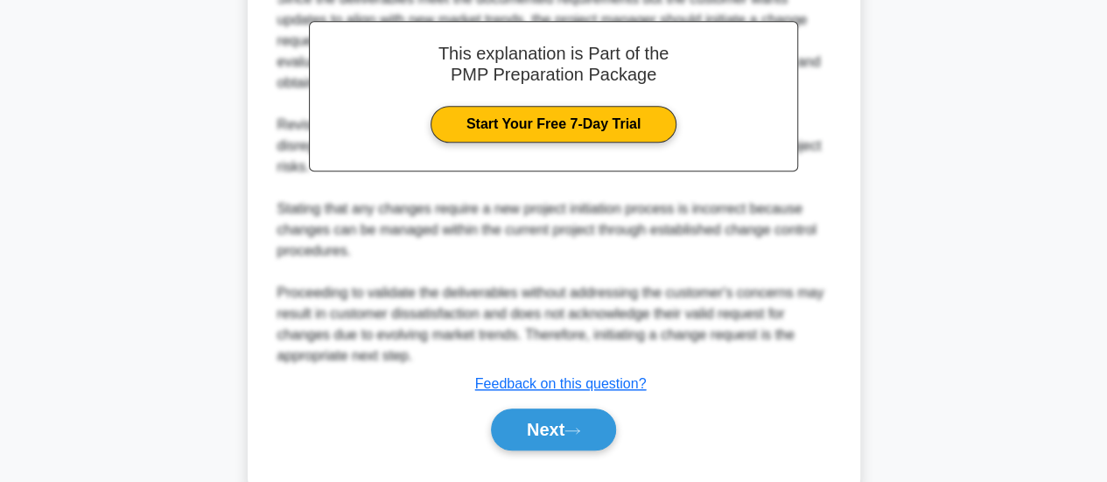
scroll to position [660, 0]
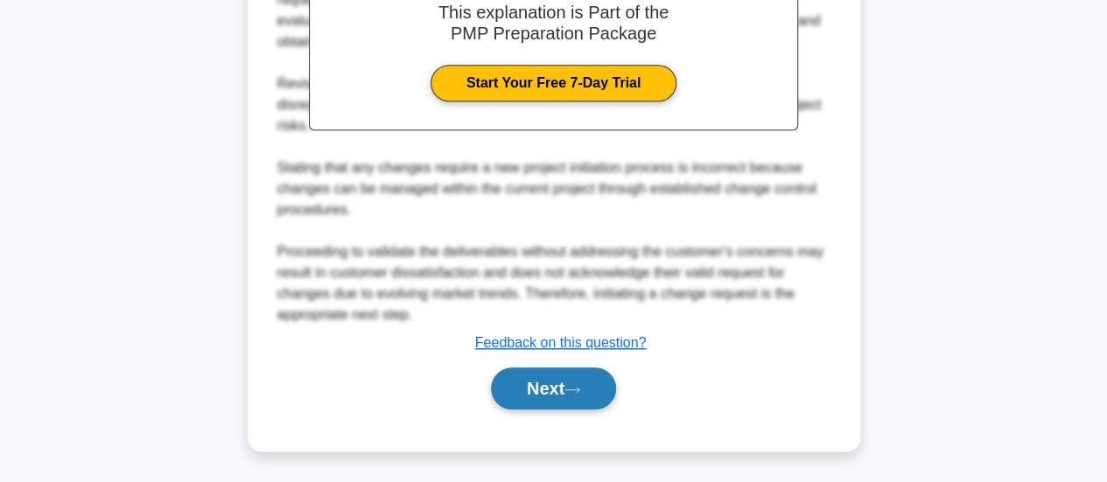
click at [580, 378] on button "Next" at bounding box center [553, 389] width 125 height 42
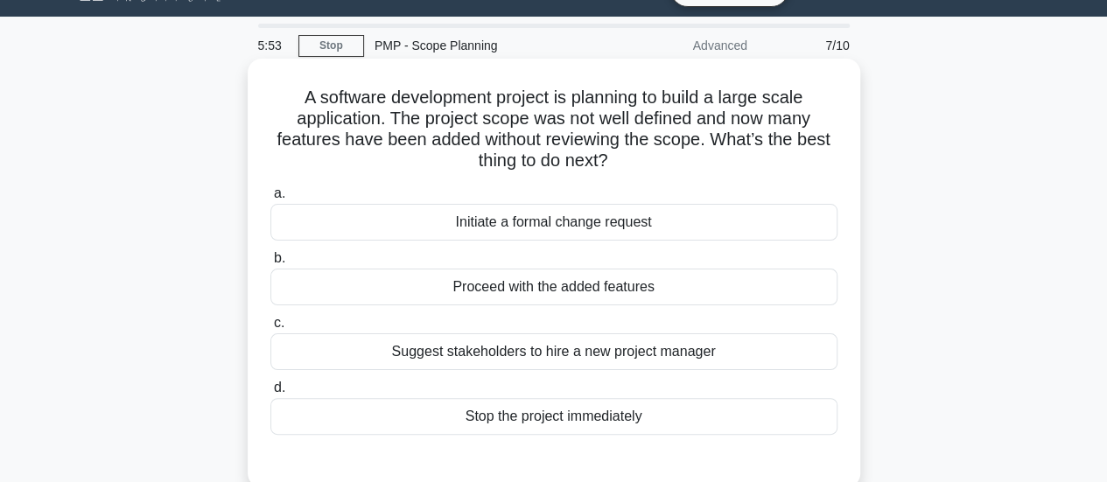
scroll to position [0, 0]
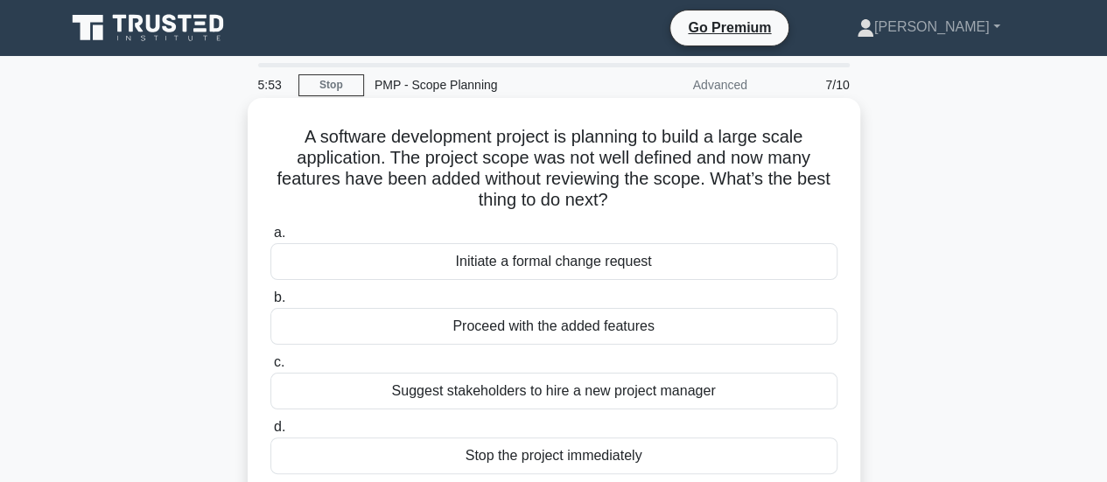
click at [613, 263] on div "Initiate a formal change request" at bounding box center [553, 261] width 567 height 37
click at [270, 239] on input "a. Initiate a formal change request" at bounding box center [270, 233] width 0 height 11
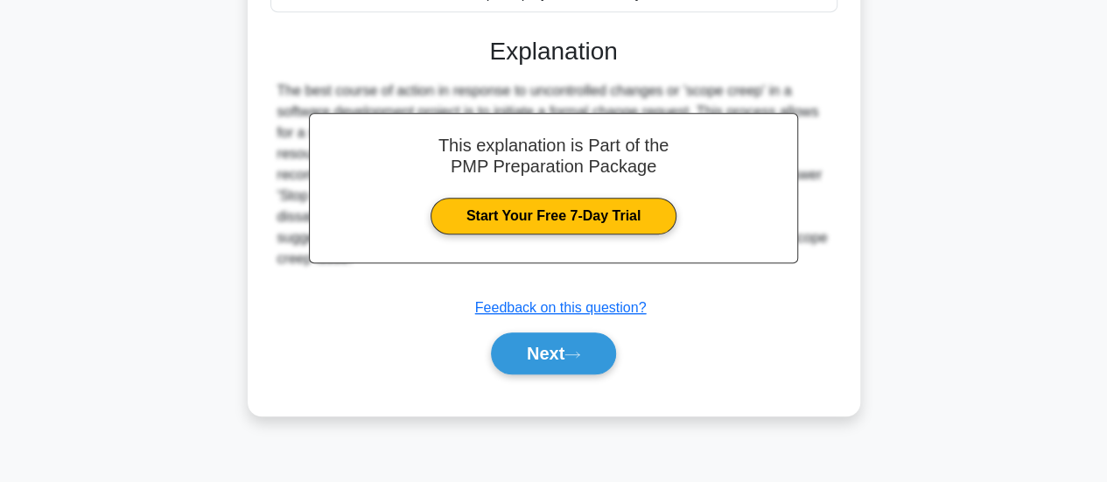
scroll to position [463, 0]
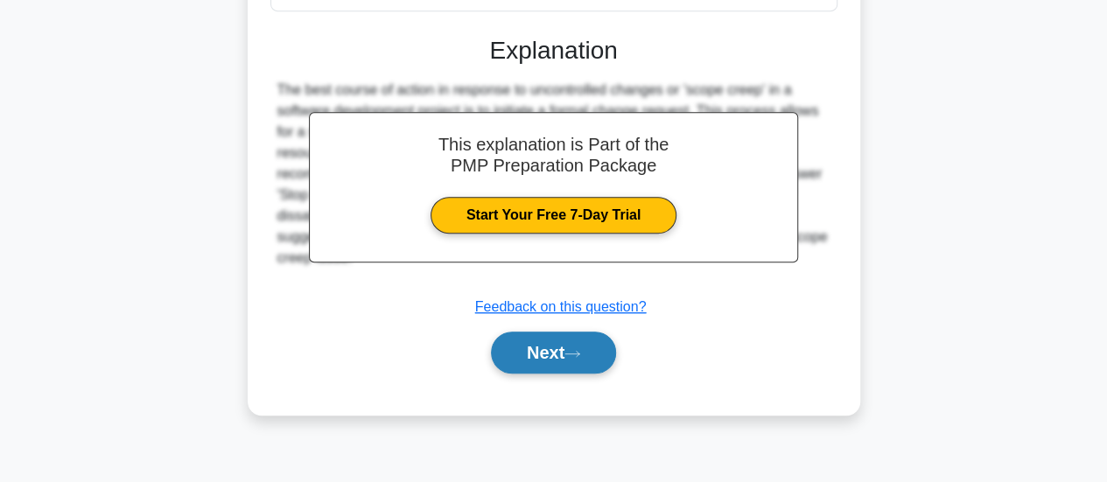
click at [576, 343] on button "Next" at bounding box center [553, 353] width 125 height 42
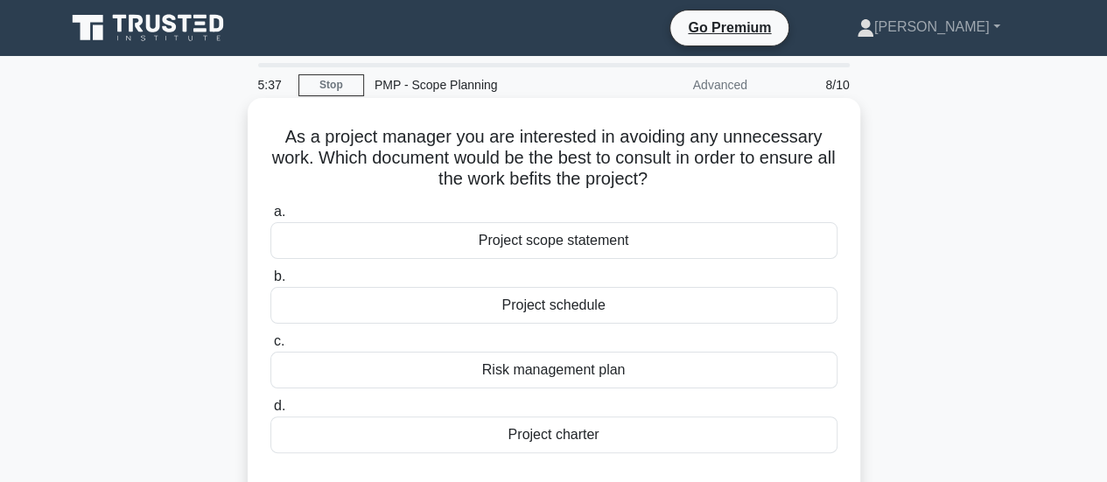
scroll to position [88, 0]
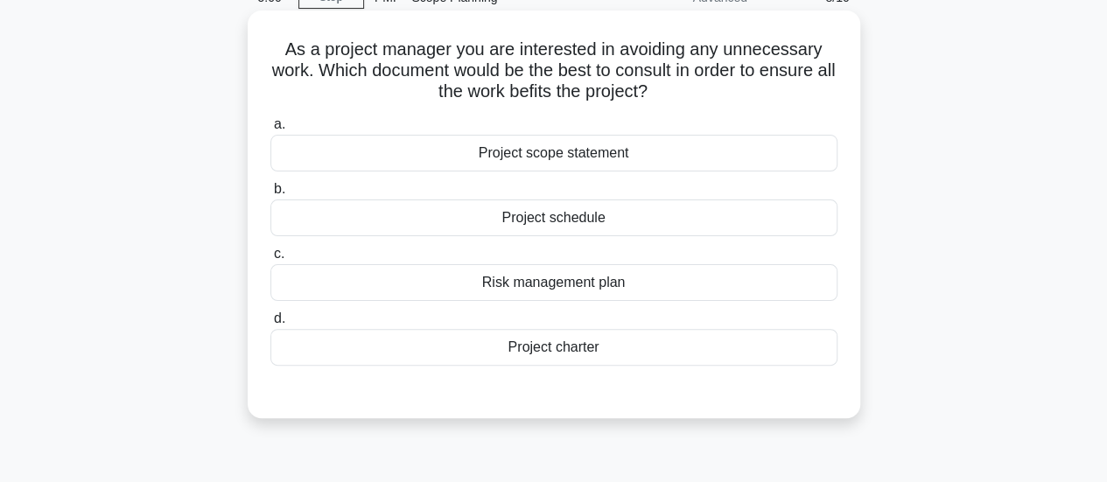
click at [598, 155] on div "Project scope statement" at bounding box center [553, 153] width 567 height 37
click at [270, 130] on input "a. Project scope statement" at bounding box center [270, 124] width 0 height 11
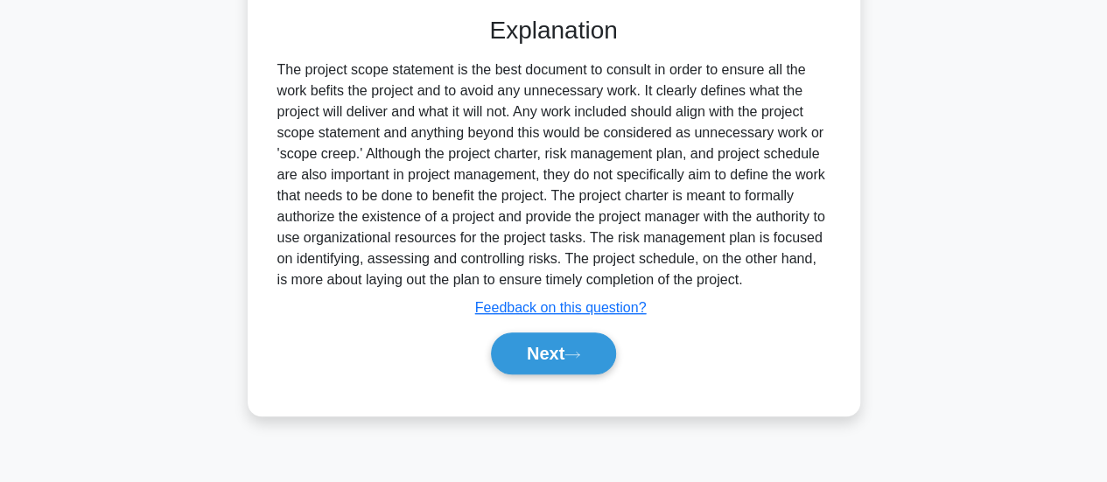
scroll to position [463, 0]
click at [553, 352] on button "Next" at bounding box center [553, 353] width 125 height 42
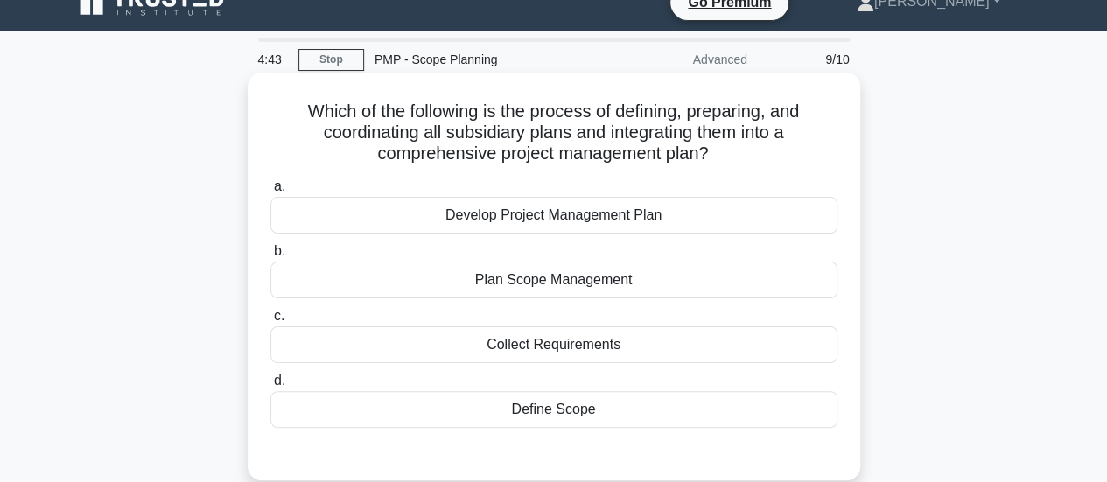
scroll to position [0, 0]
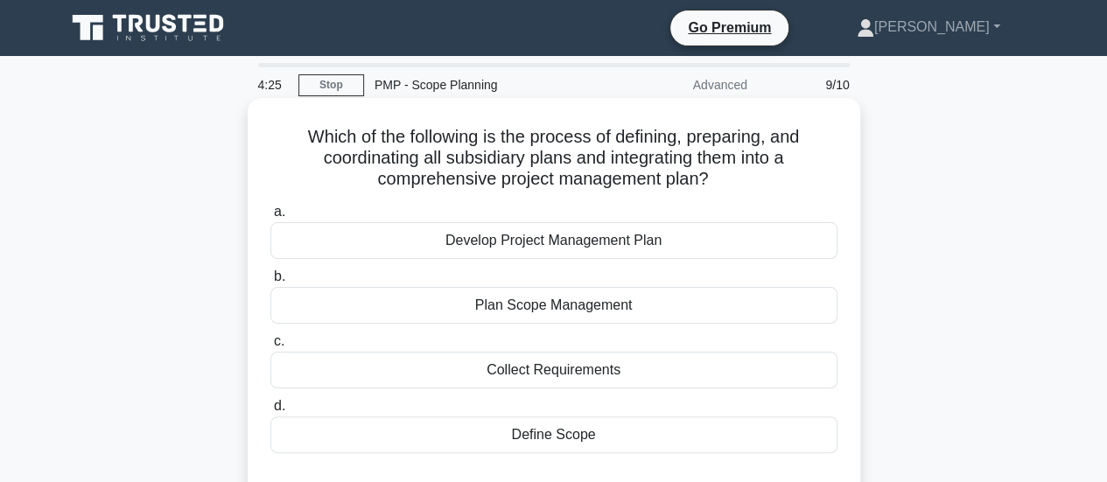
click at [581, 248] on div "Develop Project Management Plan" at bounding box center [553, 240] width 567 height 37
click at [270, 218] on input "a. Develop Project Management Plan" at bounding box center [270, 212] width 0 height 11
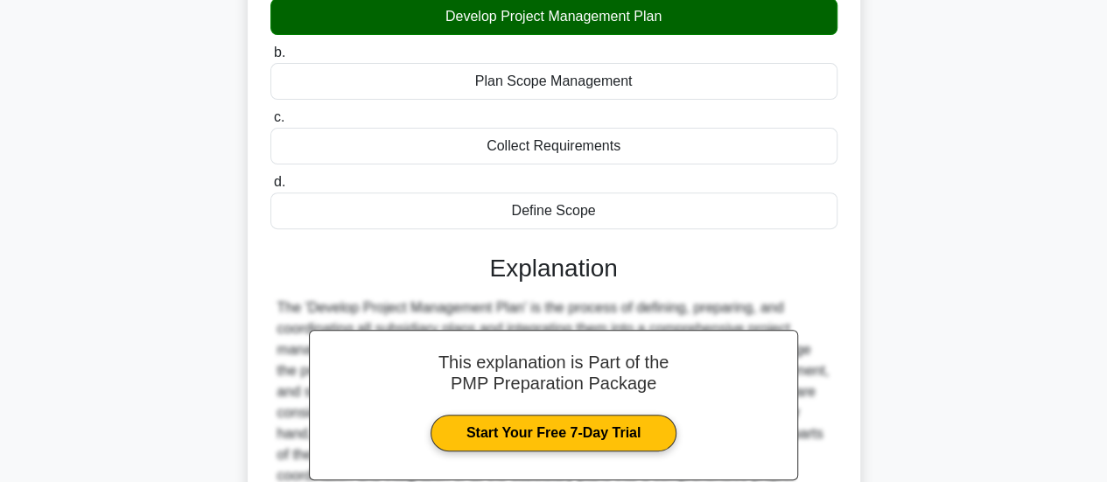
scroll to position [463, 0]
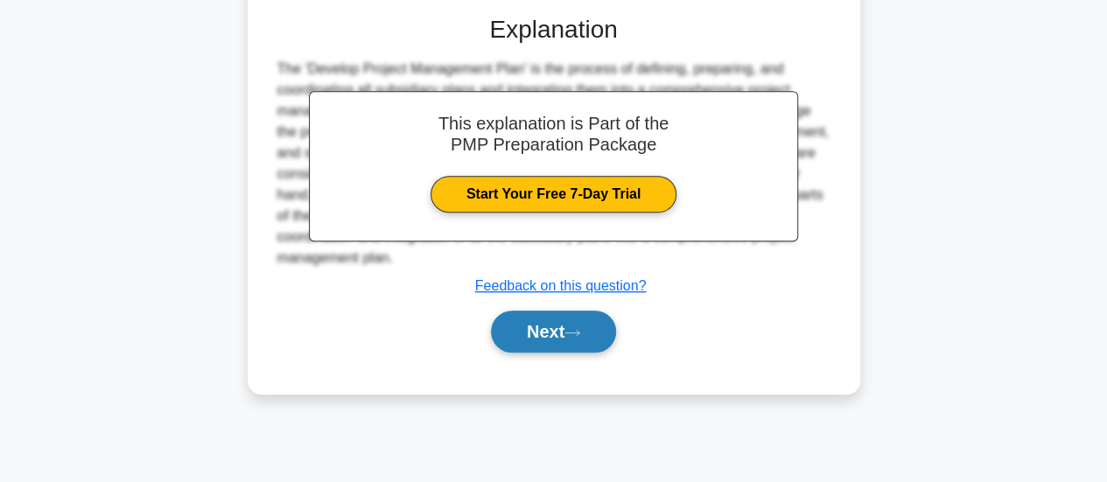
click at [558, 329] on button "Next" at bounding box center [553, 332] width 125 height 42
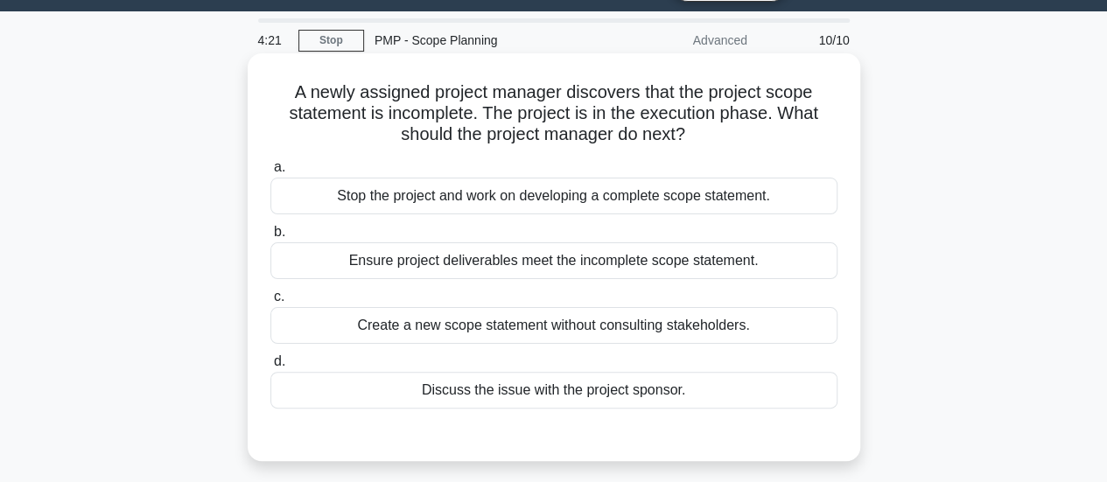
scroll to position [0, 0]
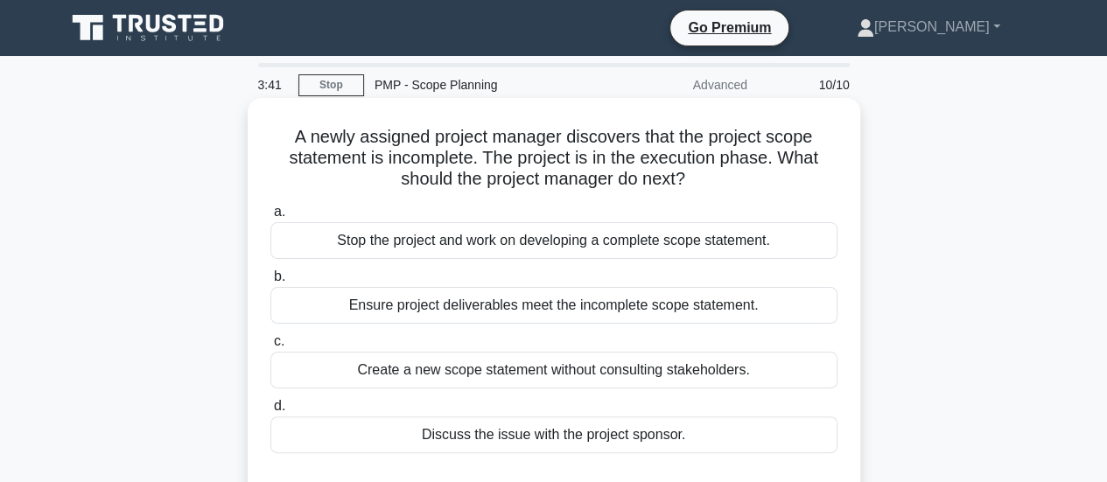
click at [507, 316] on div "Ensure project deliverables meet the incomplete scope statement." at bounding box center [553, 305] width 567 height 37
click at [270, 283] on input "b. Ensure project deliverables meet the incomplete scope statement." at bounding box center [270, 276] width 0 height 11
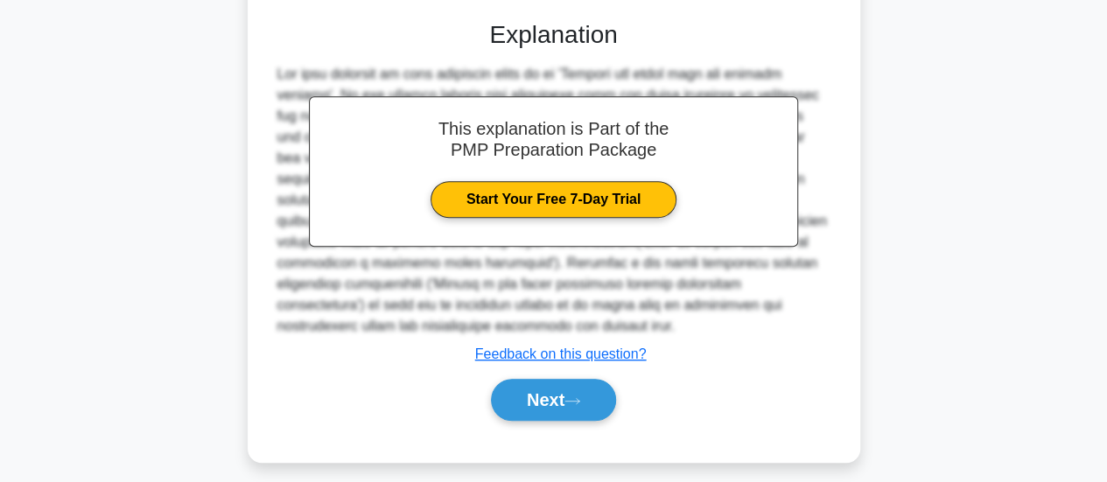
scroll to position [471, 0]
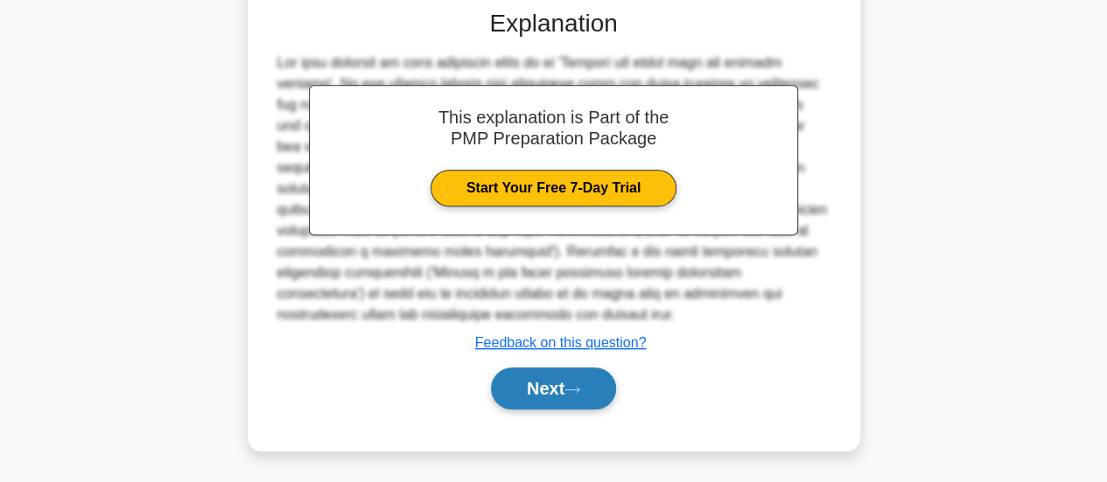
click at [520, 390] on button "Next" at bounding box center [553, 389] width 125 height 42
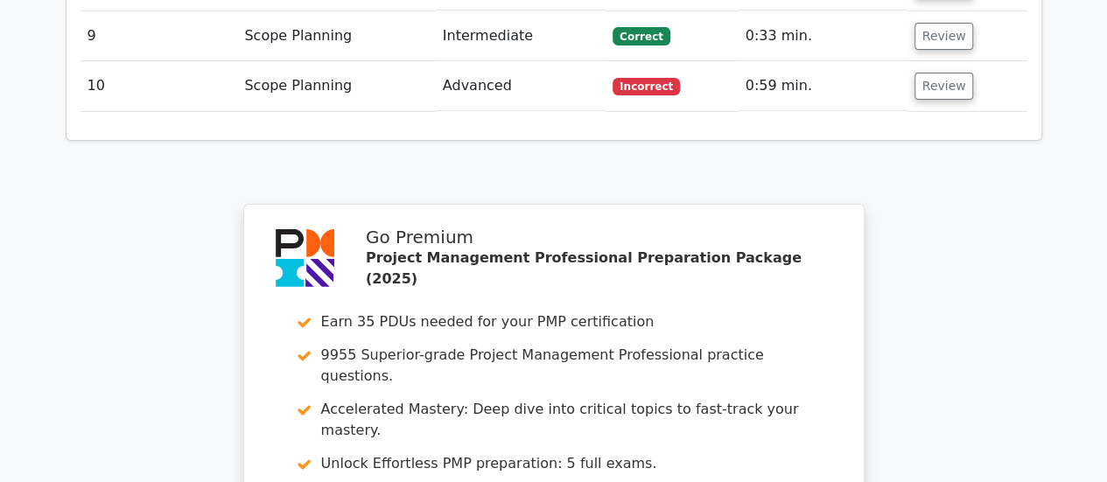
scroll to position [3248, 0]
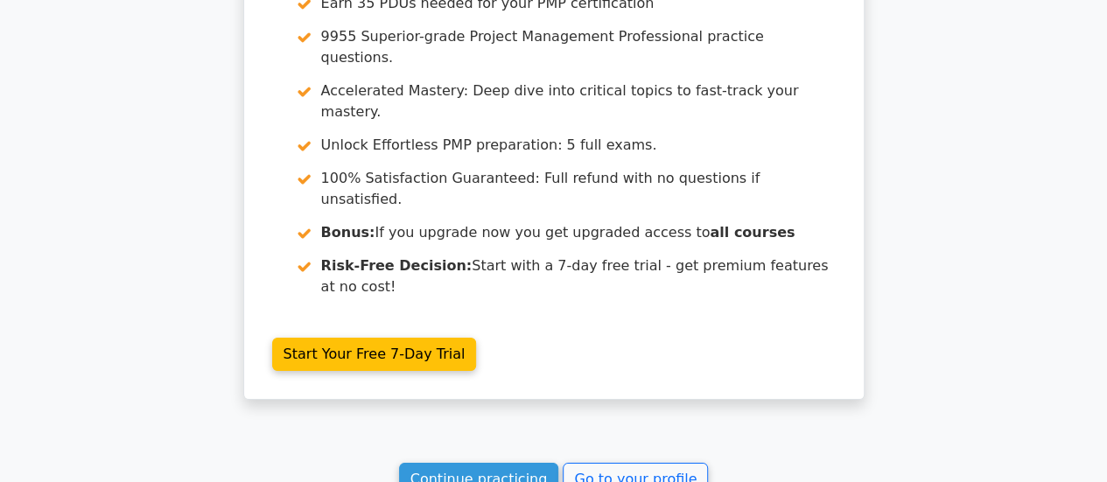
click at [618, 463] on link "Go to your profile" at bounding box center [635, 479] width 145 height 33
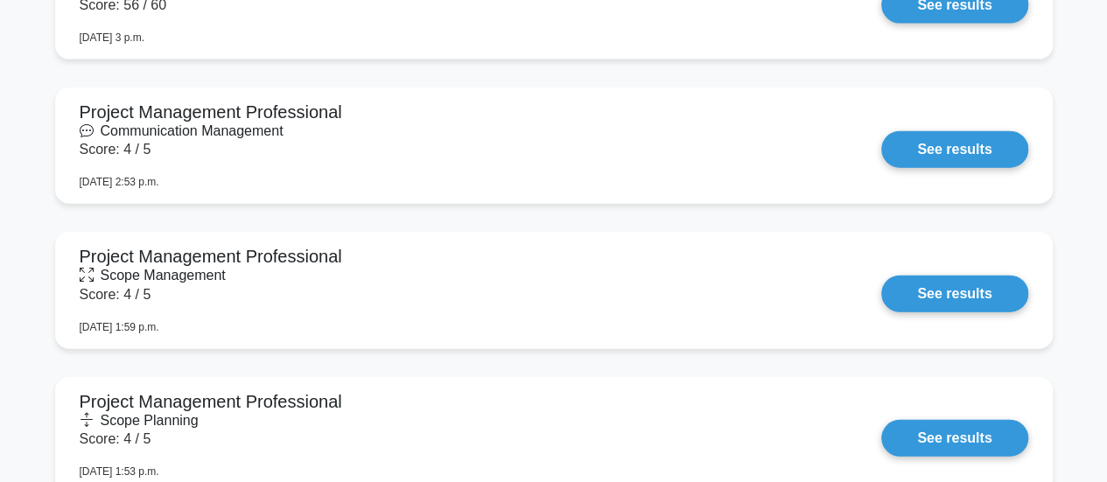
scroll to position [2363, 0]
